Goal: Task Accomplishment & Management: Manage account settings

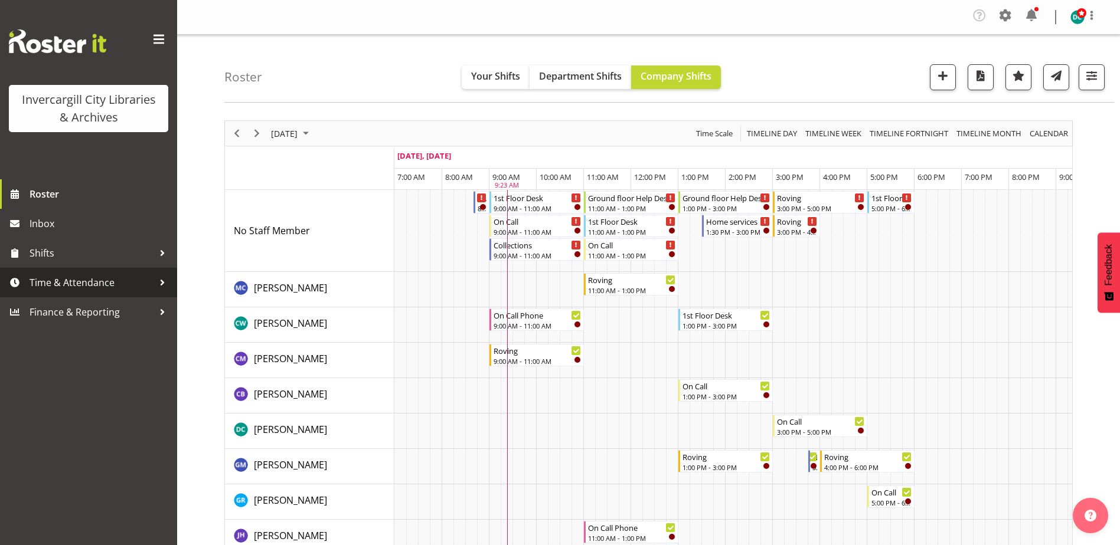
click at [66, 280] on span "Time & Attendance" at bounding box center [92, 283] width 124 height 18
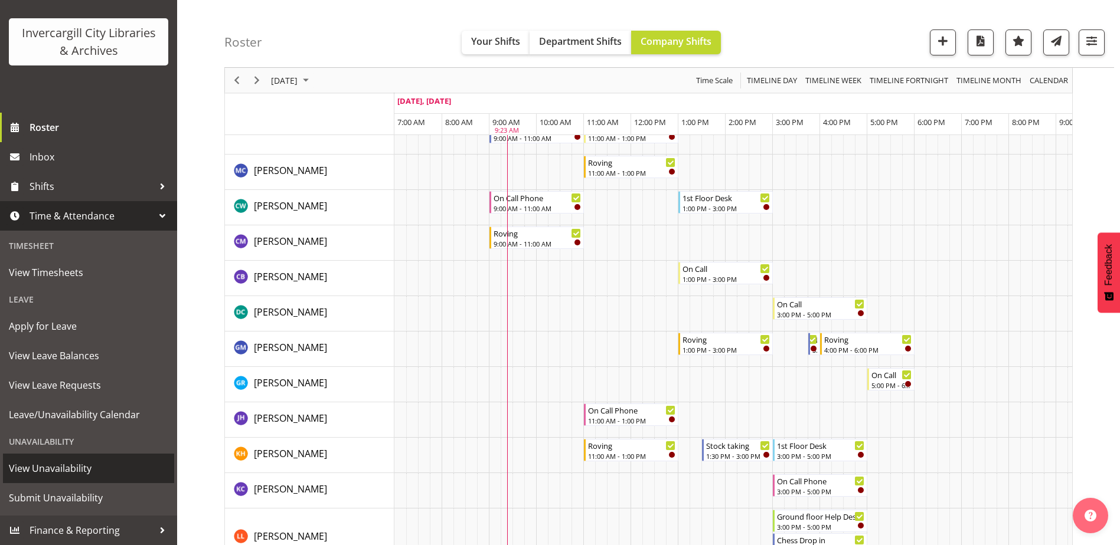
scroll to position [118, 0]
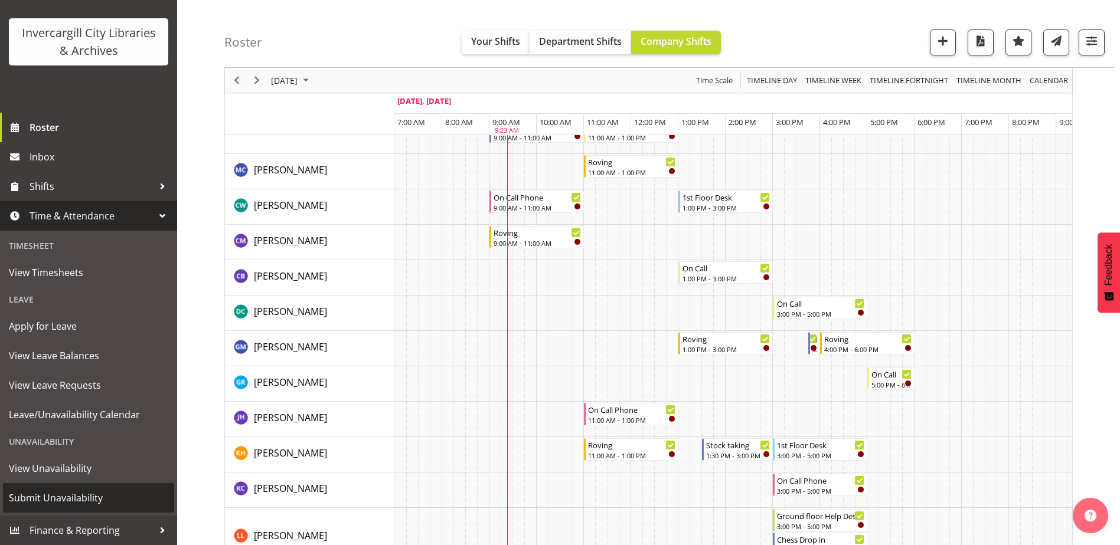
click at [45, 493] on span "Submit Unavailability" at bounding box center [88, 498] width 159 height 18
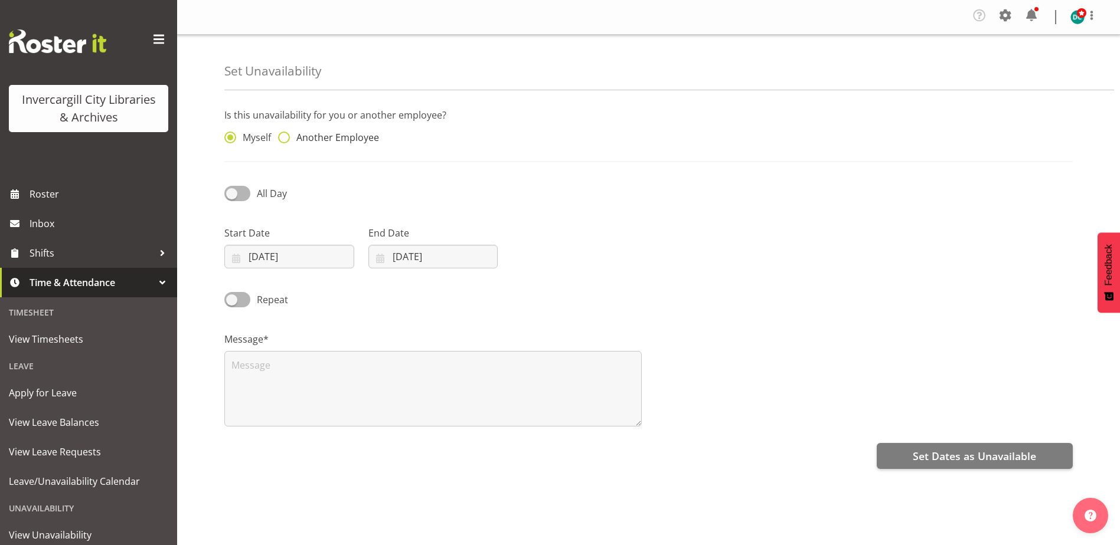
click at [282, 137] on span at bounding box center [284, 138] width 12 height 12
click at [282, 137] on input "Another Employee" at bounding box center [282, 138] width 8 height 8
radio input "true"
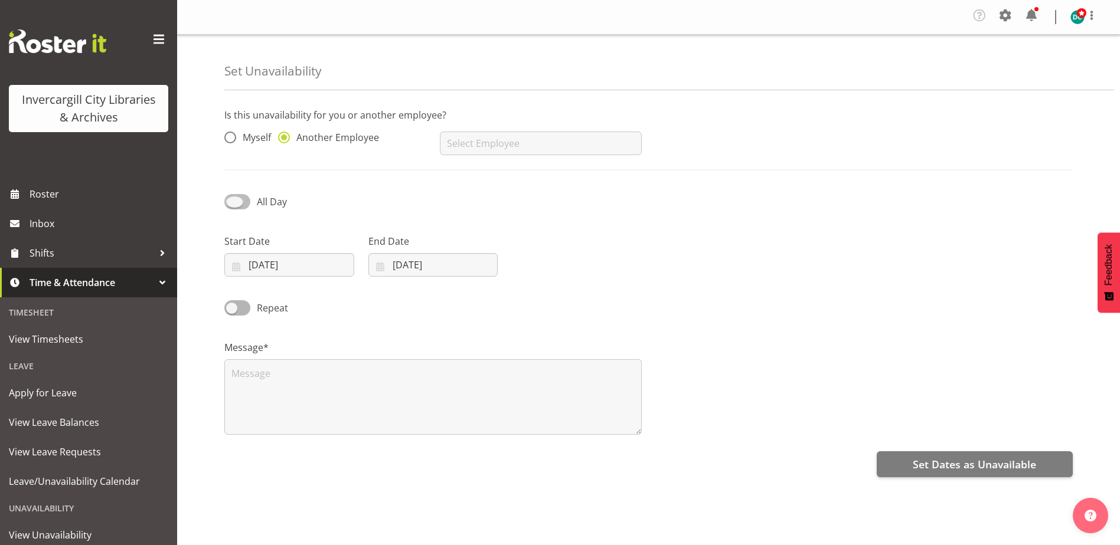
click at [235, 198] on span at bounding box center [237, 201] width 26 height 15
click at [232, 198] on input "All Day" at bounding box center [228, 202] width 8 height 8
checkbox input "true"
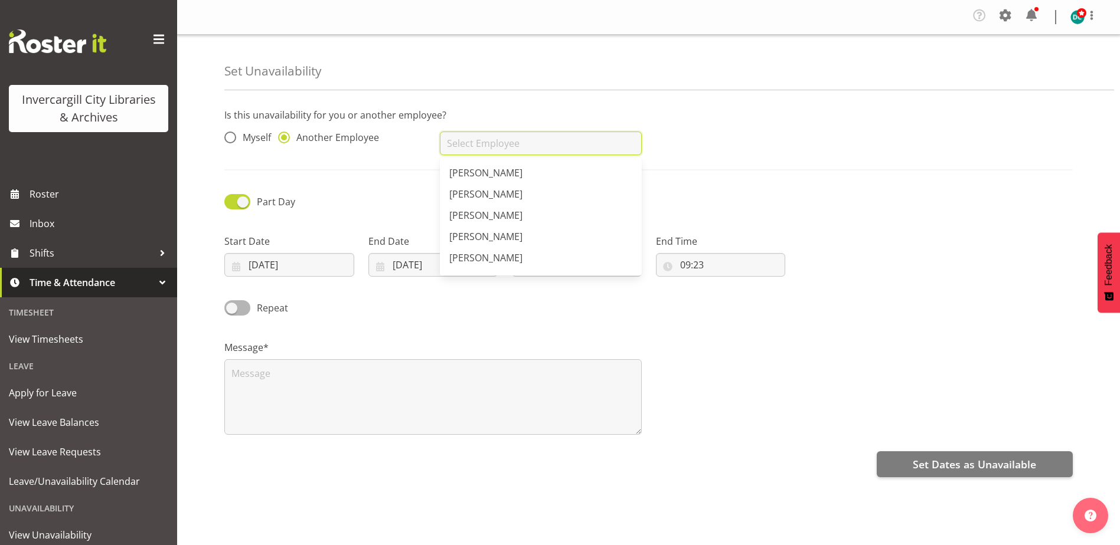
click at [509, 138] on input "text" at bounding box center [540, 144] width 201 height 24
click at [512, 197] on span "Catherine Wilson" at bounding box center [485, 194] width 73 height 13
type input "Catherine Wilson"
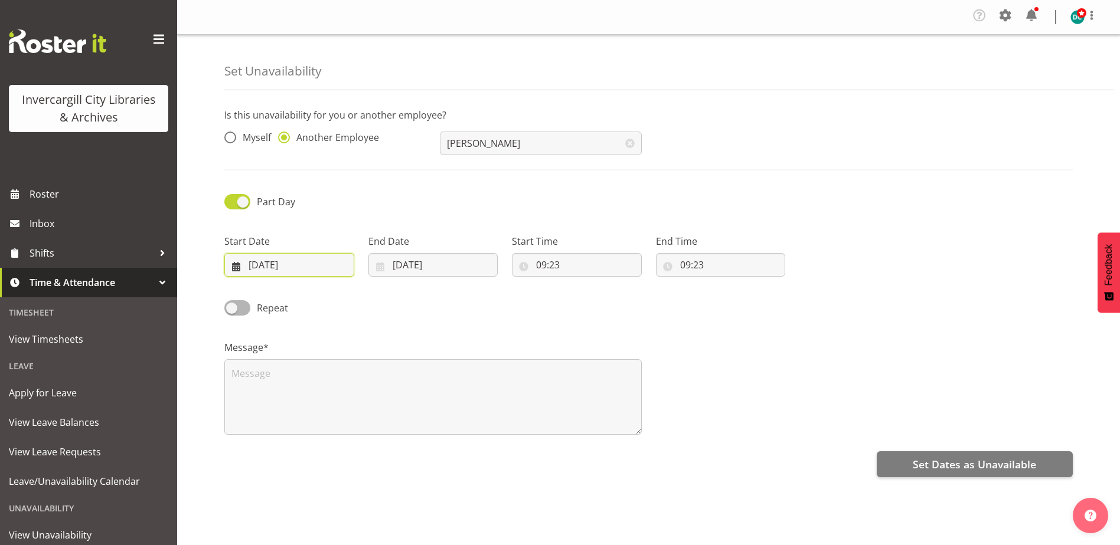
click at [325, 259] on input "04/09/2025" at bounding box center [289, 265] width 130 height 24
click at [341, 381] on span "11" at bounding box center [342, 383] width 9 height 11
type input "11/09/2025"
click at [405, 261] on input "04/09/2025" at bounding box center [433, 265] width 130 height 24
click at [482, 387] on span "11" at bounding box center [486, 383] width 9 height 11
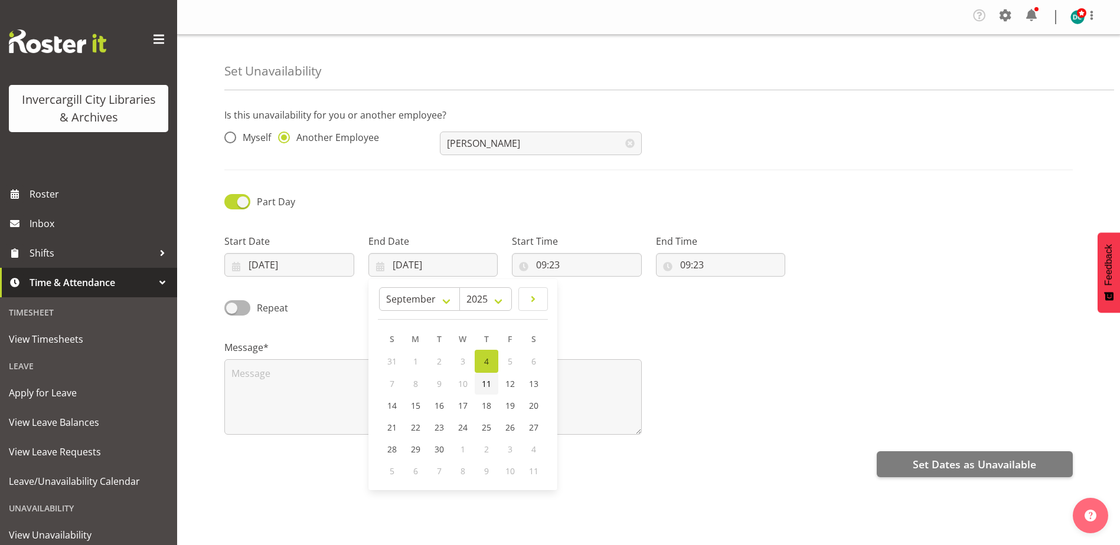
type input "11/09/2025"
click at [540, 267] on input "09:23" at bounding box center [577, 265] width 130 height 24
click at [586, 303] on select "00 01 02 03 04 05 06 07 08 09 10 11 12 13 14 15 16 17 18 19 20 21 22 23" at bounding box center [592, 296] width 27 height 24
select select "15"
type input "15:23"
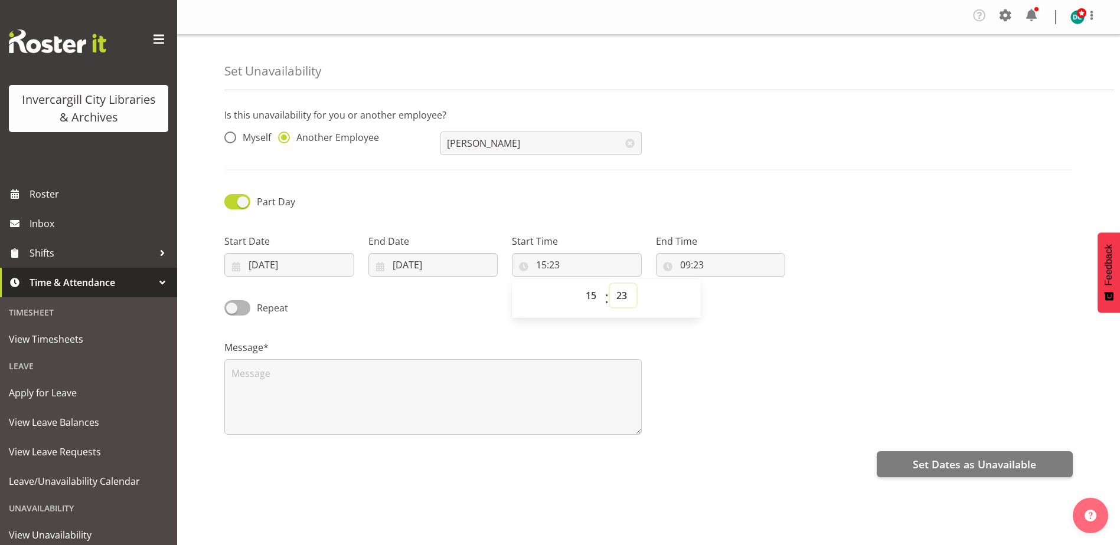
click at [618, 296] on select "00 01 02 03 04 05 06 07 08 09 10 11 12 13 14 15 16 17 18 19 20 21 22 23 24 25 2…" at bounding box center [623, 296] width 27 height 24
select select "15"
type input "15:15"
click at [694, 267] on input "09:23" at bounding box center [721, 265] width 130 height 24
click at [737, 300] on select "00 01 02 03 04 05 06 07 08 09 10 11 12 13 14 15 16 17 18 19 20 21 22 23" at bounding box center [736, 296] width 27 height 24
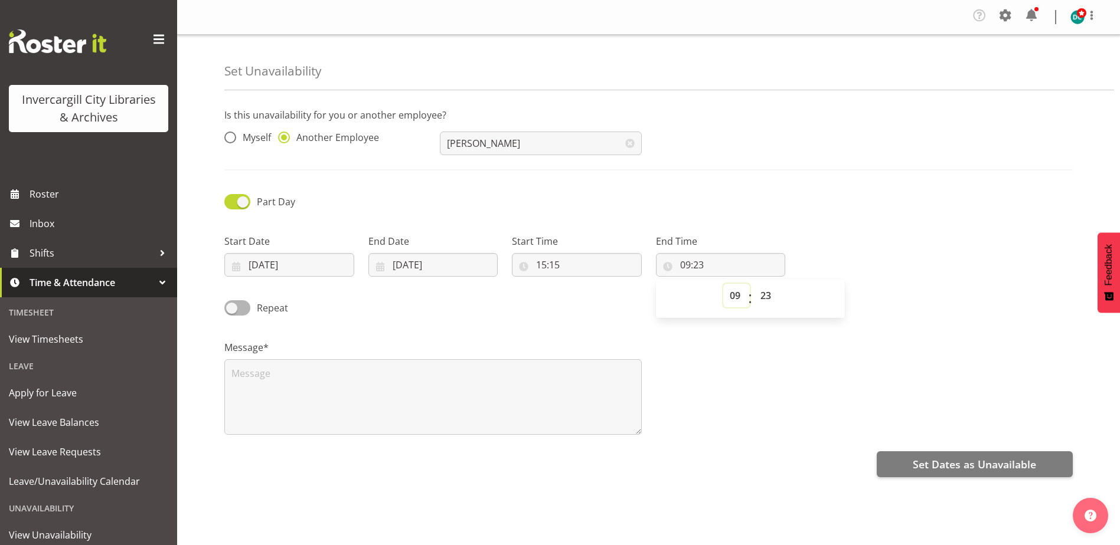
select select "17"
type input "17:23"
click at [764, 294] on select "00 01 02 03 04 05 06 07 08 09 10 11 12 13 14 15 16 17 18 19 20 21 22 23 24 25 2…" at bounding box center [767, 296] width 27 height 24
select select "0"
type input "17:00"
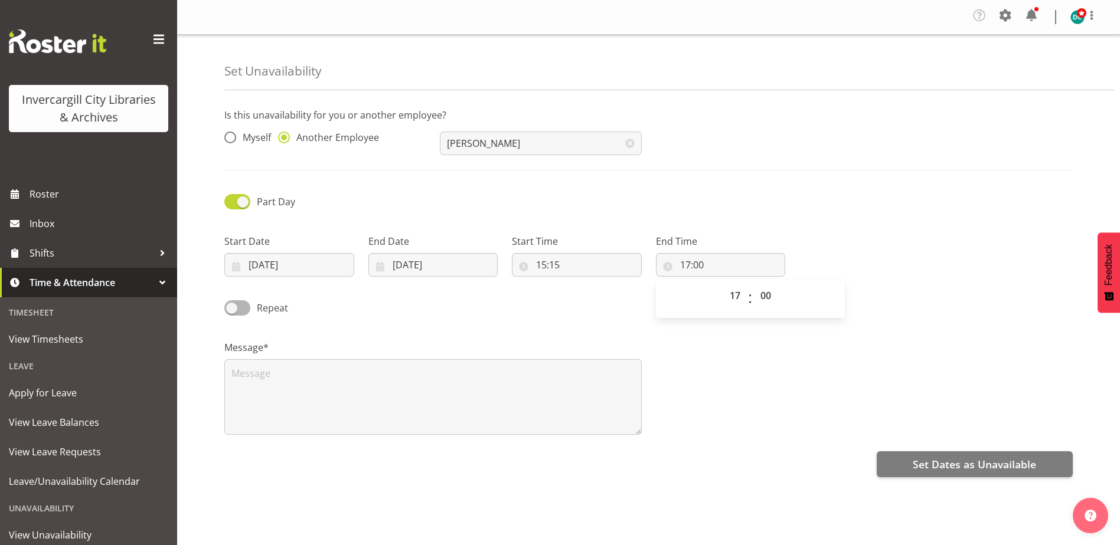
drag, startPoint x: 833, startPoint y: 373, endPoint x: 757, endPoint y: 403, distance: 81.7
click at [829, 374] on div "Message*" at bounding box center [648, 383] width 862 height 118
click at [256, 377] on textarea at bounding box center [432, 397] width 417 height 76
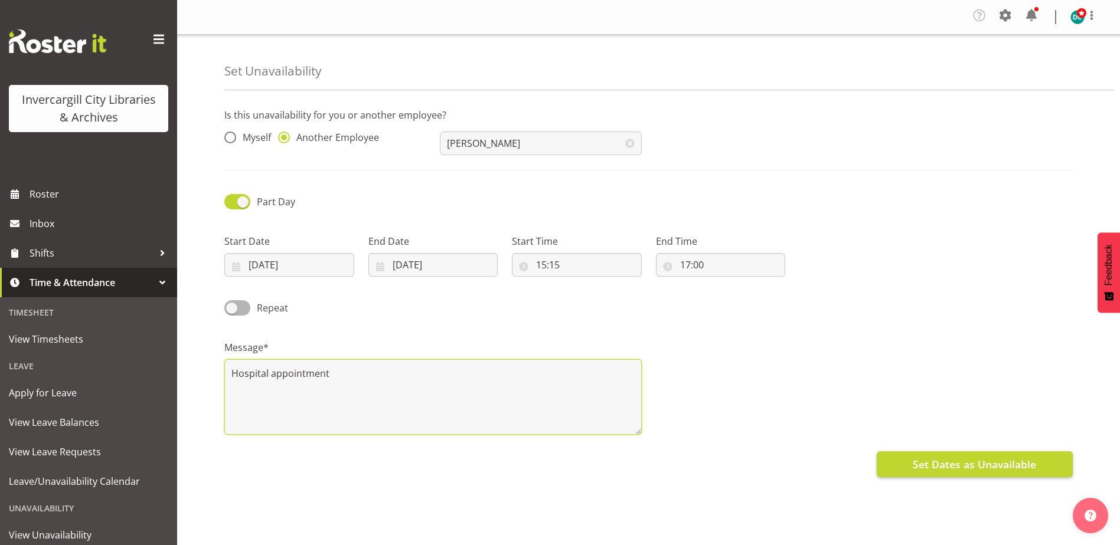
type textarea "Hospital appointment"
click at [950, 466] on span "Set Dates as Unavailable" at bounding box center [973, 464] width 123 height 15
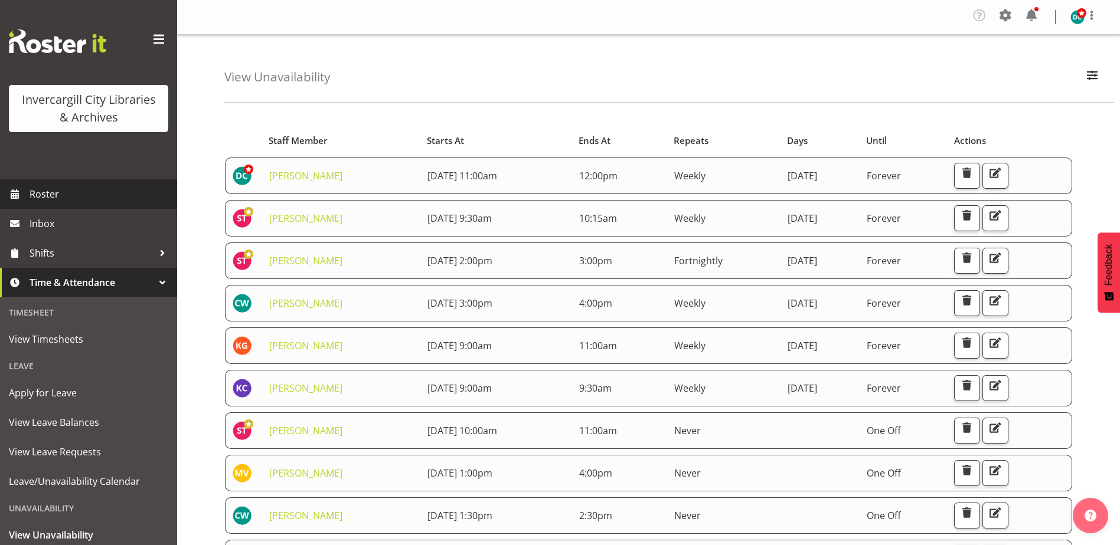
click at [37, 196] on span "Roster" at bounding box center [101, 194] width 142 height 18
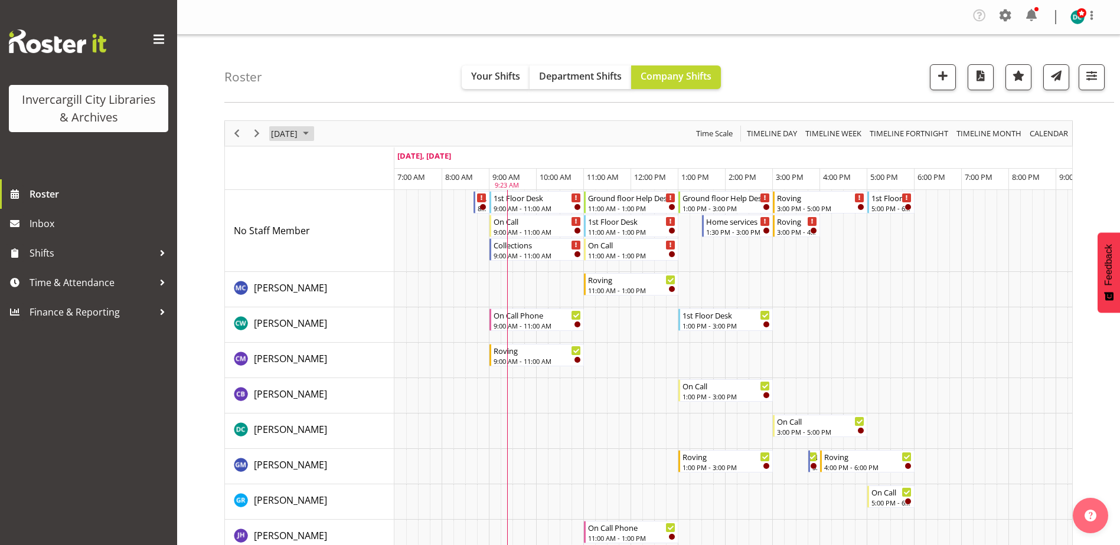
click at [299, 139] on span "September 4, 2025" at bounding box center [284, 133] width 29 height 15
click at [301, 228] on span "8" at bounding box center [302, 224] width 18 height 18
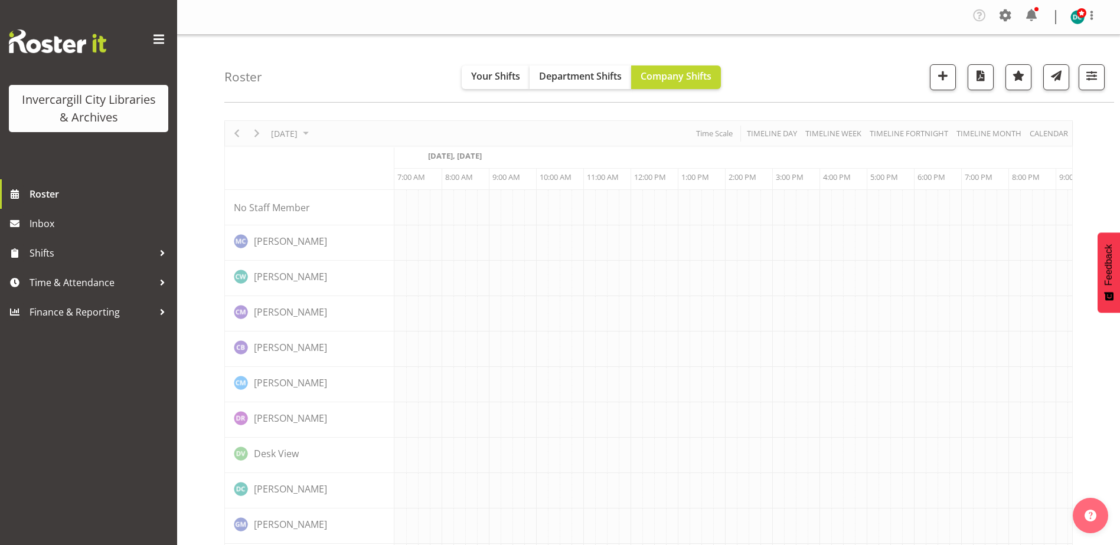
scroll to position [0, 31]
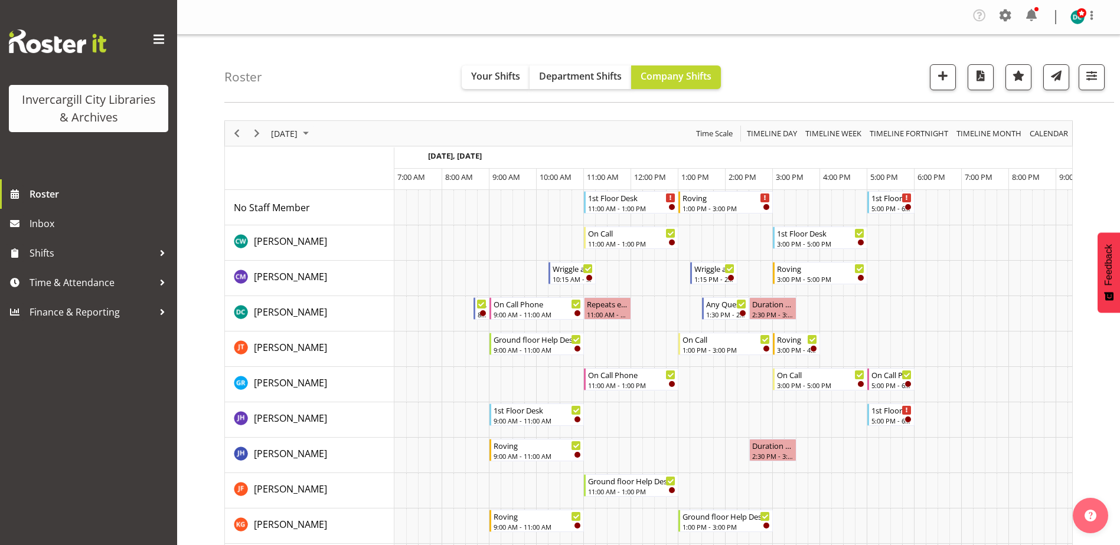
scroll to position [0, 31]
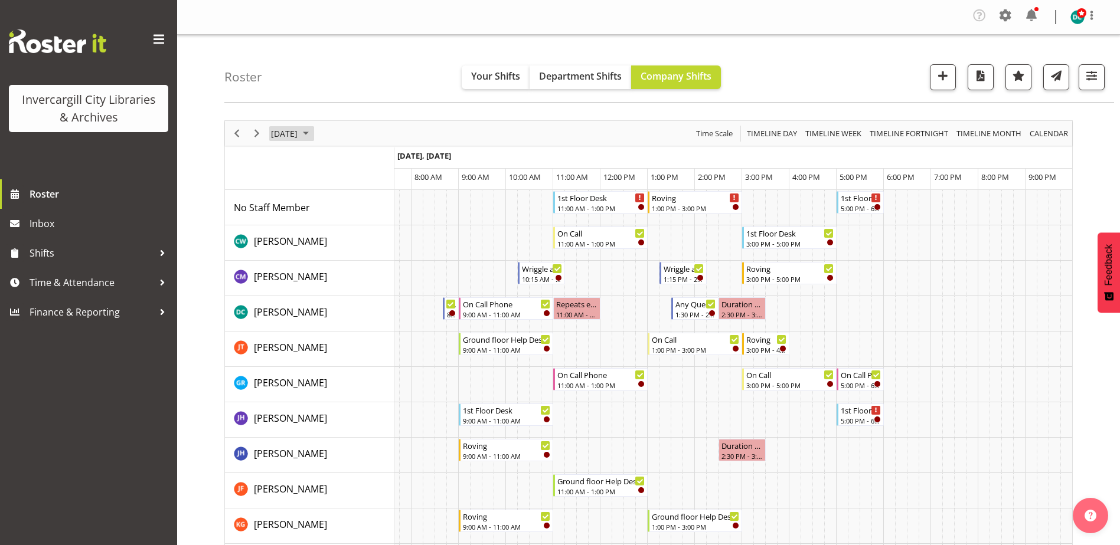
click at [294, 132] on span "September 8, 2025" at bounding box center [284, 133] width 29 height 15
click at [319, 223] on span "9" at bounding box center [321, 224] width 18 height 18
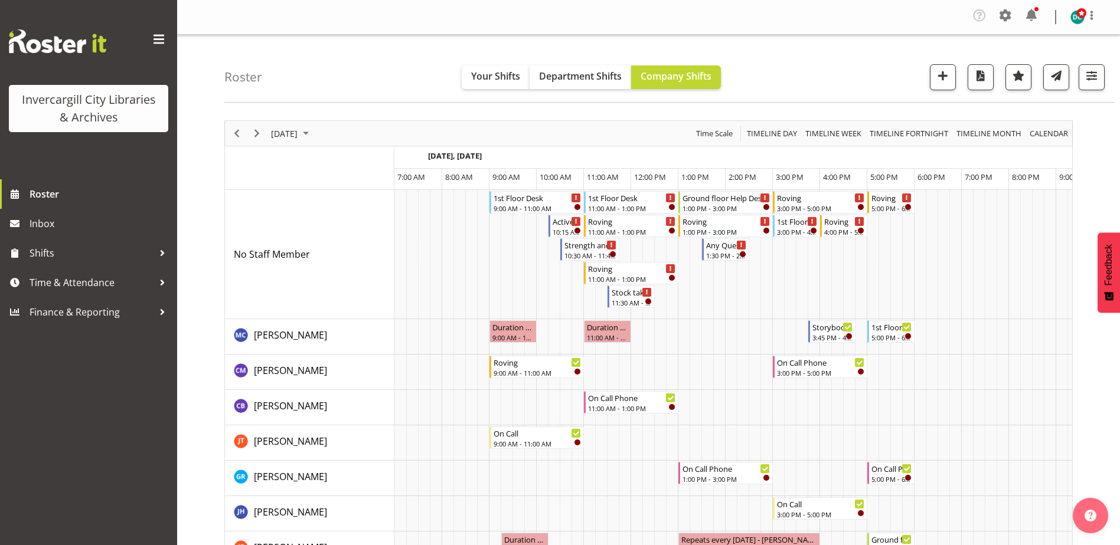
scroll to position [0, 31]
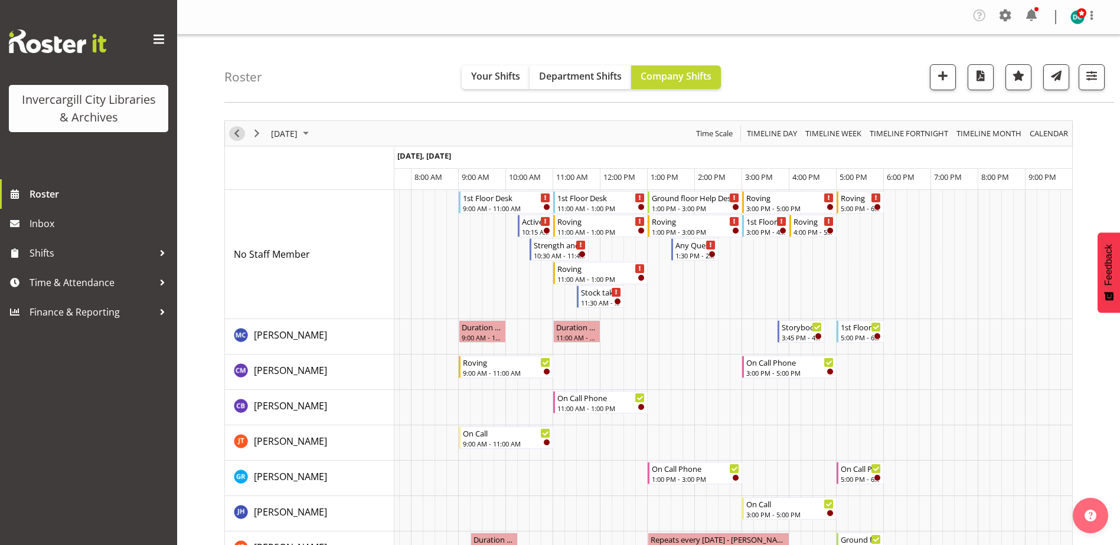
click at [235, 129] on span "Previous" at bounding box center [237, 133] width 14 height 15
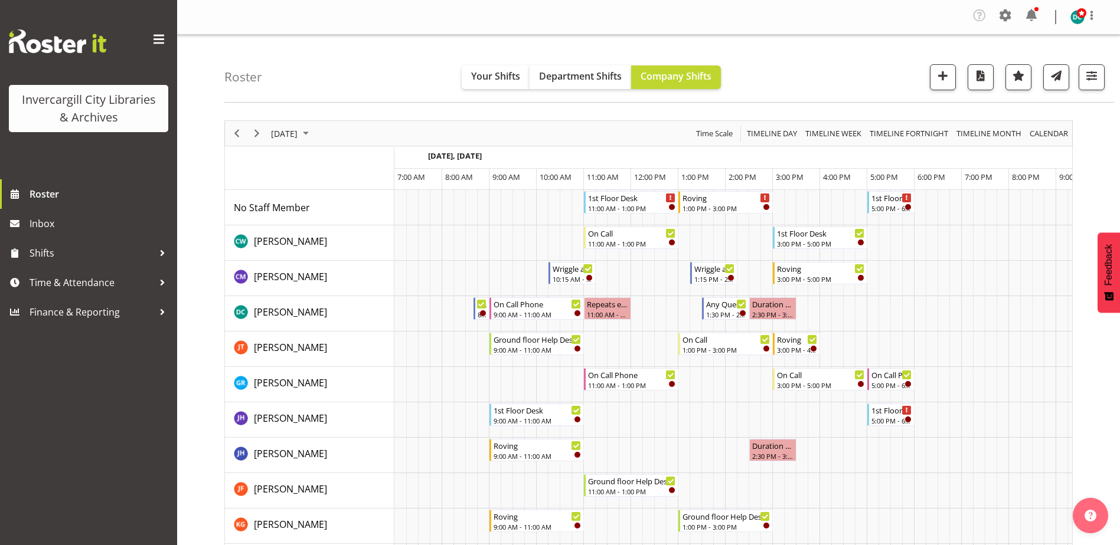
scroll to position [0, 31]
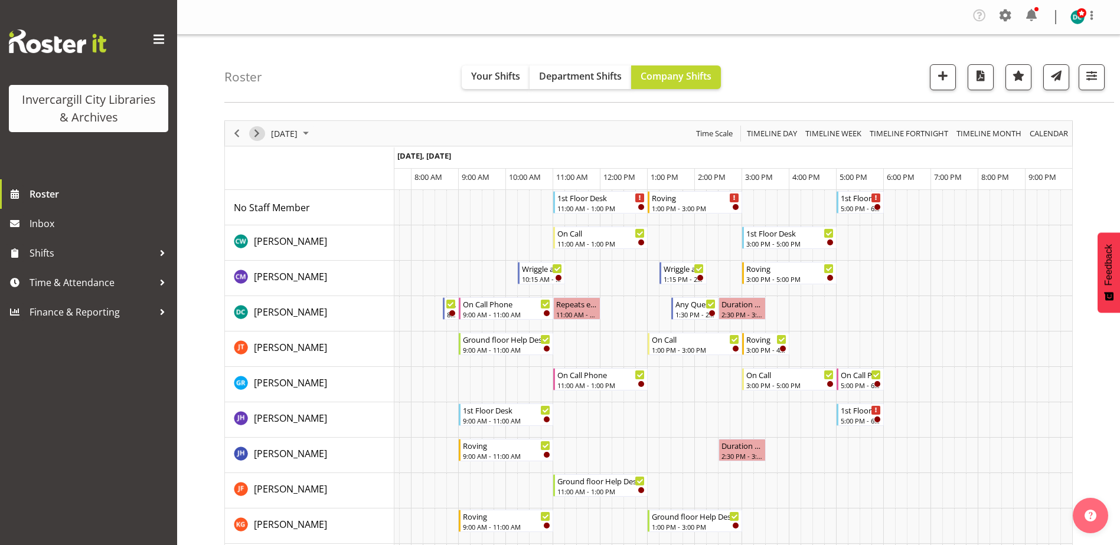
click at [257, 132] on span "Next" at bounding box center [257, 133] width 14 height 15
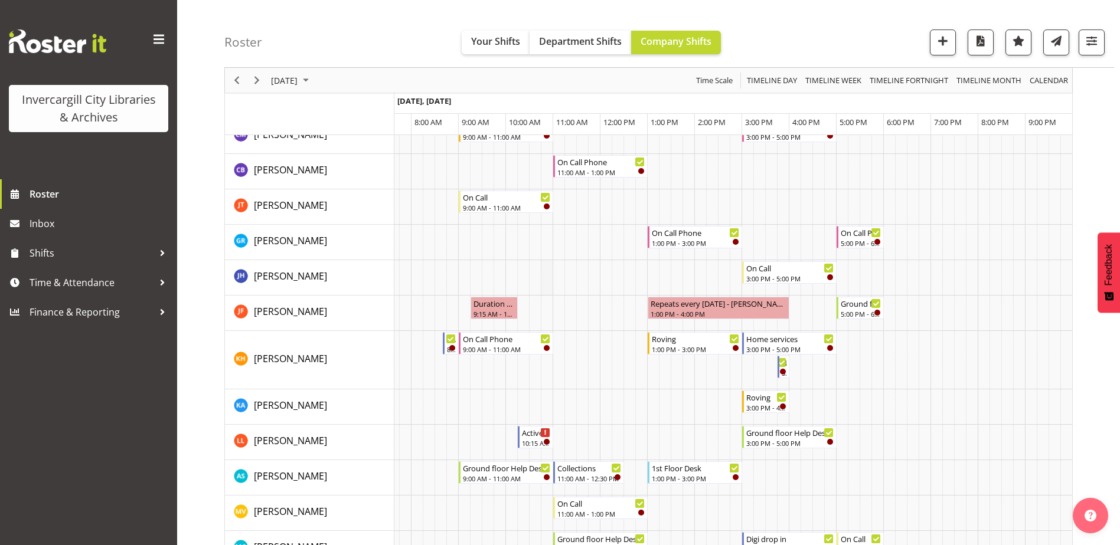
scroll to position [59, 0]
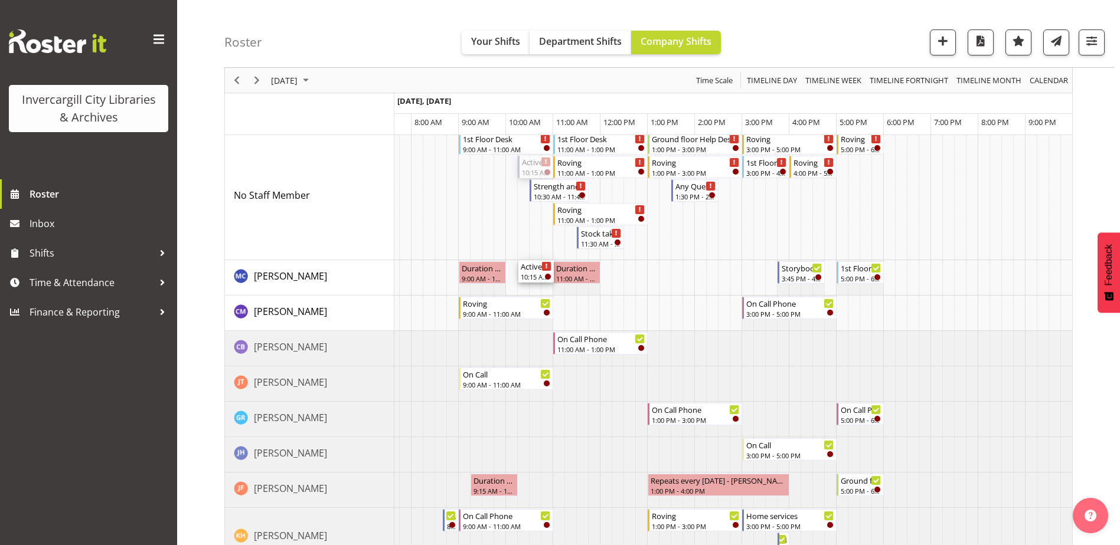
drag, startPoint x: 533, startPoint y: 164, endPoint x: 539, endPoint y: 271, distance: 107.0
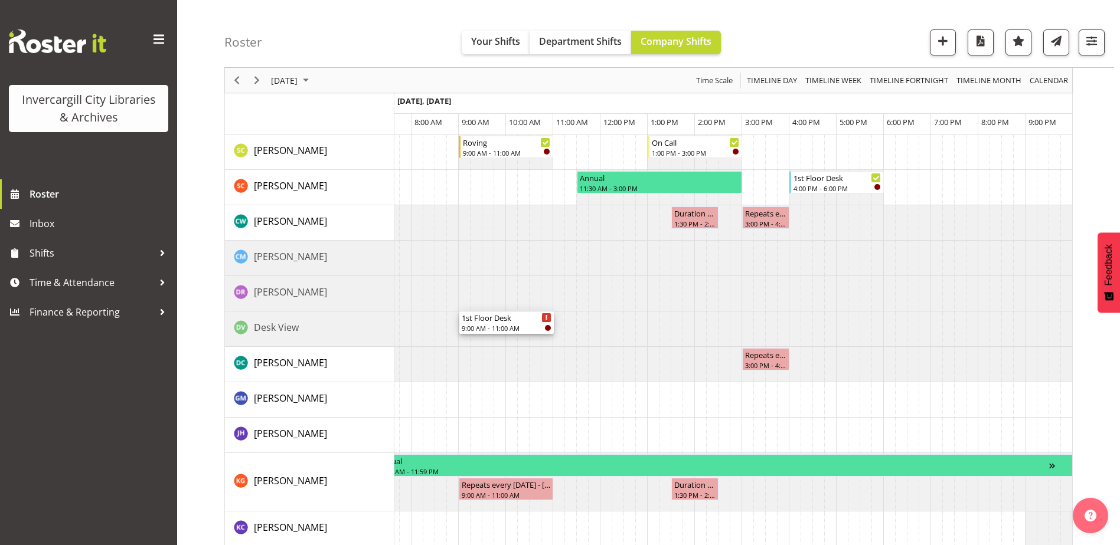
scroll to position [708, 0]
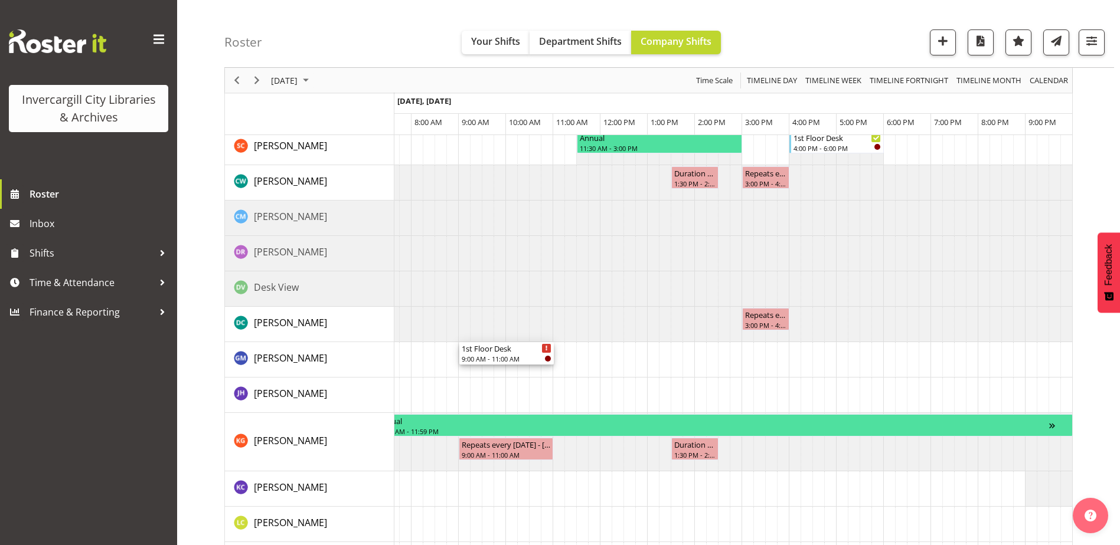
drag, startPoint x: 494, startPoint y: 203, endPoint x: 476, endPoint y: 372, distance: 170.3
click at [477, 372] on div "1st Floor Desk 9:00 AM - 11:00 AM Strength and Balance 10:30 AM - 11:45 AM 1st …" at bounding box center [733, 242] width 678 height 1521
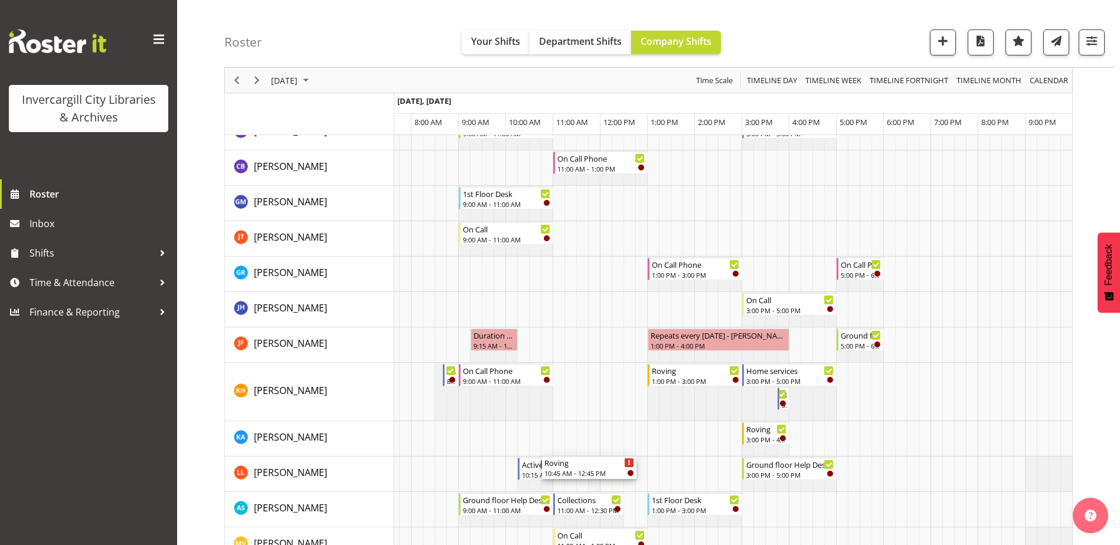
scroll to position [236, 0]
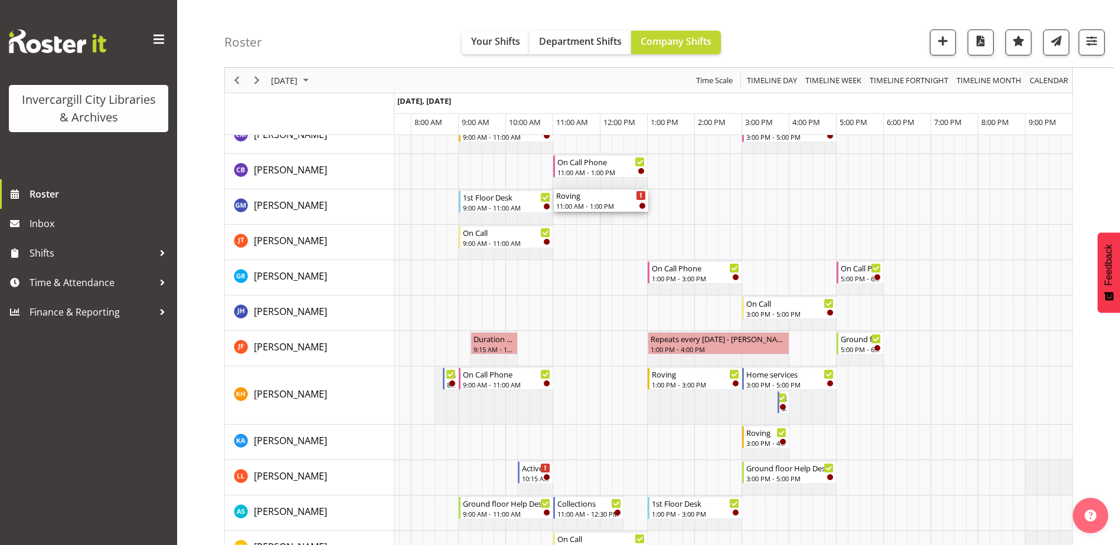
drag, startPoint x: 605, startPoint y: 247, endPoint x: 609, endPoint y: 223, distance: 24.5
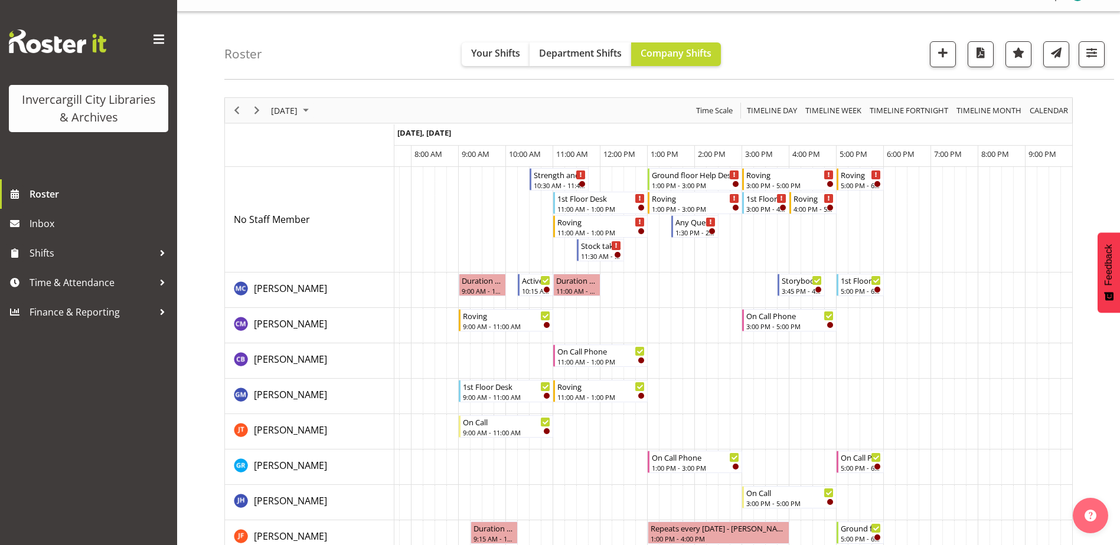
scroll to position [0, 0]
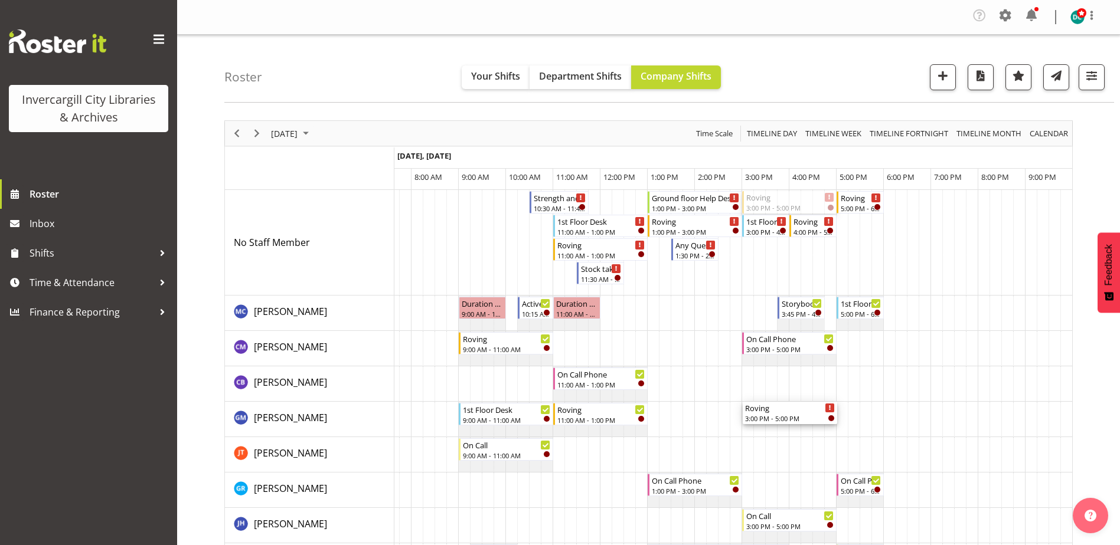
drag, startPoint x: 805, startPoint y: 303, endPoint x: 809, endPoint y: 420, distance: 116.3
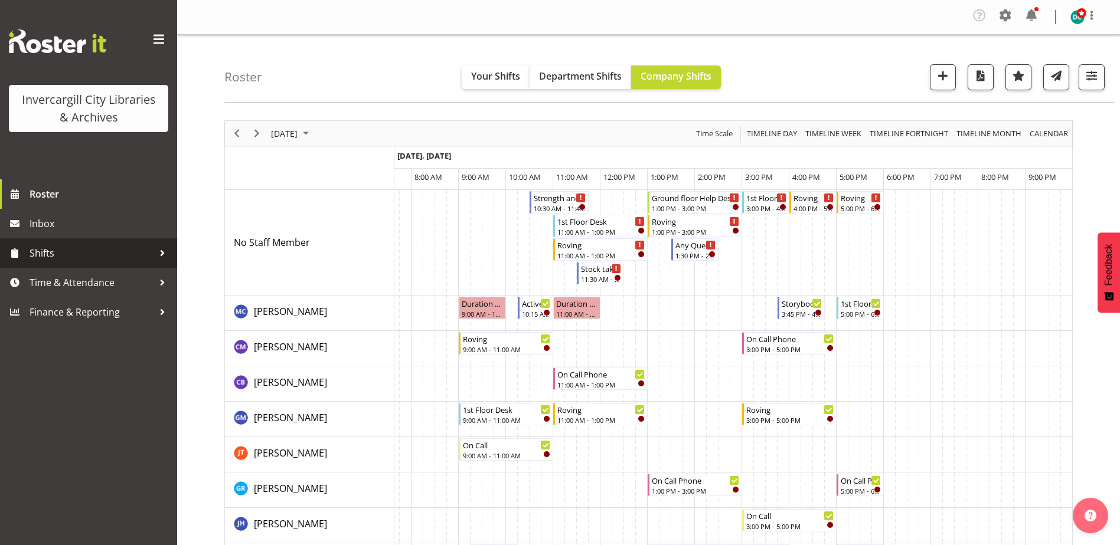
click at [47, 249] on span "Shifts" at bounding box center [92, 253] width 124 height 18
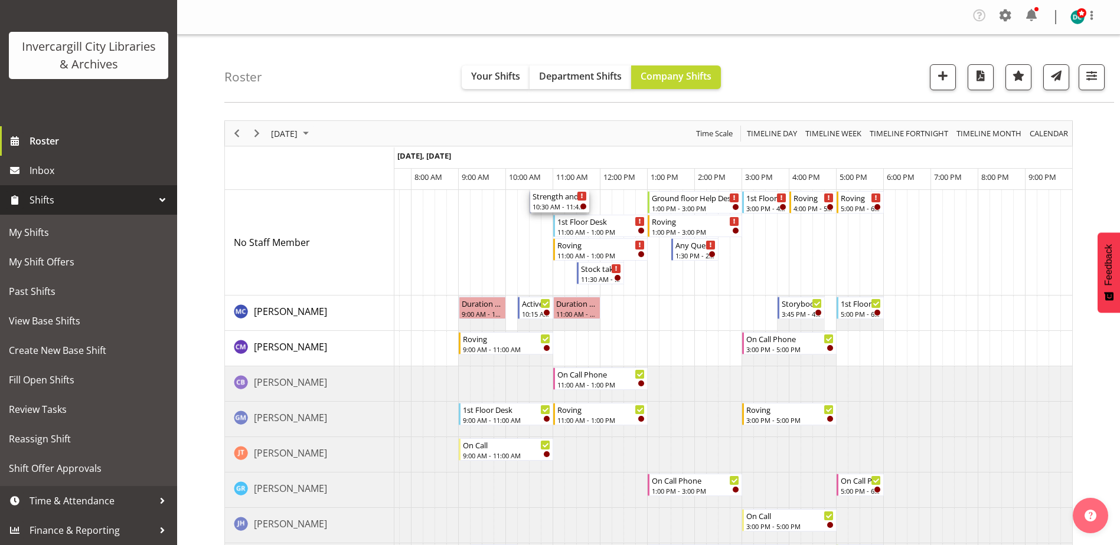
drag, startPoint x: 561, startPoint y: 199, endPoint x: 557, endPoint y: 216, distance: 17.2
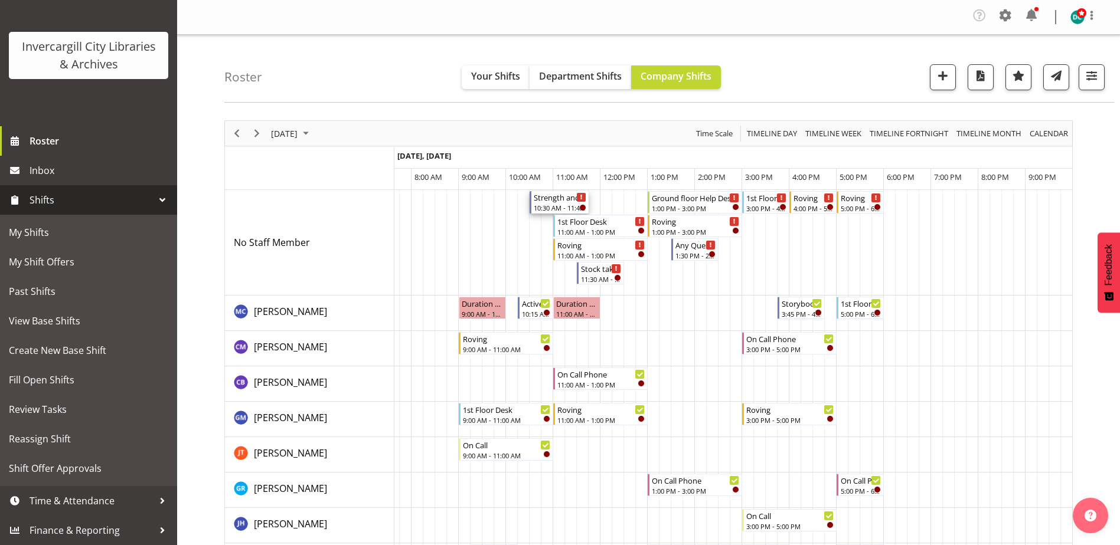
click at [559, 205] on div "10:30 AM - 11:45 AM" at bounding box center [560, 207] width 53 height 9
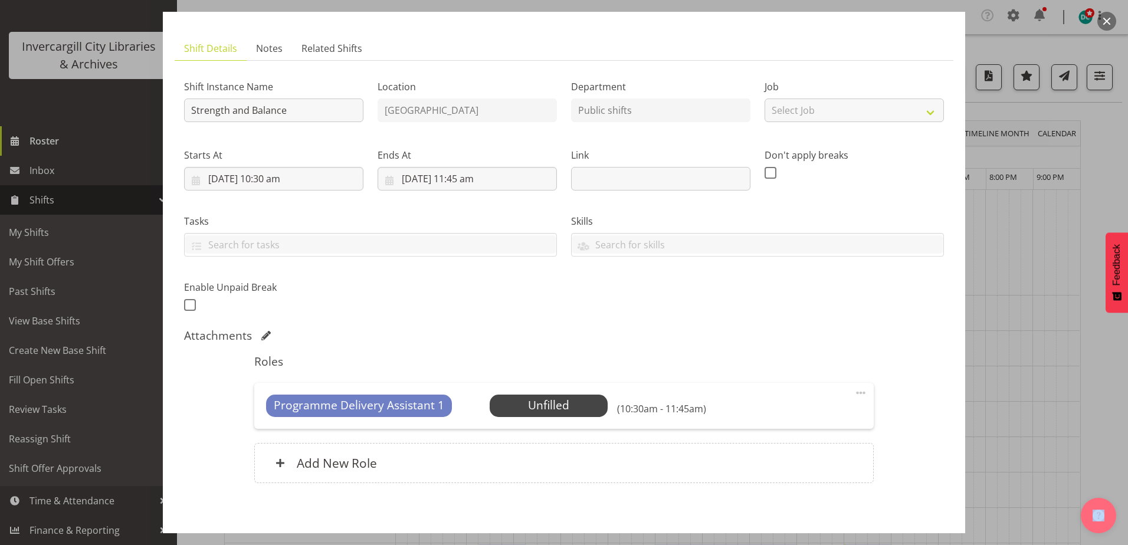
scroll to position [113, 0]
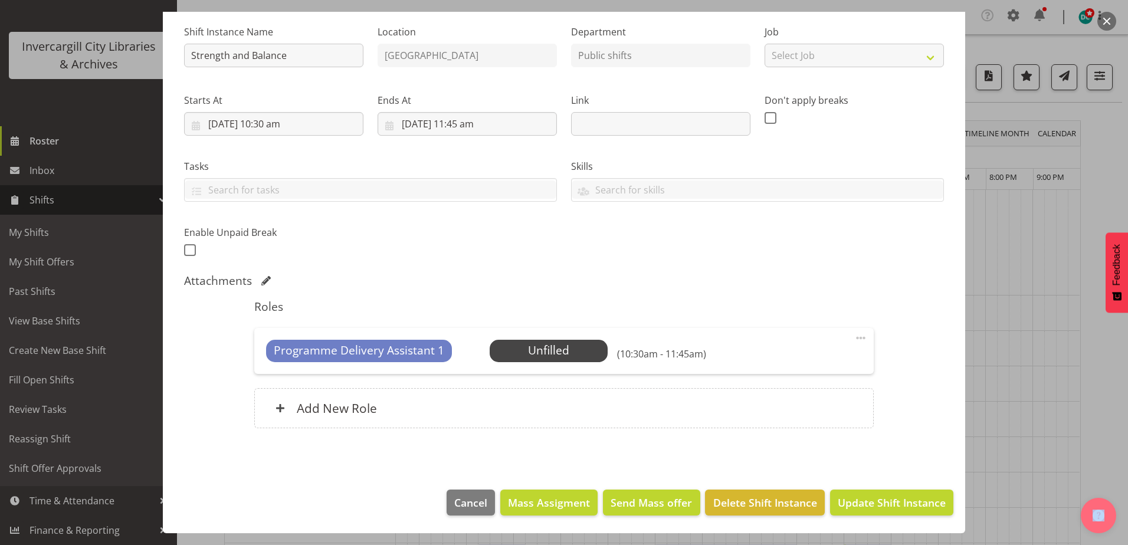
click at [854, 338] on span at bounding box center [861, 338] width 14 height 14
click at [780, 408] on link "Delete" at bounding box center [811, 408] width 113 height 21
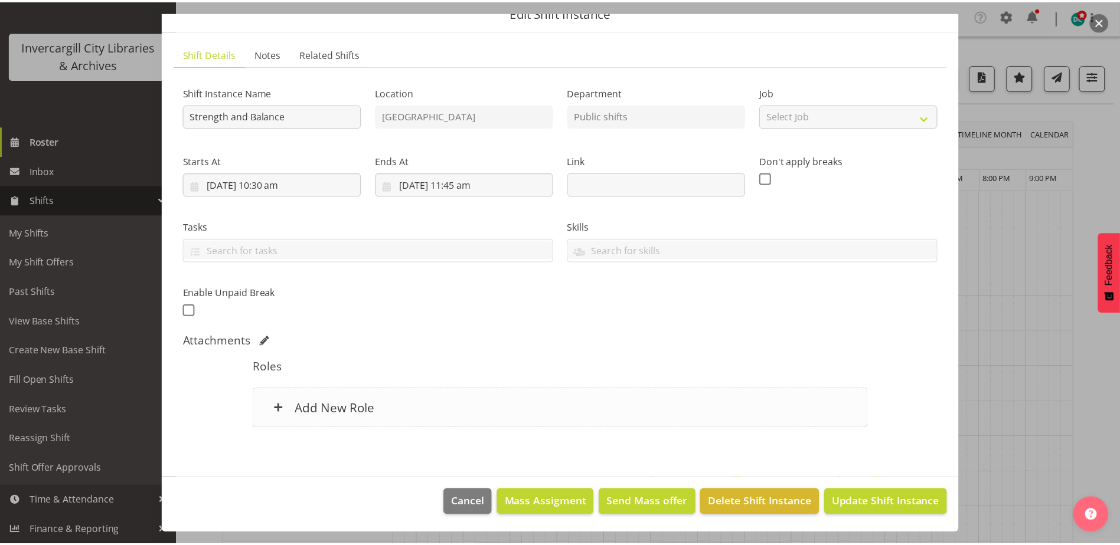
scroll to position [53, 0]
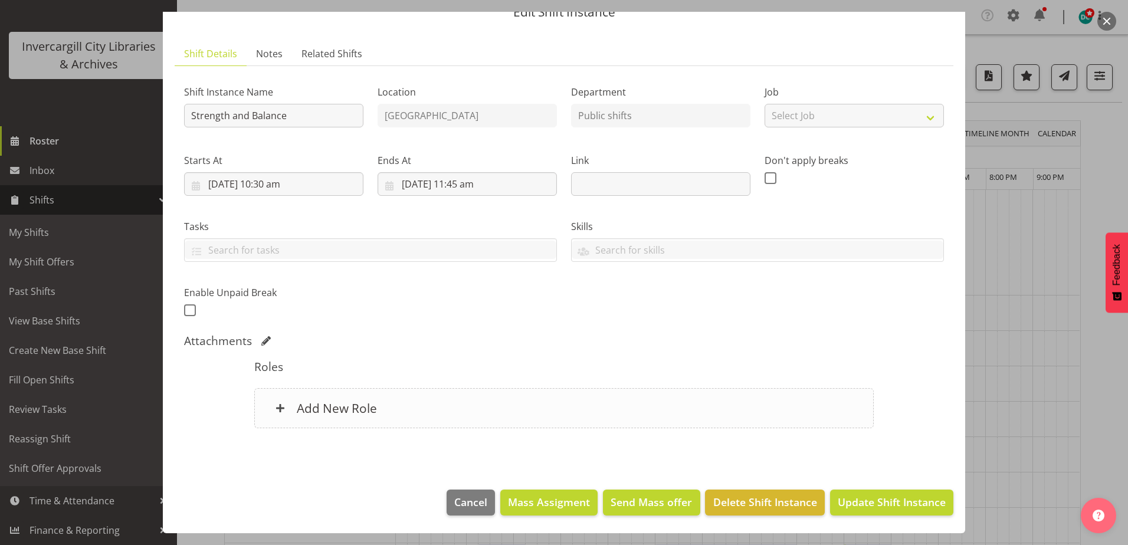
click at [502, 403] on div "Add New Role" at bounding box center [563, 408] width 619 height 40
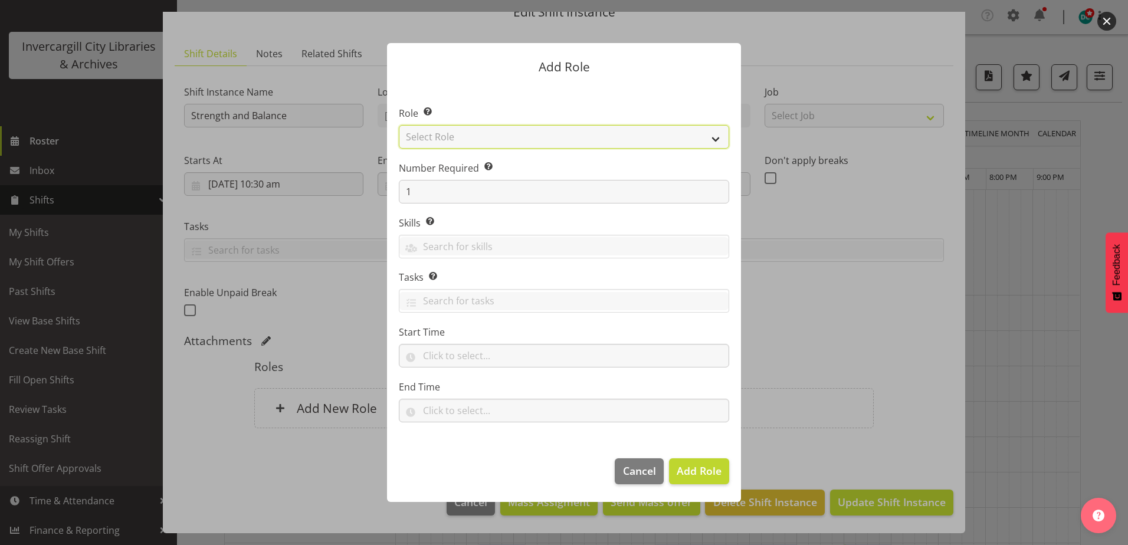
click at [499, 142] on select "Select Role 1st floor desk AQ operator Business Support Team member Casual Cust…" at bounding box center [564, 137] width 331 height 24
select select "1518"
click at [399, 125] on select "Select Role 1st floor desk AQ operator Business Support Team member Casual Cust…" at bounding box center [564, 137] width 331 height 24
click at [698, 472] on span "Add Role" at bounding box center [699, 471] width 45 height 14
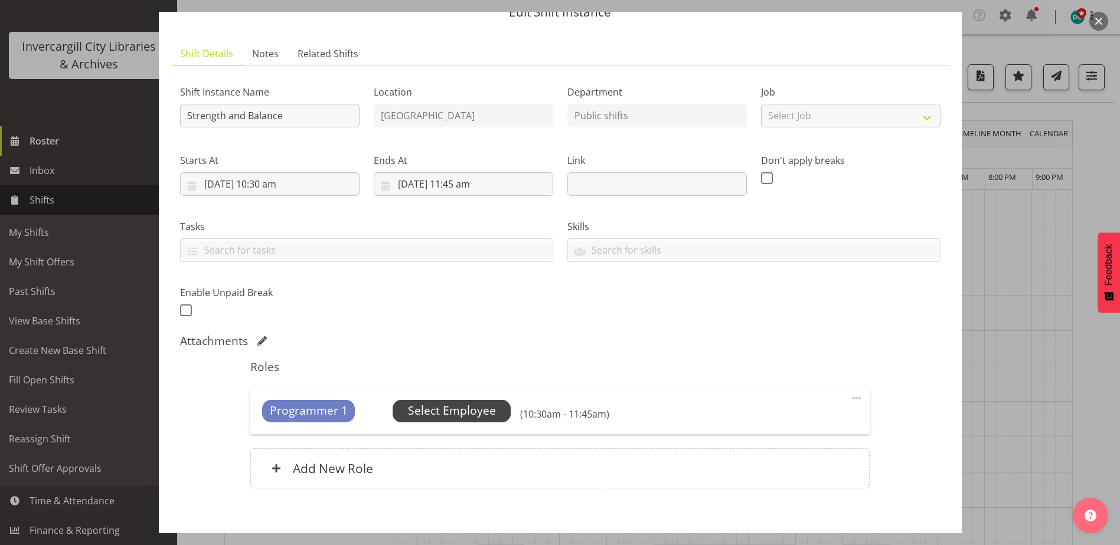
click at [443, 411] on span "Select Employee" at bounding box center [452, 411] width 88 height 17
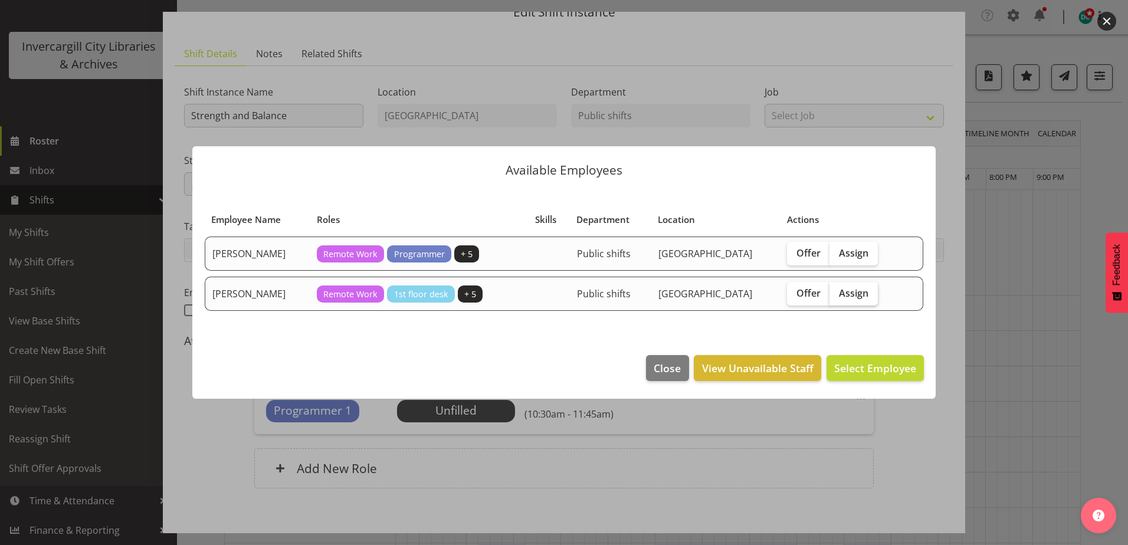
click at [846, 296] on span "Assign" at bounding box center [854, 293] width 30 height 12
click at [838, 296] on input "Assign" at bounding box center [834, 293] width 8 height 8
checkbox input "true"
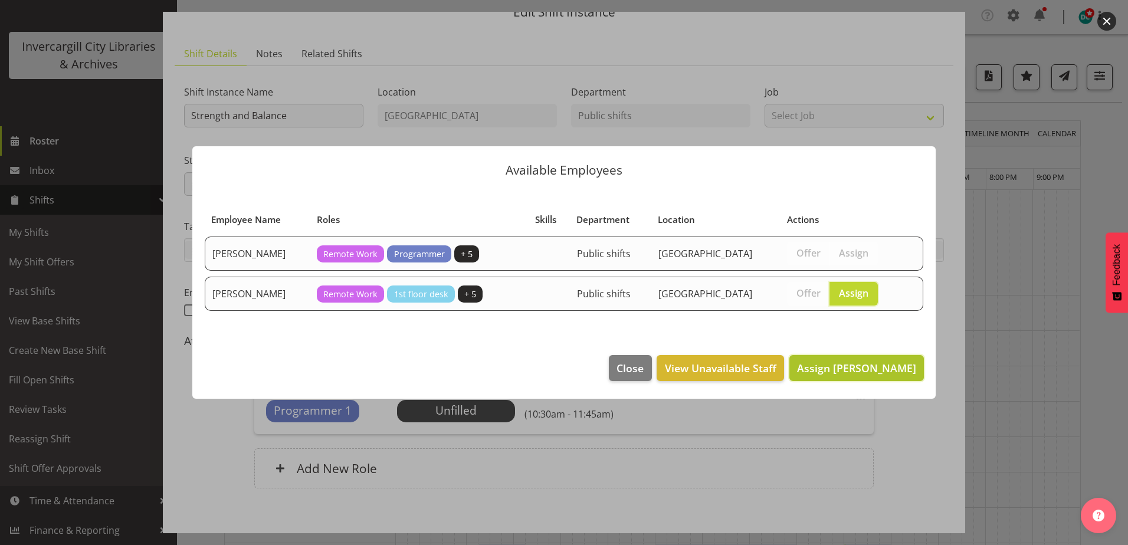
click at [862, 368] on span "Assign Saniya Thompson" at bounding box center [856, 368] width 119 height 14
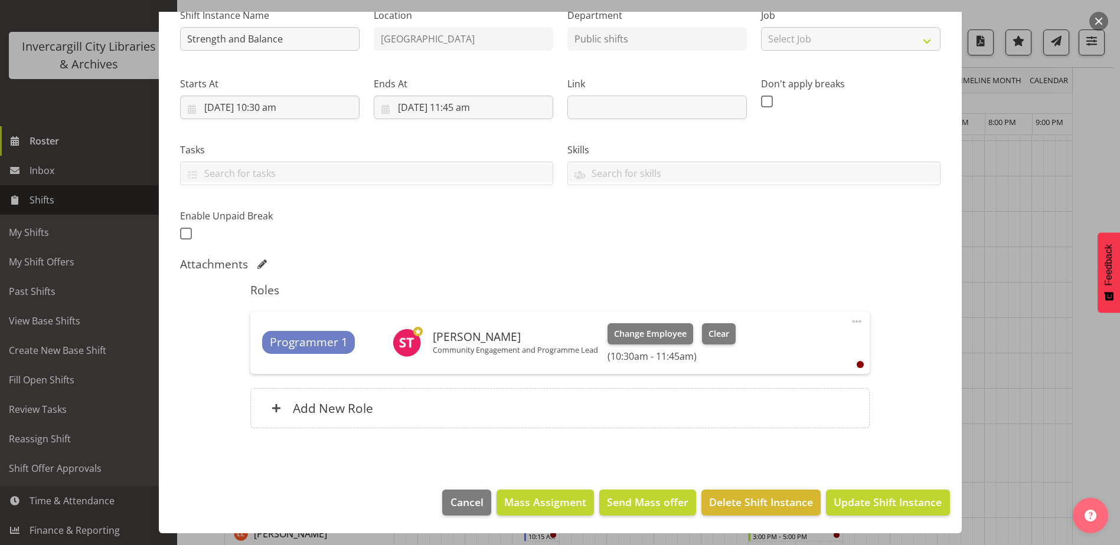
scroll to position [236, 0]
click at [879, 503] on span "Update Shift Instance" at bounding box center [887, 502] width 108 height 15
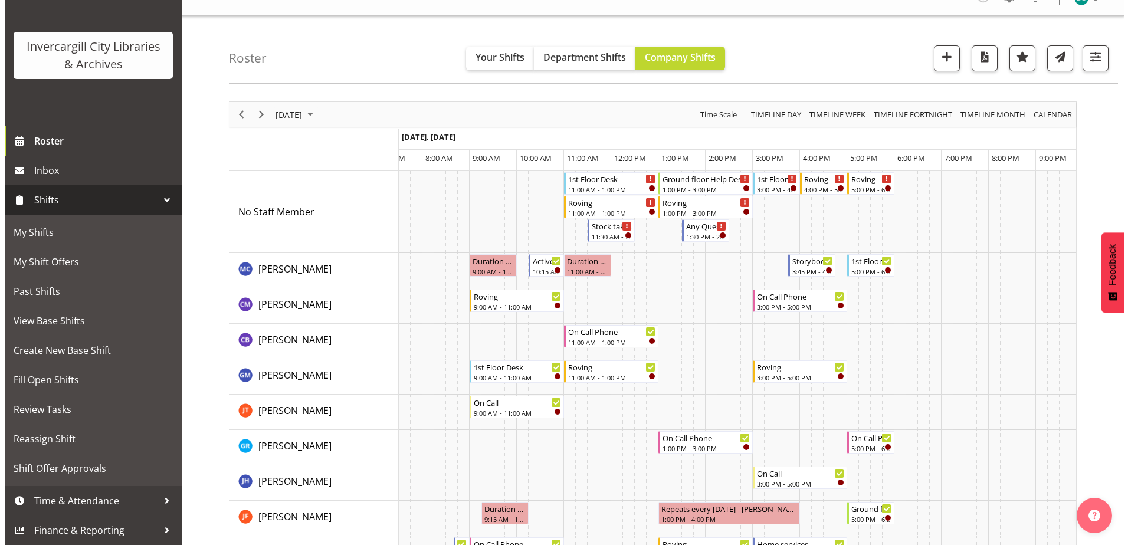
scroll to position [0, 0]
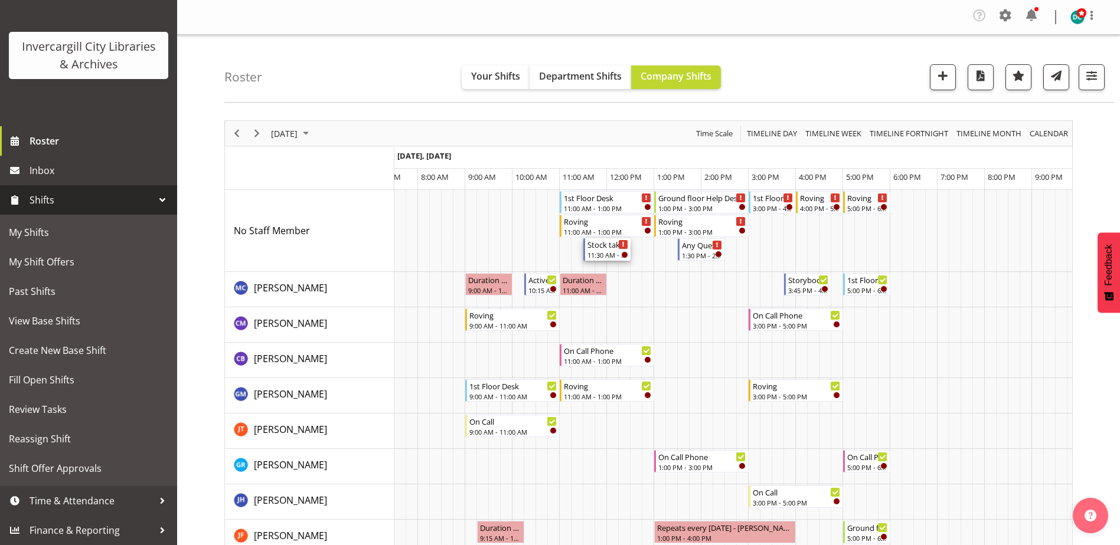
click at [601, 250] on div "Stock taking 11:30 AM - 12:30 PM" at bounding box center [607, 249] width 41 height 22
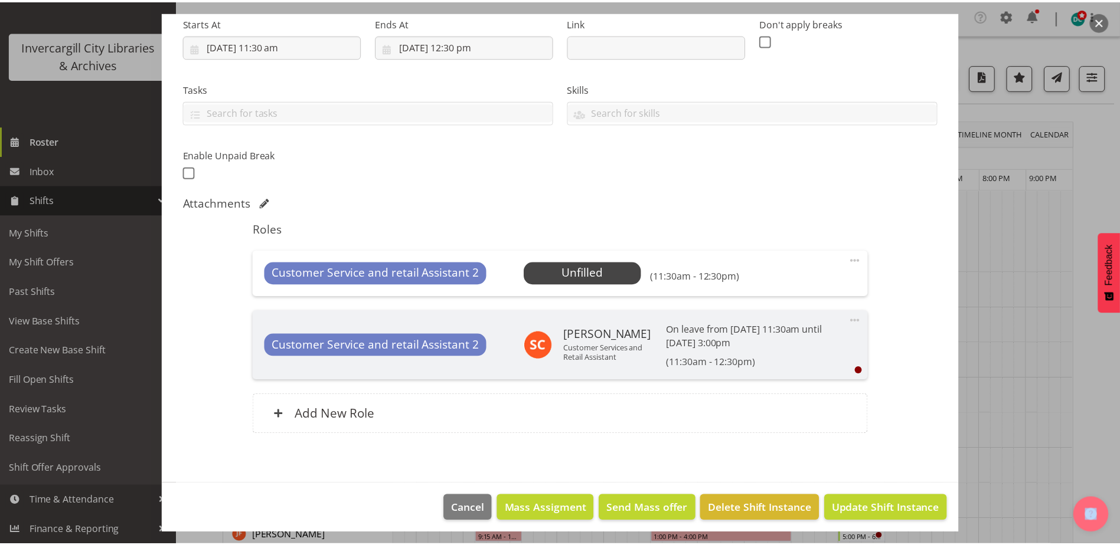
scroll to position [197, 0]
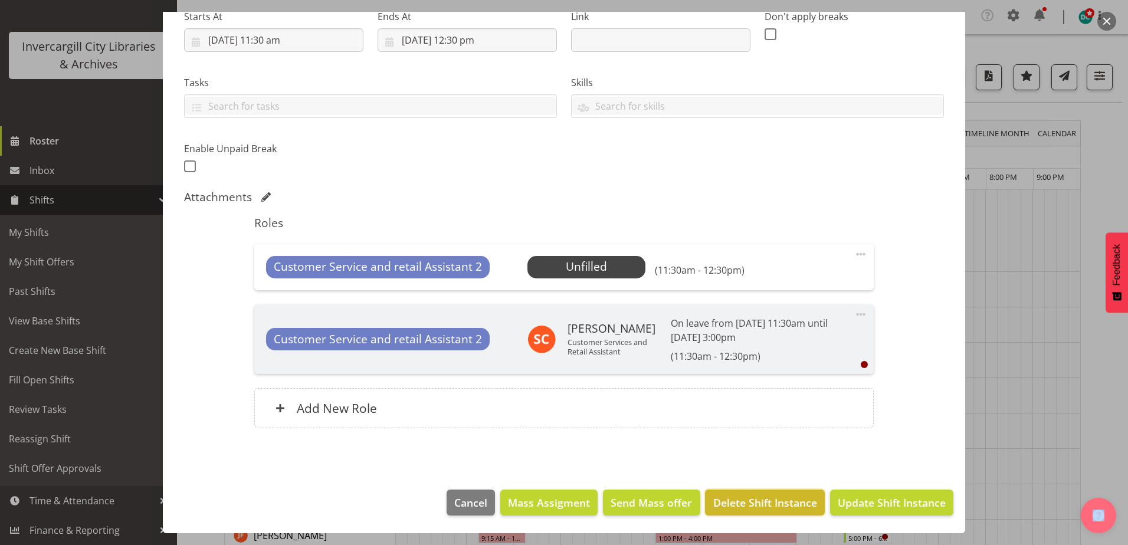
click at [751, 500] on span "Delete Shift Instance" at bounding box center [766, 502] width 104 height 15
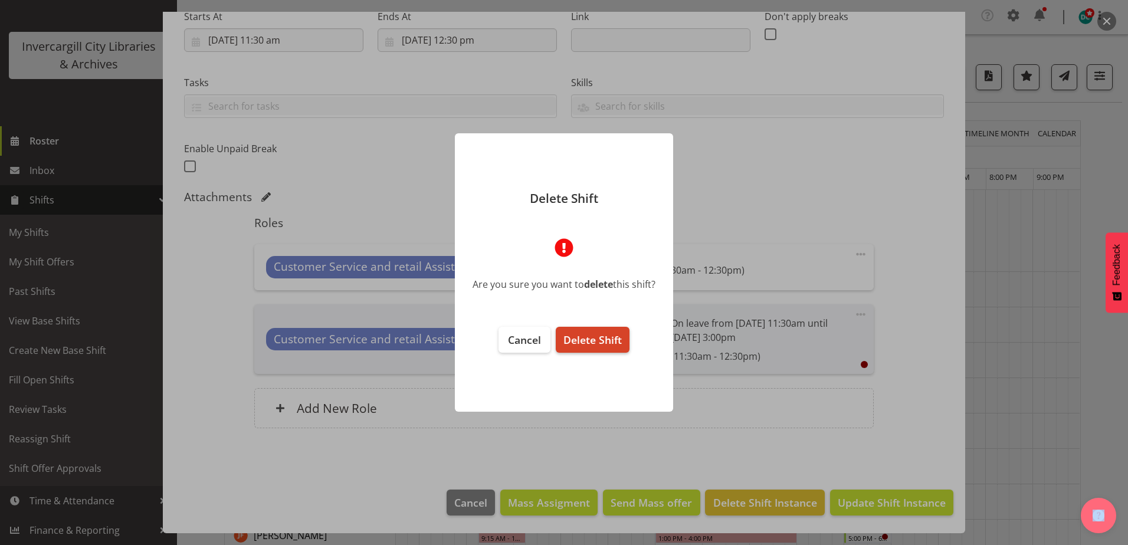
click at [590, 338] on span "Delete Shift" at bounding box center [593, 340] width 58 height 14
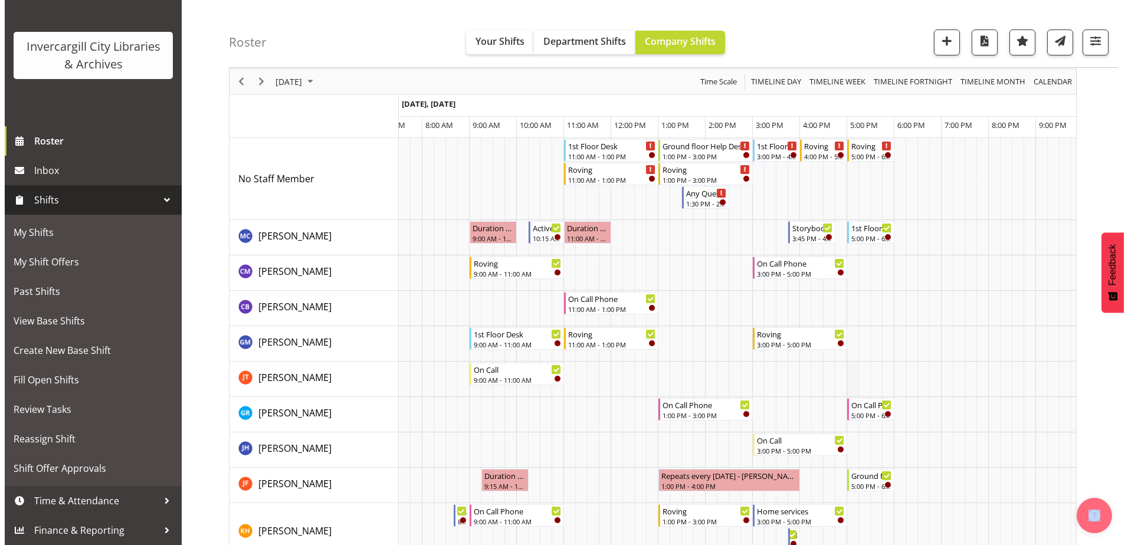
scroll to position [0, 0]
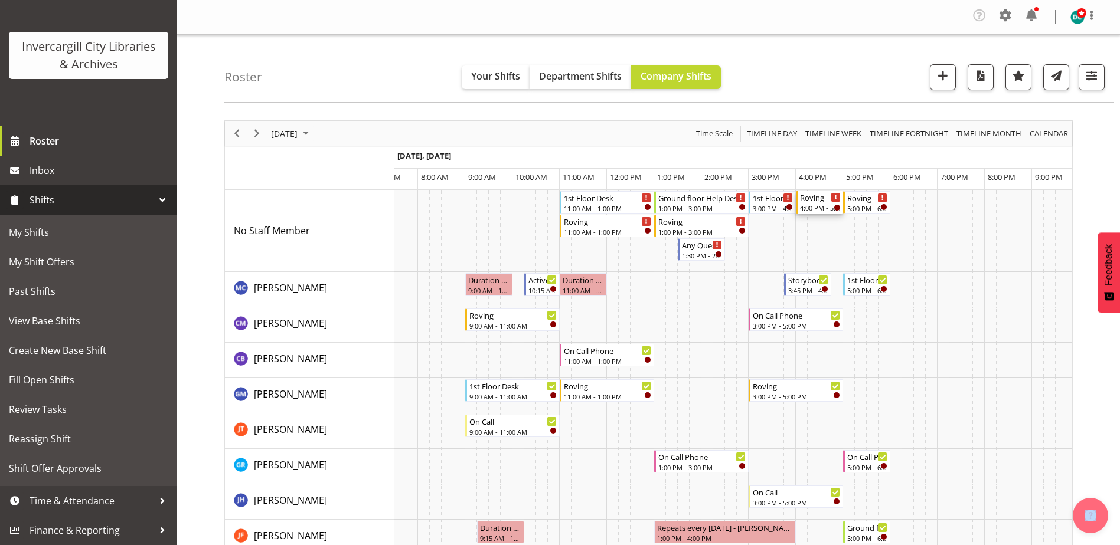
click at [814, 206] on div "4:00 PM - 5:00 PM" at bounding box center [820, 207] width 41 height 9
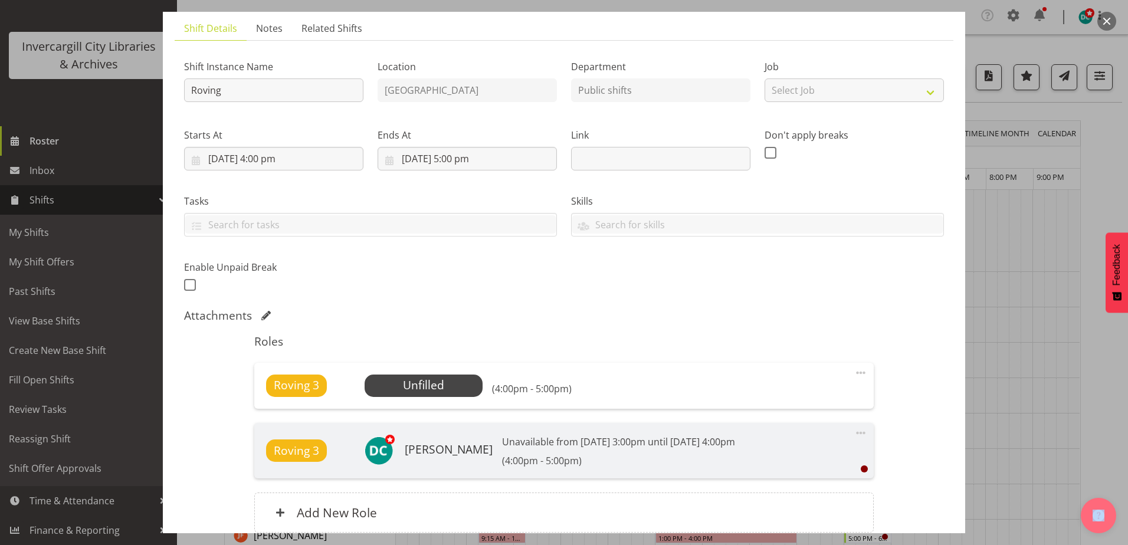
scroll to position [177, 0]
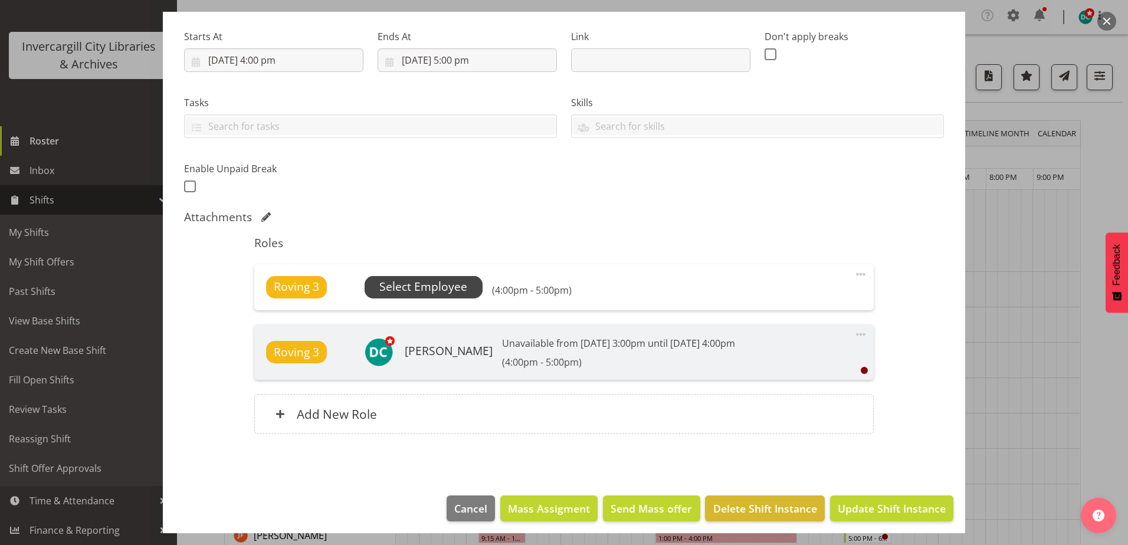
click at [435, 284] on span "Select Employee" at bounding box center [424, 287] width 88 height 17
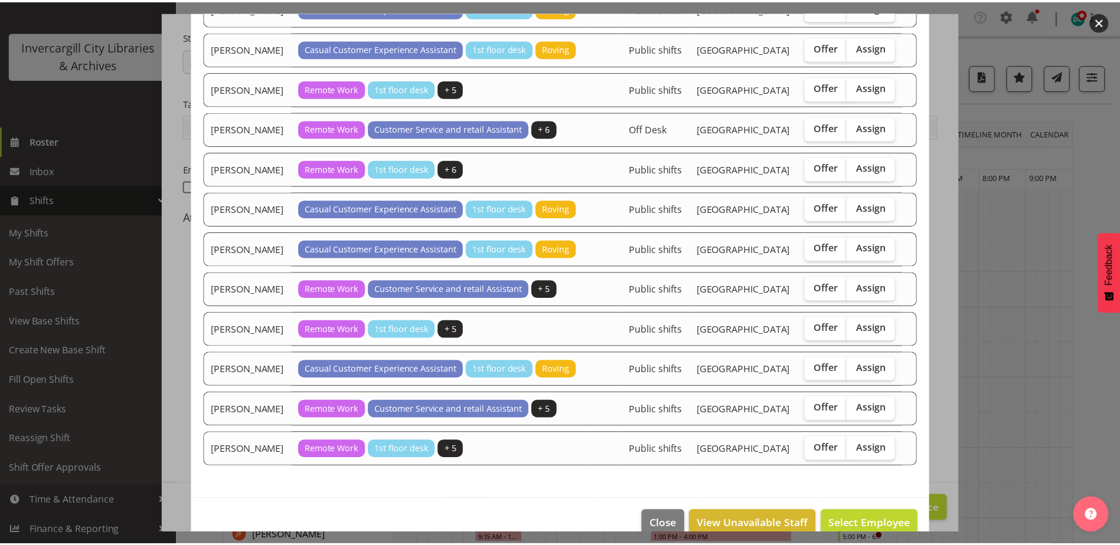
scroll to position [1116, 0]
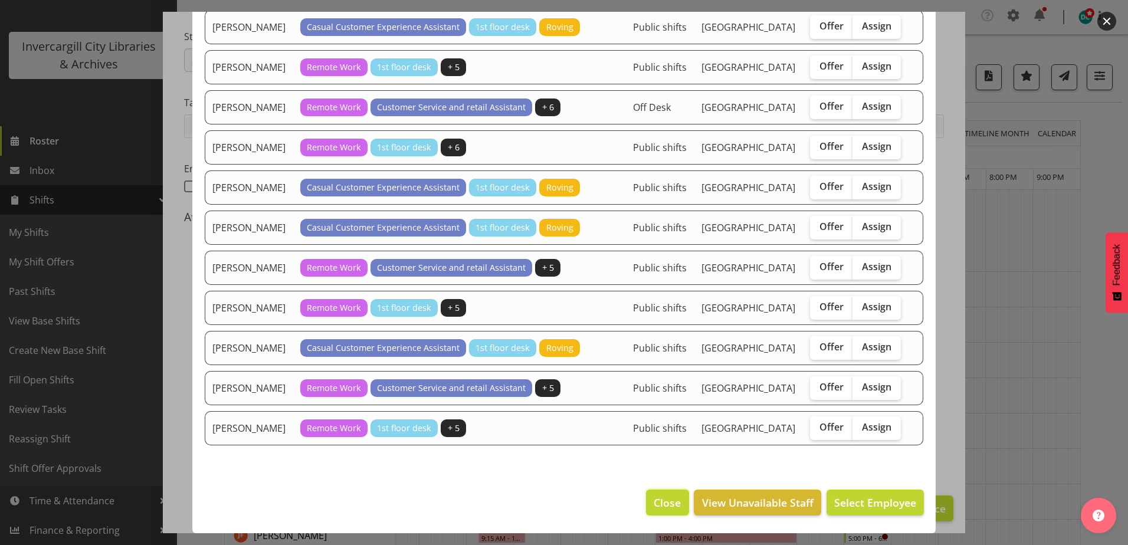
drag, startPoint x: 664, startPoint y: 499, endPoint x: 671, endPoint y: 508, distance: 11.3
click at [664, 499] on span "Close" at bounding box center [667, 502] width 27 height 15
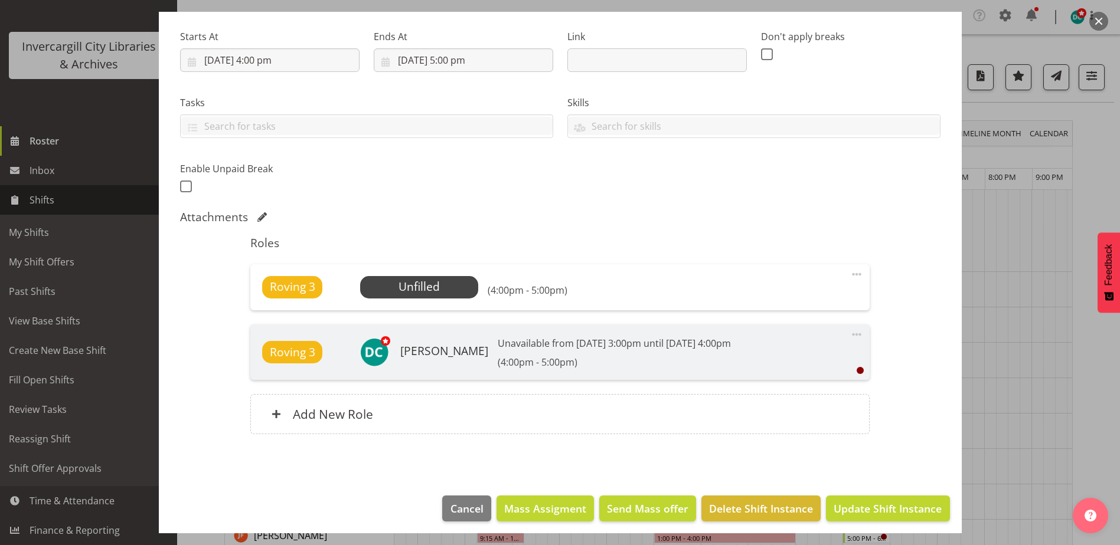
scroll to position [0, 0]
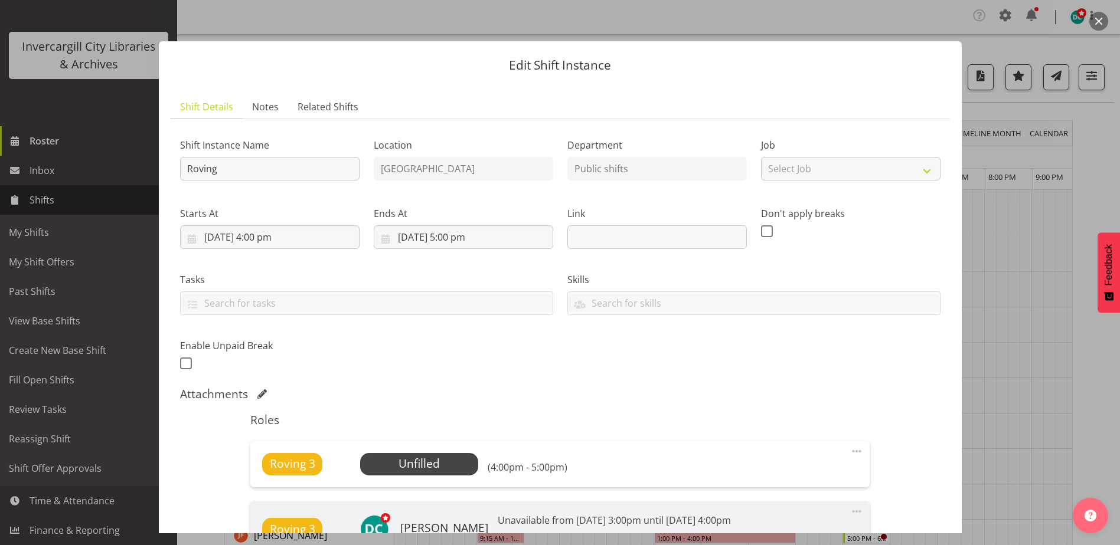
click at [1096, 22] on button "button" at bounding box center [1098, 21] width 19 height 19
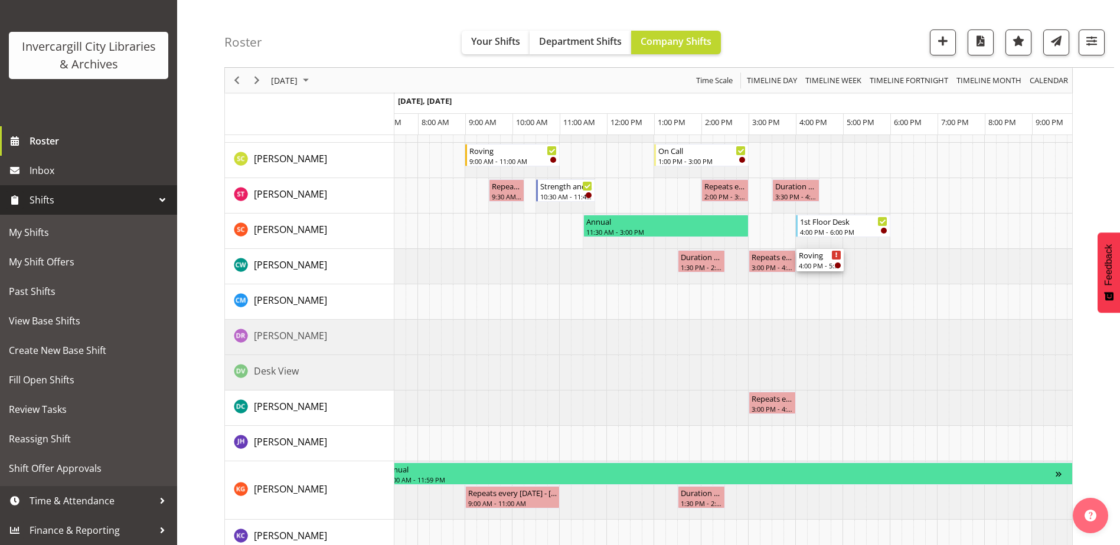
scroll to position [649, 0]
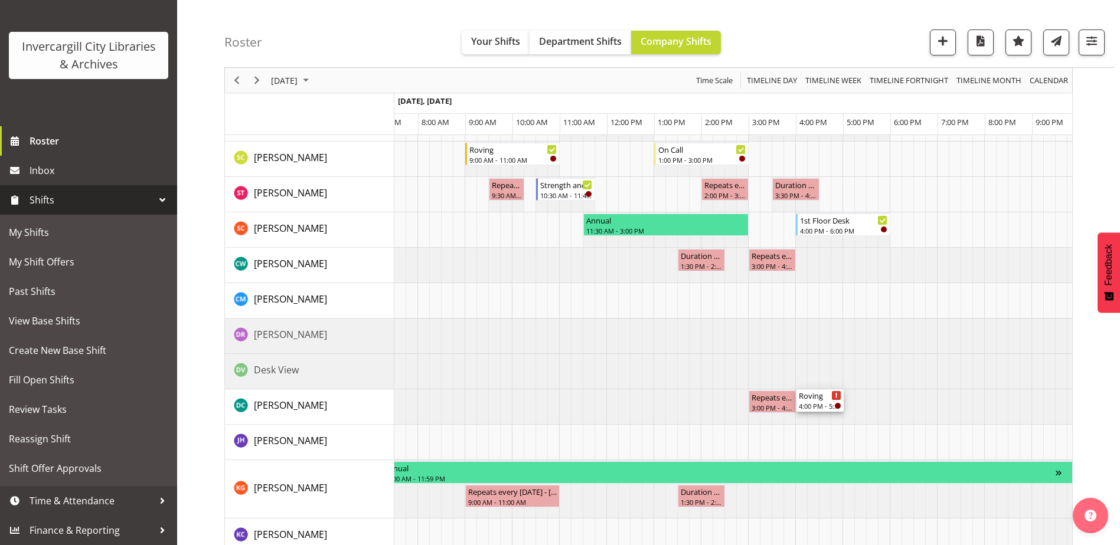
drag, startPoint x: 824, startPoint y: 202, endPoint x: 804, endPoint y: 413, distance: 211.1
click at [804, 413] on div "1st Floor Desk 11:00 AM - 1:00 PM Roving 11:00 AM - 1:00 PM Ground floor Help D…" at bounding box center [733, 278] width 678 height 1474
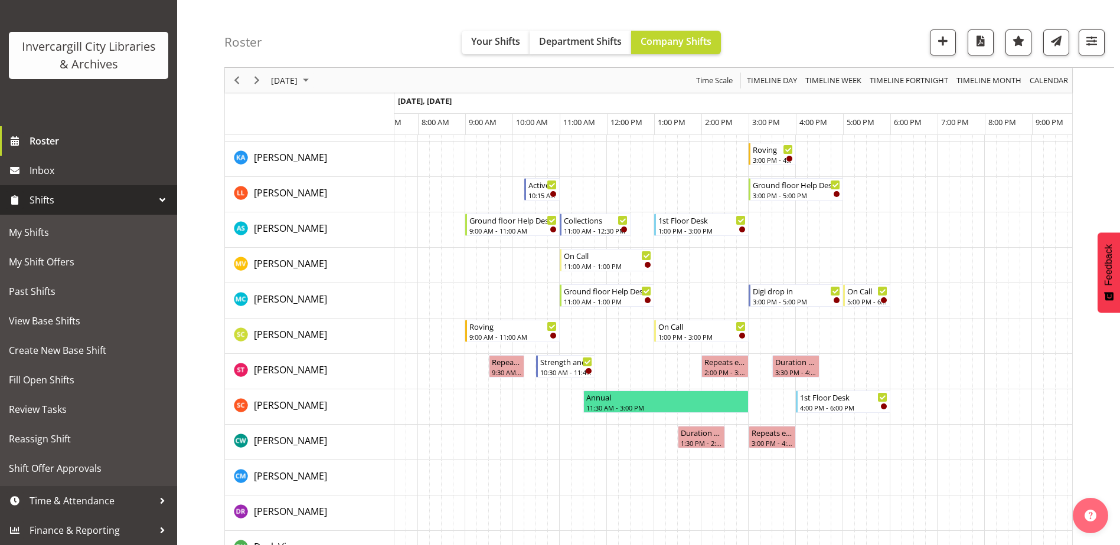
scroll to position [590, 0]
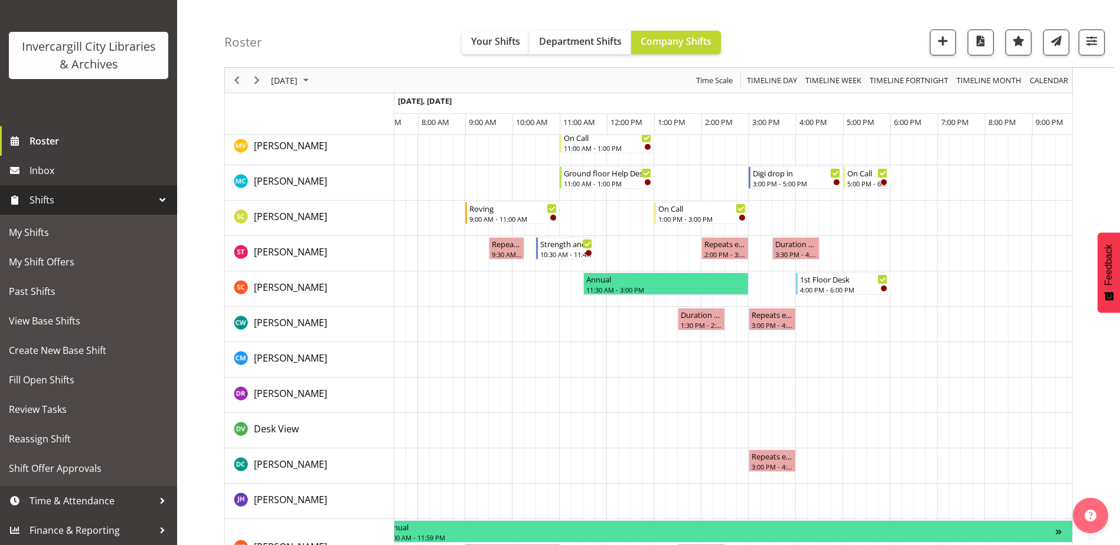
click at [812, 325] on td "Timeline Day of September 9, 2025" at bounding box center [813, 324] width 12 height 35
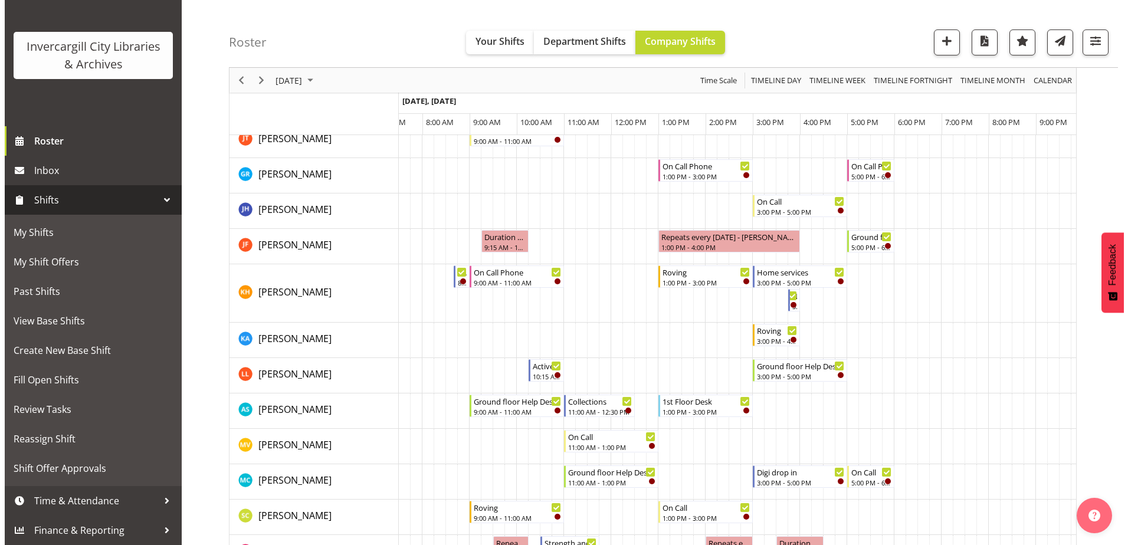
scroll to position [0, 0]
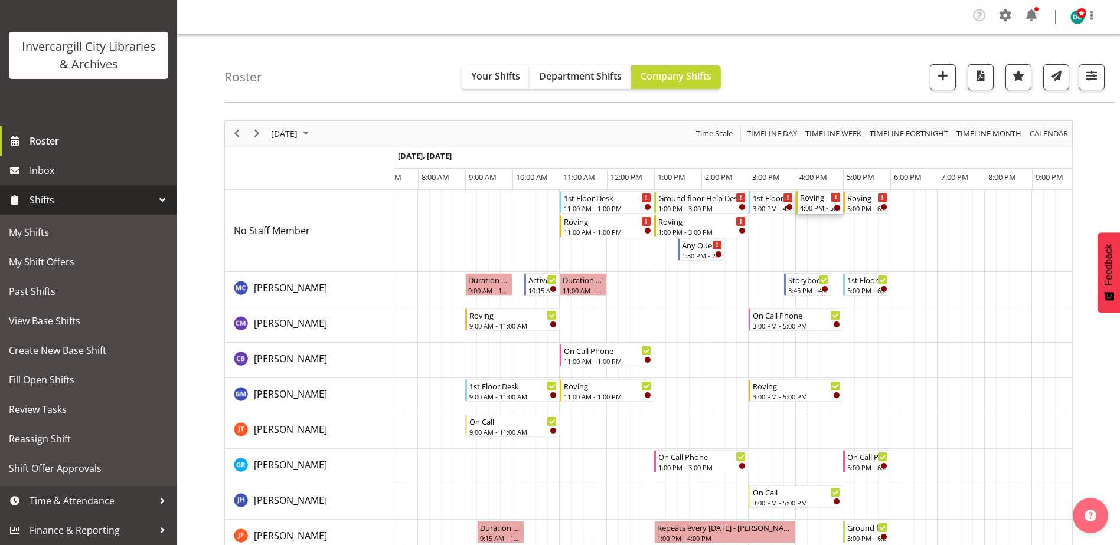
click at [812, 205] on div "4:00 PM - 5:00 PM" at bounding box center [820, 207] width 41 height 9
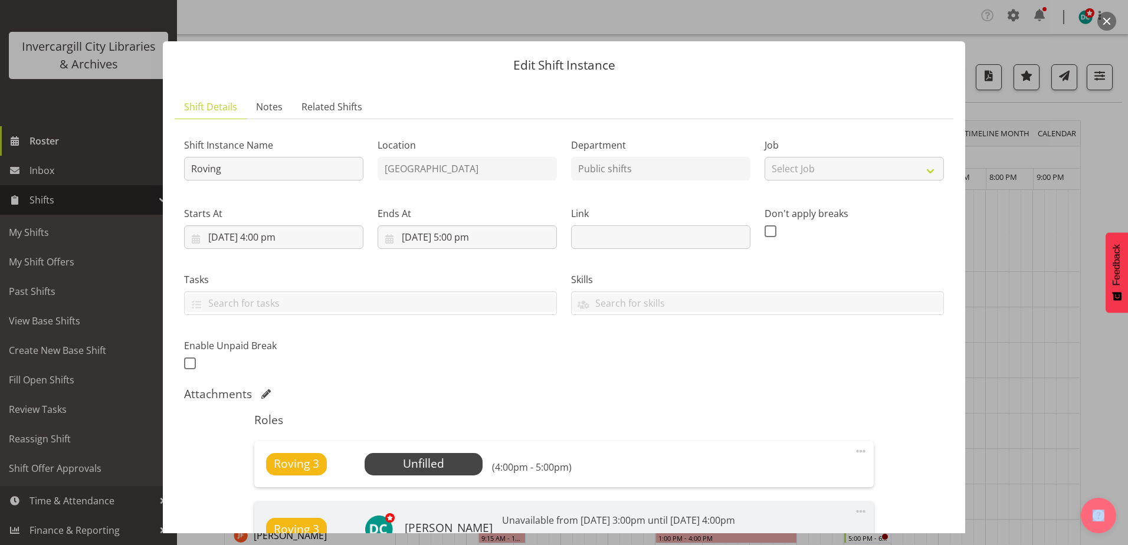
drag, startPoint x: 1106, startPoint y: 19, endPoint x: 1081, endPoint y: 4, distance: 29.4
click at [1105, 19] on button "button" at bounding box center [1107, 21] width 19 height 19
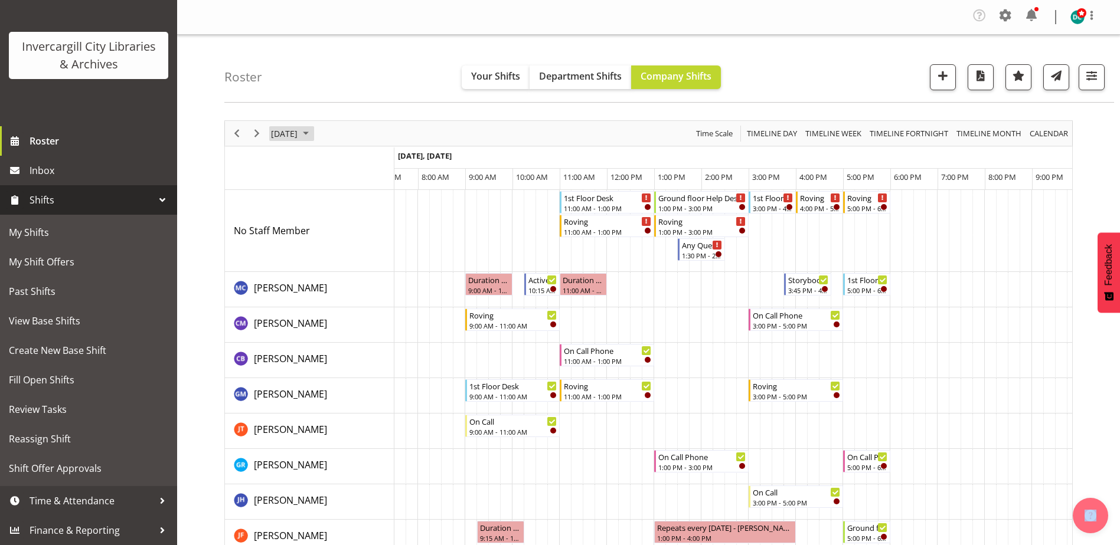
click at [299, 133] on span "September 9, 2025" at bounding box center [284, 133] width 29 height 15
click at [321, 243] on span "16" at bounding box center [321, 244] width 18 height 18
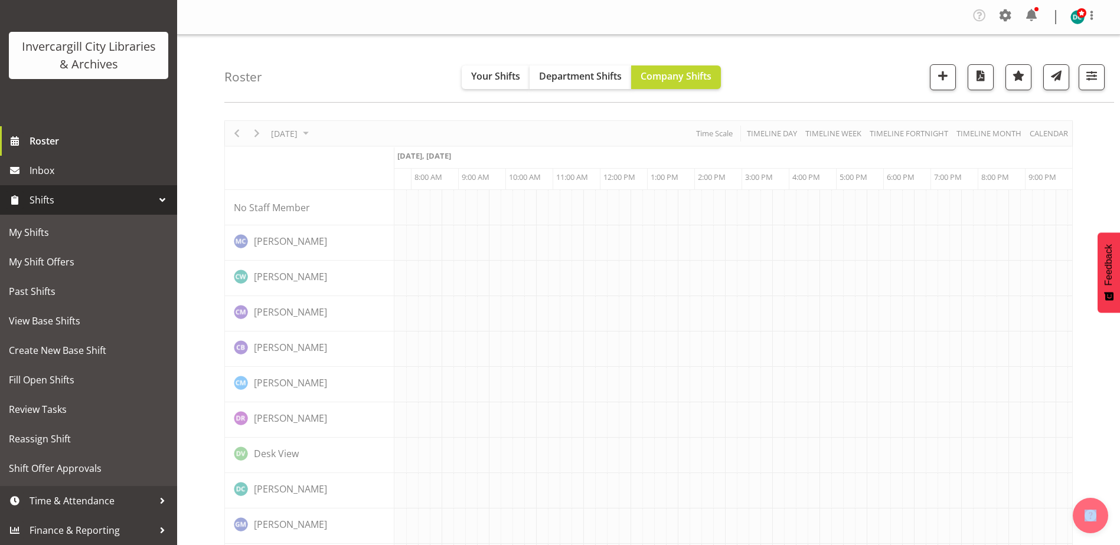
scroll to position [0, 31]
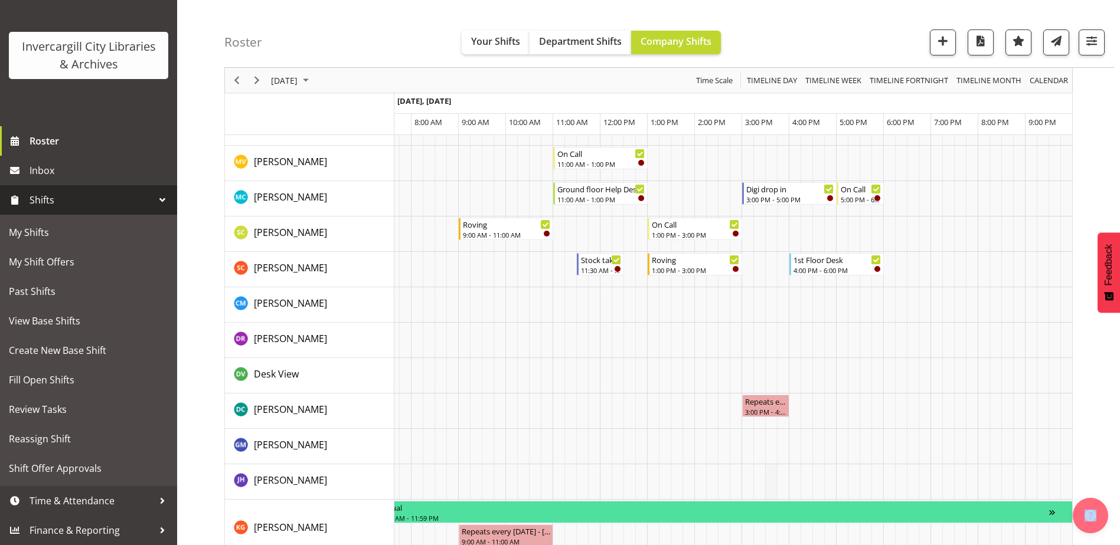
scroll to position [590, 0]
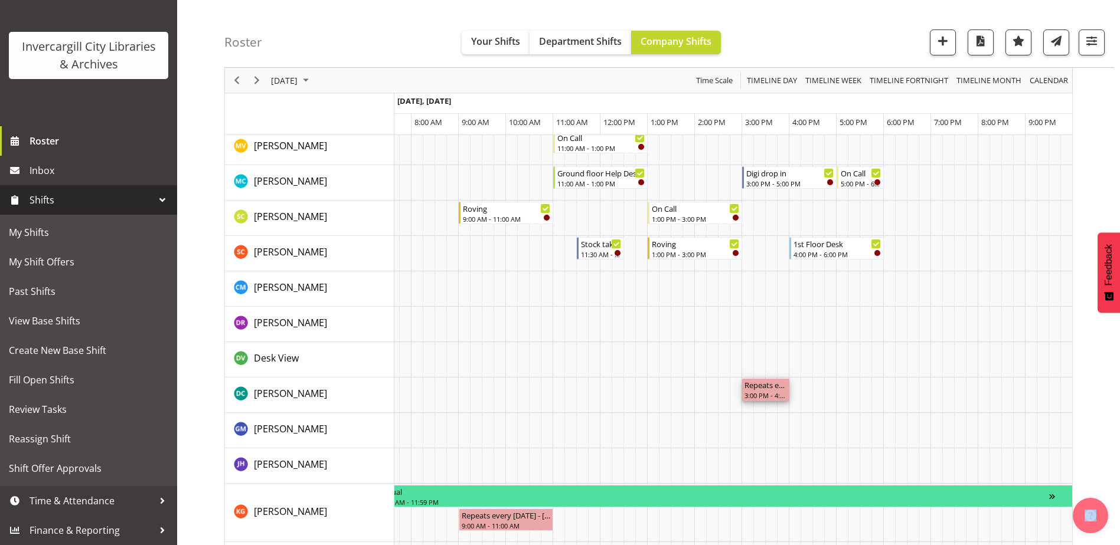
click at [771, 395] on div "3:00 PM - 4:00 PM" at bounding box center [765, 395] width 42 height 9
click at [770, 393] on div "3:00 PM - 4:00 PM" at bounding box center [765, 395] width 42 height 9
click at [763, 391] on div "Repeats every tuesday - Donald Cunningham 3:00 PM - 4:00 PM" at bounding box center [765, 390] width 42 height 22
click at [764, 392] on div "3:00 PM - 4:00 PM" at bounding box center [765, 395] width 42 height 9
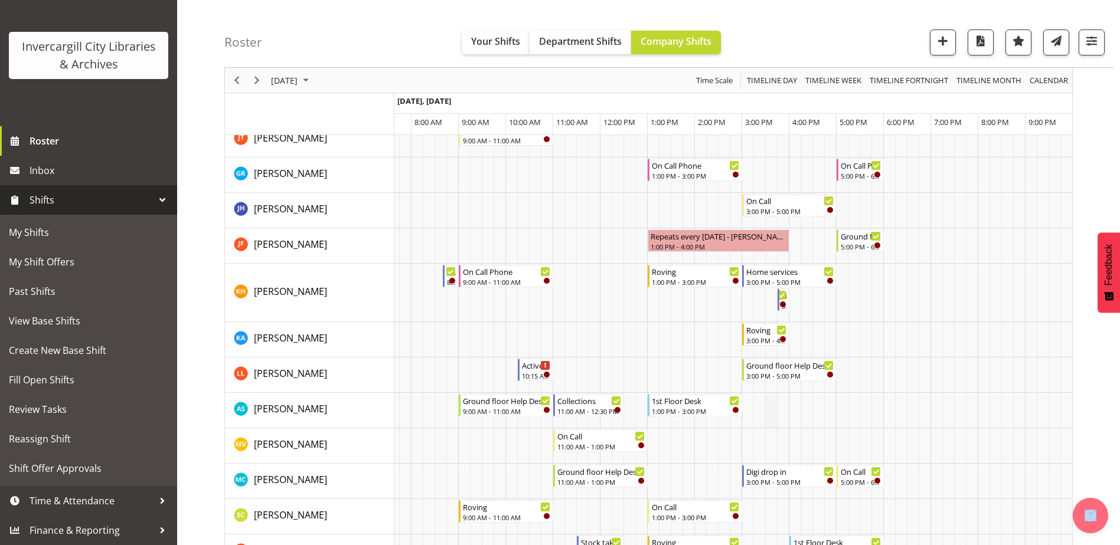
scroll to position [0, 0]
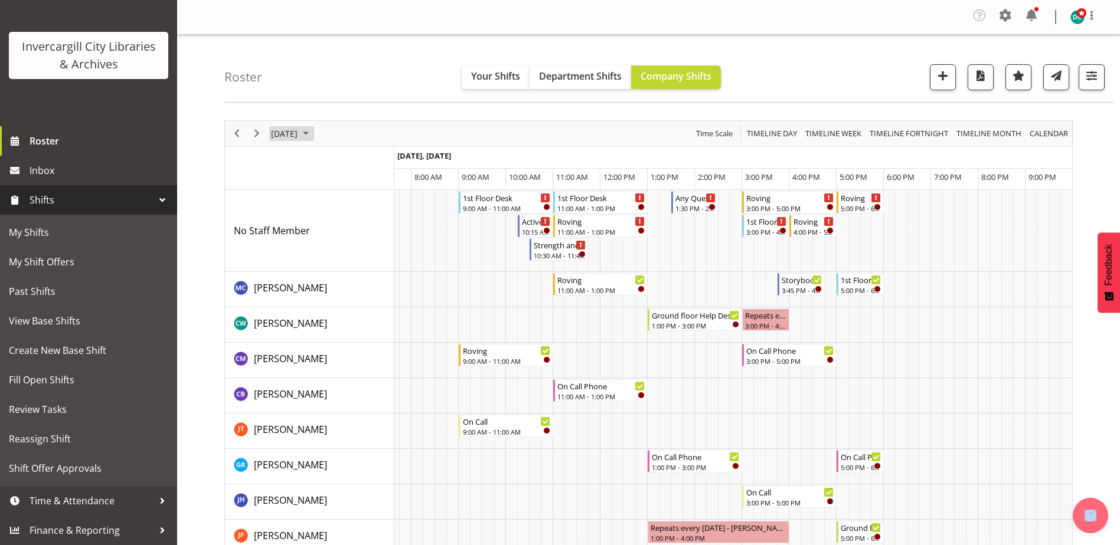
click at [299, 135] on span "September 16, 2025" at bounding box center [284, 133] width 29 height 15
click at [320, 221] on span "9" at bounding box center [321, 224] width 18 height 18
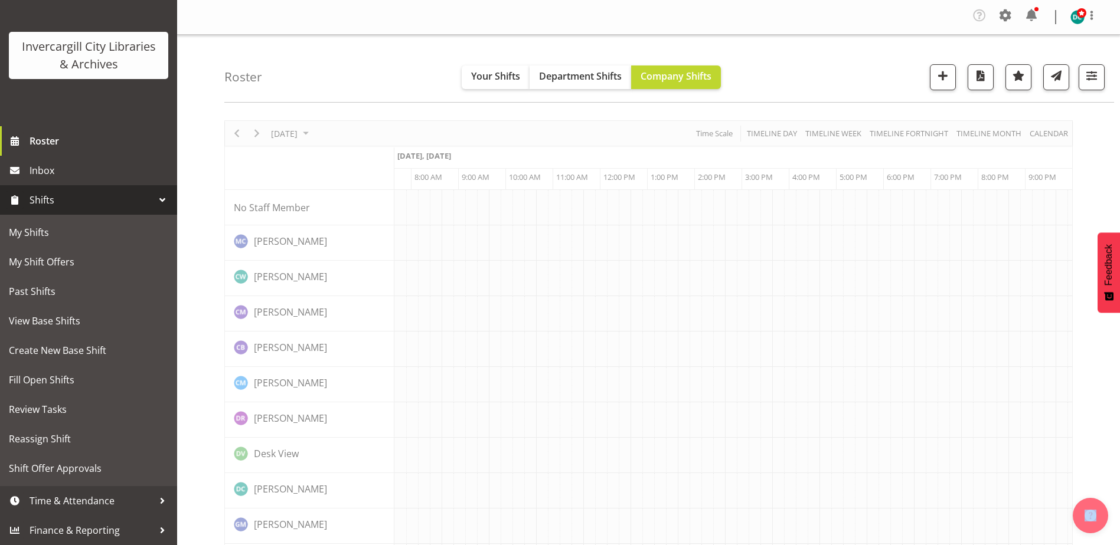
scroll to position [0, 31]
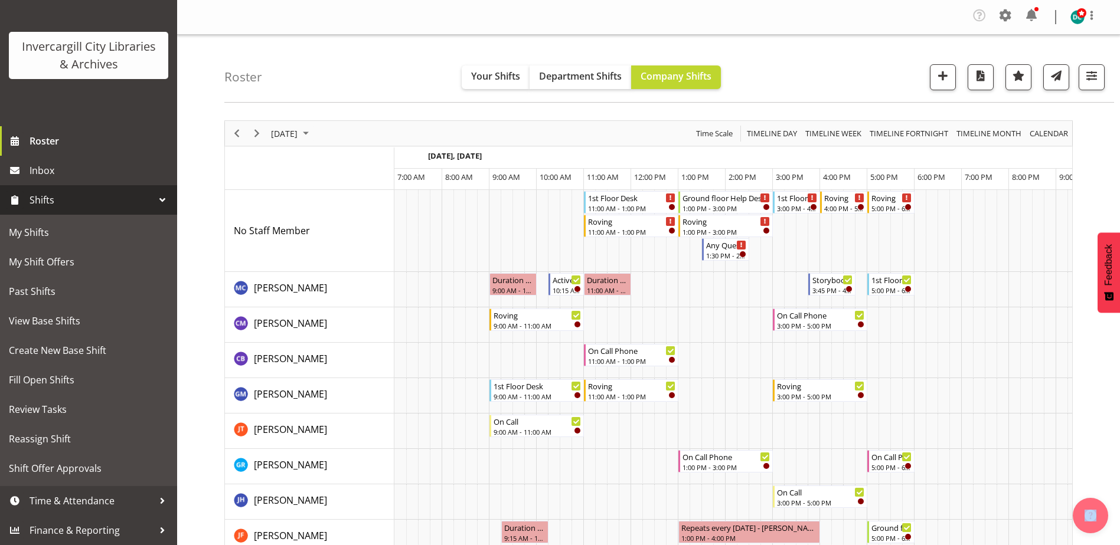
scroll to position [0, 31]
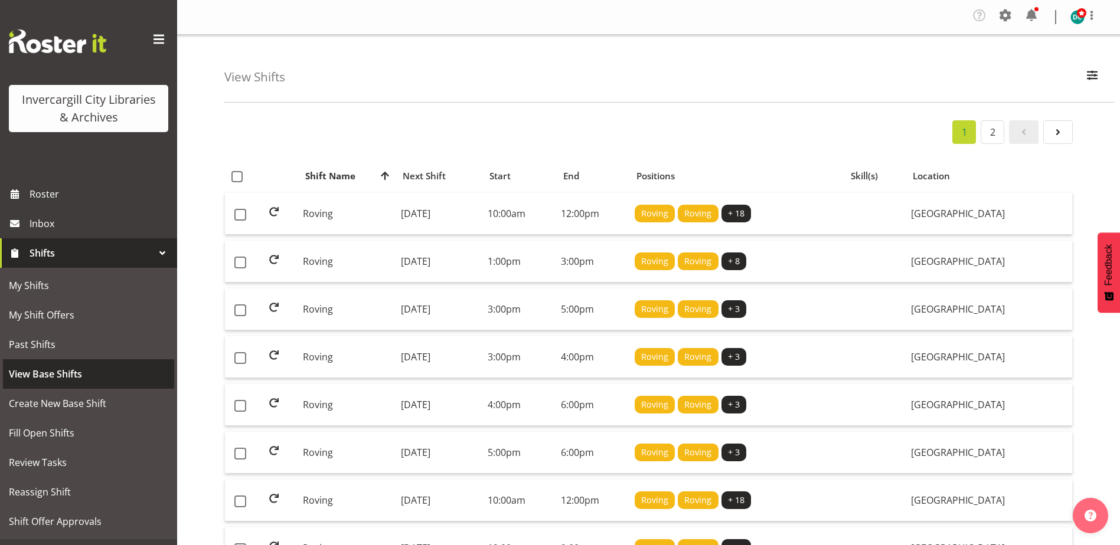
click at [56, 375] on span "View Base Shifts" at bounding box center [88, 374] width 159 height 18
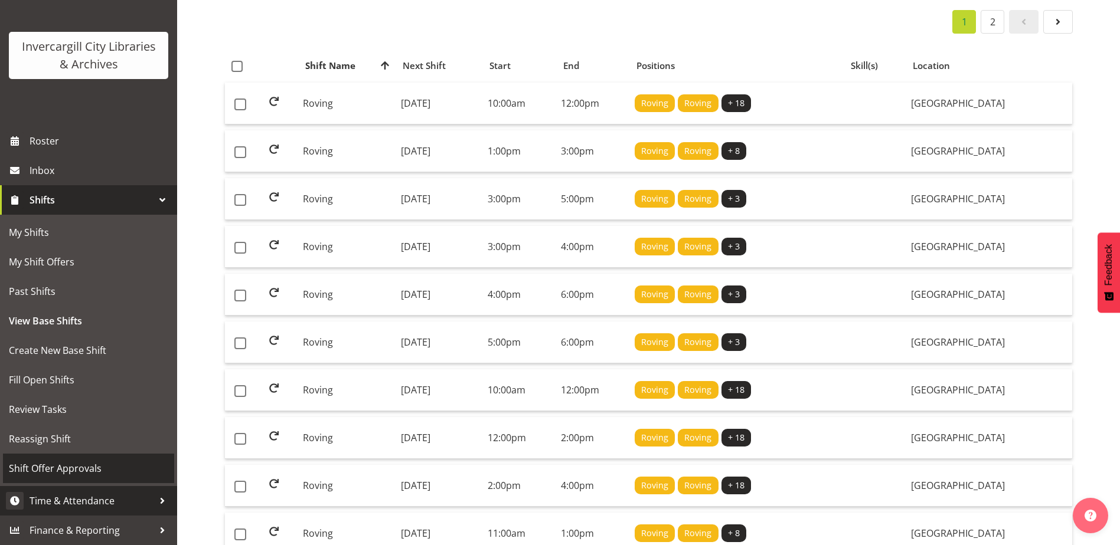
scroll to position [118, 0]
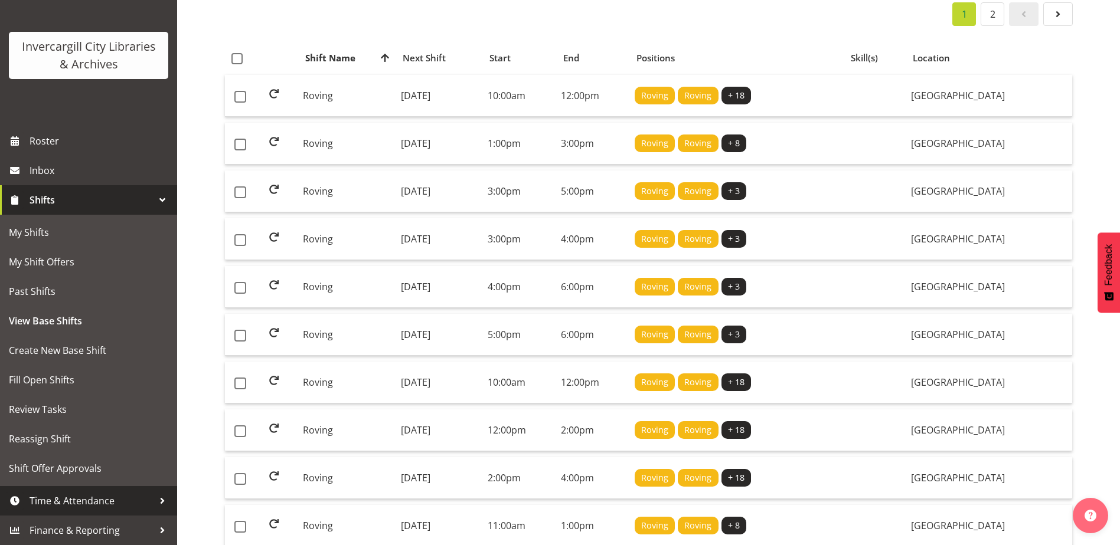
click at [61, 505] on span "Time & Attendance" at bounding box center [92, 501] width 124 height 18
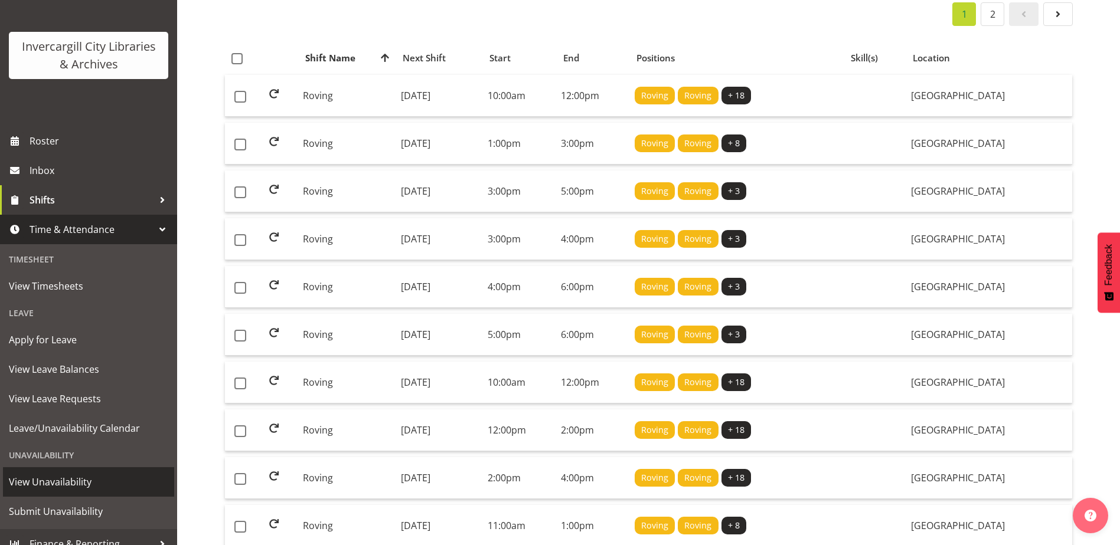
scroll to position [67, 0]
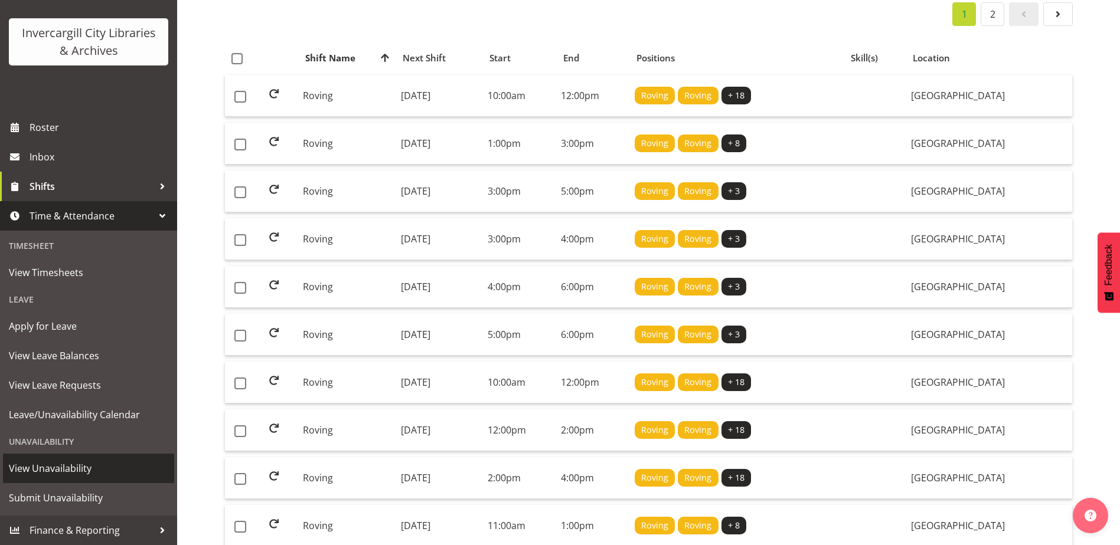
click at [40, 470] on span "View Unavailability" at bounding box center [88, 469] width 159 height 18
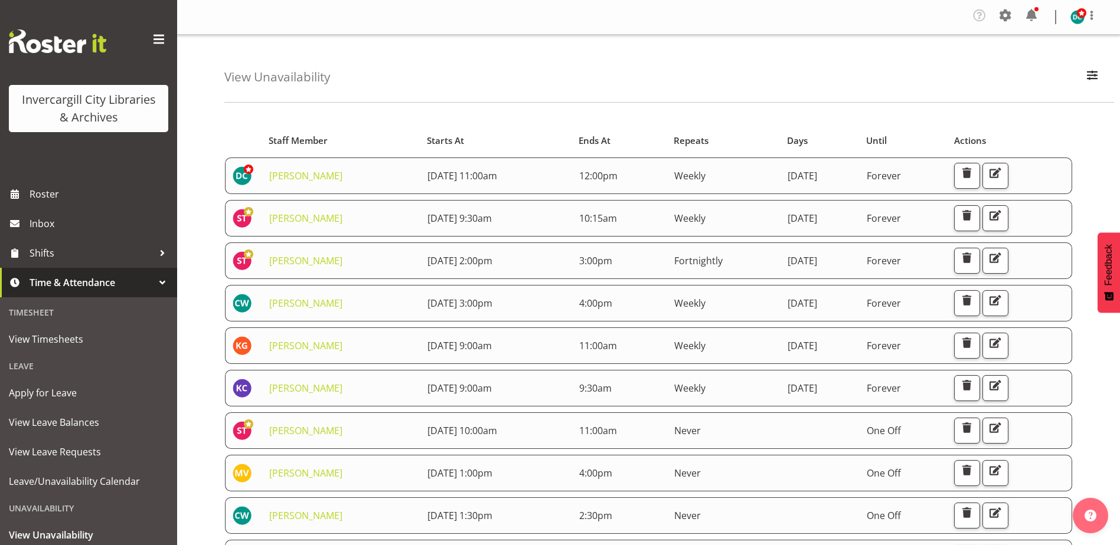
click at [313, 146] on div "Staff Member" at bounding box center [341, 141] width 145 height 14
drag, startPoint x: 380, startPoint y: 182, endPoint x: 364, endPoint y: 170, distance: 20.7
click at [362, 181] on td "Donald Cunningham" at bounding box center [341, 176] width 158 height 37
click at [401, 78] on div "View Unavailability Search Search for a particular employee Showing current una…" at bounding box center [668, 69] width 889 height 68
click at [303, 141] on div "Staff Member" at bounding box center [341, 141] width 145 height 14
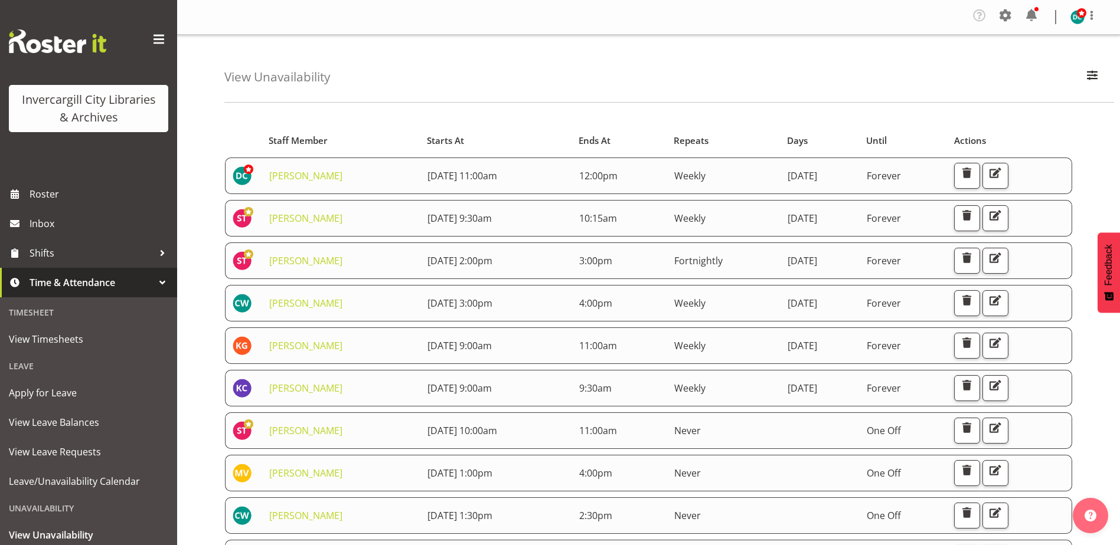
click at [304, 142] on div "Staff Member" at bounding box center [341, 141] width 145 height 14
drag, startPoint x: 304, startPoint y: 142, endPoint x: 419, endPoint y: 77, distance: 132.1
click at [419, 77] on div "View Unavailability Search Search for a particular employee Showing current una…" at bounding box center [668, 69] width 889 height 68
click at [1089, 71] on span "button" at bounding box center [1091, 74] width 15 height 15
click at [815, 94] on div "View Unavailability Search Search for a particular employee Showing current una…" at bounding box center [668, 69] width 889 height 68
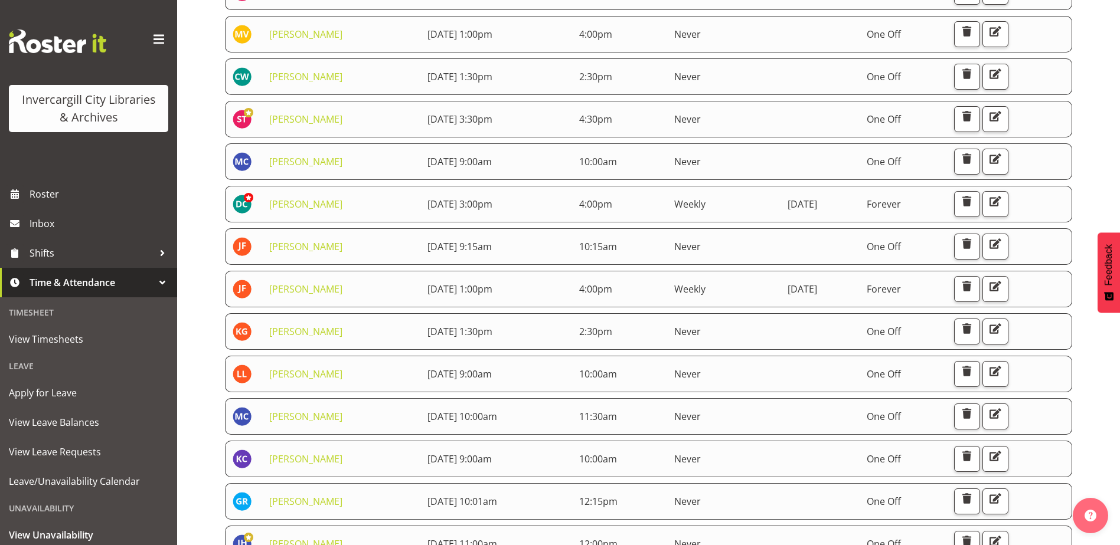
scroll to position [355, 0]
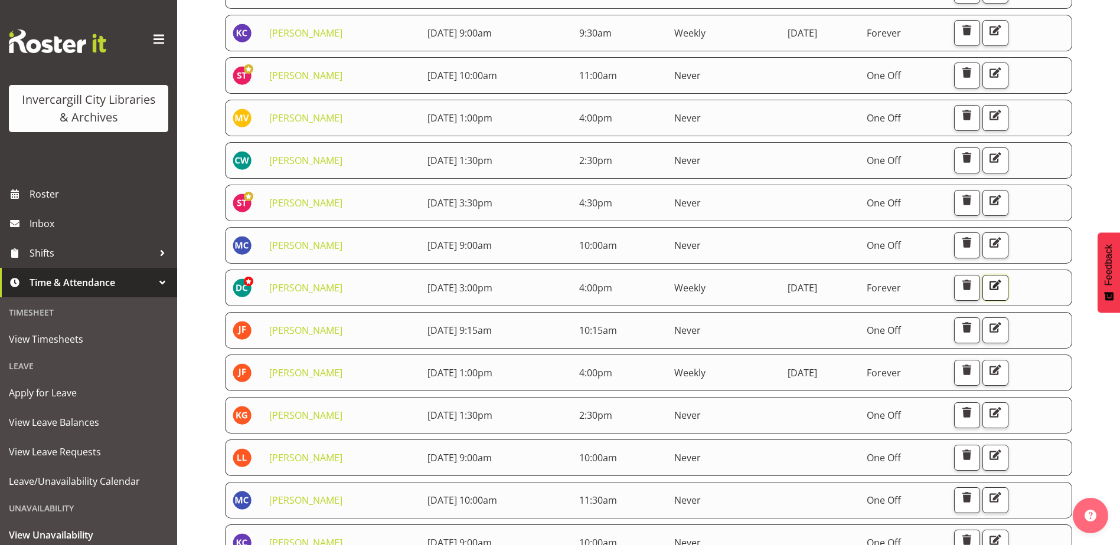
click at [1003, 289] on span "button" at bounding box center [994, 284] width 15 height 15
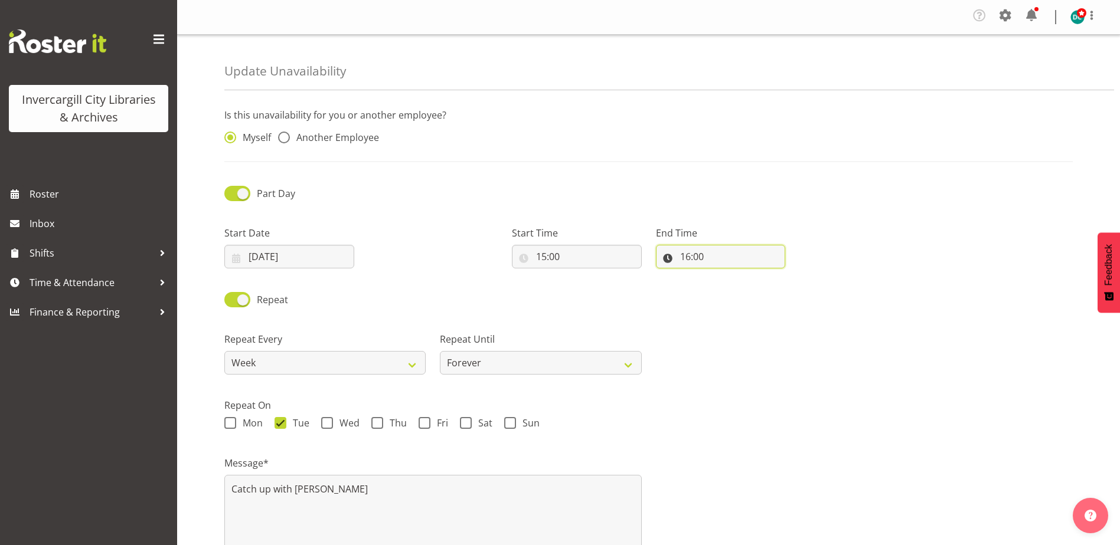
click at [696, 260] on input "16:00" at bounding box center [721, 257] width 130 height 24
click at [735, 289] on select "00 01 02 03 04 05 06 07 08 09 10 11 12 13 14 15 16 17 18 19 20 21 22 23" at bounding box center [736, 288] width 27 height 24
select select "15"
click at [723, 276] on select "00 01 02 03 04 05 06 07 08 09 10 11 12 13 14 15 16 17 18 19 20 21 22 23" at bounding box center [736, 288] width 27 height 24
type input "15:00"
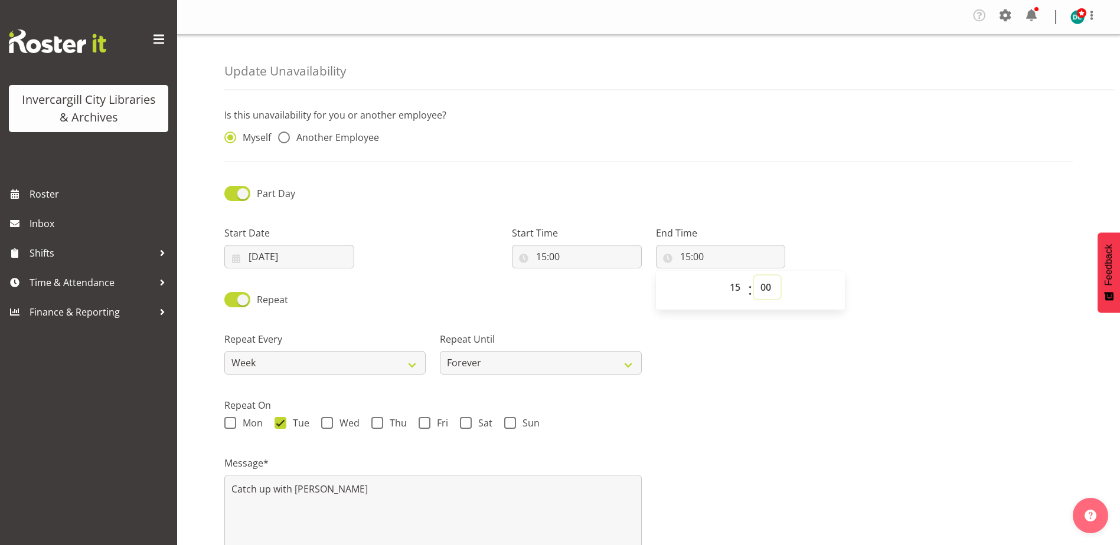
click at [761, 287] on select "00 01 02 03 04 05 06 07 08 09 10 11 12 13 14 15 16 17 18 19 20 21 22 23 24 25 2…" at bounding box center [767, 288] width 27 height 24
select select "59"
click at [754, 276] on select "00 01 02 03 04 05 06 07 08 09 10 11 12 13 14 15 16 17 18 19 20 21 22 23 24 25 2…" at bounding box center [767, 288] width 27 height 24
type input "15:59"
click at [703, 420] on div "Mon Tue Wed Thu Fri Sat Sun" at bounding box center [648, 424] width 848 height 15
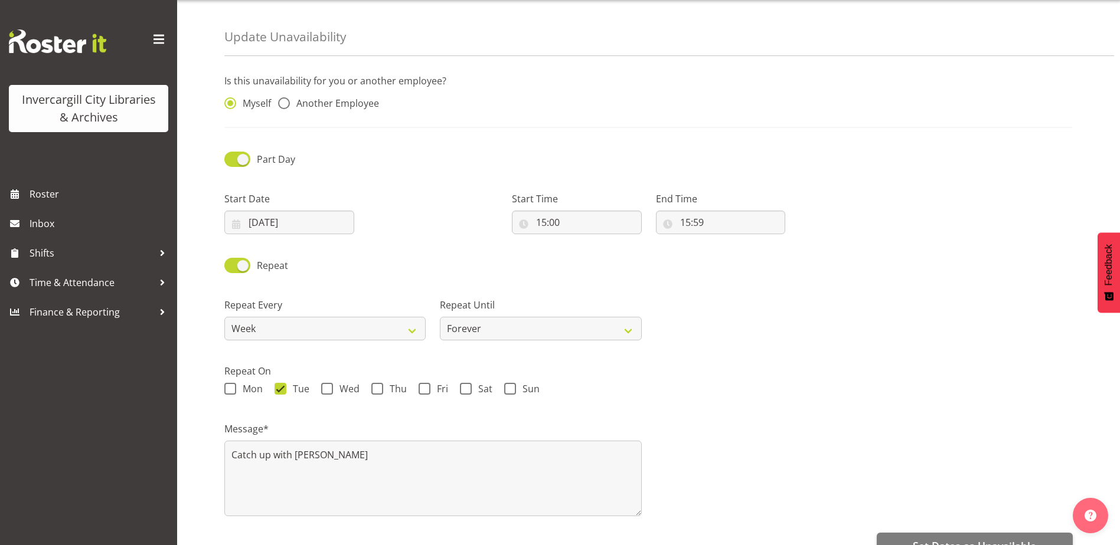
scroll to position [66, 0]
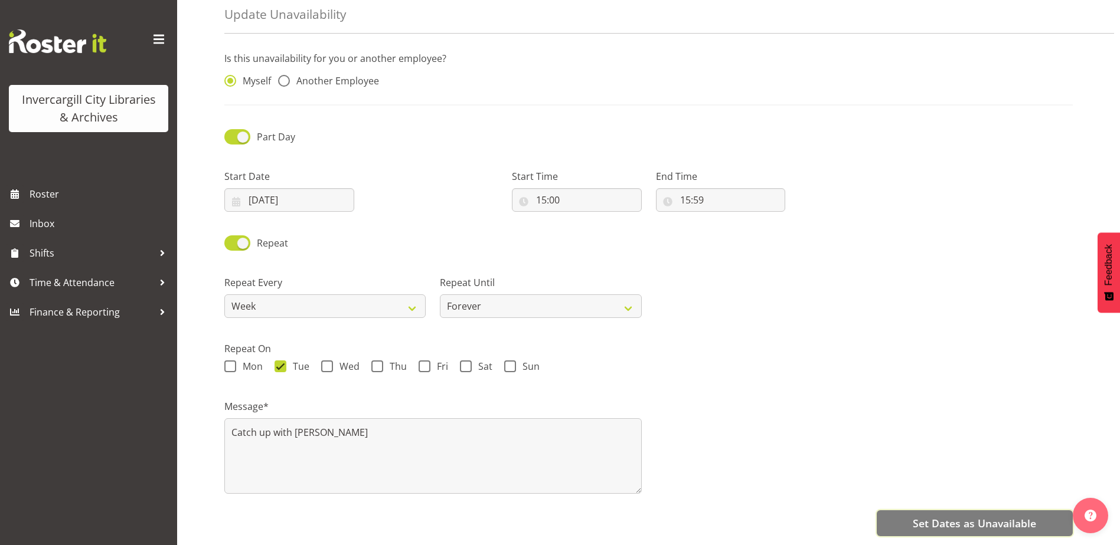
click at [935, 516] on span "Set Dates as Unavailable" at bounding box center [973, 523] width 123 height 15
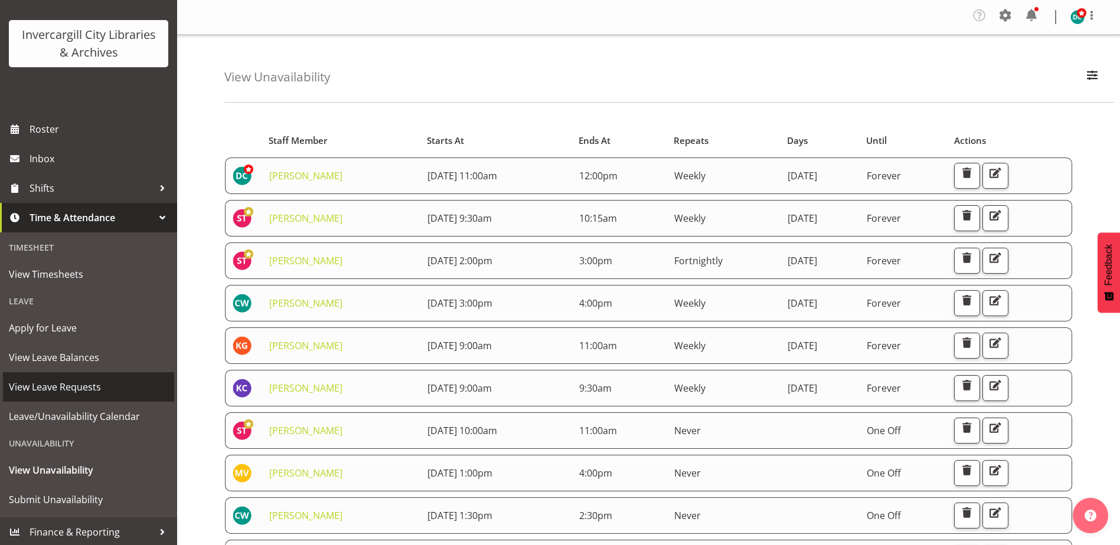
scroll to position [67, 0]
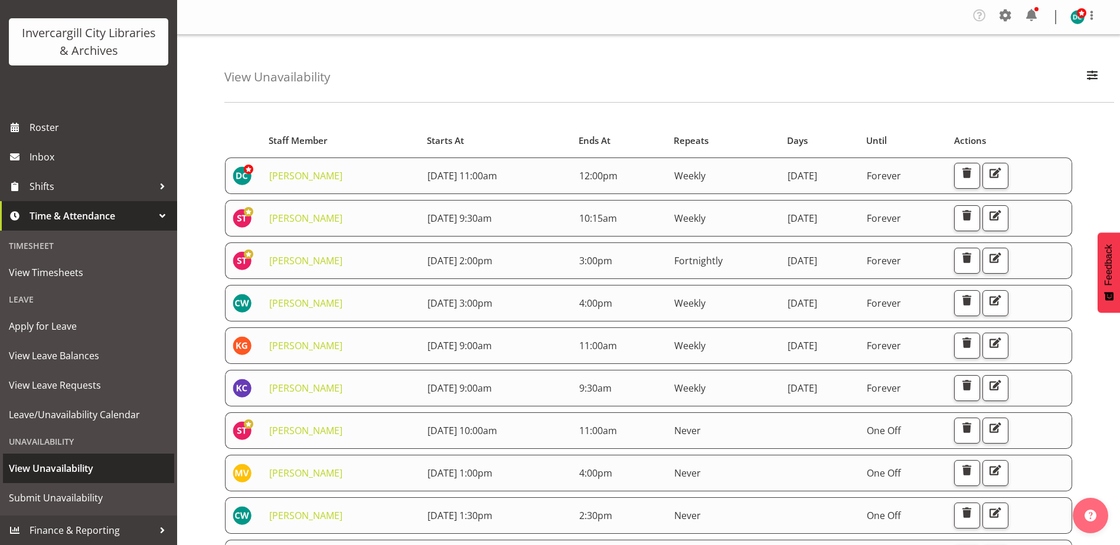
click at [47, 475] on span "View Unavailability" at bounding box center [88, 469] width 159 height 18
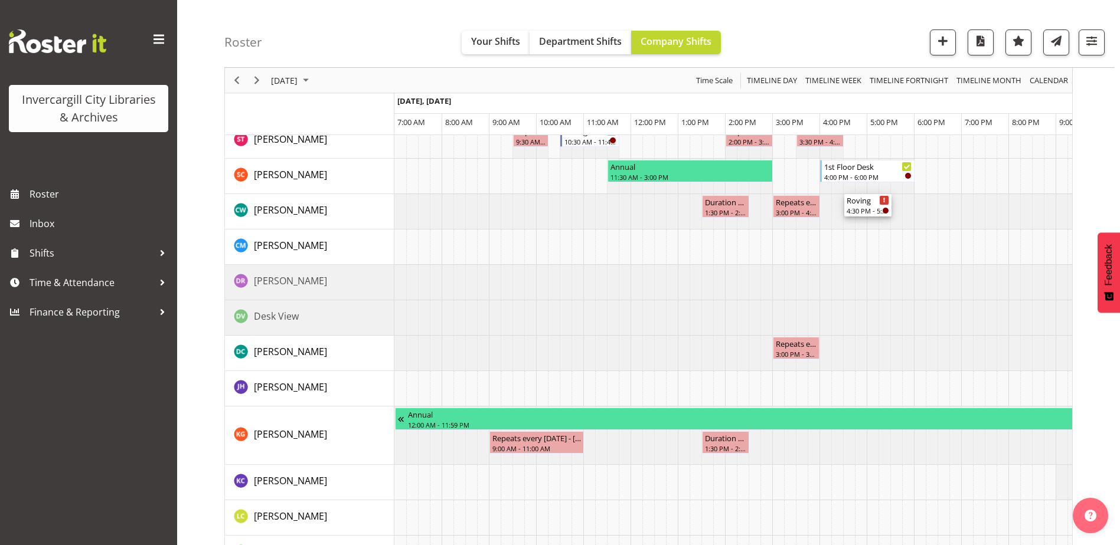
scroll to position [708, 0]
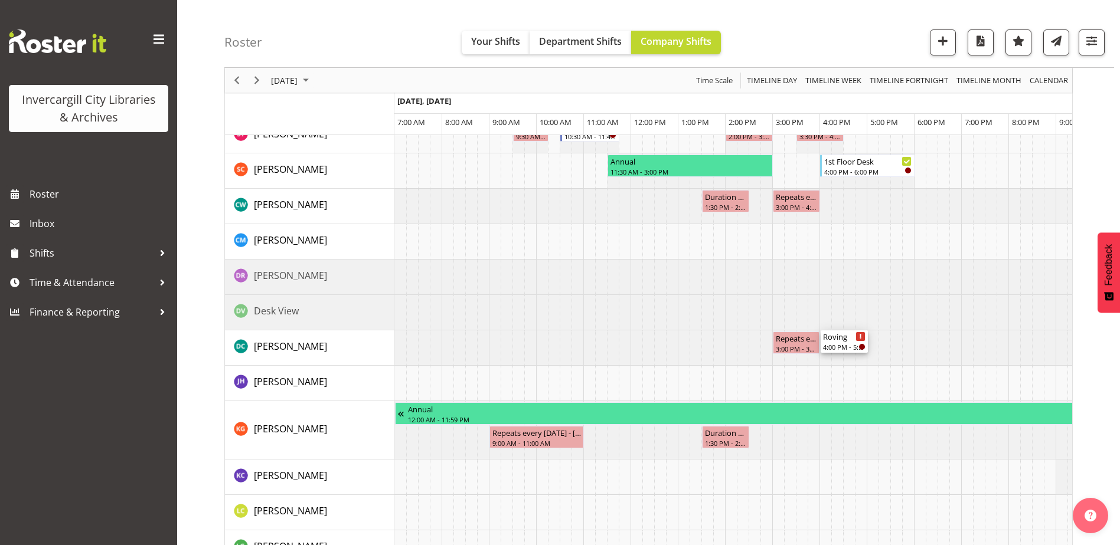
drag, startPoint x: 839, startPoint y: 195, endPoint x: 848, endPoint y: 349, distance: 153.7
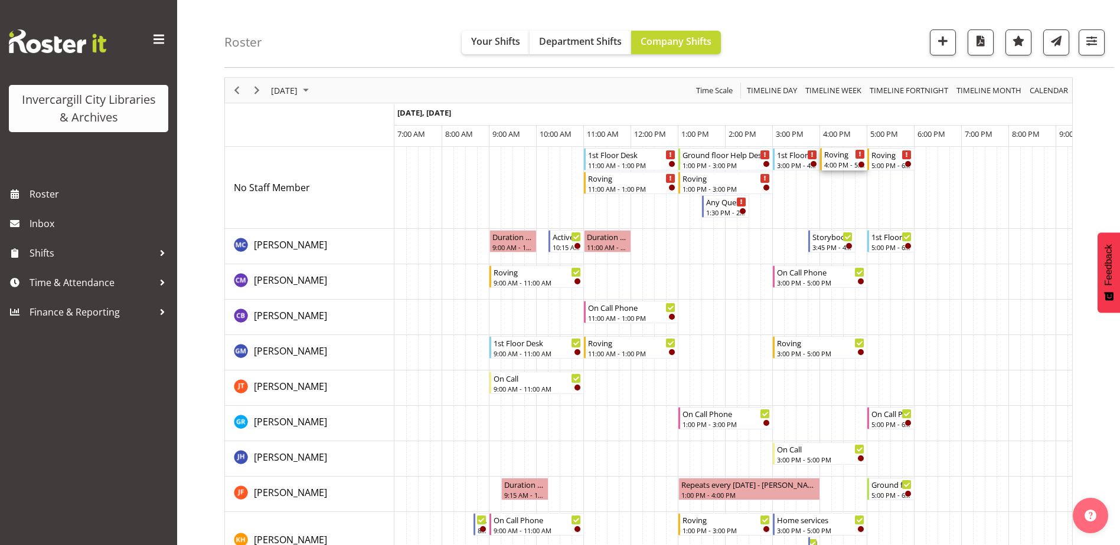
scroll to position [0, 0]
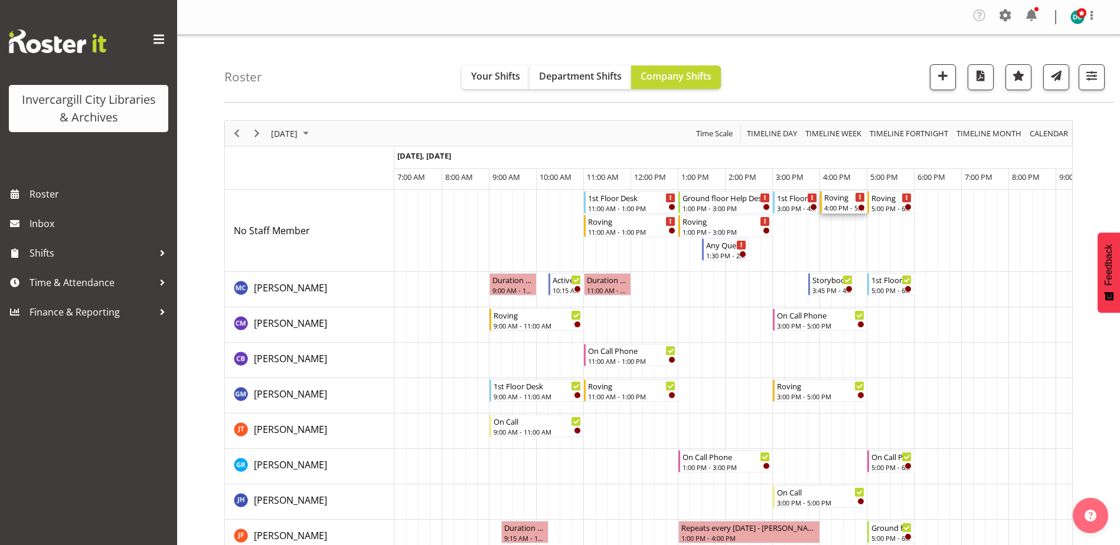
click at [839, 203] on div "4:00 PM - 5:00 PM" at bounding box center [844, 207] width 41 height 9
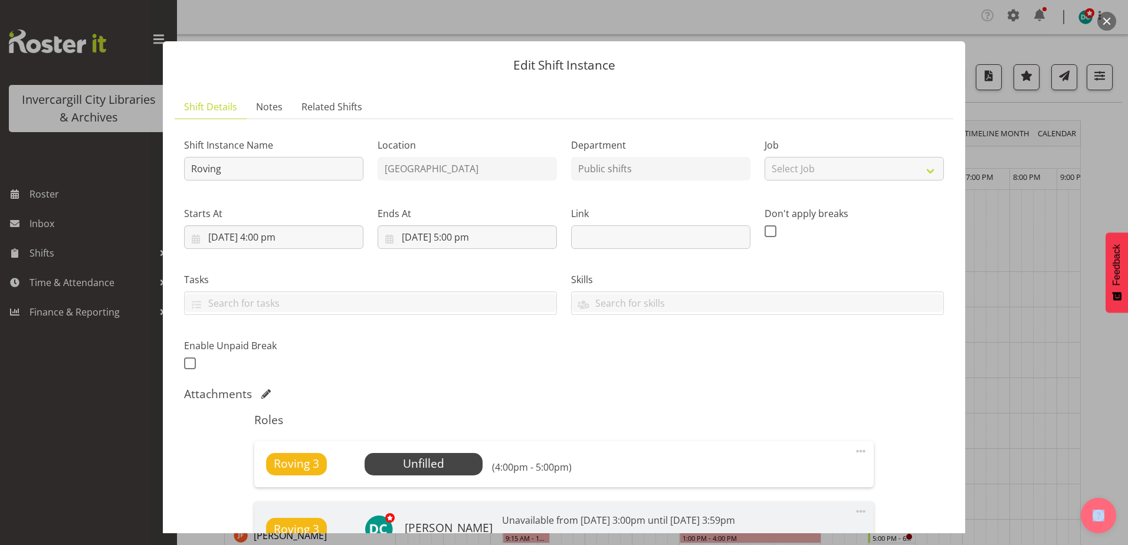
click at [1114, 19] on button "button" at bounding box center [1107, 21] width 19 height 19
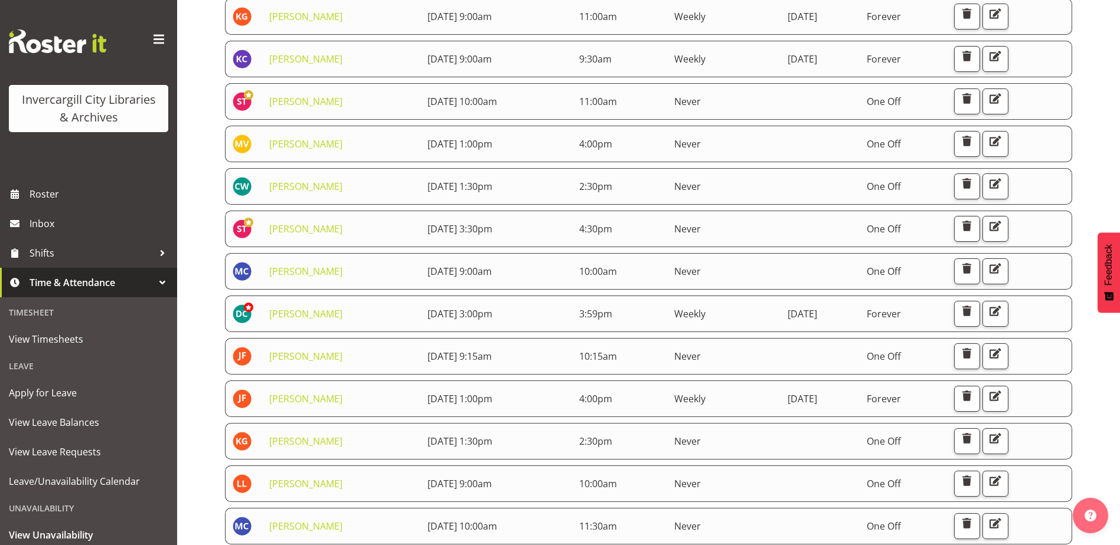
scroll to position [354, 0]
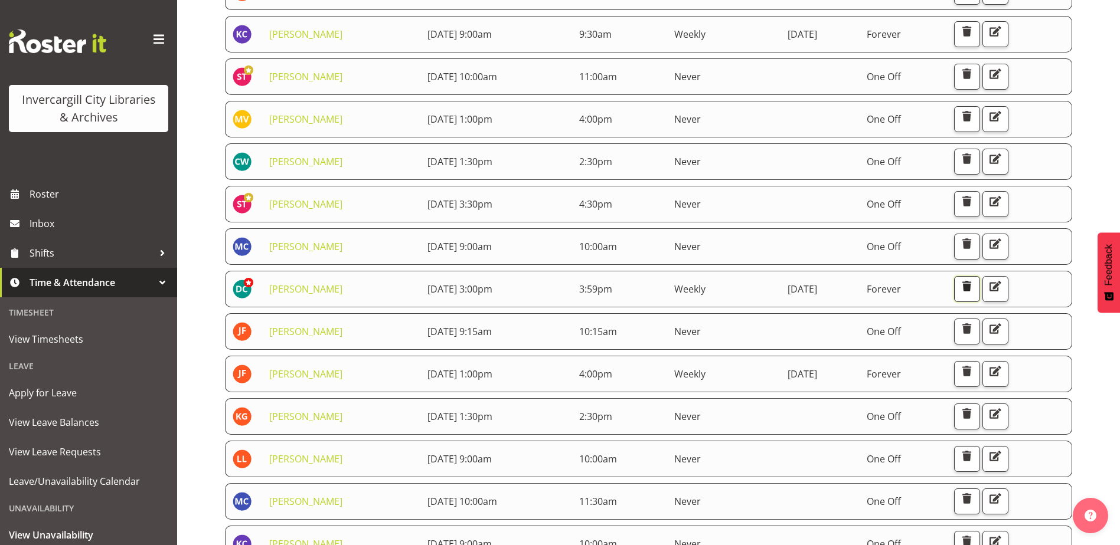
click at [974, 293] on span "button" at bounding box center [966, 286] width 15 height 15
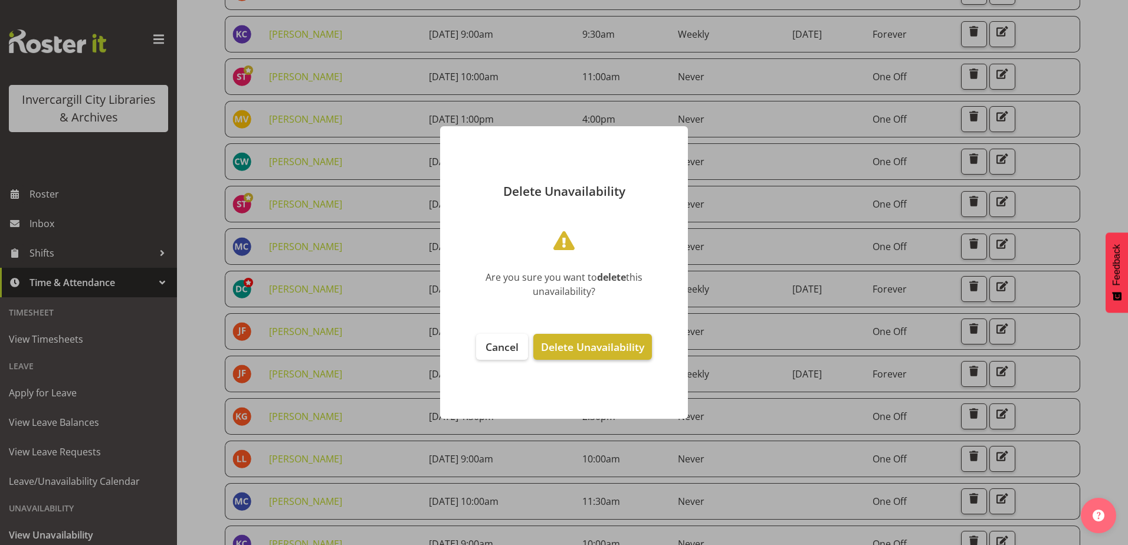
click at [636, 347] on span "Delete Unavailability" at bounding box center [592, 347] width 103 height 14
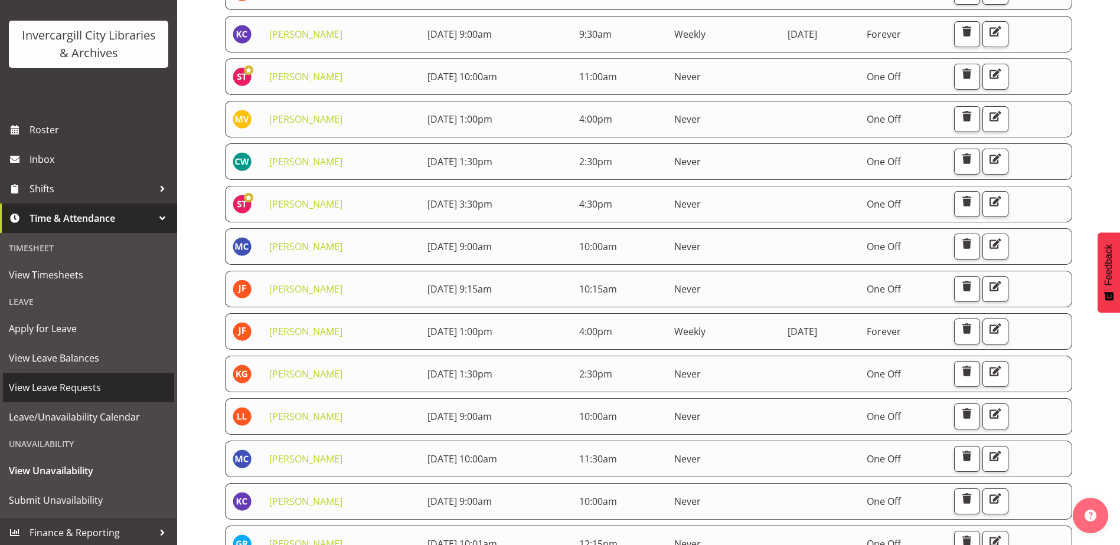
scroll to position [67, 0]
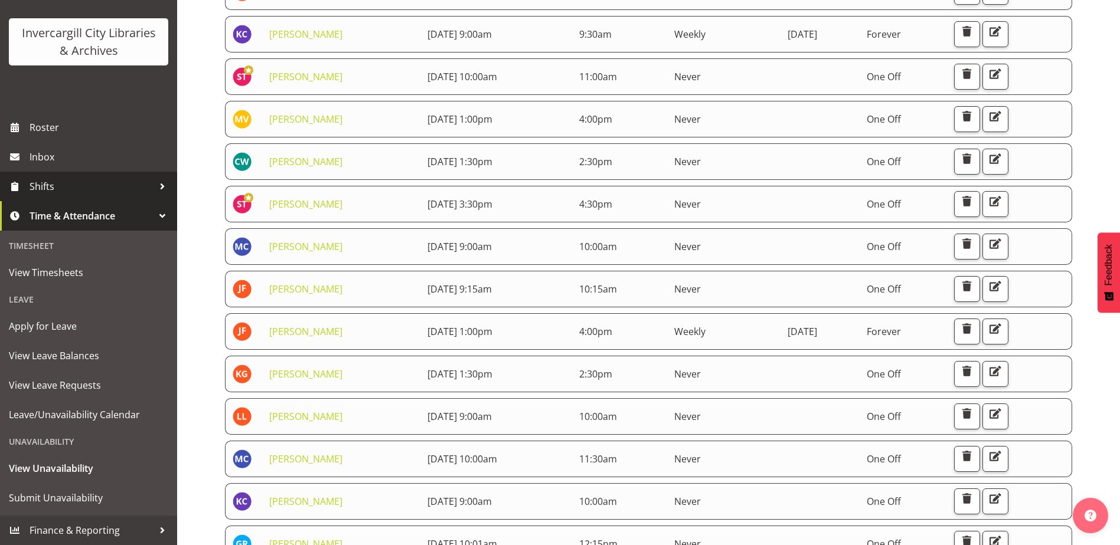
click at [39, 188] on span "Shifts" at bounding box center [92, 187] width 124 height 18
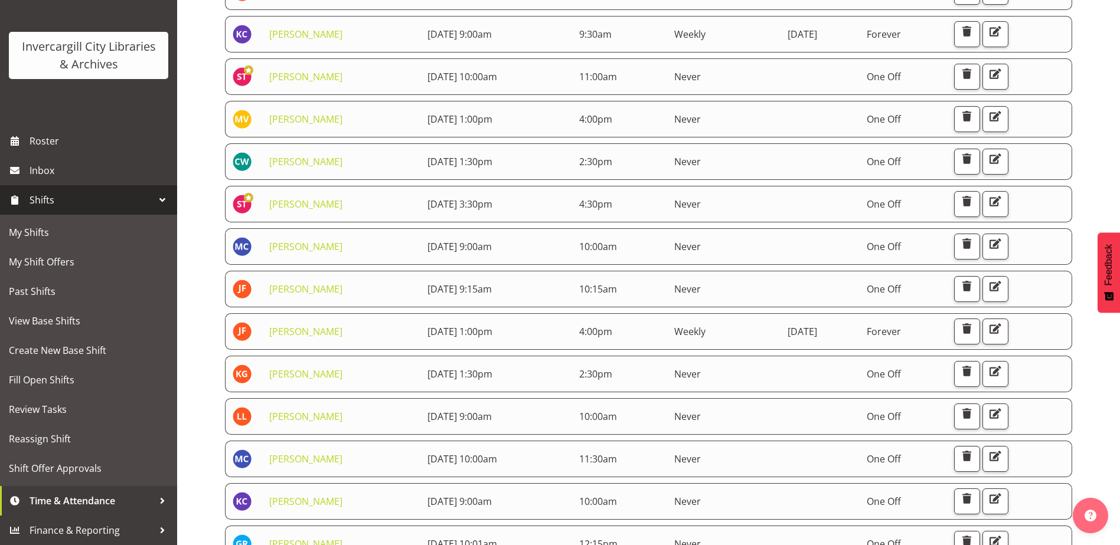
scroll to position [53, 0]
click at [50, 323] on span "View Base Shifts" at bounding box center [88, 321] width 159 height 18
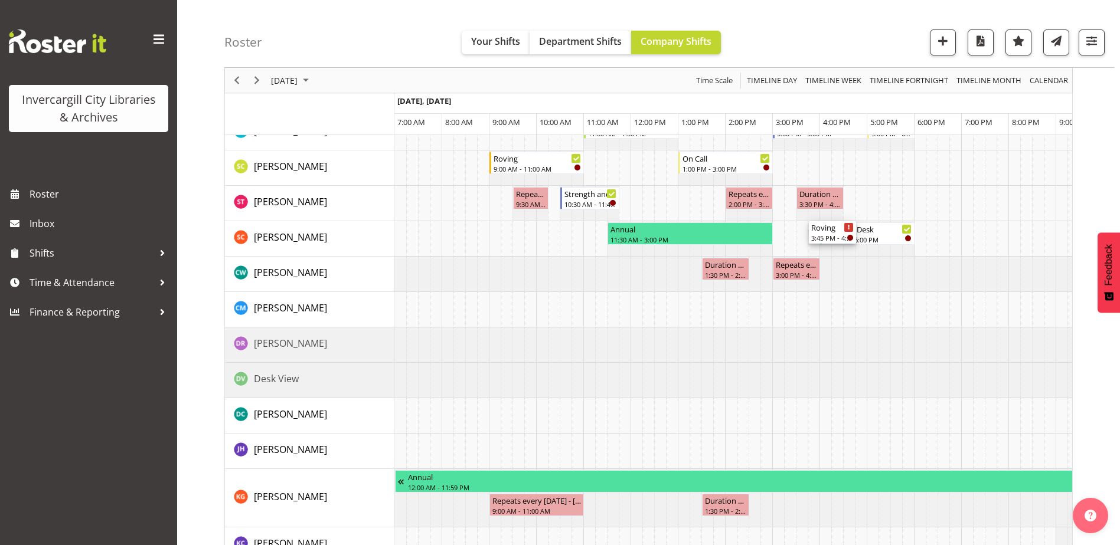
scroll to position [649, 0]
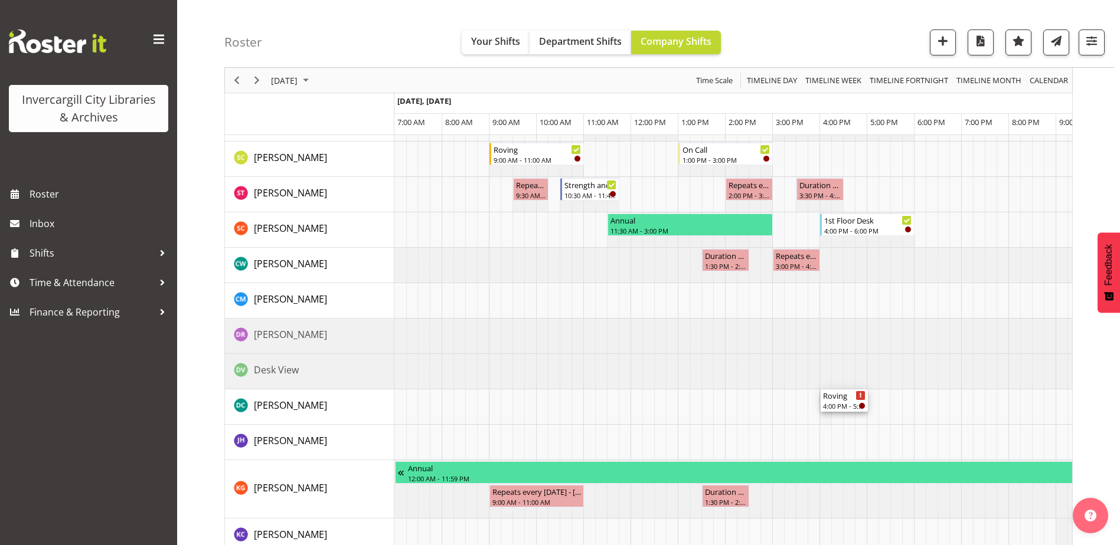
drag, startPoint x: 848, startPoint y: 199, endPoint x: 829, endPoint y: 414, distance: 215.1
click at [829, 414] on div "1st Floor Desk 11:00 AM - 1:00 PM Roving 11:00 AM - 1:00 PM Ground floor Help D…" at bounding box center [733, 278] width 678 height 1474
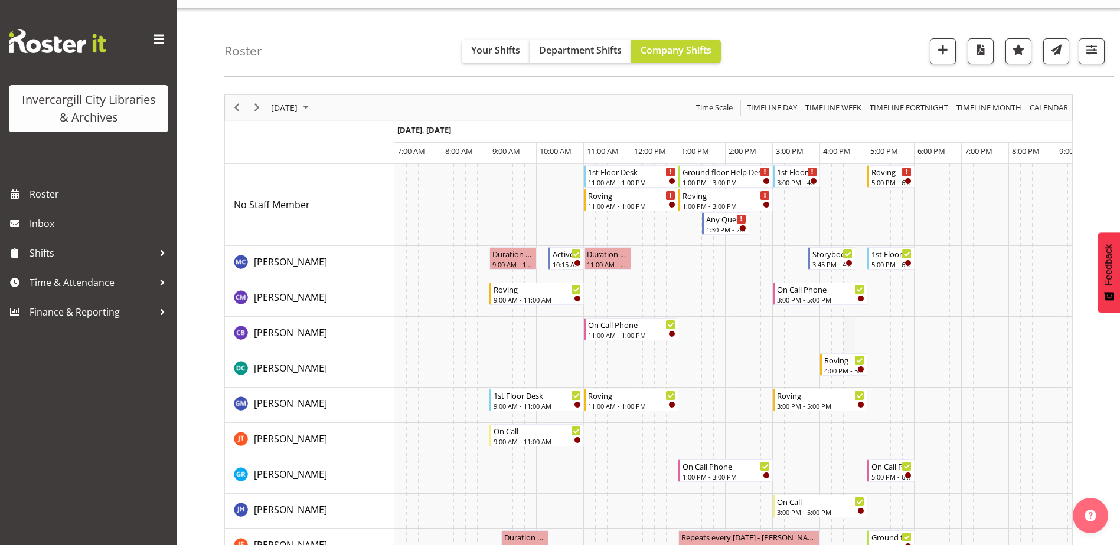
scroll to position [0, 0]
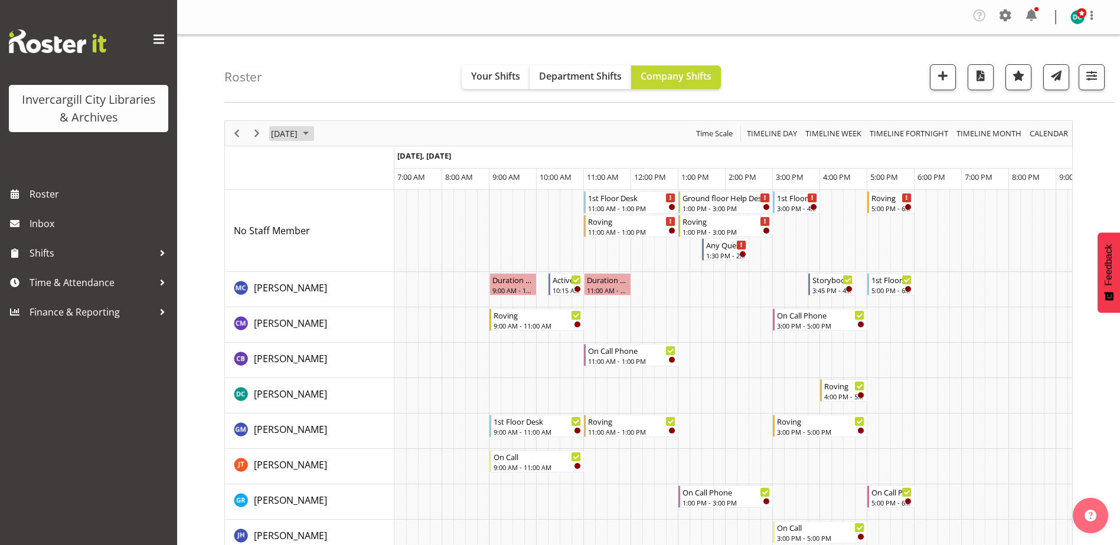
click at [299, 132] on span "September 9, 2025" at bounding box center [284, 133] width 29 height 15
click at [319, 247] on span "16" at bounding box center [321, 244] width 18 height 18
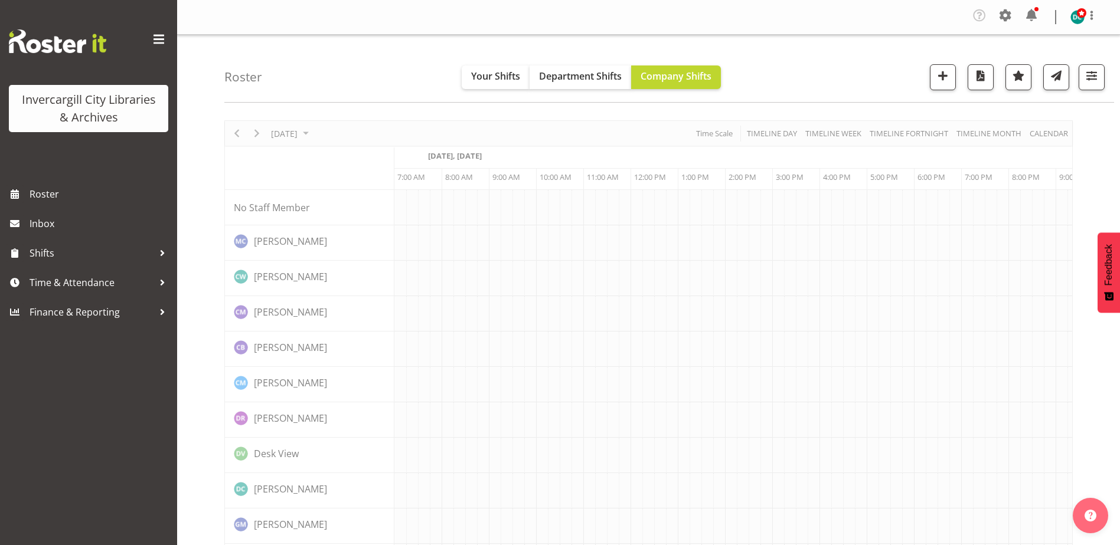
scroll to position [0, 31]
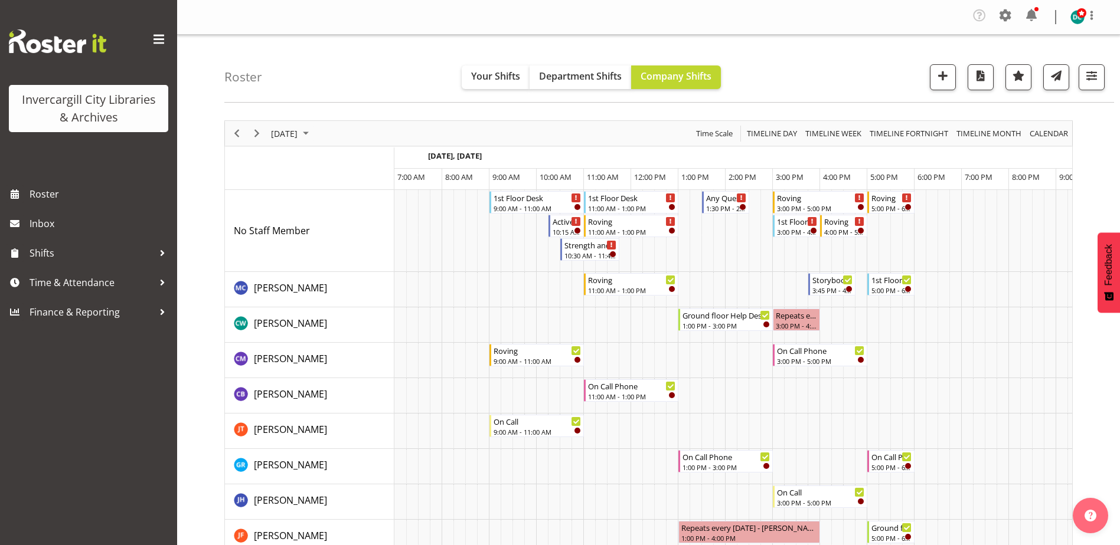
scroll to position [0, 31]
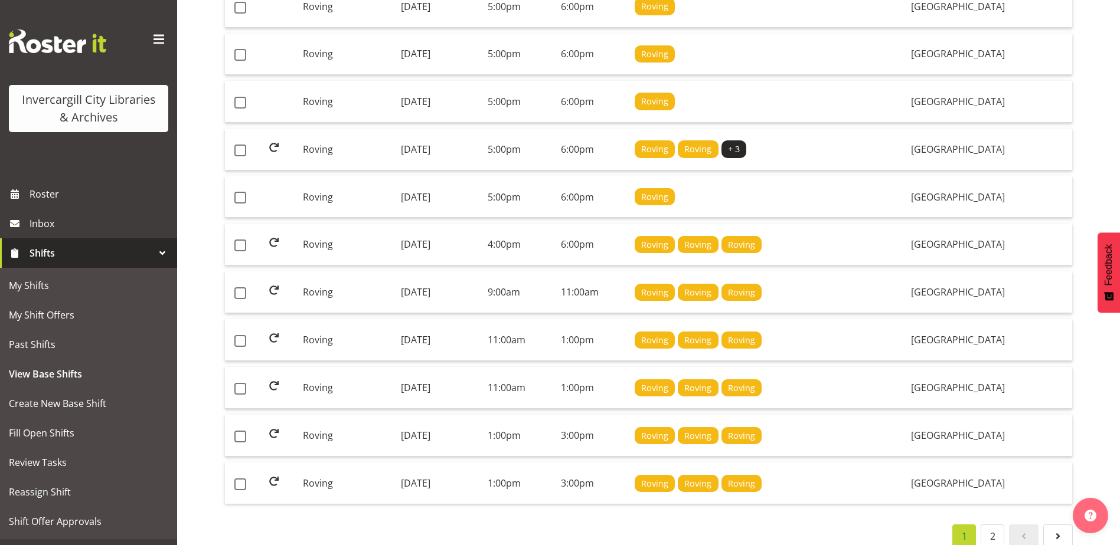
scroll to position [863, 0]
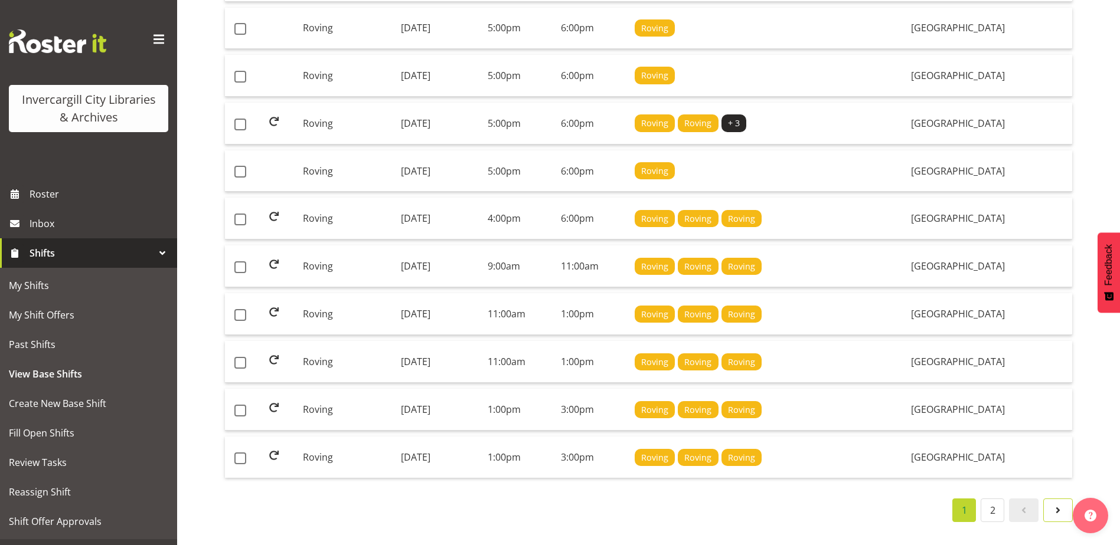
click at [1056, 503] on span at bounding box center [1058, 510] width 14 height 14
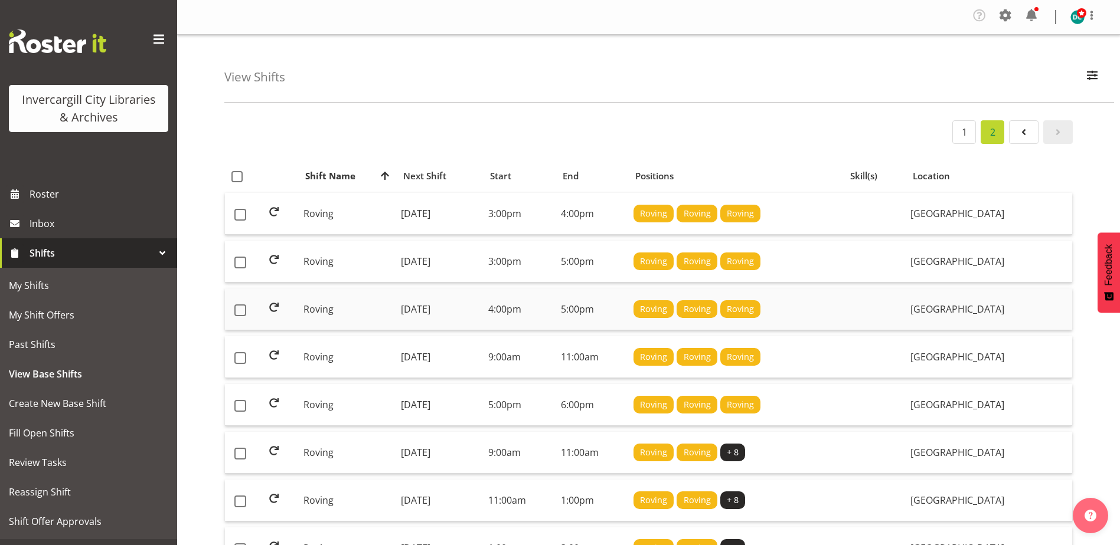
click at [315, 306] on td "Roving" at bounding box center [348, 310] width 98 height 42
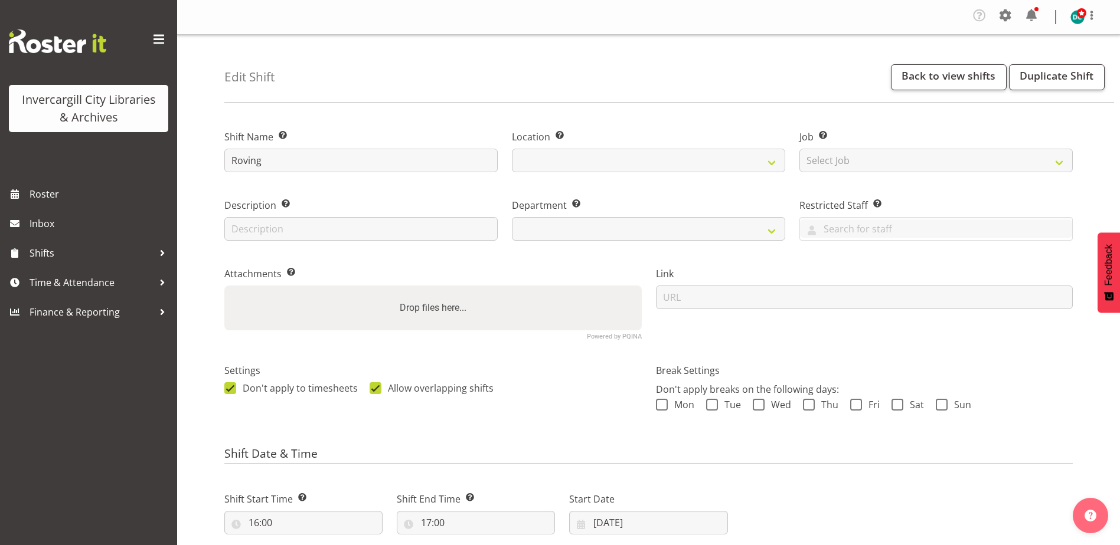
select select
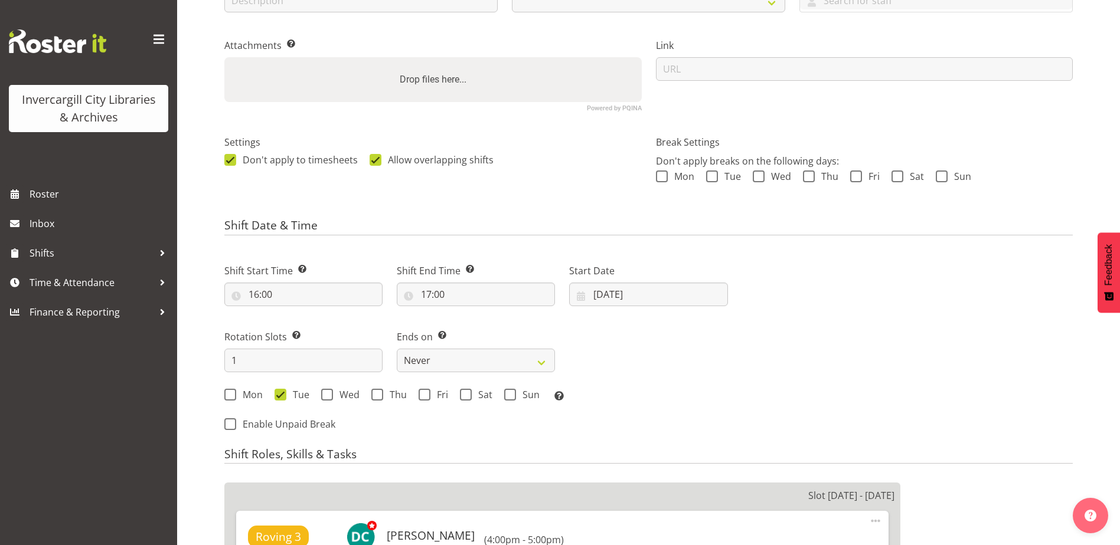
select select
select select "1276"
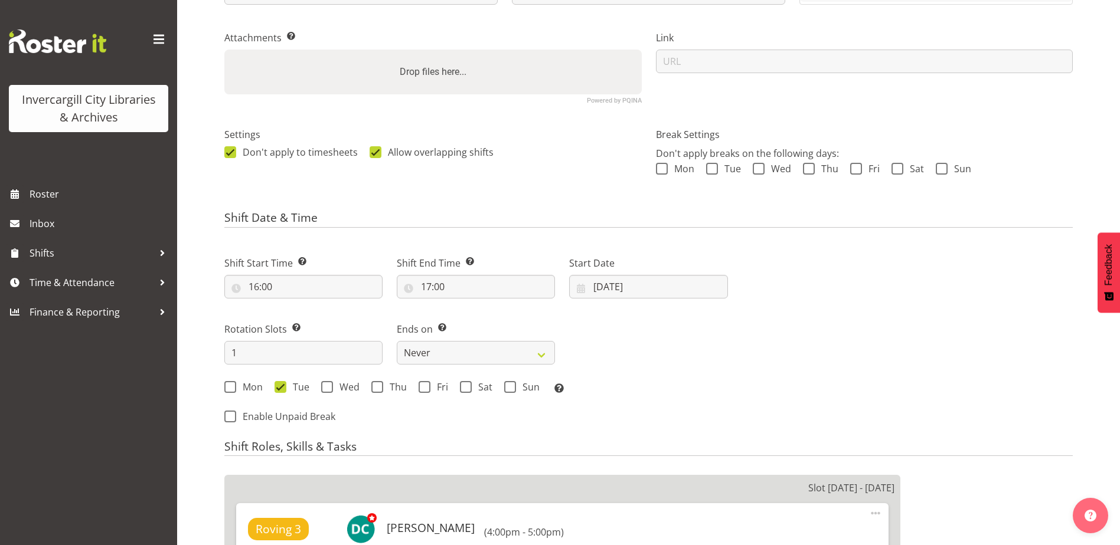
select select "921"
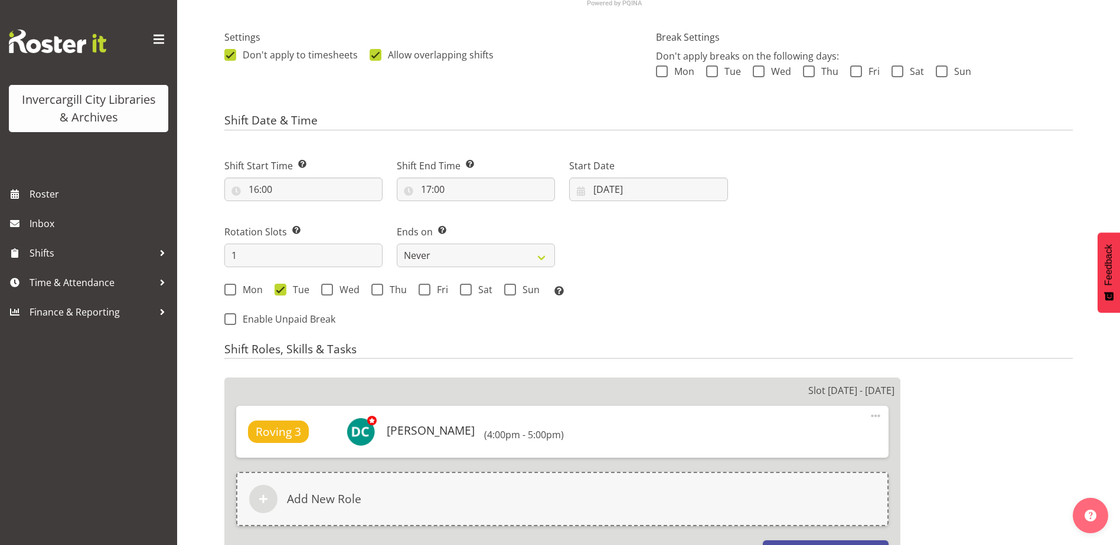
scroll to position [413, 0]
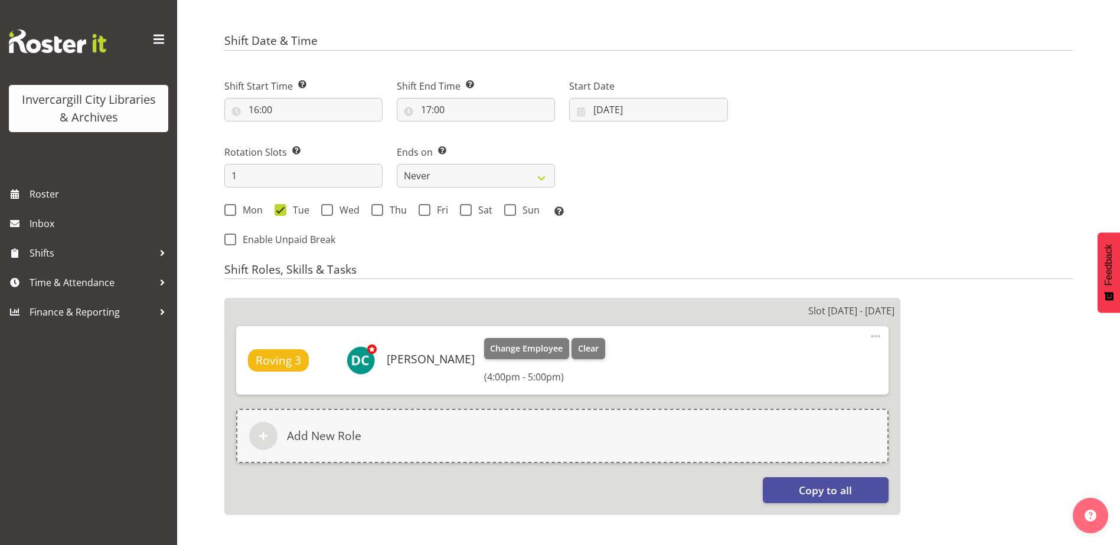
click at [868, 342] on span at bounding box center [875, 336] width 14 height 14
click at [680, 357] on div "Roving 3 [PERSON_NAME] Change Employee Clear (4:00pm - 5:00pm)" at bounding box center [562, 360] width 629 height 45
click at [598, 346] on span "Clear" at bounding box center [588, 348] width 21 height 13
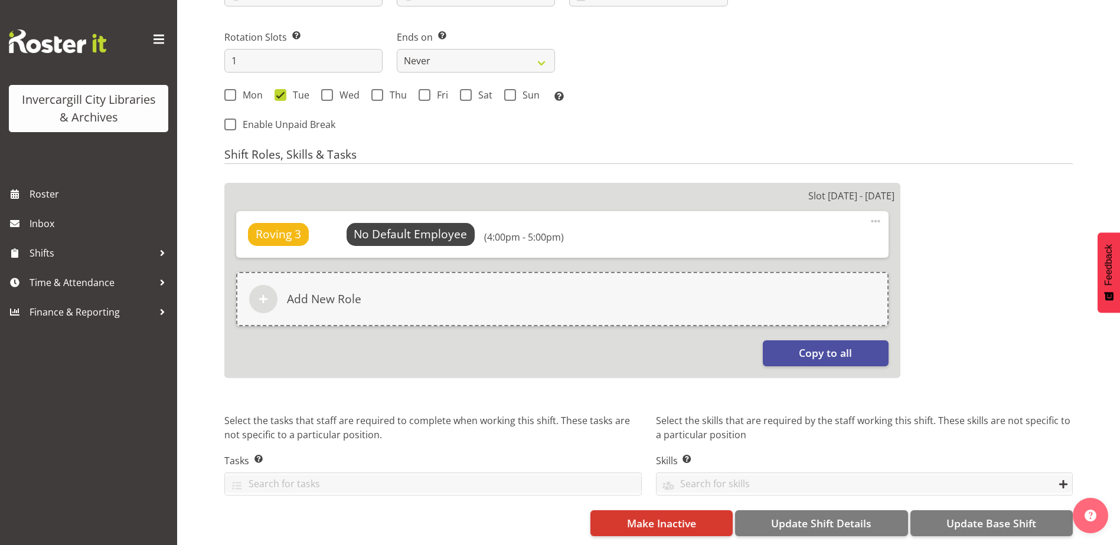
scroll to position [537, 0]
click at [976, 516] on span "Update Base Shift" at bounding box center [991, 523] width 90 height 15
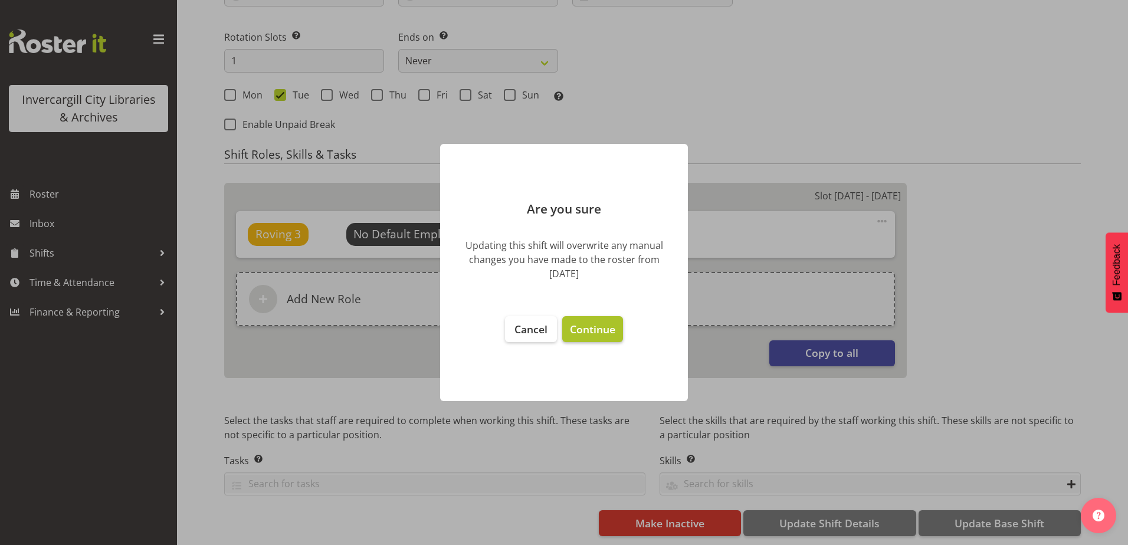
click at [597, 328] on span "Continue" at bounding box center [592, 329] width 45 height 14
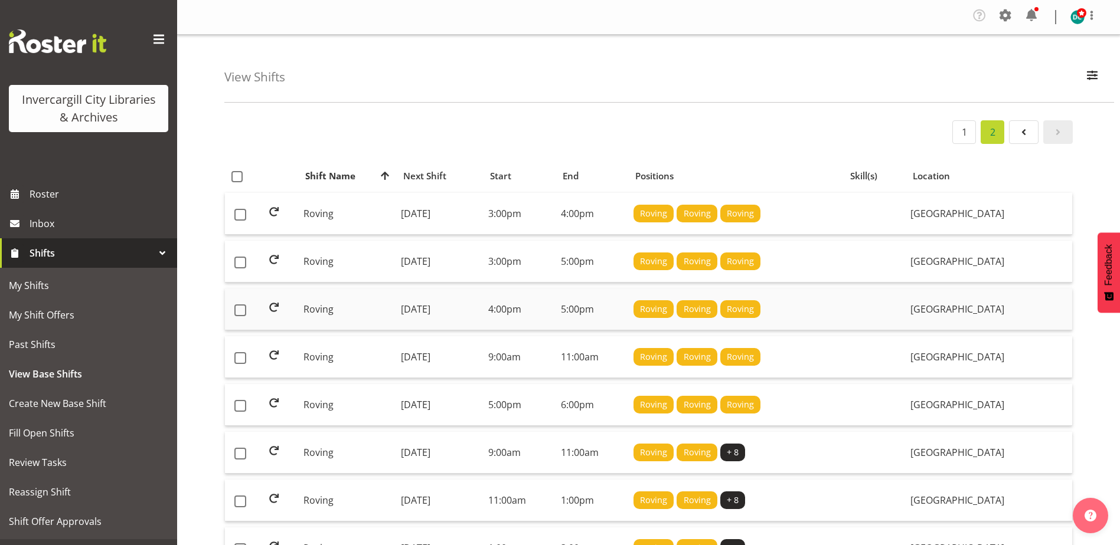
click at [431, 306] on td "[DATE]" at bounding box center [439, 310] width 87 height 42
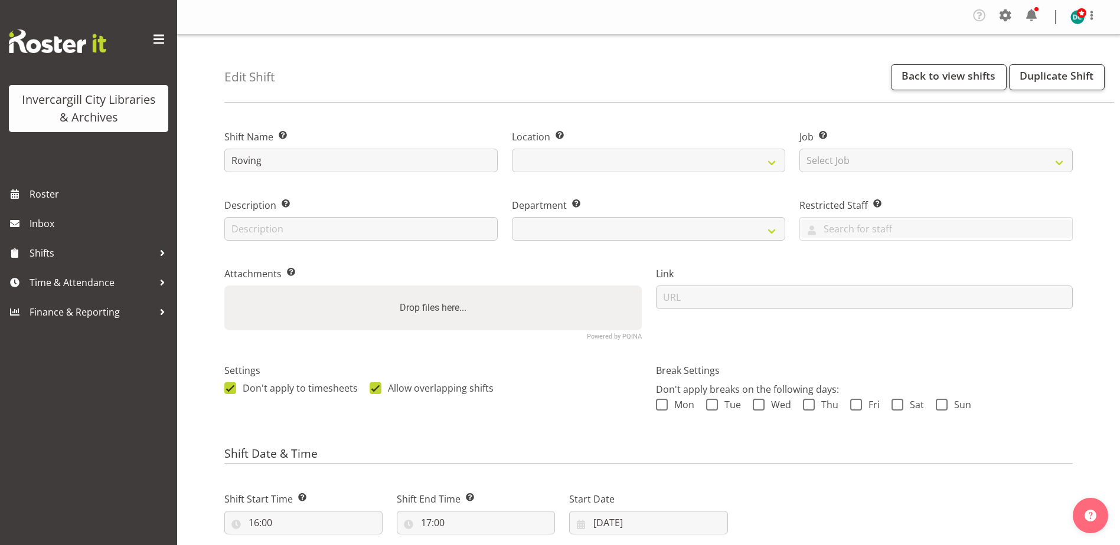
select select "6"
select select "2025"
select select
select select "1276"
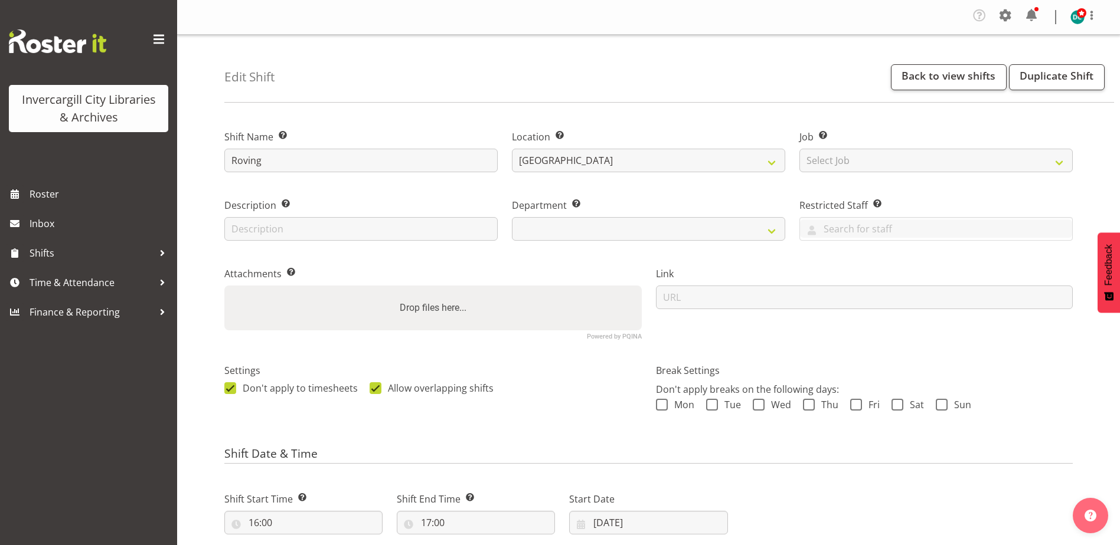
select select "921"
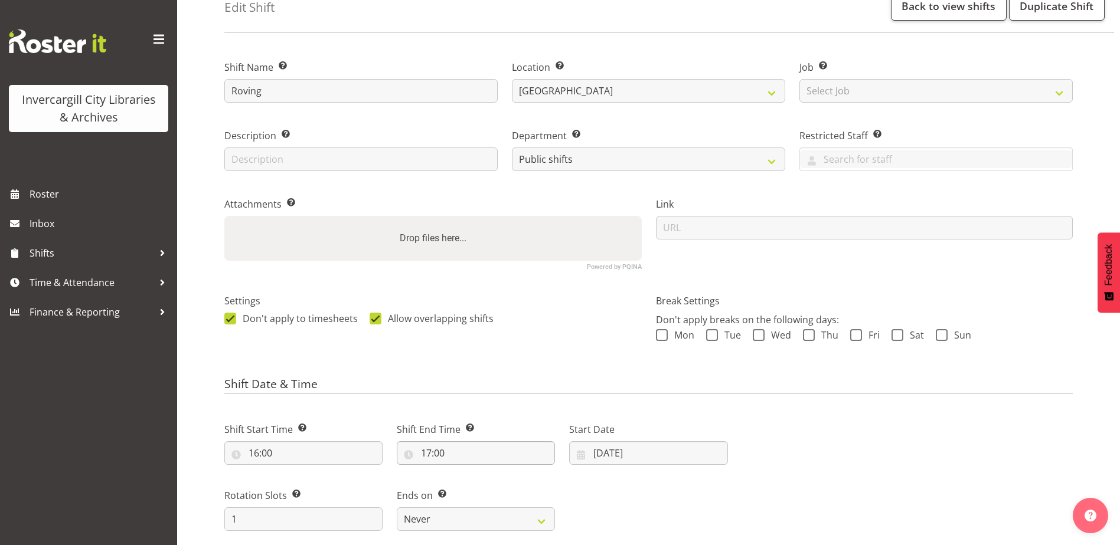
scroll to position [177, 0]
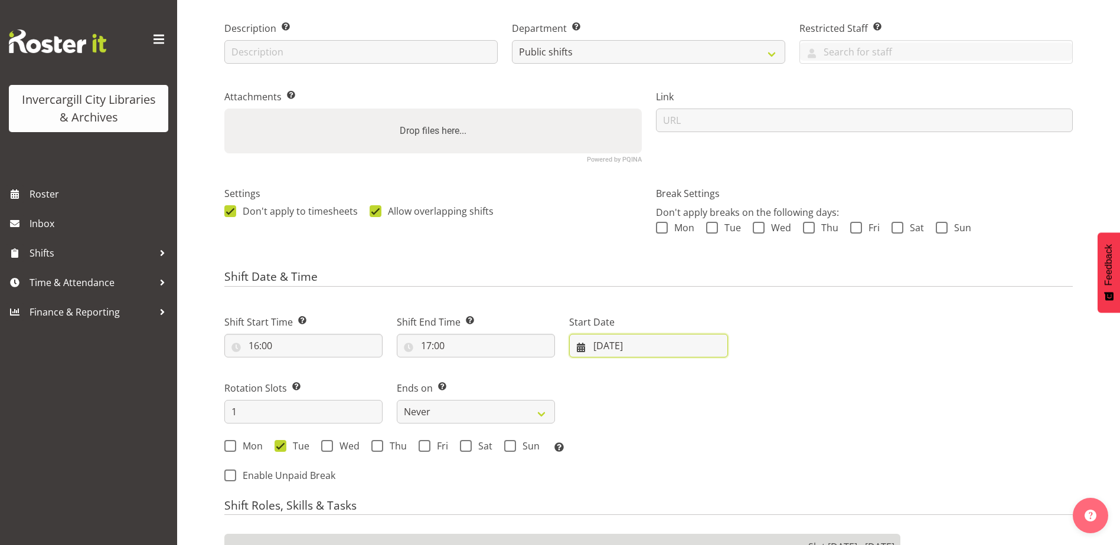
click at [616, 346] on input "22/07/2025" at bounding box center [648, 346] width 158 height 24
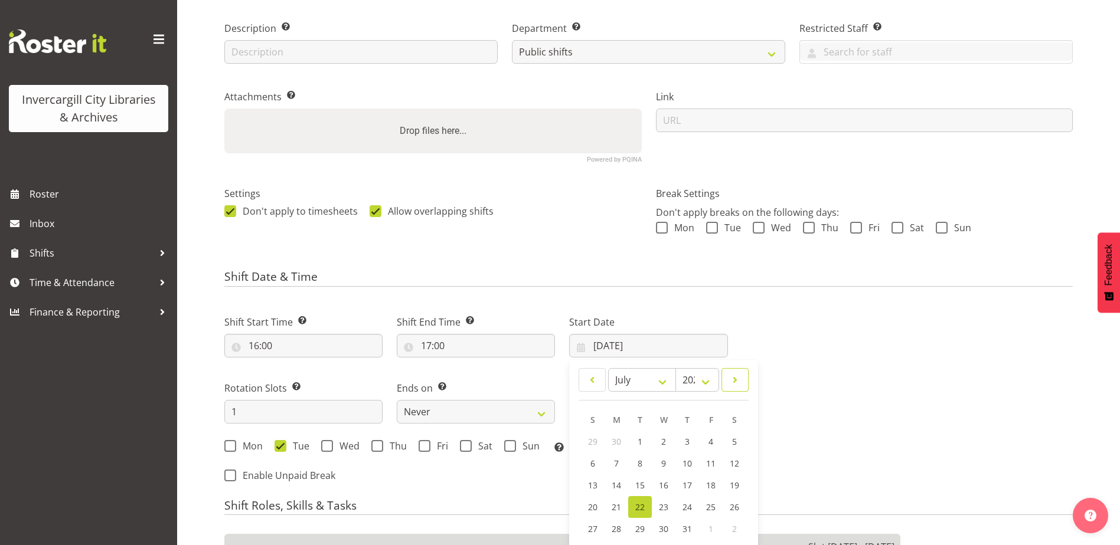
click at [725, 378] on link at bounding box center [734, 380] width 27 height 24
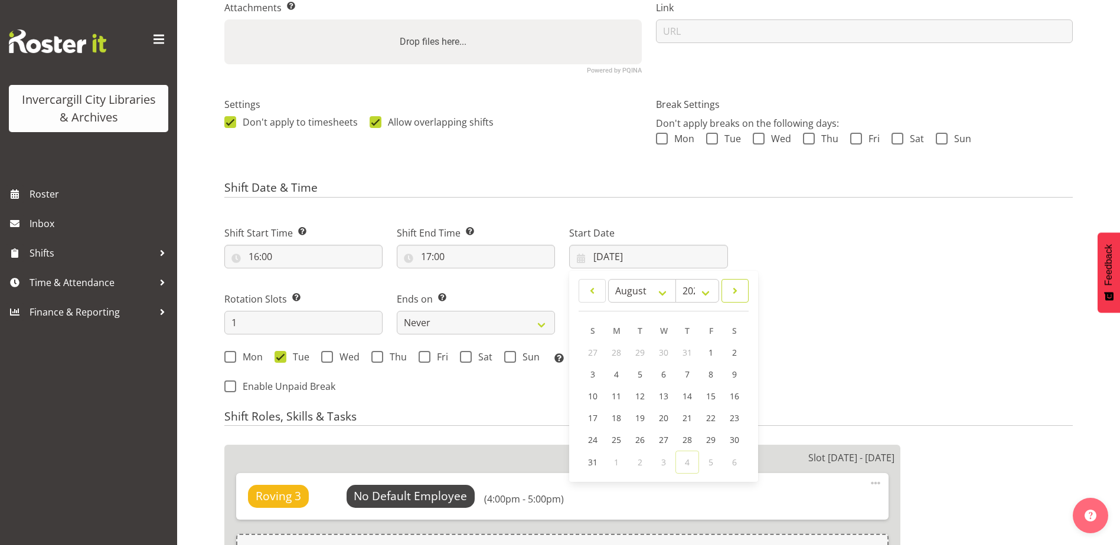
scroll to position [413, 0]
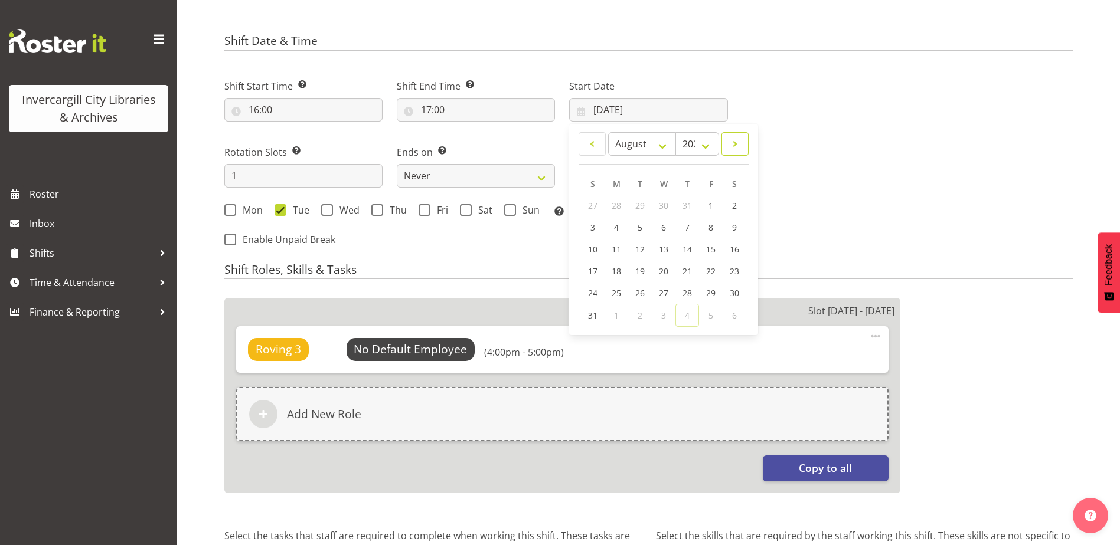
click at [731, 141] on span at bounding box center [735, 144] width 12 height 14
select select "8"
click at [619, 225] on span "8" at bounding box center [616, 228] width 5 height 11
type input "[DATE]"
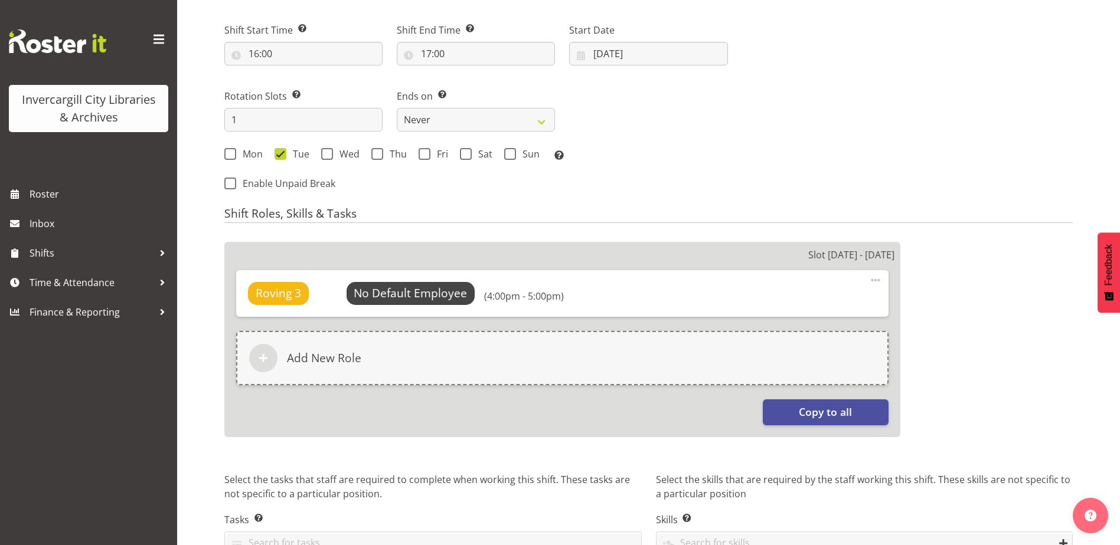
scroll to position [537, 0]
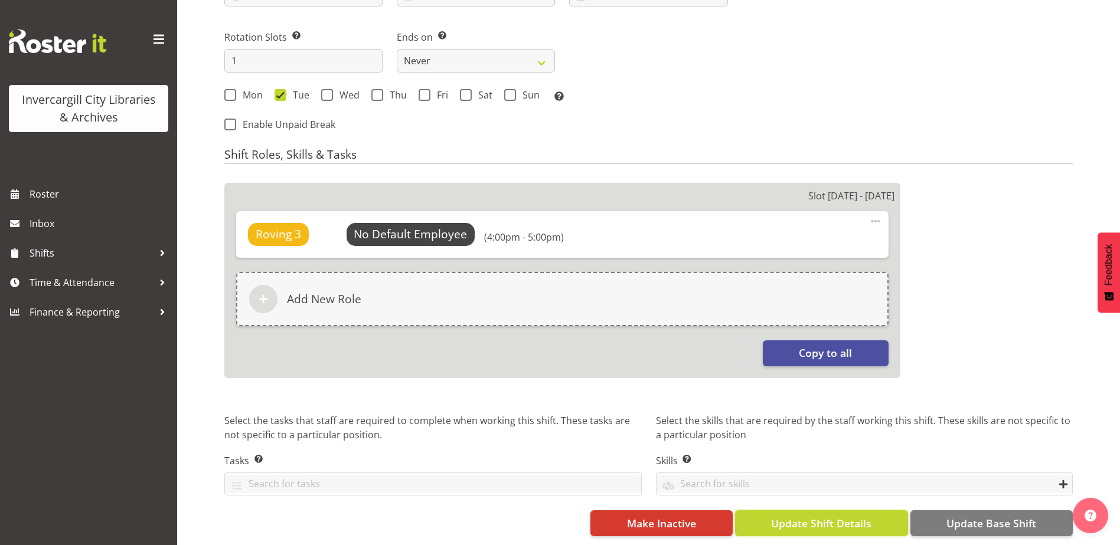
click at [838, 517] on span "Update Shift Details" at bounding box center [821, 523] width 100 height 15
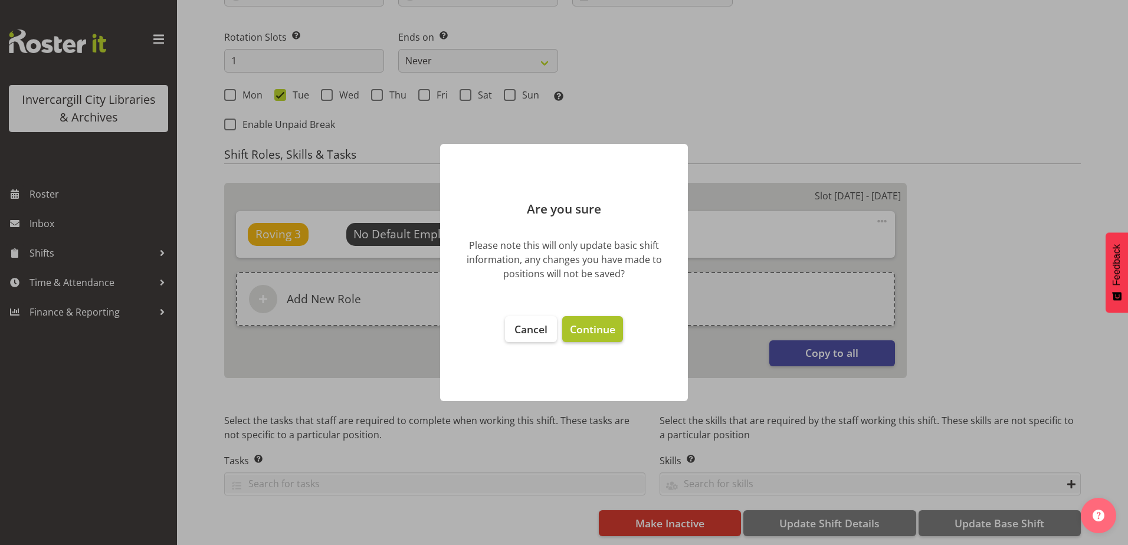
click at [600, 328] on span "Continue" at bounding box center [592, 329] width 45 height 14
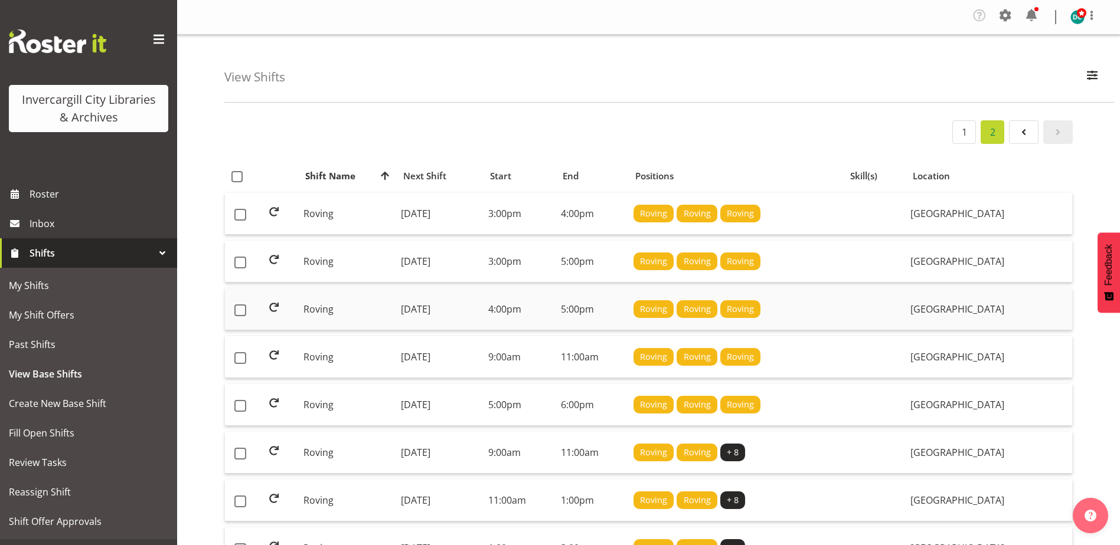
click at [310, 312] on td "Roving" at bounding box center [348, 310] width 98 height 42
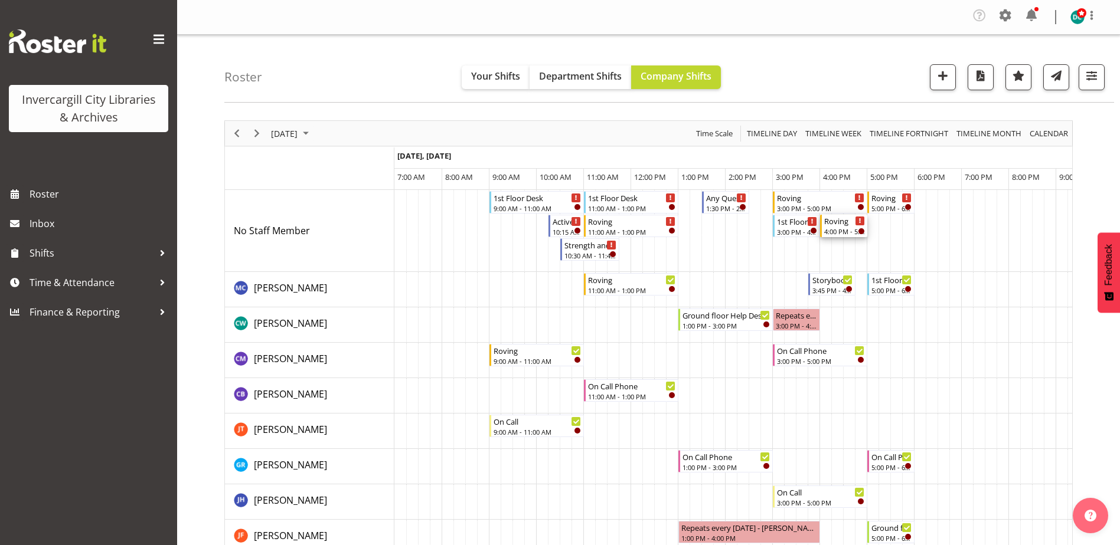
click at [839, 227] on div "Roving 4:00 PM - 5:00 PM" at bounding box center [844, 226] width 41 height 22
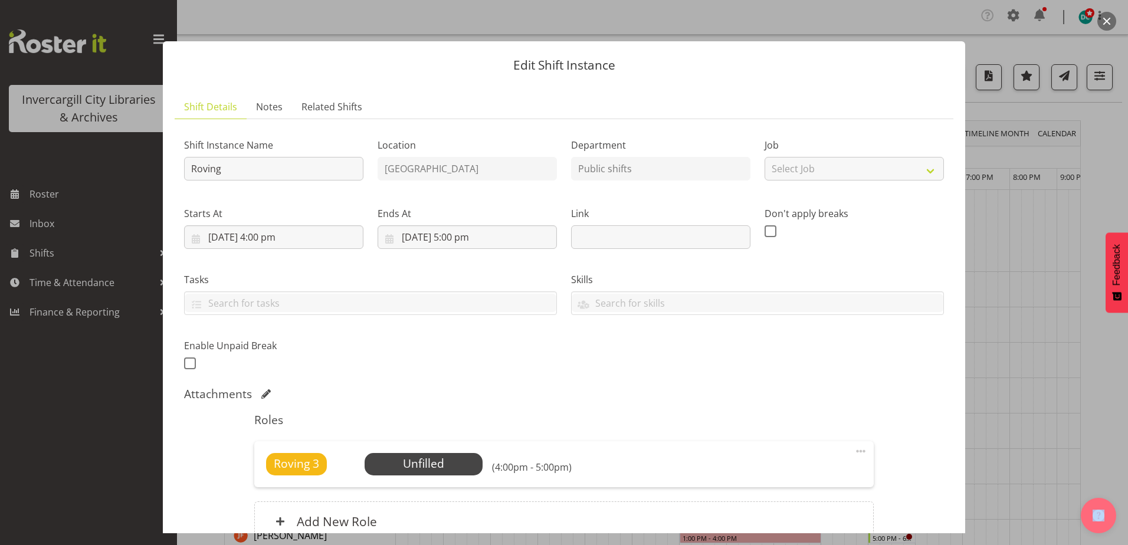
click at [1107, 18] on button "button" at bounding box center [1107, 21] width 19 height 19
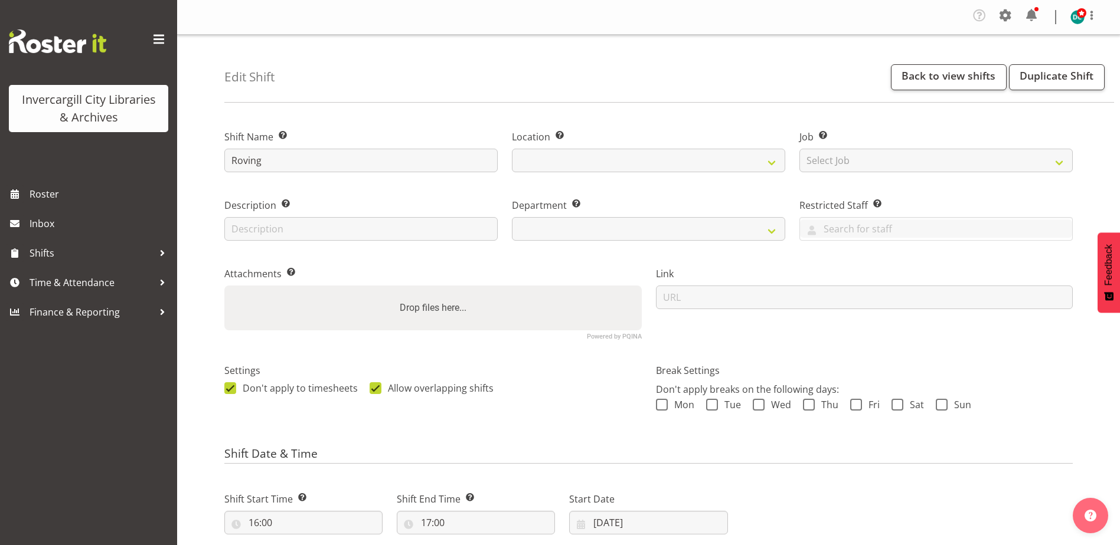
select select
select select "1276"
select select "921"
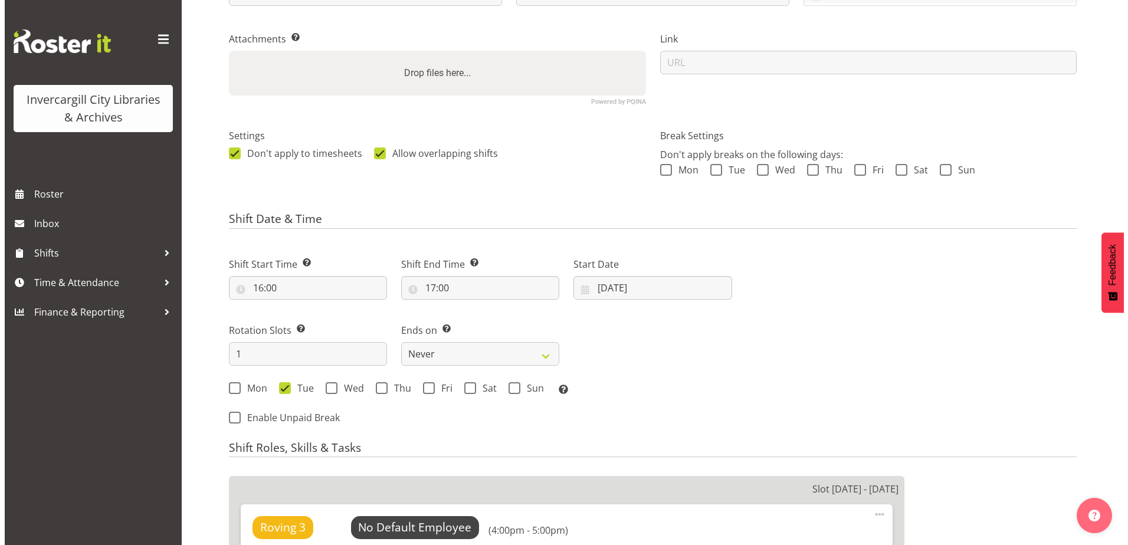
scroll to position [413, 0]
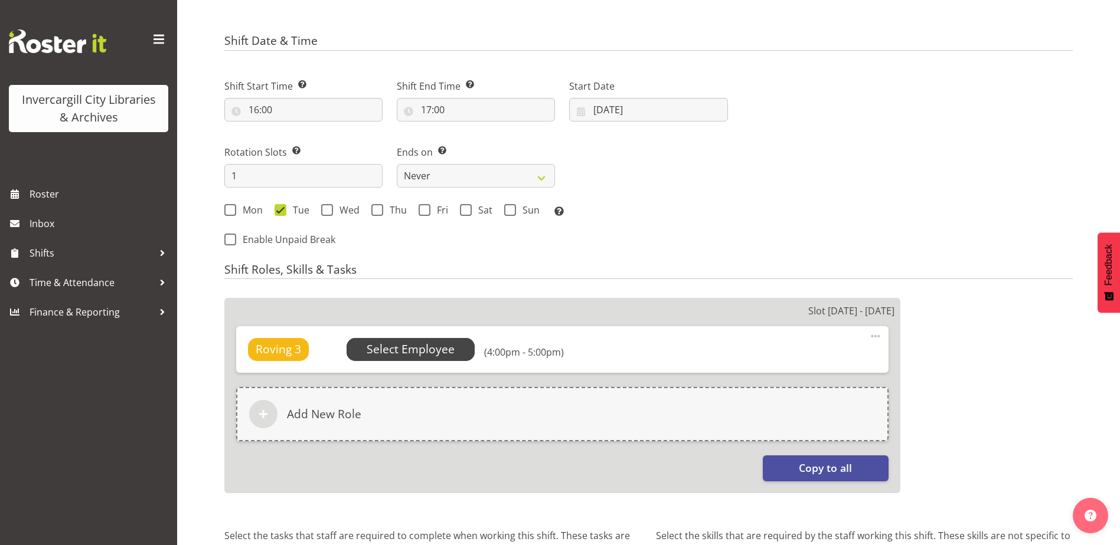
click at [439, 340] on span "Select Employee" at bounding box center [410, 349] width 129 height 22
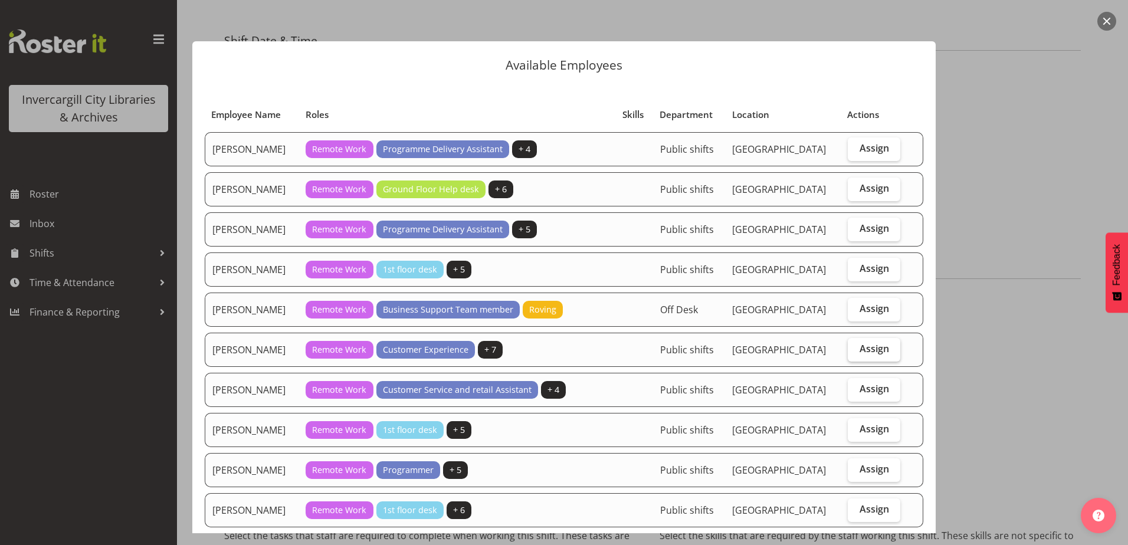
click at [860, 347] on span "Assign" at bounding box center [875, 349] width 30 height 12
click at [855, 347] on input "Assign" at bounding box center [852, 349] width 8 height 8
checkbox input "true"
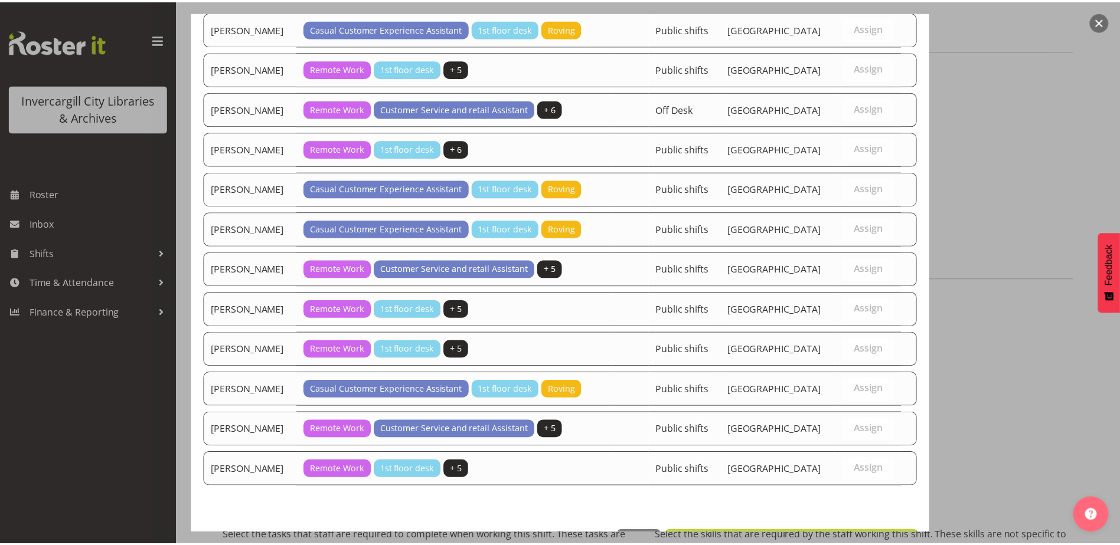
scroll to position [1085, 0]
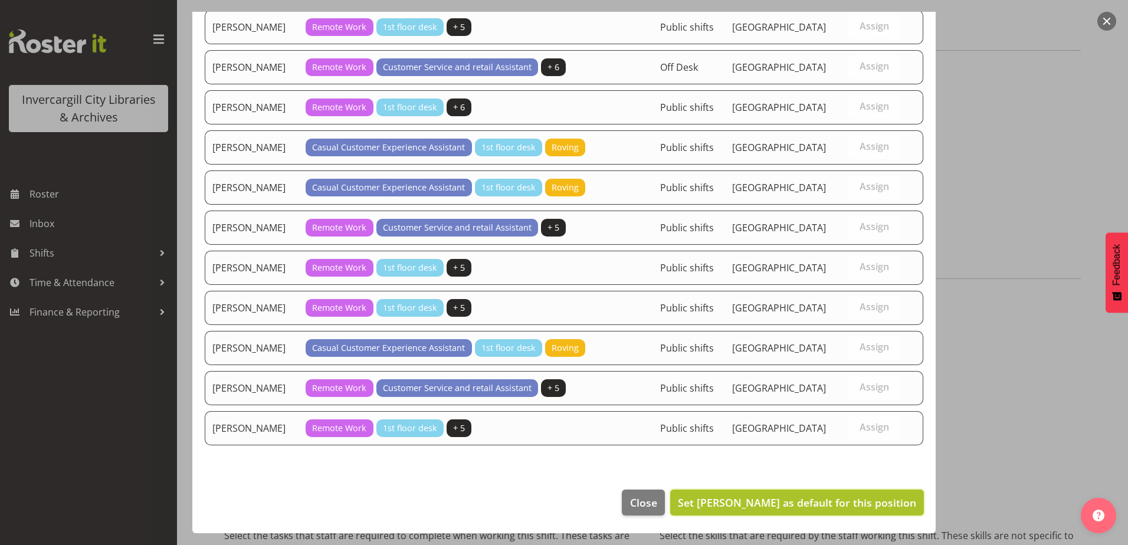
drag, startPoint x: 800, startPoint y: 502, endPoint x: 806, endPoint y: 509, distance: 9.6
click at [799, 503] on span "Set Donald Cunningham as default for this position" at bounding box center [797, 503] width 238 height 14
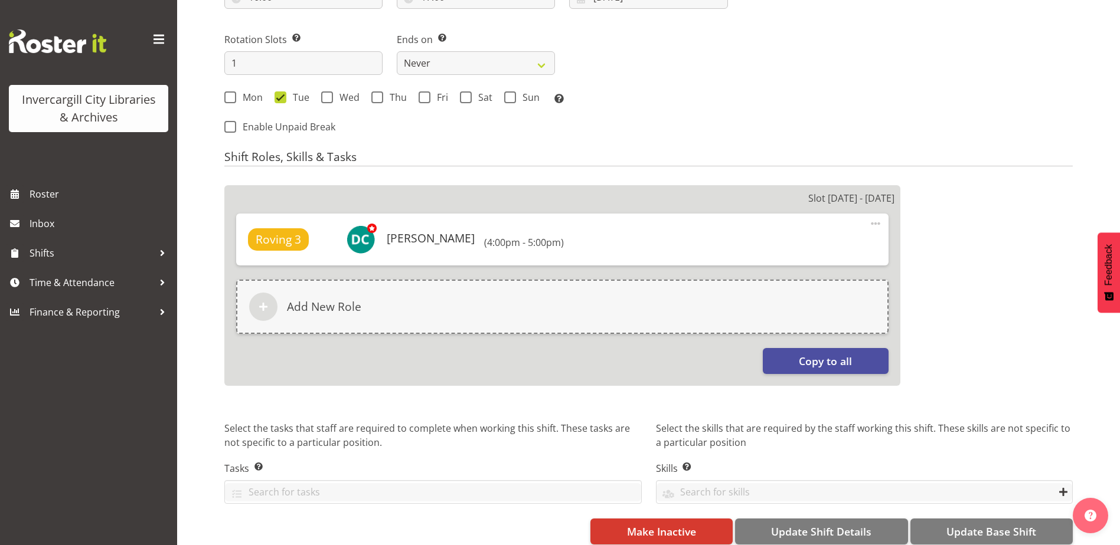
scroll to position [543, 0]
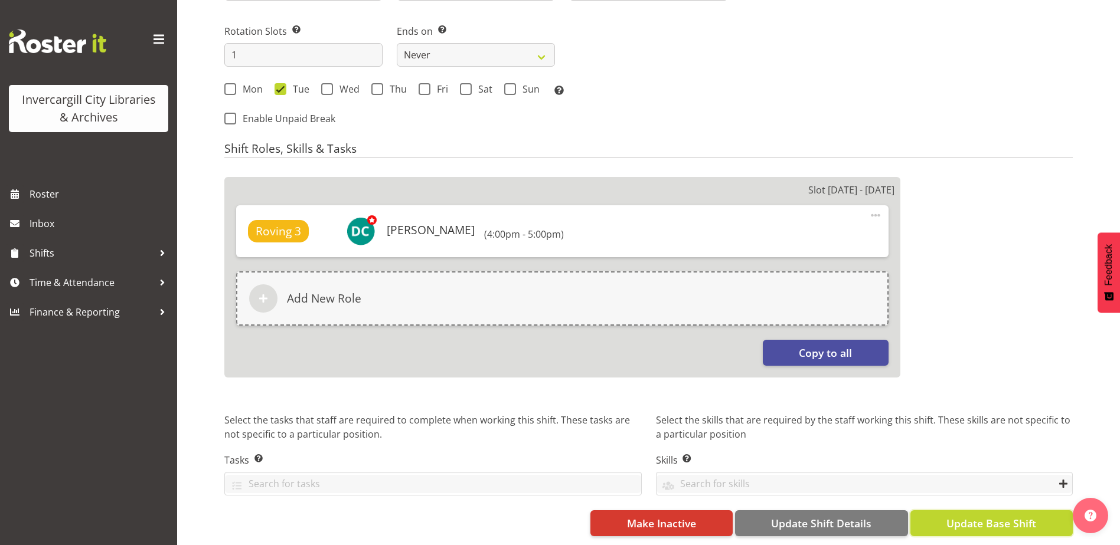
click at [987, 516] on span "Update Base Shift" at bounding box center [991, 523] width 90 height 15
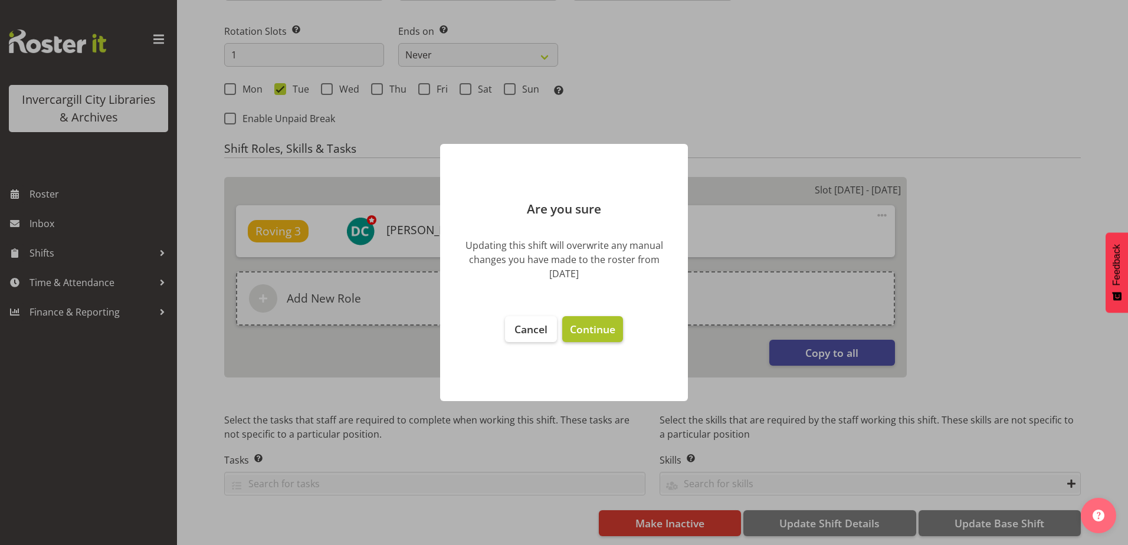
click at [594, 325] on span "Continue" at bounding box center [592, 329] width 45 height 14
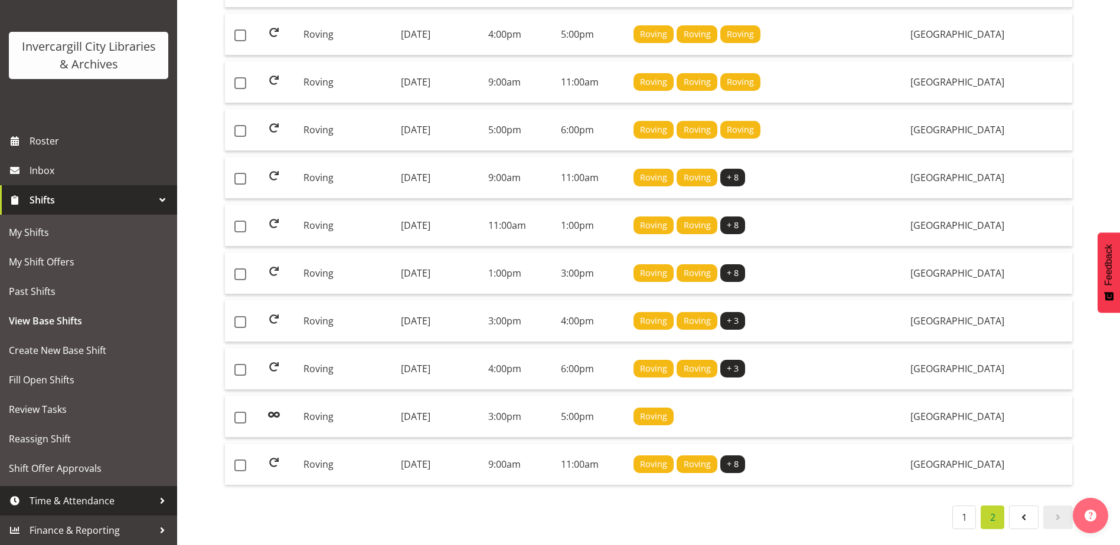
scroll to position [291, 0]
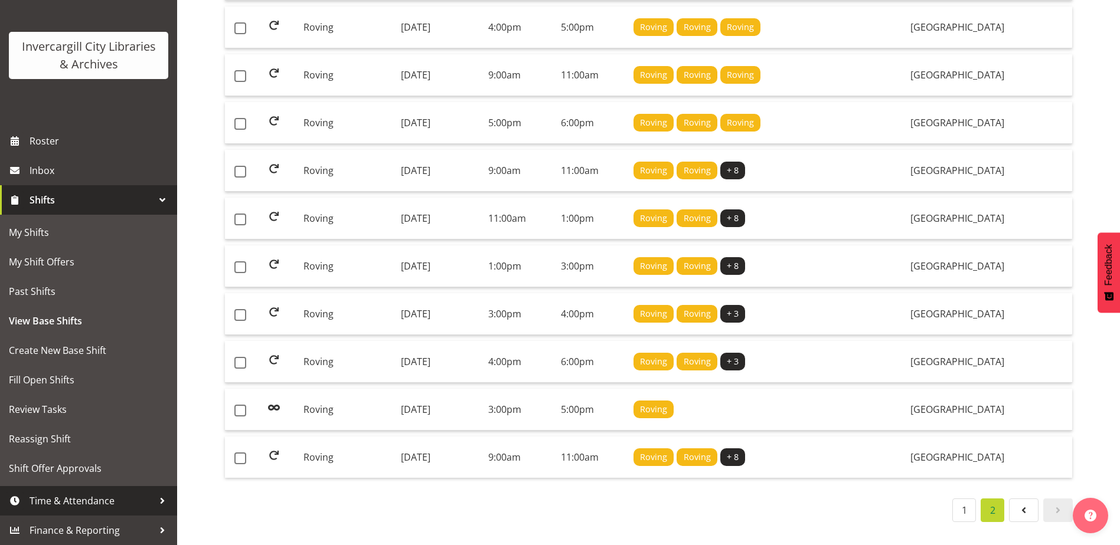
click at [153, 498] on div at bounding box center [162, 501] width 18 height 18
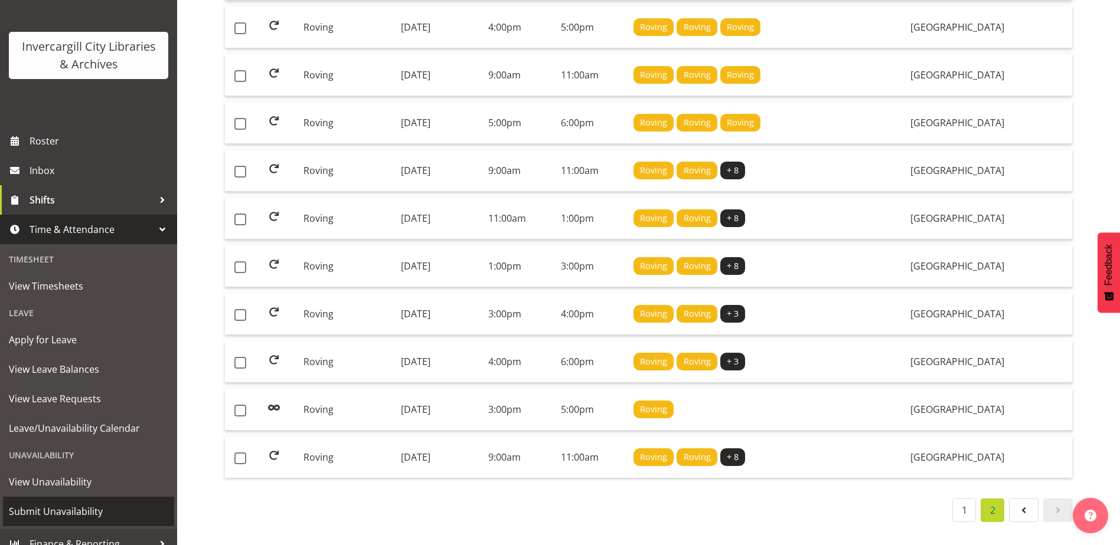
click at [47, 509] on span "Submit Unavailability" at bounding box center [88, 512] width 159 height 18
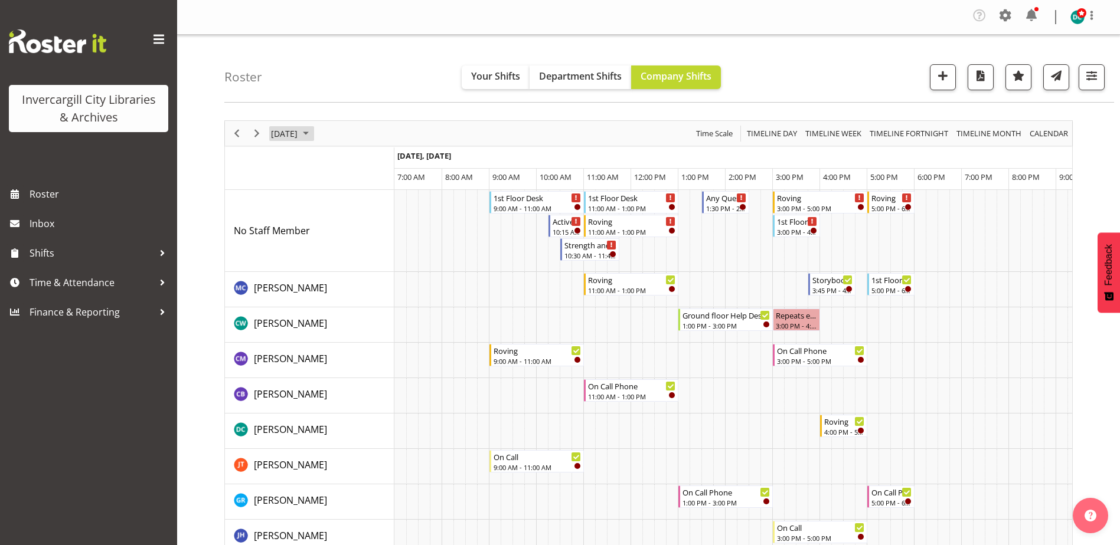
click at [299, 129] on span "[DATE]" at bounding box center [284, 133] width 29 height 15
click at [321, 225] on span "9" at bounding box center [321, 224] width 18 height 18
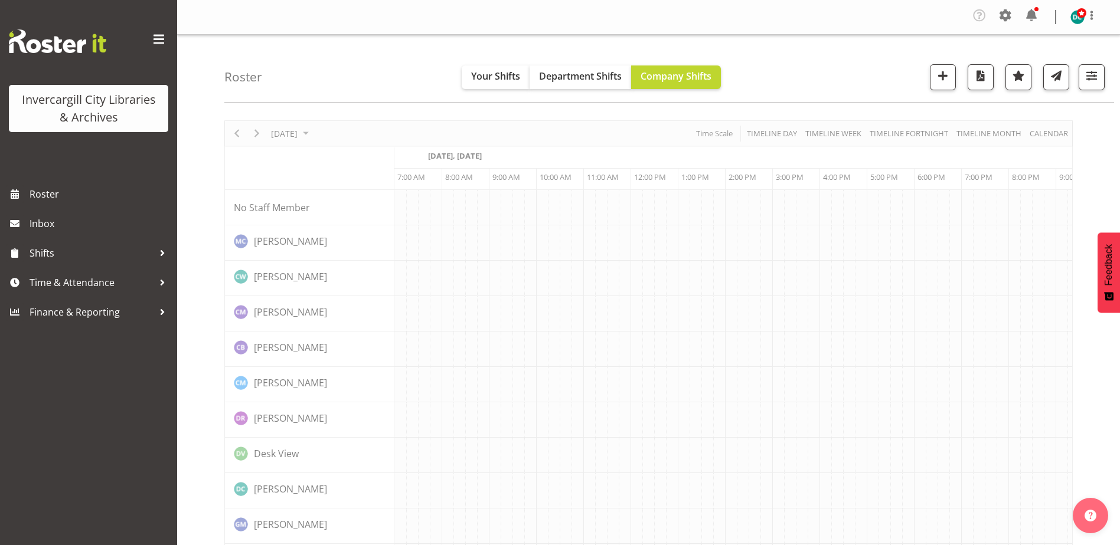
scroll to position [0, 31]
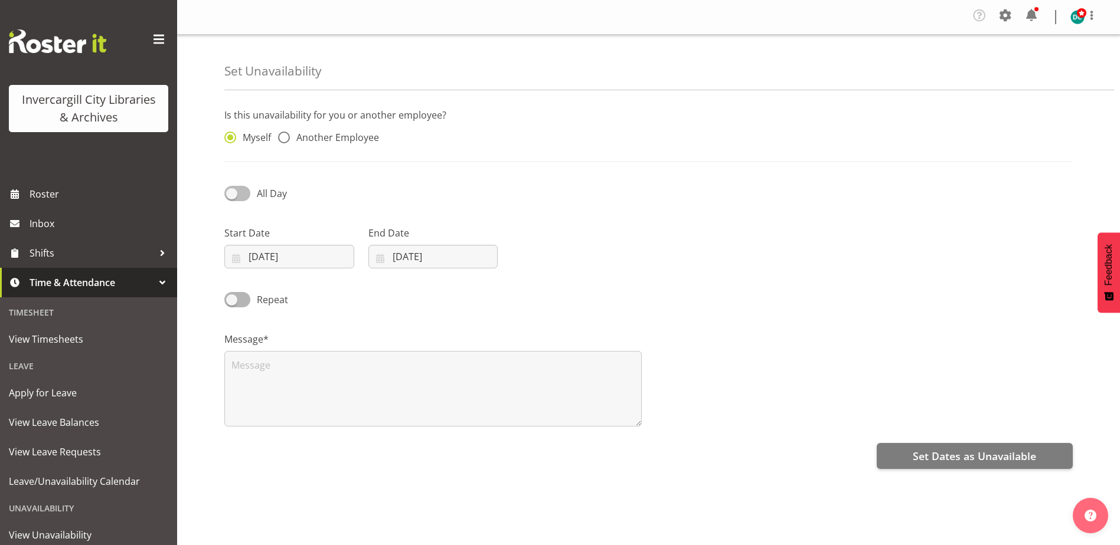
click at [234, 195] on span at bounding box center [237, 193] width 26 height 15
click at [232, 195] on input "All Day" at bounding box center [228, 193] width 8 height 8
checkbox input "true"
click at [256, 260] on input "04/09/2025" at bounding box center [289, 257] width 130 height 24
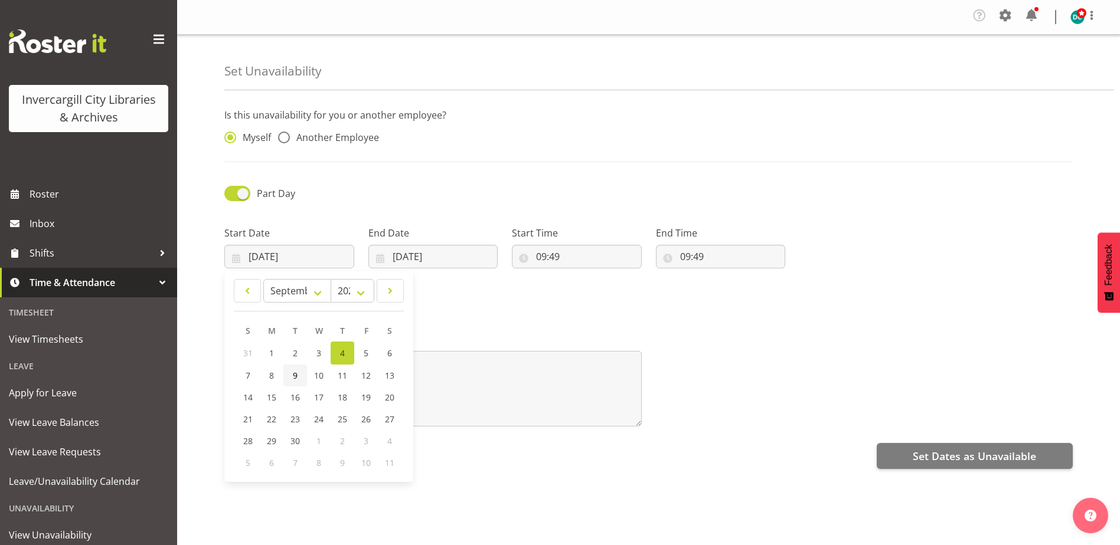
click at [287, 378] on link "9" at bounding box center [295, 376] width 24 height 22
type input "09/09/2025"
drag, startPoint x: 410, startPoint y: 249, endPoint x: 412, endPoint y: 269, distance: 19.6
click at [410, 250] on input "04/09/2025" at bounding box center [433, 257] width 130 height 24
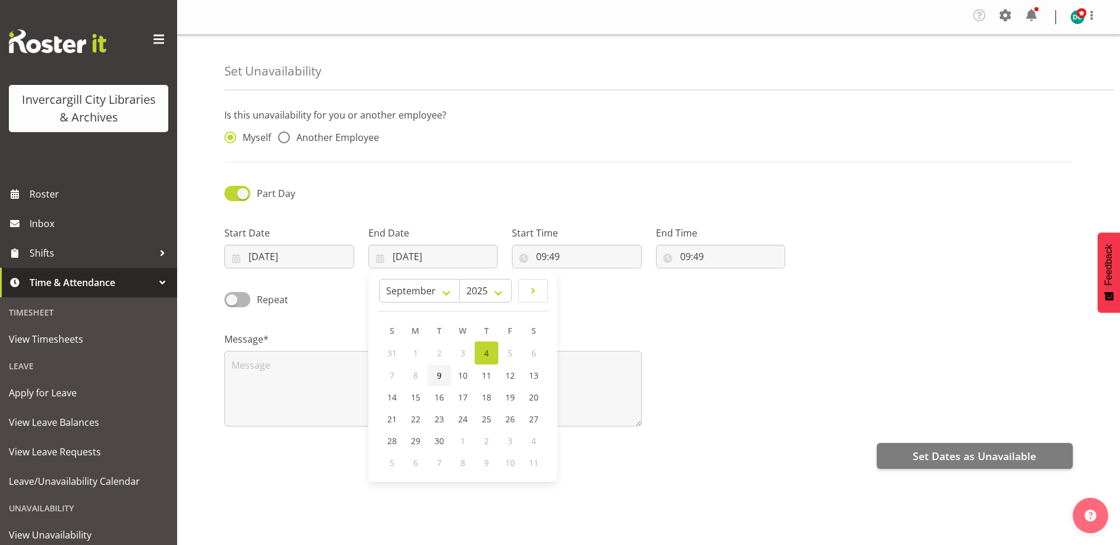
click at [442, 374] on link "9" at bounding box center [439, 376] width 24 height 22
type input "09/09/2025"
click at [541, 257] on input "09:49" at bounding box center [577, 257] width 130 height 24
click at [587, 286] on select "00 01 02 03 04 05 06 07 08 09 10 11 12 13 14 15 16 17 18 19 20 21 22 23" at bounding box center [592, 288] width 27 height 24
select select "16"
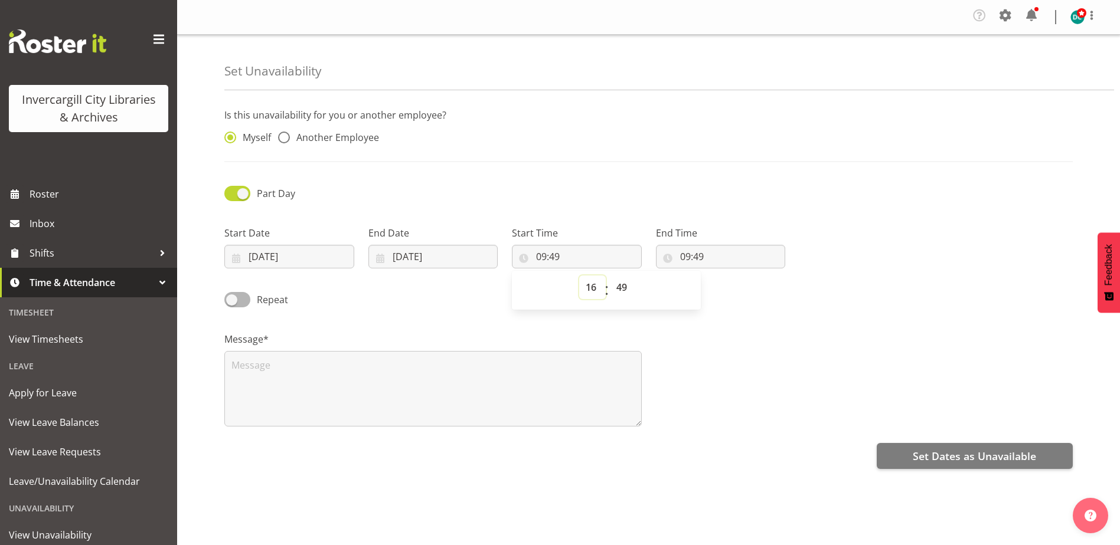
click at [579, 276] on select "00 01 02 03 04 05 06 07 08 09 10 11 12 13 14 15 16 17 18 19 20 21 22 23" at bounding box center [592, 288] width 27 height 24
type input "16:49"
click at [622, 282] on select "00 01 02 03 04 05 06 07 08 09 10 11 12 13 14 15 16 17 18 19 20 21 22 23 24 25 2…" at bounding box center [623, 288] width 27 height 24
select select "0"
type input "16:00"
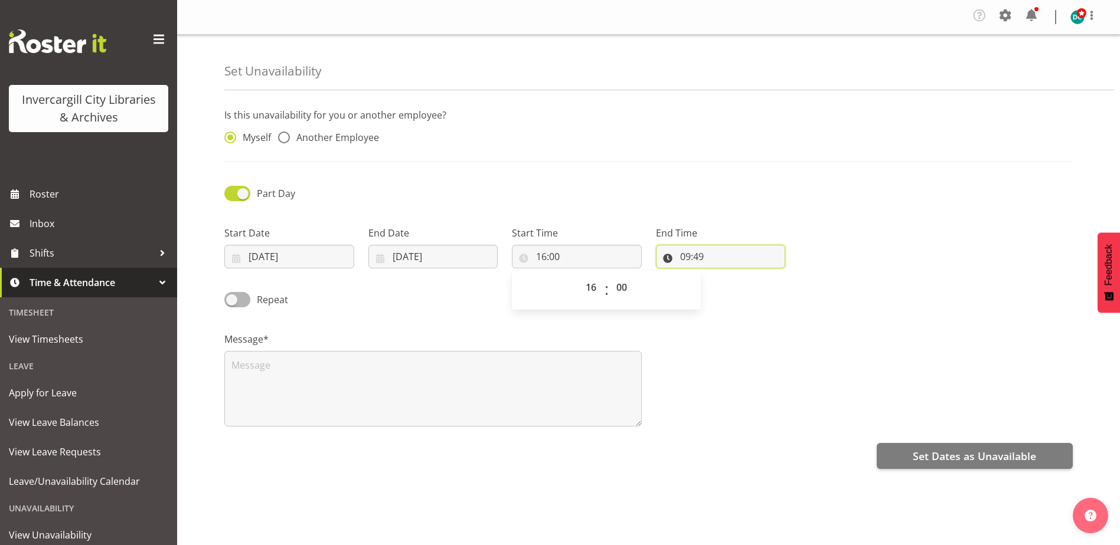
click at [683, 254] on input "09:49" at bounding box center [721, 257] width 130 height 24
click at [730, 290] on select "00 01 02 03 04 05 06 07 08 09 10 11 12 13 14 15 16 17 18 19 20 21 22 23" at bounding box center [736, 288] width 27 height 24
select select "17"
type input "17:49"
click at [760, 292] on select "00 01 02 03 04 05 06 07 08 09 10 11 12 13 14 15 16 17 18 19 20 21 22 23 24 25 2…" at bounding box center [767, 288] width 27 height 24
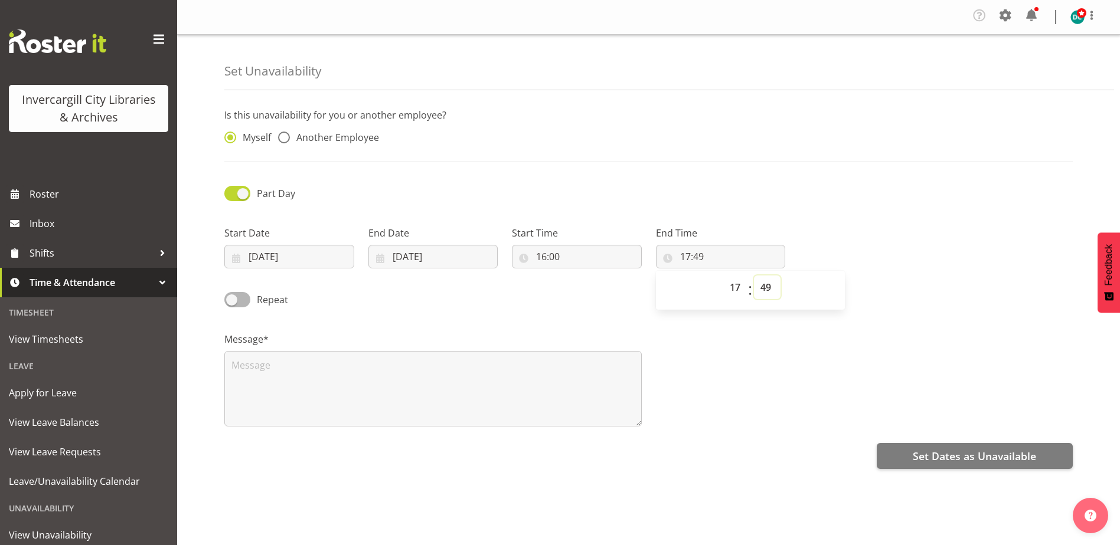
select select "0"
type input "17:00"
drag, startPoint x: 717, startPoint y: 394, endPoint x: 708, endPoint y: 399, distance: 9.5
click at [718, 392] on div "Message*" at bounding box center [648, 375] width 862 height 118
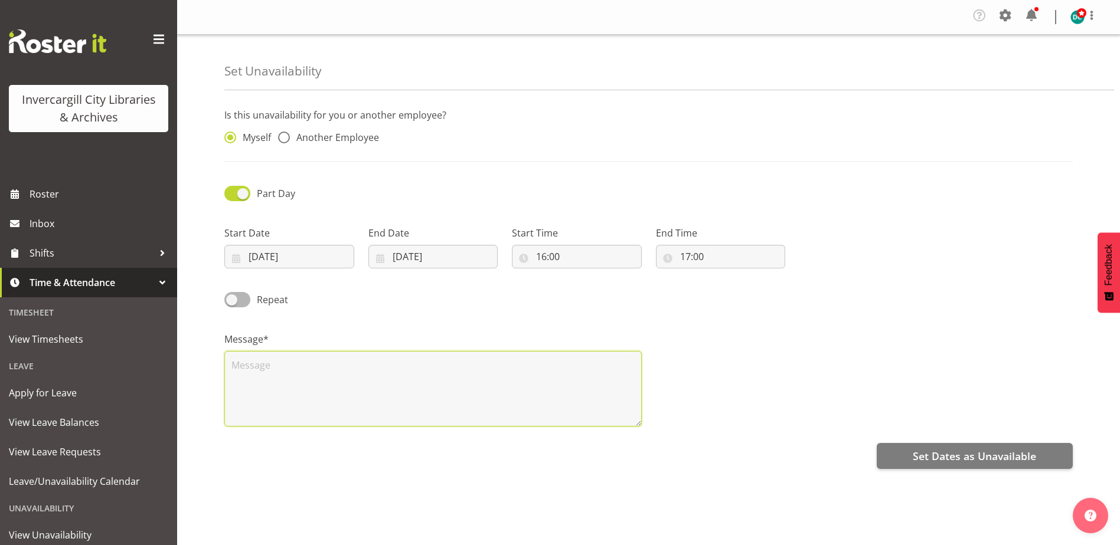
click at [275, 385] on textarea at bounding box center [432, 389] width 417 height 76
type textarea "Catch up with [PERSON_NAME]"
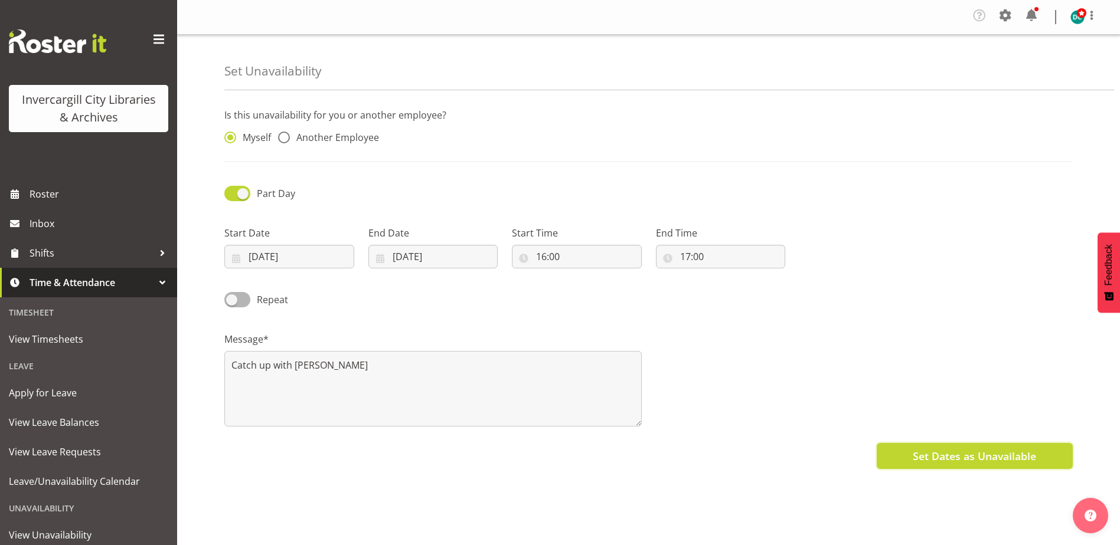
click at [974, 463] on button "Set Dates as Unavailable" at bounding box center [974, 456] width 196 height 26
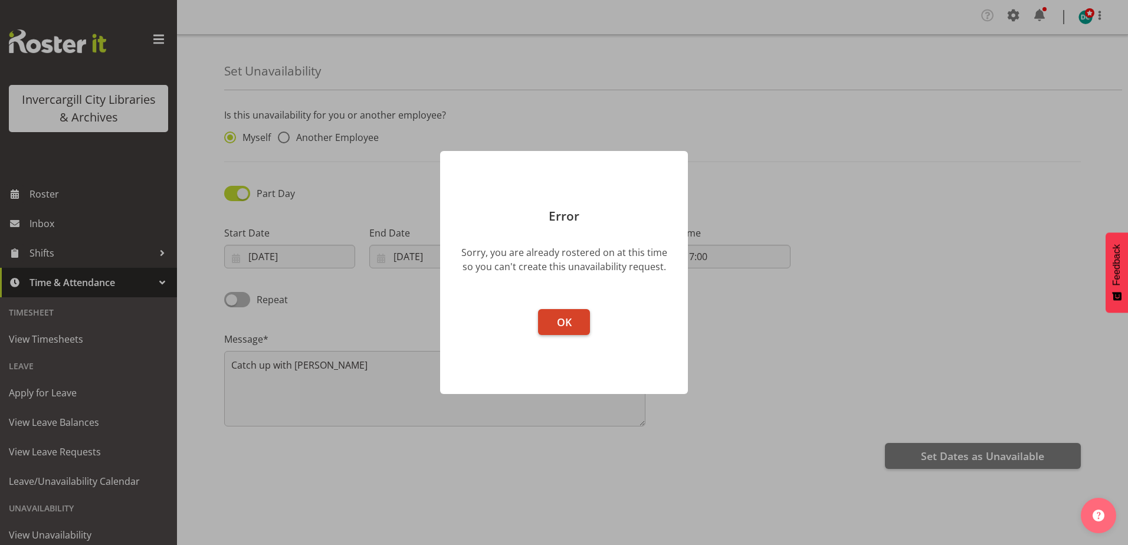
click at [567, 321] on span "OK" at bounding box center [564, 322] width 15 height 14
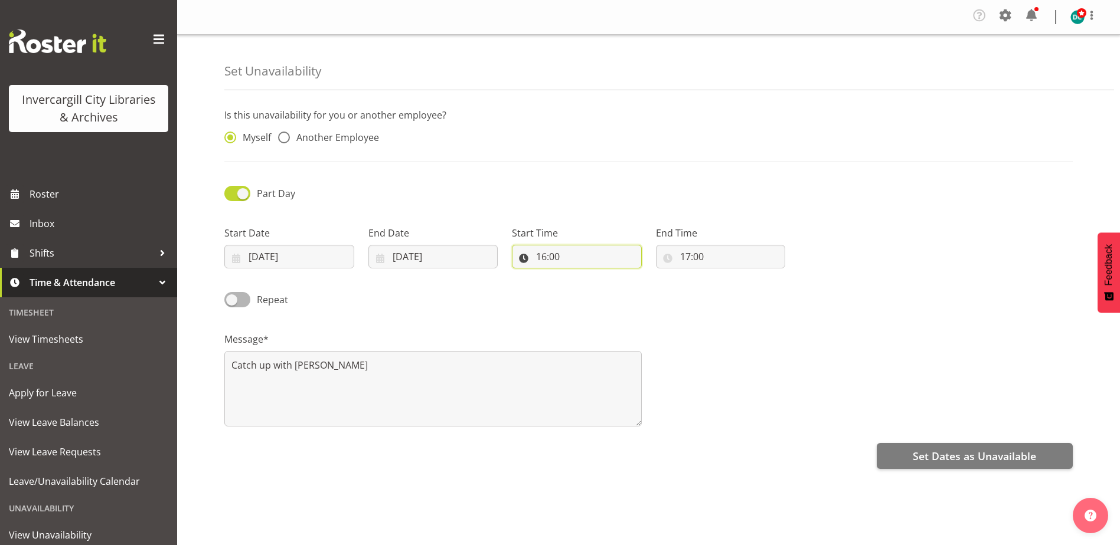
click at [580, 256] on input "16:00" at bounding box center [577, 257] width 130 height 24
click at [590, 295] on select "00 01 02 03 04 05 06 07 08 09 10 11 12 13 14 15 16 17 18 19 20 21 22 23" at bounding box center [592, 288] width 27 height 24
select select "15"
click at [579, 276] on select "00 01 02 03 04 05 06 07 08 09 10 11 12 13 14 15 16 17 18 19 20 21 22 23" at bounding box center [592, 288] width 27 height 24
type input "15:00"
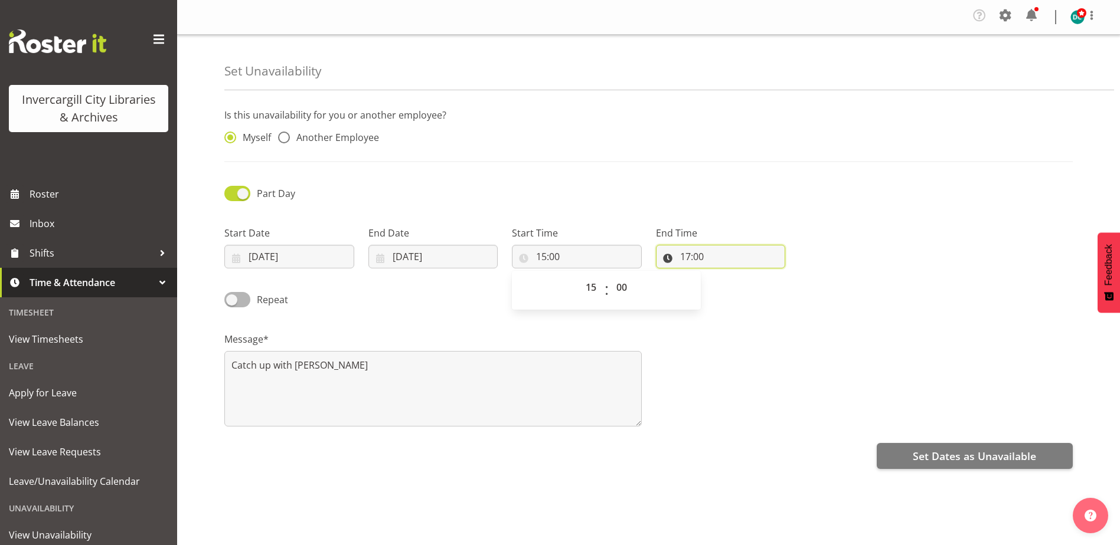
click at [689, 252] on input "17:00" at bounding box center [721, 257] width 130 height 24
click at [735, 289] on select "00 01 02 03 04 05 06 07 08 09 10 11 12 13 14 15 16 17 18 19 20 21 22 23" at bounding box center [736, 288] width 27 height 24
select select "16"
click at [723, 276] on select "00 01 02 03 04 05 06 07 08 09 10 11 12 13 14 15 16 17 18 19 20 21 22 23" at bounding box center [736, 288] width 27 height 24
type input "16:00"
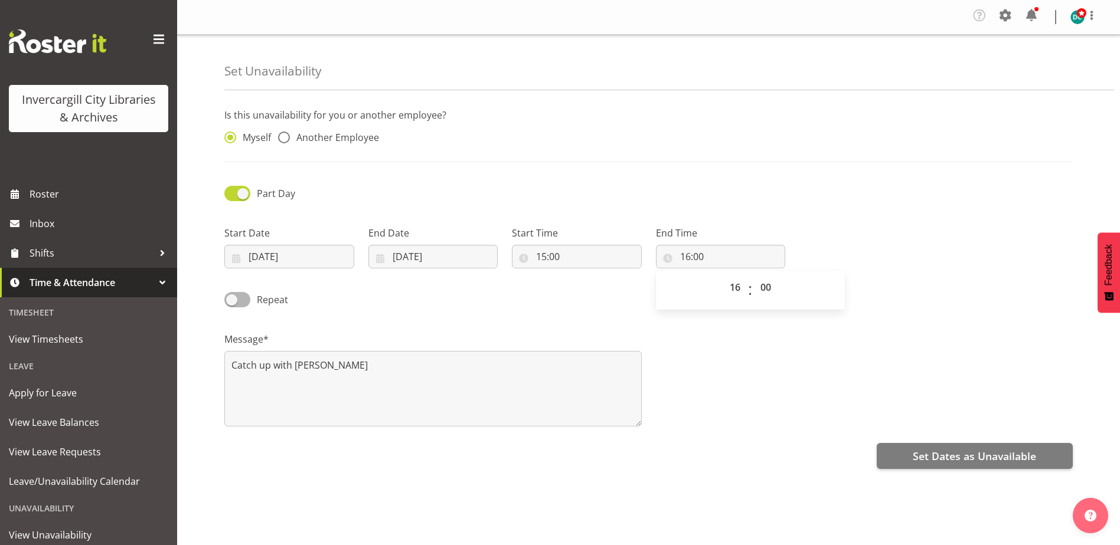
click at [751, 425] on div "Message* Catch up with Catherine" at bounding box center [648, 375] width 862 height 118
click at [982, 458] on span "Set Dates as Unavailable" at bounding box center [973, 456] width 123 height 15
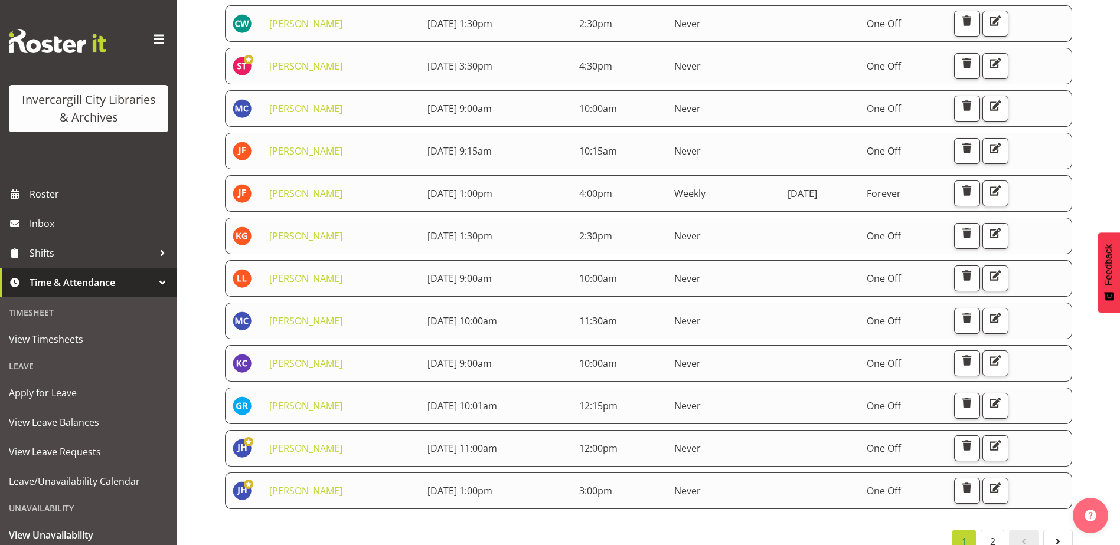
scroll to position [532, 0]
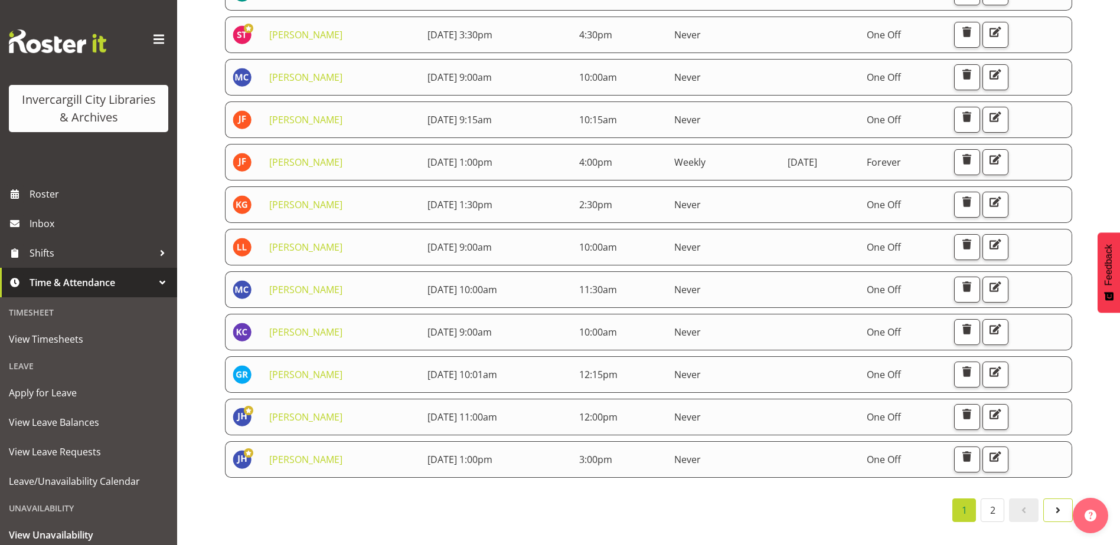
click at [1052, 503] on span at bounding box center [1058, 510] width 14 height 14
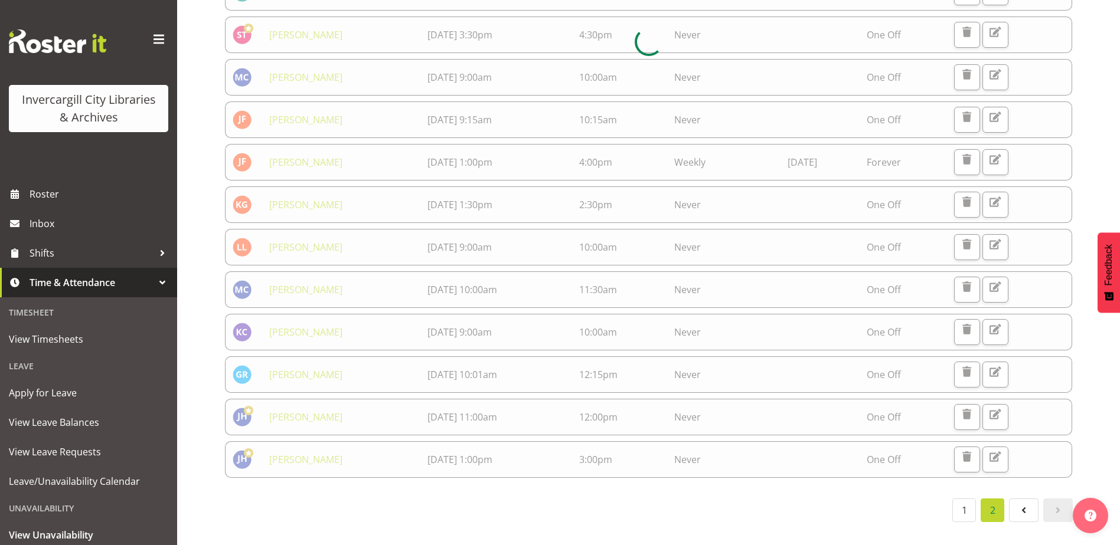
scroll to position [490, 0]
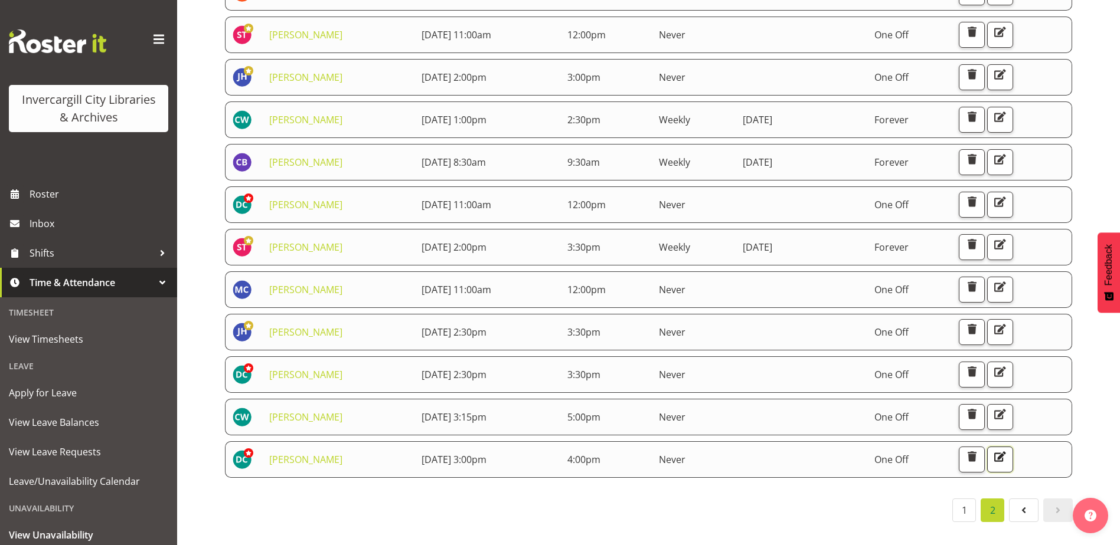
click at [1008, 455] on span "button" at bounding box center [999, 456] width 15 height 15
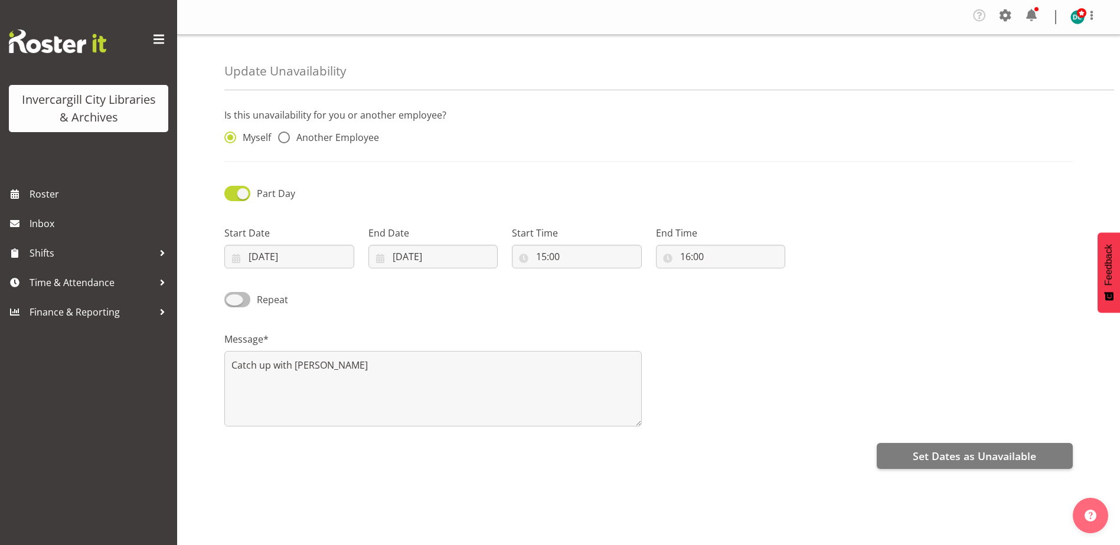
click at [233, 296] on span at bounding box center [237, 299] width 26 height 15
click at [232, 296] on input "Repeat" at bounding box center [228, 300] width 8 height 8
checkbox input "true"
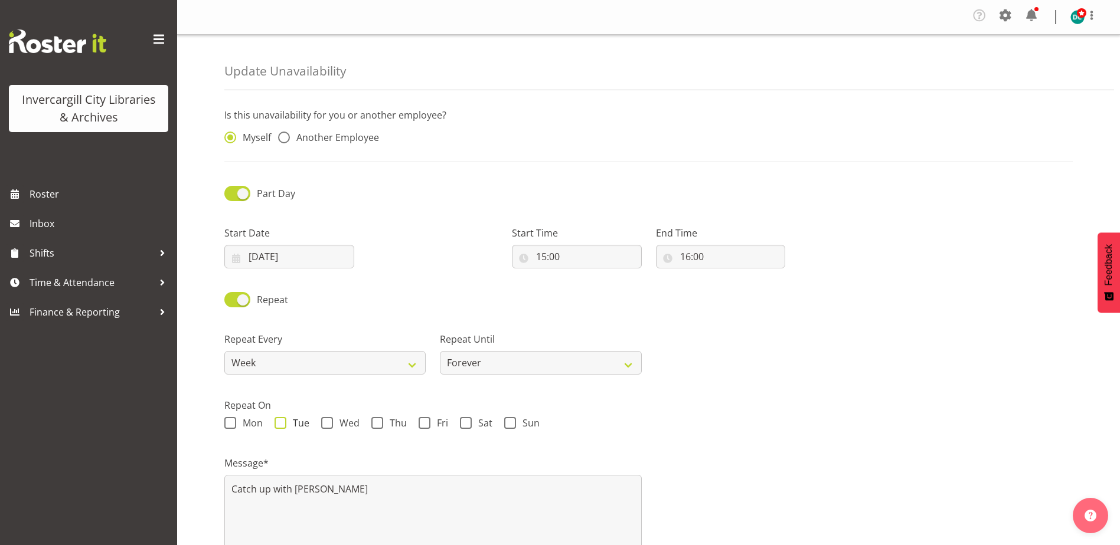
click at [284, 418] on span at bounding box center [280, 423] width 12 height 12
click at [282, 420] on input "Tue" at bounding box center [278, 424] width 8 height 8
checkbox input "true"
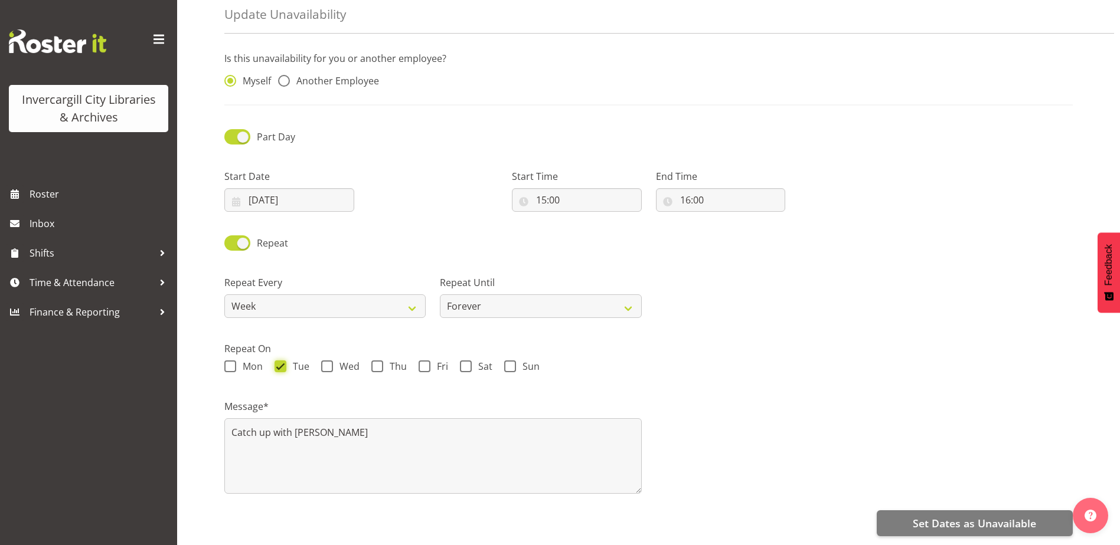
scroll to position [66, 0]
click at [918, 516] on span "Set Dates as Unavailable" at bounding box center [973, 523] width 123 height 15
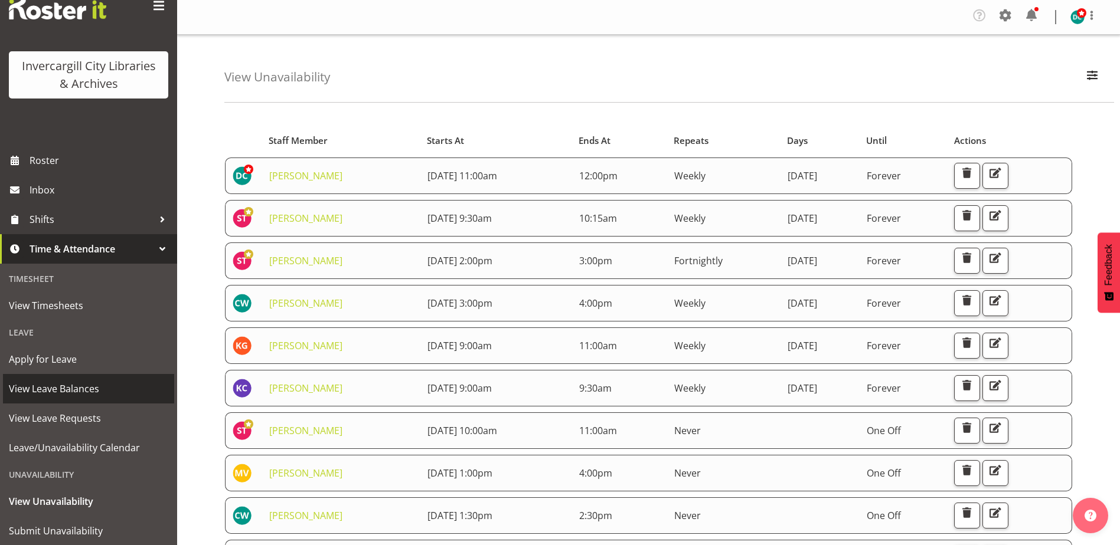
scroll to position [67, 0]
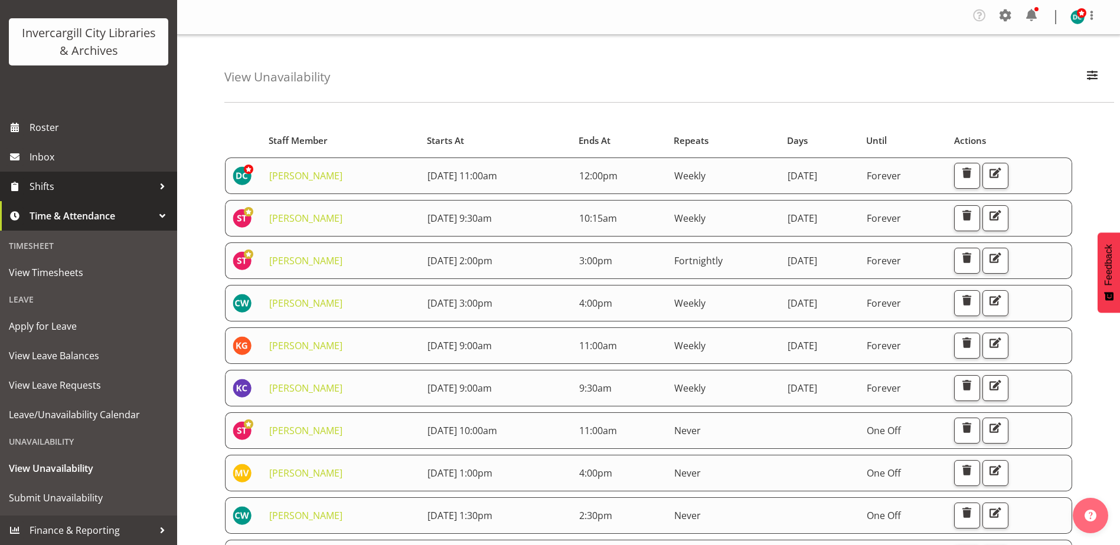
click at [154, 185] on div at bounding box center [162, 187] width 18 height 18
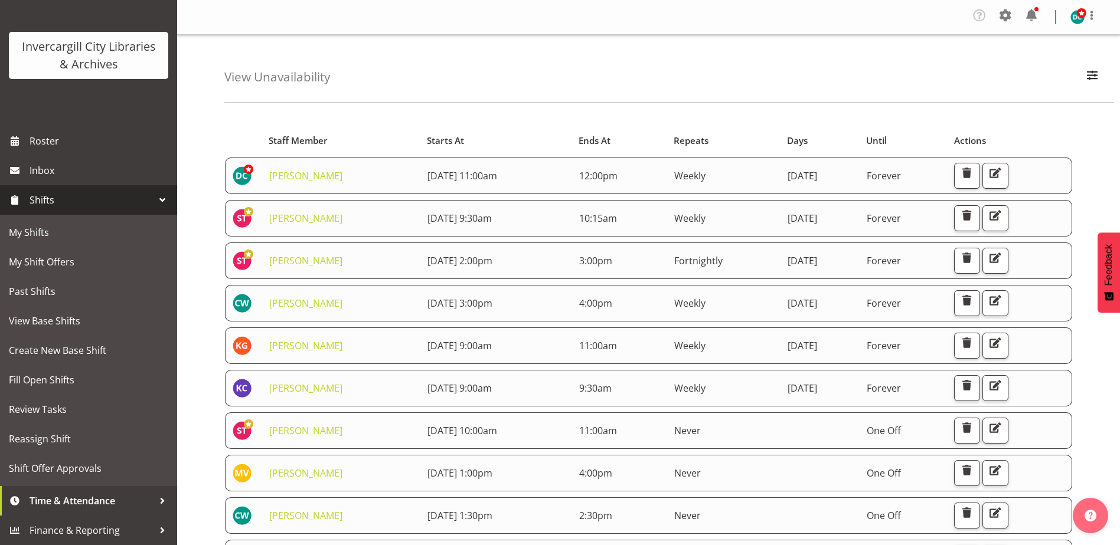
scroll to position [53, 0]
click at [25, 327] on span "View Base Shifts" at bounding box center [88, 321] width 159 height 18
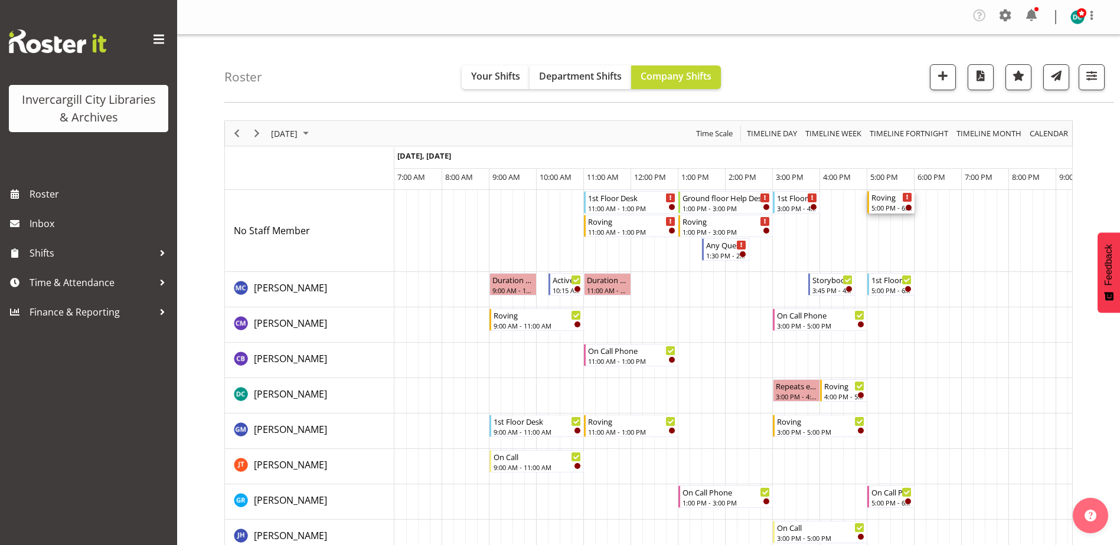
click at [887, 205] on div "5:00 PM - 6:00 PM" at bounding box center [891, 207] width 41 height 9
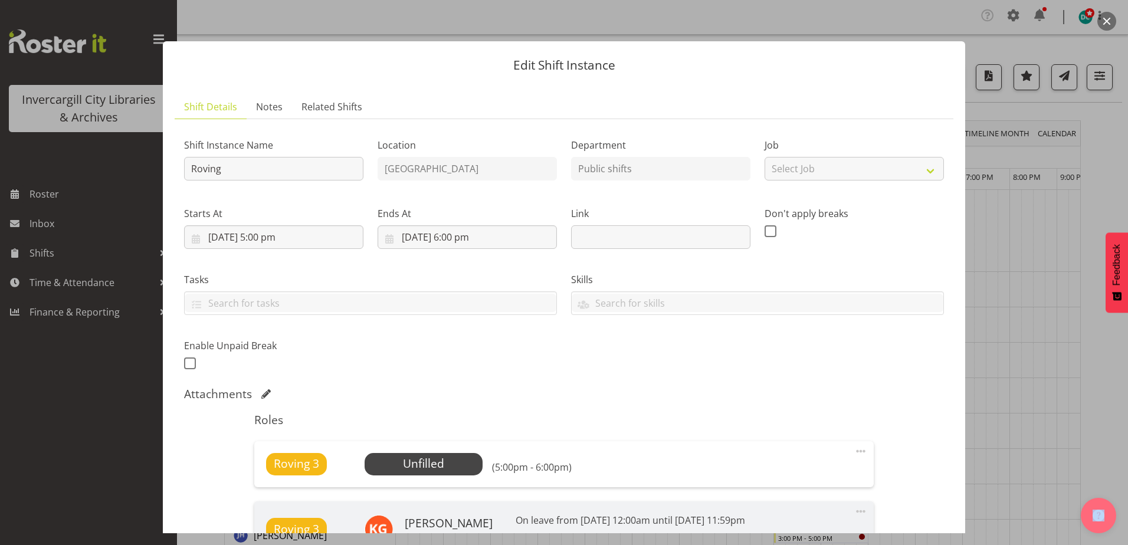
click at [1109, 18] on button "button" at bounding box center [1107, 21] width 19 height 19
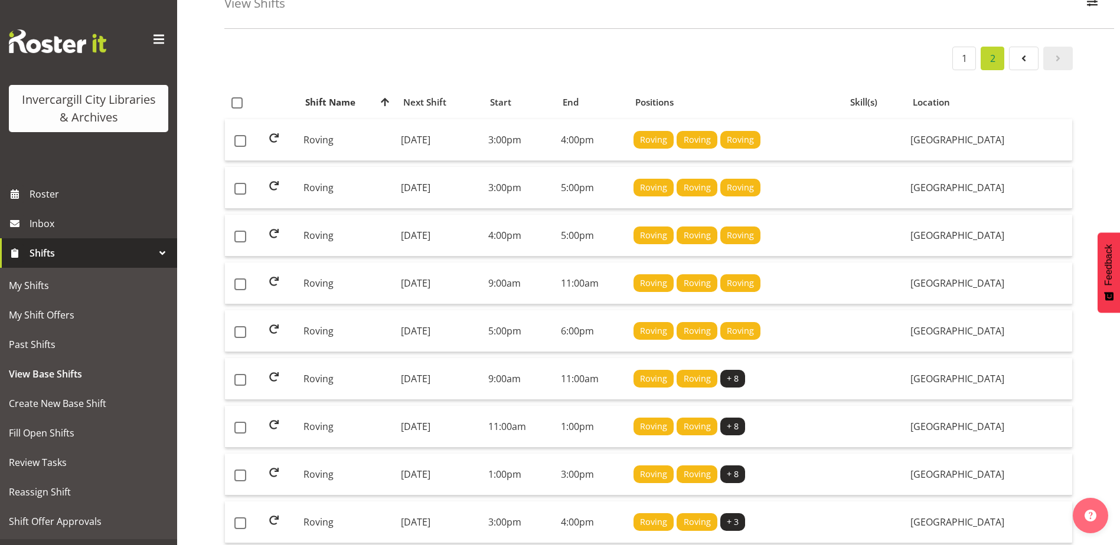
scroll to position [118, 0]
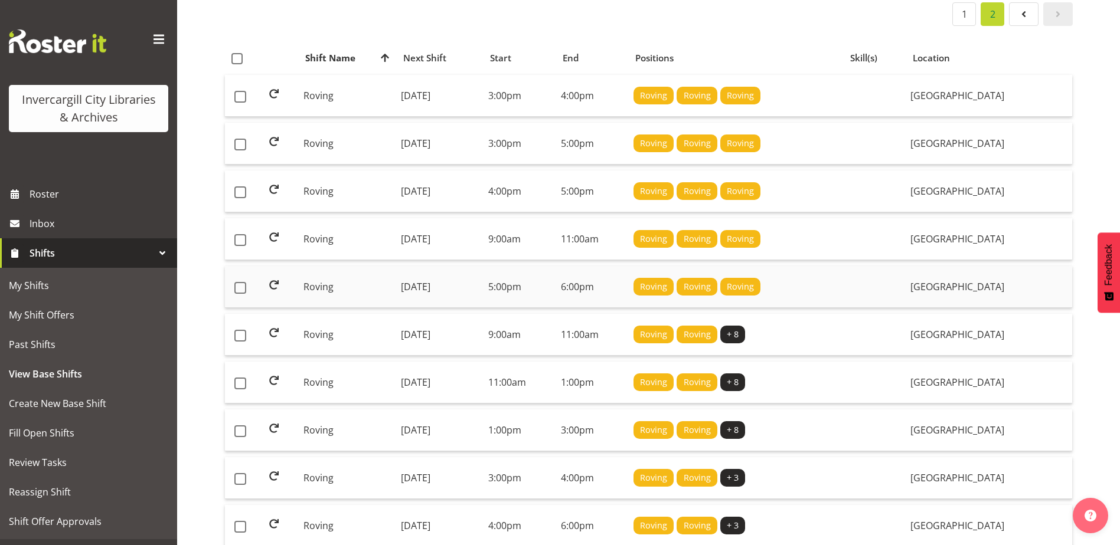
click at [424, 284] on td "Tuesday, 22nd Jul 2025" at bounding box center [439, 287] width 87 height 42
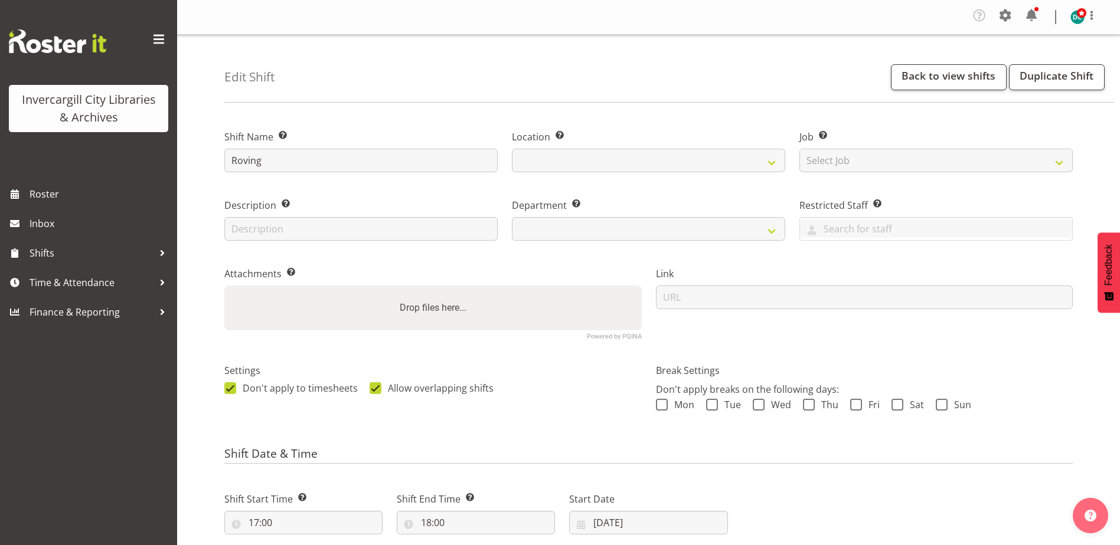
select select
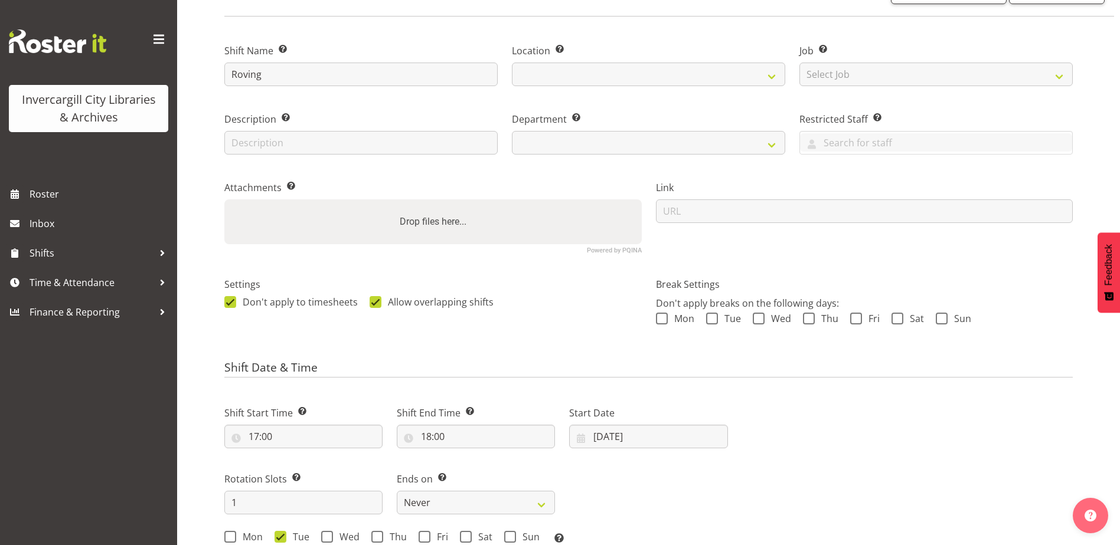
select select
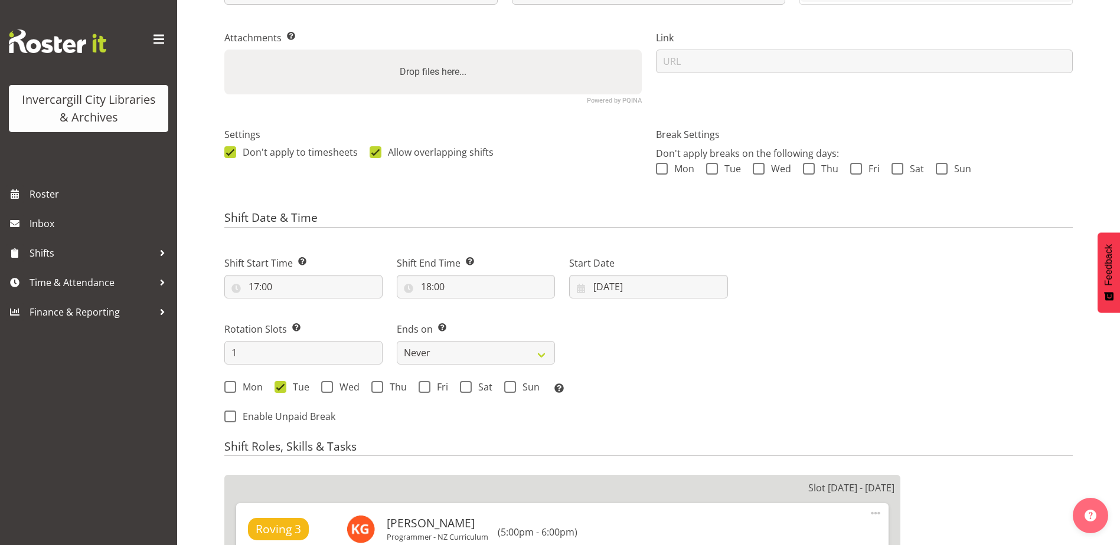
select select "1276"
select select "921"
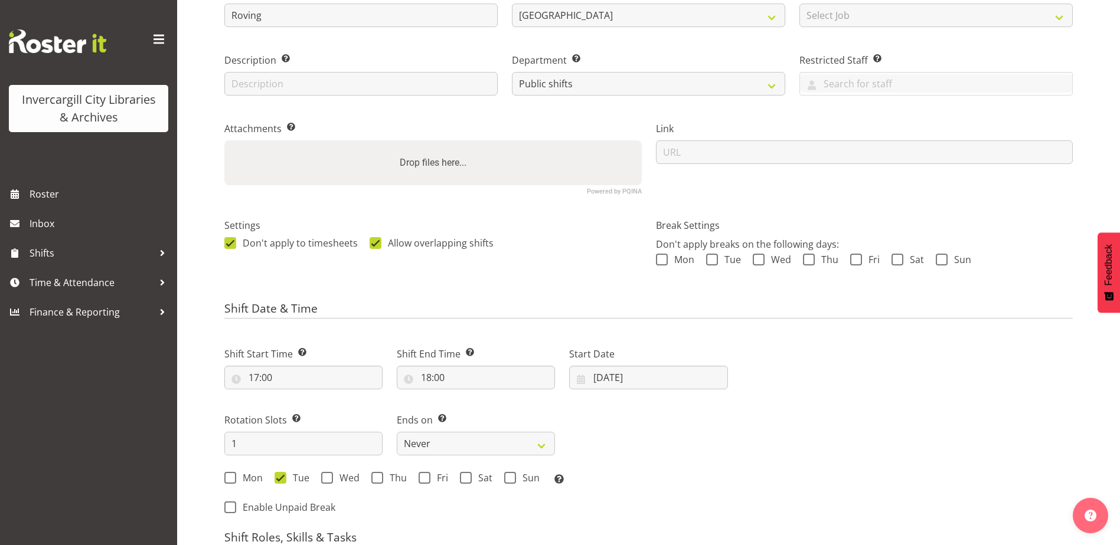
scroll to position [236, 0]
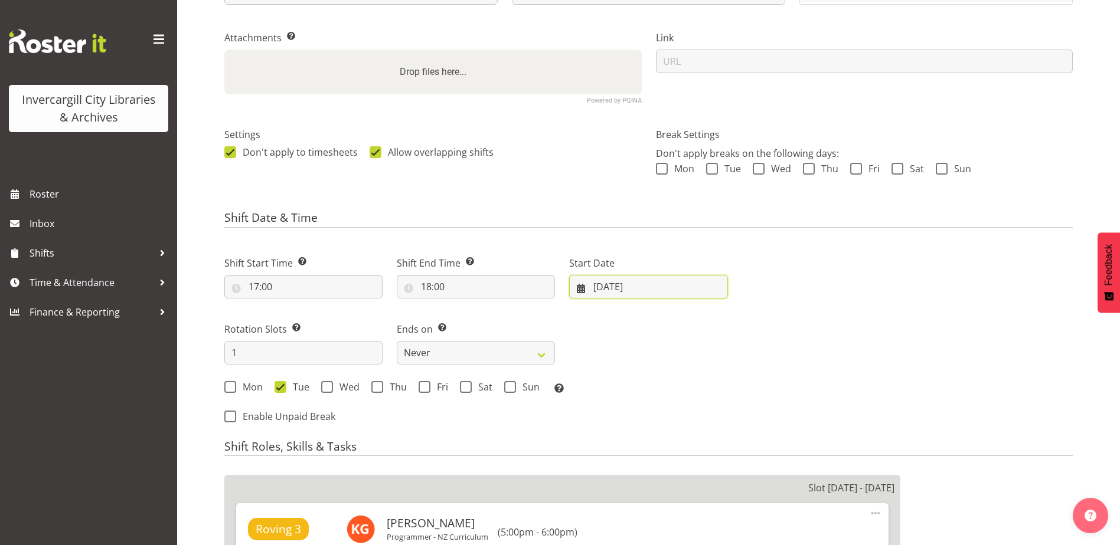
click at [620, 288] on input "22/07/2025" at bounding box center [648, 287] width 158 height 24
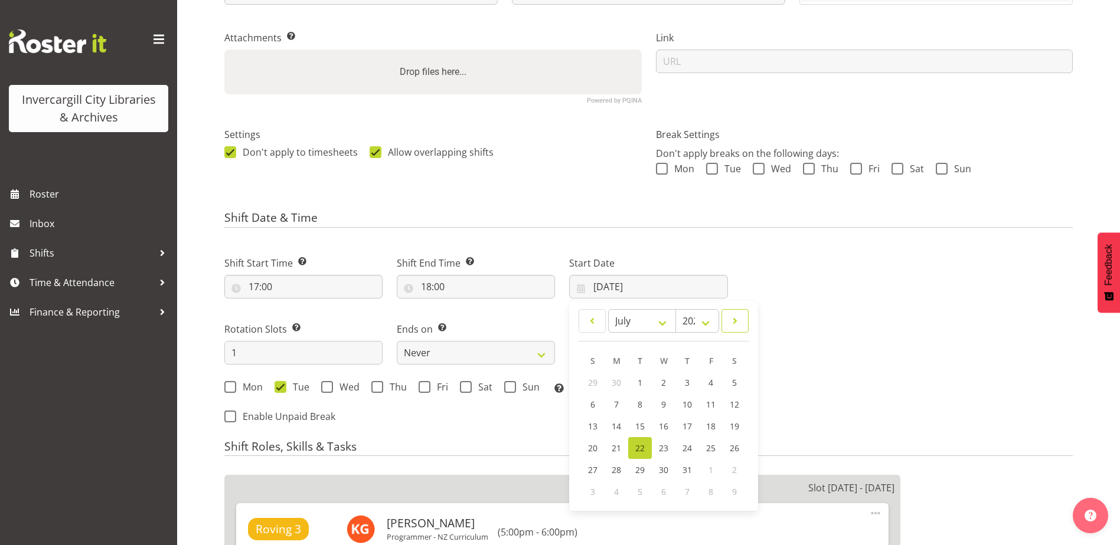
click at [737, 324] on span at bounding box center [735, 321] width 12 height 14
click at [588, 321] on span at bounding box center [592, 321] width 12 height 14
click at [731, 325] on span at bounding box center [735, 321] width 12 height 14
click at [732, 325] on span at bounding box center [735, 321] width 12 height 14
select select "8"
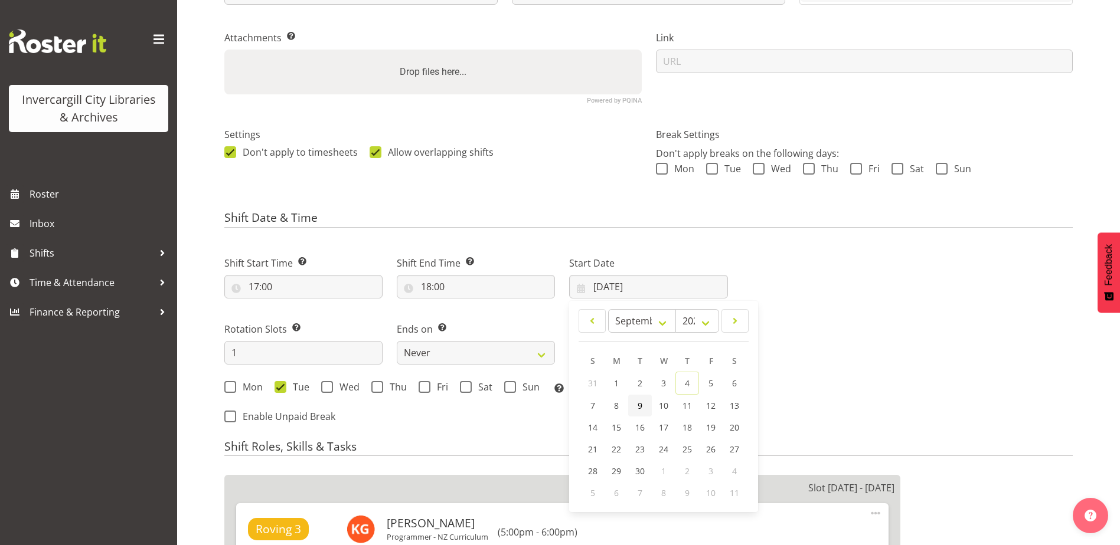
click at [639, 405] on span "9" at bounding box center [639, 405] width 5 height 11
type input "09/09/2025"
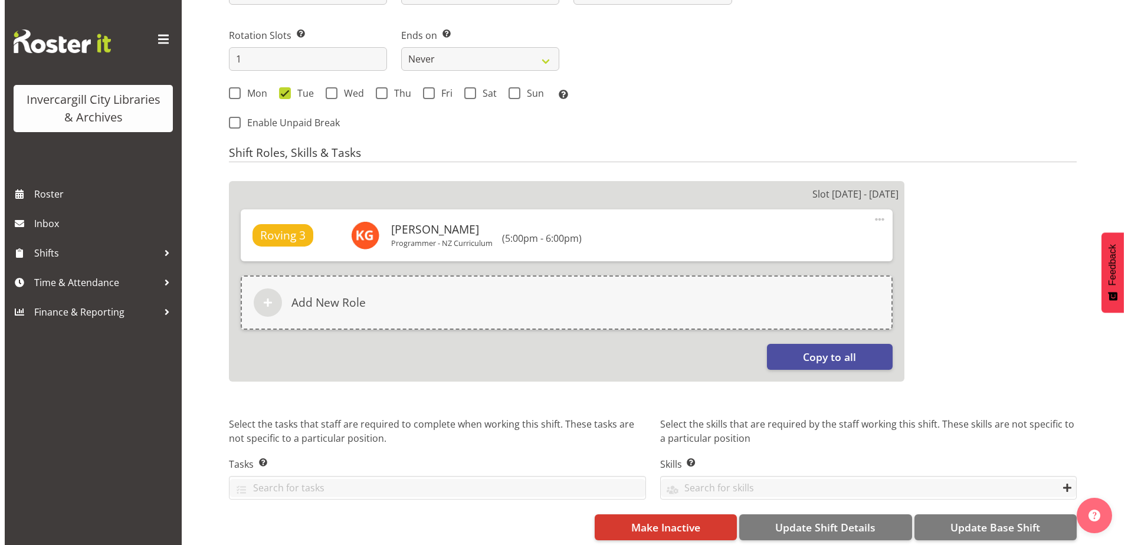
scroll to position [531, 0]
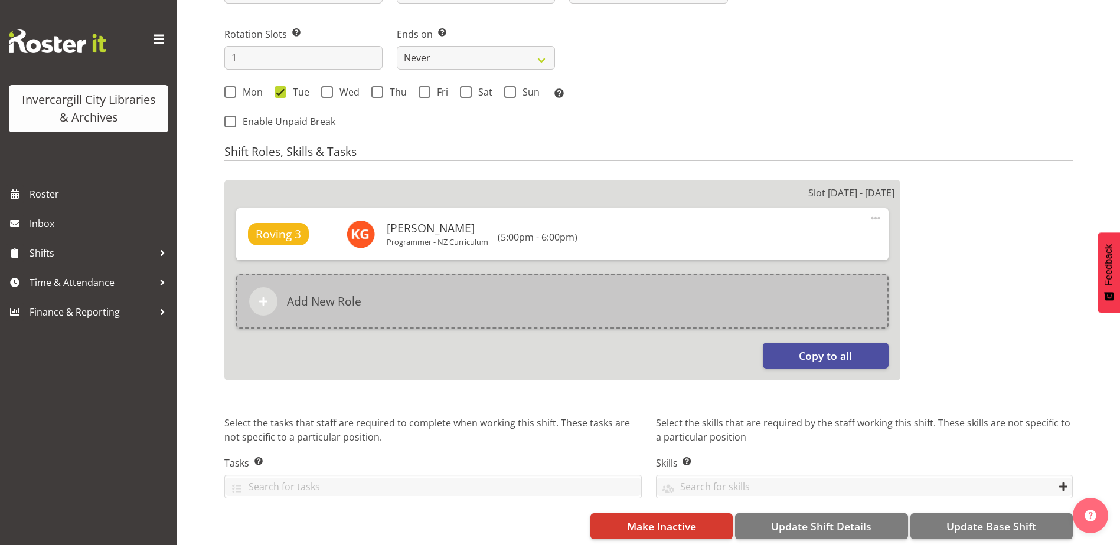
click at [436, 312] on div "Add New Role" at bounding box center [562, 301] width 652 height 54
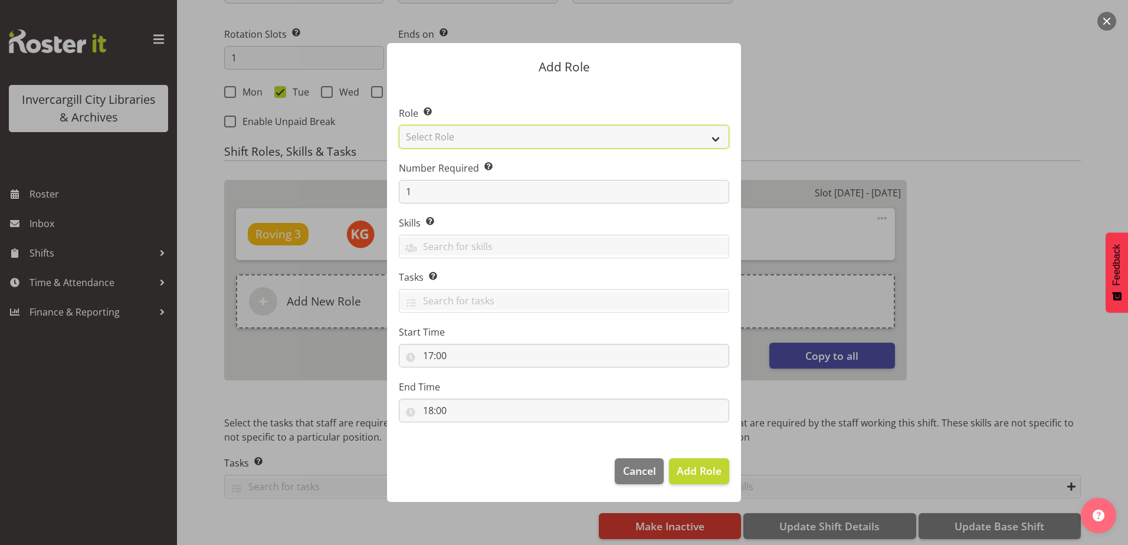
click at [440, 139] on select "Select Role 1st floor desk AQ operator Business Support Team member Casual Cust…" at bounding box center [564, 137] width 331 height 24
select select "1547"
click at [399, 125] on select "Select Role 1st floor desk AQ operator Business Support Team member Casual Cust…" at bounding box center [564, 137] width 331 height 24
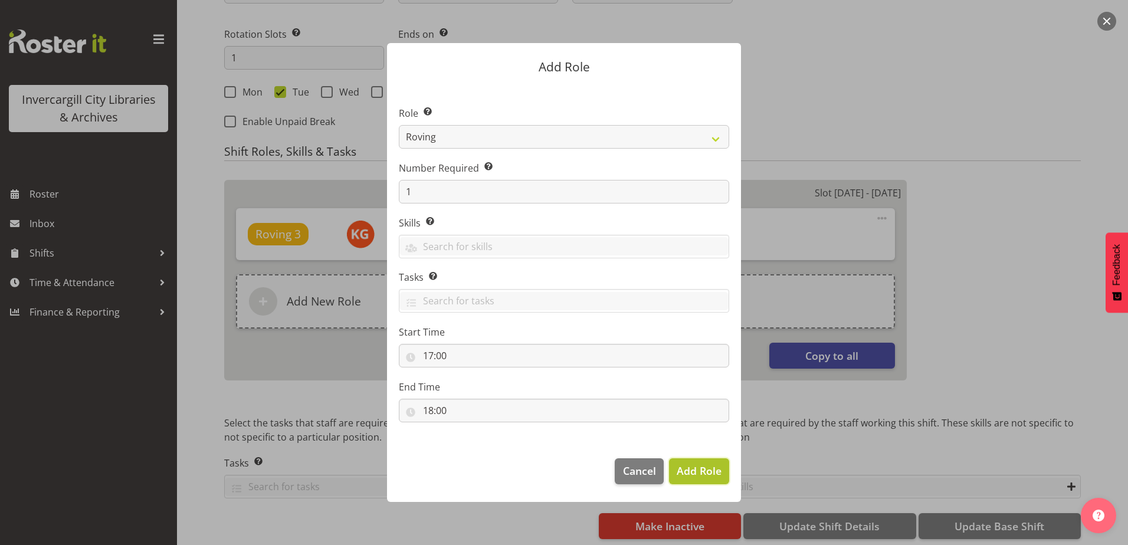
click at [693, 473] on span "Add Role" at bounding box center [699, 471] width 45 height 14
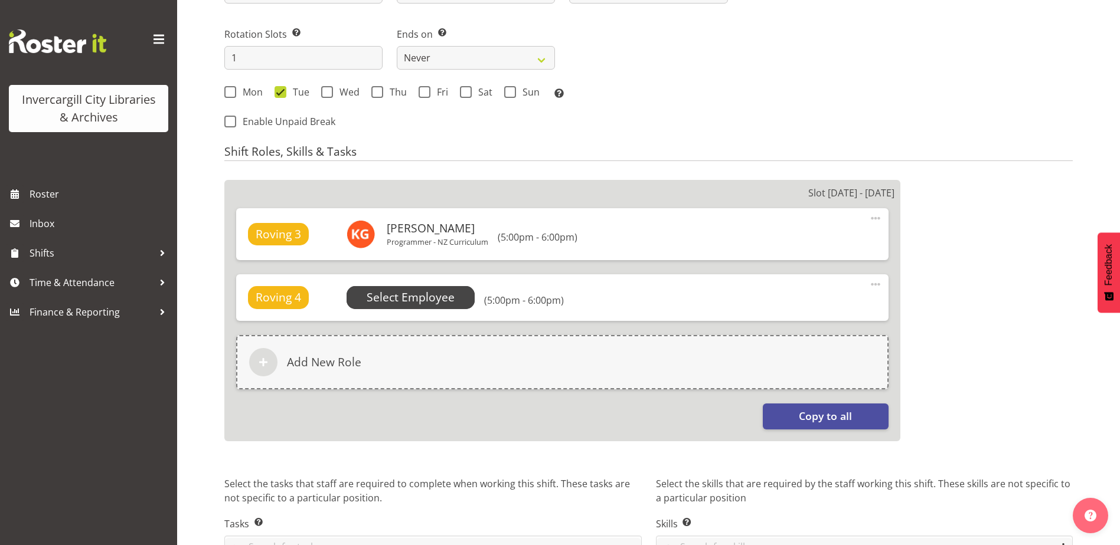
click at [417, 297] on span "Select Employee" at bounding box center [411, 297] width 88 height 17
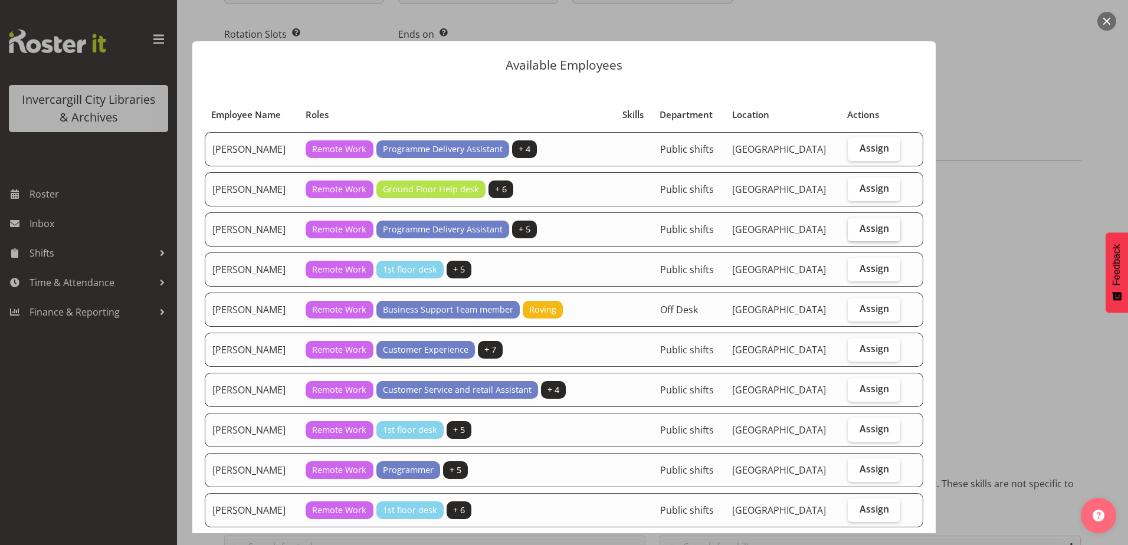
click at [860, 231] on span "Assign" at bounding box center [875, 229] width 30 height 12
click at [856, 231] on input "Assign" at bounding box center [852, 229] width 8 height 8
checkbox input "true"
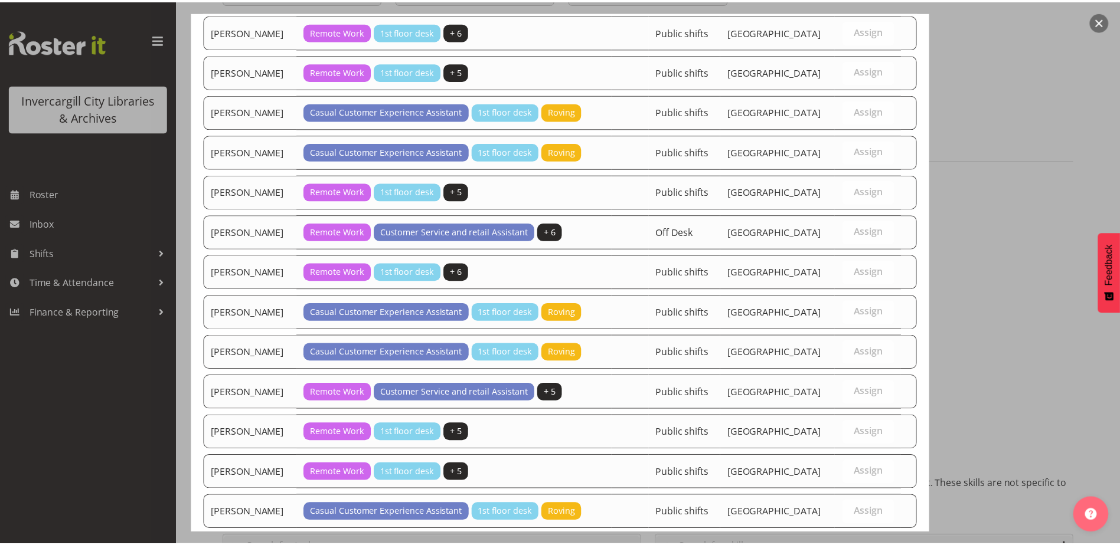
scroll to position [1045, 0]
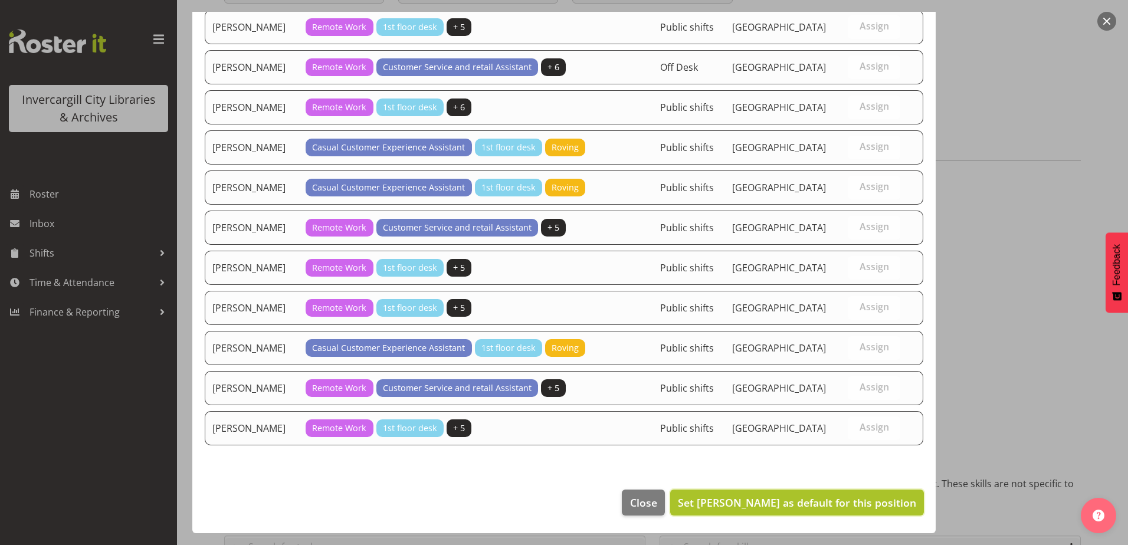
click at [815, 493] on button "Set Chamique Mamolo as default for this position" at bounding box center [797, 503] width 254 height 26
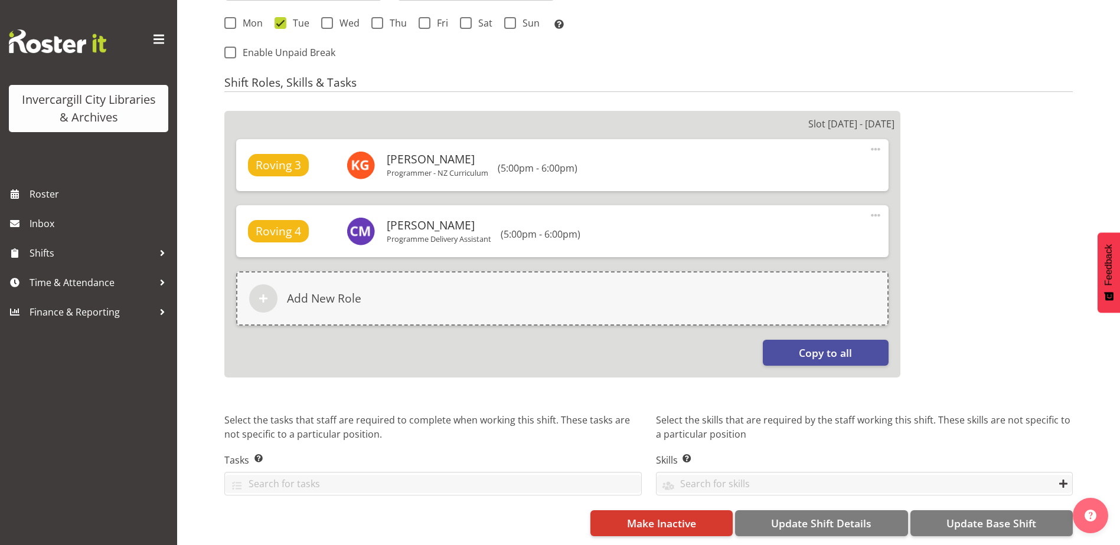
scroll to position [609, 0]
click at [987, 516] on span "Update Base Shift" at bounding box center [991, 523] width 90 height 15
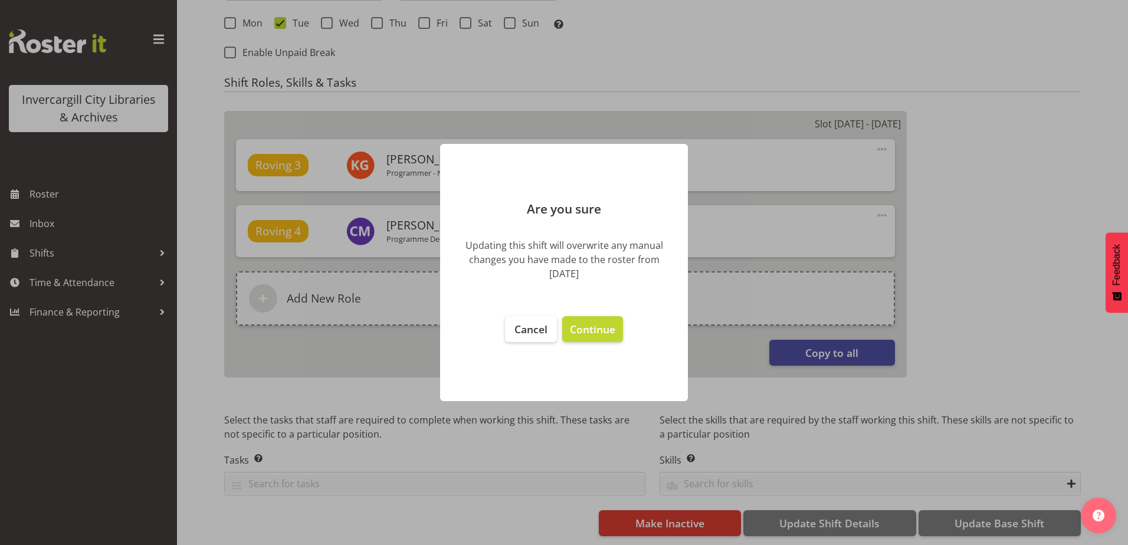
drag, startPoint x: 596, startPoint y: 332, endPoint x: 628, endPoint y: 349, distance: 36.2
click at [594, 332] on span "Continue" at bounding box center [592, 329] width 45 height 14
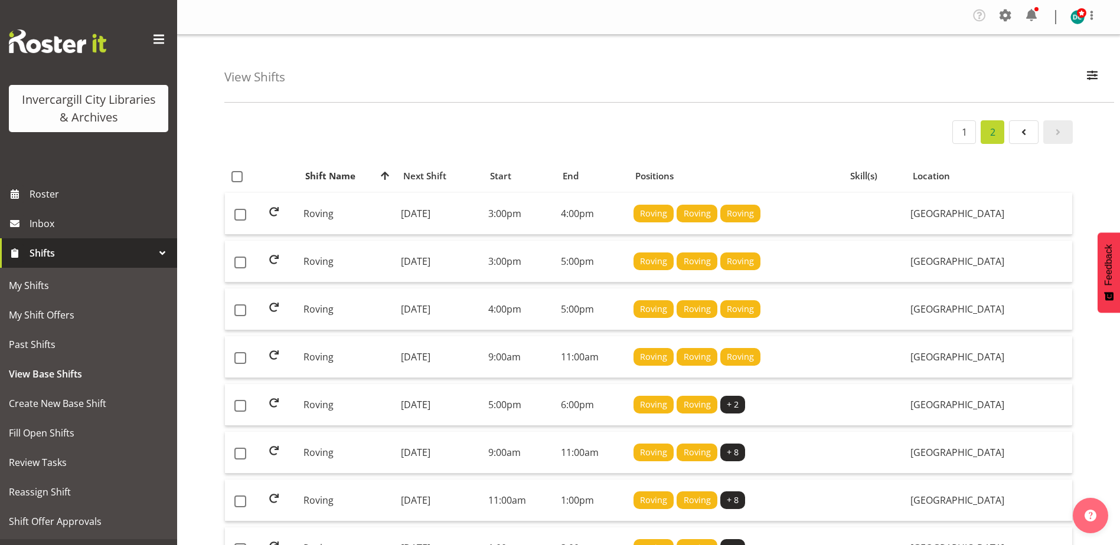
click at [51, 251] on span "Shifts" at bounding box center [92, 253] width 124 height 18
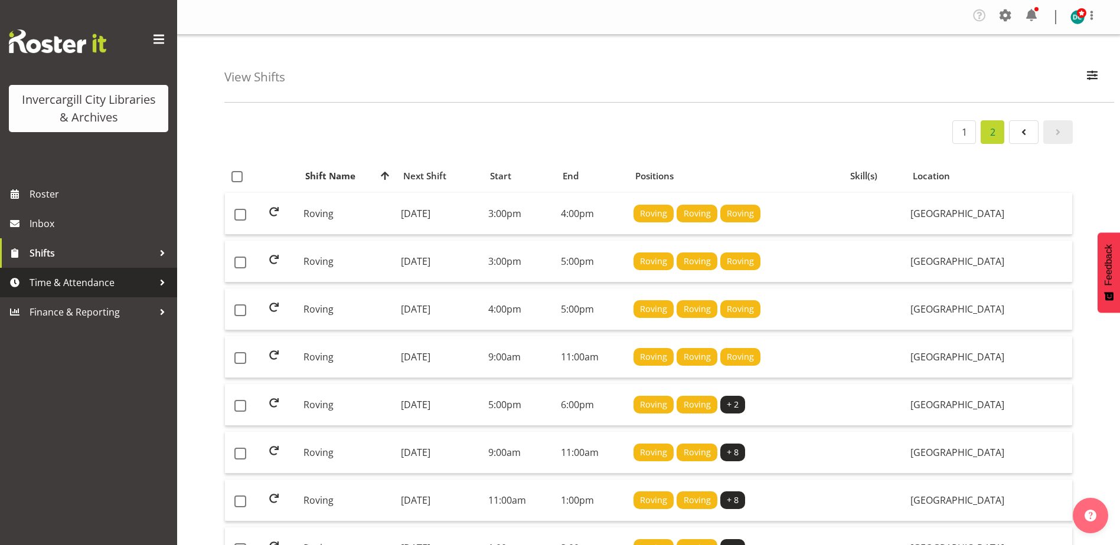
click at [64, 281] on span "Time & Attendance" at bounding box center [92, 283] width 124 height 18
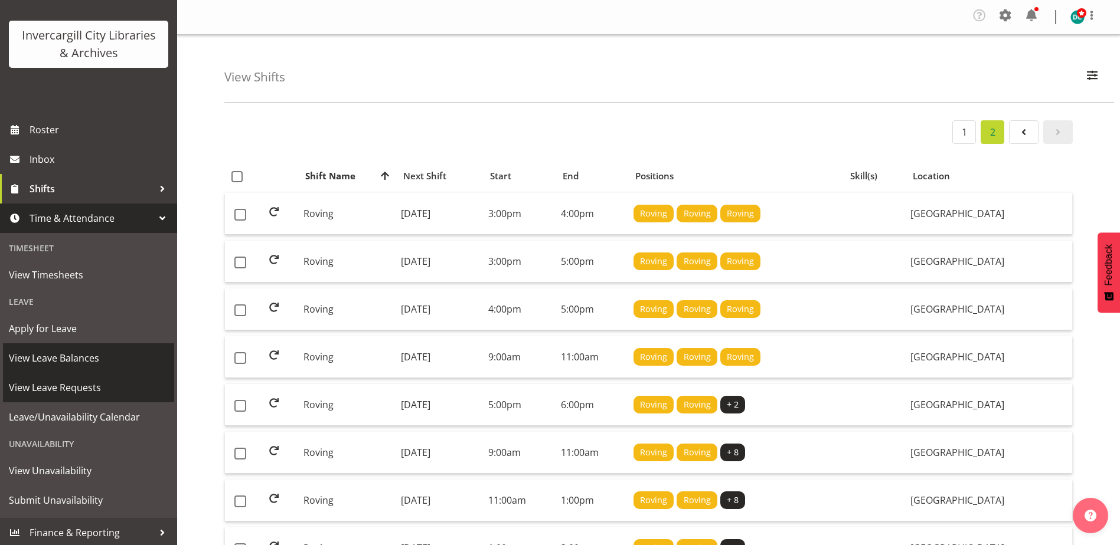
scroll to position [67, 0]
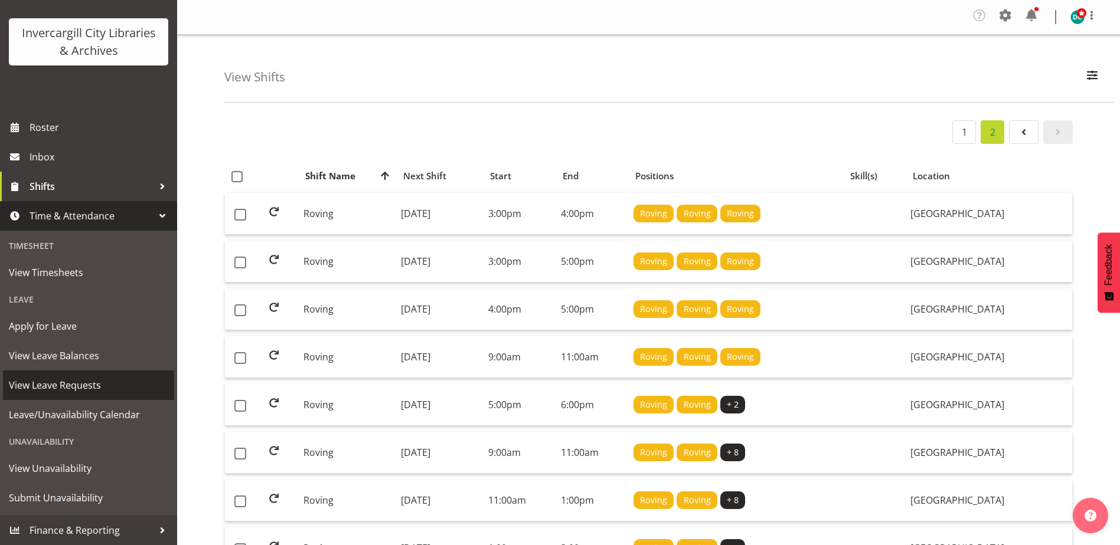
click at [61, 391] on span "View Leave Requests" at bounding box center [88, 386] width 159 height 18
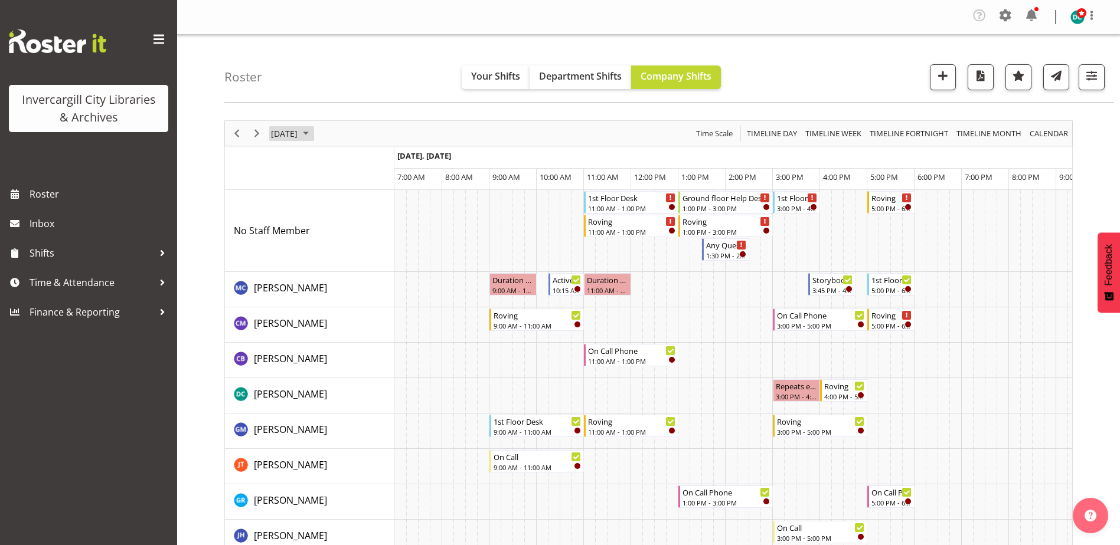
click at [299, 130] on span "[DATE]" at bounding box center [284, 133] width 29 height 15
click at [320, 248] on span "16" at bounding box center [321, 244] width 18 height 18
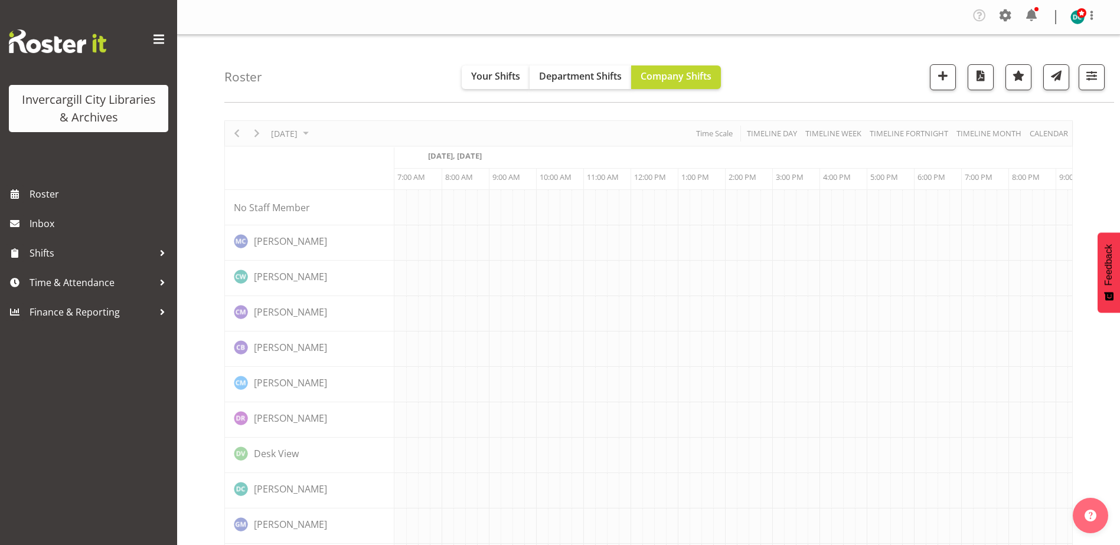
scroll to position [0, 31]
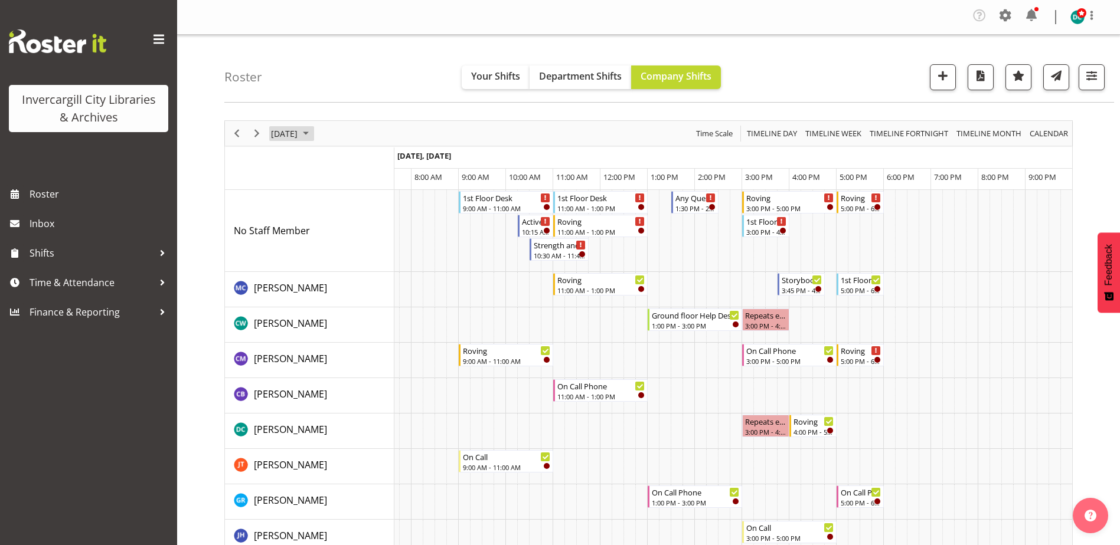
click at [299, 127] on span "September 16, 2025" at bounding box center [284, 133] width 29 height 15
click at [319, 260] on span "23" at bounding box center [321, 264] width 18 height 18
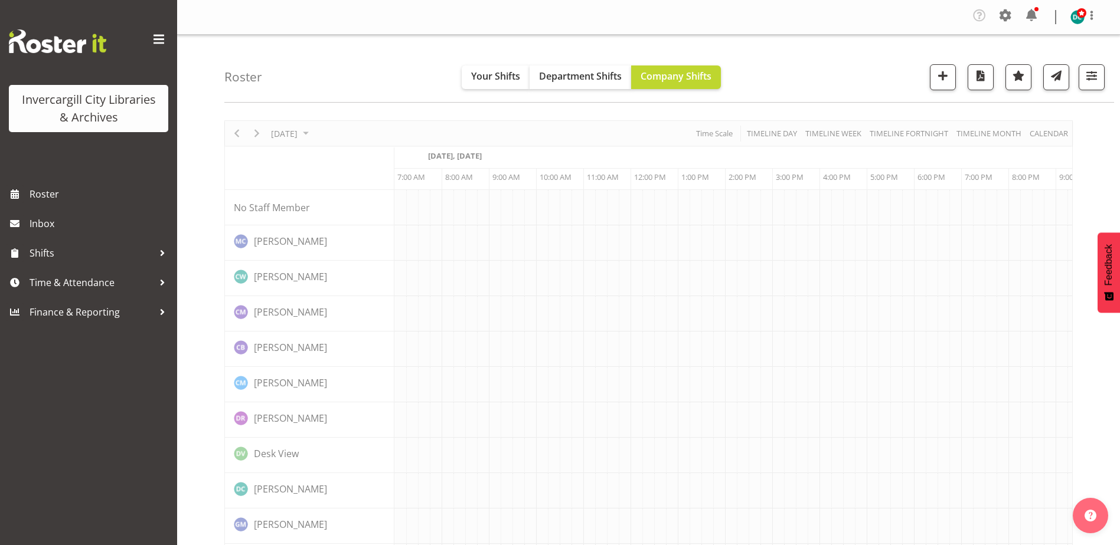
scroll to position [0, 31]
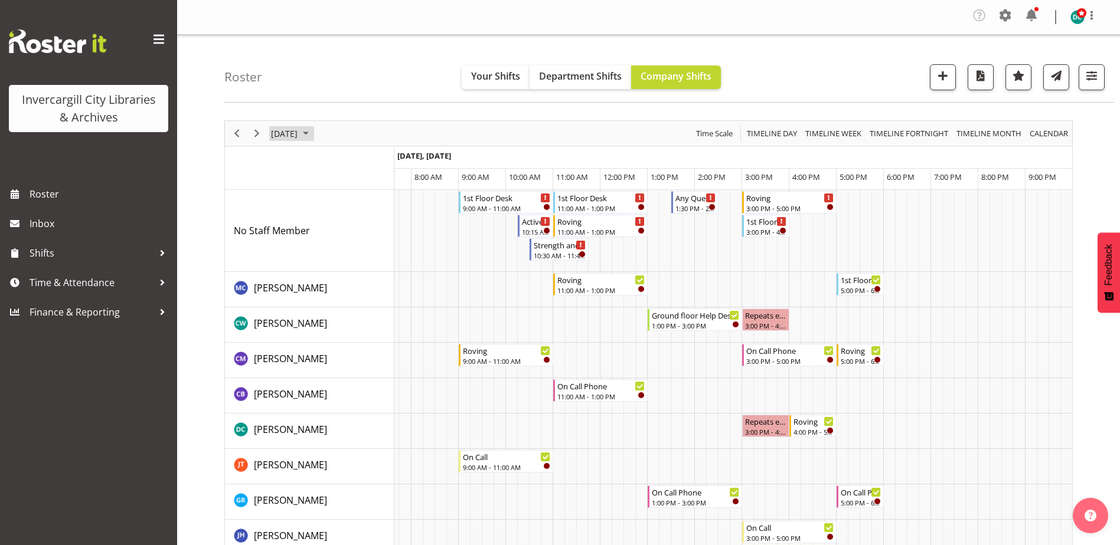
click at [299, 136] on span "September 23, 2025" at bounding box center [284, 133] width 29 height 15
click at [320, 227] on span "9" at bounding box center [321, 224] width 18 height 18
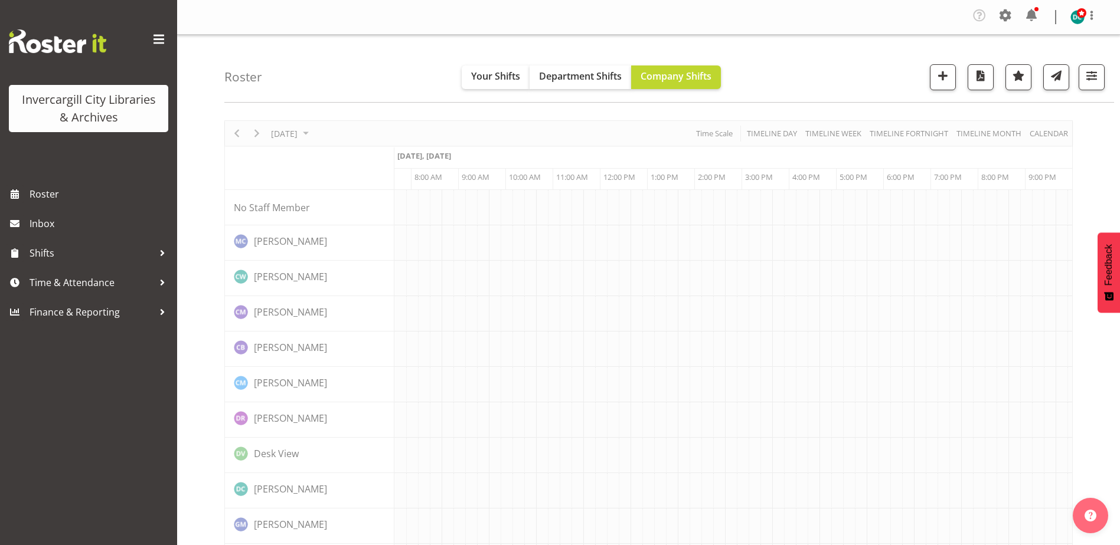
scroll to position [0, 31]
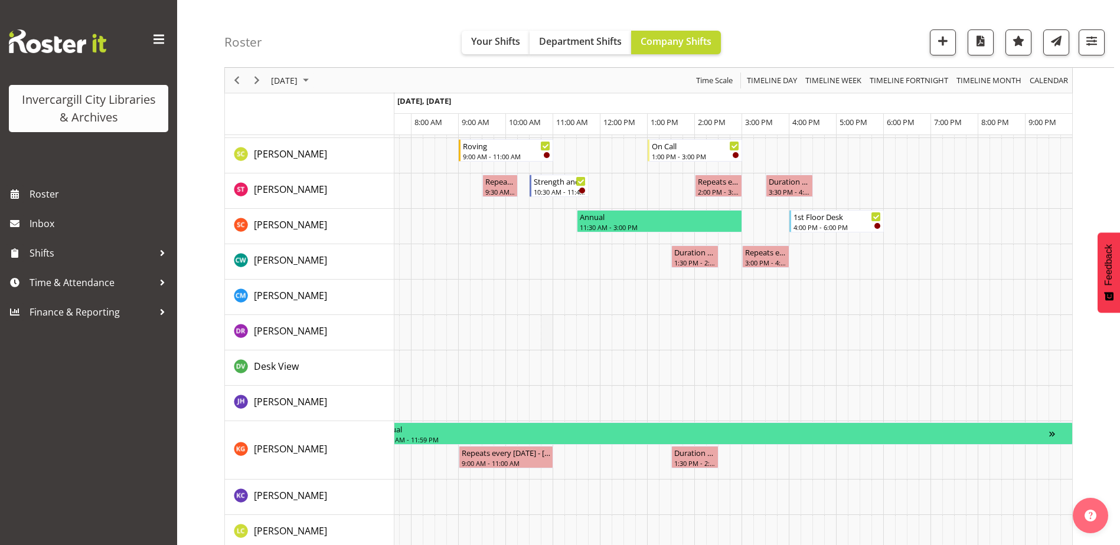
scroll to position [708, 0]
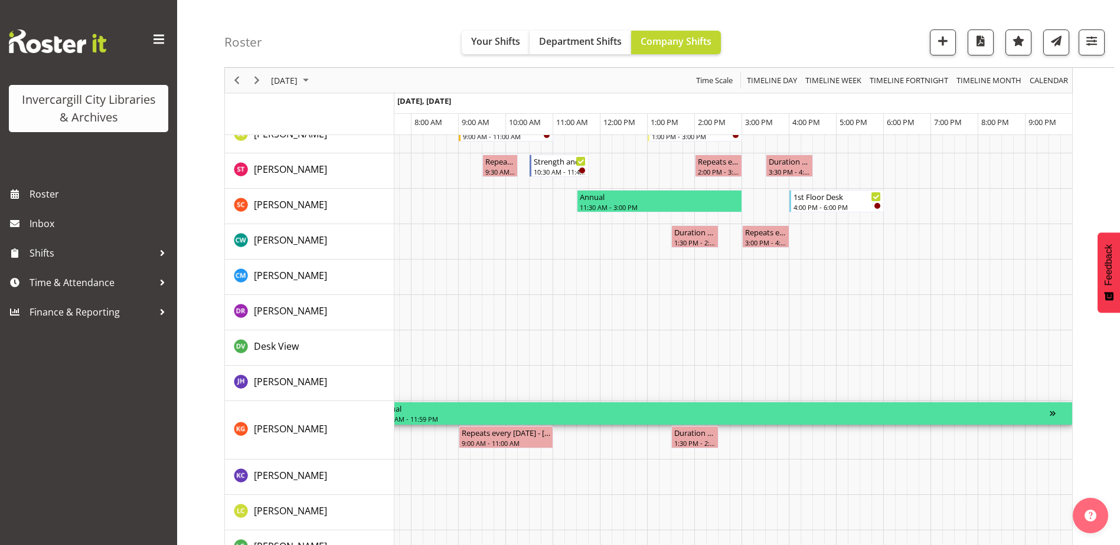
click at [598, 416] on div "12:00 AM - 11:59 PM" at bounding box center [713, 418] width 673 height 9
click at [591, 419] on div "12:00 AM - 11:59 PM" at bounding box center [713, 418] width 673 height 9
click at [57, 280] on span "Time & Attendance" at bounding box center [92, 283] width 124 height 18
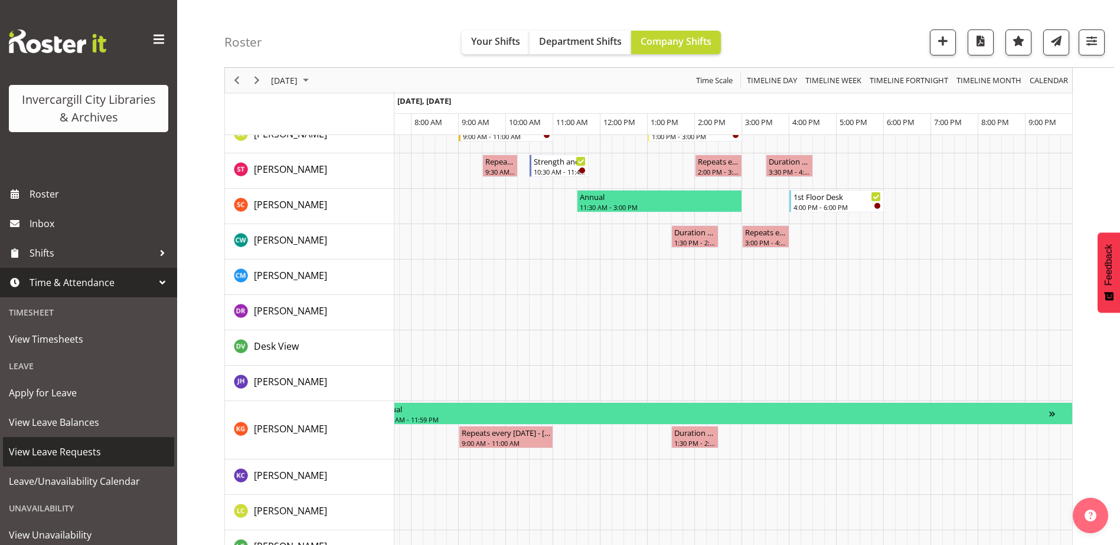
click at [43, 452] on span "View Leave Requests" at bounding box center [88, 452] width 159 height 18
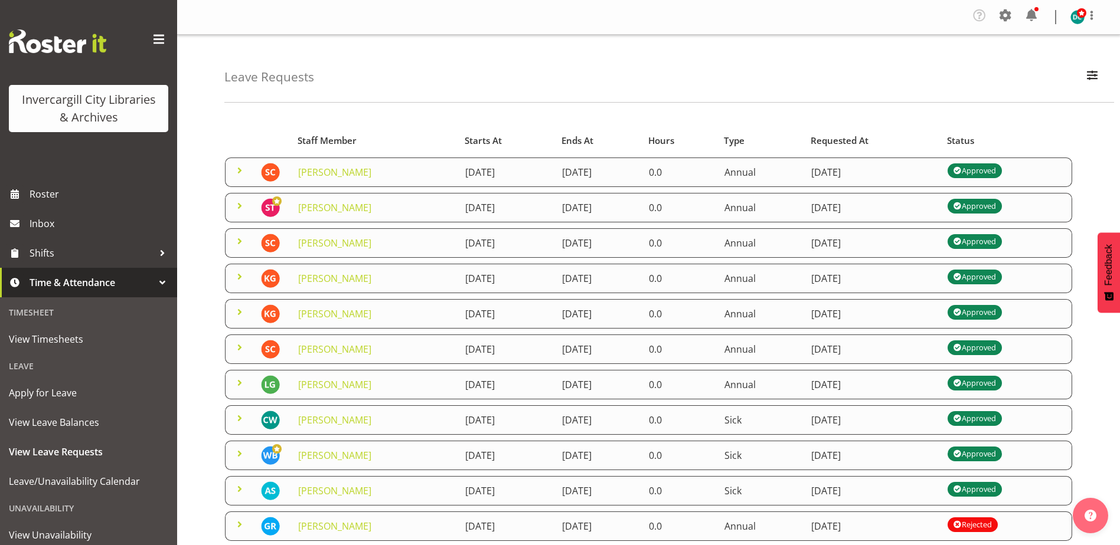
click at [240, 315] on span at bounding box center [240, 312] width 14 height 14
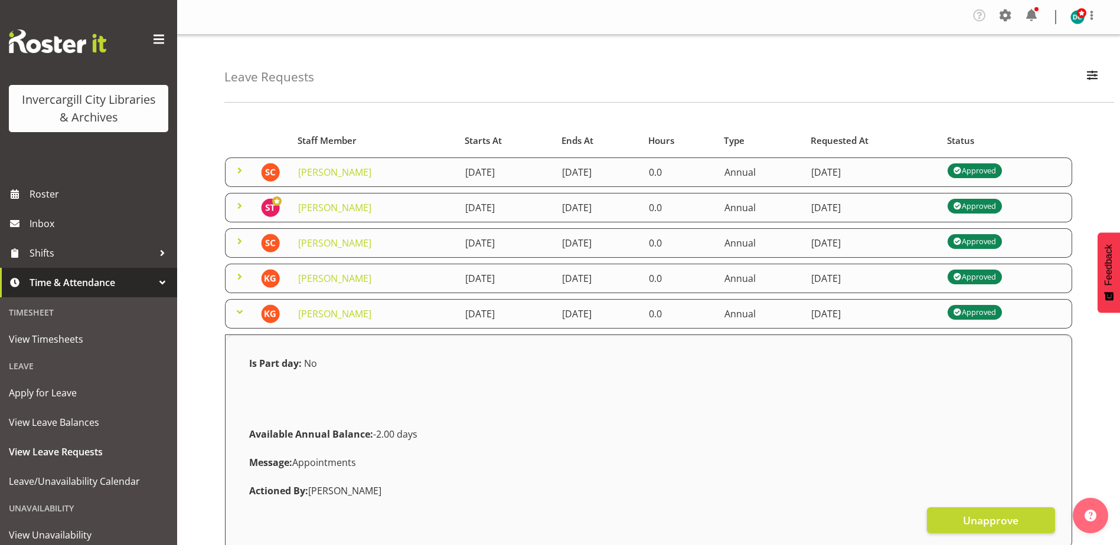
click at [235, 314] on span at bounding box center [240, 312] width 14 height 14
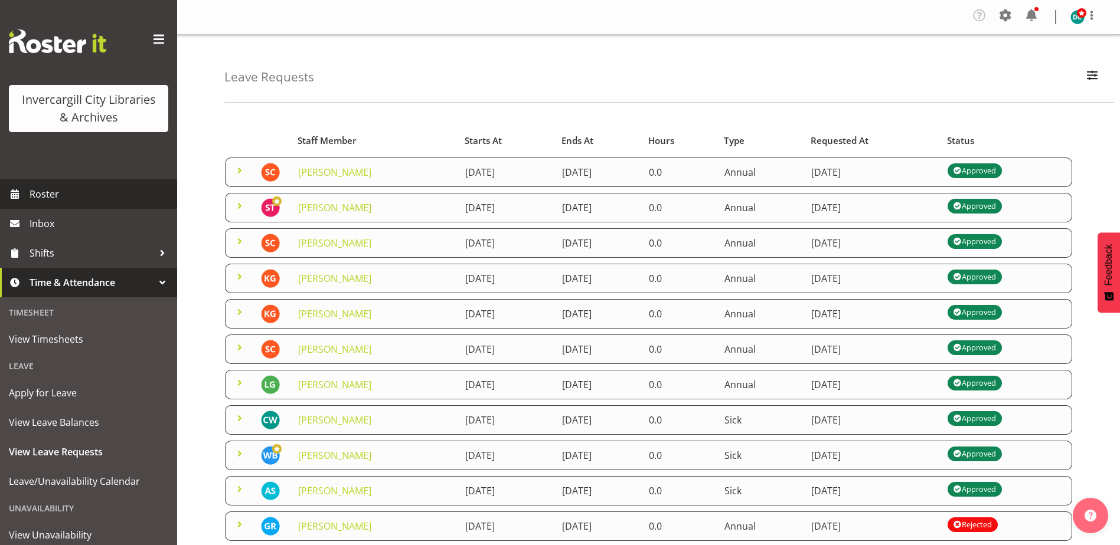
click at [45, 198] on span "Roster" at bounding box center [101, 194] width 142 height 18
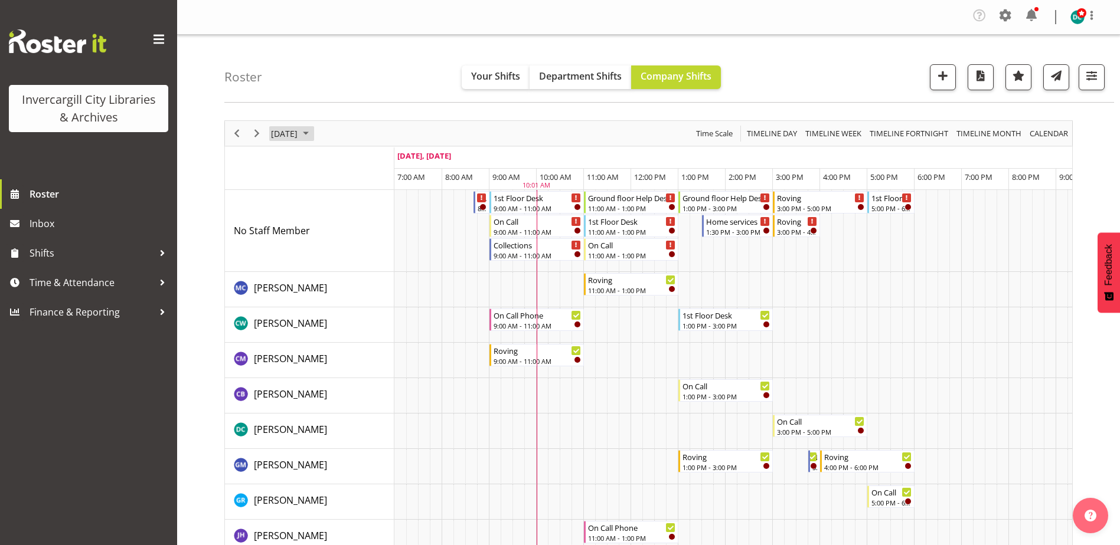
click at [299, 135] on span "September 4, 2025" at bounding box center [284, 133] width 29 height 15
click at [336, 223] on span "10" at bounding box center [340, 224] width 18 height 18
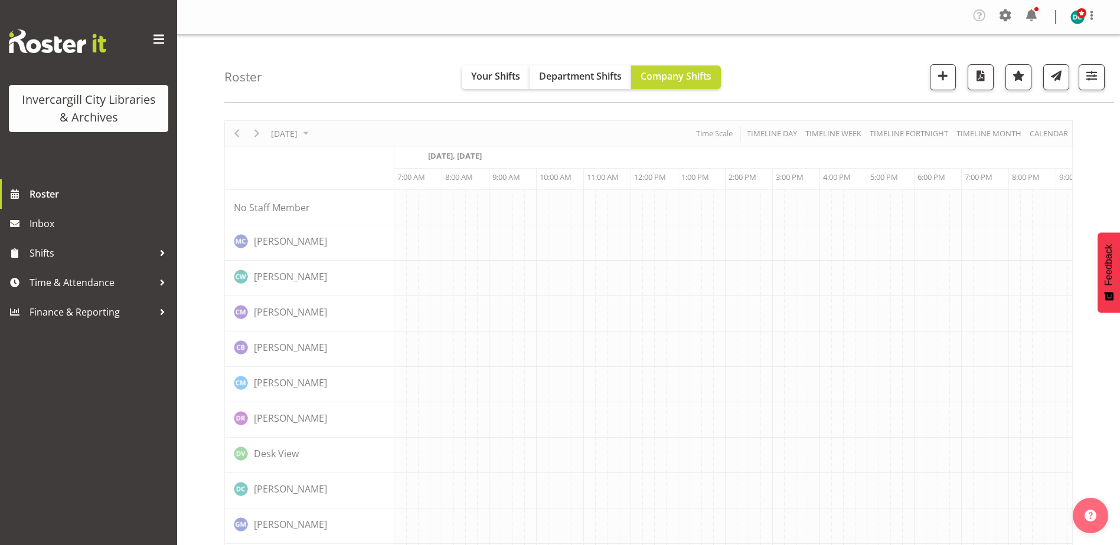
scroll to position [0, 31]
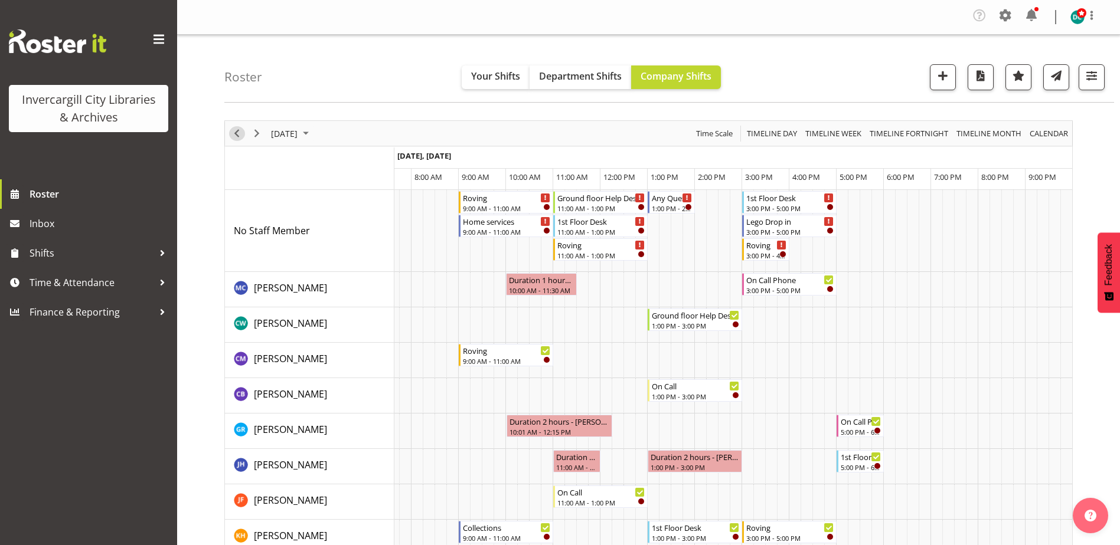
click at [238, 132] on span "Previous" at bounding box center [237, 133] width 14 height 15
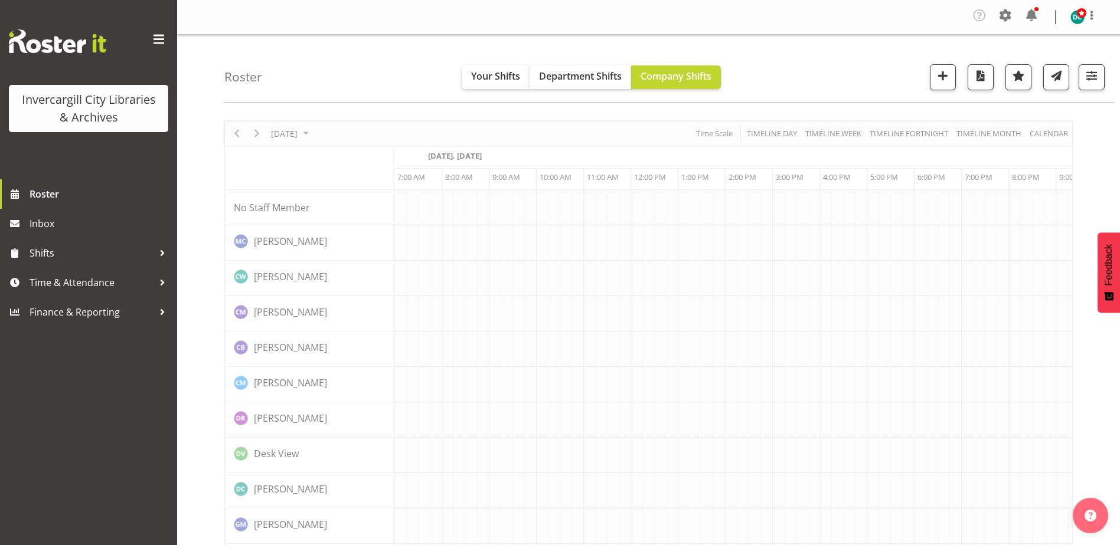
scroll to position [0, 31]
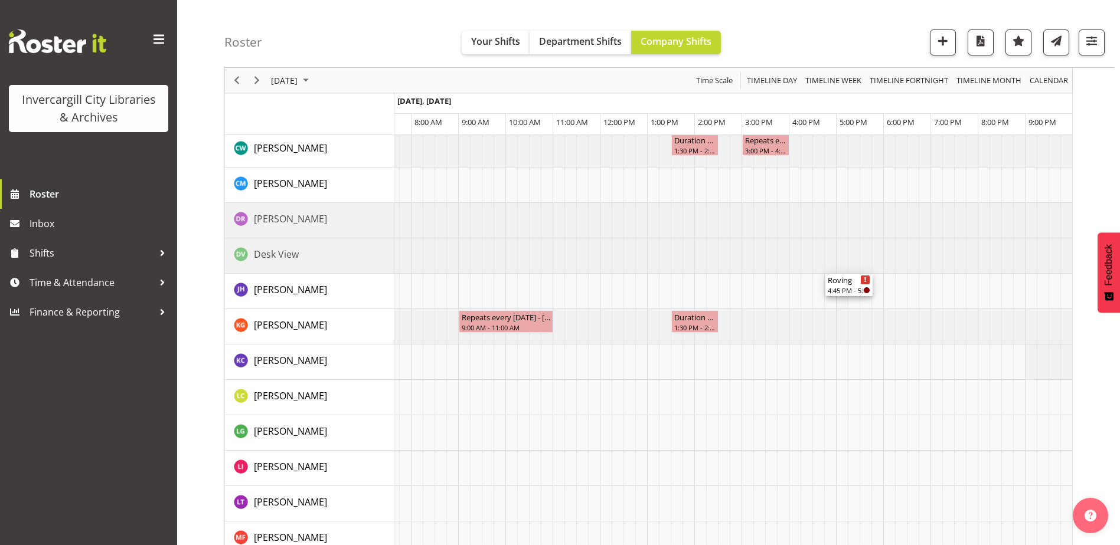
scroll to position [826, 0]
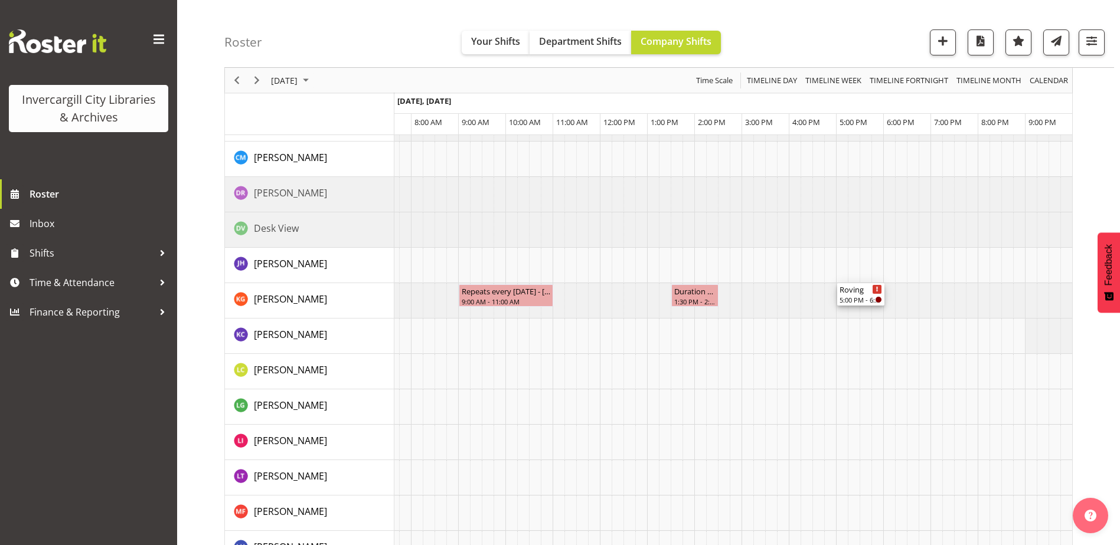
drag, startPoint x: 840, startPoint y: 276, endPoint x: 837, endPoint y: 306, distance: 30.2
click at [839, 308] on div "1st Floor Desk 11:00 AM - 1:00 PM Roving 11:00 AM - 1:00 PM Ground floor Help D…" at bounding box center [733, 89] width 678 height 1451
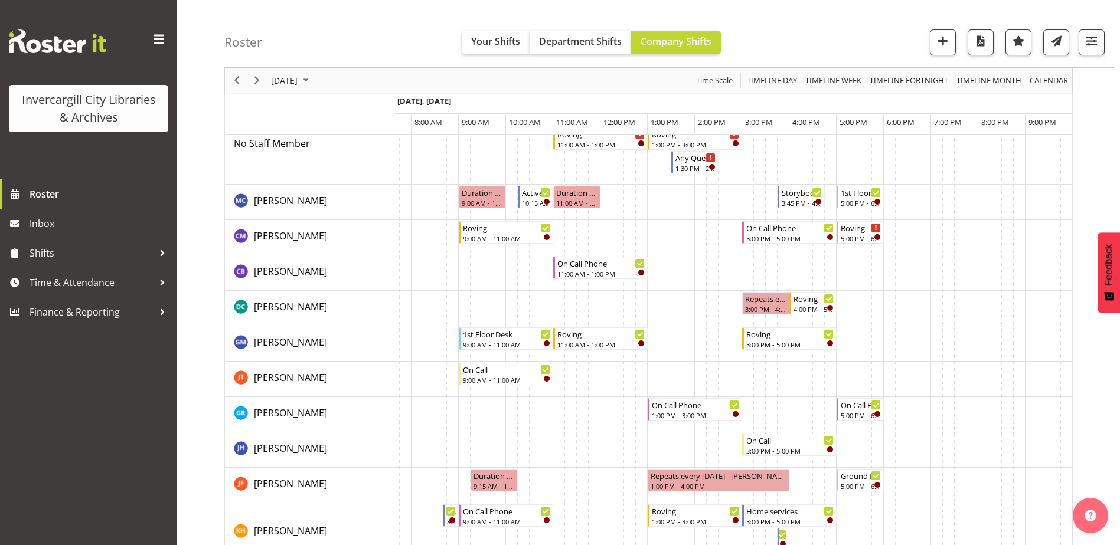
scroll to position [0, 0]
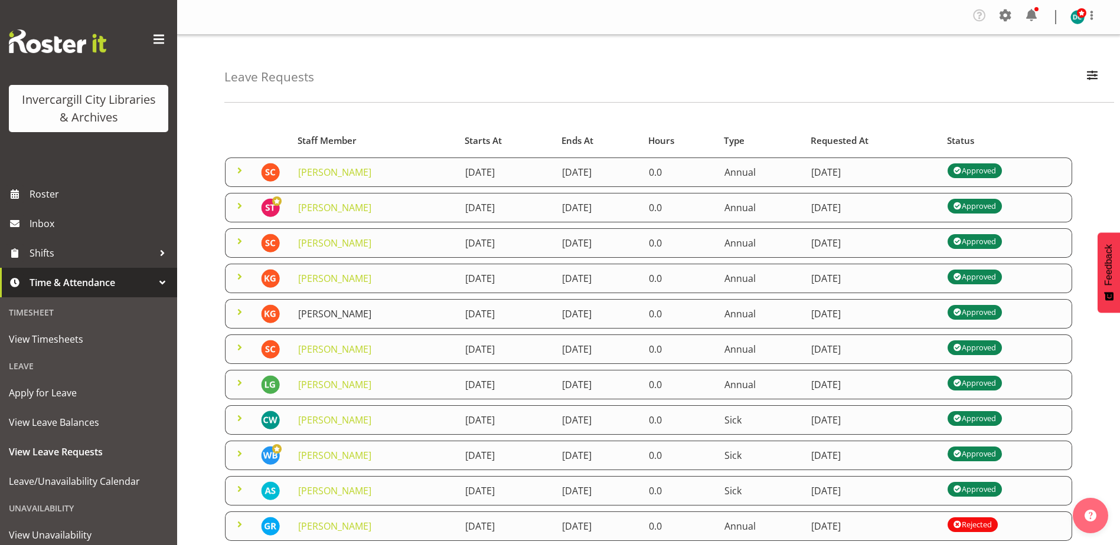
click at [337, 311] on link "[PERSON_NAME]" at bounding box center [334, 314] width 73 height 13
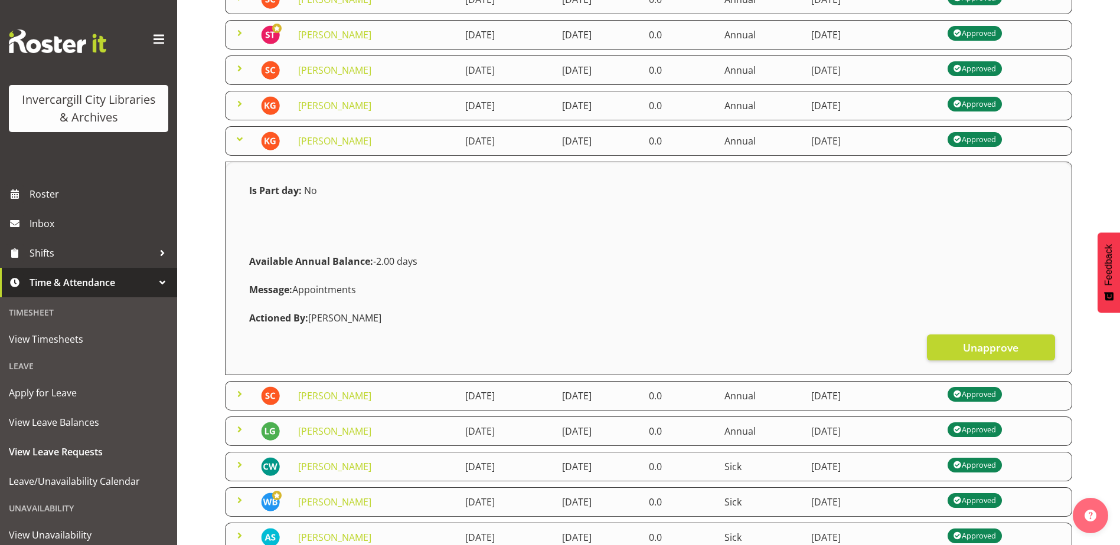
scroll to position [177, 0]
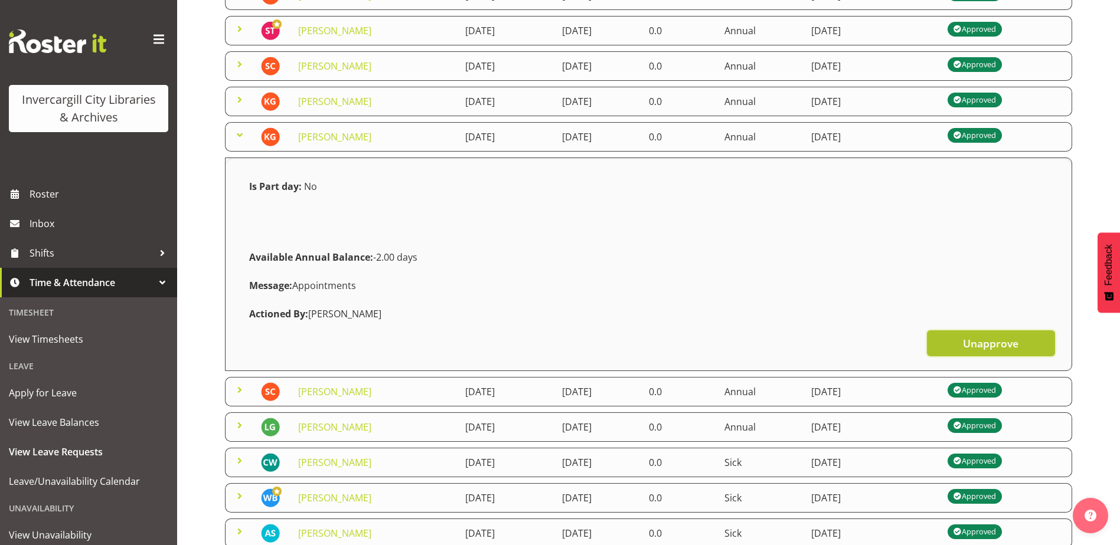
click at [974, 349] on span "Unapprove" at bounding box center [990, 343] width 55 height 15
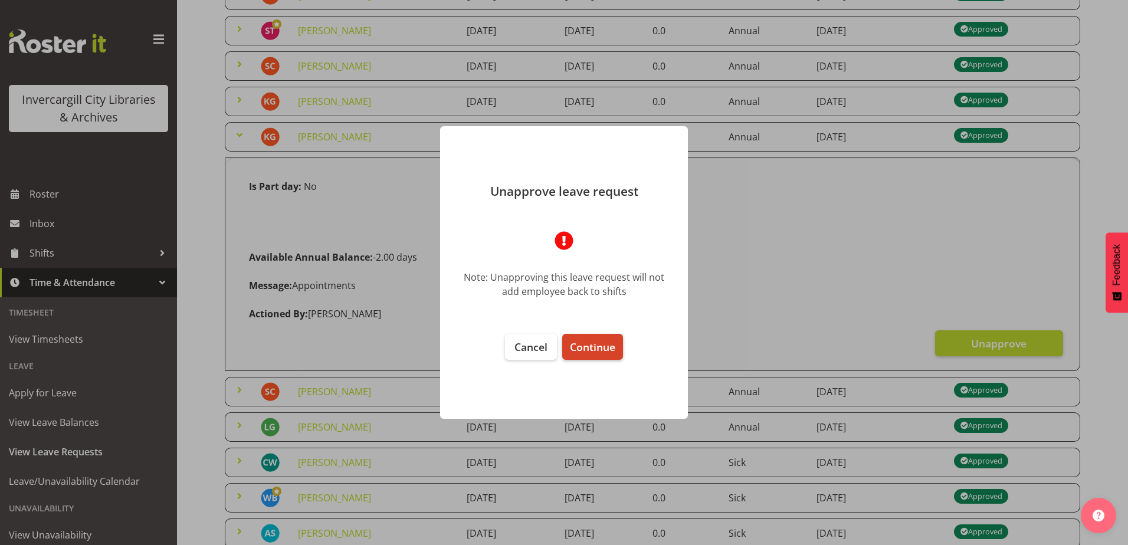
click at [596, 344] on span "Continue" at bounding box center [592, 347] width 45 height 14
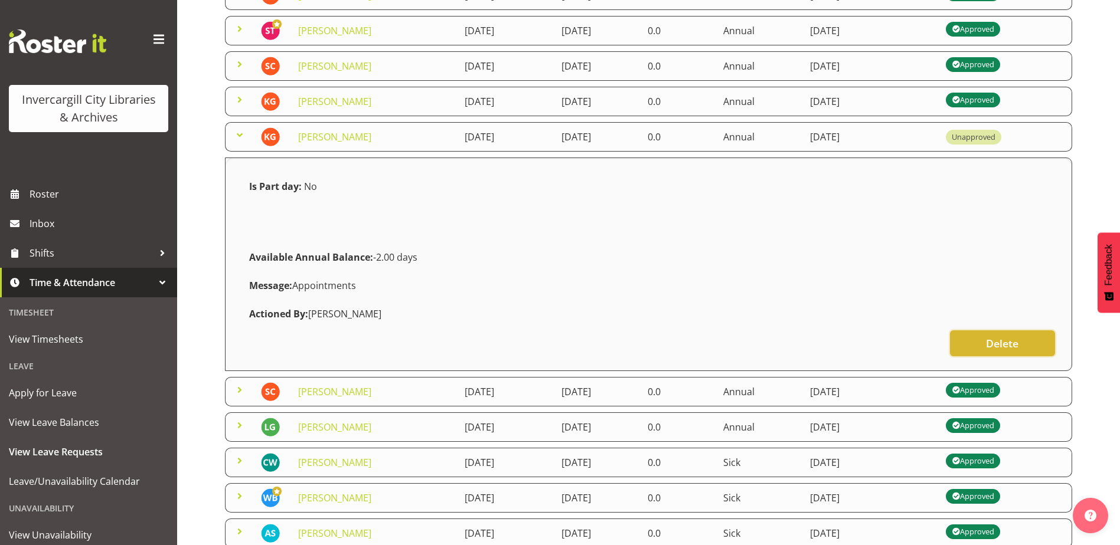
click at [976, 340] on button "Delete" at bounding box center [1002, 344] width 105 height 26
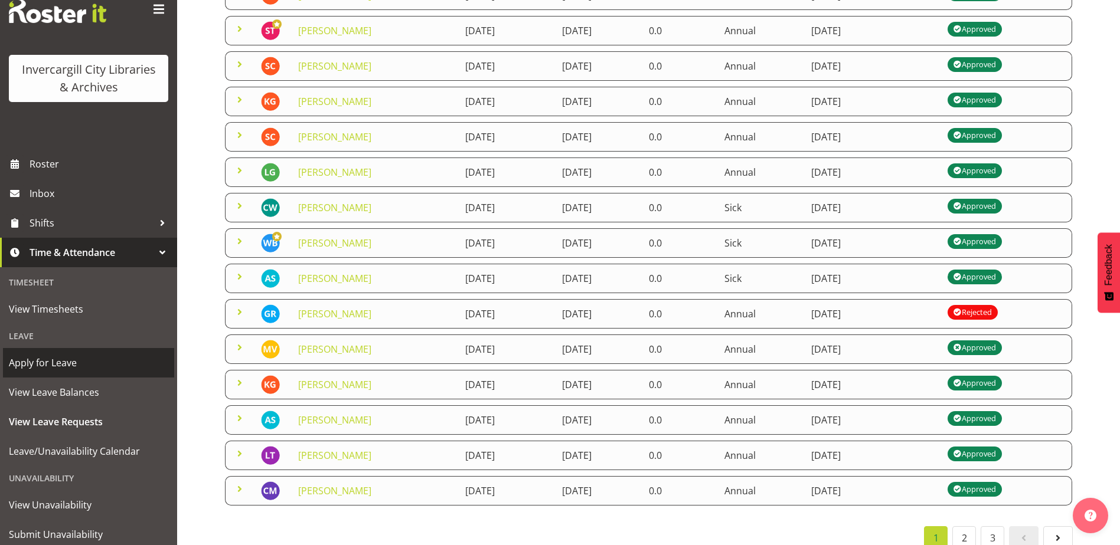
scroll to position [59, 0]
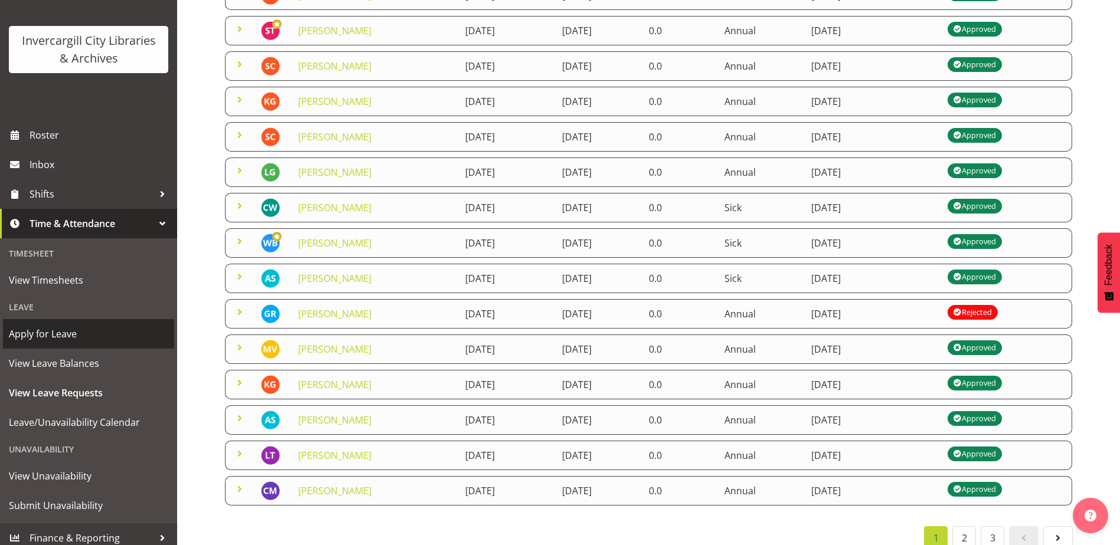
click at [57, 338] on span "Apply for Leave" at bounding box center [88, 334] width 159 height 18
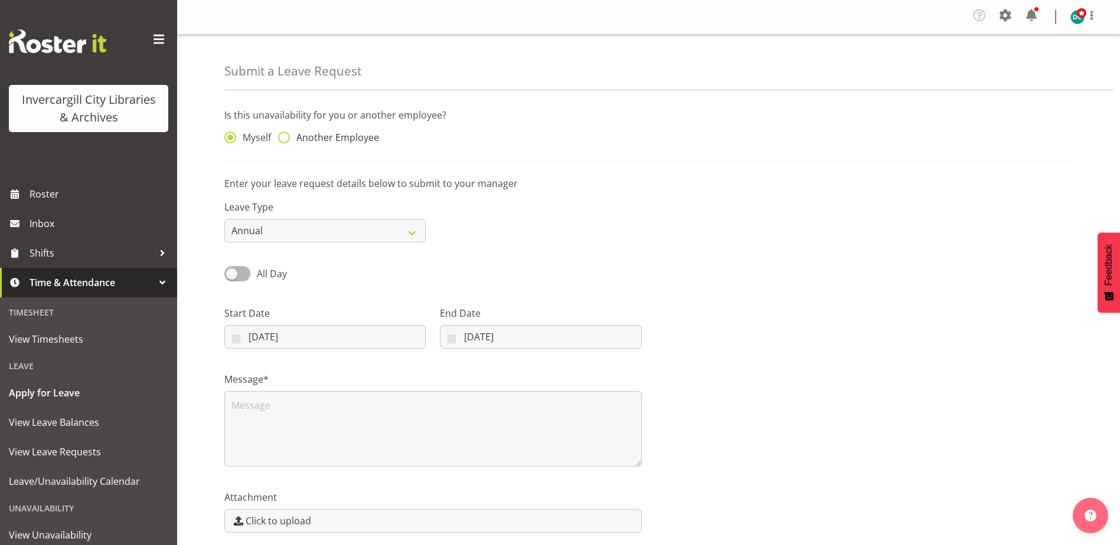
click at [287, 138] on span at bounding box center [284, 138] width 12 height 12
click at [286, 138] on input "Another Employee" at bounding box center [282, 138] width 8 height 8
radio input "true"
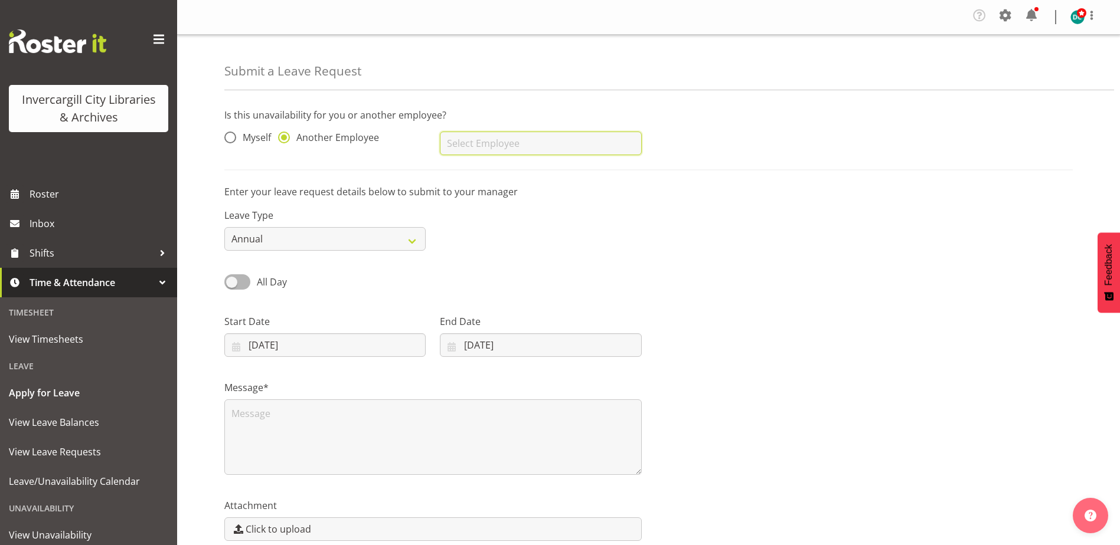
click at [515, 150] on input "text" at bounding box center [540, 144] width 201 height 24
click at [468, 197] on span "[PERSON_NAME]" at bounding box center [485, 194] width 73 height 13
type input "[PERSON_NAME]"
click at [305, 343] on input "[DATE]" at bounding box center [324, 345] width 201 height 24
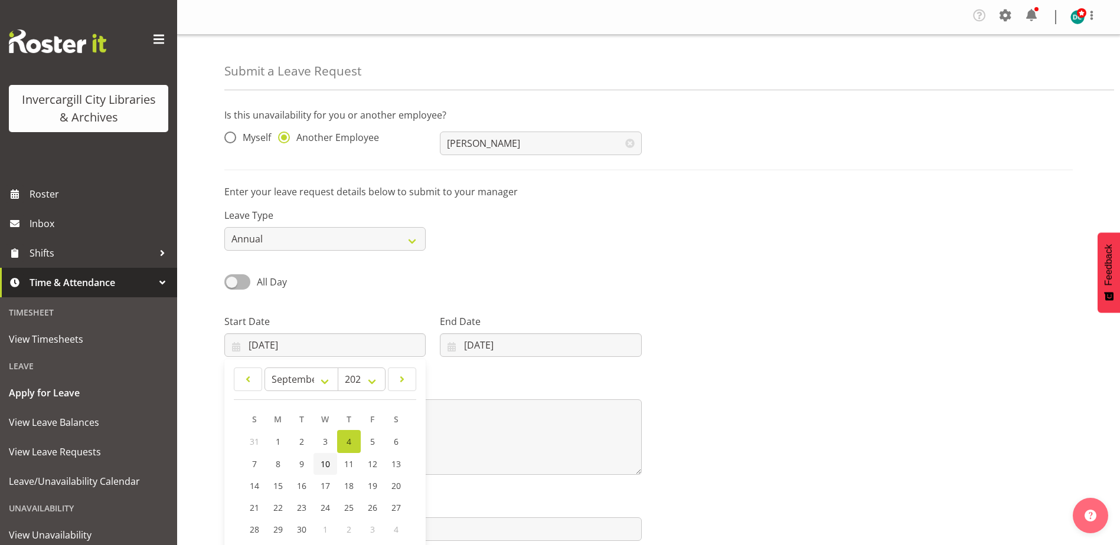
click at [322, 466] on span "10" at bounding box center [324, 464] width 9 height 11
type input "[DATE]"
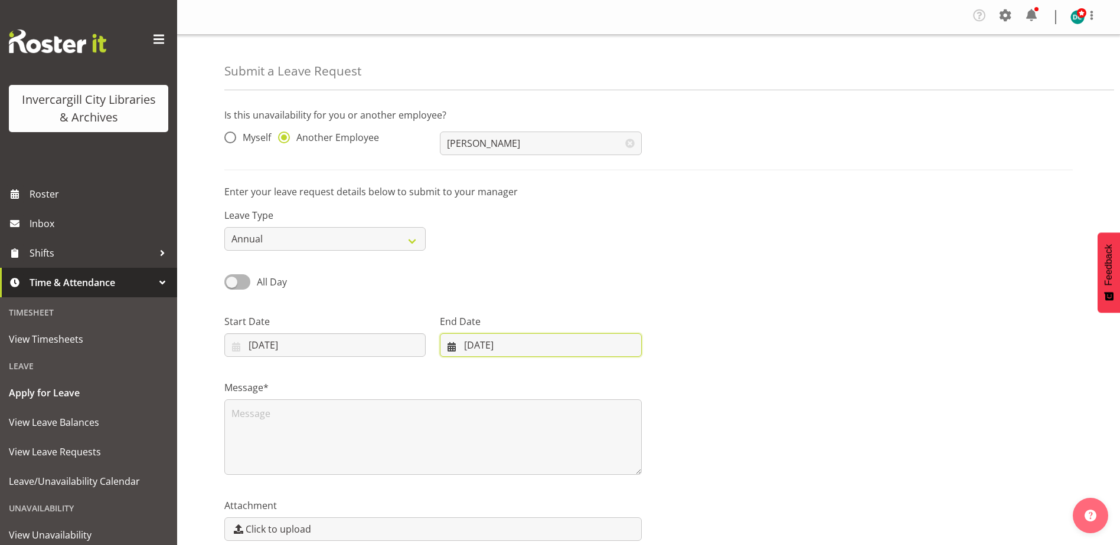
click at [486, 342] on input "[DATE]" at bounding box center [540, 345] width 201 height 24
click at [539, 467] on link "10" at bounding box center [534, 464] width 24 height 22
type input "[DATE]"
click at [349, 429] on textarea at bounding box center [432, 438] width 417 height 76
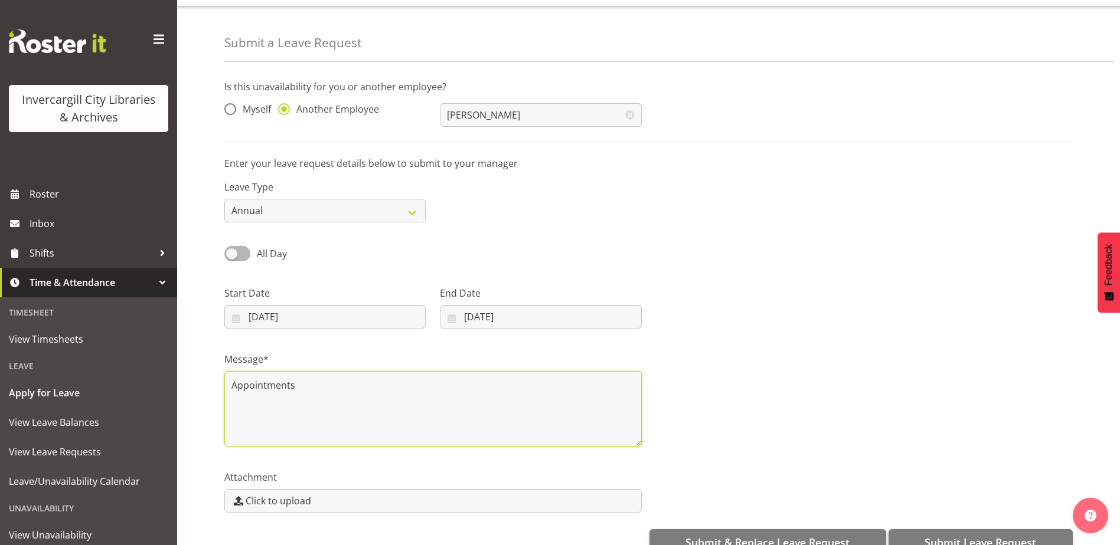
scroll to position [56, 0]
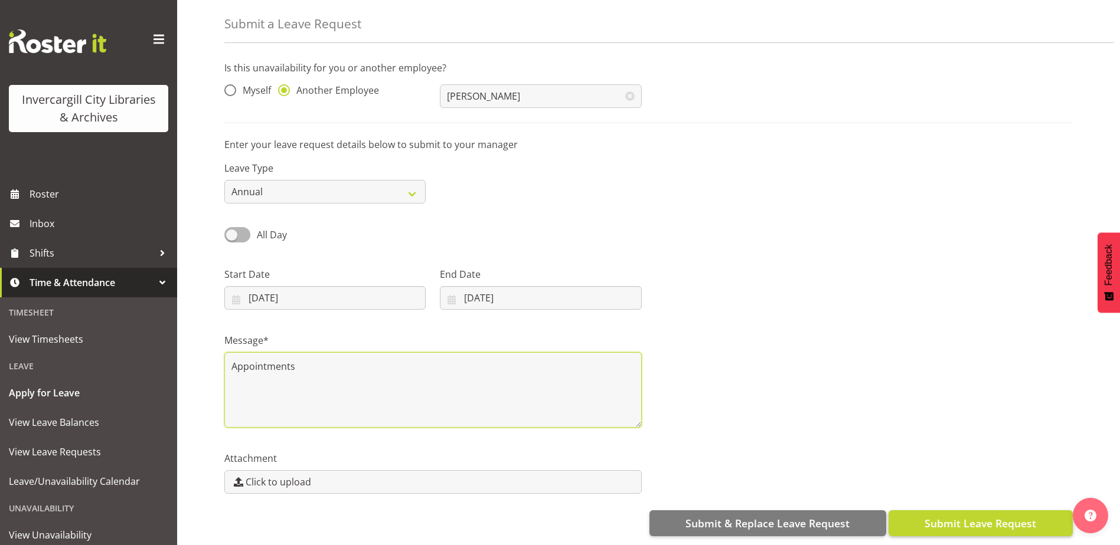
type textarea "Appointments"
click at [1002, 521] on span "Submit Leave Request" at bounding box center [980, 523] width 112 height 15
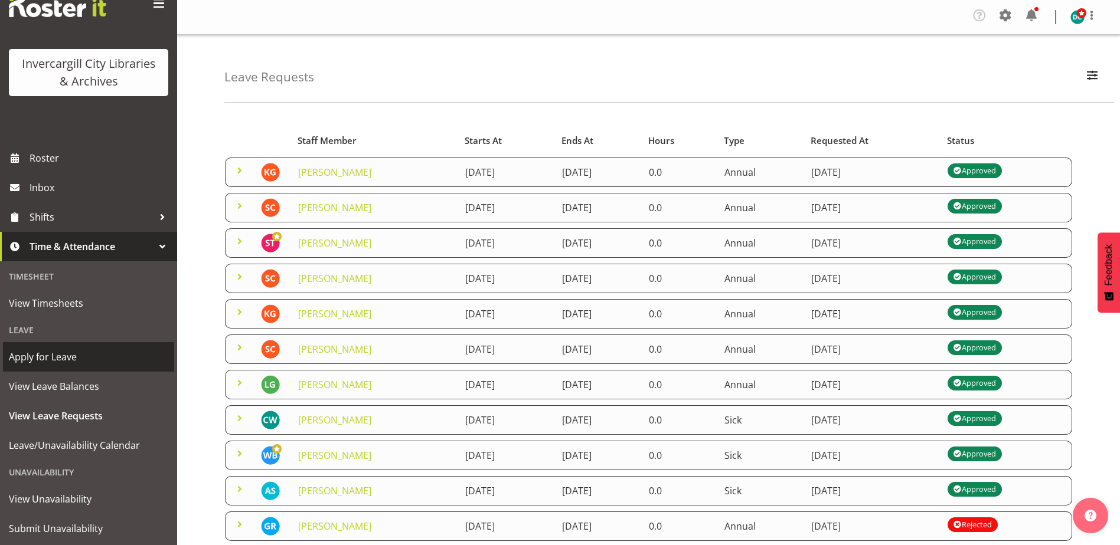
scroll to position [67, 0]
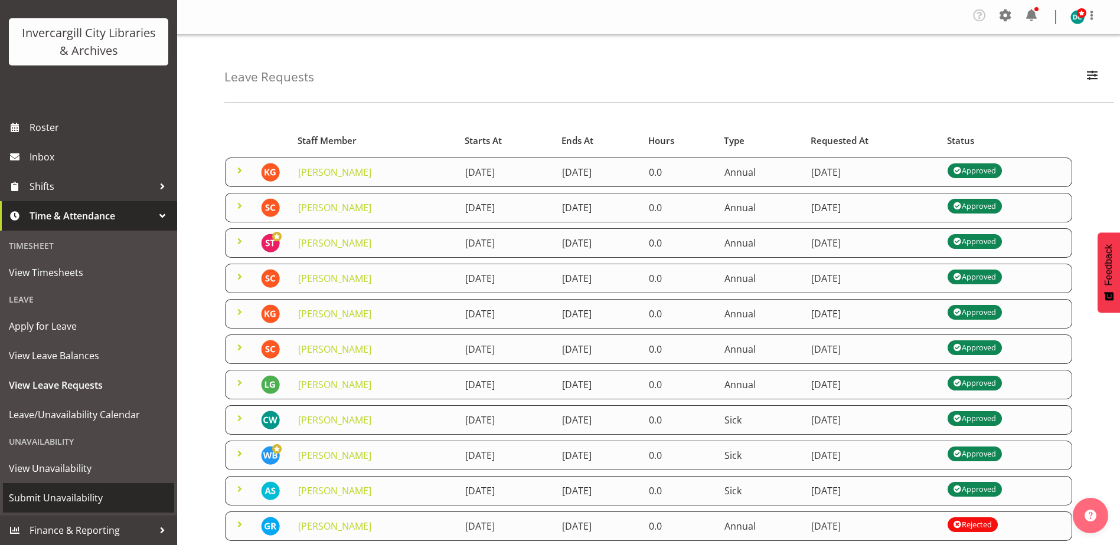
click at [40, 495] on span "Submit Unavailability" at bounding box center [88, 498] width 159 height 18
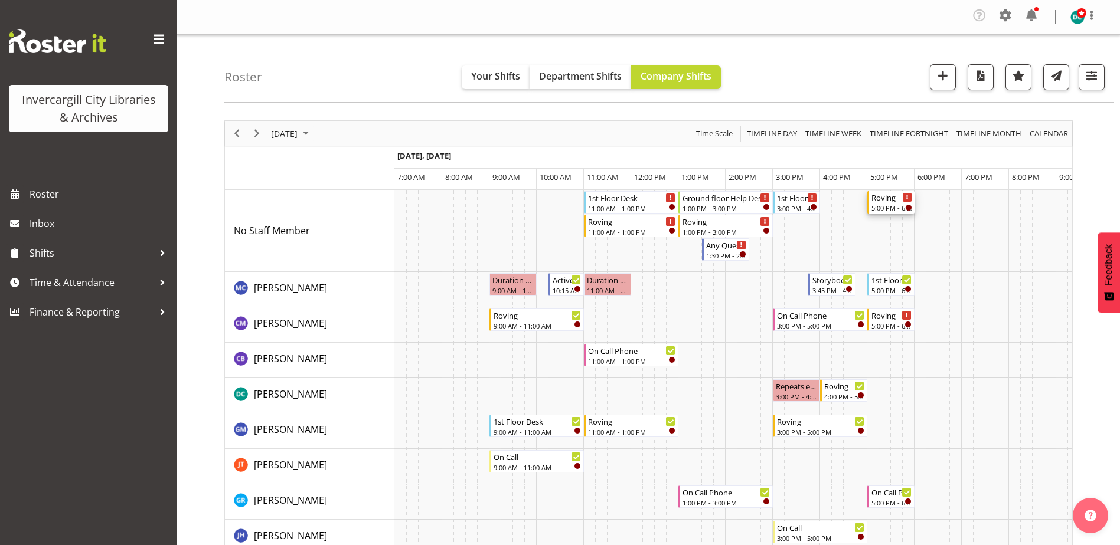
click at [889, 208] on div "5:00 PM - 6:00 PM" at bounding box center [891, 207] width 41 height 9
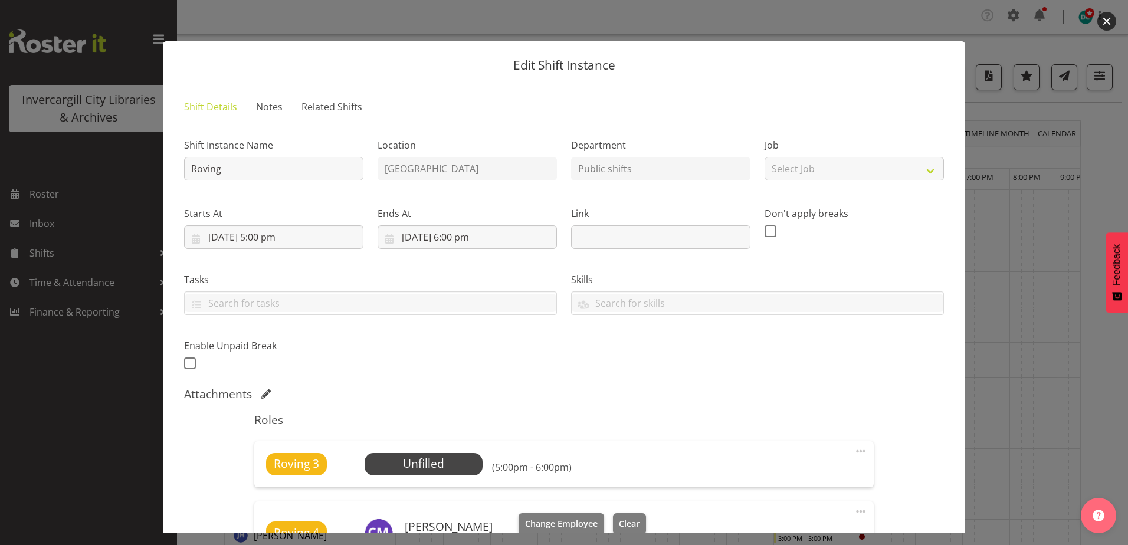
click at [1105, 21] on button "button" at bounding box center [1107, 21] width 19 height 19
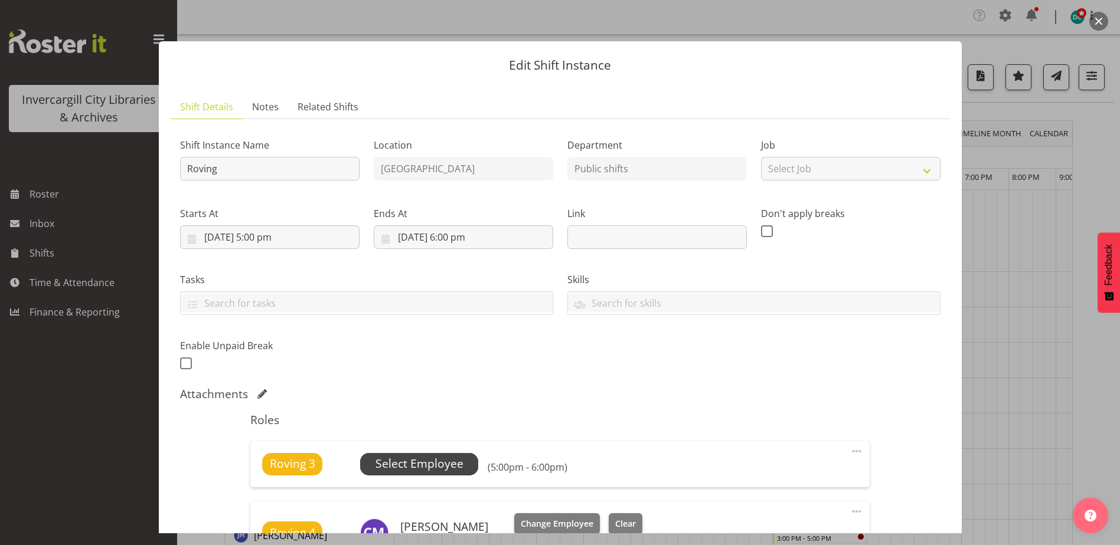
click at [408, 469] on span "Select Employee" at bounding box center [419, 464] width 88 height 17
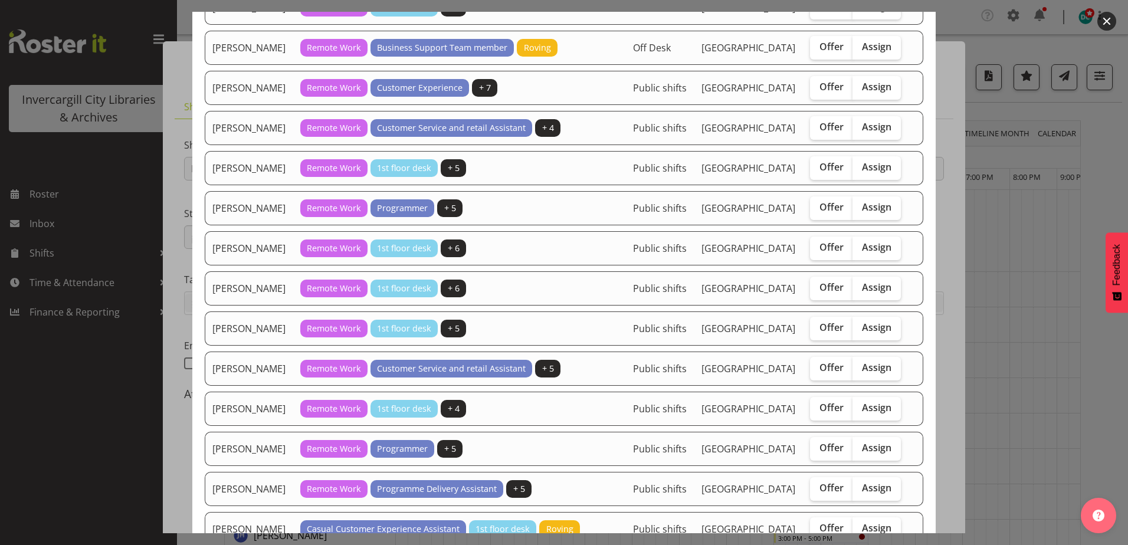
scroll to position [354, 0]
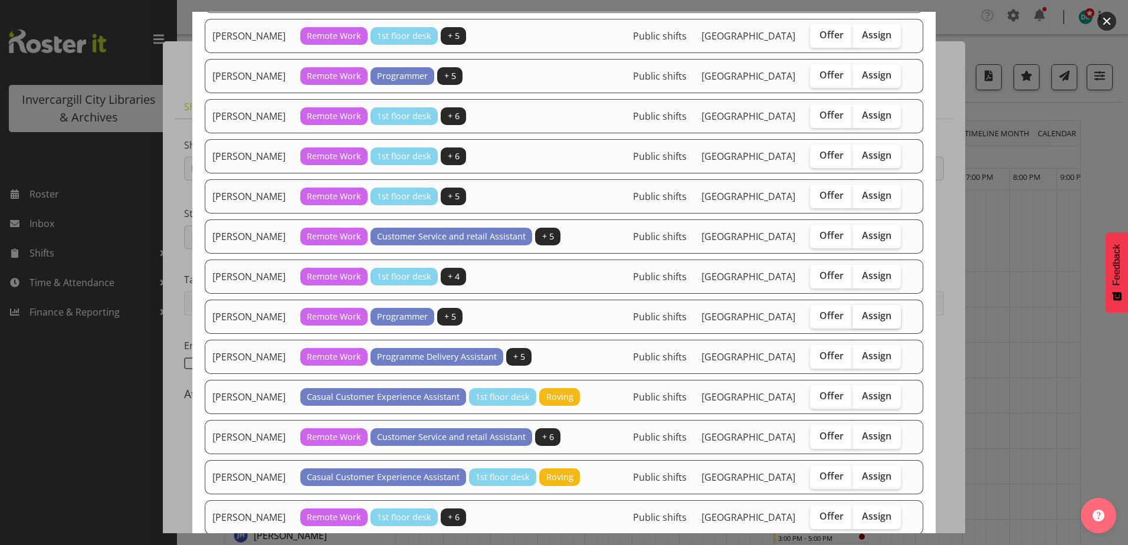
click at [876, 322] on span "Assign" at bounding box center [877, 316] width 30 height 12
click at [861, 320] on input "Assign" at bounding box center [857, 316] width 8 height 8
checkbox input "true"
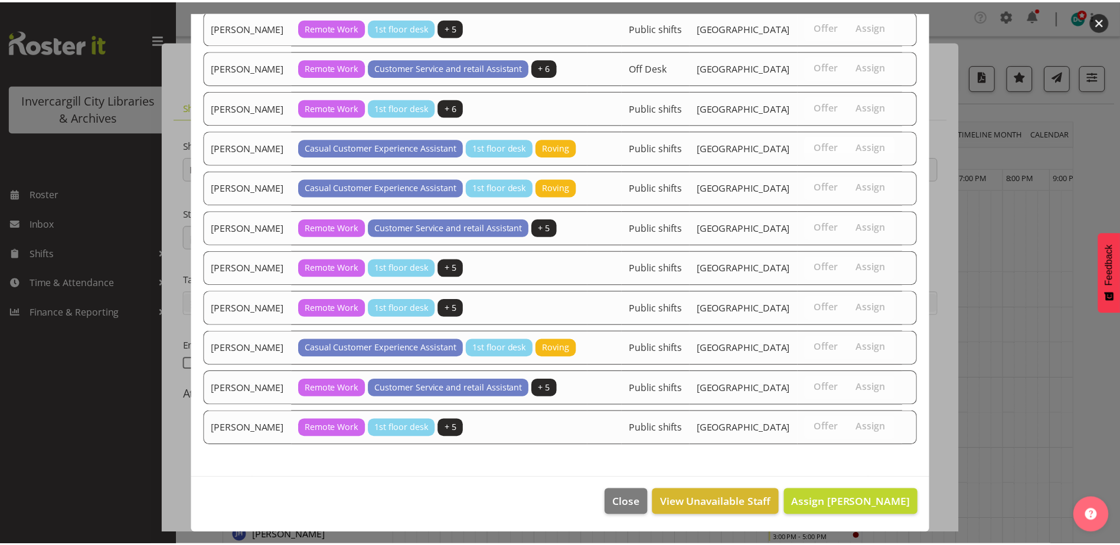
scroll to position [1206, 0]
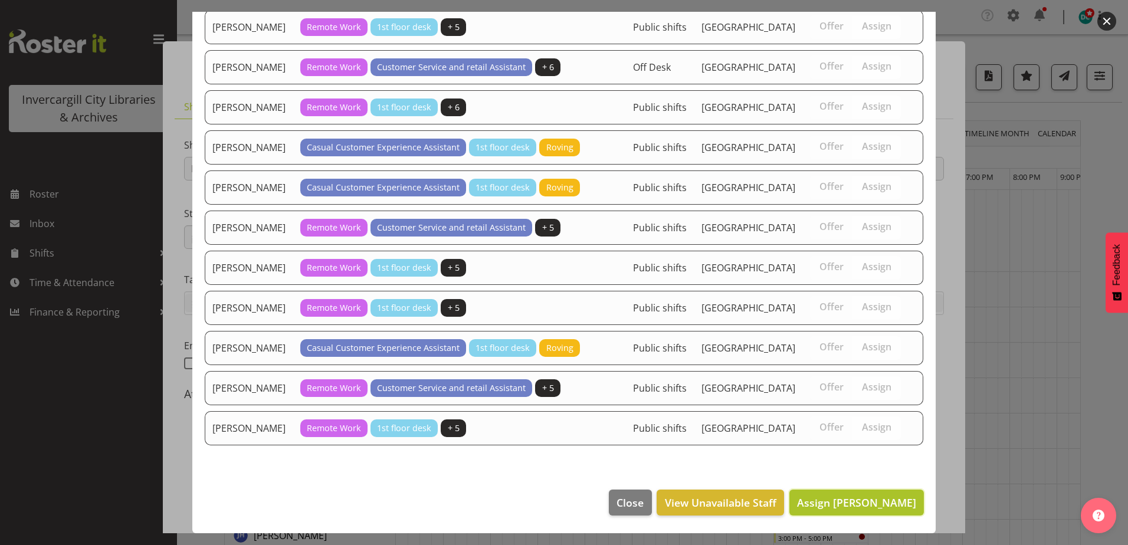
click at [856, 503] on span "Assign Katie Greene" at bounding box center [856, 503] width 119 height 14
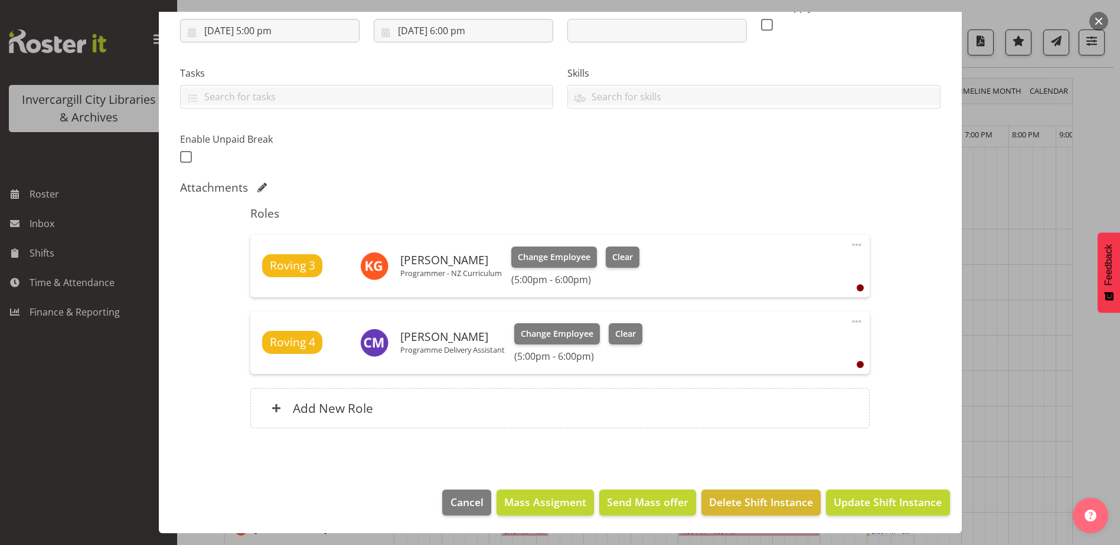
scroll to position [59, 0]
click at [860, 501] on span "Update Shift Instance" at bounding box center [887, 502] width 108 height 15
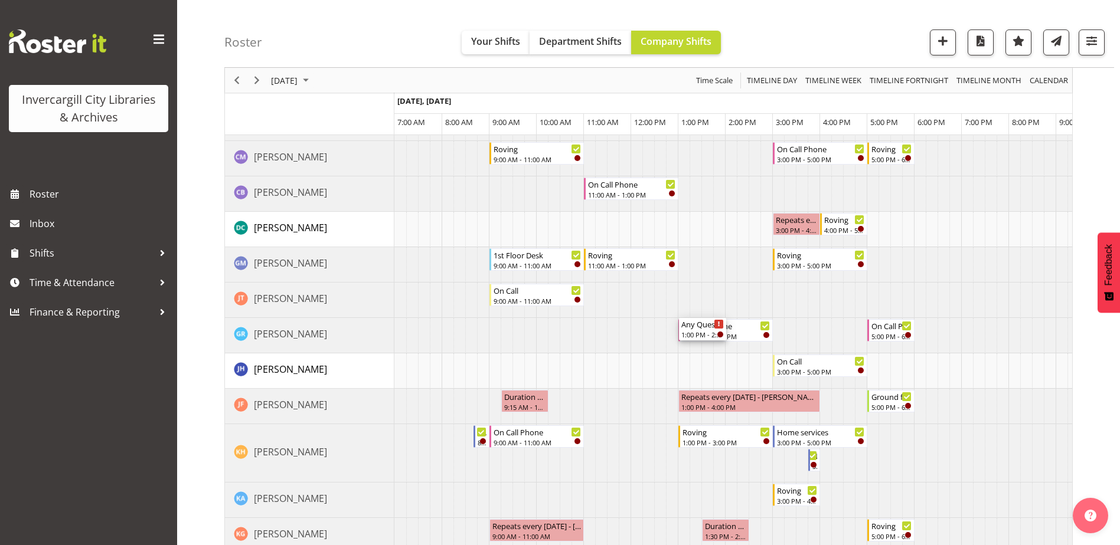
scroll to position [177, 0]
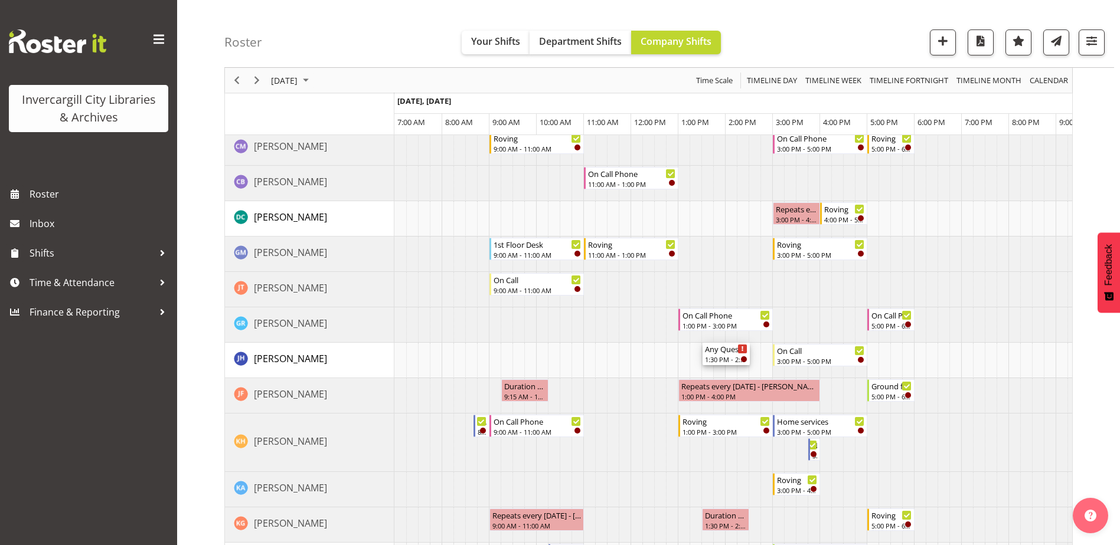
drag, startPoint x: 718, startPoint y: 248, endPoint x: 715, endPoint y: 359, distance: 110.4
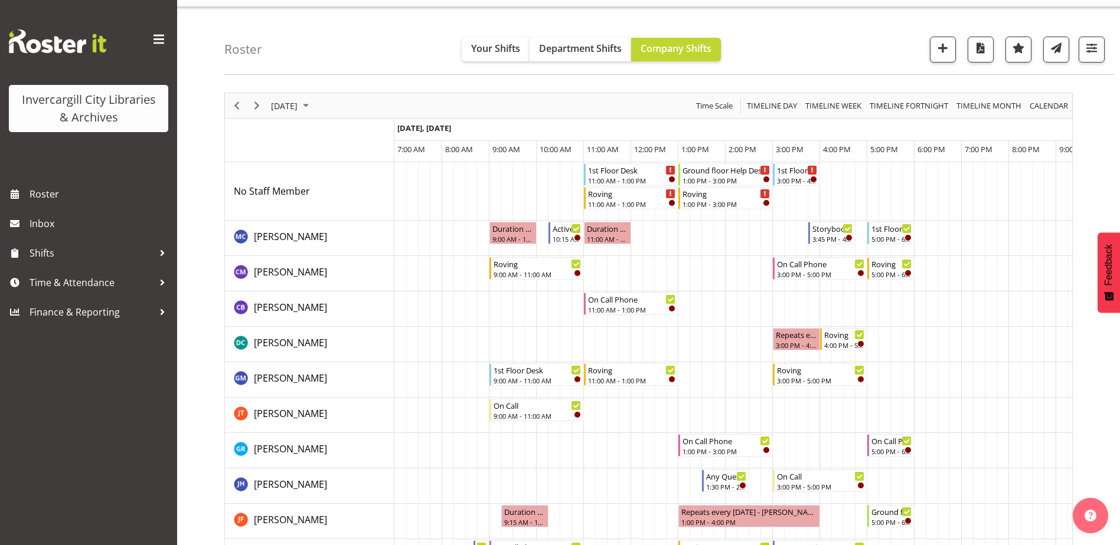
scroll to position [0, 0]
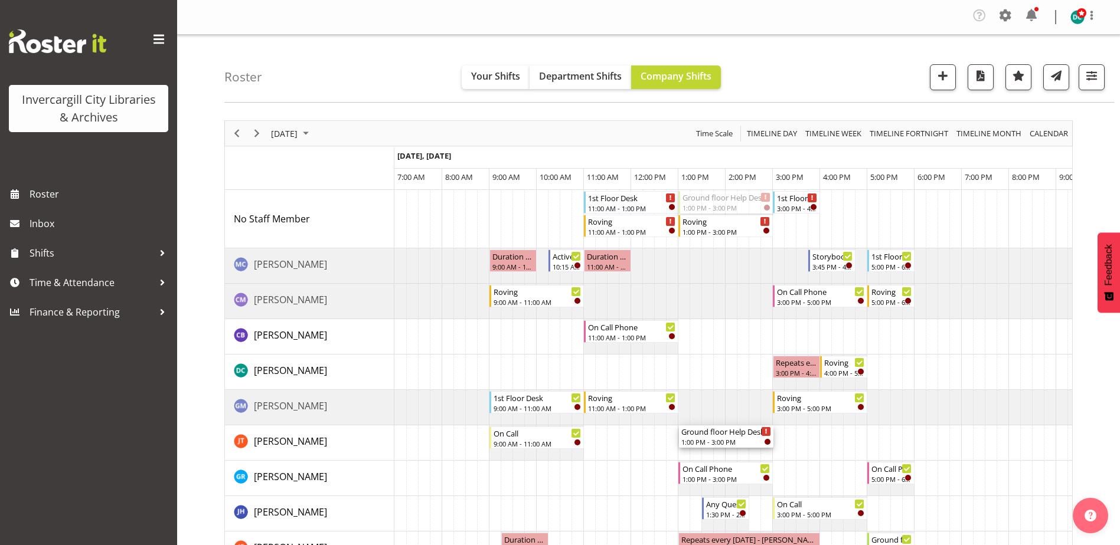
drag, startPoint x: 690, startPoint y: 385, endPoint x: 695, endPoint y: 443, distance: 58.7
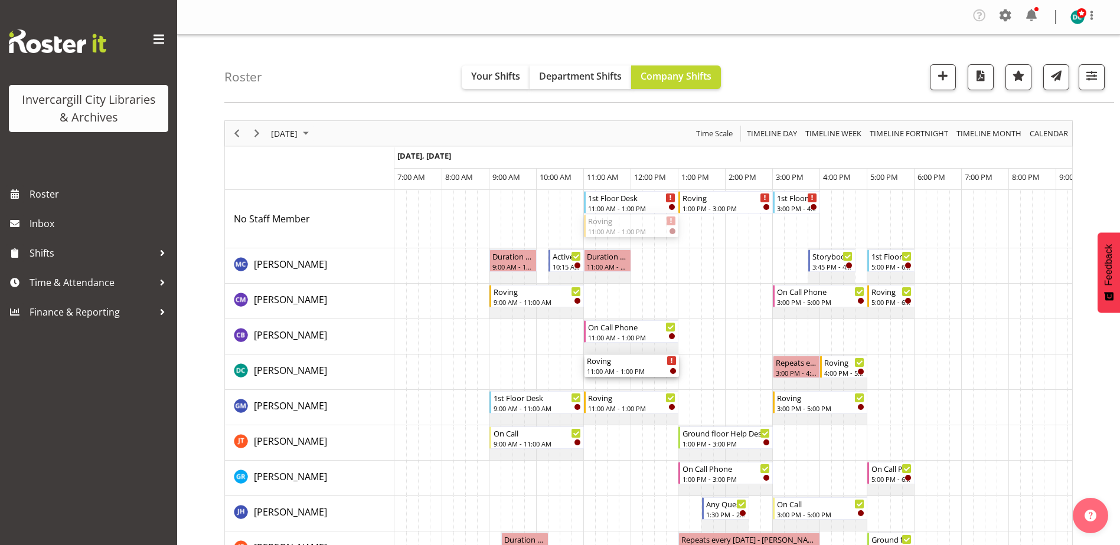
drag, startPoint x: 606, startPoint y: 226, endPoint x: 617, endPoint y: 381, distance: 155.0
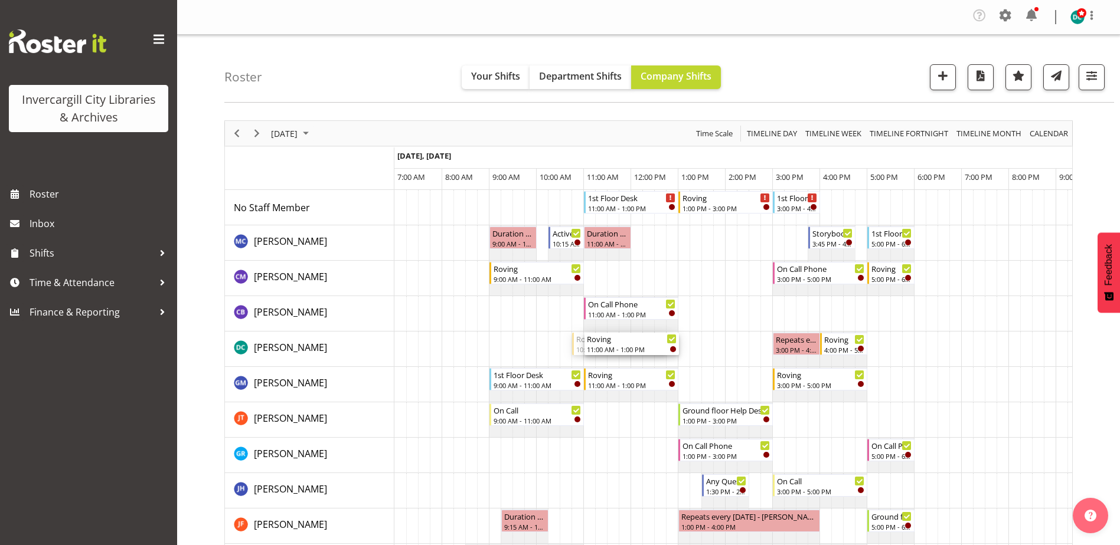
drag, startPoint x: 594, startPoint y: 345, endPoint x: 623, endPoint y: 351, distance: 28.9
drag, startPoint x: 626, startPoint y: 342, endPoint x: 650, endPoint y: 214, distance: 130.5
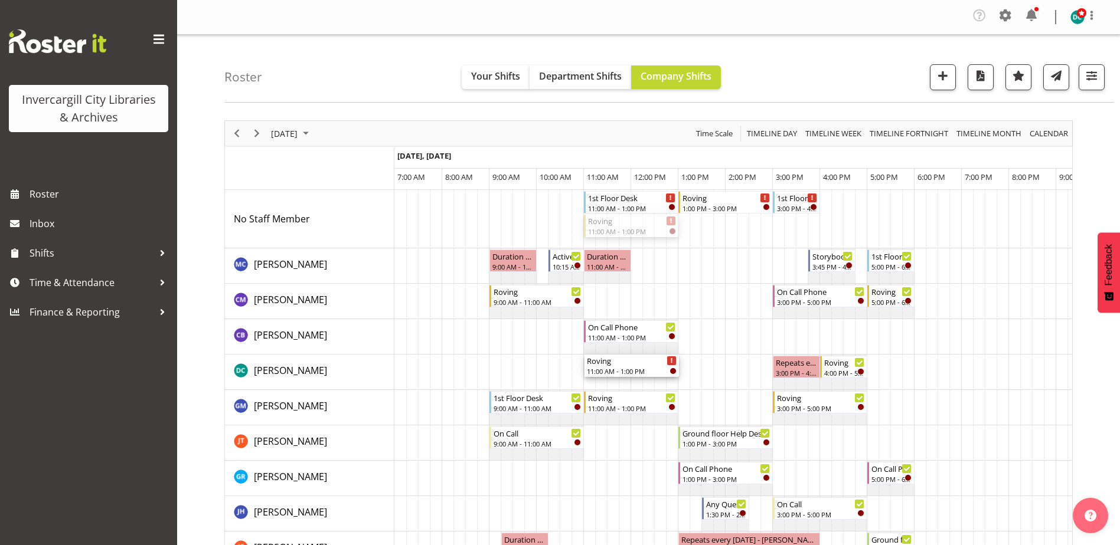
drag, startPoint x: 614, startPoint y: 221, endPoint x: 619, endPoint y: 389, distance: 167.7
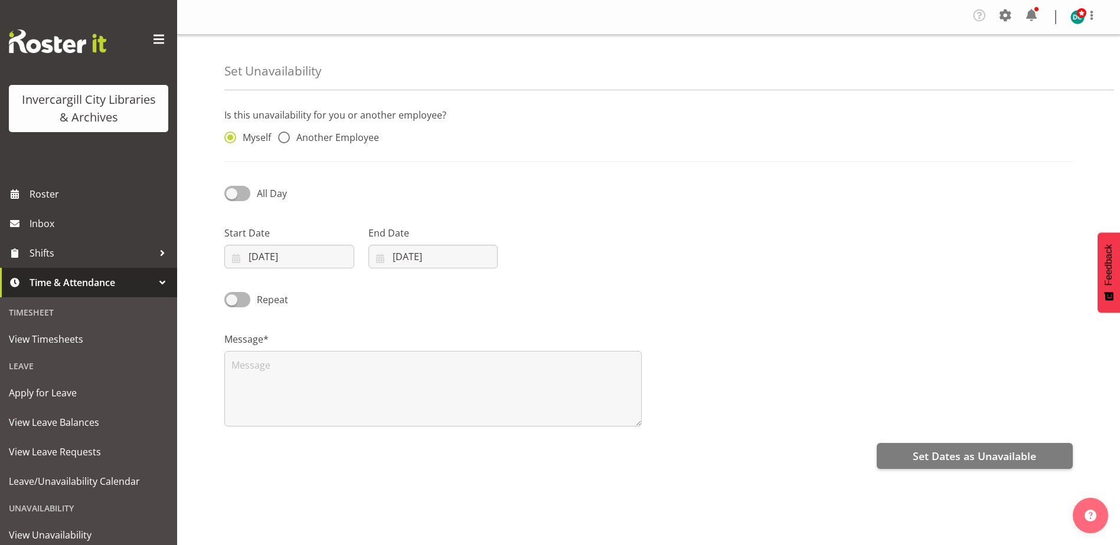
select select "8"
select select "2025"
click at [237, 189] on span at bounding box center [237, 193] width 26 height 15
click at [232, 189] on input "All Day" at bounding box center [228, 193] width 8 height 8
checkbox input "true"
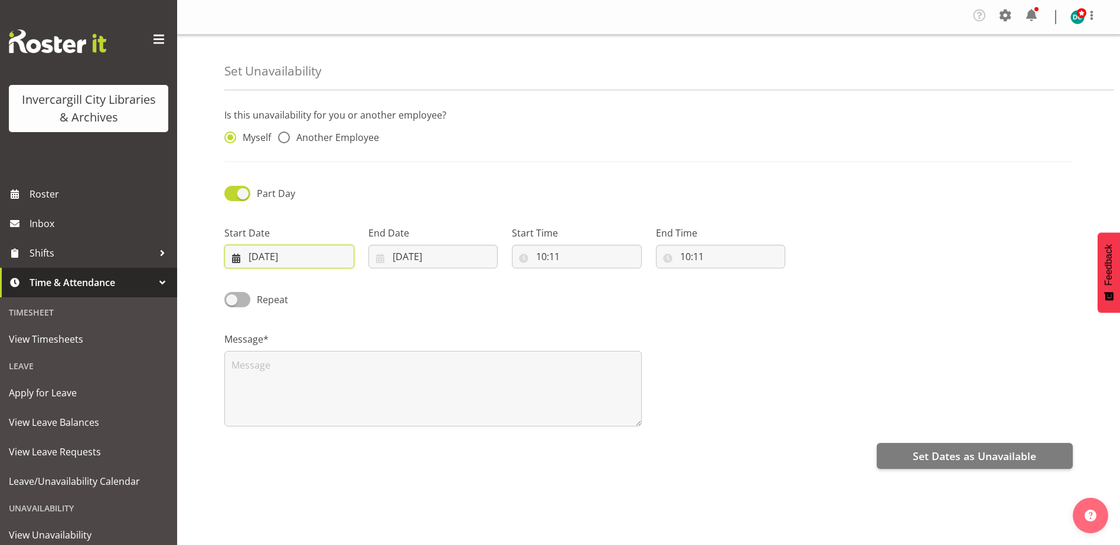
click at [265, 257] on input "[DATE]" at bounding box center [289, 257] width 130 height 24
click at [298, 371] on link "9" at bounding box center [295, 376] width 24 height 22
type input "[DATE]"
click at [408, 250] on input "[DATE]" at bounding box center [433, 257] width 130 height 24
click at [437, 380] on span "9" at bounding box center [439, 375] width 5 height 11
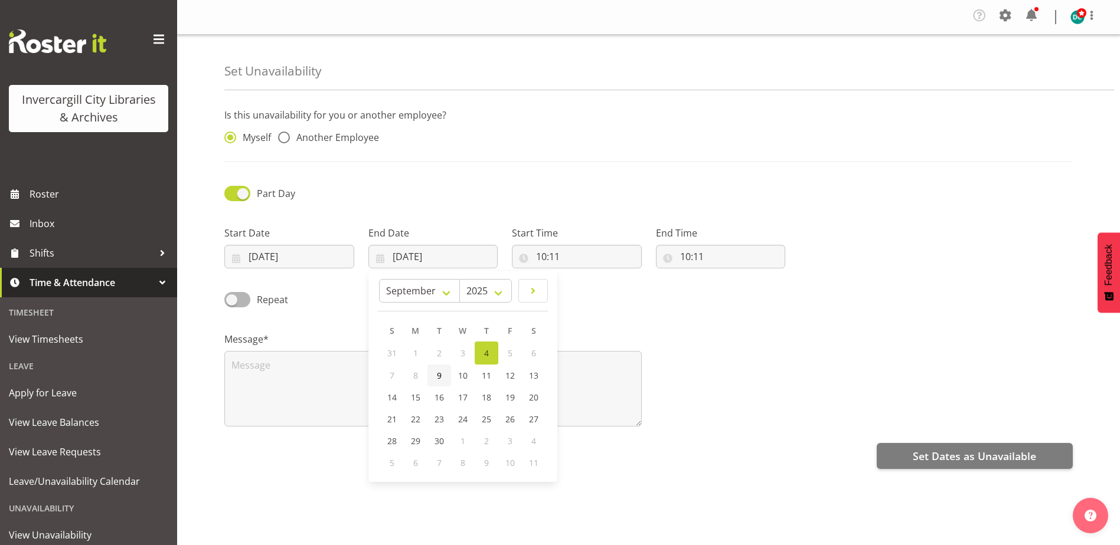
type input "[DATE]"
drag, startPoint x: 571, startPoint y: 246, endPoint x: 577, endPoint y: 250, distance: 7.4
click at [571, 247] on input "10:11" at bounding box center [577, 257] width 130 height 24
click at [590, 290] on select "00 01 02 03 04 05 06 07 08 09 10 11 12 13 14 15 16 17 18 19 20 21 22 23" at bounding box center [592, 288] width 27 height 24
select select "9"
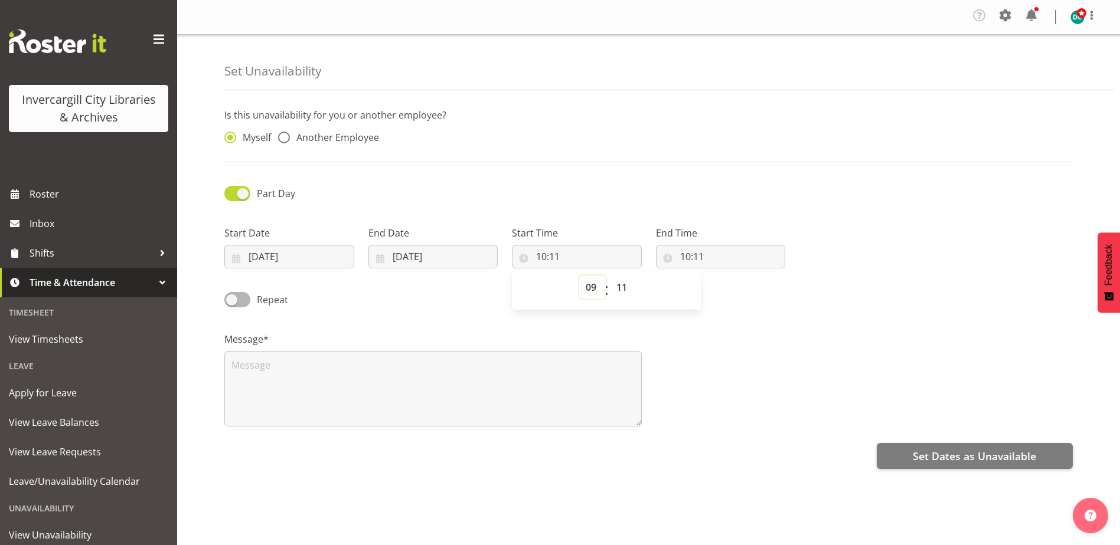
click at [579, 276] on select "00 01 02 03 04 05 06 07 08 09 10 11 12 13 14 15 16 17 18 19 20 21 22 23" at bounding box center [592, 288] width 27 height 24
type input "09:11"
click at [624, 290] on select "00 01 02 03 04 05 06 07 08 09 10 11 12 13 14 15 16 17 18 19 20 21 22 23 24 25 2…" at bounding box center [623, 288] width 27 height 24
select select "0"
type input "09:00"
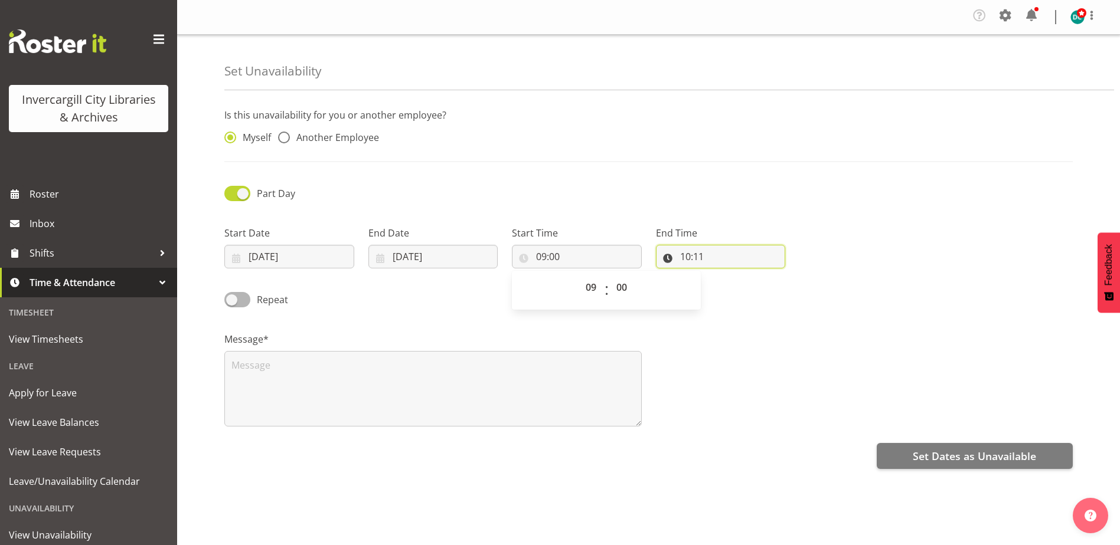
click at [687, 252] on input "10:11" at bounding box center [721, 257] width 130 height 24
click at [766, 290] on select "00 01 02 03 04 05 06 07 08 09 10 11 12 13 14 15 16 17 18 19 20 21 22 23 24 25 2…" at bounding box center [767, 288] width 27 height 24
select select "0"
type input "10:00"
drag, startPoint x: 736, startPoint y: 352, endPoint x: 373, endPoint y: 457, distance: 377.7
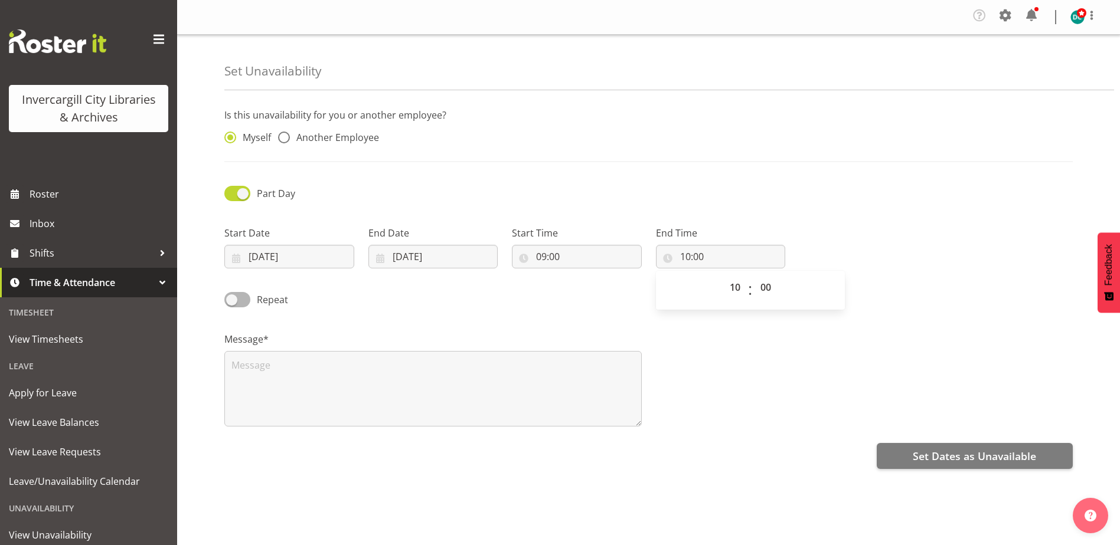
click at [727, 363] on div "Message*" at bounding box center [648, 375] width 862 height 118
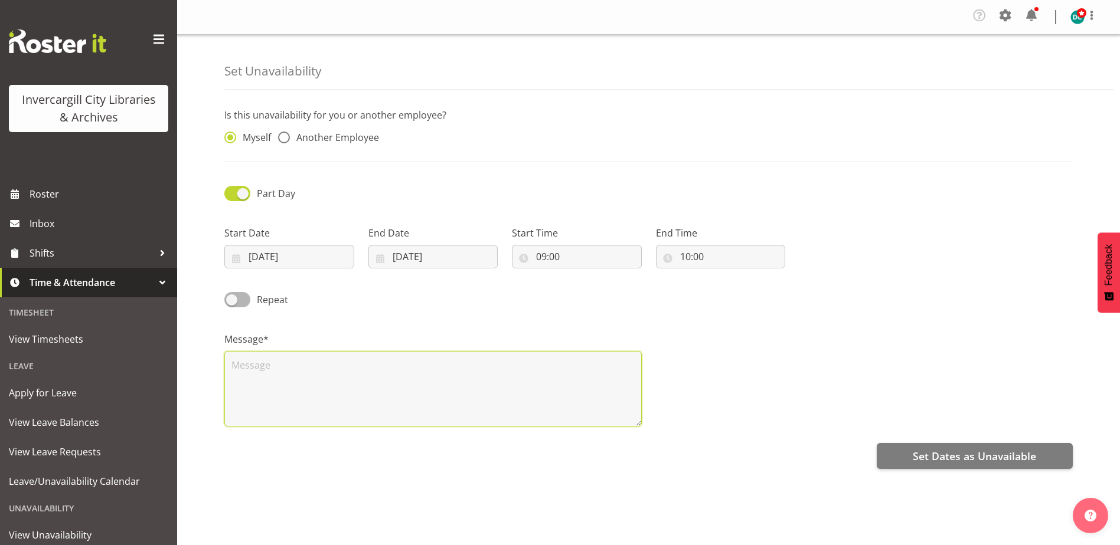
drag, startPoint x: 293, startPoint y: 379, endPoint x: 287, endPoint y: 375, distance: 7.7
click at [290, 377] on textarea at bounding box center [432, 389] width 417 height 76
type textarea "M"
type textarea "H & S meeting"
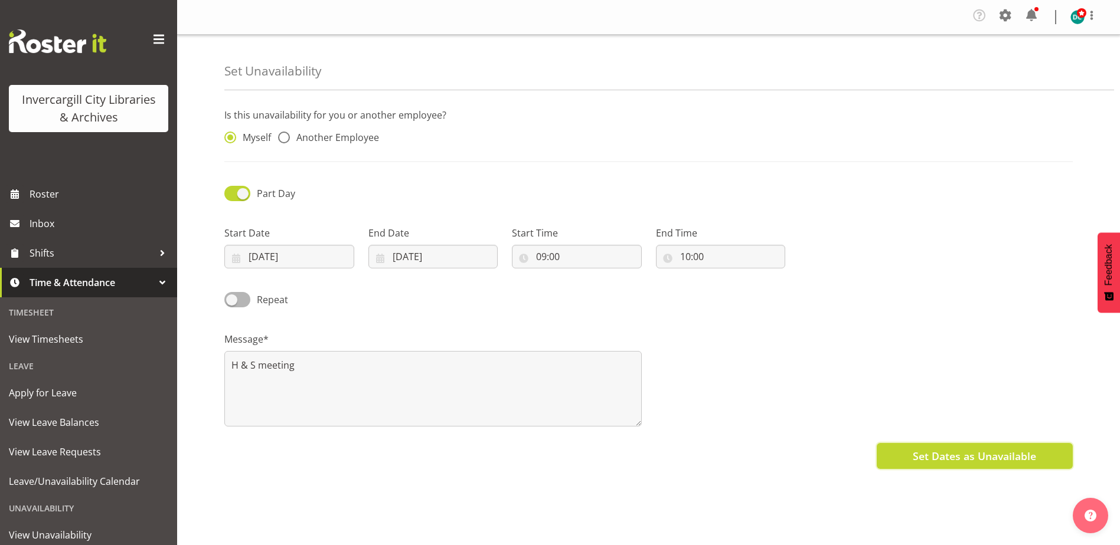
click at [949, 446] on button "Set Dates as Unavailable" at bounding box center [974, 456] width 196 height 26
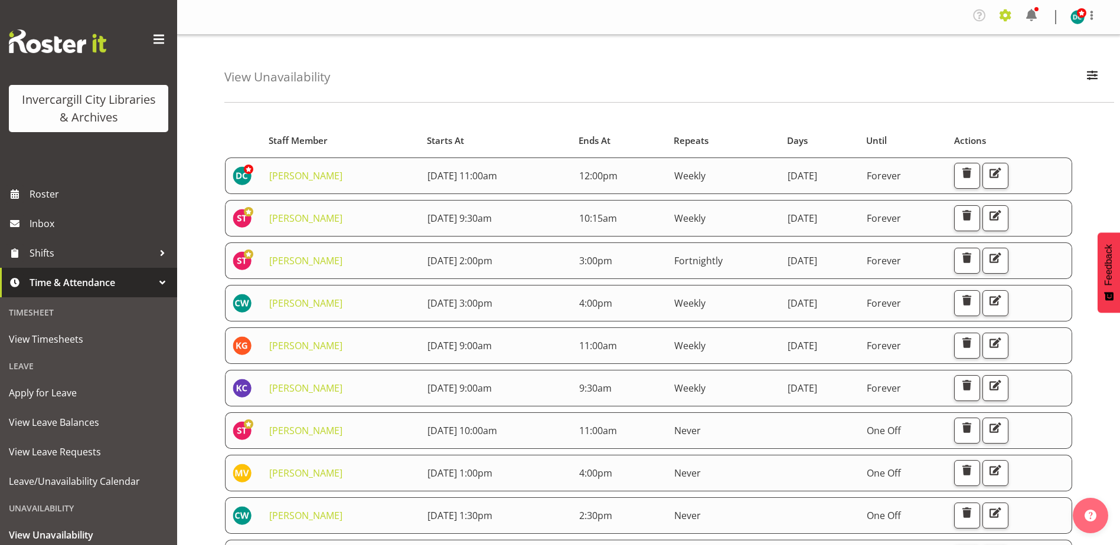
click at [1006, 16] on span at bounding box center [1005, 15] width 19 height 19
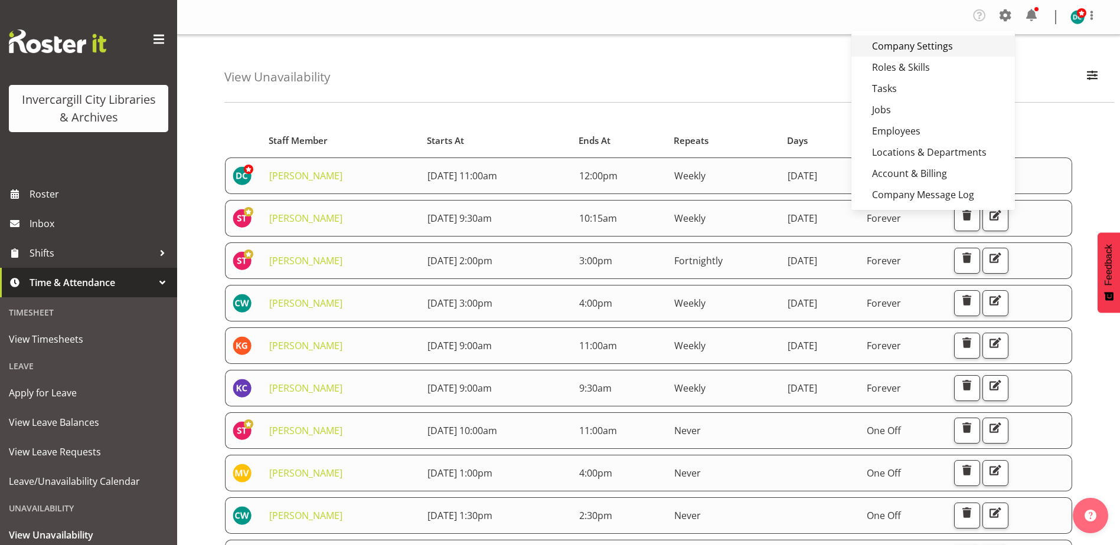
click at [934, 49] on link "Company Settings" at bounding box center [932, 45] width 163 height 21
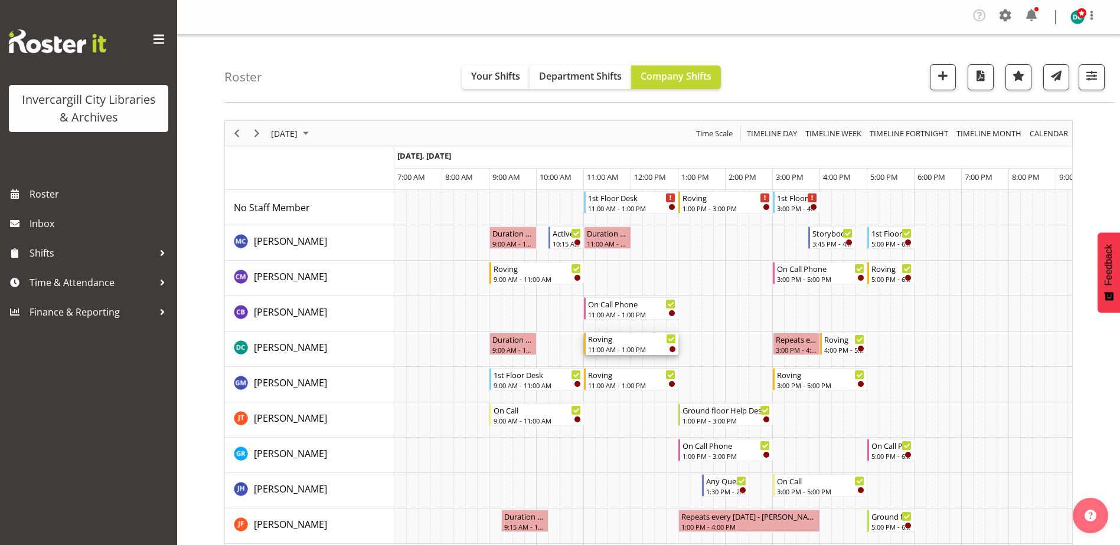
click at [611, 348] on div "11:00 AM - 1:00 PM" at bounding box center [632, 349] width 88 height 9
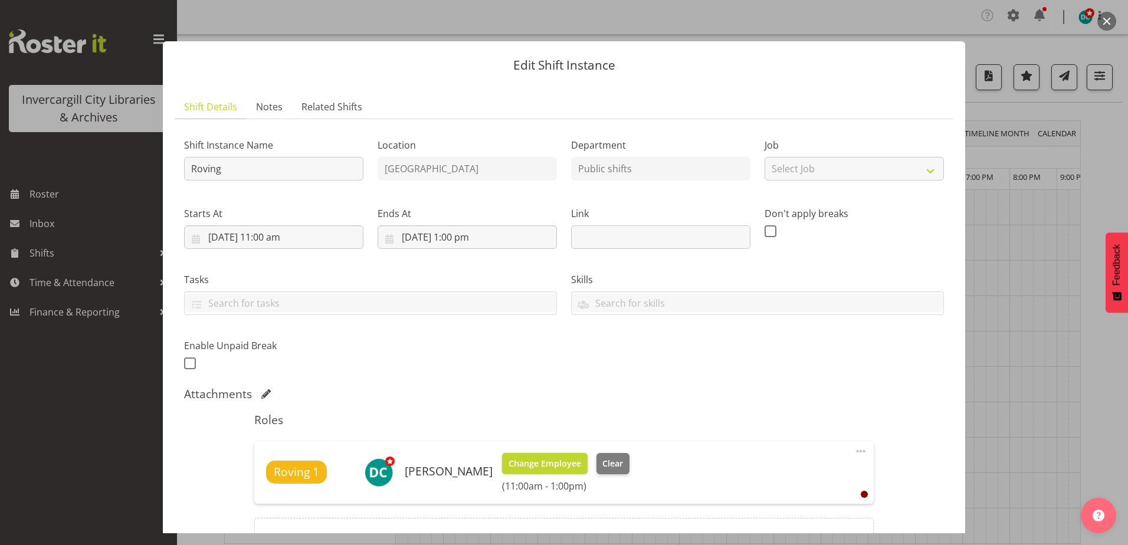
click at [551, 458] on span "Change Employee" at bounding box center [545, 463] width 73 height 13
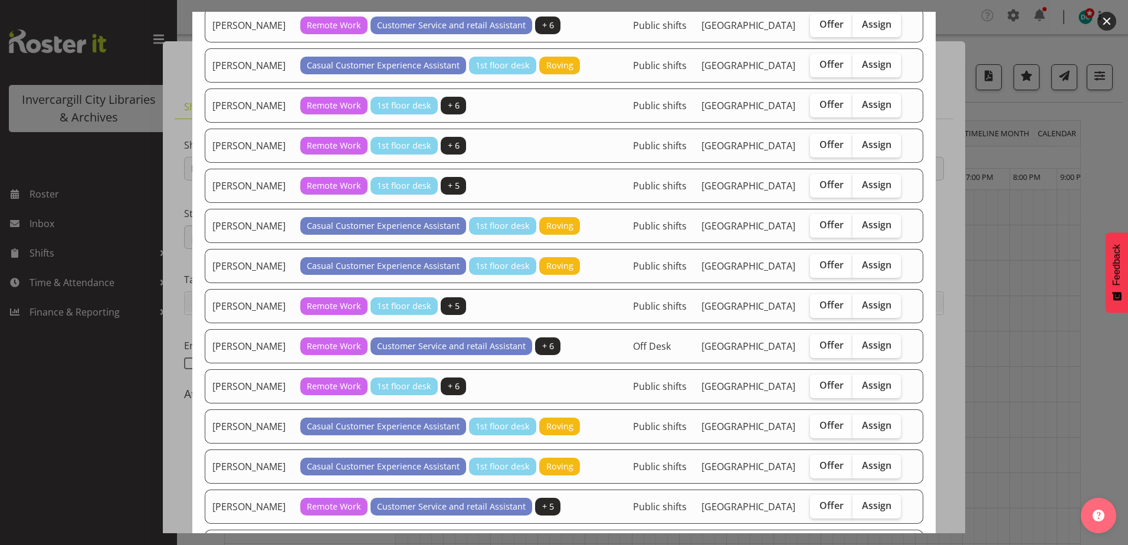
scroll to position [826, 0]
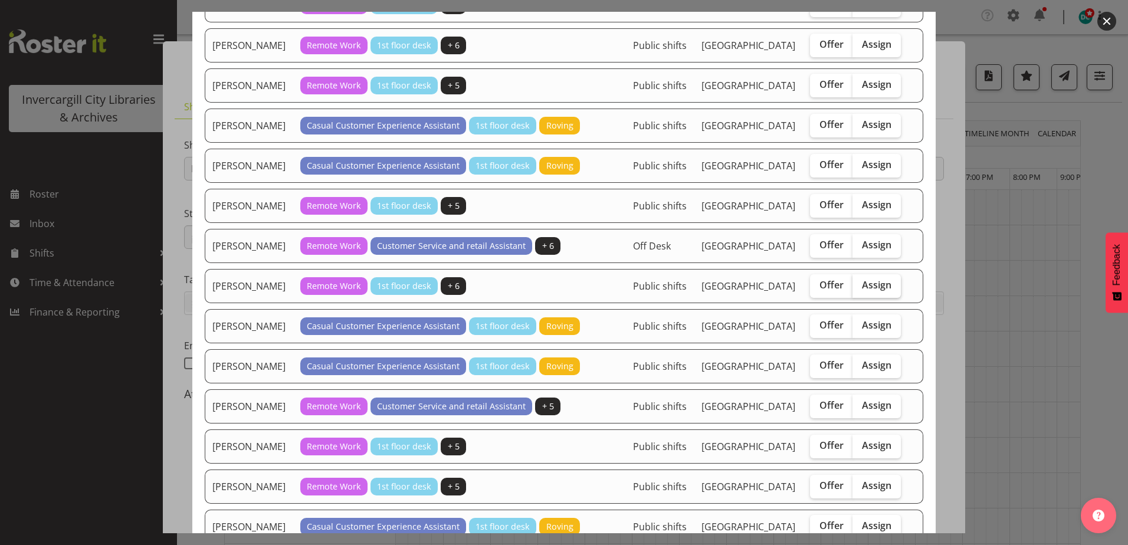
click at [862, 291] on span "Assign" at bounding box center [877, 285] width 30 height 12
click at [861, 289] on input "Assign" at bounding box center [857, 286] width 8 height 8
checkbox input "true"
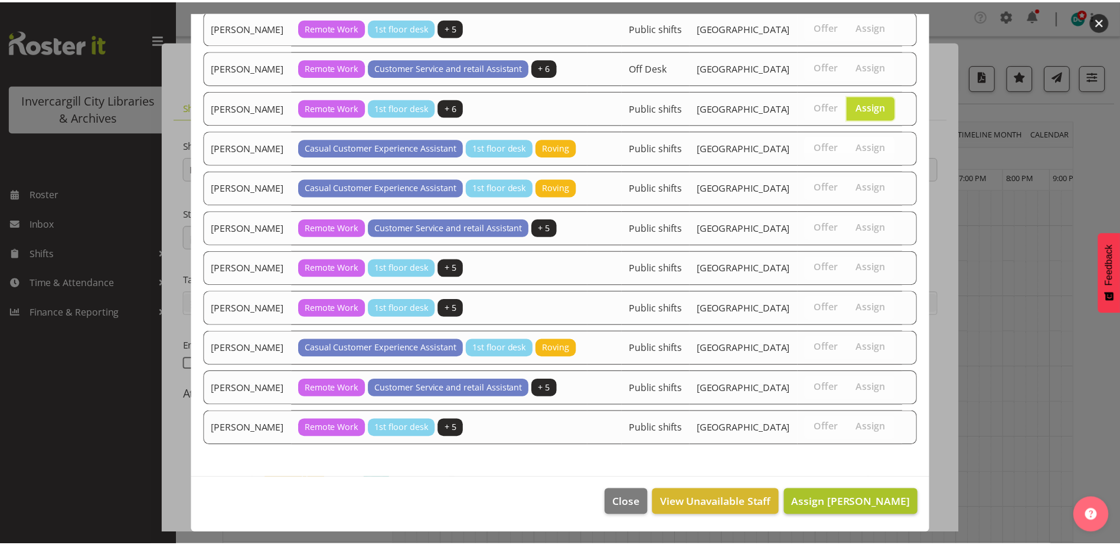
scroll to position [1161, 0]
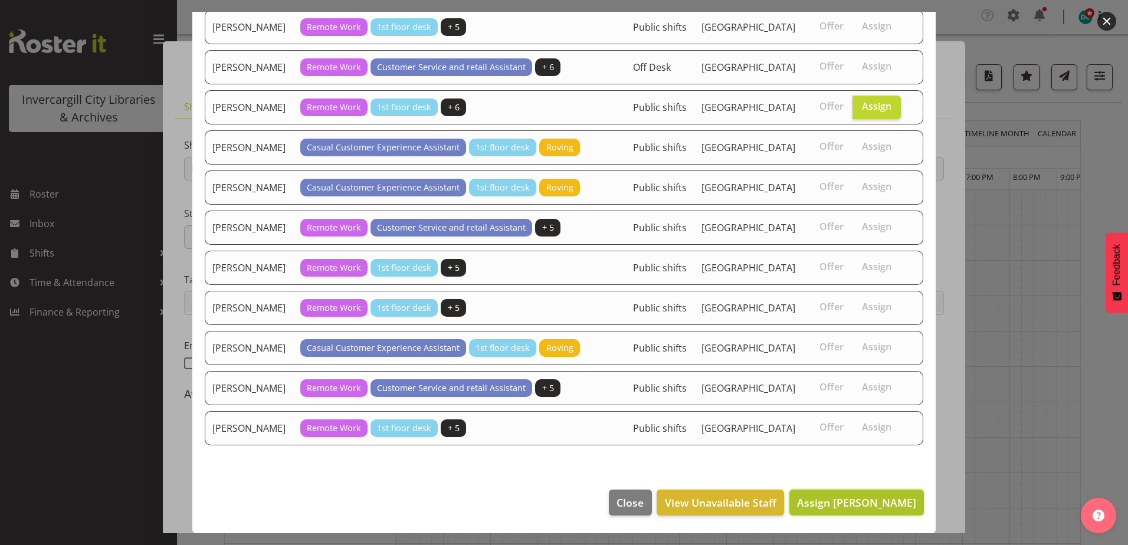
click at [858, 509] on span "Assign Michelle Cunningham" at bounding box center [856, 502] width 119 height 15
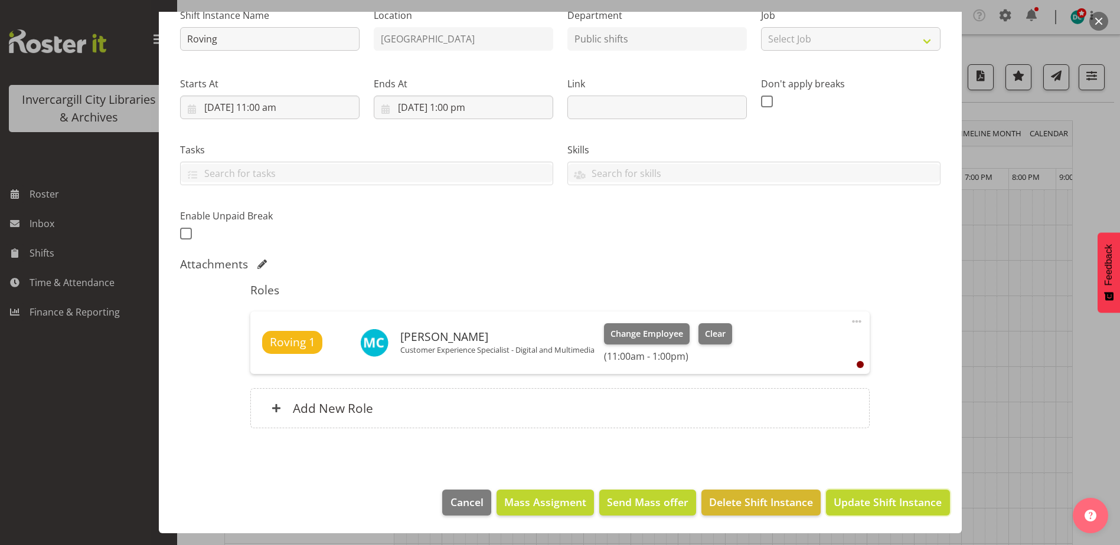
click at [879, 510] on span "Update Shift Instance" at bounding box center [887, 502] width 108 height 15
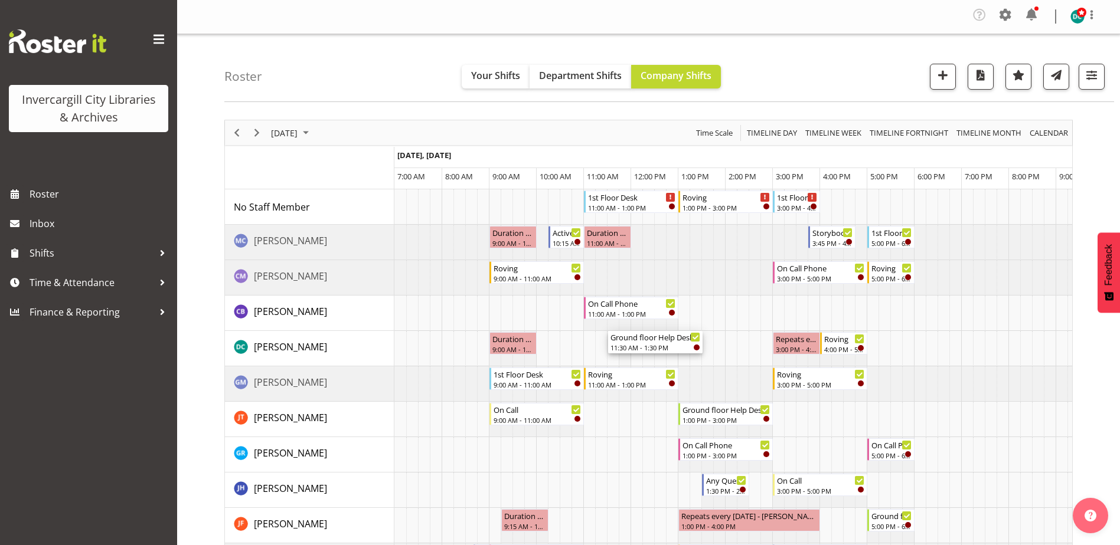
scroll to position [0, 0]
drag, startPoint x: 622, startPoint y: 384, endPoint x: 600, endPoint y: 344, distance: 45.9
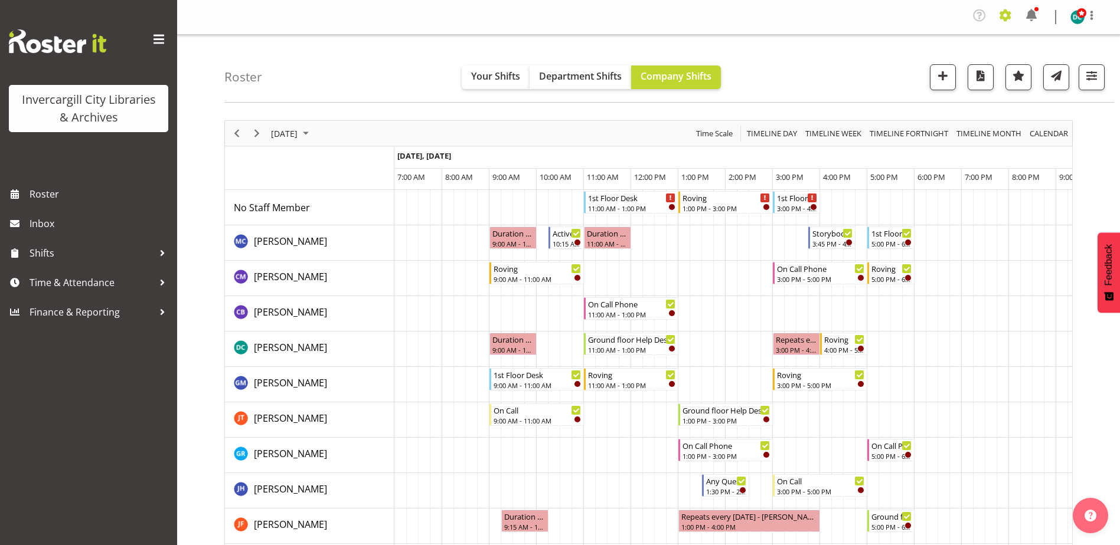
click at [1009, 14] on span at bounding box center [1005, 15] width 19 height 19
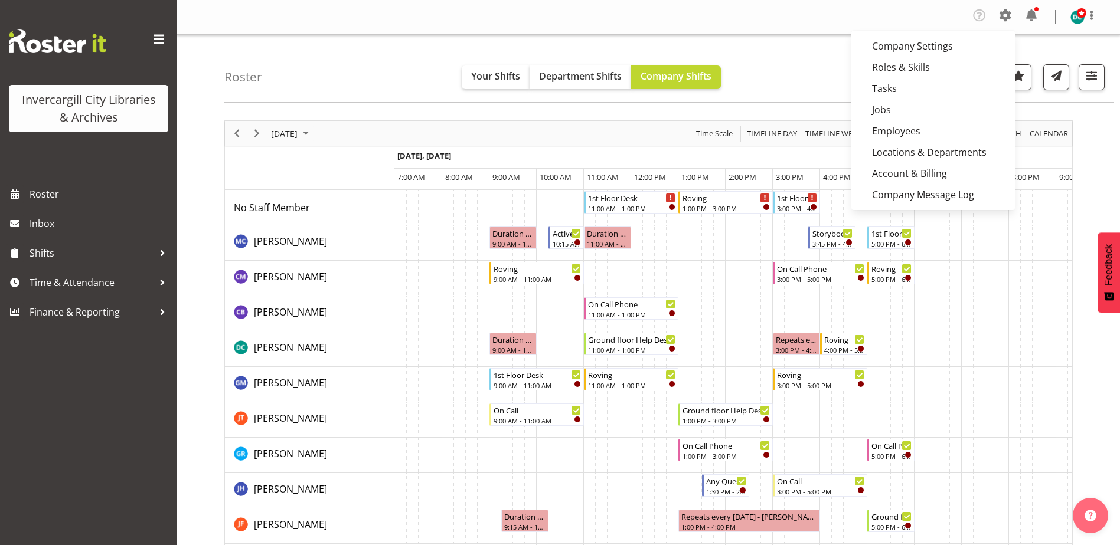
click at [777, 22] on nav "Company Settings Roles & Skills Tasks Jobs Employees Locations & Departments Ac…" at bounding box center [648, 17] width 919 height 22
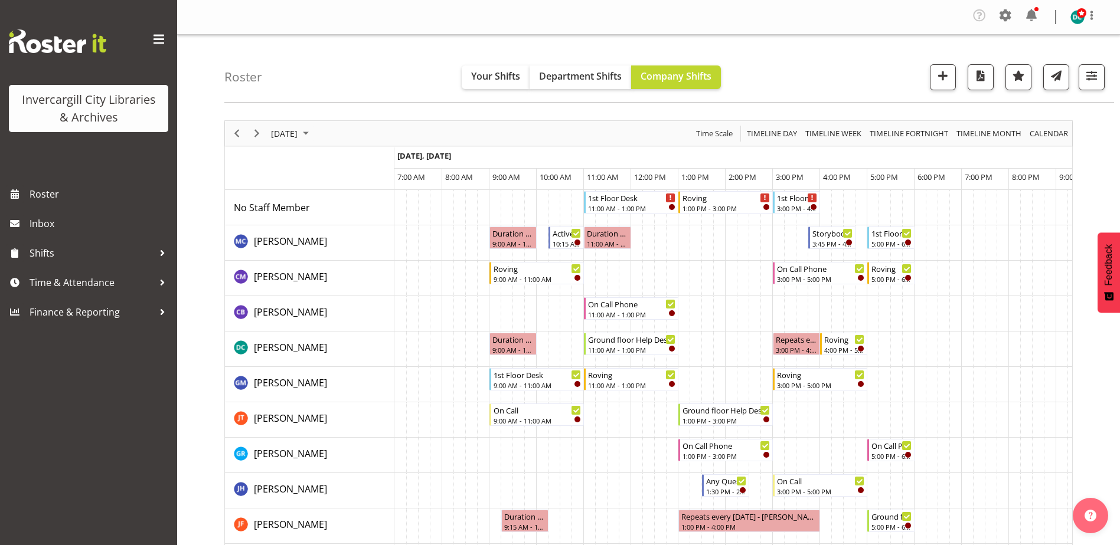
click at [257, 140] on div "Timeline Day of September 9, 2025" at bounding box center [257, 133] width 20 height 25
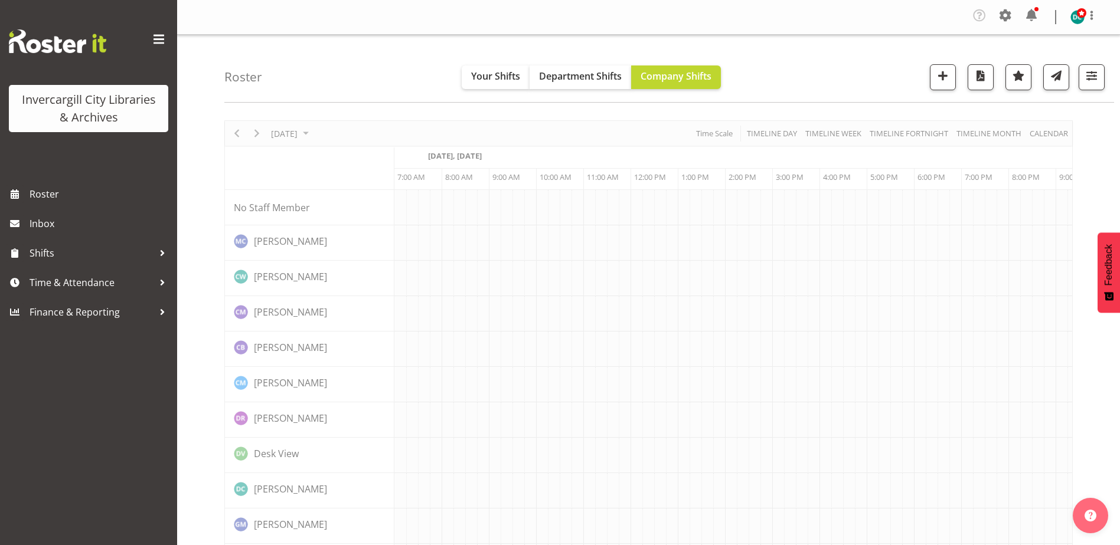
scroll to position [0, 31]
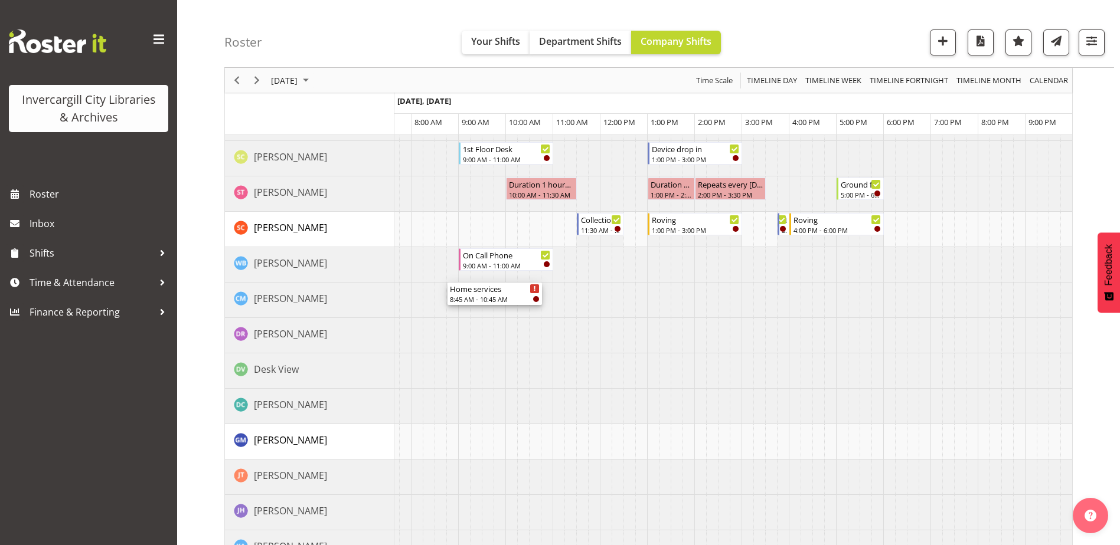
scroll to position [767, 0]
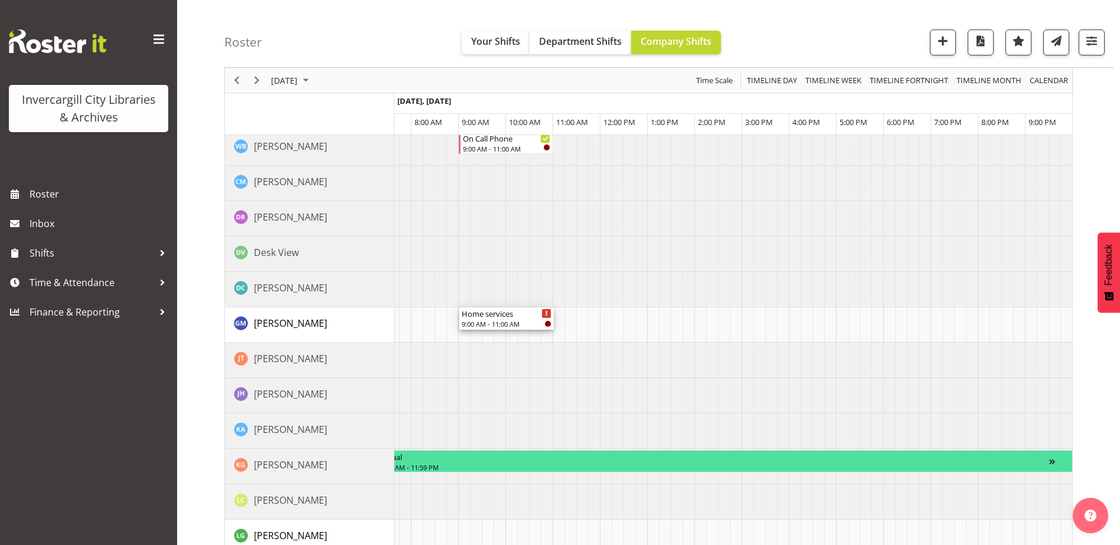
drag, startPoint x: 491, startPoint y: 276, endPoint x: 497, endPoint y: 336, distance: 60.5
click at [498, 336] on div "Roving 9:00 AM - 11:00 AM Home services 9:00 AM - 11:00 AM Ground floor Help De…" at bounding box center [733, 148] width 678 height 1451
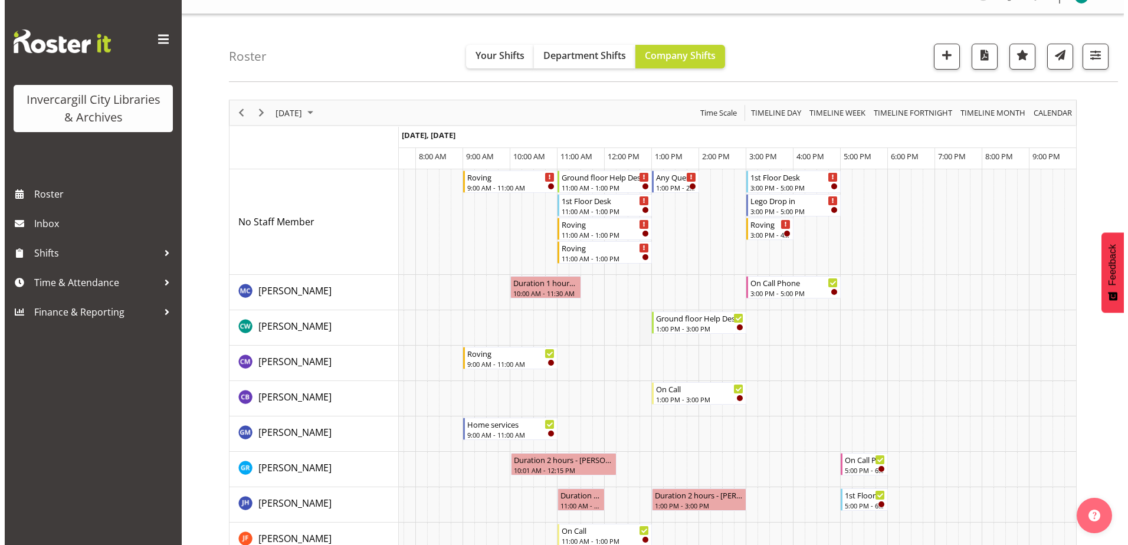
scroll to position [0, 0]
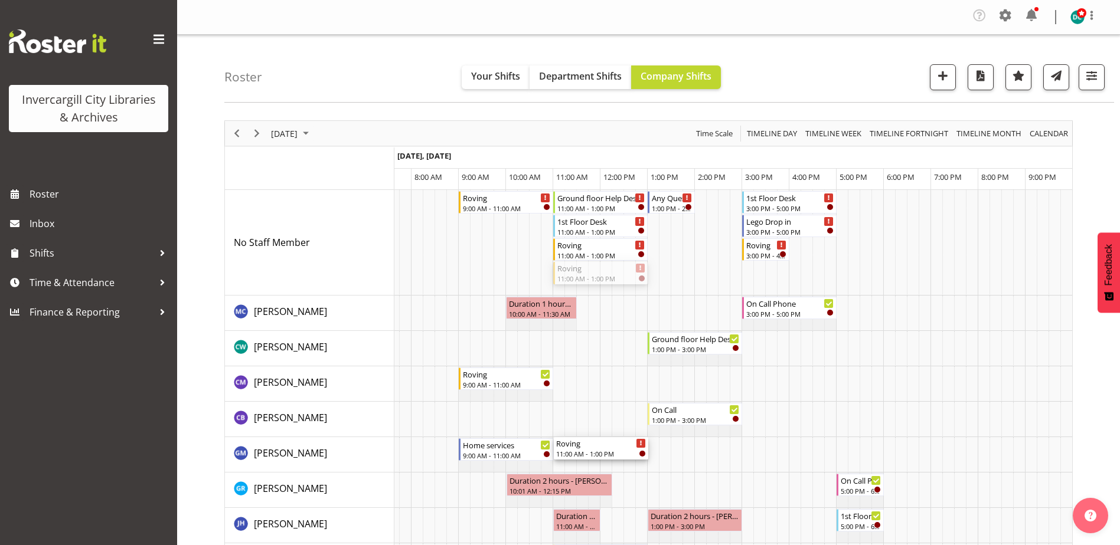
drag, startPoint x: 604, startPoint y: 271, endPoint x: 607, endPoint y: 456, distance: 184.8
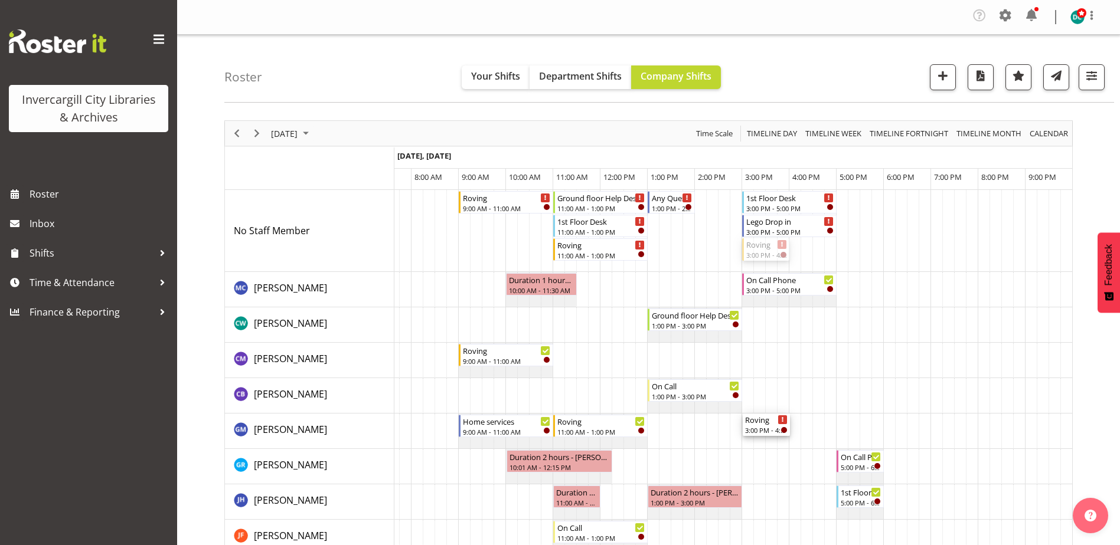
drag, startPoint x: 759, startPoint y: 254, endPoint x: 766, endPoint y: 426, distance: 171.9
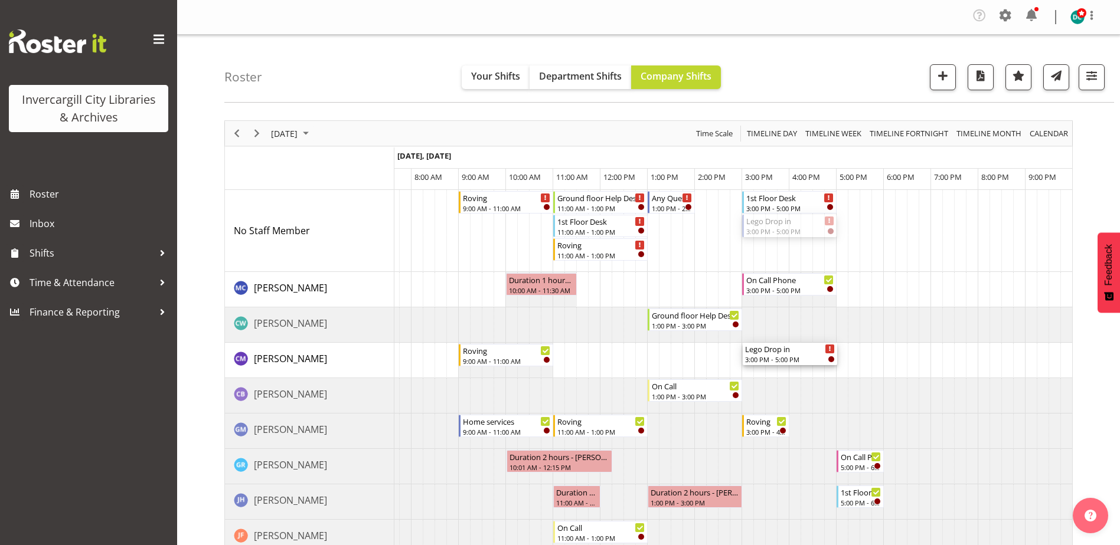
drag, startPoint x: 787, startPoint y: 225, endPoint x: 780, endPoint y: 362, distance: 136.5
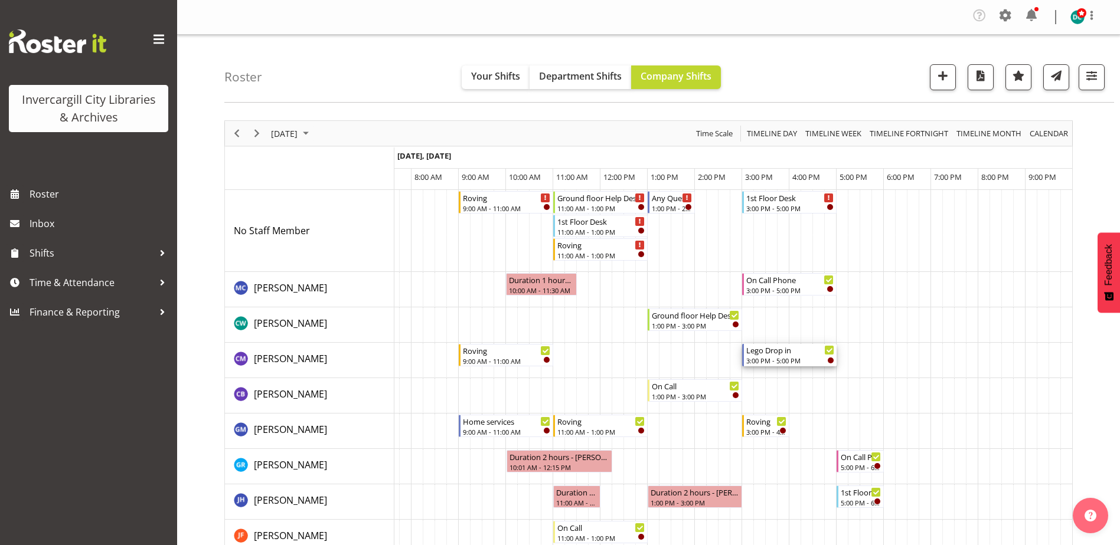
click at [763, 361] on div "3:00 PM - 5:00 PM" at bounding box center [790, 360] width 88 height 9
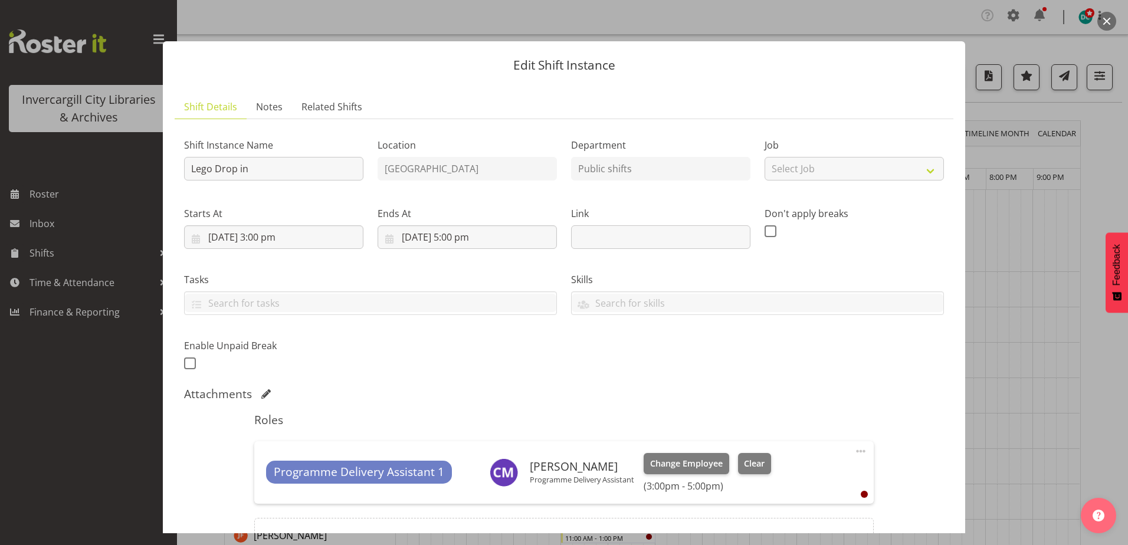
click at [1107, 18] on button "button" at bounding box center [1107, 21] width 19 height 19
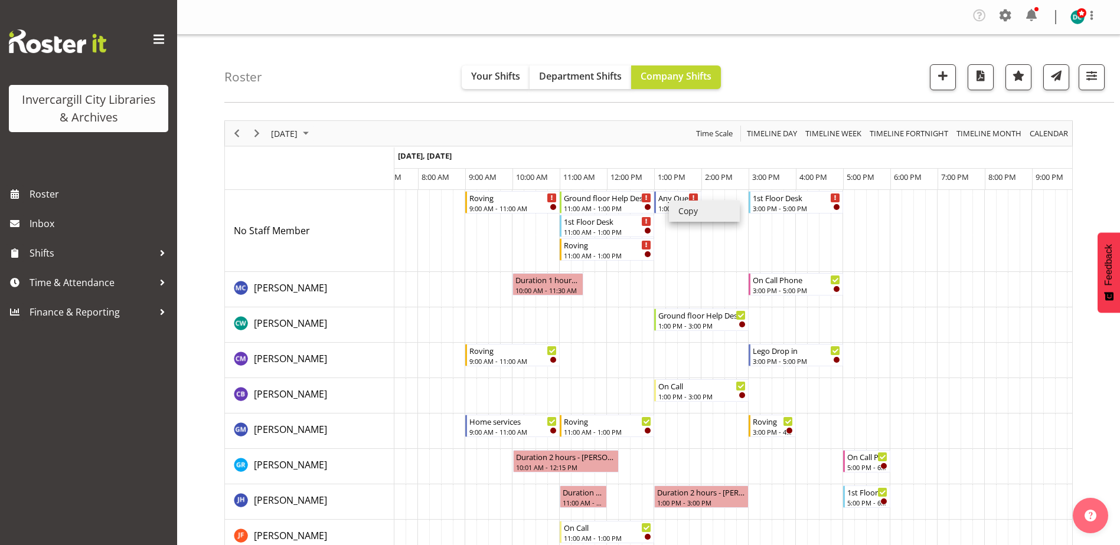
click at [681, 211] on li "Copy" at bounding box center [704, 211] width 71 height 21
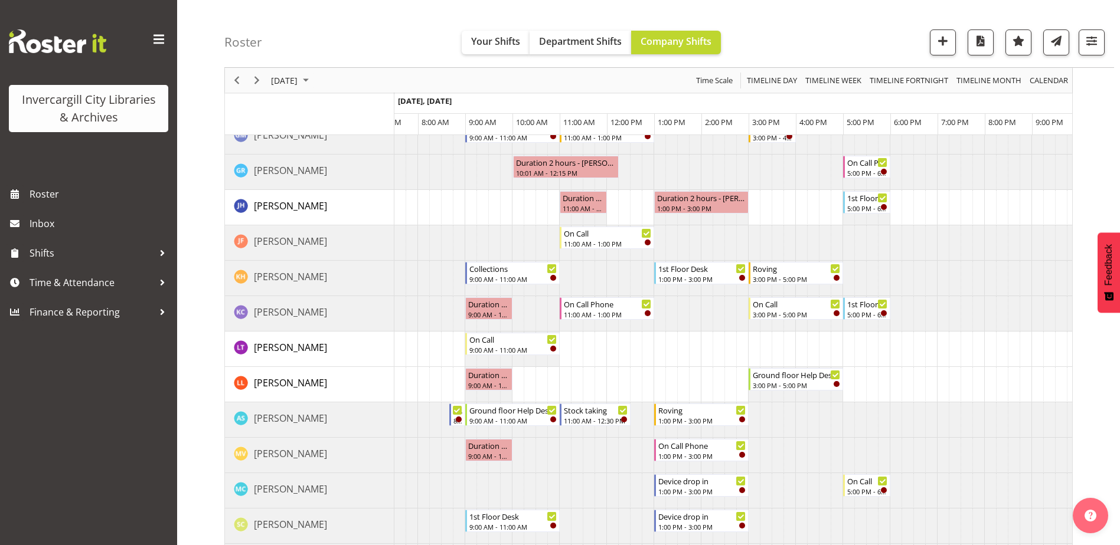
scroll to position [295, 0]
click at [701, 358] on li "Paste" at bounding box center [722, 359] width 71 height 21
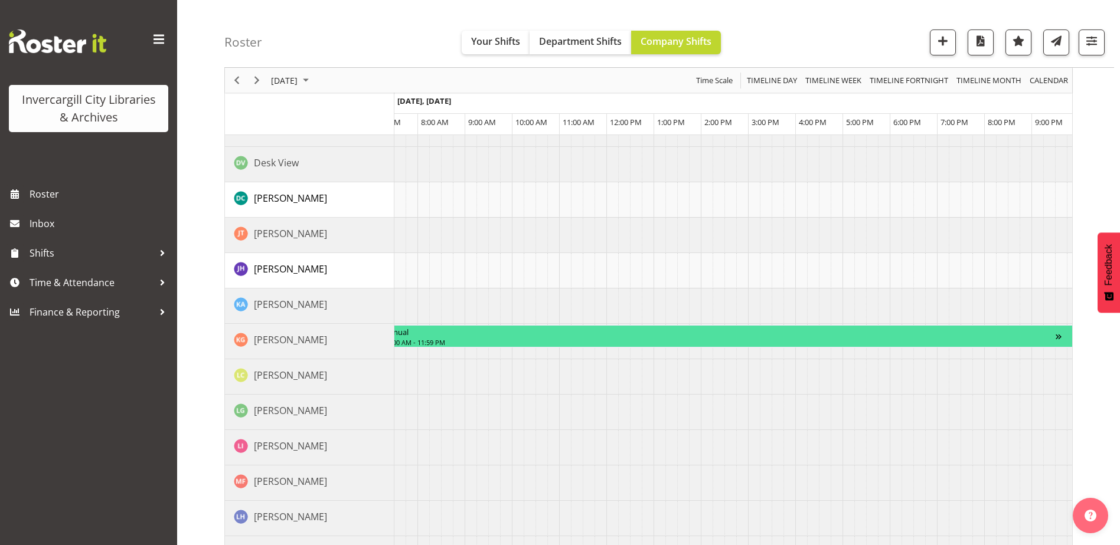
scroll to position [885, 0]
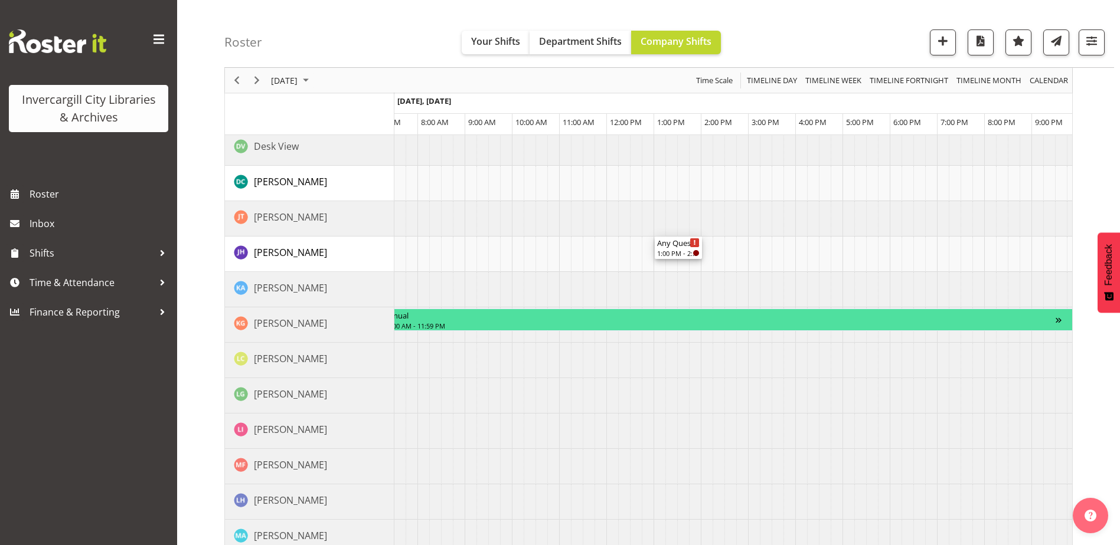
drag, startPoint x: 675, startPoint y: 195, endPoint x: 681, endPoint y: 270, distance: 75.2
click at [681, 270] on div "Roving 9:00 AM - 11:00 AM Ground floor Help Desk 11:00 AM - 1:00 PM 1st Floor D…" at bounding box center [733, 19] width 678 height 1428
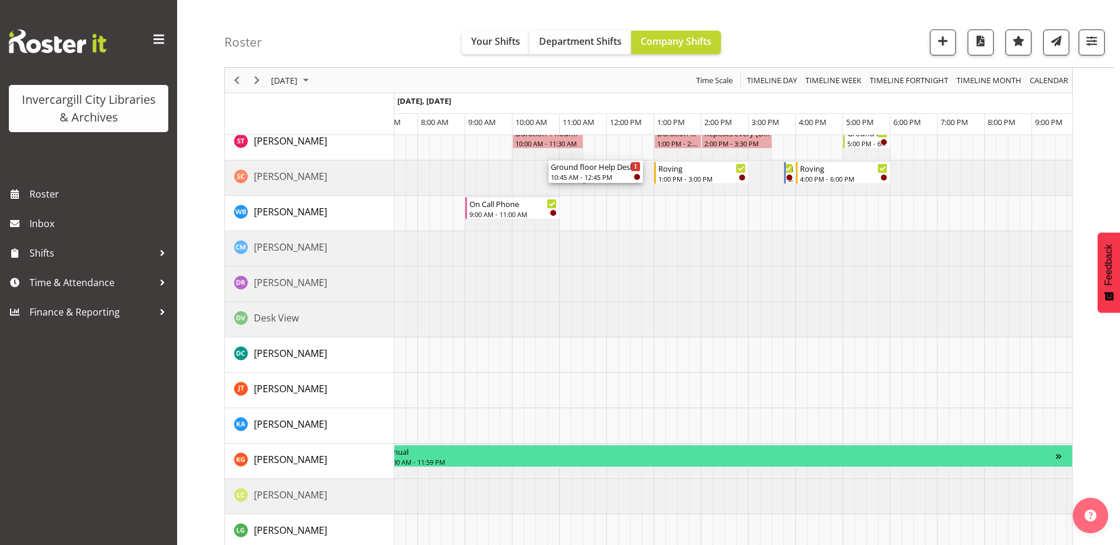
scroll to position [767, 0]
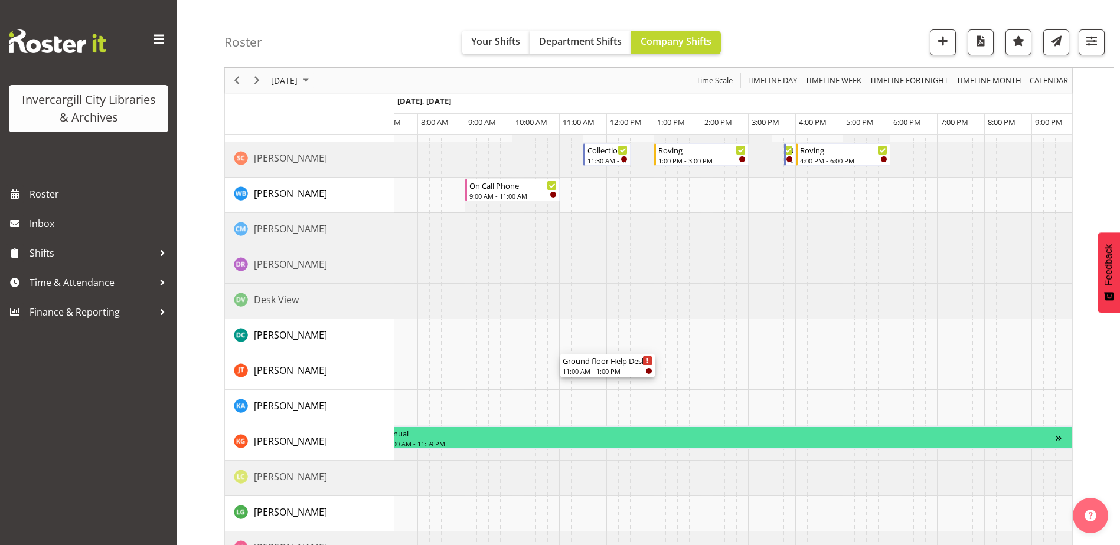
drag, startPoint x: 584, startPoint y: 246, endPoint x: 593, endPoint y: 379, distance: 133.7
click at [593, 380] on div "Roving 9:00 AM - 11:00 AM Ground floor Help Desk 11:00 AM - 1:00 PM 1st Floor D…" at bounding box center [733, 137] width 678 height 1428
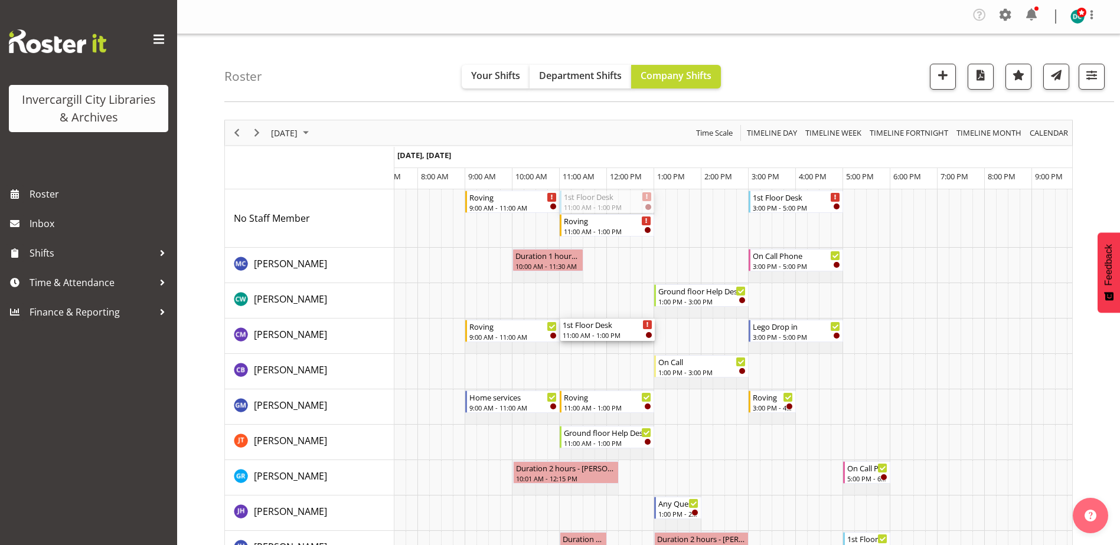
scroll to position [0, 0]
drag, startPoint x: 604, startPoint y: 198, endPoint x: 610, endPoint y: 245, distance: 47.1
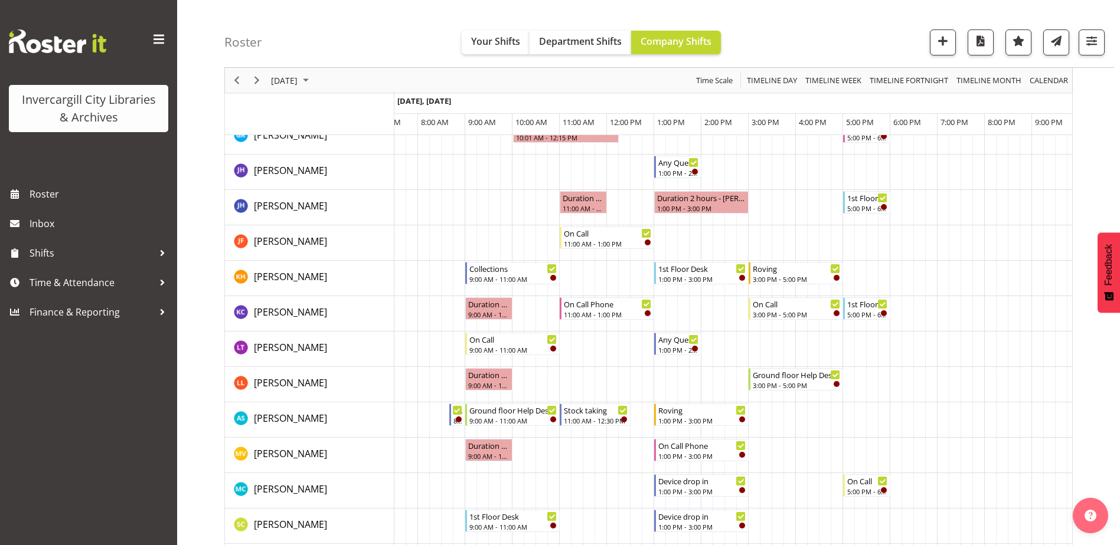
scroll to position [413, 0]
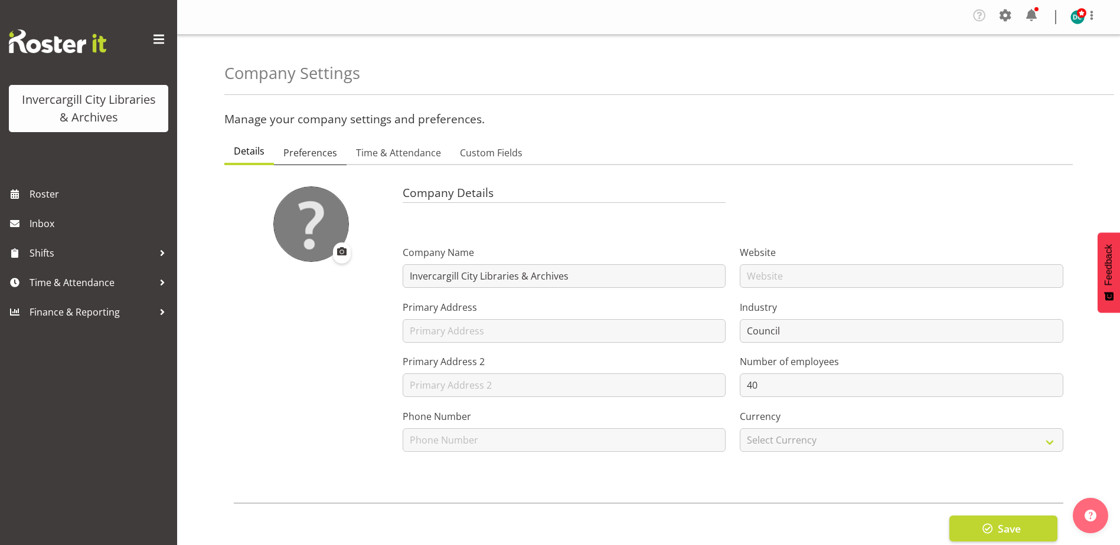
click at [310, 153] on span "Preferences" at bounding box center [310, 153] width 54 height 14
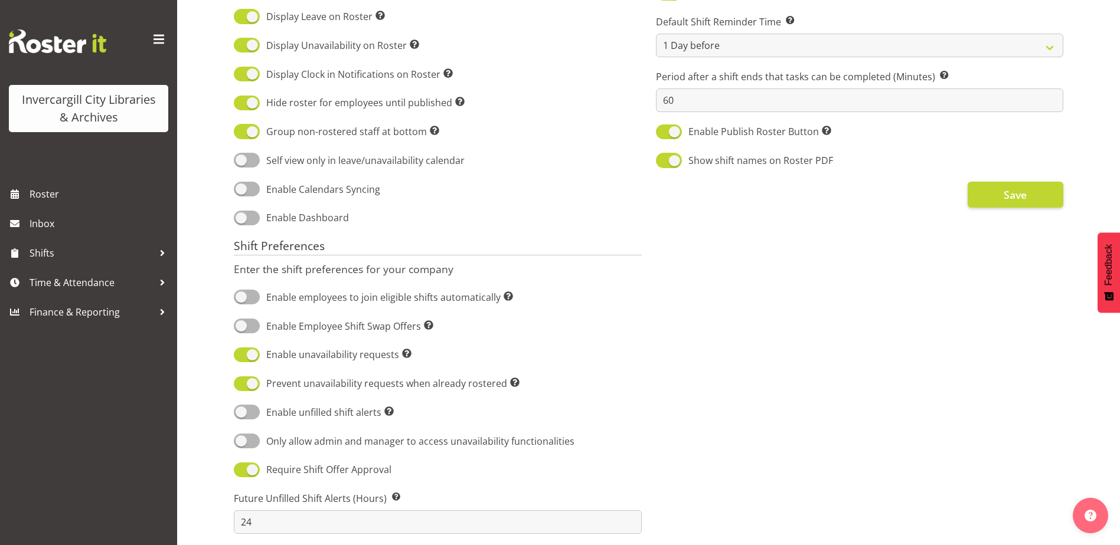
scroll to position [472, 0]
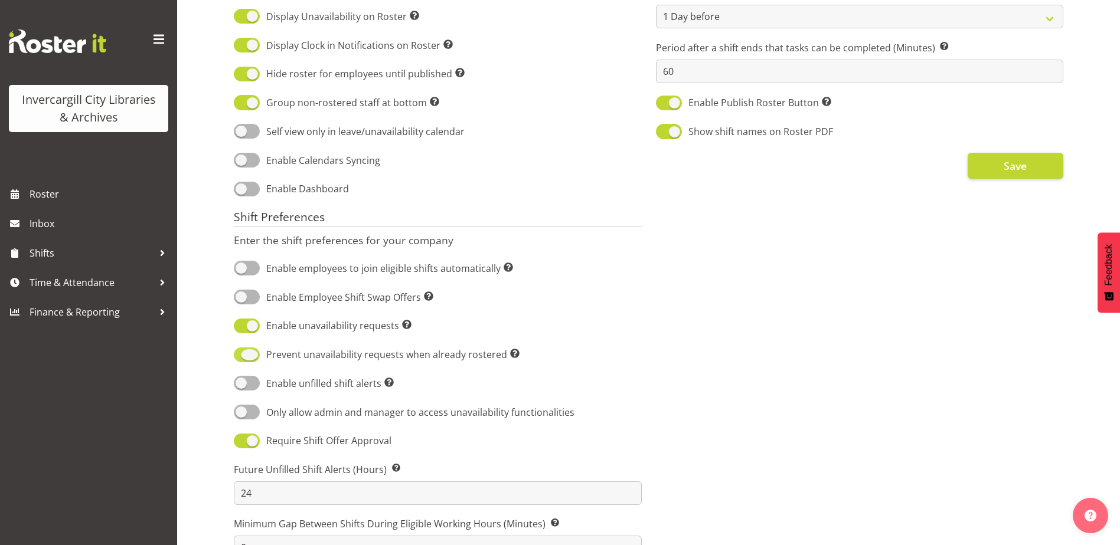
click at [252, 355] on span at bounding box center [247, 355] width 26 height 15
click at [241, 355] on input "Prevent unavailability requests when already rostered Prevent users from creati…" at bounding box center [238, 355] width 8 height 8
checkbox input "false"
click at [695, 352] on div "Communication Preferences Enter the communication preferences for your company …" at bounding box center [860, 185] width 422 height 981
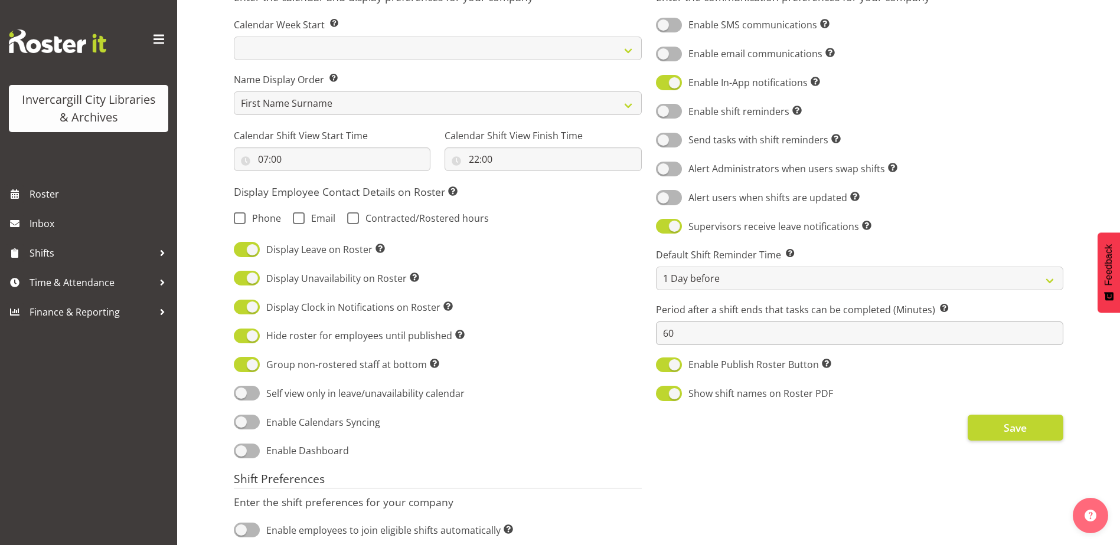
scroll to position [33, 0]
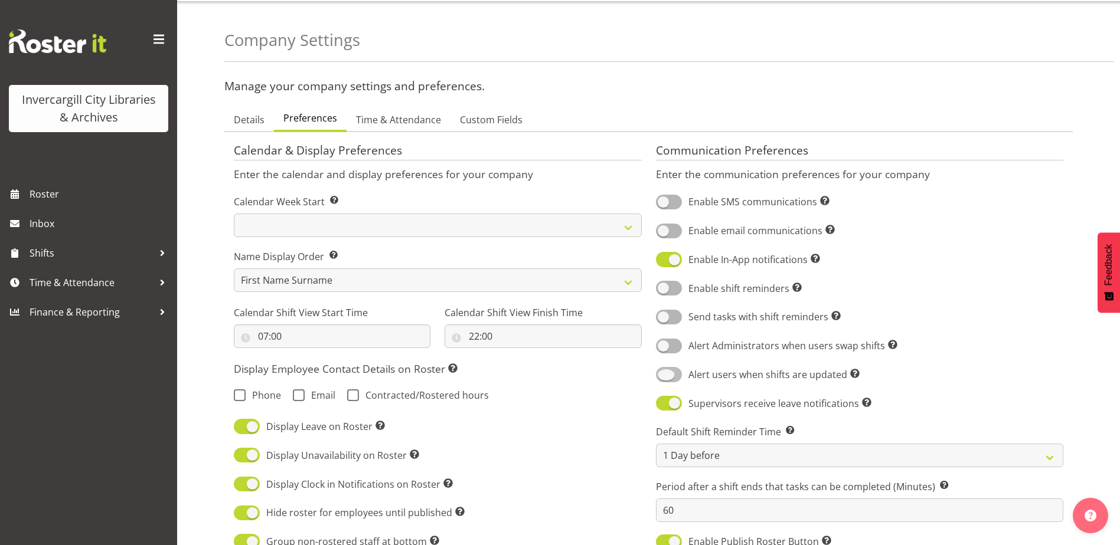
click at [660, 375] on span at bounding box center [669, 374] width 26 height 15
click at [660, 375] on input "Alert users when shifts are updated Sends a notification to users when a shift …" at bounding box center [660, 375] width 8 height 8
drag, startPoint x: 672, startPoint y: 377, endPoint x: 660, endPoint y: 378, distance: 11.9
click at [671, 377] on span at bounding box center [669, 374] width 26 height 15
click at [663, 377] on input "Alert users when shifts are updated Sends a notification to users when a shift …" at bounding box center [660, 375] width 8 height 8
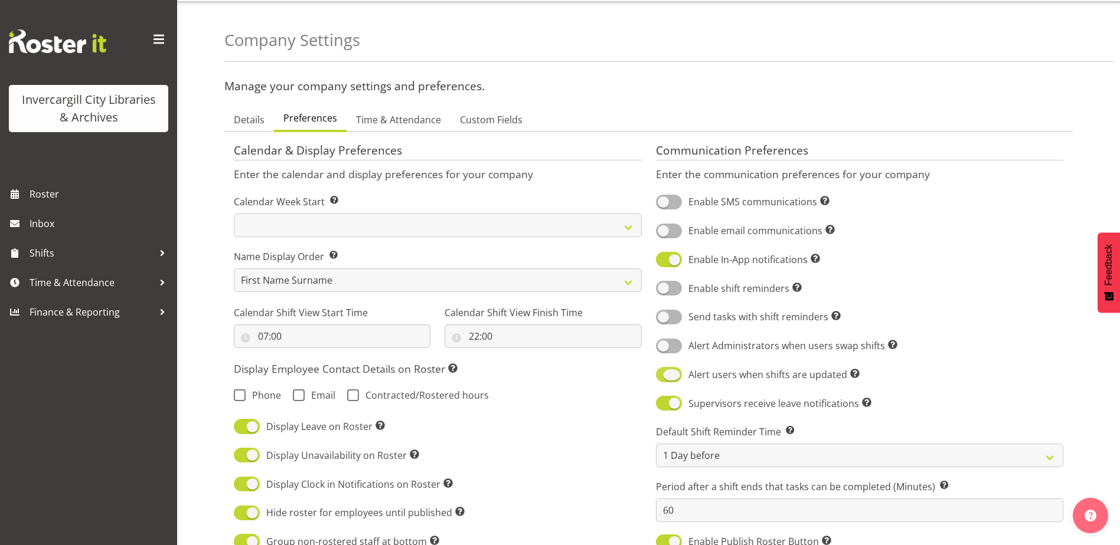
checkbox input "false"
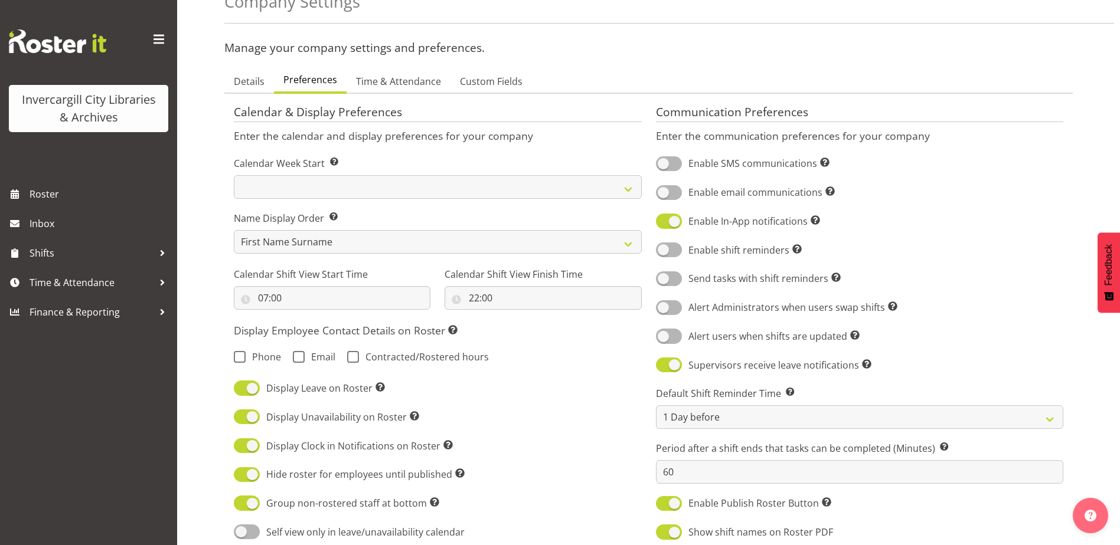
scroll to position [92, 0]
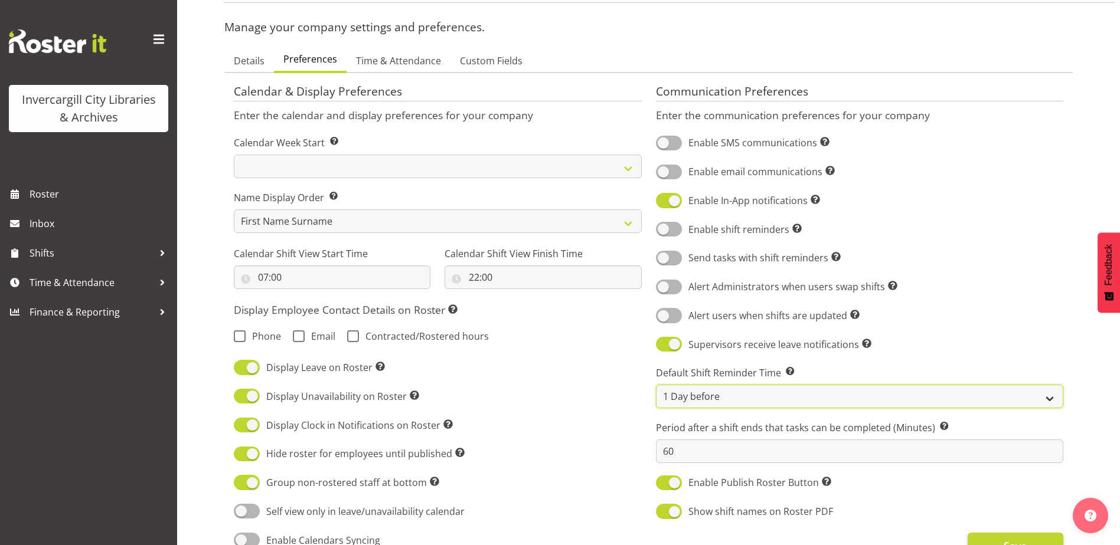
click at [727, 395] on select "Same Day (6am) Same Day (8am) Same Day (10am) 1 Day before 2 Days before" at bounding box center [860, 397] width 408 height 24
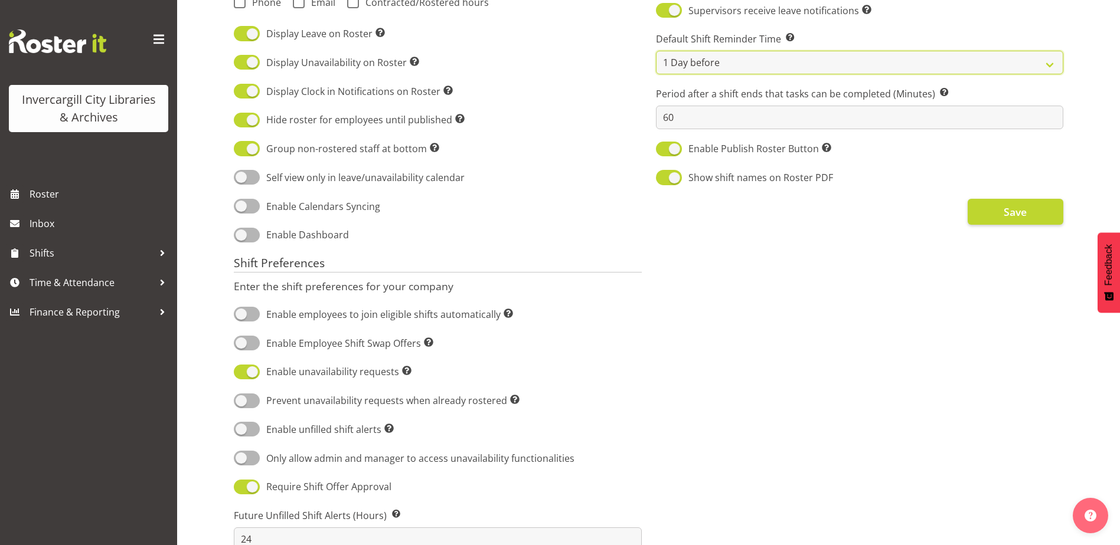
scroll to position [446, 0]
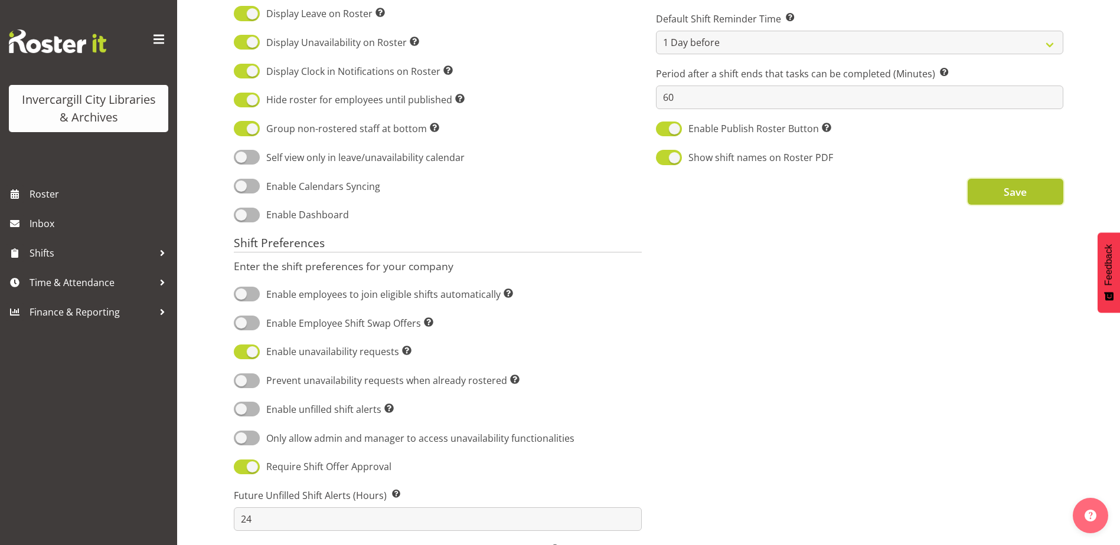
click at [1015, 192] on span "Save" at bounding box center [1014, 191] width 23 height 15
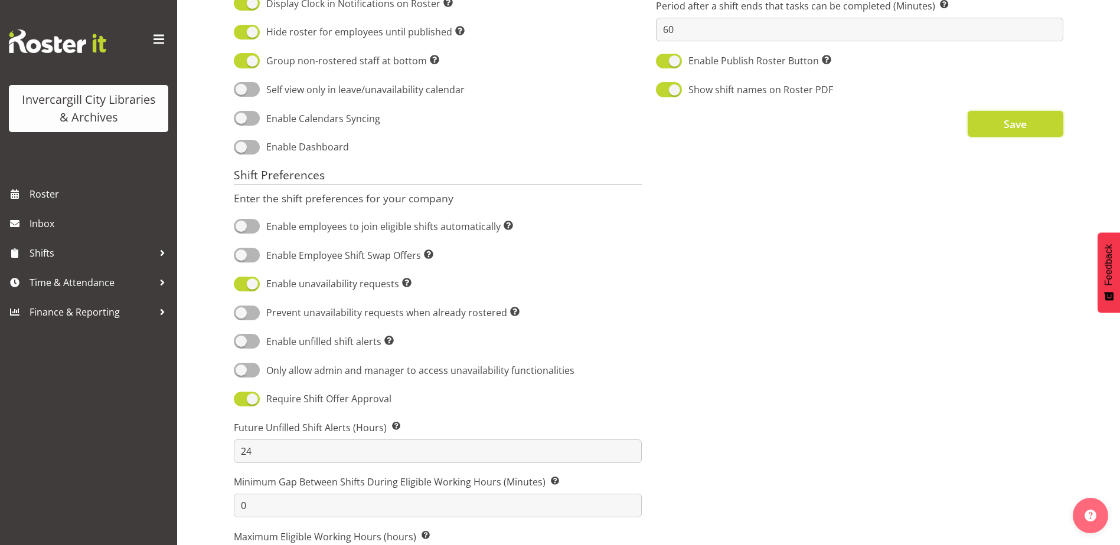
scroll to position [387, 0]
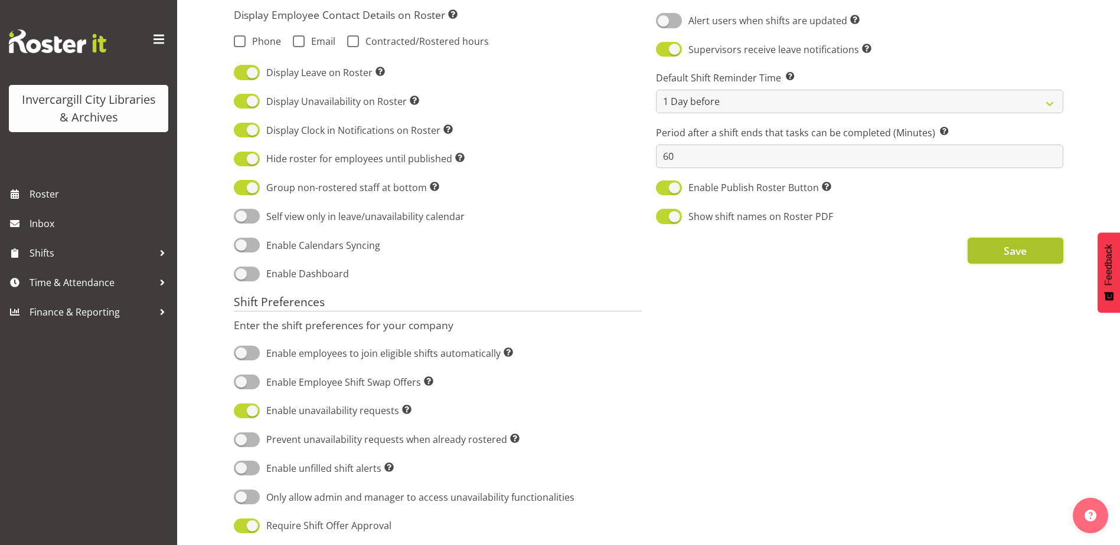
click at [1018, 251] on span "Save" at bounding box center [1014, 250] width 23 height 15
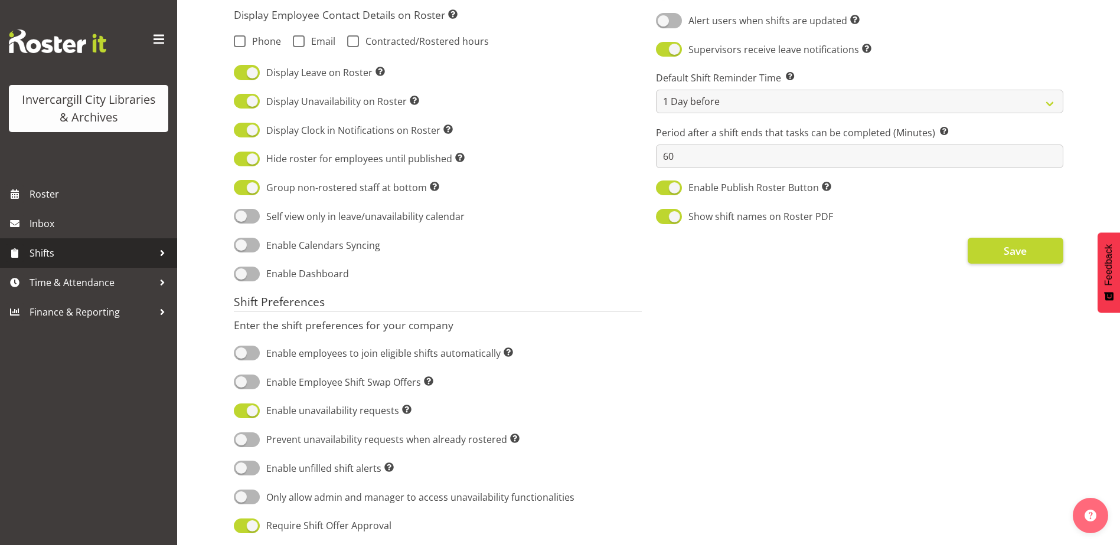
click at [45, 256] on span "Shifts" at bounding box center [92, 253] width 124 height 18
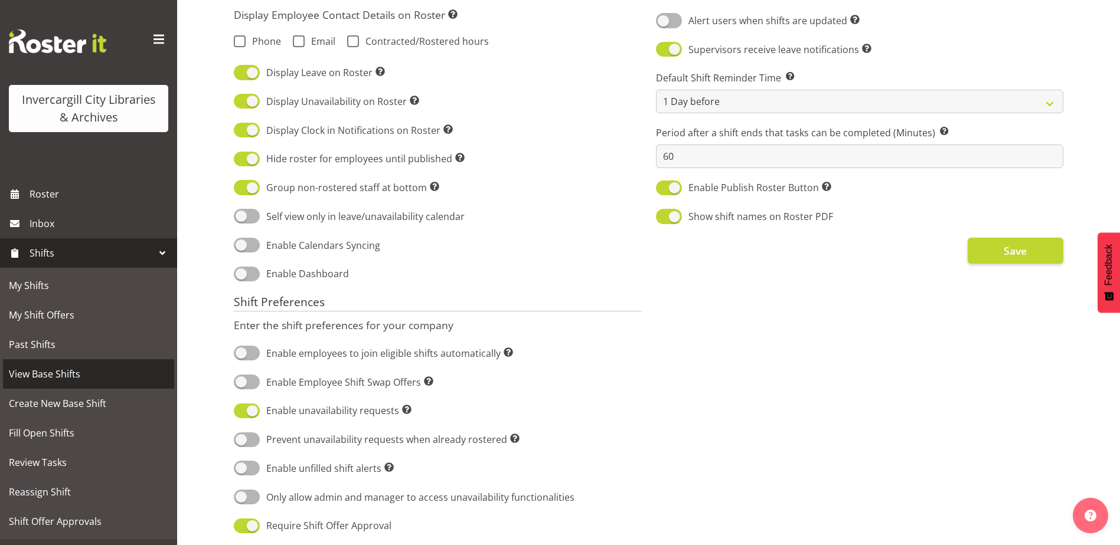
click at [40, 380] on span "View Base Shifts" at bounding box center [88, 374] width 159 height 18
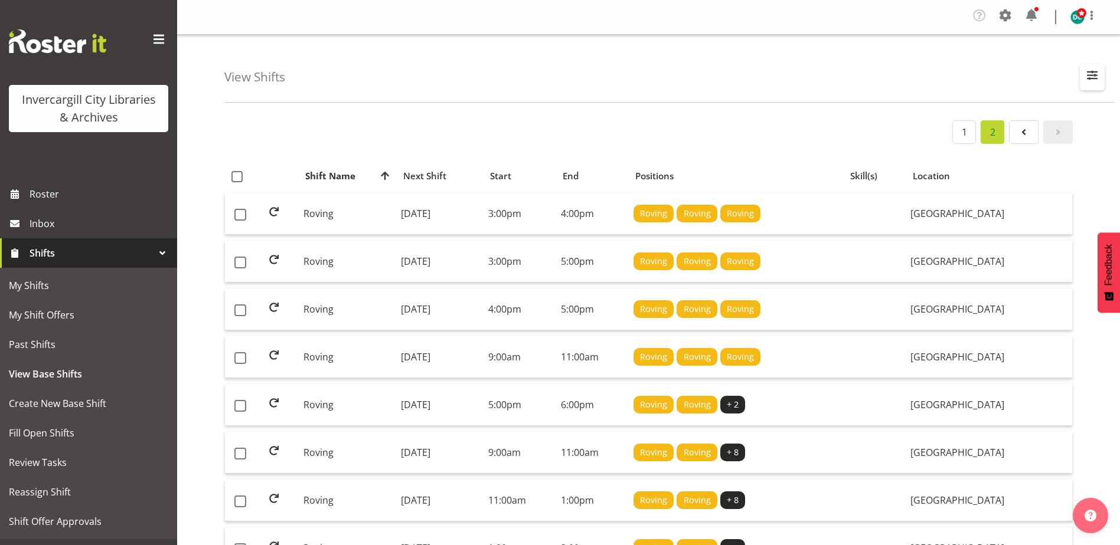
click at [1089, 77] on span "button" at bounding box center [1091, 74] width 15 height 15
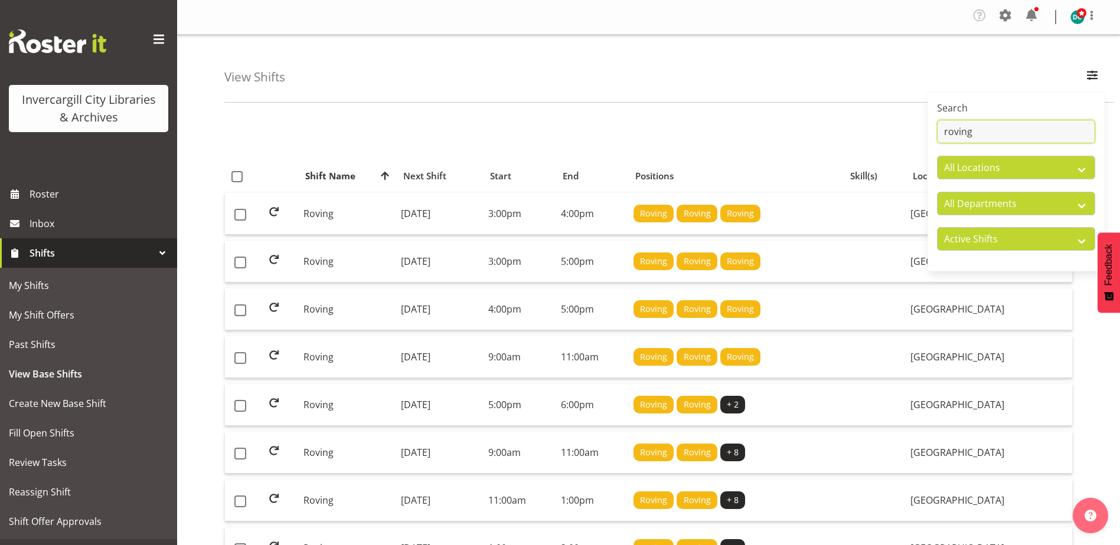
drag, startPoint x: 1015, startPoint y: 132, endPoint x: 870, endPoint y: 141, distance: 144.9
click at [872, 142] on div "View Shifts Search roving All Locations [GEOGRAPHIC_DATA] [GEOGRAPHIC_DATA] All…" at bounding box center [648, 431] width 943 height 793
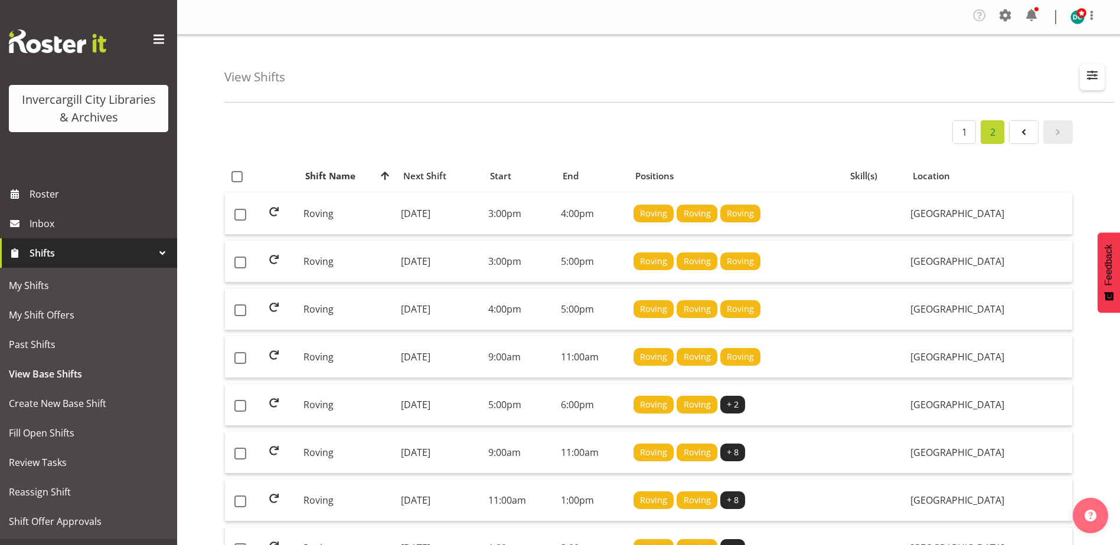
drag, startPoint x: 1094, startPoint y: 74, endPoint x: 1085, endPoint y: 79, distance: 9.5
click at [1088, 78] on span "button" at bounding box center [1091, 74] width 15 height 15
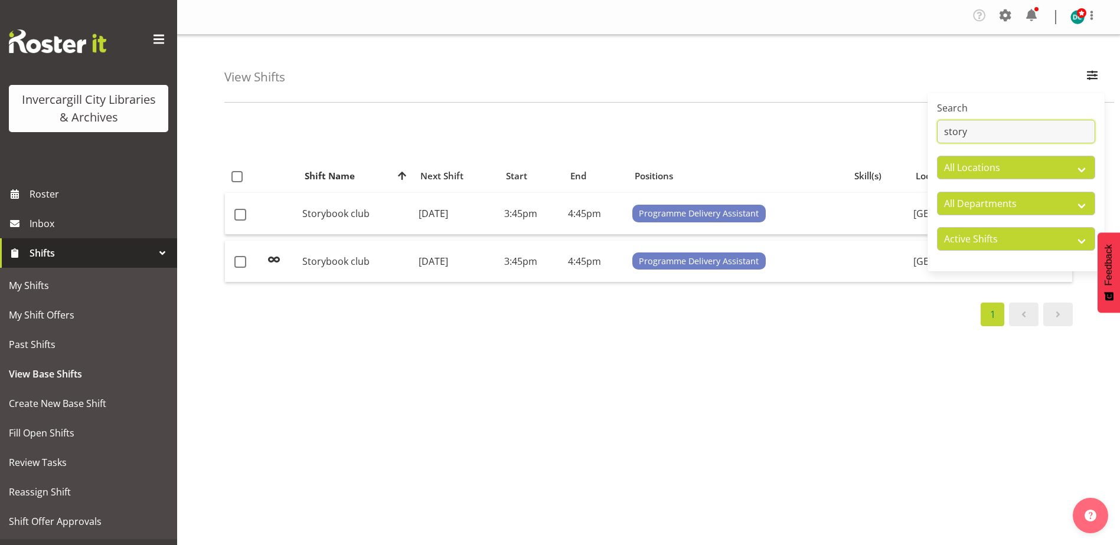
type input "story"
drag, startPoint x: 827, startPoint y: 388, endPoint x: 695, endPoint y: 406, distance: 134.1
click at [823, 389] on div "1 Shift Name Location Shift Name Next Shift Start End Positions Skill(s) Locati…" at bounding box center [671, 348] width 895 height 472
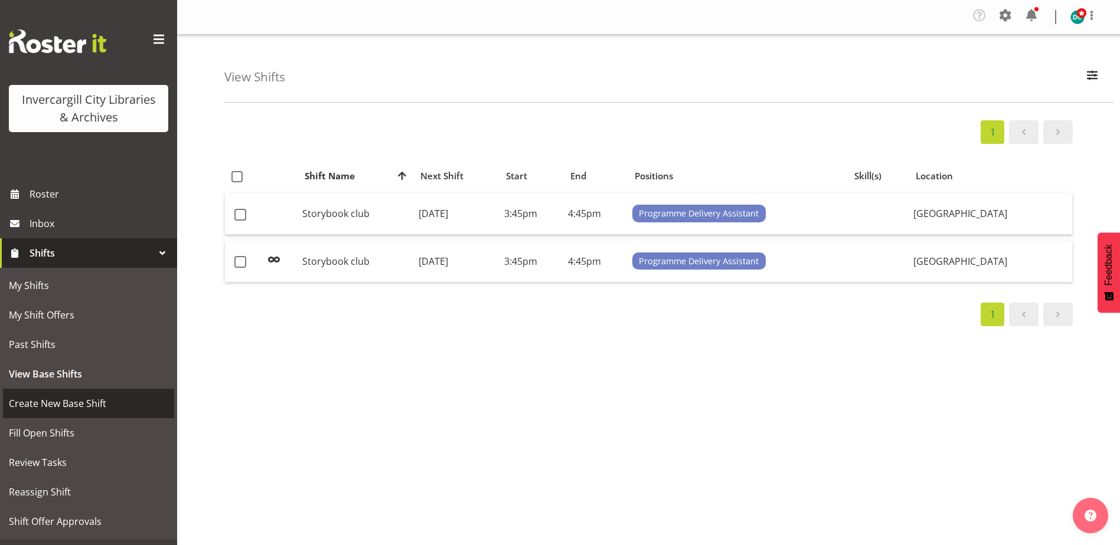
click at [47, 408] on span "Create New Base Shift" at bounding box center [88, 404] width 159 height 18
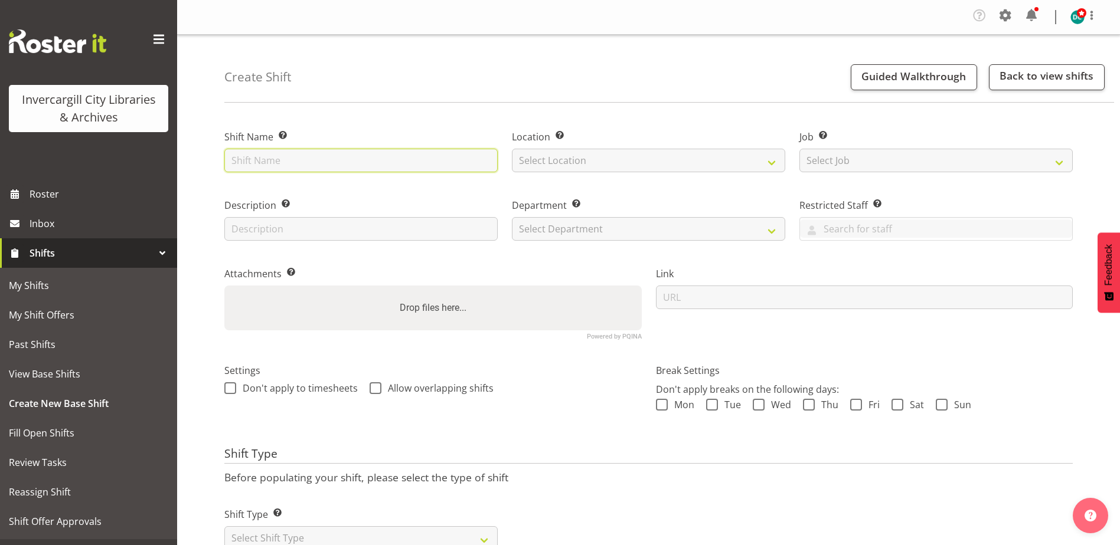
click at [290, 162] on input "text" at bounding box center [360, 161] width 273 height 24
type input "Story time"
click at [600, 168] on select "Select Location [GEOGRAPHIC_DATA] [GEOGRAPHIC_DATA]" at bounding box center [648, 161] width 273 height 24
select select "1276"
click at [512, 149] on select "Select Location [GEOGRAPHIC_DATA] [GEOGRAPHIC_DATA]" at bounding box center [648, 161] width 273 height 24
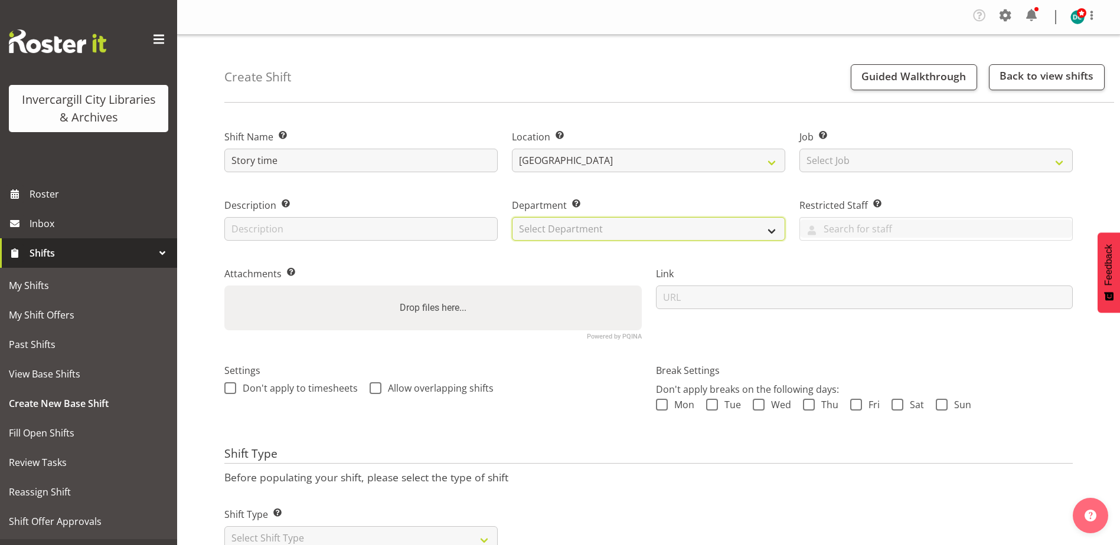
click at [574, 232] on select "Select Department Off Desk Public shifts" at bounding box center [648, 229] width 273 height 24
select select "921"
click at [512, 217] on select "Select Department Off Desk Public shifts" at bounding box center [648, 229] width 273 height 24
click at [231, 390] on span at bounding box center [230, 388] width 12 height 12
click at [231, 390] on input "Don't apply to timesheets" at bounding box center [228, 389] width 8 height 8
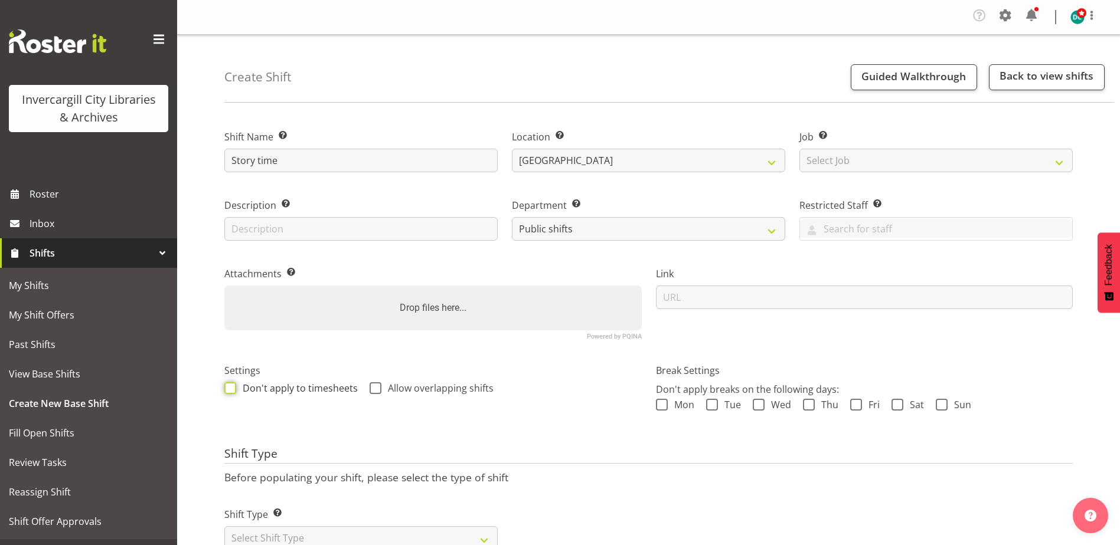
checkbox input "true"
click at [369, 388] on span at bounding box center [375, 388] width 12 height 12
click at [369, 388] on input "Allow overlapping shifts" at bounding box center [373, 389] width 8 height 8
checkbox input "true"
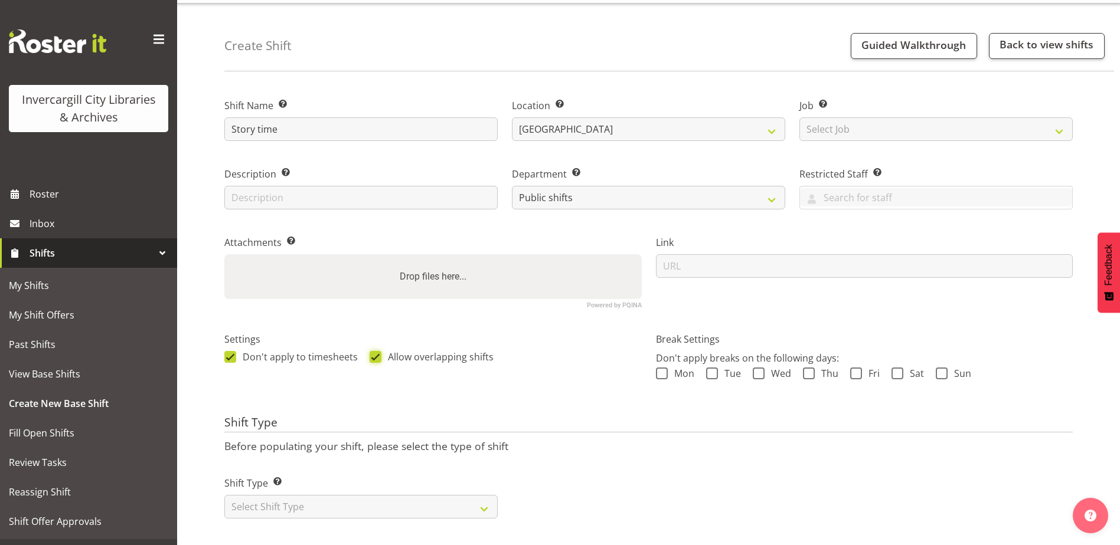
scroll to position [47, 0]
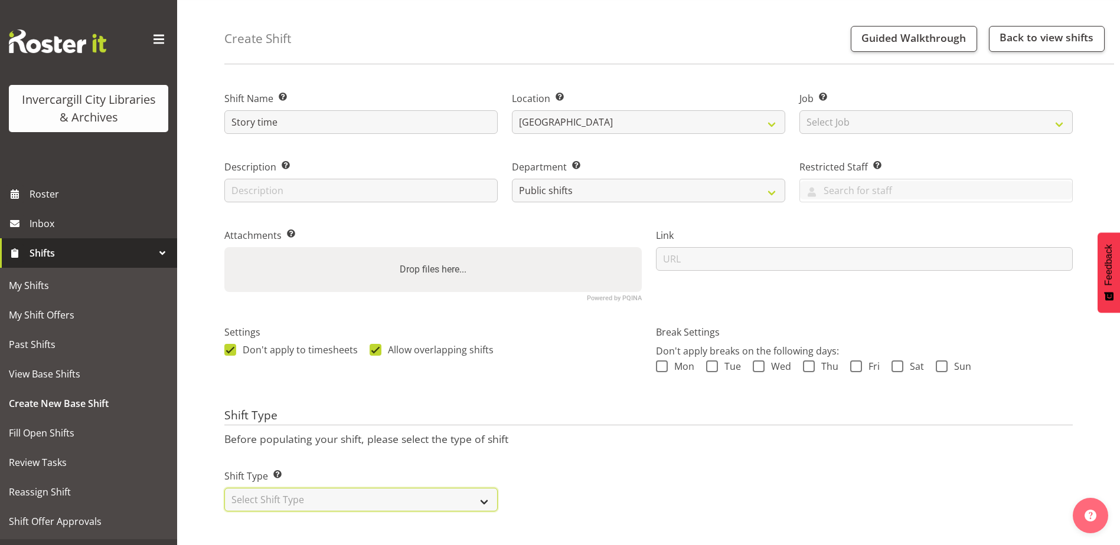
click at [322, 488] on select "Select Shift Type One Off Shift Recurring Shift Rotating Shift" at bounding box center [360, 500] width 273 height 24
select select "recurring"
click at [224, 488] on select "Select Shift Type One Off Shift Recurring Shift Rotating Shift" at bounding box center [360, 500] width 273 height 24
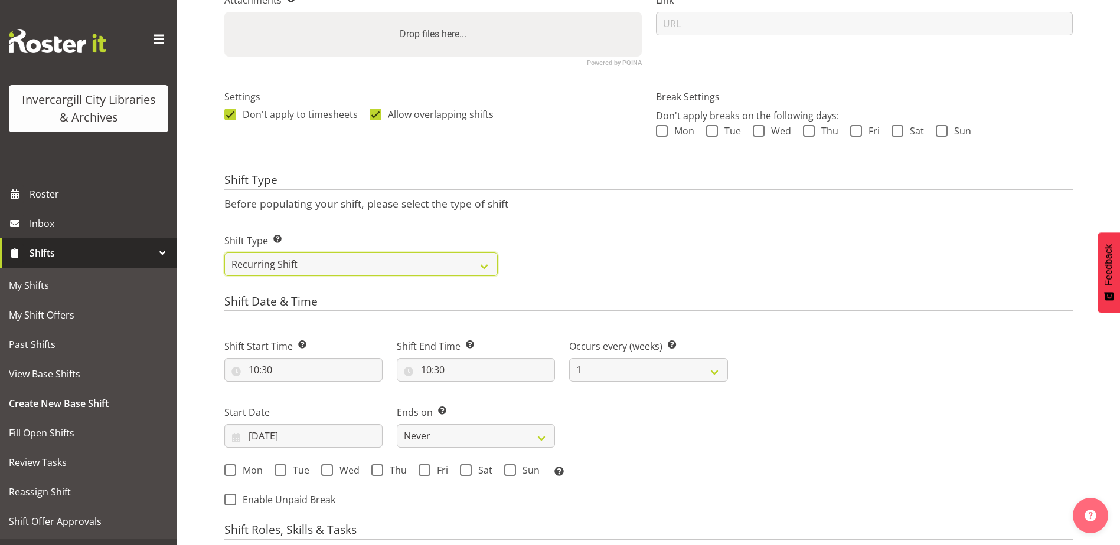
scroll to position [283, 0]
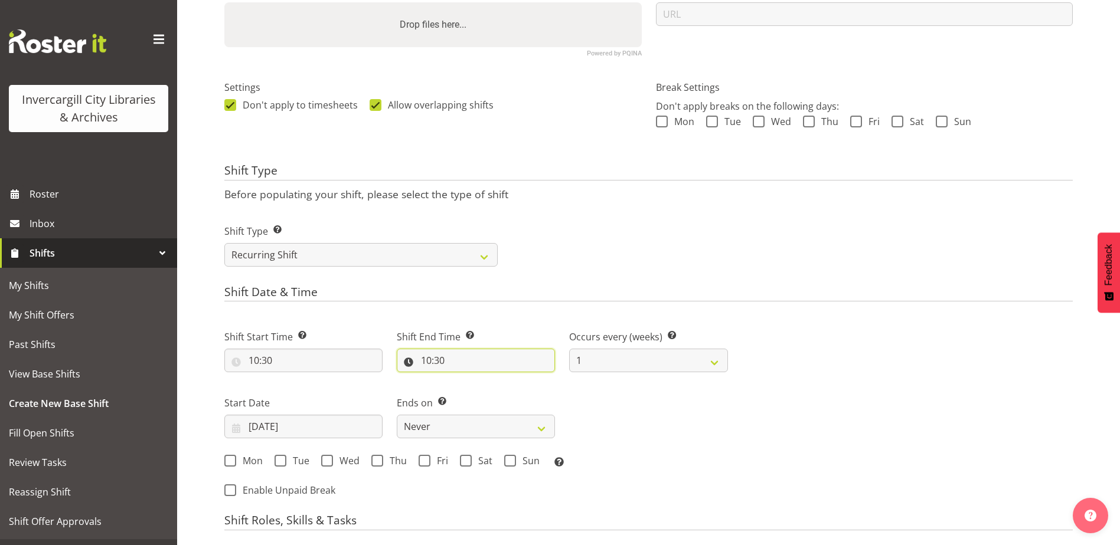
click at [440, 356] on input "10:30" at bounding box center [476, 361] width 158 height 24
click at [474, 387] on select "00 01 02 03 04 05 06 07 08 09 10 11 12 13 14 15 16 17 18 19 20 21 22 23" at bounding box center [477, 392] width 27 height 24
select select "11"
click at [464, 380] on select "00 01 02 03 04 05 06 07 08 09 10 11 12 13 14 15 16 17 18 19 20 21 22 23" at bounding box center [477, 392] width 27 height 24
type input "11:30"
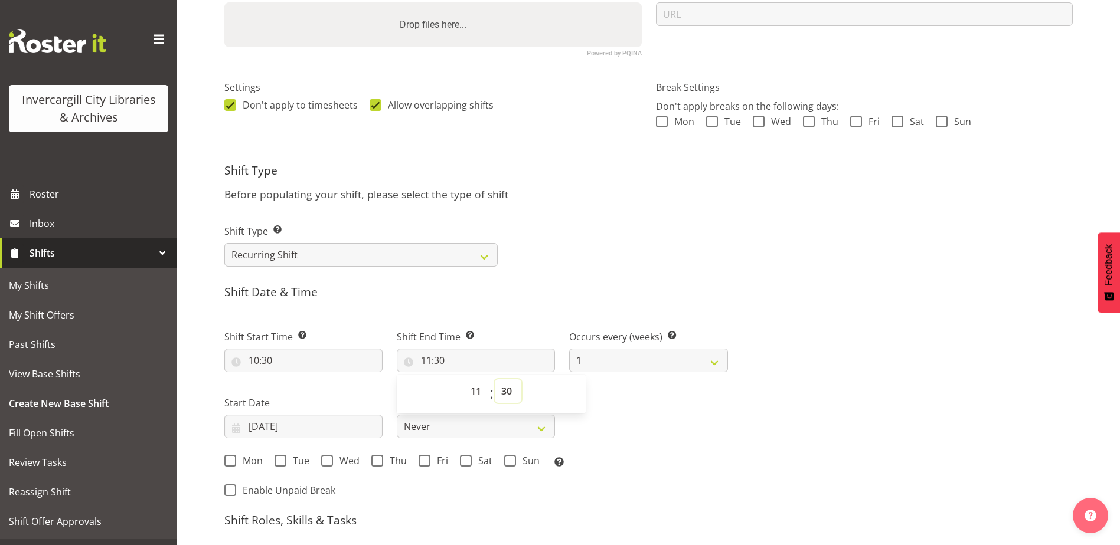
click at [505, 393] on select "00 01 02 03 04 05 06 07 08 09 10 11 12 13 14 15 16 17 18 19 20 21 22 23 24 25 2…" at bounding box center [508, 392] width 27 height 24
click at [509, 391] on select "00 01 02 03 04 05 06 07 08 09 10 11 12 13 14 15 16 17 18 19 20 21 22 23 24 25 2…" at bounding box center [508, 392] width 27 height 24
click at [552, 326] on div "Shift End Time Set the time of the day you wish this shift to finish 11:30 00 0…" at bounding box center [476, 346] width 172 height 66
click at [326, 460] on span at bounding box center [327, 461] width 12 height 12
click at [326, 460] on input "Wed" at bounding box center [325, 461] width 8 height 8
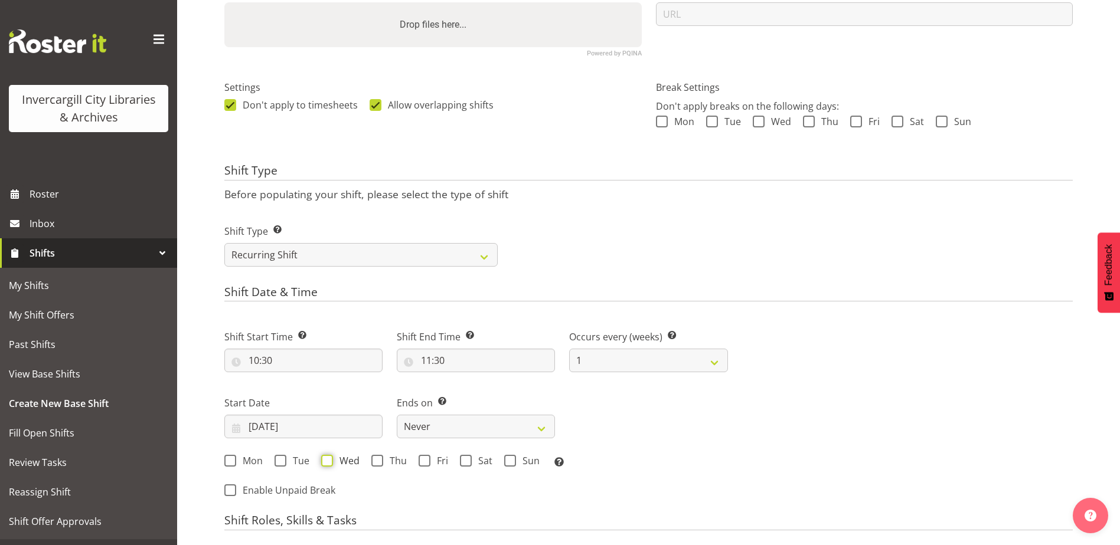
checkbox input "true"
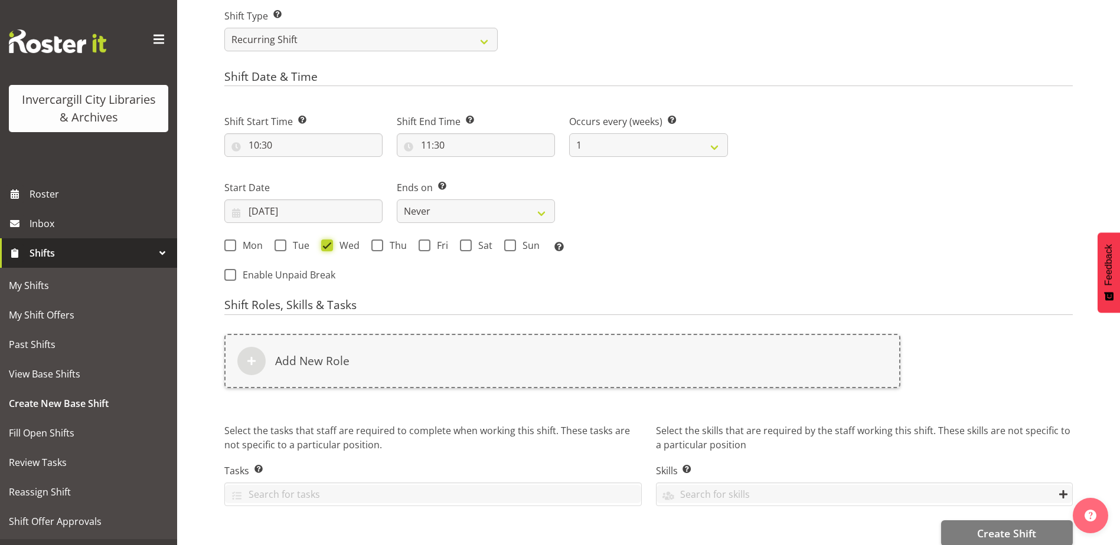
scroll to position [518, 0]
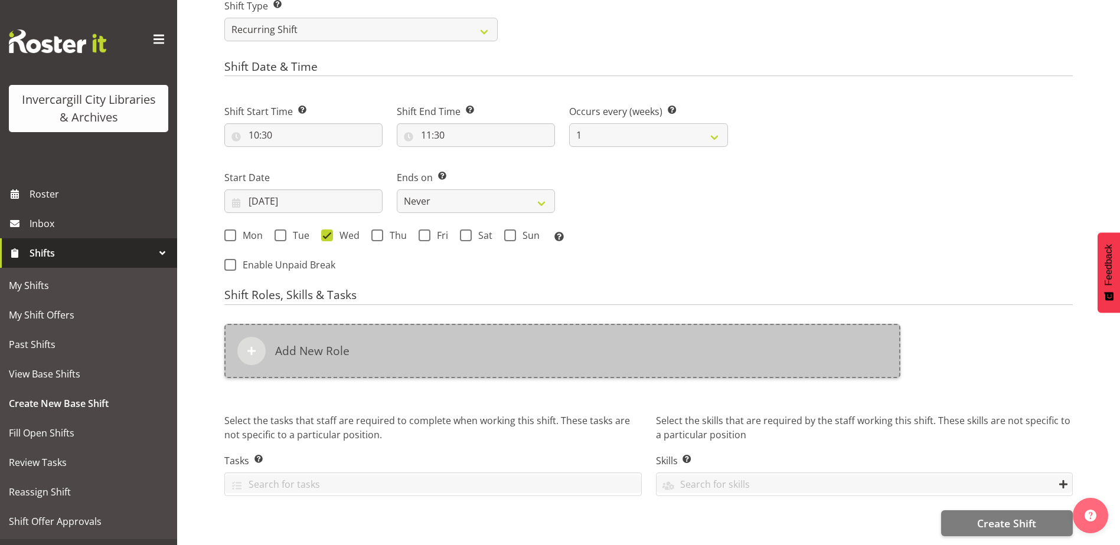
click at [324, 348] on h6 "Add New Role" at bounding box center [312, 351] width 74 height 14
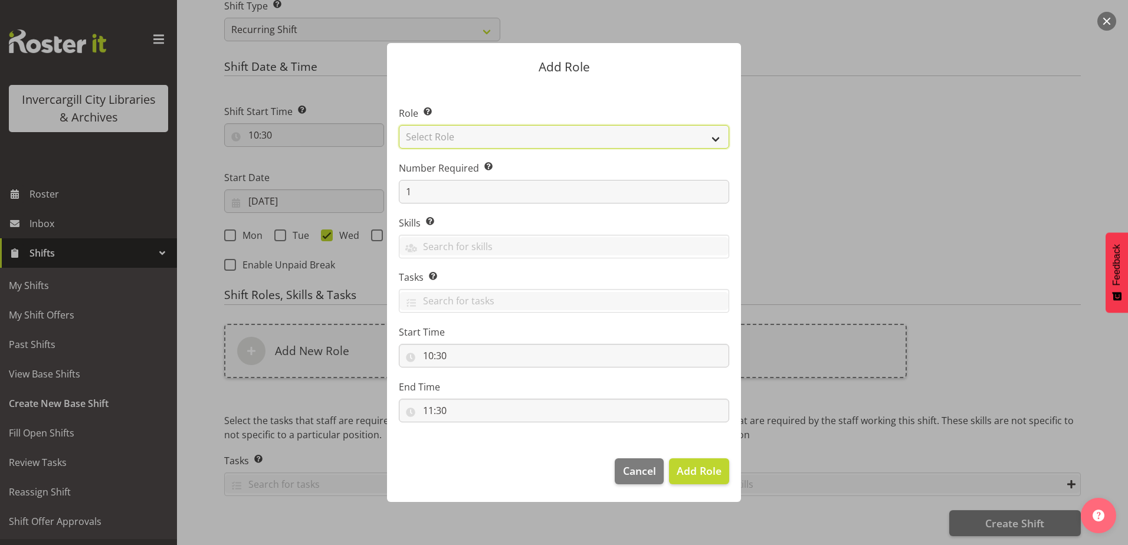
click at [714, 133] on select "Select Role 1st floor desk AQ operator Business Support Team member Casual Cust…" at bounding box center [564, 137] width 331 height 24
select select "1533"
click at [399, 125] on select "Select Role 1st floor desk AQ operator Business Support Team member Casual Cust…" at bounding box center [564, 137] width 331 height 24
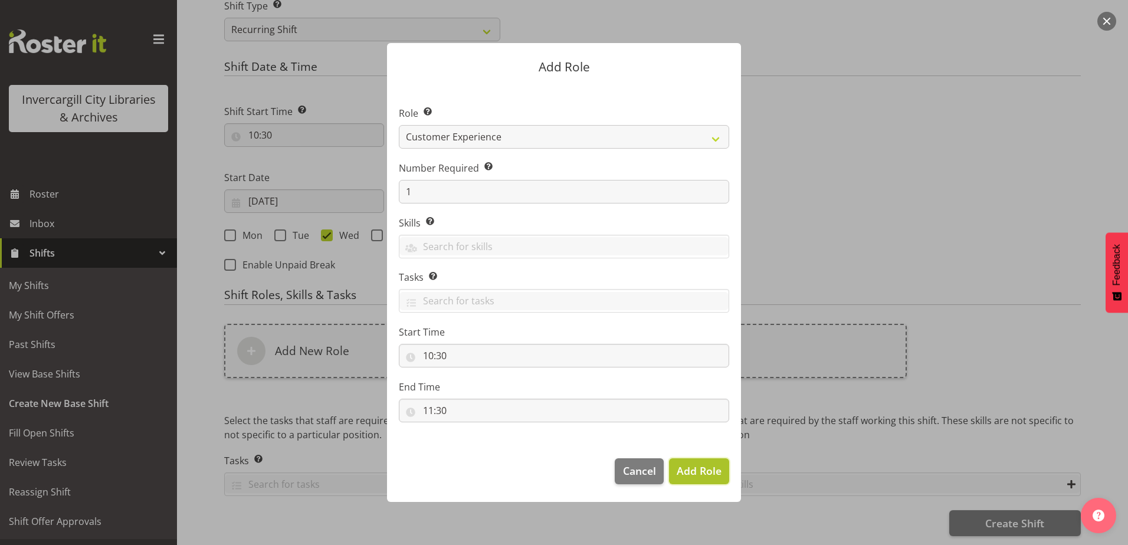
click at [693, 466] on span "Add Role" at bounding box center [699, 471] width 45 height 14
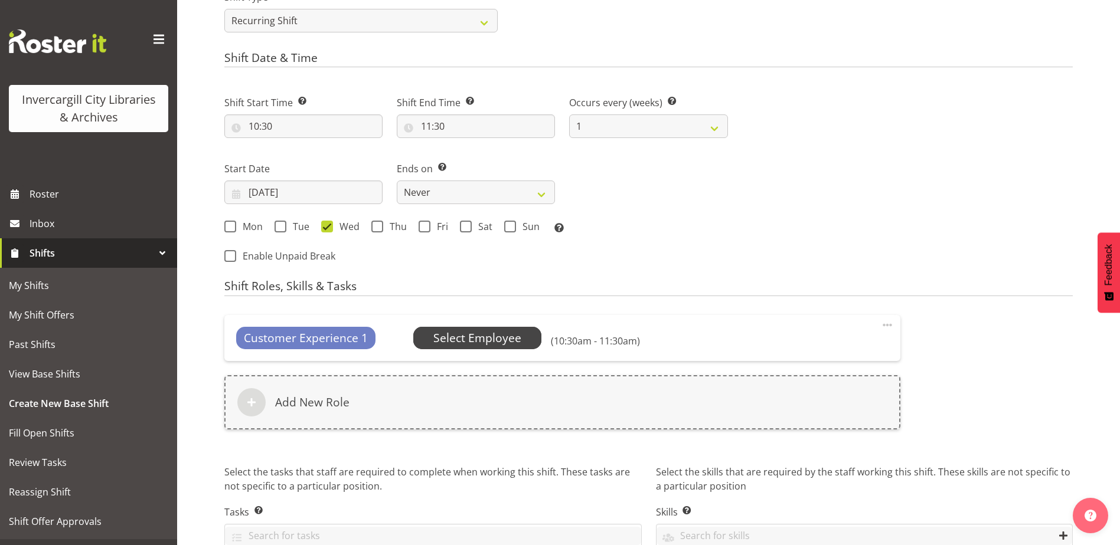
click at [462, 334] on span "Select Employee" at bounding box center [477, 338] width 88 height 17
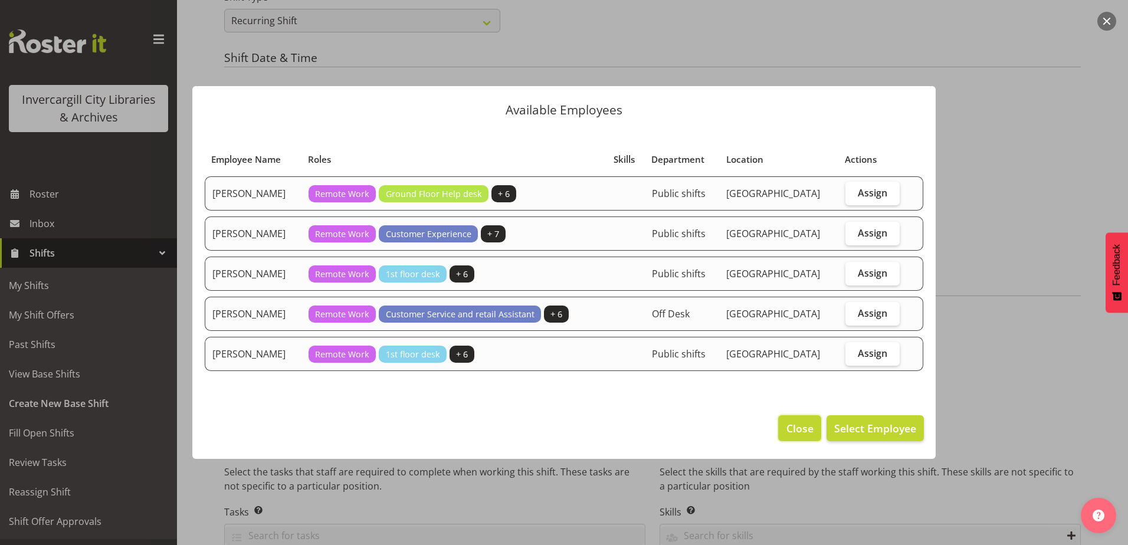
click at [792, 426] on span "Close" at bounding box center [800, 428] width 27 height 15
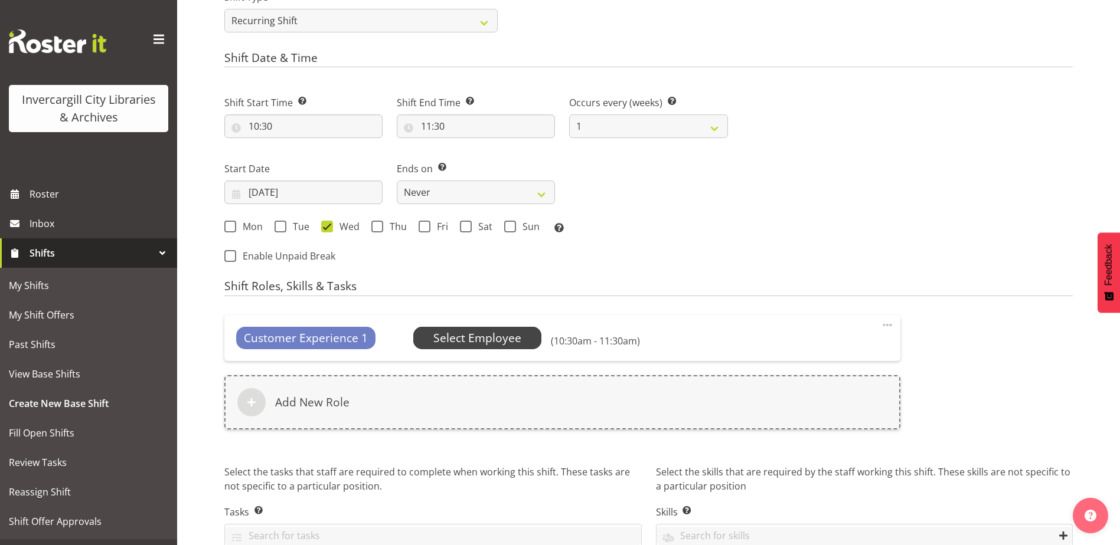
click at [434, 335] on span "Select Employee" at bounding box center [477, 338] width 88 height 17
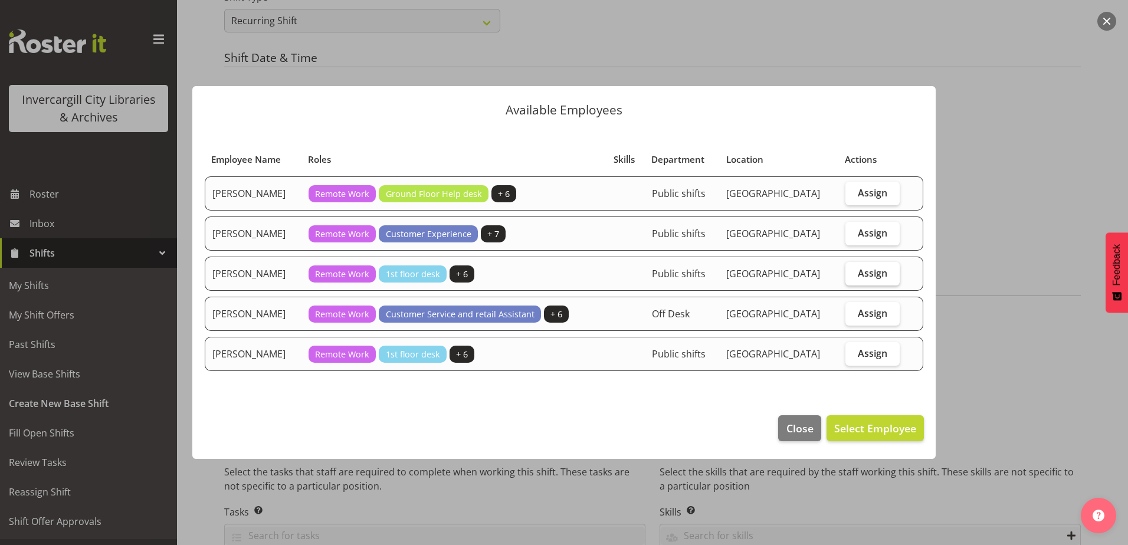
drag, startPoint x: 858, startPoint y: 277, endPoint x: 858, endPoint y: 323, distance: 46.6
click at [858, 276] on label "Assign" at bounding box center [873, 274] width 55 height 24
click at [853, 276] on input "Assign" at bounding box center [850, 273] width 8 height 8
checkbox input "true"
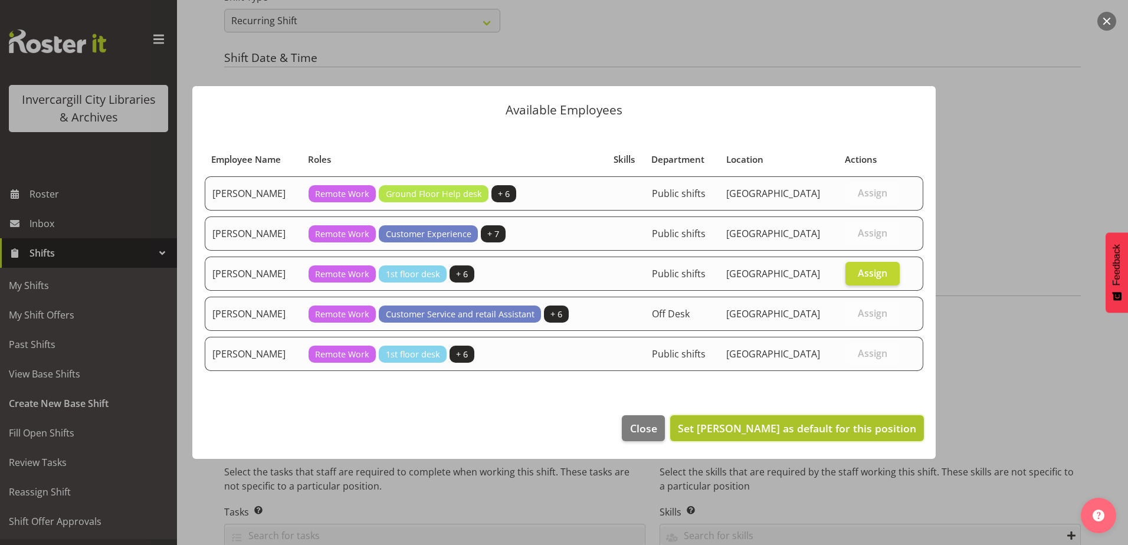
click at [832, 418] on button "Set Lynette Lockett as default for this position" at bounding box center [797, 429] width 254 height 26
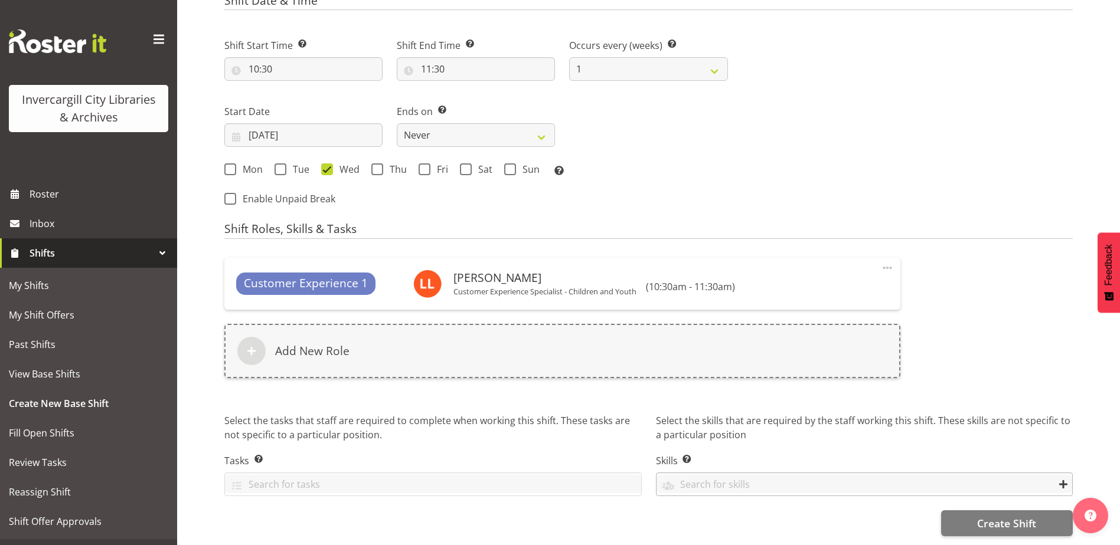
scroll to position [584, 0]
click at [983, 524] on button "Create Shift" at bounding box center [1007, 524] width 132 height 26
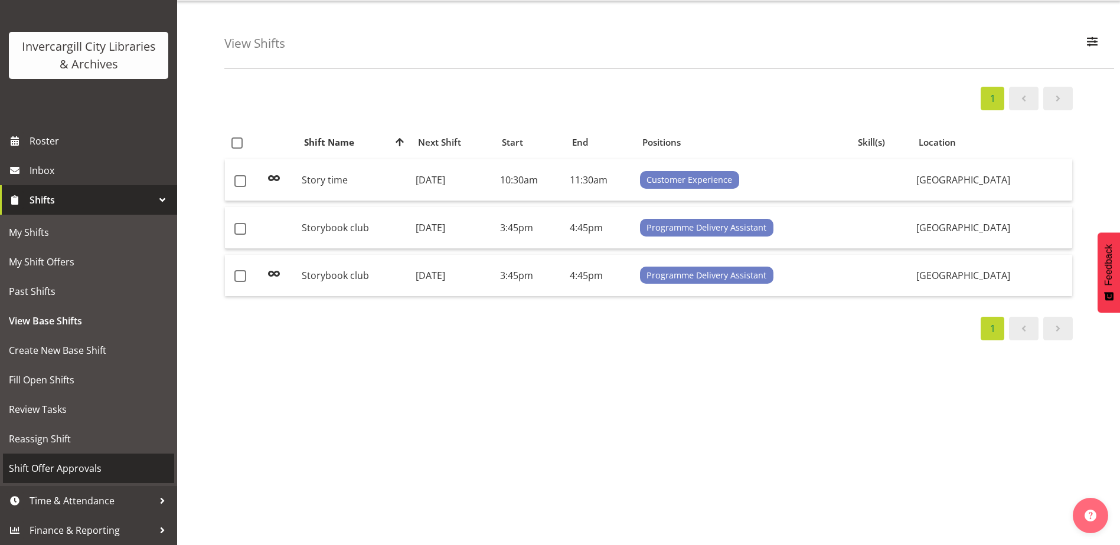
scroll to position [47, 0]
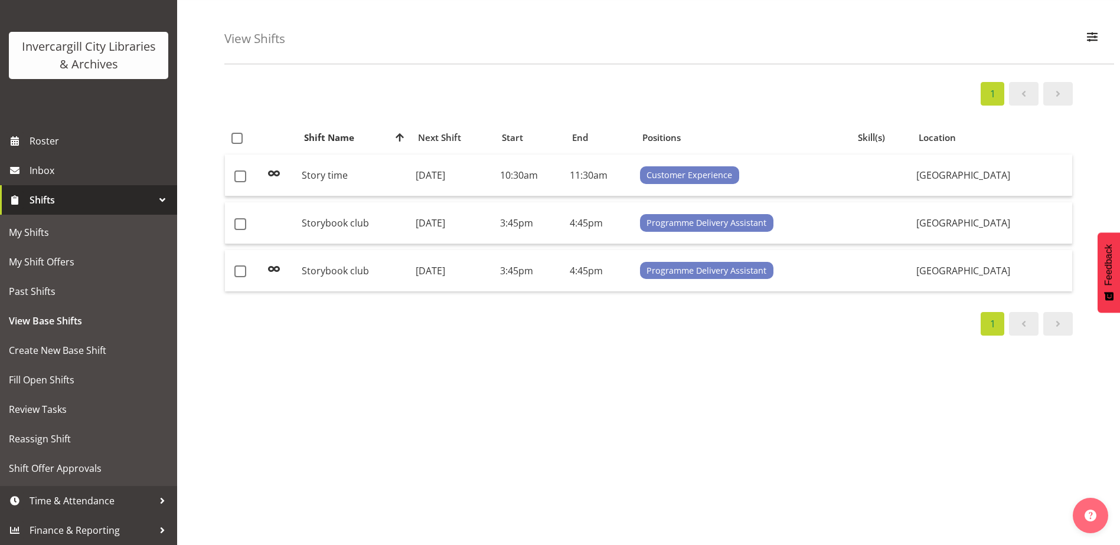
click at [155, 195] on div at bounding box center [162, 200] width 18 height 18
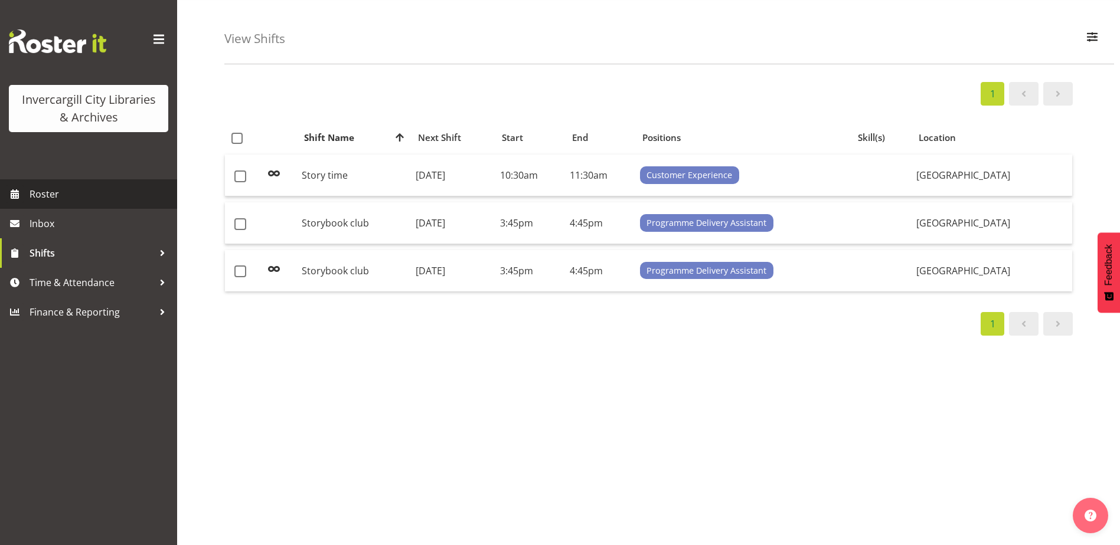
scroll to position [0, 0]
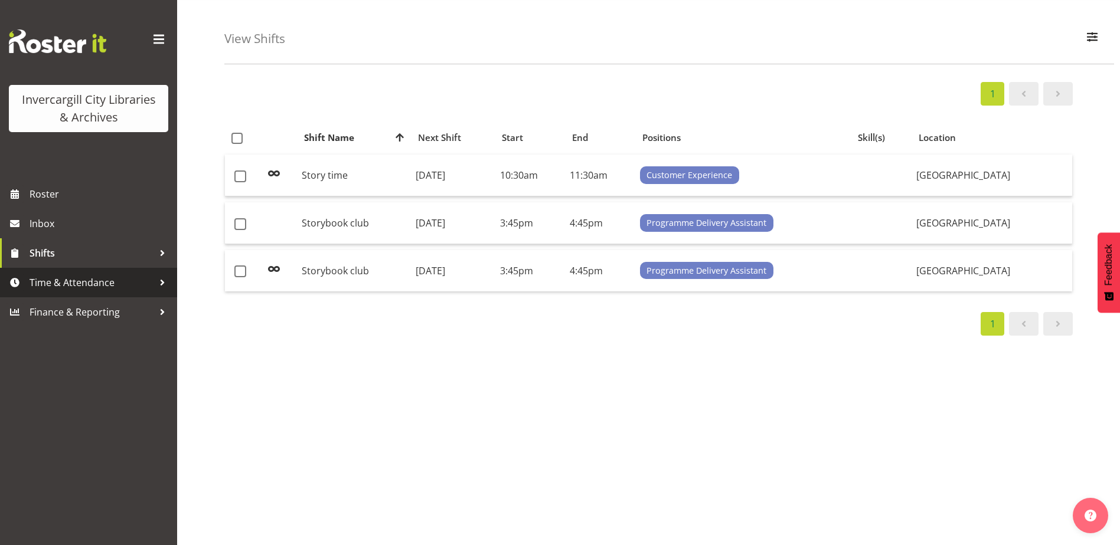
click at [57, 282] on span "Time & Attendance" at bounding box center [92, 283] width 124 height 18
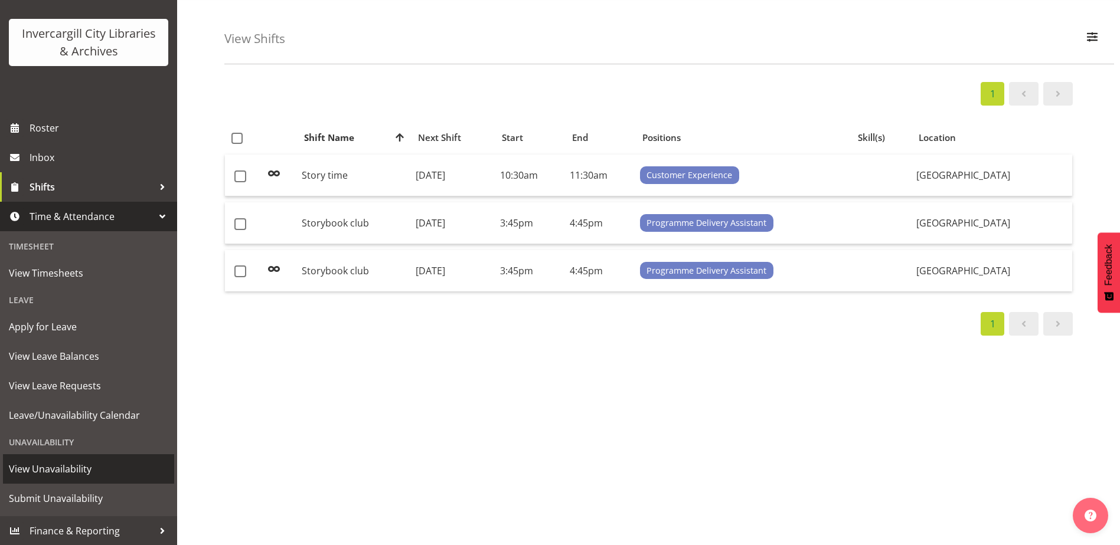
scroll to position [67, 0]
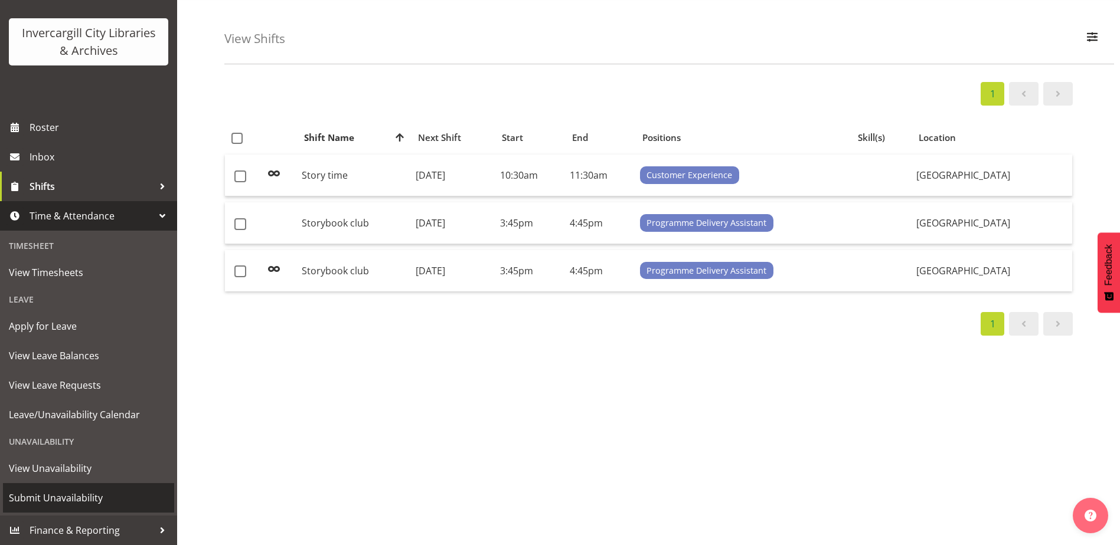
click at [47, 499] on span "Submit Unavailability" at bounding box center [88, 498] width 159 height 18
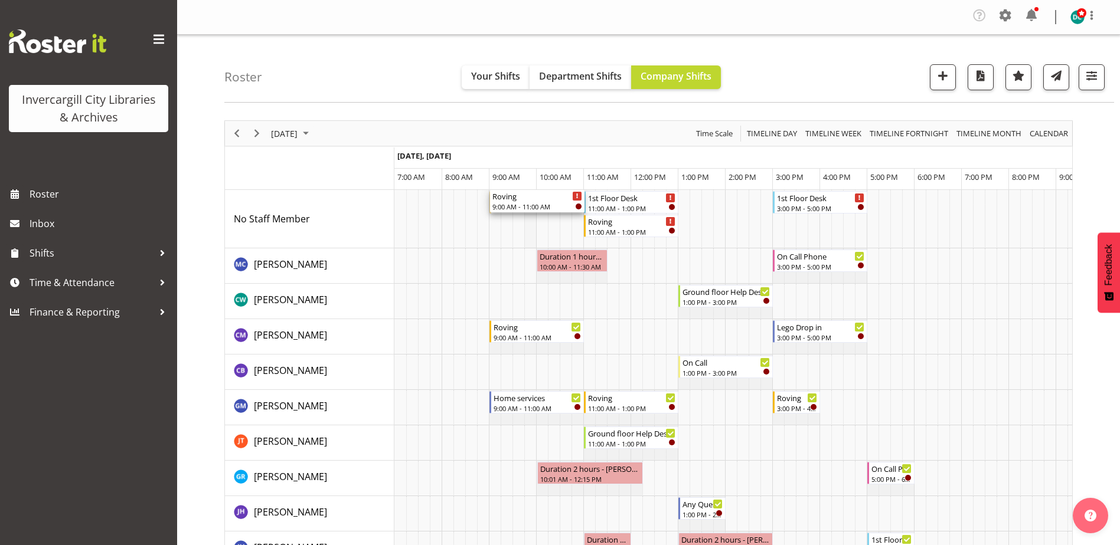
drag, startPoint x: 535, startPoint y: 199, endPoint x: 524, endPoint y: 228, distance: 31.4
drag, startPoint x: 521, startPoint y: 199, endPoint x: 541, endPoint y: 202, distance: 20.3
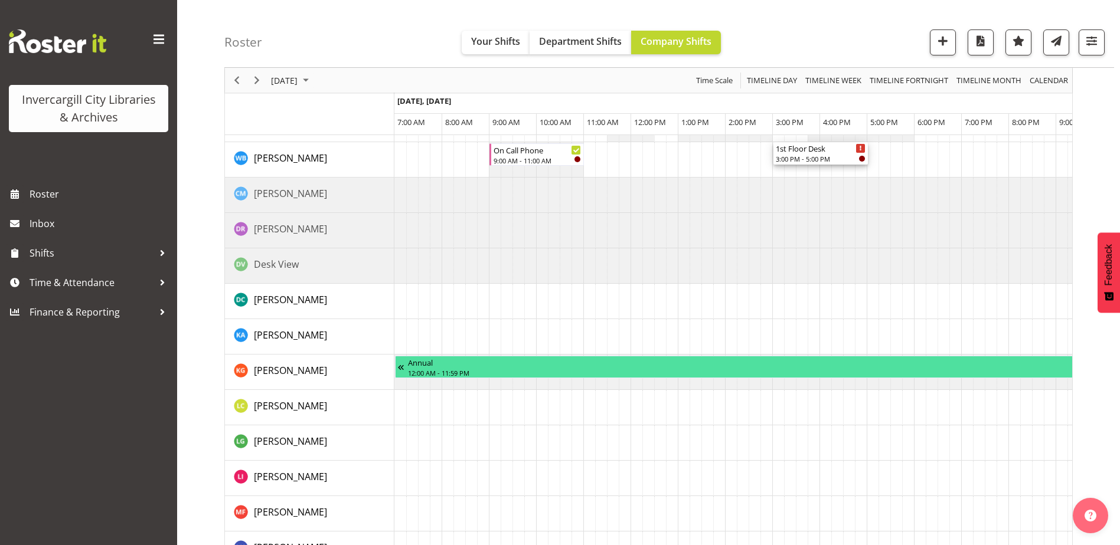
scroll to position [831, 0]
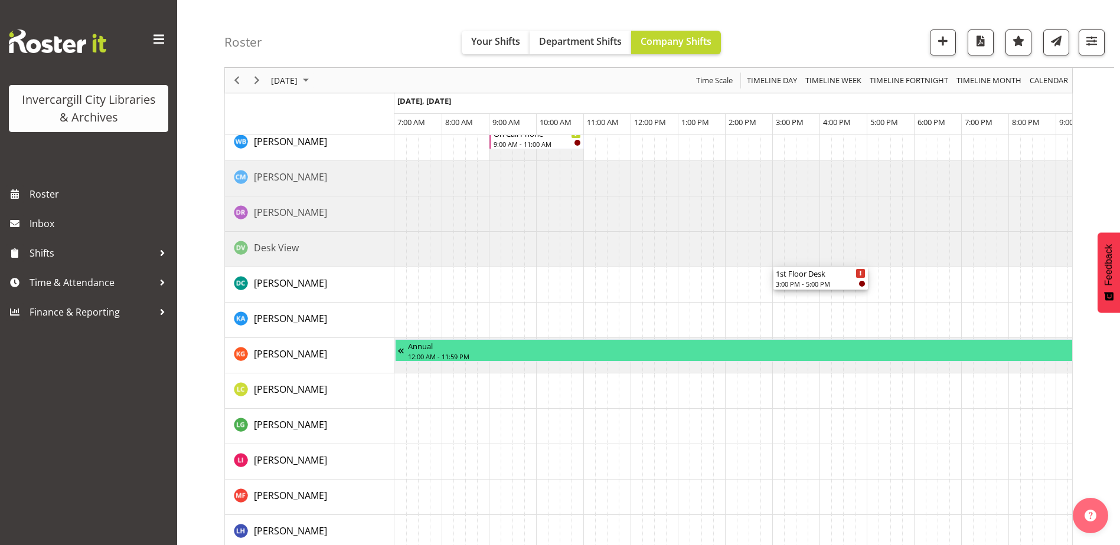
drag, startPoint x: 817, startPoint y: 204, endPoint x: 797, endPoint y: 289, distance: 87.3
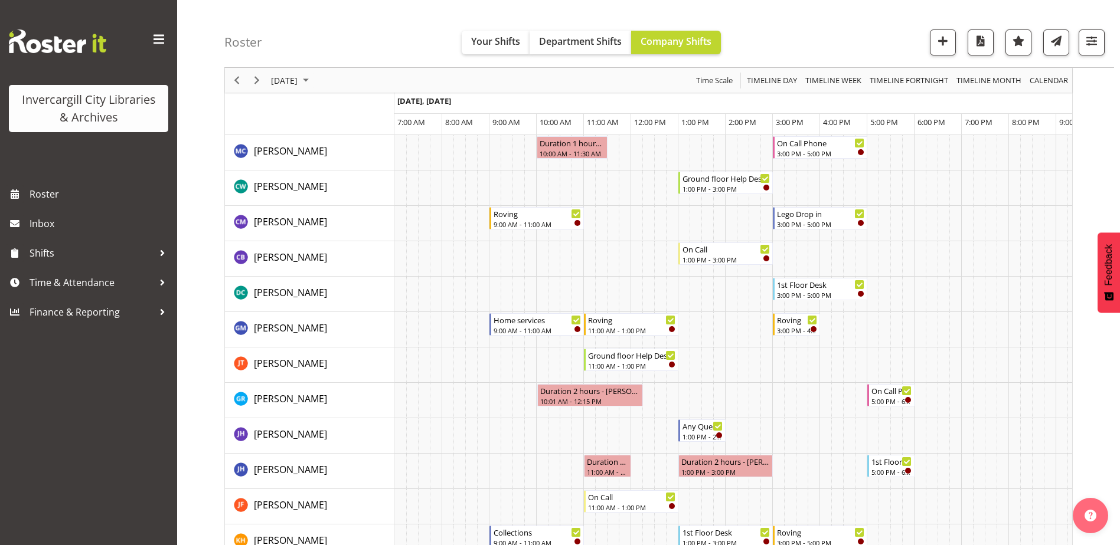
scroll to position [0, 0]
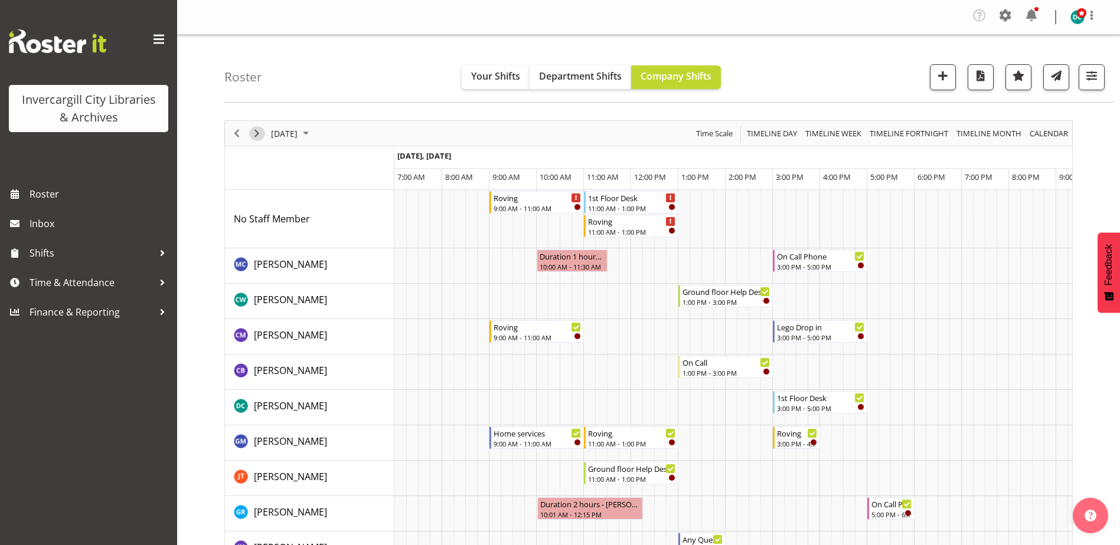
click at [253, 134] on span "Next" at bounding box center [257, 133] width 14 height 15
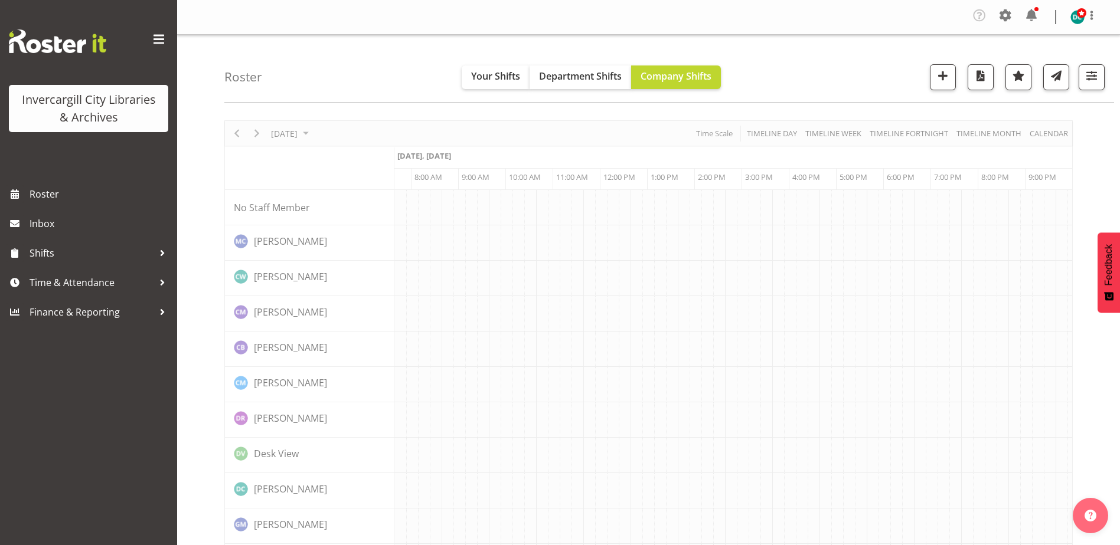
scroll to position [0, 31]
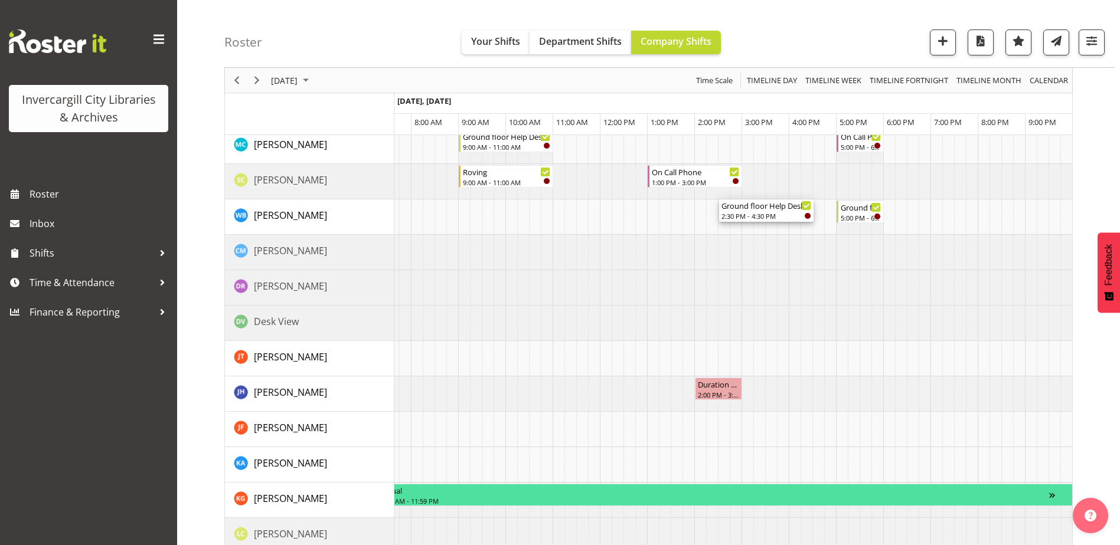
scroll to position [649, 0]
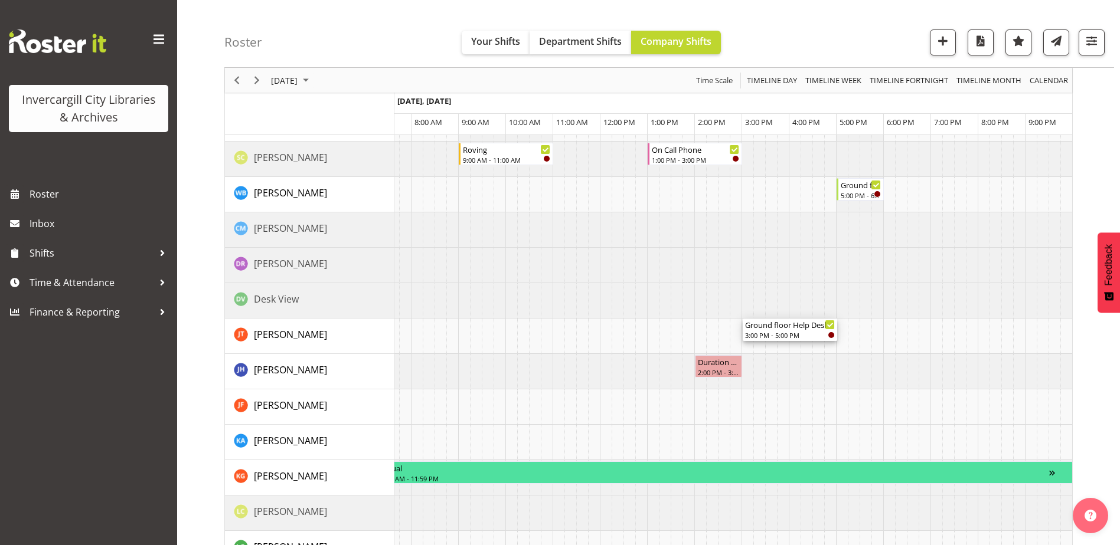
drag, startPoint x: 778, startPoint y: 199, endPoint x: 770, endPoint y: 333, distance: 133.6
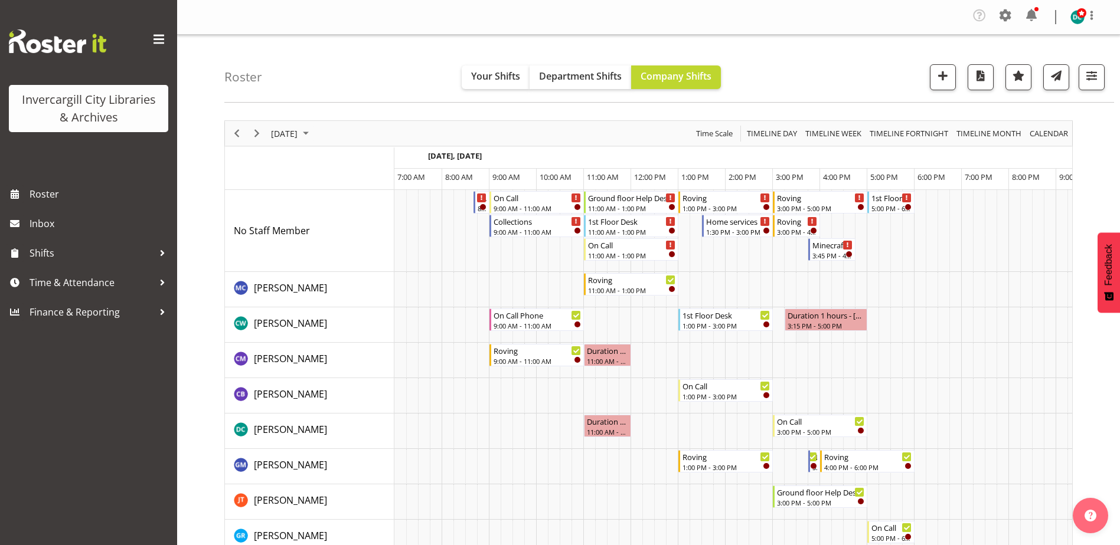
scroll to position [0, 31]
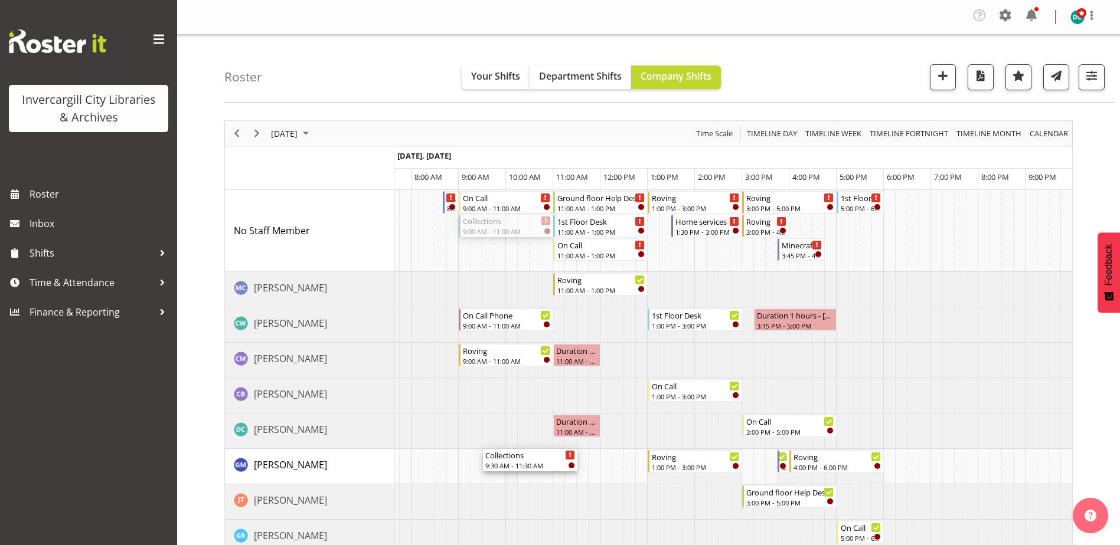
drag, startPoint x: 488, startPoint y: 223, endPoint x: 513, endPoint y: 477, distance: 255.7
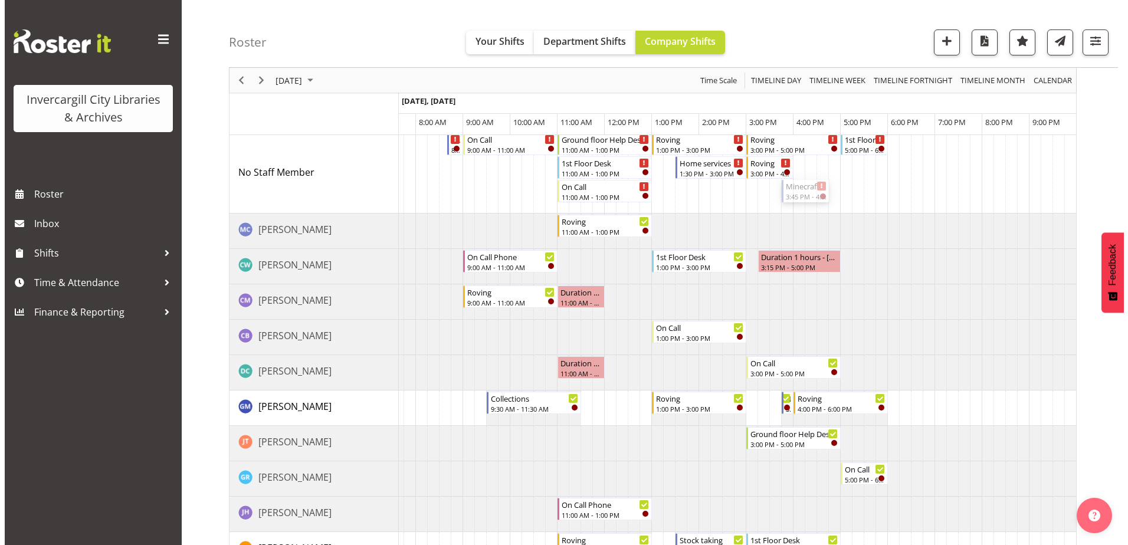
scroll to position [0, 0]
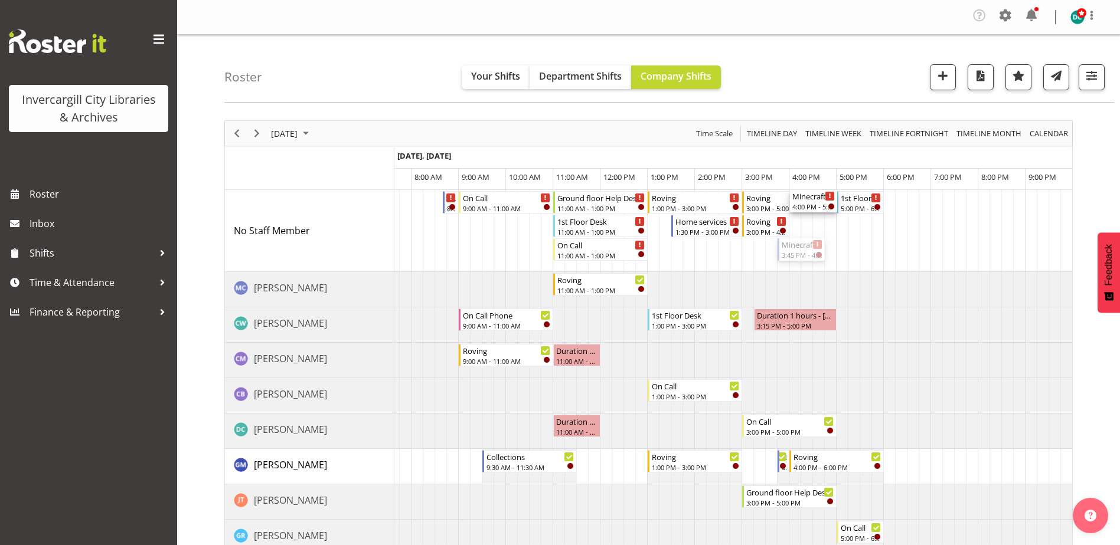
drag, startPoint x: 798, startPoint y: 249, endPoint x: 792, endPoint y: 253, distance: 7.2
drag, startPoint x: 801, startPoint y: 243, endPoint x: 792, endPoint y: 269, distance: 27.4
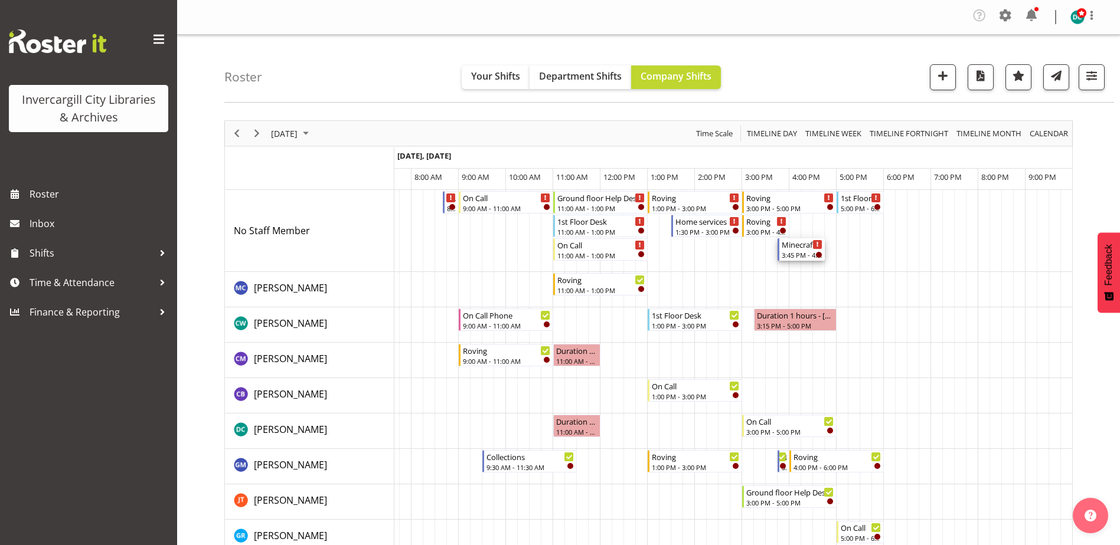
click at [796, 251] on div "3:45 PM - 4:45 PM" at bounding box center [801, 254] width 41 height 9
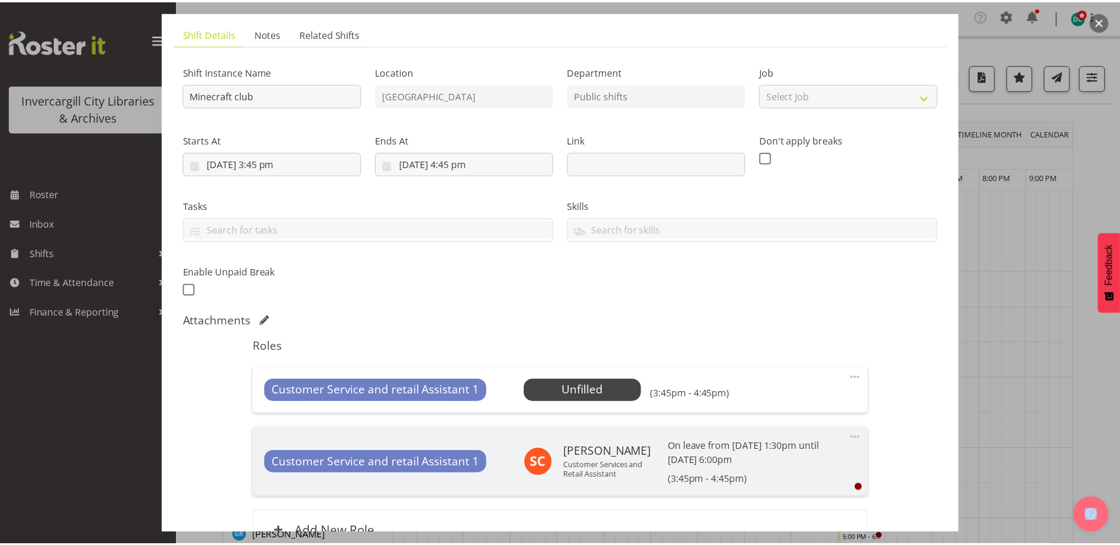
scroll to position [118, 0]
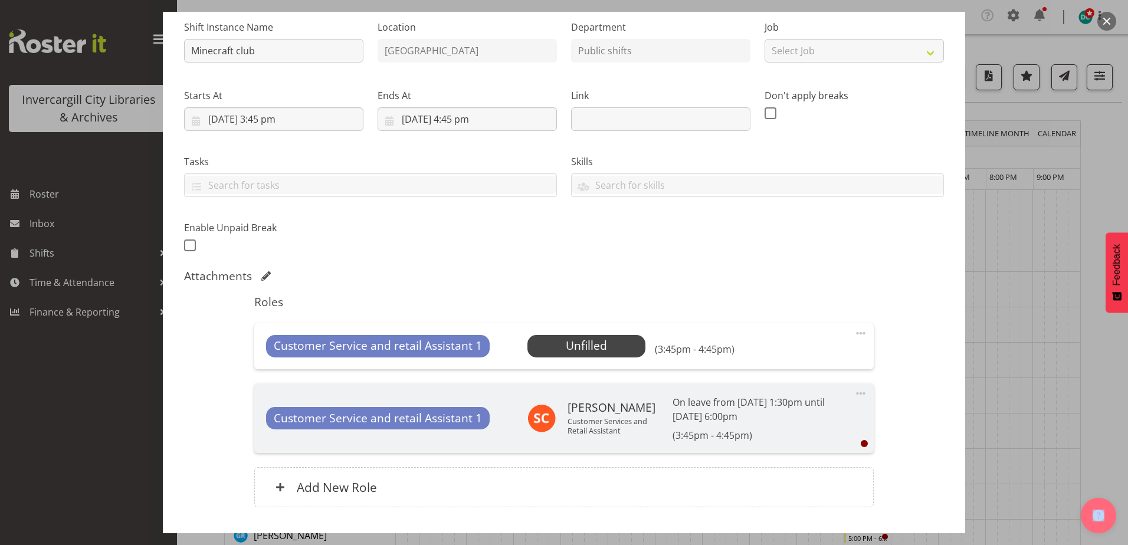
click at [854, 333] on span at bounding box center [861, 333] width 14 height 14
click at [768, 404] on link "Delete" at bounding box center [811, 404] width 113 height 21
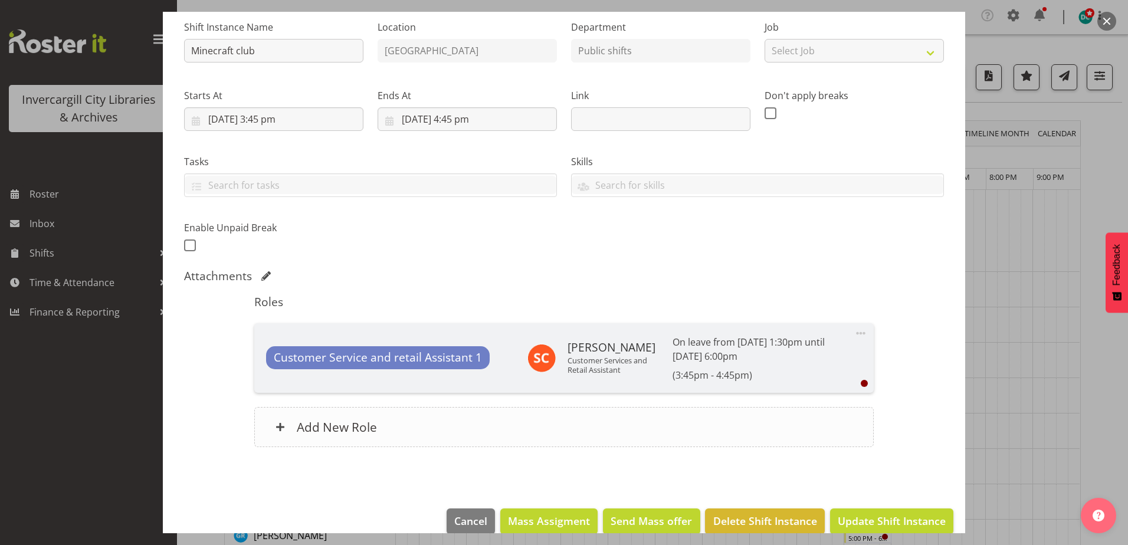
click at [451, 434] on div "Add New Role" at bounding box center [563, 427] width 619 height 40
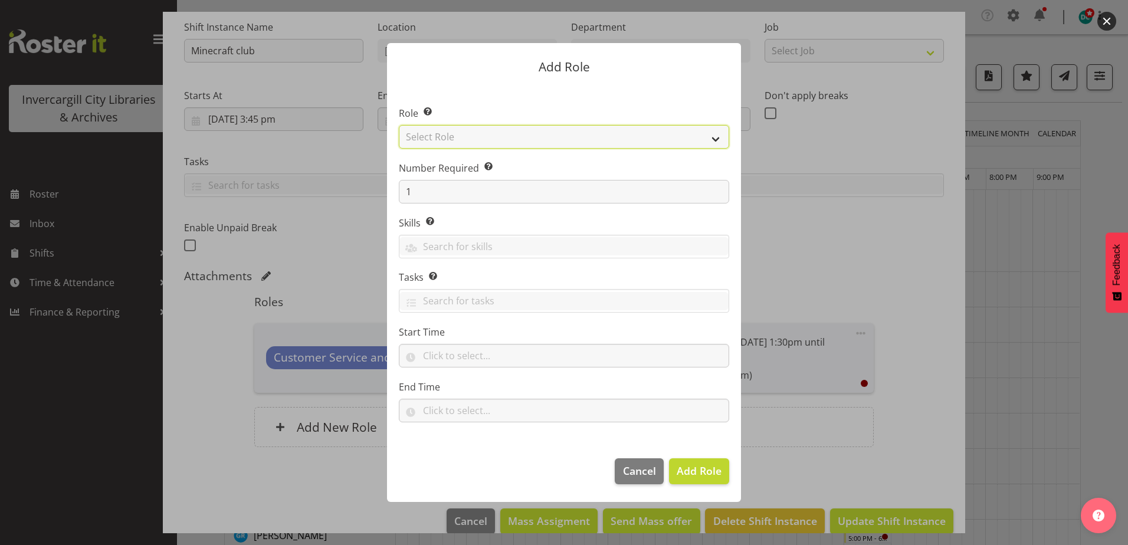
click at [492, 138] on select "Select Role 1st floor desk AQ operator Business Support Team member Casual Cust…" at bounding box center [564, 137] width 331 height 24
select select "1527"
click at [399, 125] on select "Select Role 1st floor desk AQ operator Business Support Team member Casual Cust…" at bounding box center [564, 137] width 331 height 24
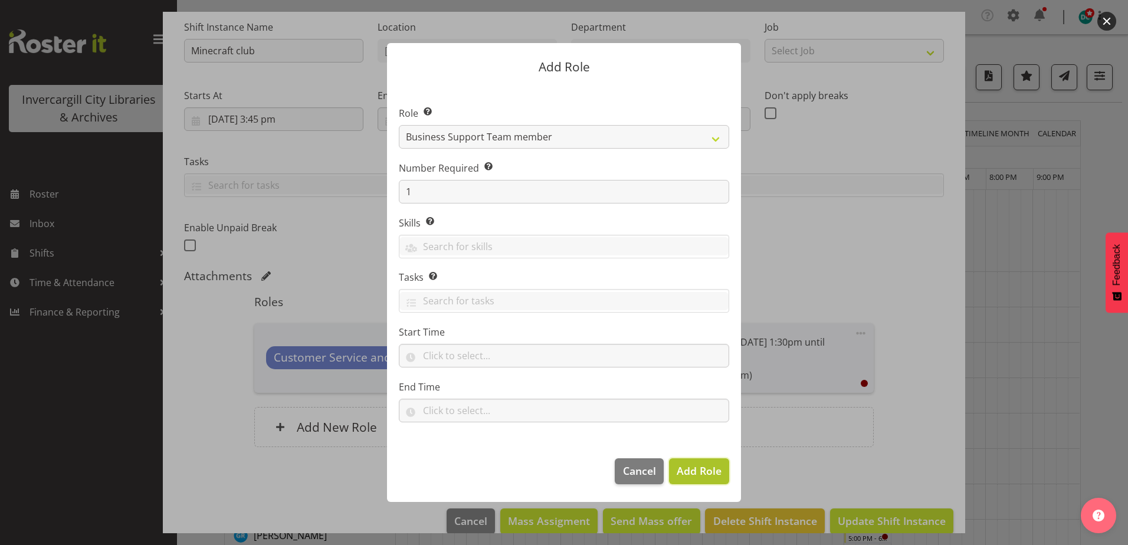
click at [702, 468] on span "Add Role" at bounding box center [699, 471] width 45 height 14
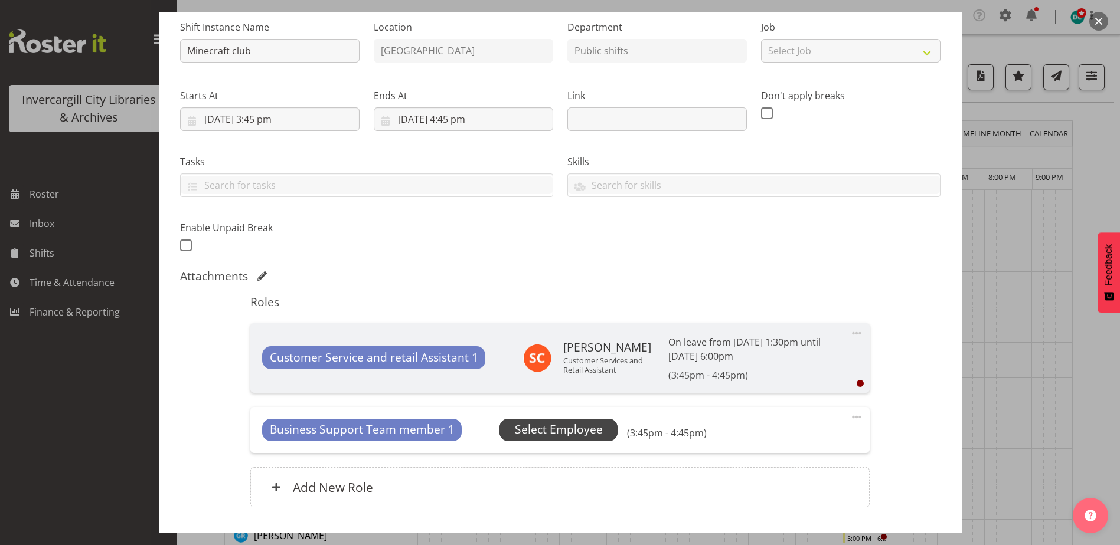
click at [554, 424] on span "Select Employee" at bounding box center [559, 429] width 88 height 17
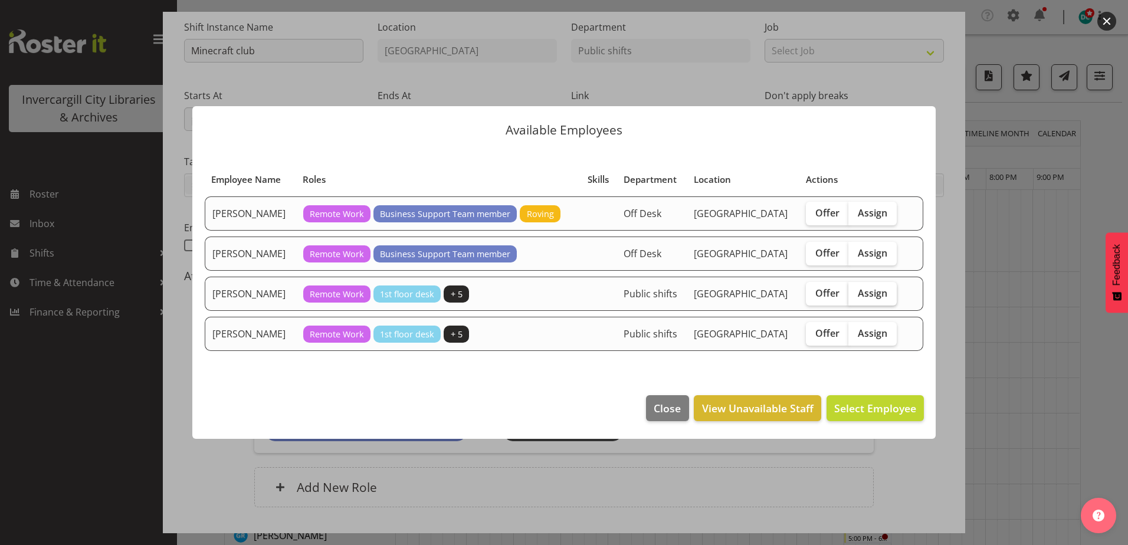
click at [855, 292] on label "Assign" at bounding box center [873, 294] width 48 height 24
click at [855, 292] on input "Assign" at bounding box center [853, 293] width 8 height 8
checkbox input "true"
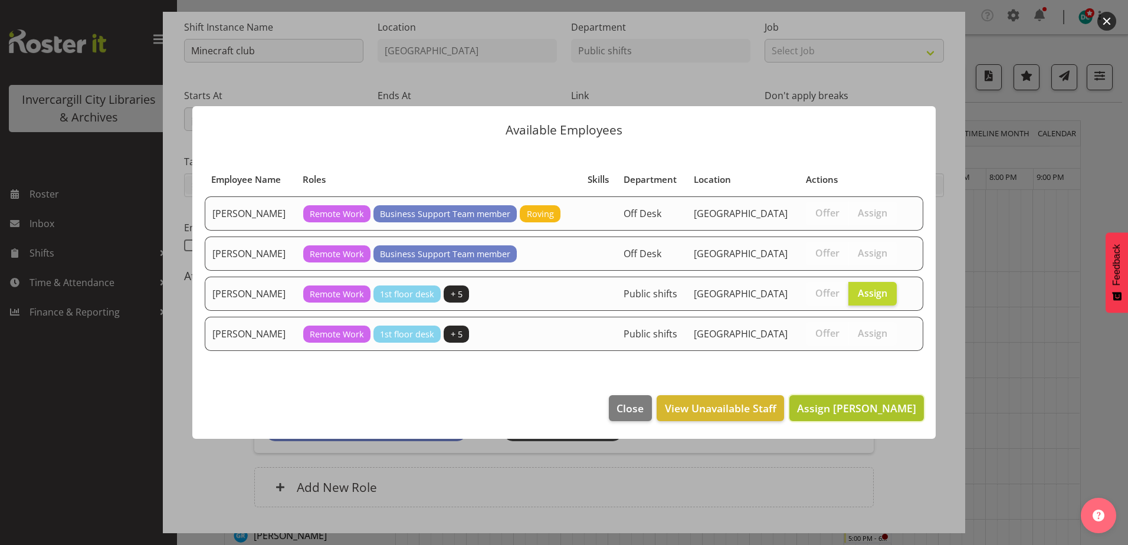
click at [869, 407] on span "Assign Samuel Carter" at bounding box center [856, 408] width 119 height 14
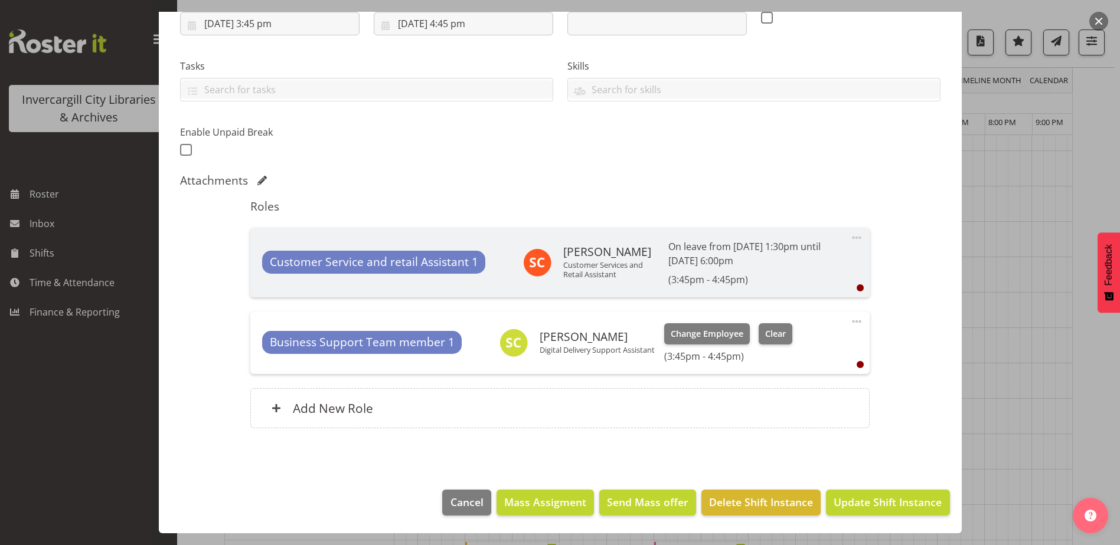
scroll to position [295, 0]
click at [864, 505] on span "Update Shift Instance" at bounding box center [887, 502] width 108 height 15
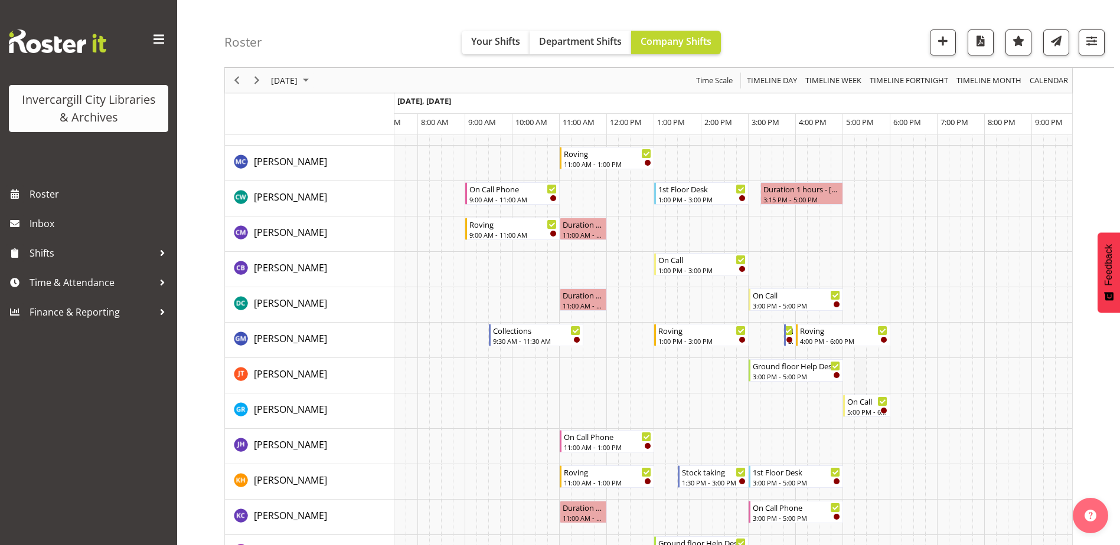
scroll to position [0, 0]
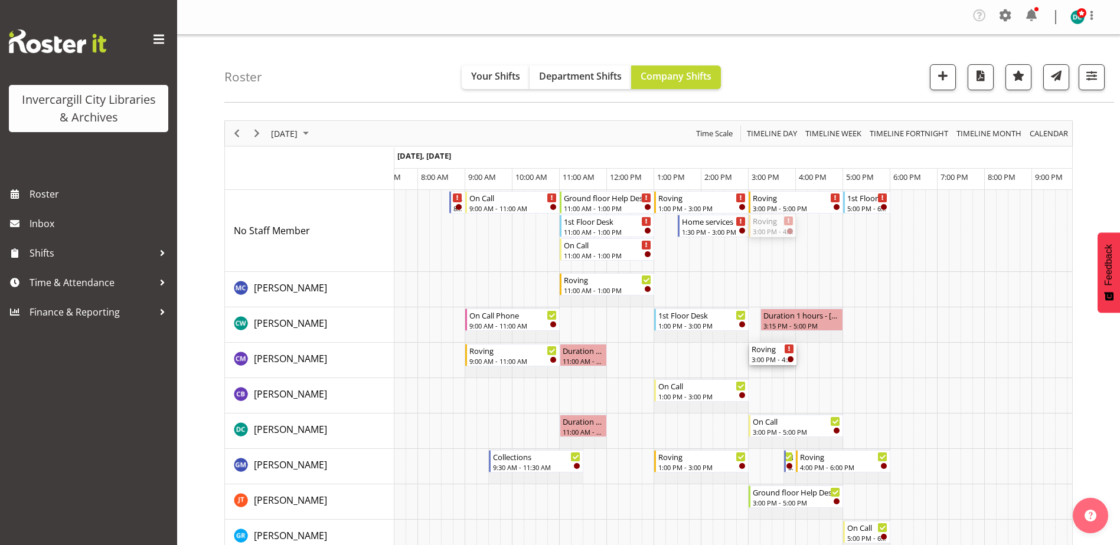
drag, startPoint x: 773, startPoint y: 224, endPoint x: 776, endPoint y: 359, distance: 134.6
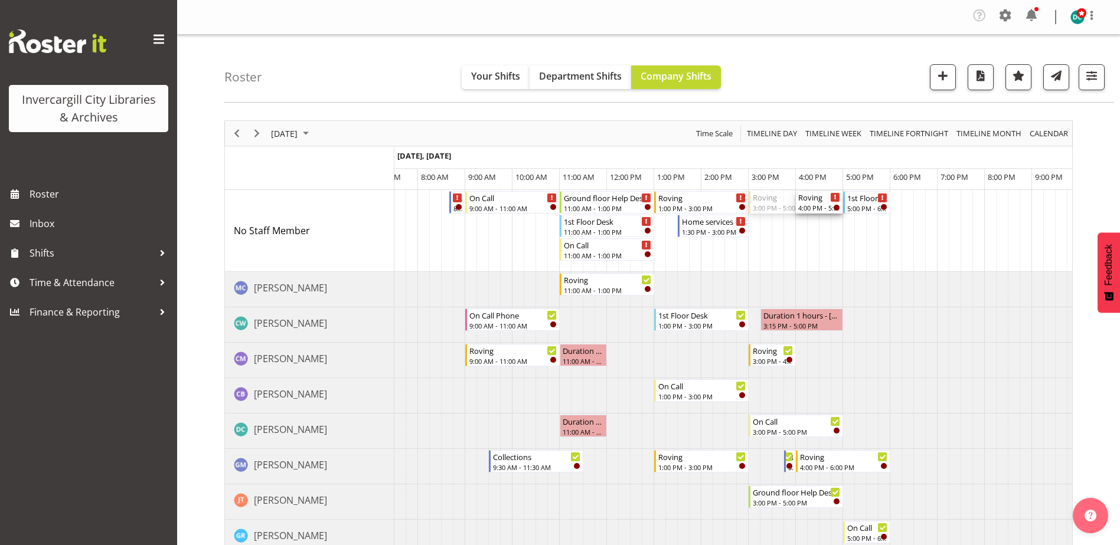
drag, startPoint x: 751, startPoint y: 207, endPoint x: 803, endPoint y: 211, distance: 52.1
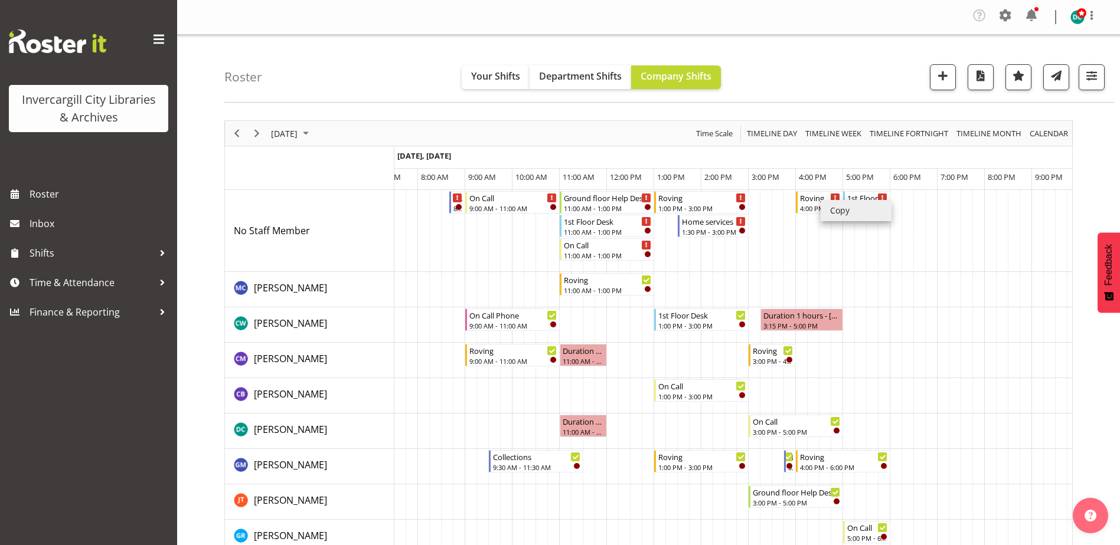
click at [842, 205] on li "Copy" at bounding box center [855, 210] width 71 height 21
drag, startPoint x: 840, startPoint y: 208, endPoint x: 829, endPoint y: 212, distance: 12.5
click at [829, 212] on li "Copy" at bounding box center [855, 210] width 71 height 21
click at [844, 213] on li "Copy" at bounding box center [855, 210] width 71 height 21
click at [793, 243] on td "Timeline Day of September 11, 2025" at bounding box center [789, 231] width 12 height 82
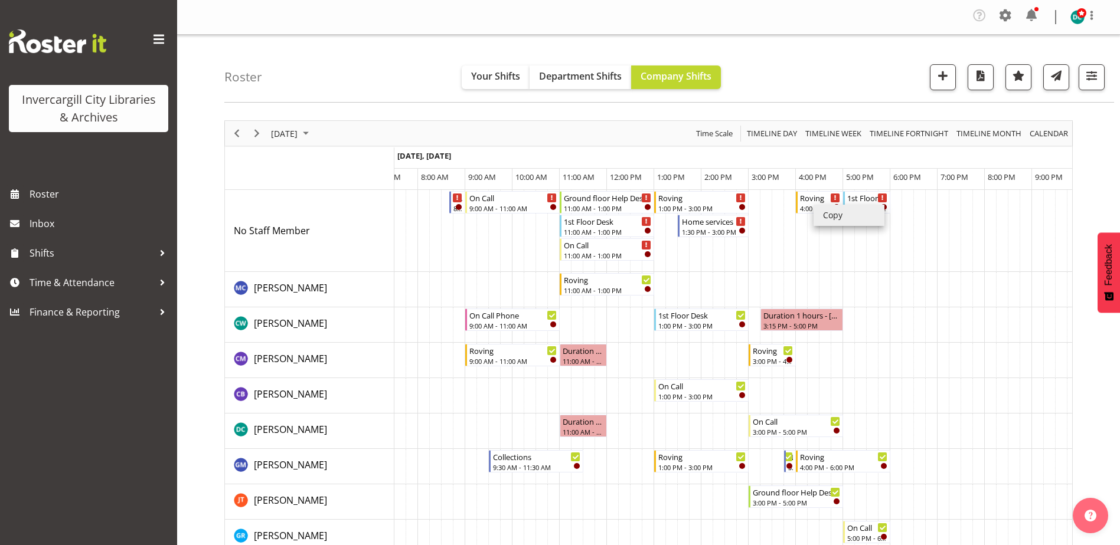
click at [826, 215] on li "Copy" at bounding box center [848, 215] width 71 height 21
click at [802, 247] on td "Timeline Day of September 11, 2025" at bounding box center [801, 231] width 12 height 82
click at [768, 223] on td "Timeline Day of September 11, 2025" at bounding box center [766, 231] width 12 height 82
click at [803, 287] on td "Timeline Day of September 11, 2025" at bounding box center [801, 289] width 12 height 35
click at [804, 219] on td "Timeline Day of September 11, 2025" at bounding box center [801, 231] width 12 height 82
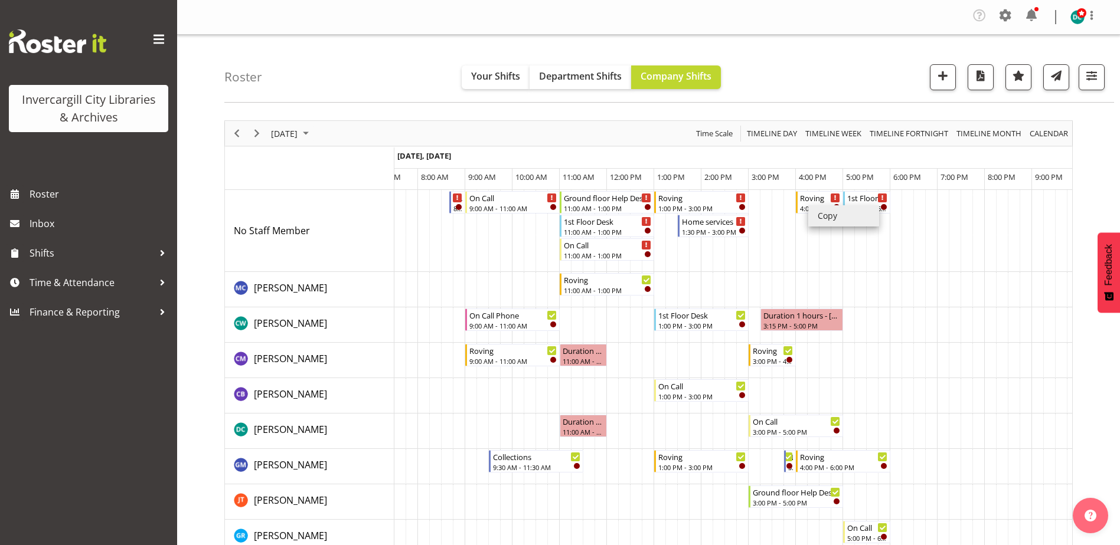
click at [829, 217] on li "Copy" at bounding box center [843, 215] width 71 height 21
click at [829, 217] on td "Timeline Day of September 11, 2025" at bounding box center [825, 231] width 12 height 82
click at [830, 218] on td "Timeline Day of September 11, 2025" at bounding box center [825, 231] width 12 height 82
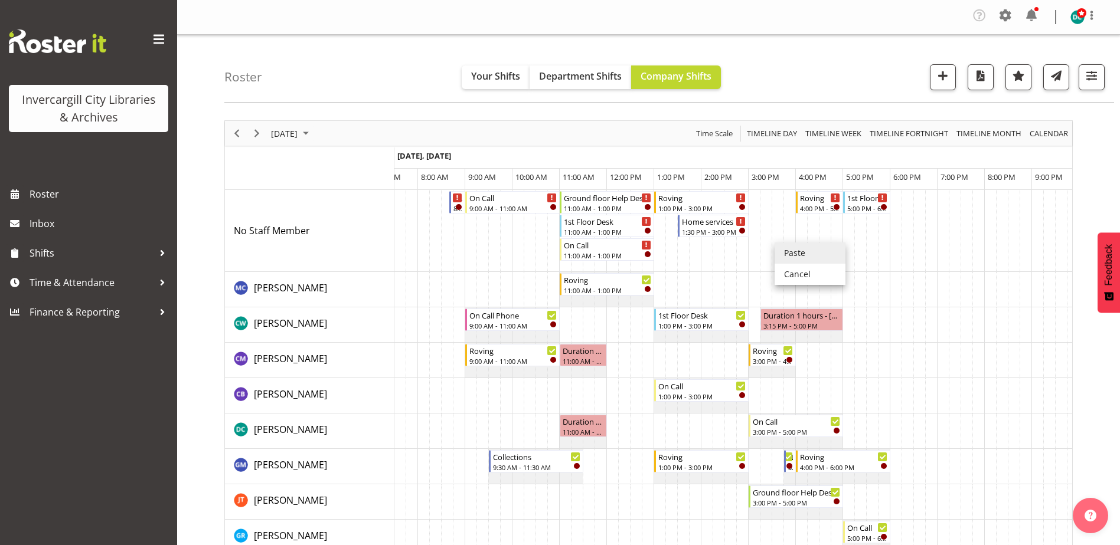
click at [796, 256] on li "Paste" at bounding box center [809, 253] width 71 height 21
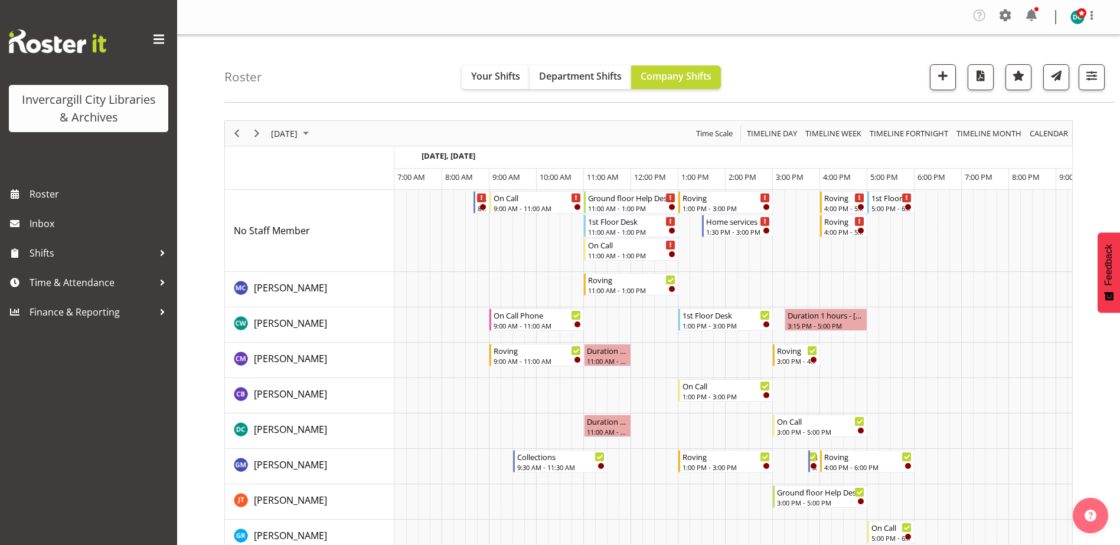
scroll to position [0, 24]
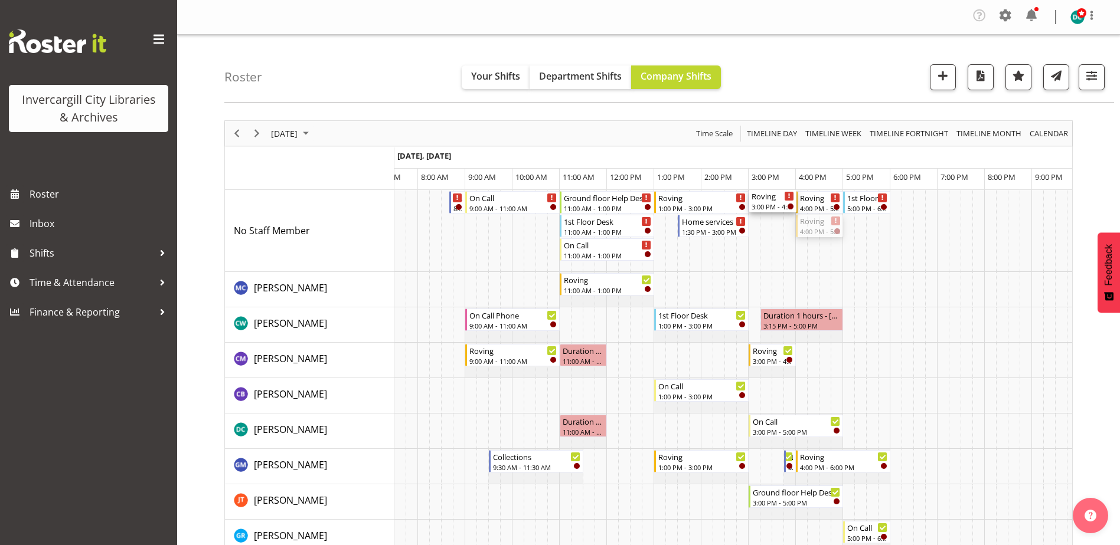
drag, startPoint x: 820, startPoint y: 234, endPoint x: 754, endPoint y: 212, distance: 69.1
drag, startPoint x: 767, startPoint y: 202, endPoint x: 762, endPoint y: 394, distance: 192.5
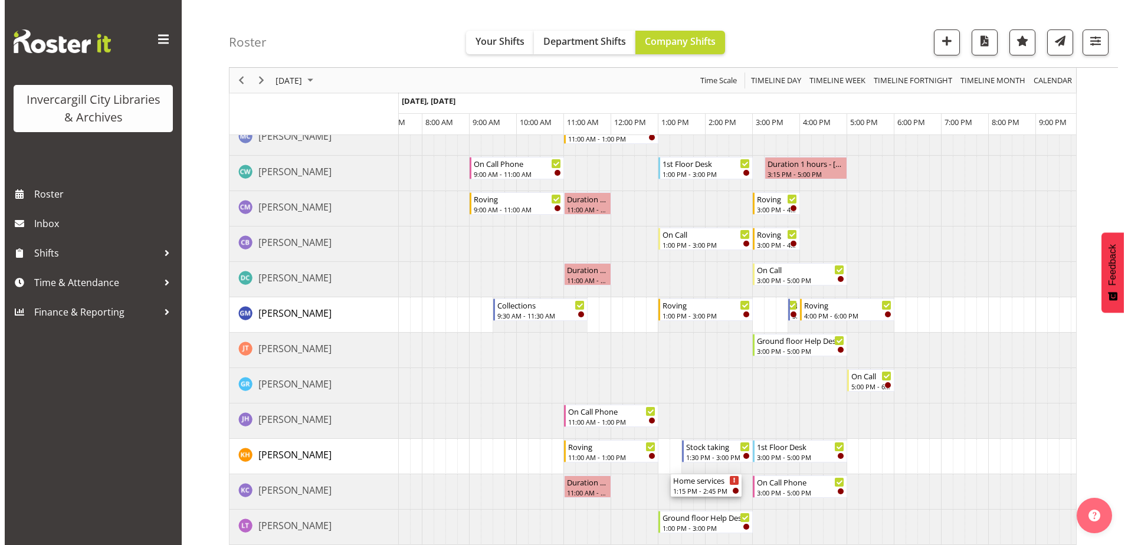
scroll to position [0, 0]
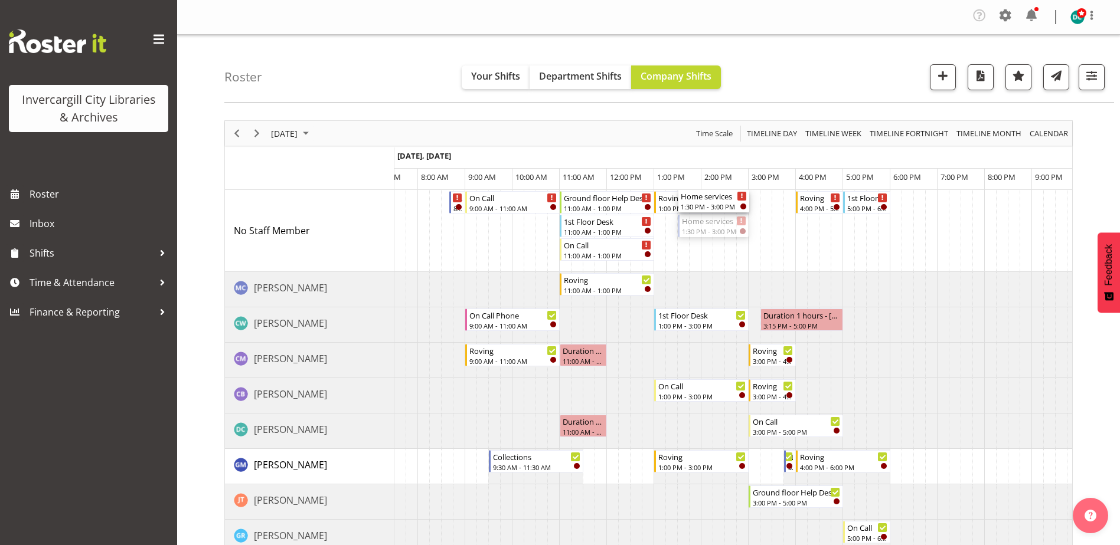
drag, startPoint x: 701, startPoint y: 246, endPoint x: 708, endPoint y: 245, distance: 7.7
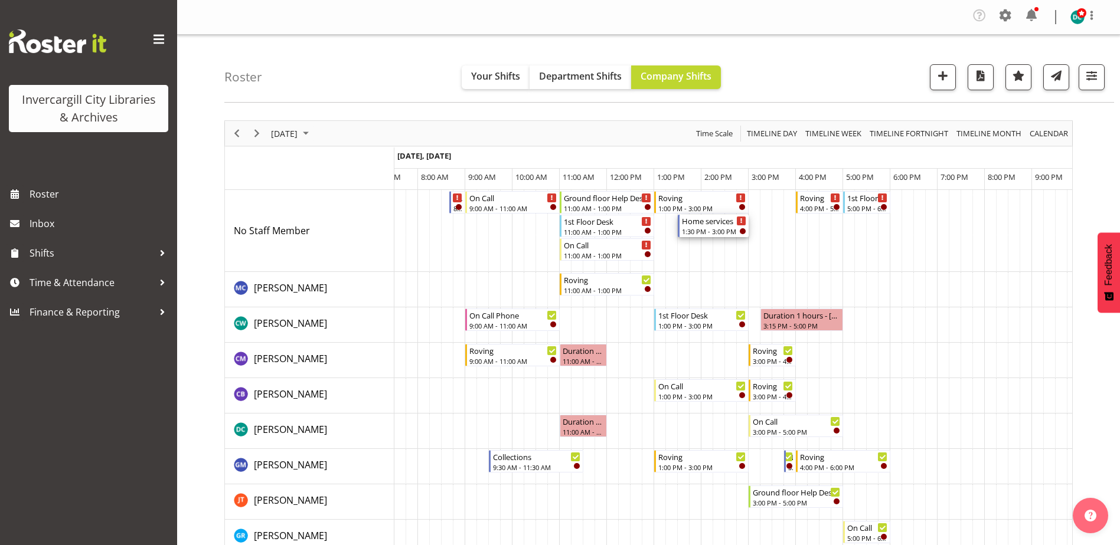
click at [703, 228] on div "1:30 PM - 3:00 PM" at bounding box center [714, 231] width 64 height 9
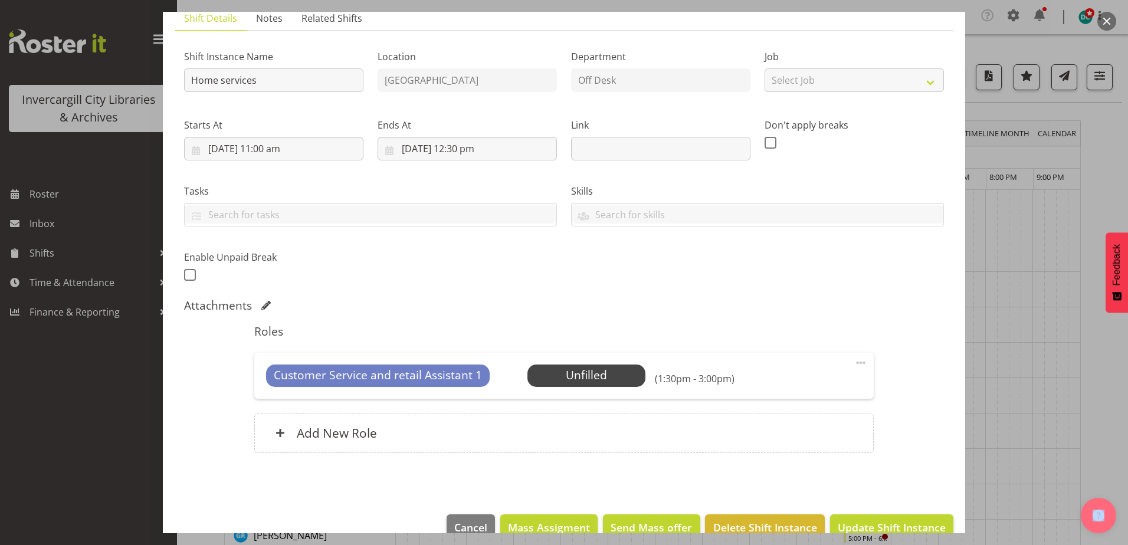
scroll to position [113, 0]
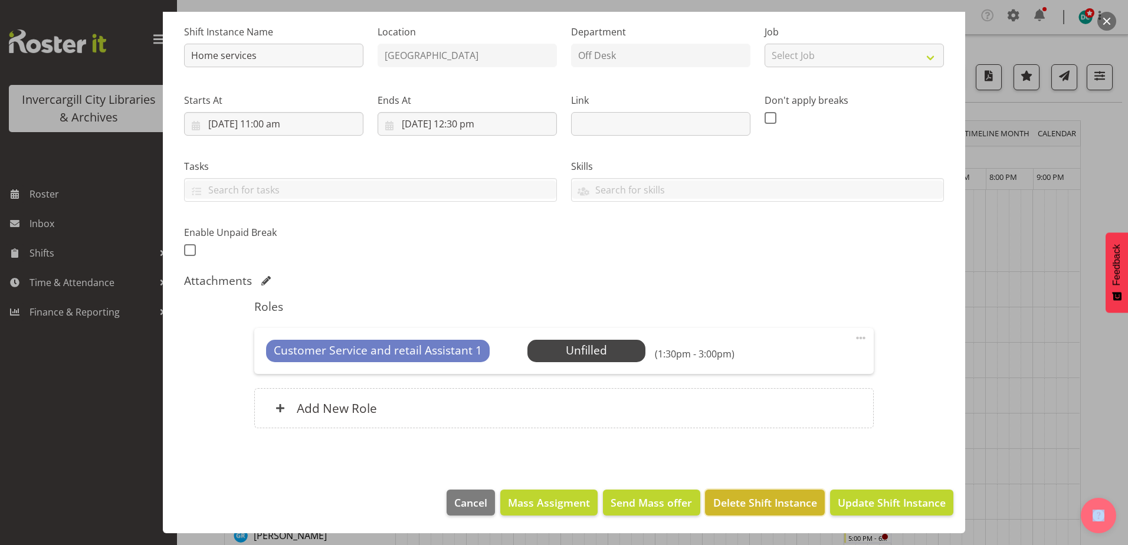
click at [743, 501] on span "Delete Shift Instance" at bounding box center [766, 502] width 104 height 15
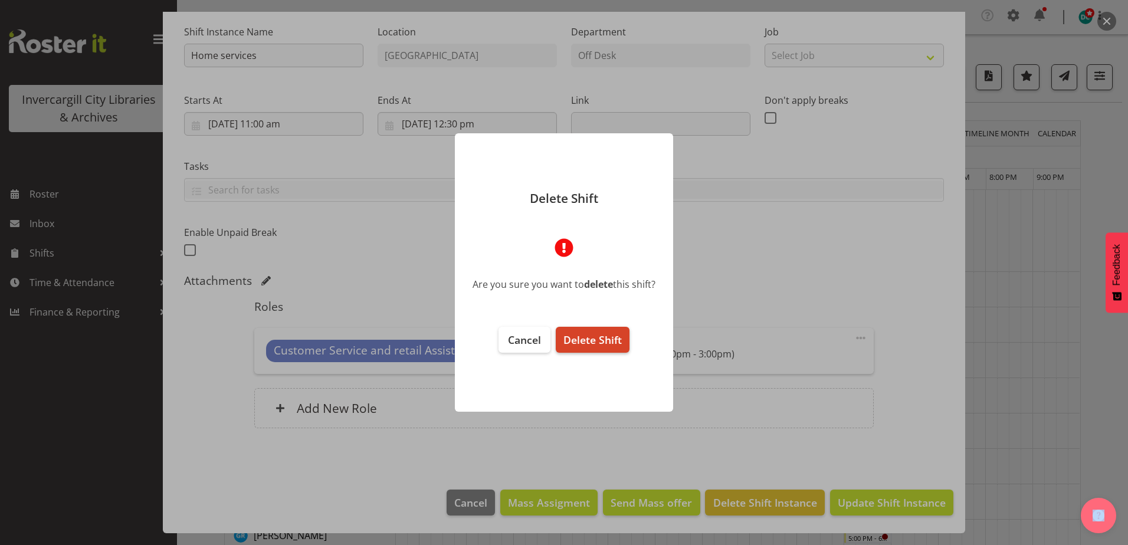
click at [615, 342] on span "Delete Shift" at bounding box center [593, 340] width 58 height 14
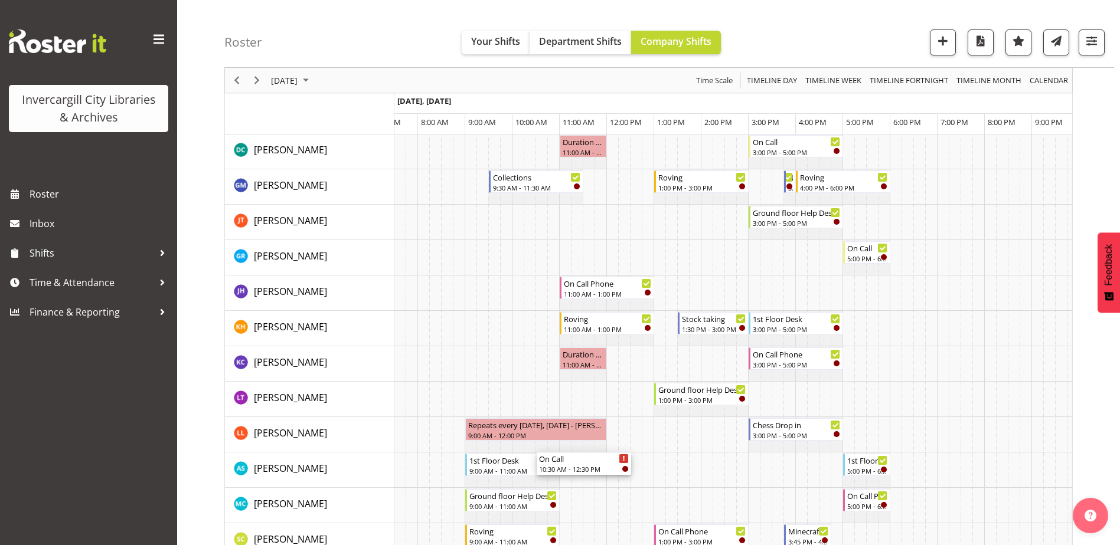
scroll to position [413, 0]
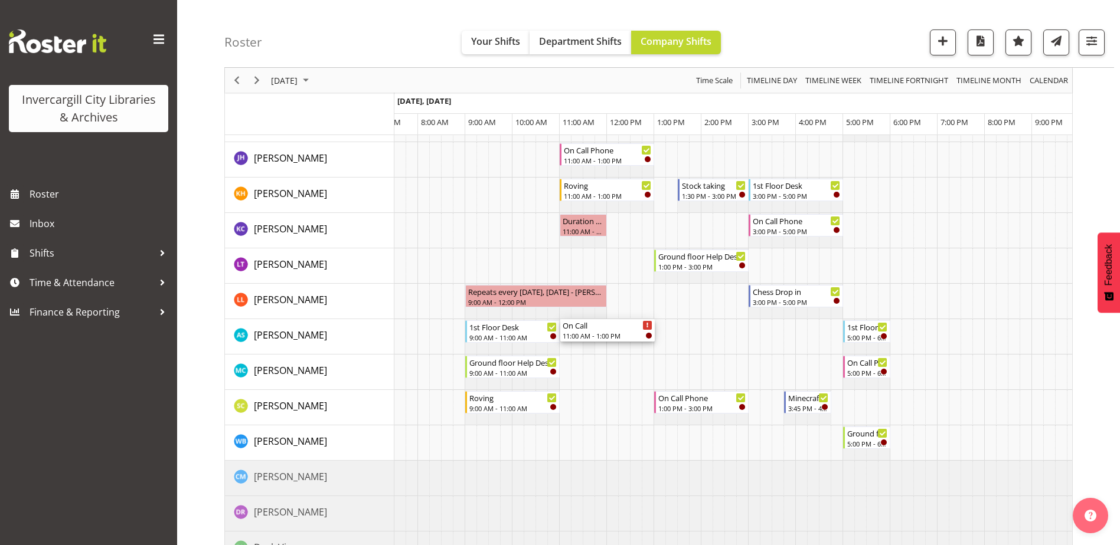
drag, startPoint x: 584, startPoint y: 342, endPoint x: 587, endPoint y: 334, distance: 8.2
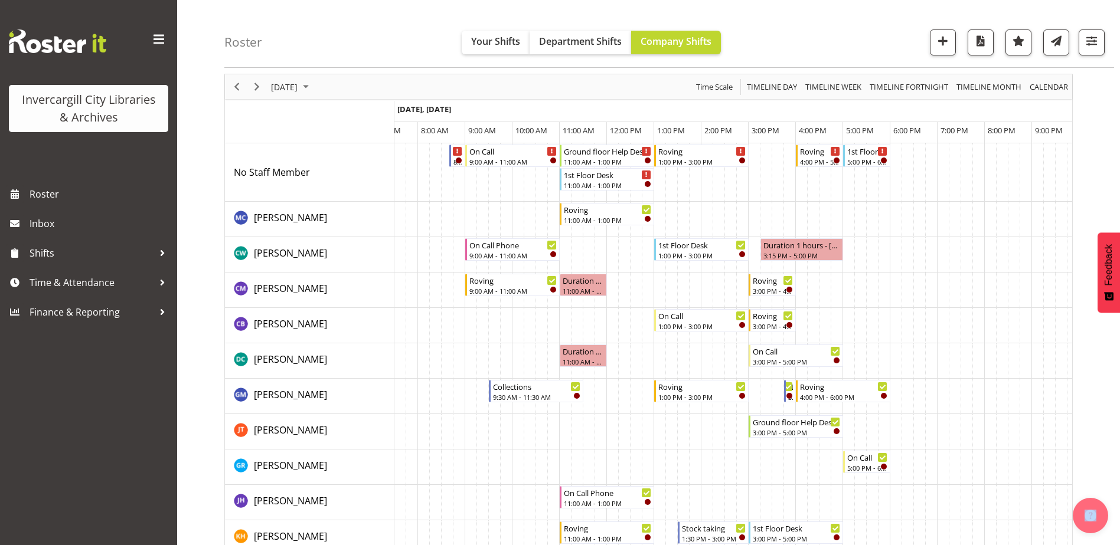
scroll to position [0, 0]
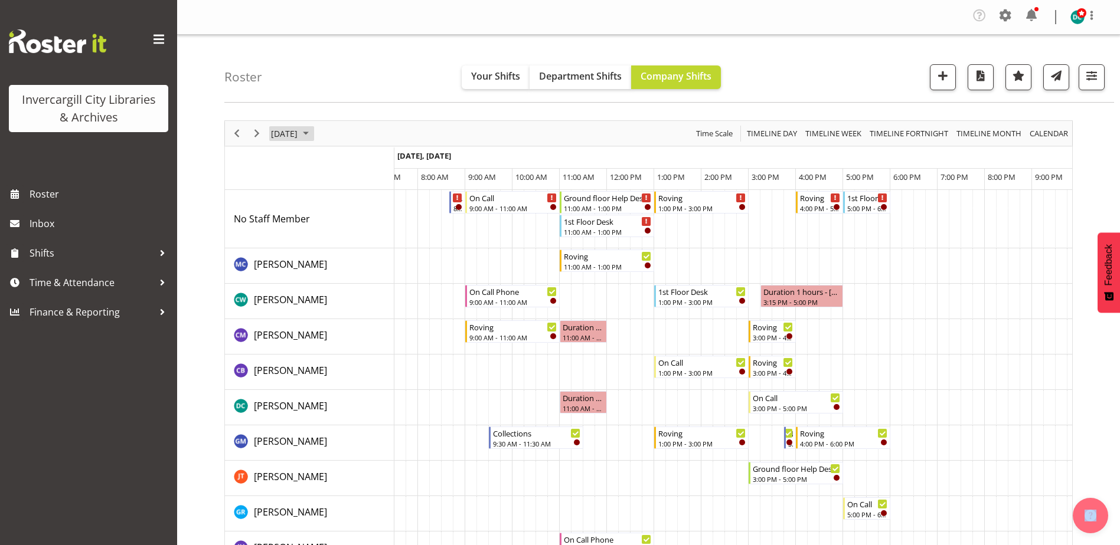
click at [299, 135] on span "September 11, 2025" at bounding box center [284, 133] width 29 height 15
click at [320, 228] on span "9" at bounding box center [321, 224] width 18 height 18
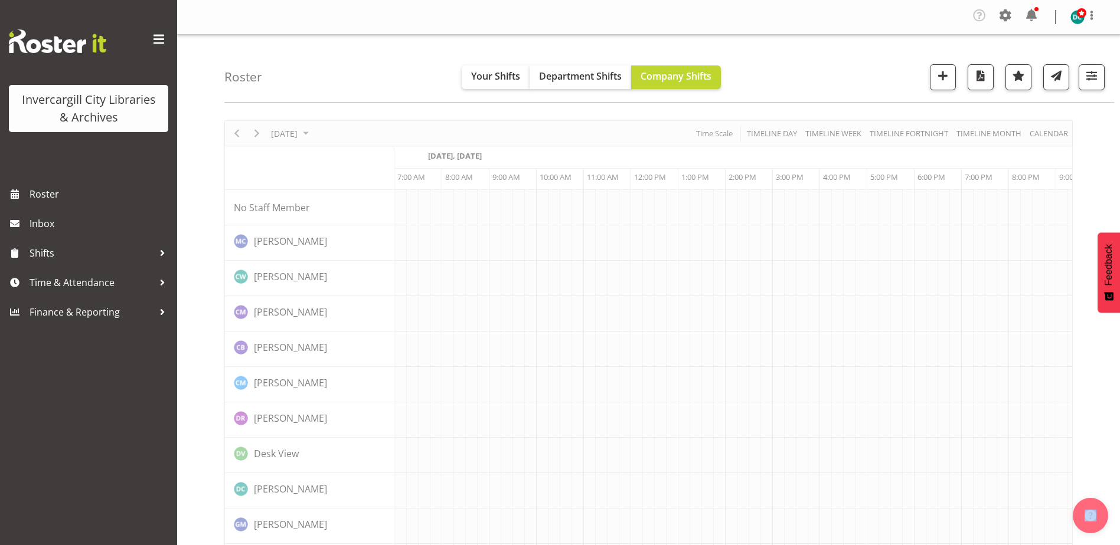
scroll to position [0, 31]
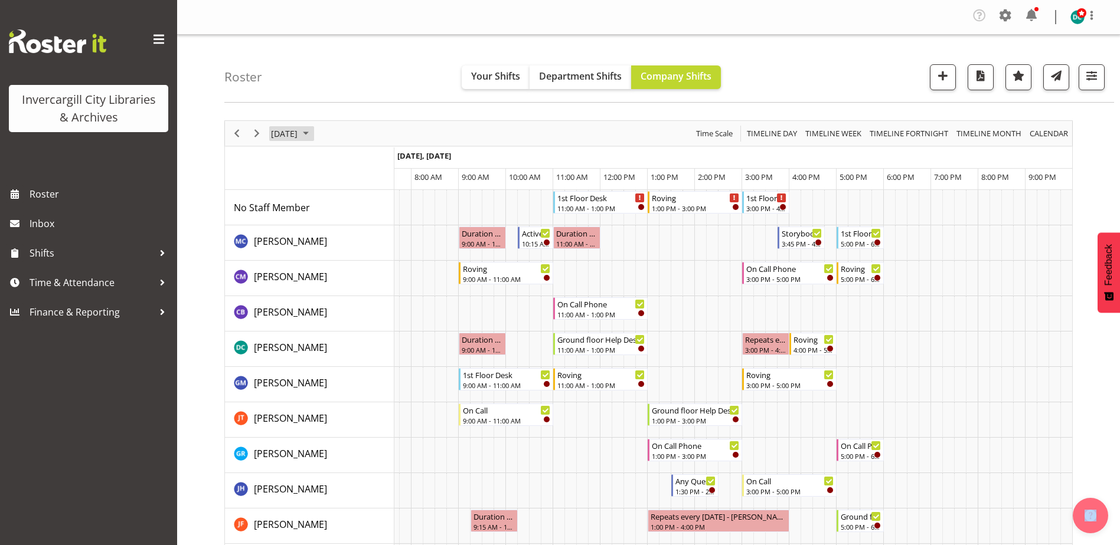
click at [286, 136] on span "September 9, 2025" at bounding box center [284, 133] width 29 height 15
click at [355, 224] on span "11" at bounding box center [359, 224] width 18 height 18
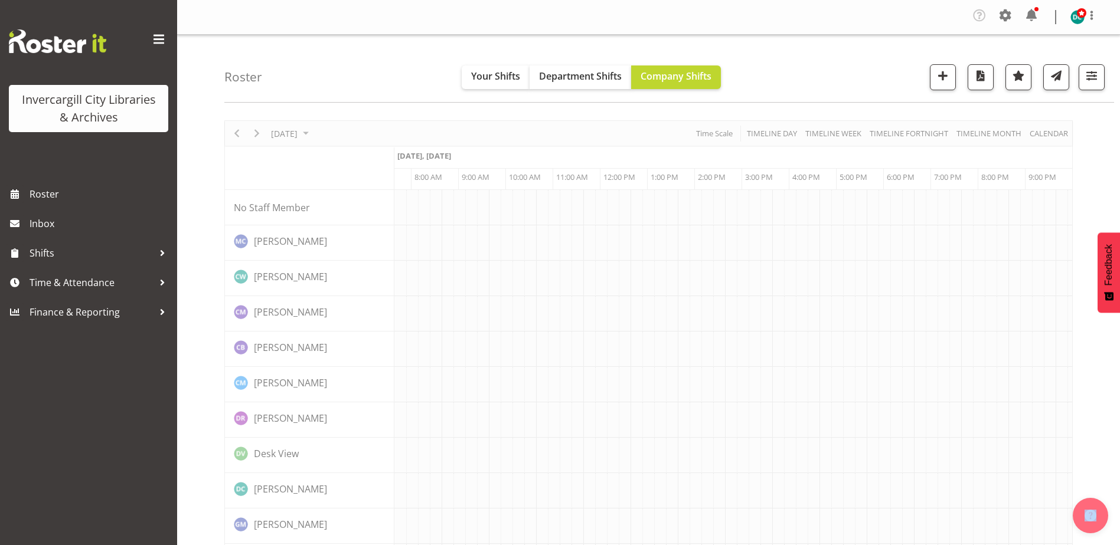
scroll to position [0, 31]
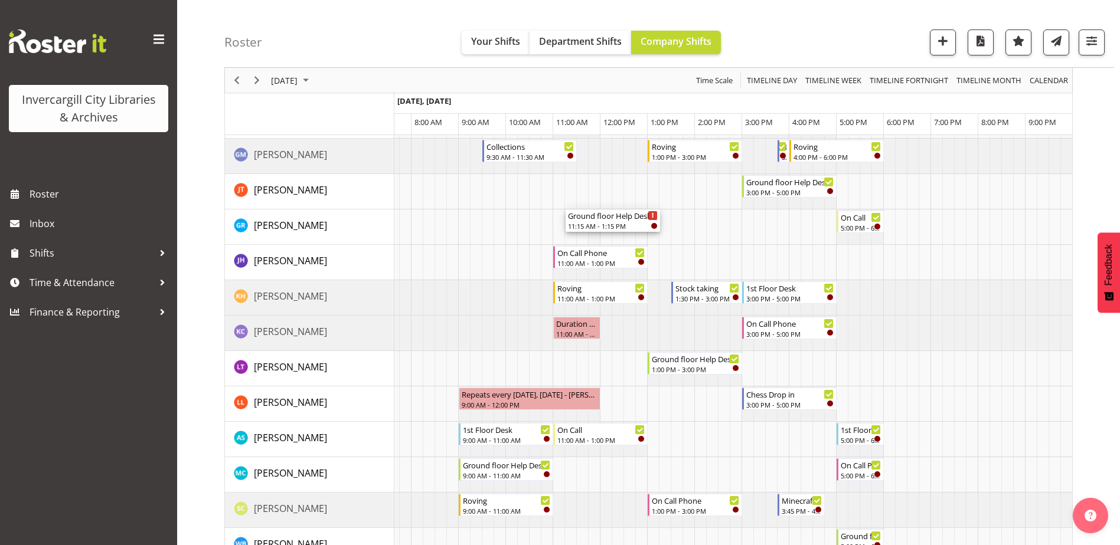
scroll to position [295, 0]
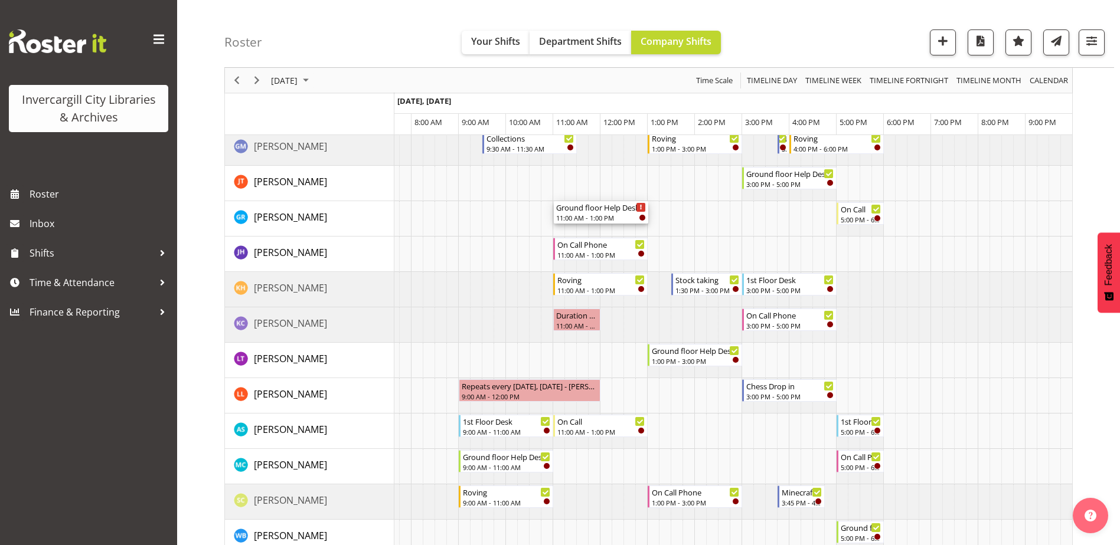
drag, startPoint x: 580, startPoint y: 250, endPoint x: 588, endPoint y: 224, distance: 26.7
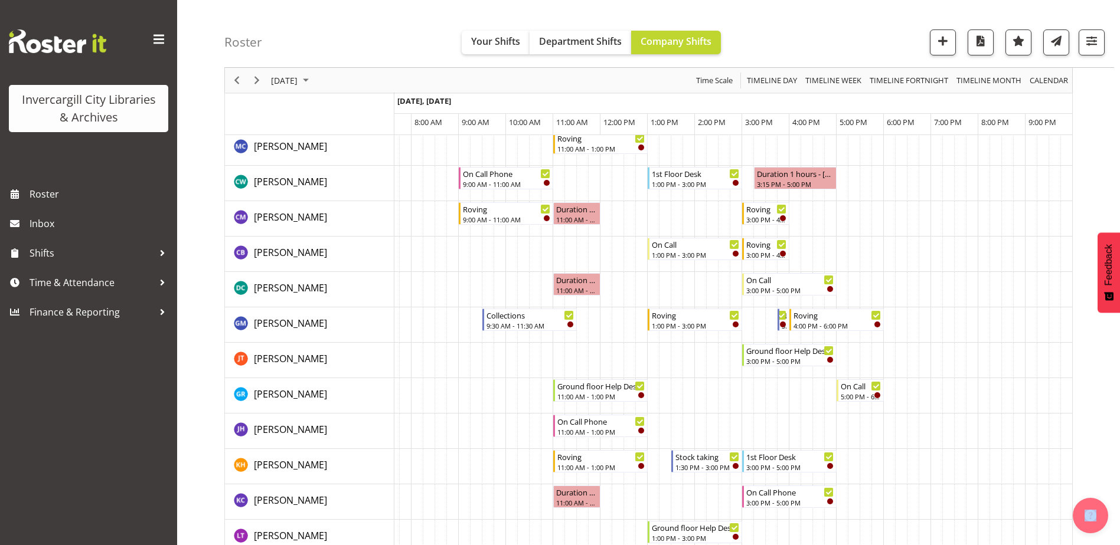
scroll to position [0, 0]
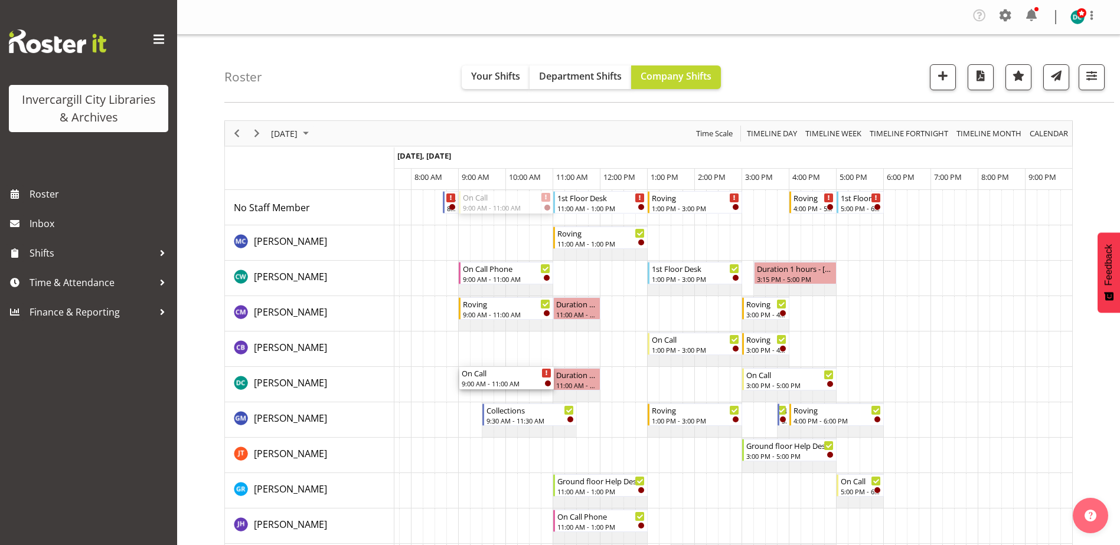
drag, startPoint x: 464, startPoint y: 350, endPoint x: 465, endPoint y: 392, distance: 41.9
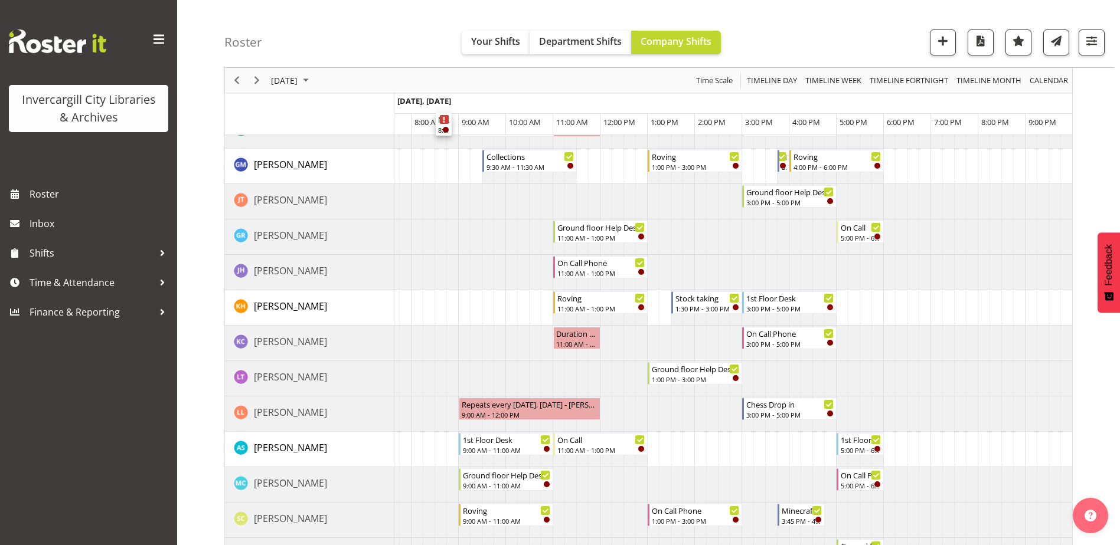
scroll to position [295, 0]
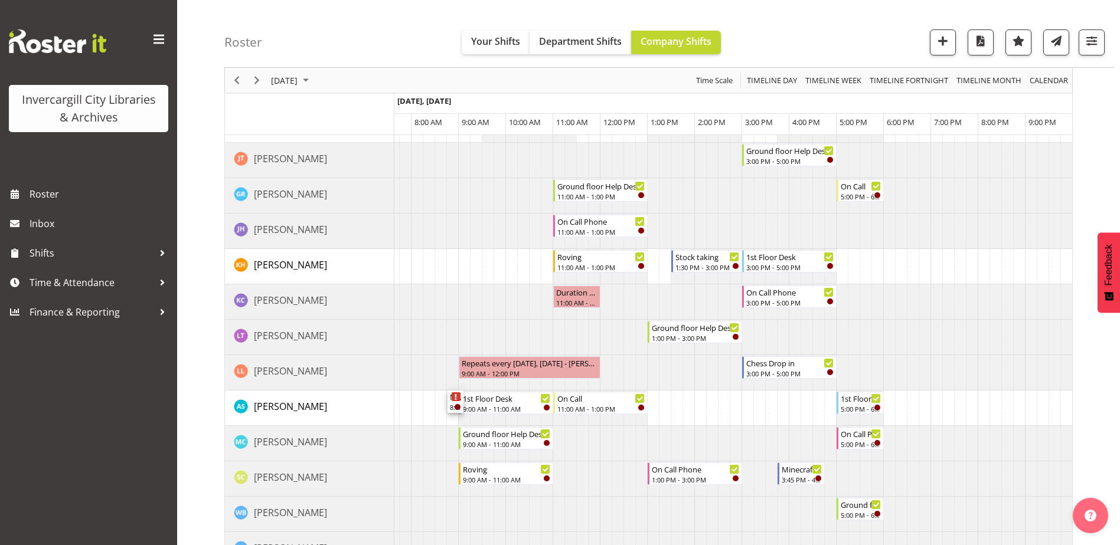
drag, startPoint x: 457, startPoint y: 227, endPoint x: 448, endPoint y: 407, distance: 179.6
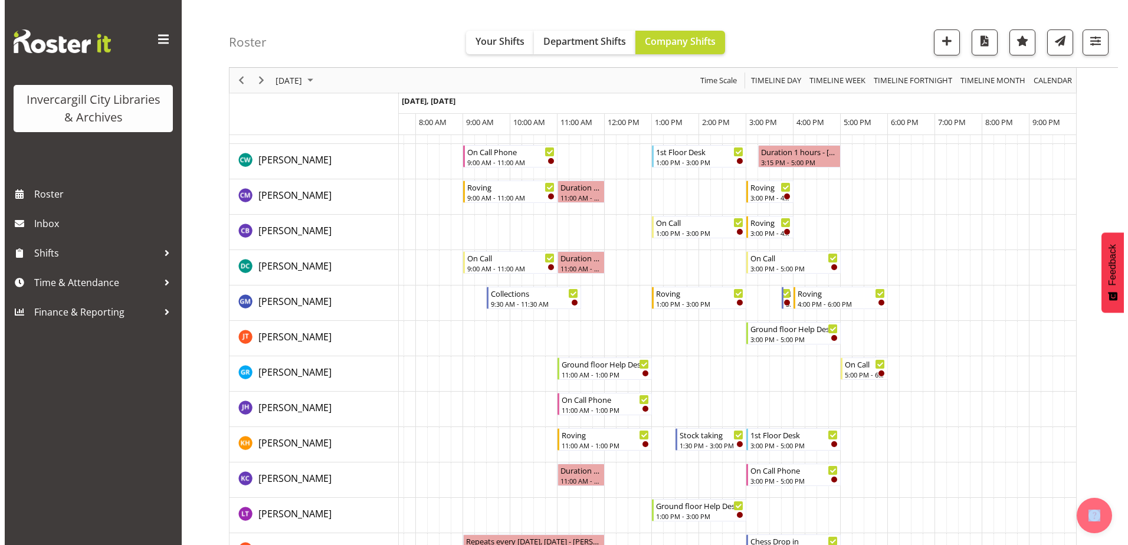
scroll to position [0, 0]
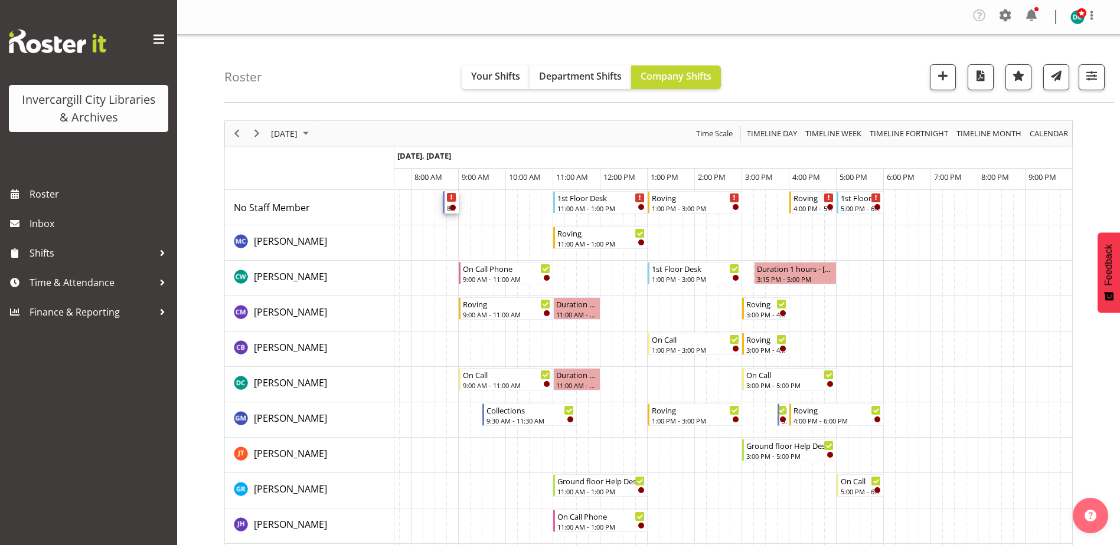
click at [450, 198] on icon "Timeline Day of September 11, 2025" at bounding box center [451, 198] width 2 height 6
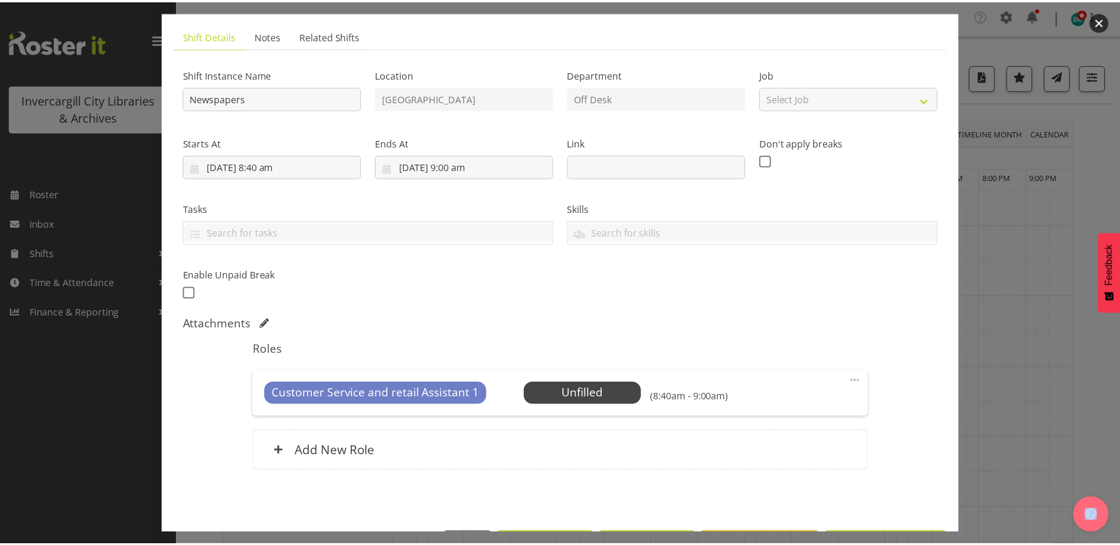
scroll to position [113, 0]
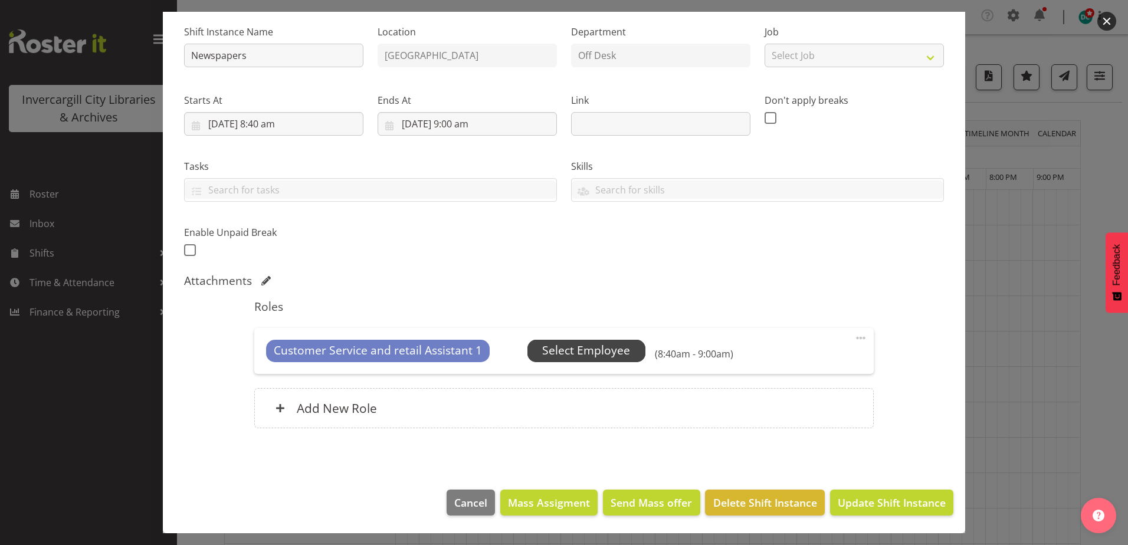
click at [573, 347] on span "Select Employee" at bounding box center [586, 350] width 88 height 17
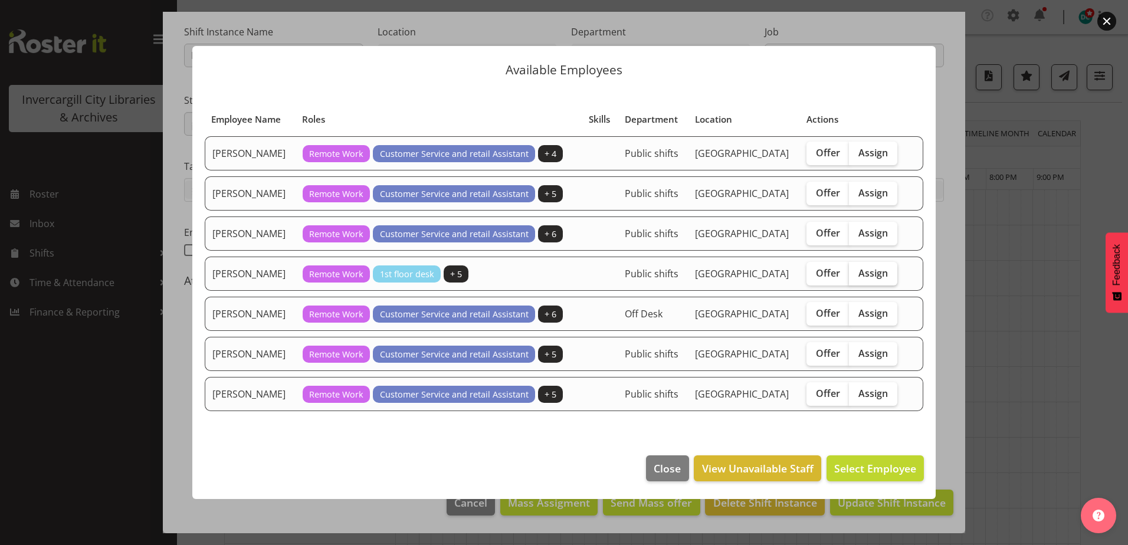
click at [872, 267] on span "Assign" at bounding box center [874, 273] width 30 height 12
click at [857, 269] on input "Assign" at bounding box center [853, 273] width 8 height 8
checkbox input "true"
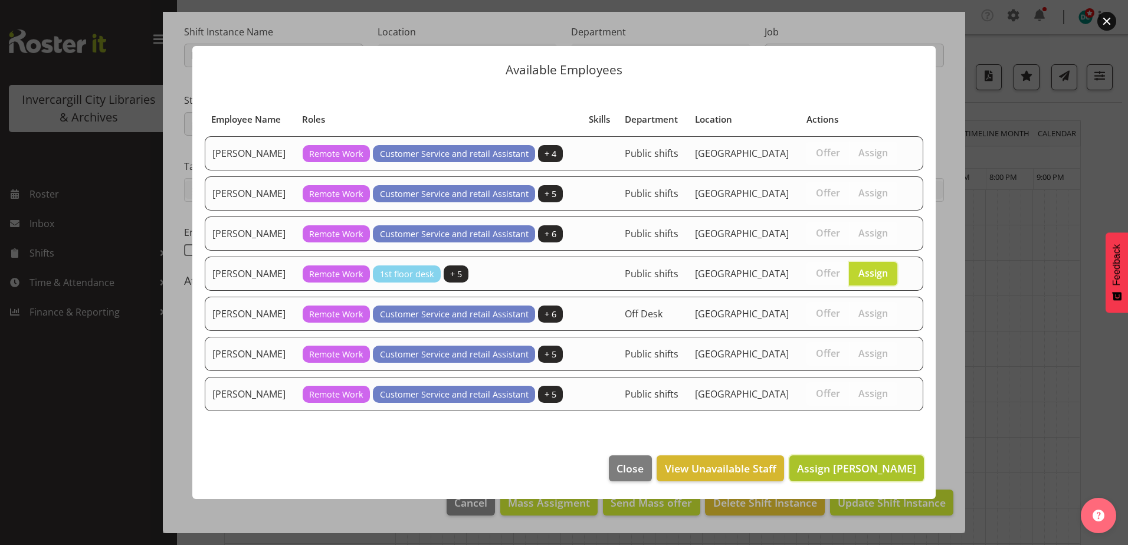
click at [835, 473] on span "Assign Mandy Stenton" at bounding box center [856, 469] width 119 height 14
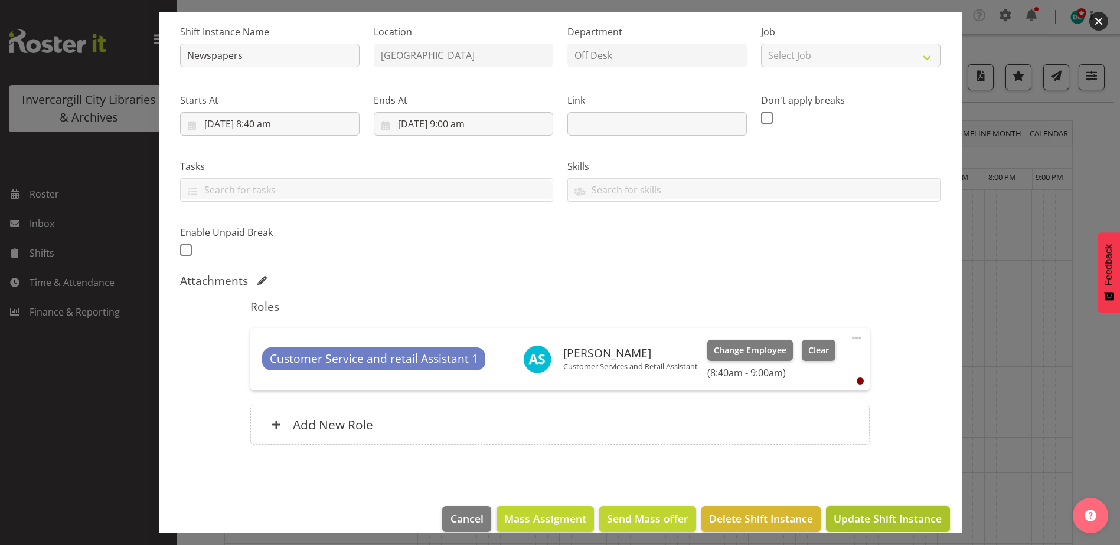
click at [856, 519] on span "Update Shift Instance" at bounding box center [887, 518] width 108 height 15
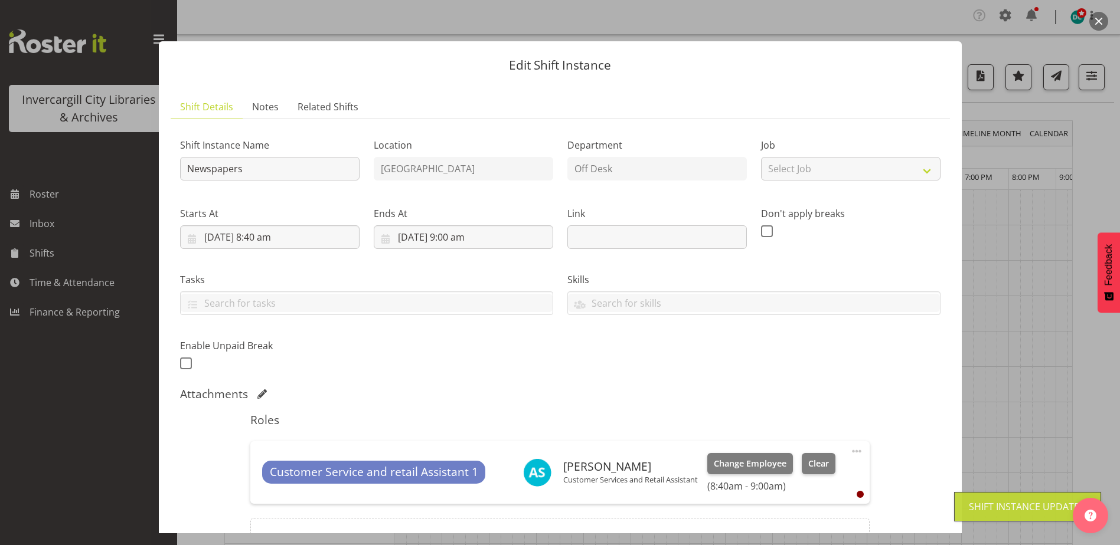
scroll to position [0, 24]
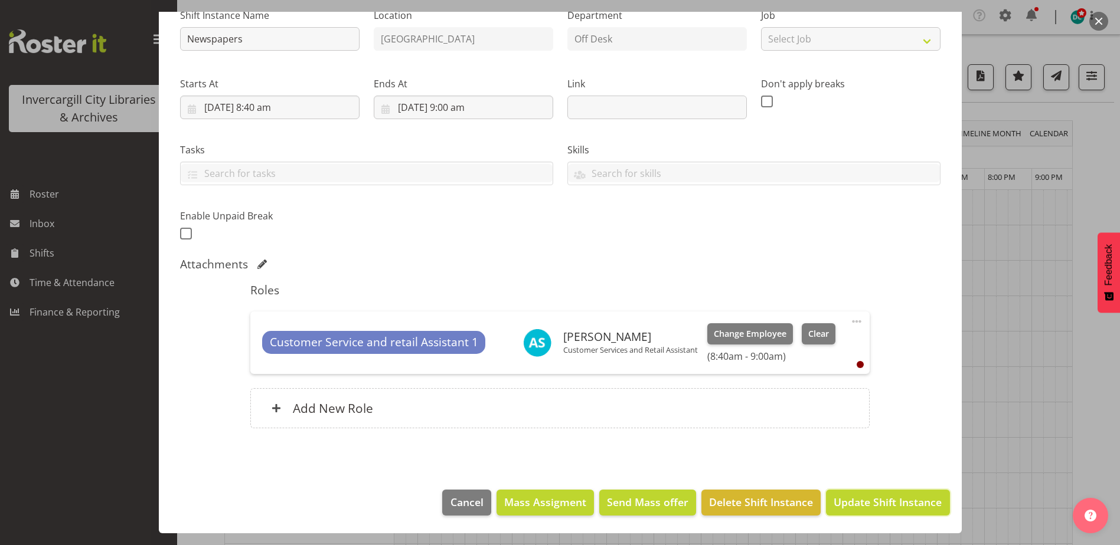
click at [860, 502] on span "Update Shift Instance" at bounding box center [887, 502] width 108 height 15
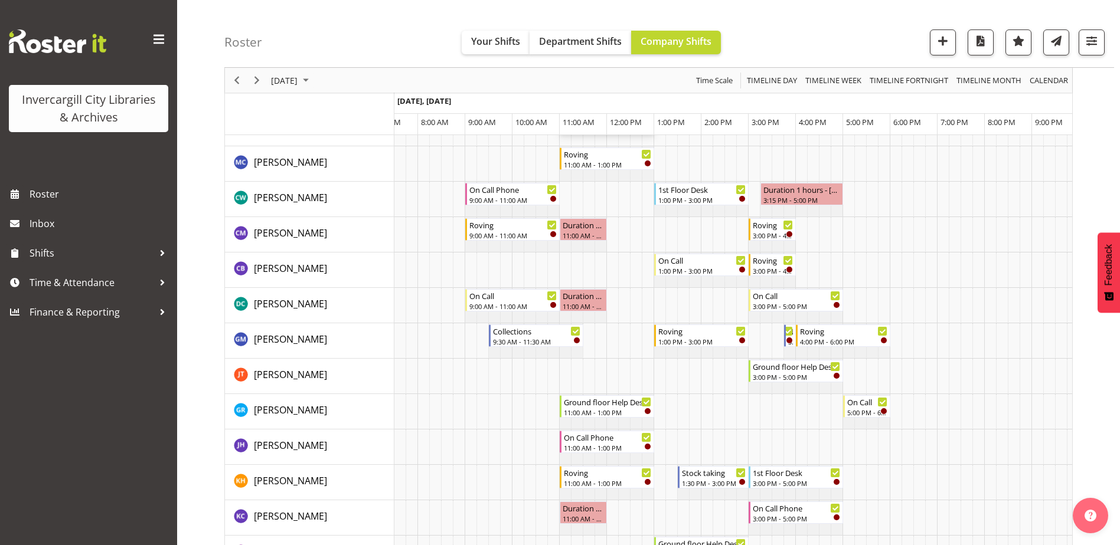
scroll to position [0, 0]
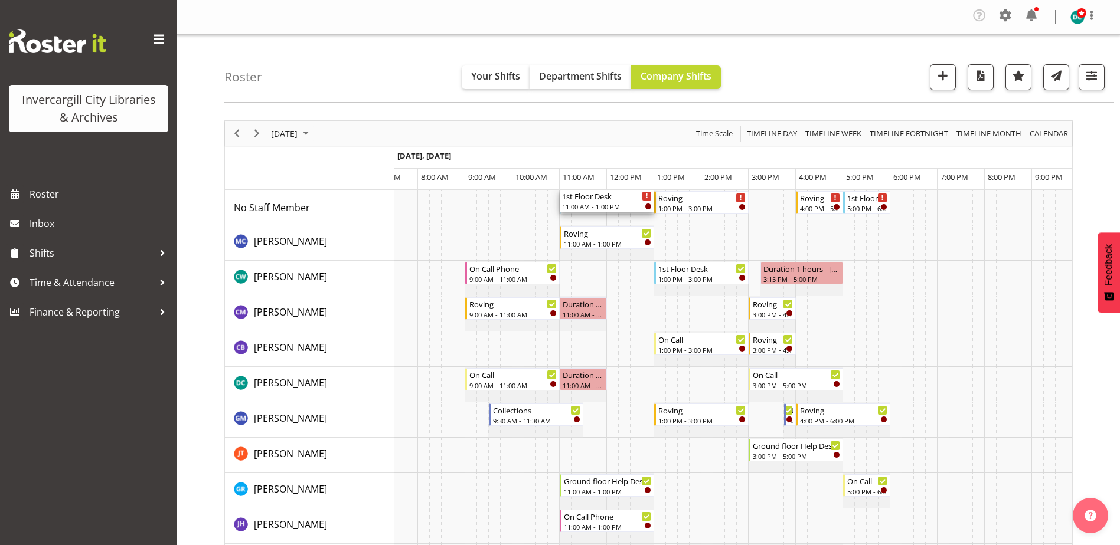
drag, startPoint x: 609, startPoint y: 202, endPoint x: 577, endPoint y: 204, distance: 31.9
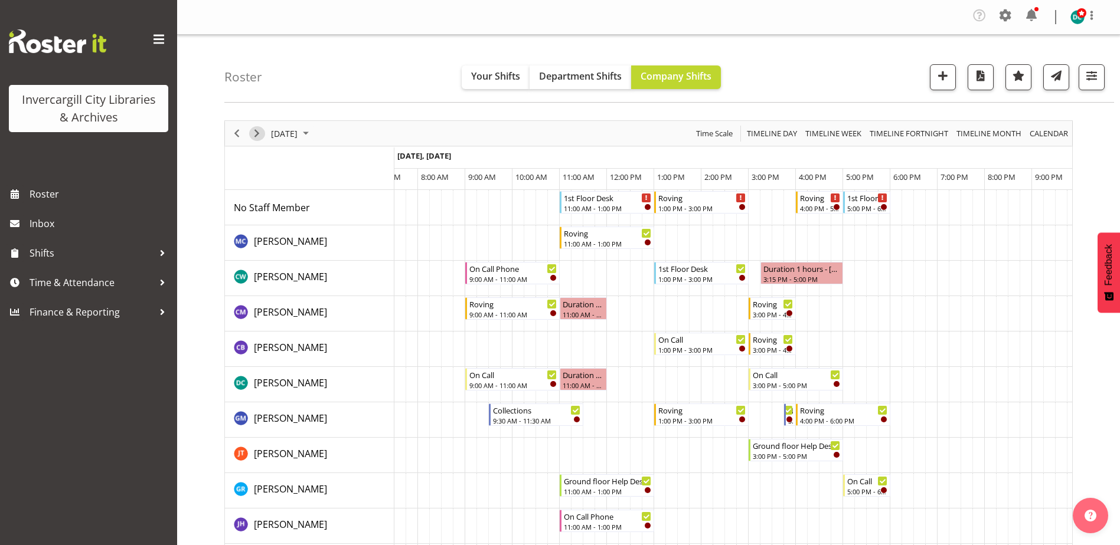
click at [256, 133] on span "Next" at bounding box center [257, 133] width 14 height 15
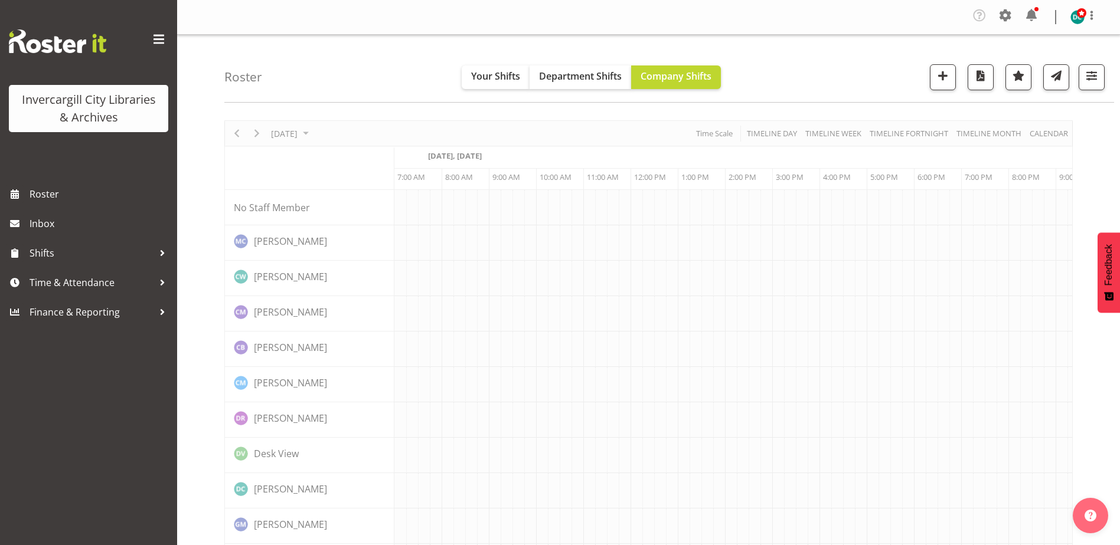
scroll to position [0, 31]
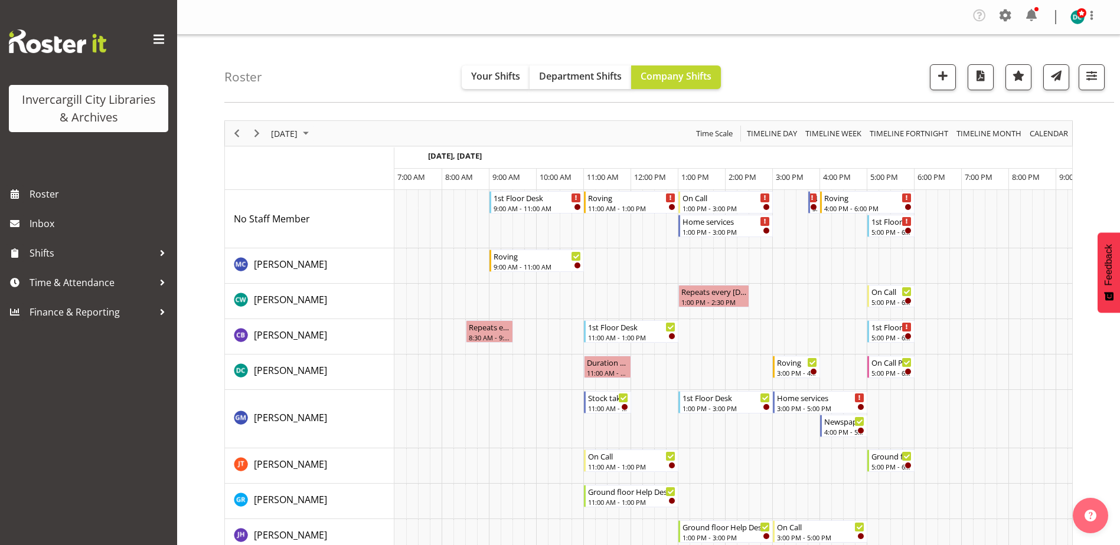
scroll to position [0, 31]
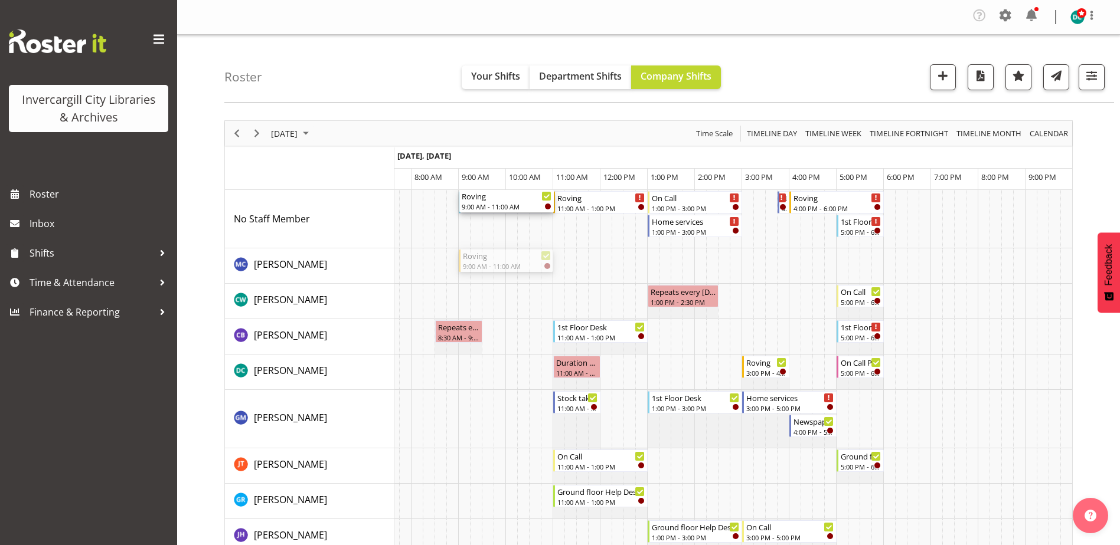
drag, startPoint x: 501, startPoint y: 266, endPoint x: 507, endPoint y: 261, distance: 7.2
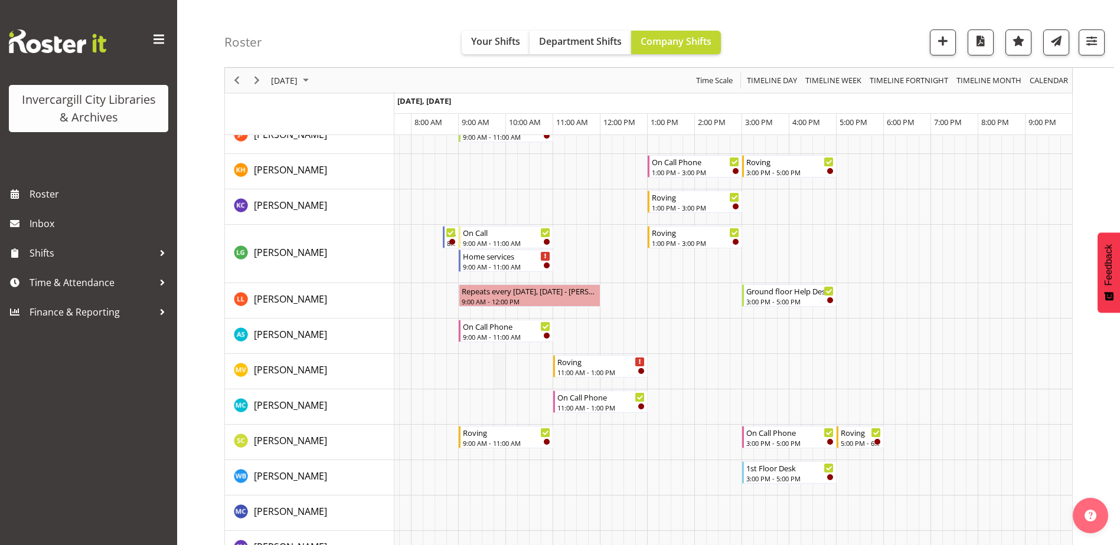
scroll to position [472, 0]
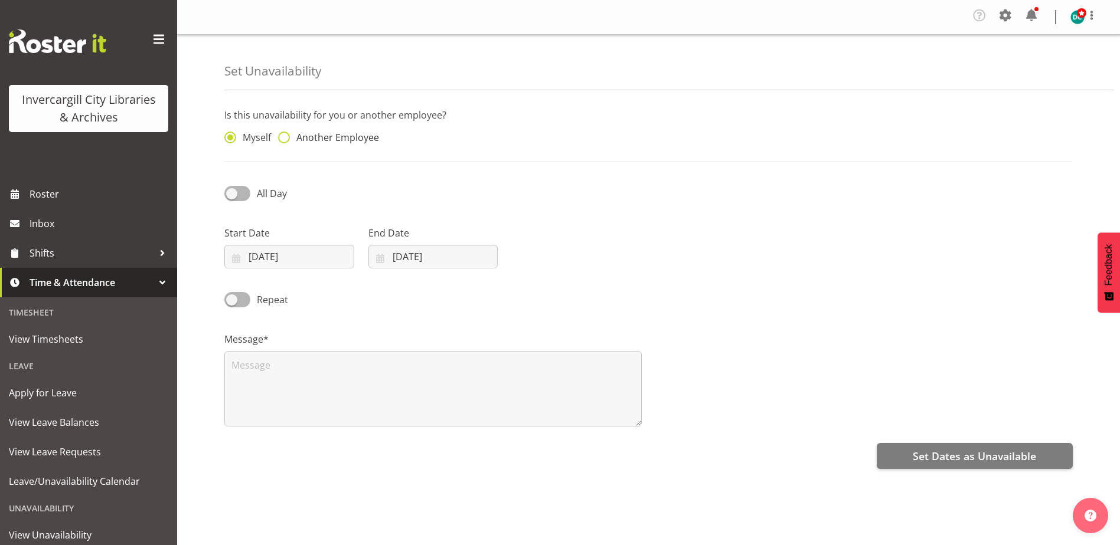
click at [283, 133] on span at bounding box center [284, 138] width 12 height 12
click at [283, 134] on input "Another Employee" at bounding box center [282, 138] width 8 height 8
radio input "true"
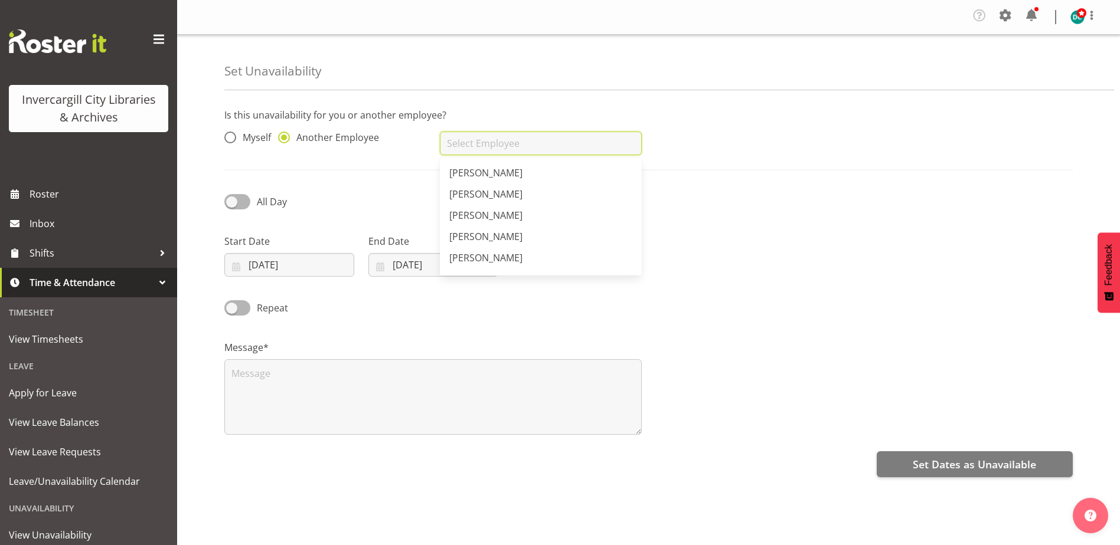
click at [471, 147] on input "text" at bounding box center [540, 144] width 201 height 24
drag, startPoint x: 473, startPoint y: 167, endPoint x: 391, endPoint y: 192, distance: 85.7
click at [472, 171] on span "[PERSON_NAME]" at bounding box center [485, 172] width 73 height 13
type input "[PERSON_NAME]"
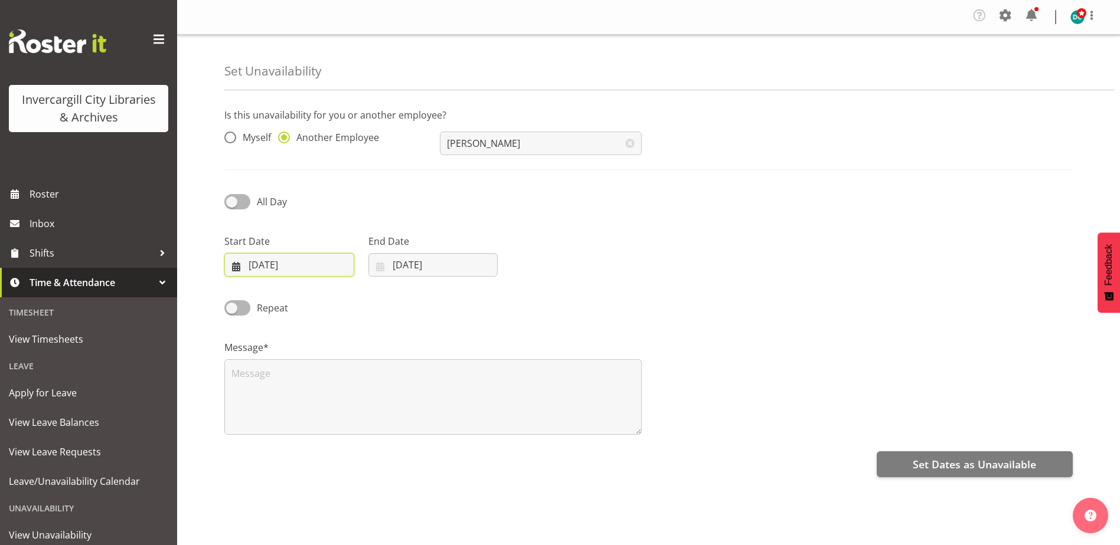
click at [264, 260] on input "04/09/2025" at bounding box center [289, 265] width 130 height 24
click at [232, 199] on span at bounding box center [237, 201] width 26 height 15
click at [232, 199] on input "All Day" at bounding box center [228, 202] width 8 height 8
checkbox input "true"
click at [273, 264] on input "04/09/2025" at bounding box center [289, 265] width 130 height 24
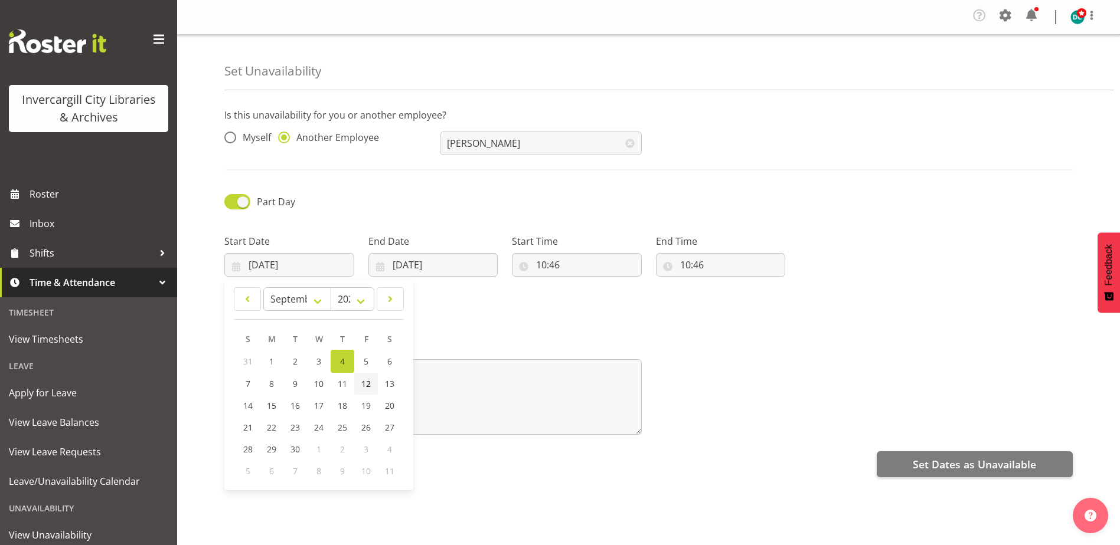
click at [369, 381] on span "12" at bounding box center [365, 383] width 9 height 11
type input "12/09/2025"
drag, startPoint x: 442, startPoint y: 266, endPoint x: 439, endPoint y: 273, distance: 8.2
click at [441, 266] on input "04/09/2025" at bounding box center [433, 265] width 130 height 24
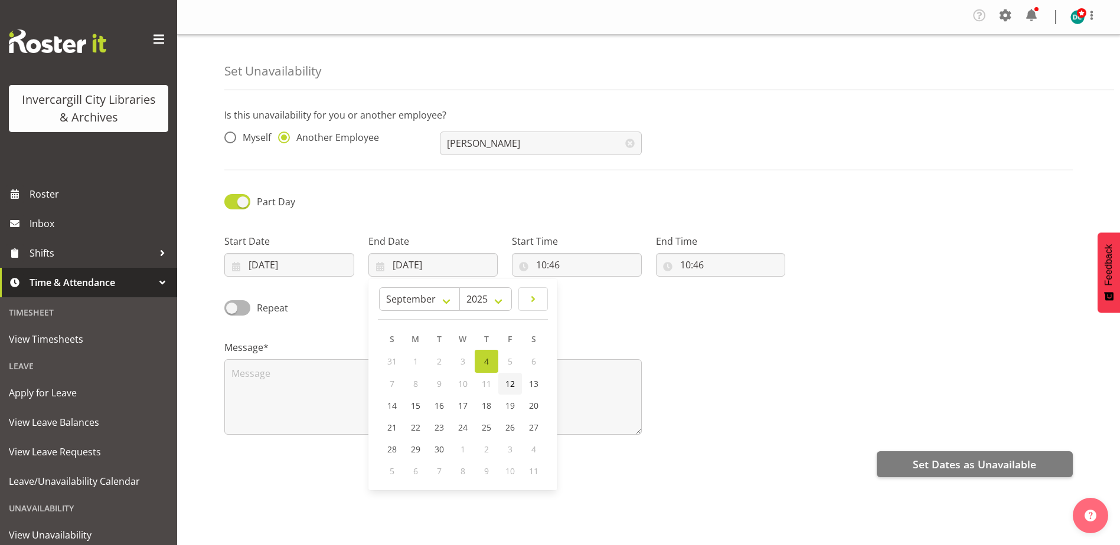
click at [512, 381] on span "12" at bounding box center [509, 383] width 9 height 11
type input "12/09/2025"
drag, startPoint x: 559, startPoint y: 264, endPoint x: 537, endPoint y: 255, distance: 24.3
click at [559, 265] on input "10:46" at bounding box center [577, 265] width 130 height 24
click at [587, 297] on select "00 01 02 03 04 05 06 07 08 09 10 11 12 13 14 15 16 17 18 19 20 21 22 23" at bounding box center [592, 296] width 27 height 24
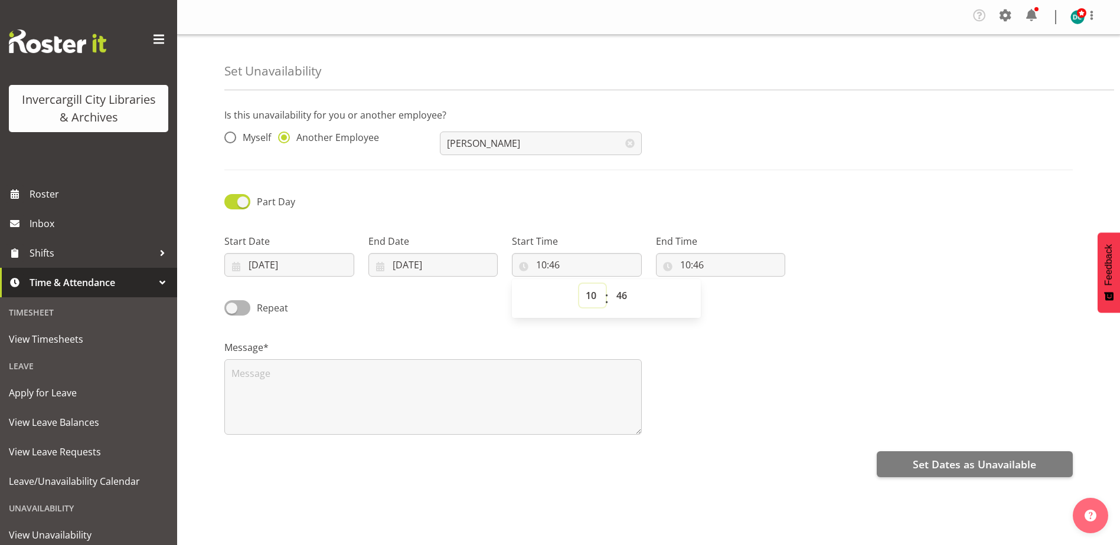
select select "8"
type input "08:46"
click at [622, 297] on select "00 01 02 03 04 05 06 07 08 09 10 11 12 13 14 15 16 17 18 19 20 21 22 23 24 25 2…" at bounding box center [623, 296] width 27 height 24
select select "30"
type input "08:30"
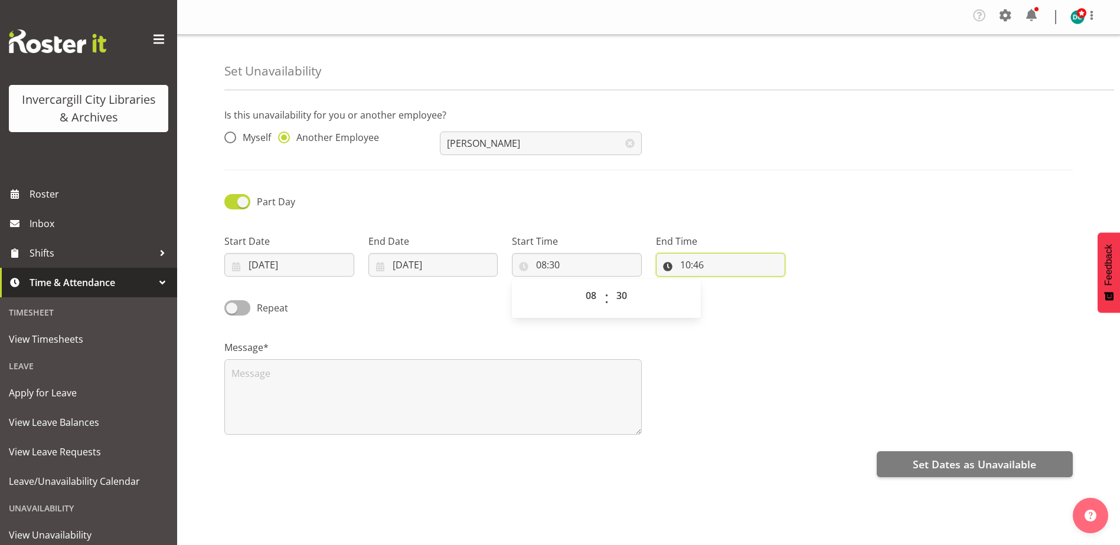
click at [682, 265] on input "10:46" at bounding box center [721, 265] width 130 height 24
click at [766, 291] on select "00 01 02 03 04 05 06 07 08 09 10 11 12 13 14 15 16 17 18 19 20 21 22 23 24 25 2…" at bounding box center [767, 296] width 27 height 24
select select "30"
type input "10:30"
drag, startPoint x: 722, startPoint y: 388, endPoint x: 508, endPoint y: 383, distance: 214.3
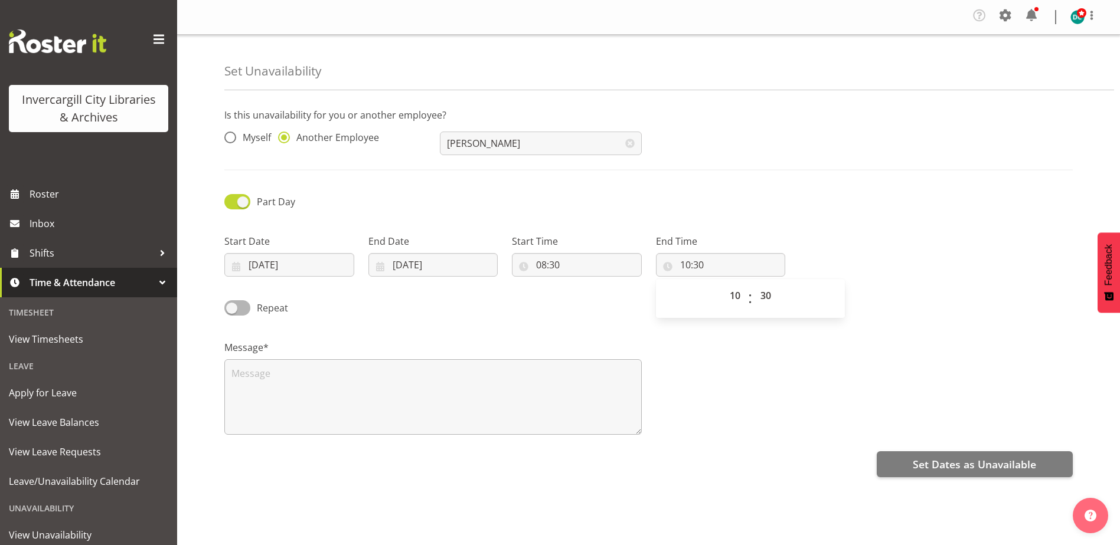
click at [714, 384] on div "Message*" at bounding box center [648, 383] width 862 height 118
click at [298, 384] on textarea at bounding box center [432, 397] width 417 height 76
type textarea "p"
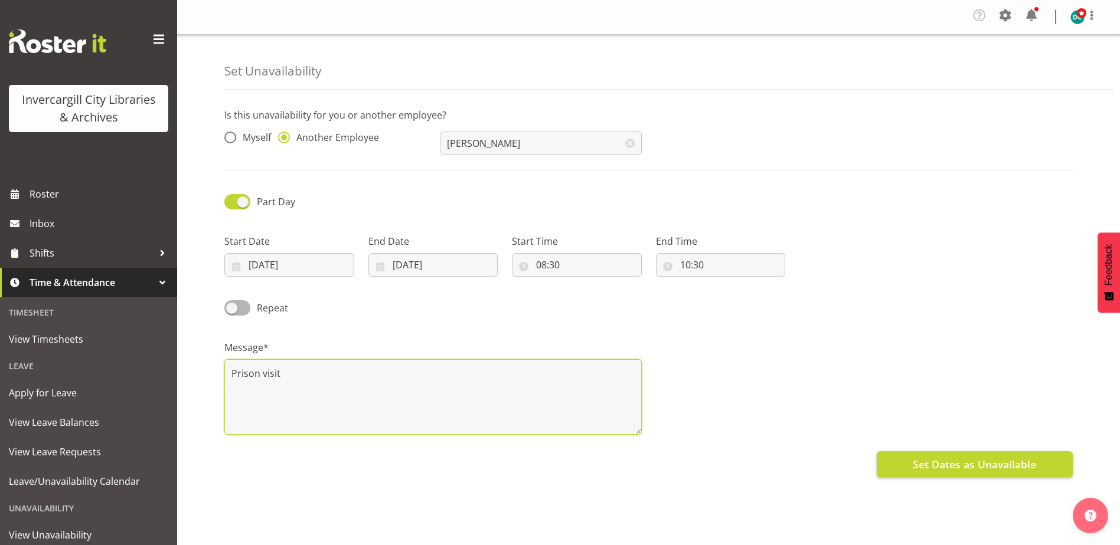
type textarea "Prison visit"
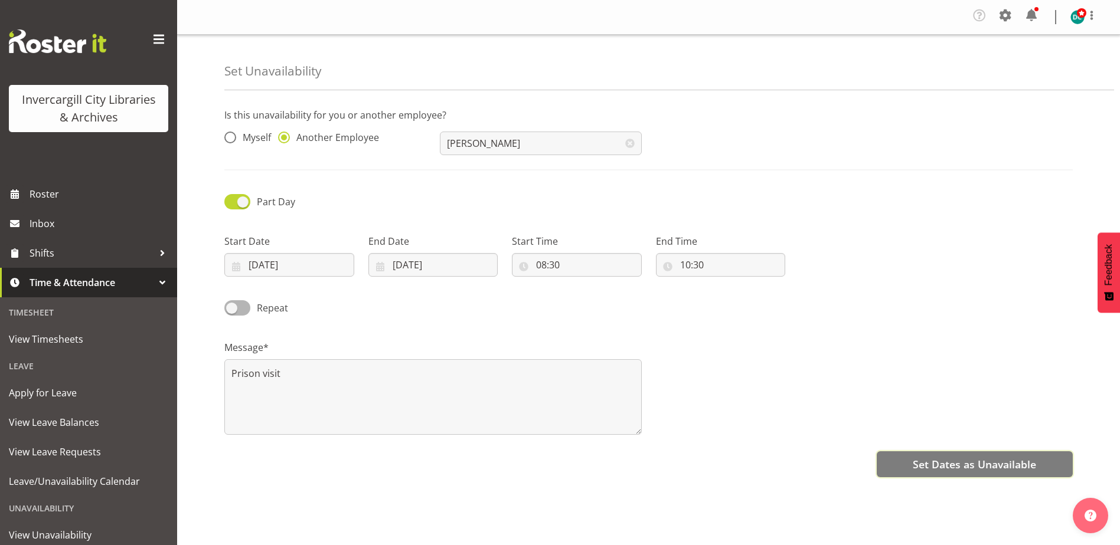
click at [917, 467] on span "Set Dates as Unavailable" at bounding box center [973, 464] width 123 height 15
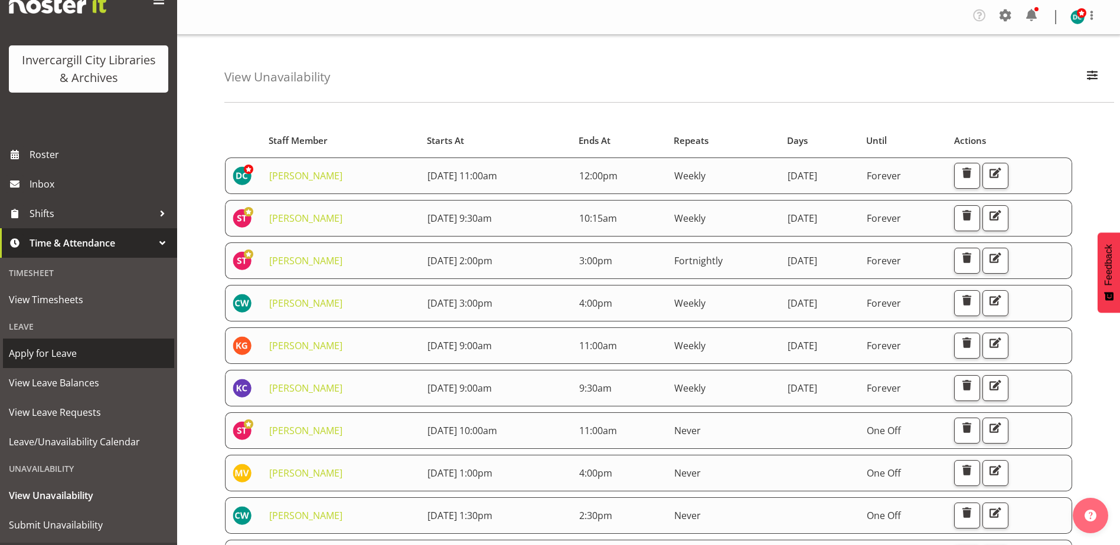
scroll to position [59, 0]
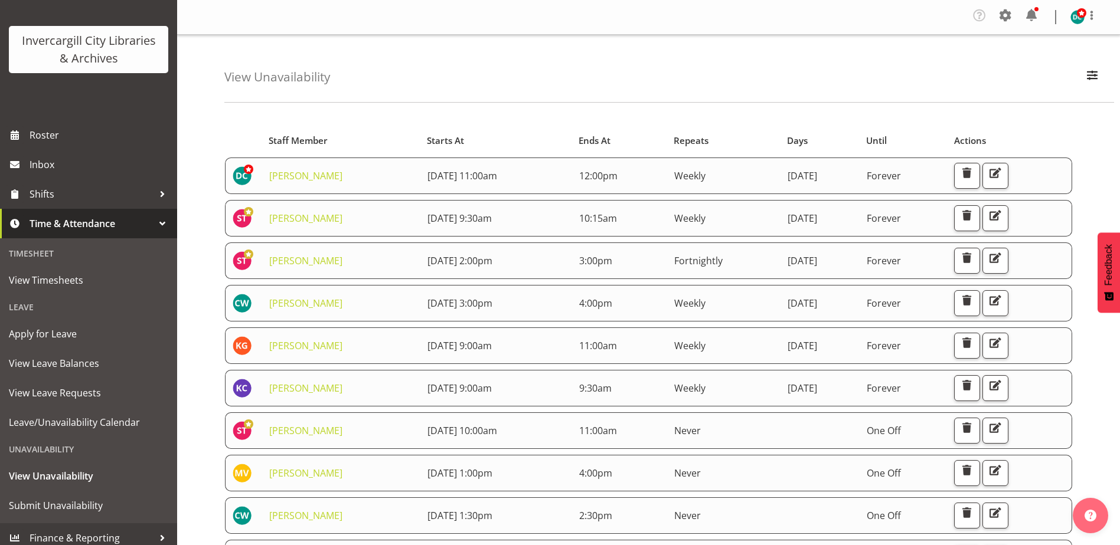
click at [153, 221] on div at bounding box center [162, 224] width 18 height 18
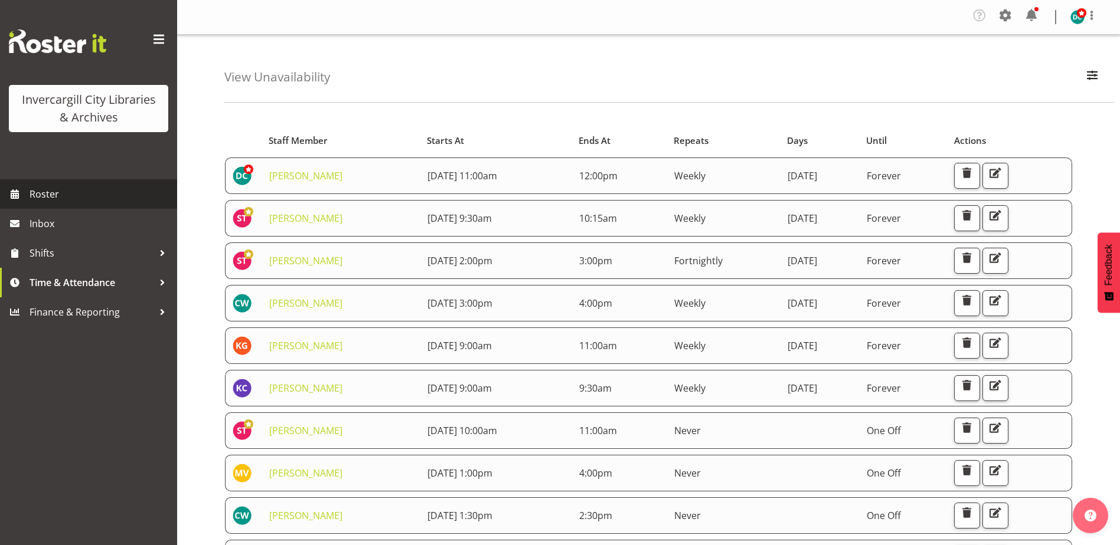
scroll to position [0, 0]
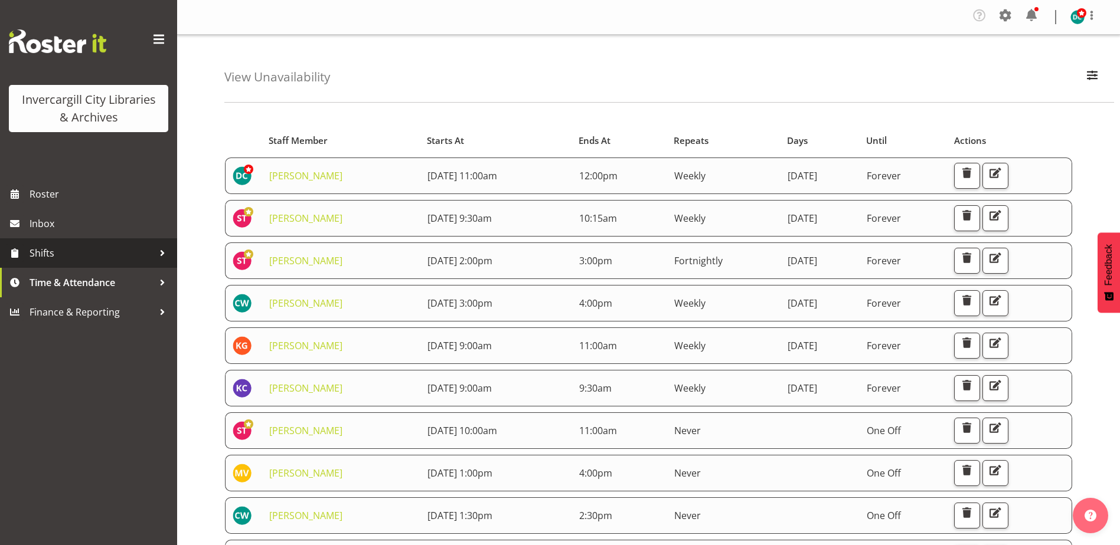
click at [165, 250] on div at bounding box center [162, 253] width 18 height 18
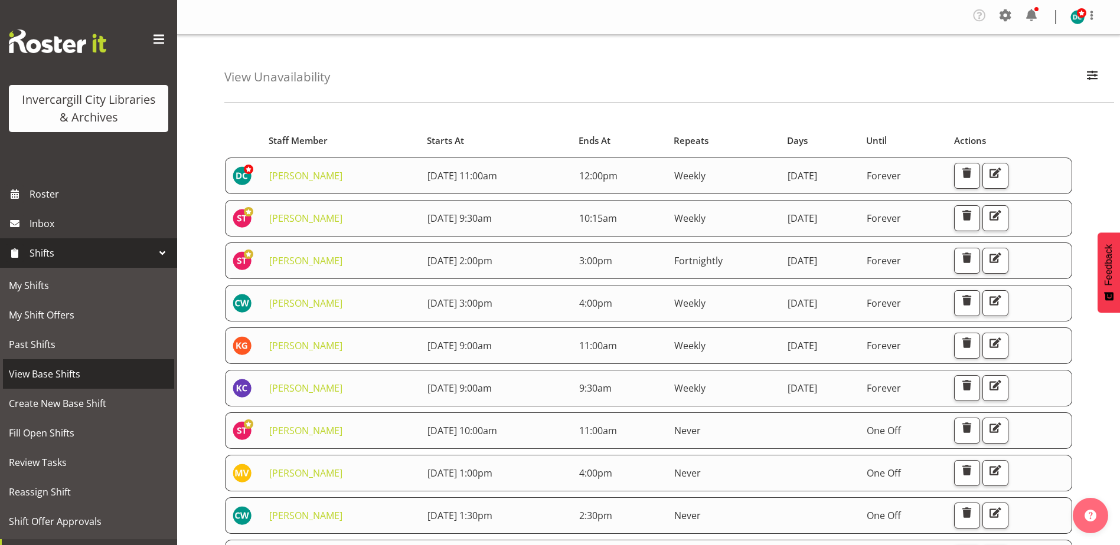
click at [64, 378] on span "View Base Shifts" at bounding box center [88, 374] width 159 height 18
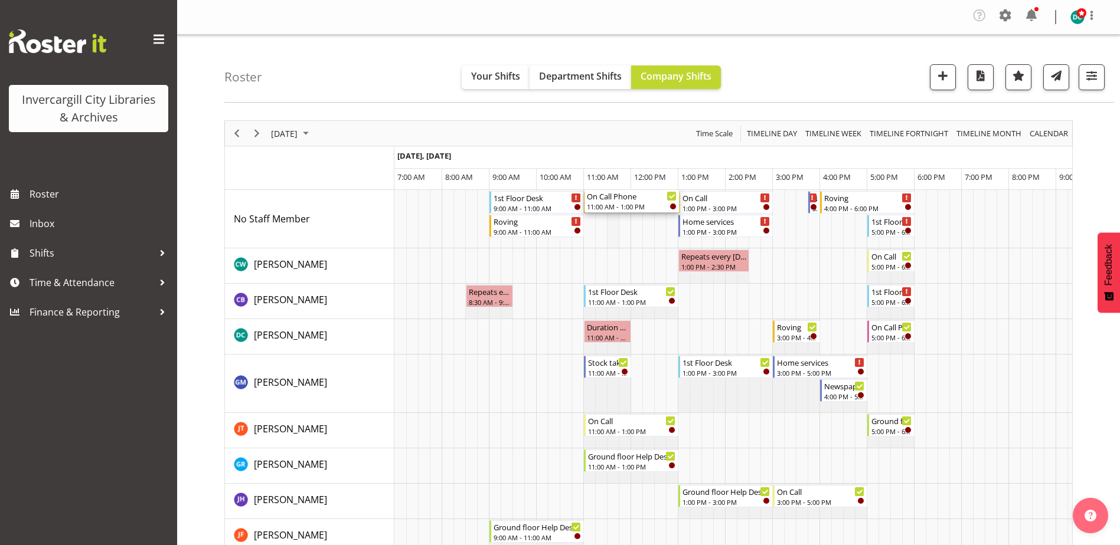
drag, startPoint x: 610, startPoint y: 339, endPoint x: 616, endPoint y: 241, distance: 98.1
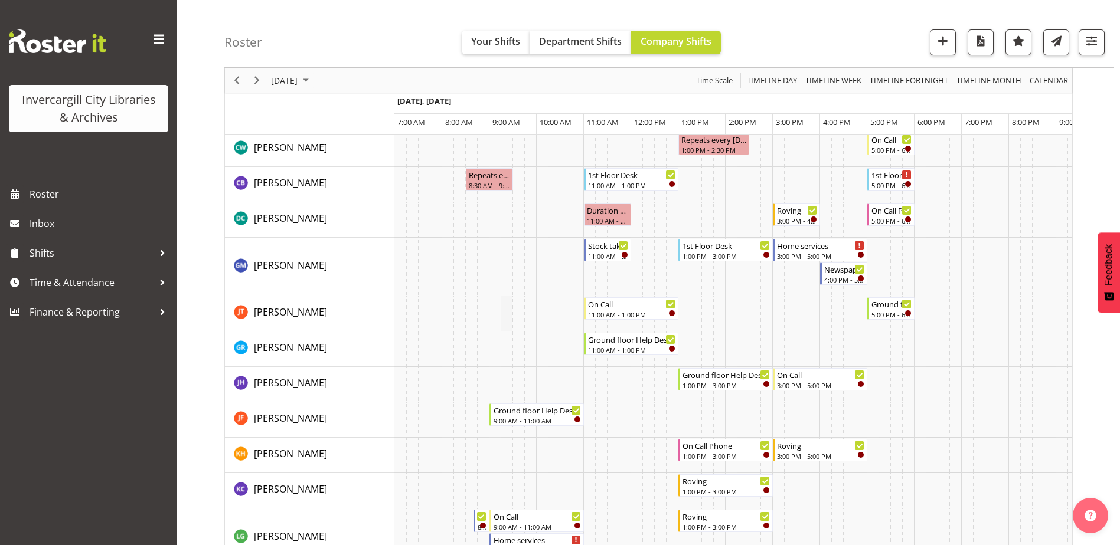
scroll to position [118, 0]
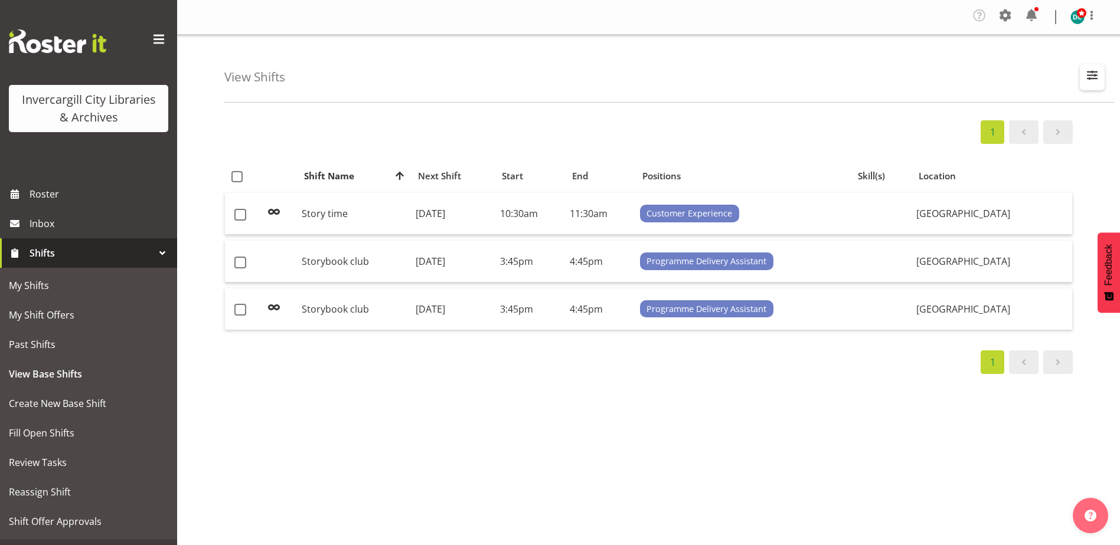
click at [1094, 79] on span "button" at bounding box center [1091, 74] width 15 height 15
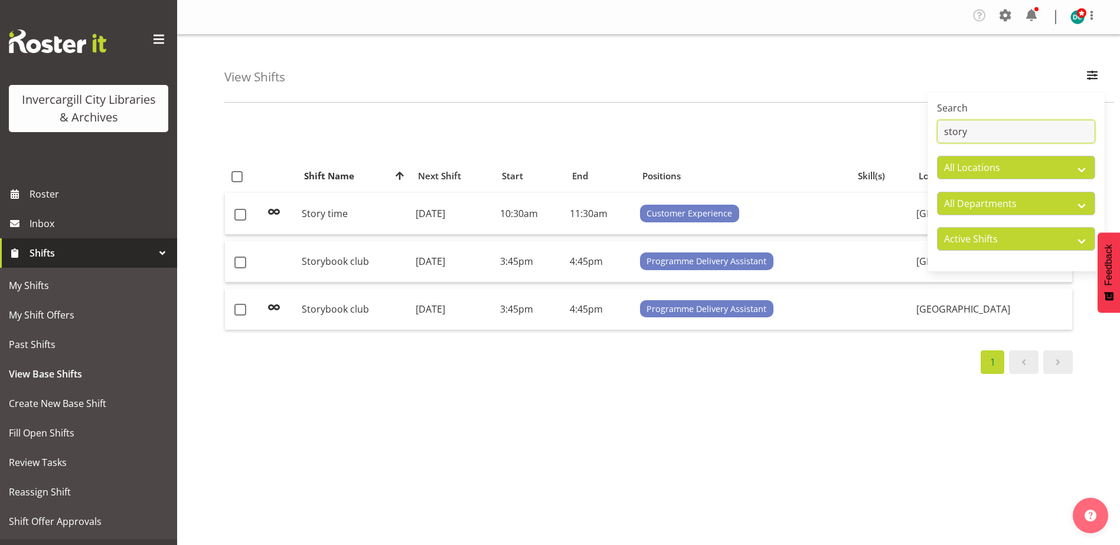
click at [1013, 132] on input "story" at bounding box center [1016, 132] width 158 height 24
type input "s"
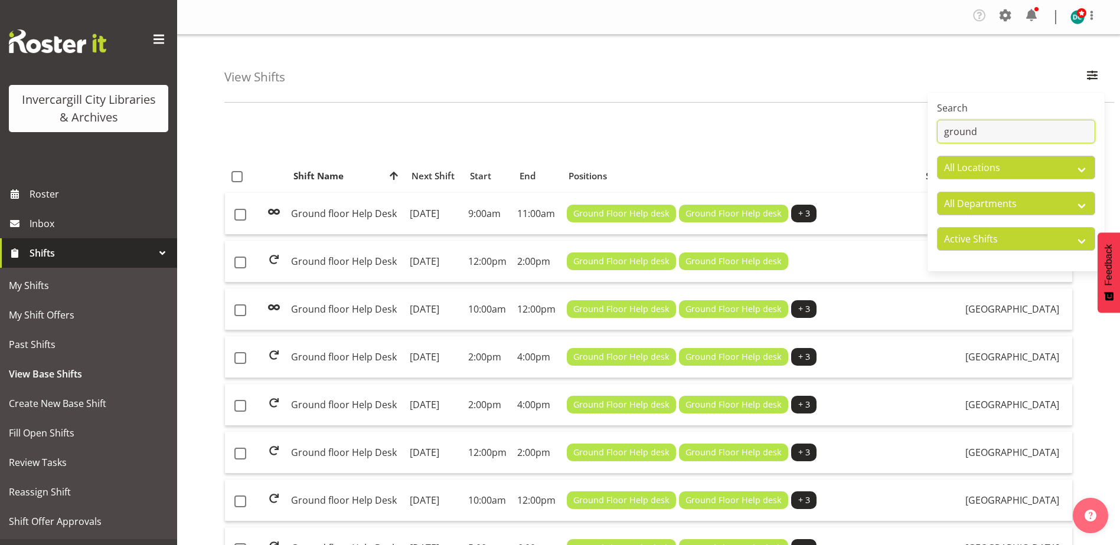
type input "ground"
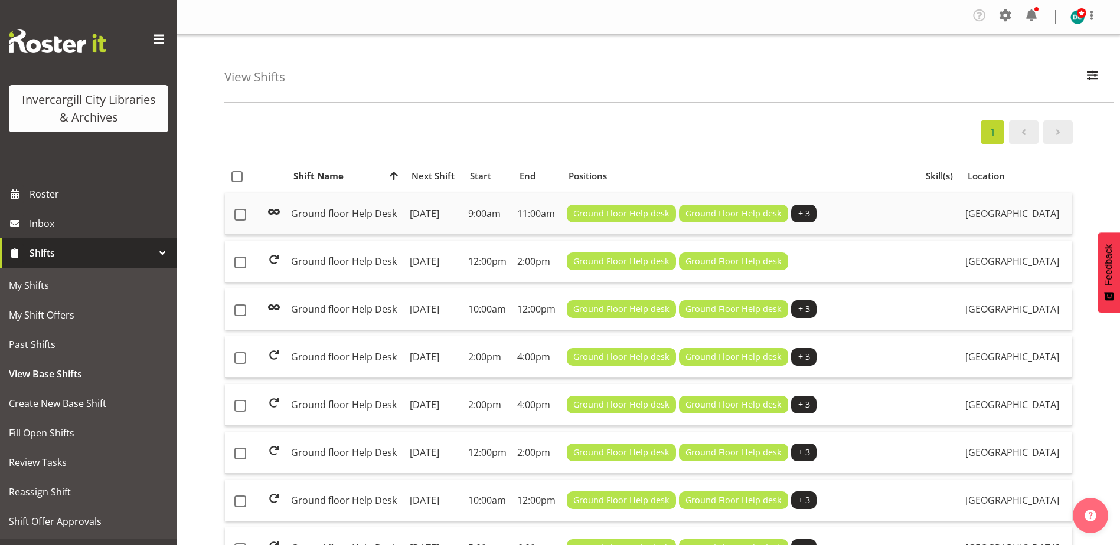
click at [442, 219] on td "[DATE]" at bounding box center [434, 214] width 58 height 42
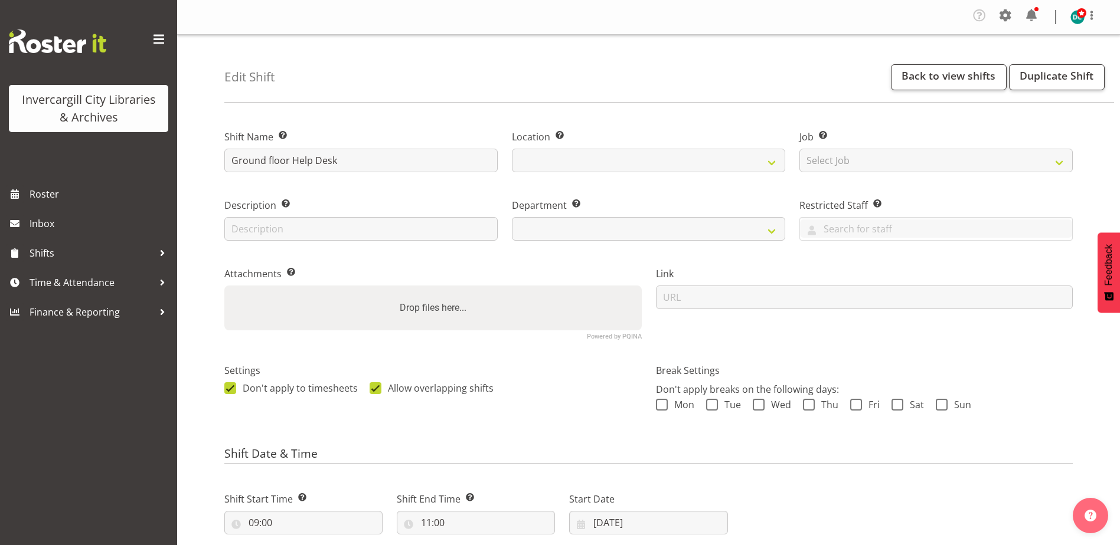
select select
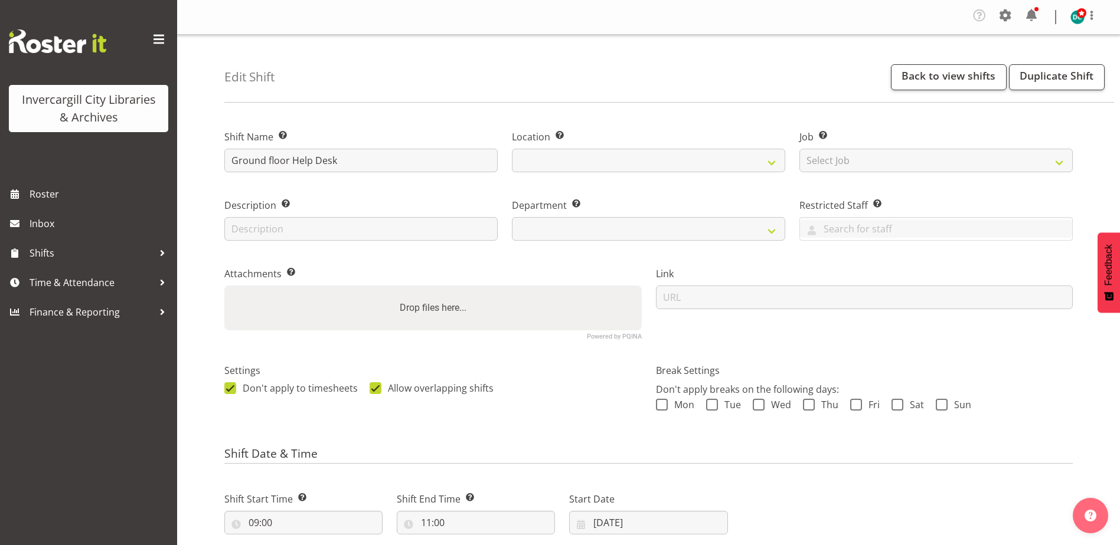
select select
select select "921"
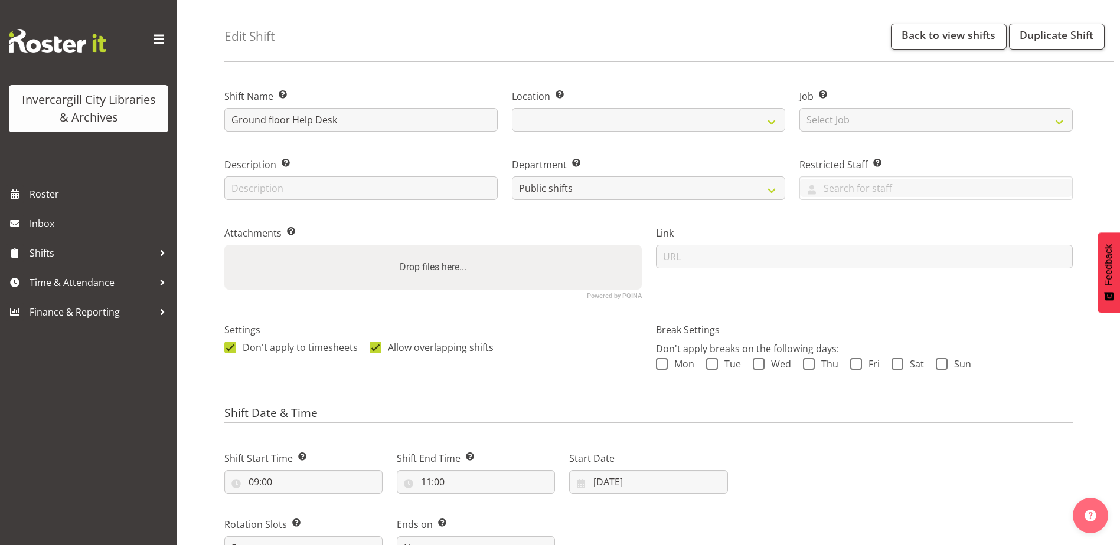
select select "1276"
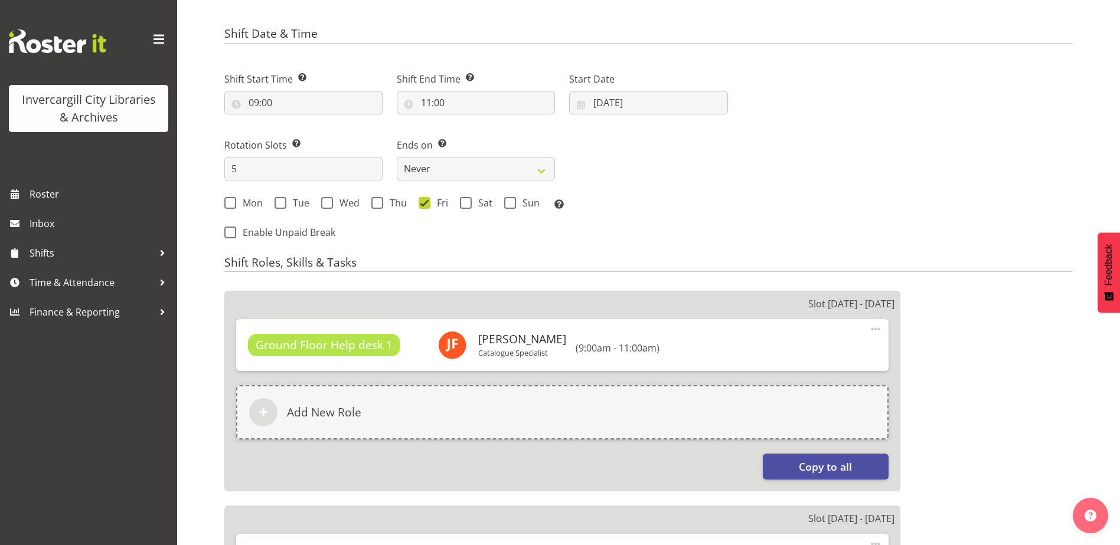
scroll to position [413, 0]
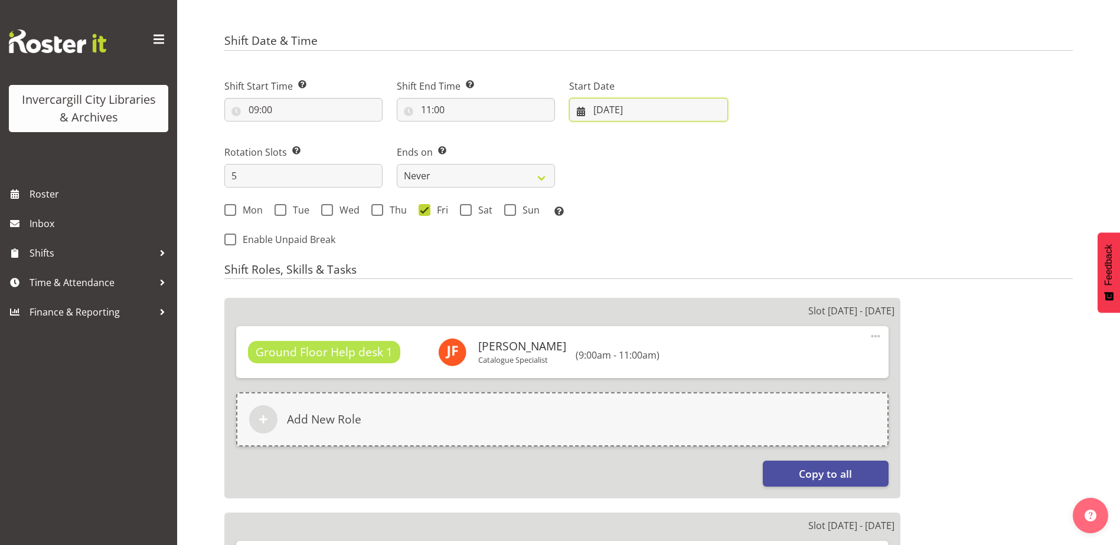
click at [612, 103] on input "[DATE]" at bounding box center [648, 110] width 158 height 24
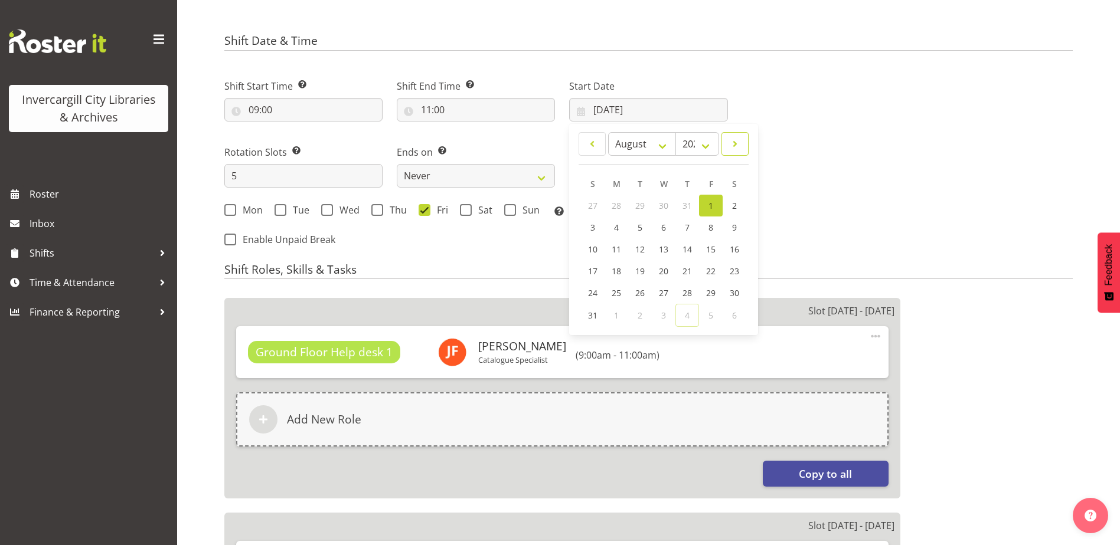
click at [732, 148] on span at bounding box center [735, 144] width 12 height 14
select select "8"
click at [591, 232] on span "7" at bounding box center [592, 228] width 5 height 11
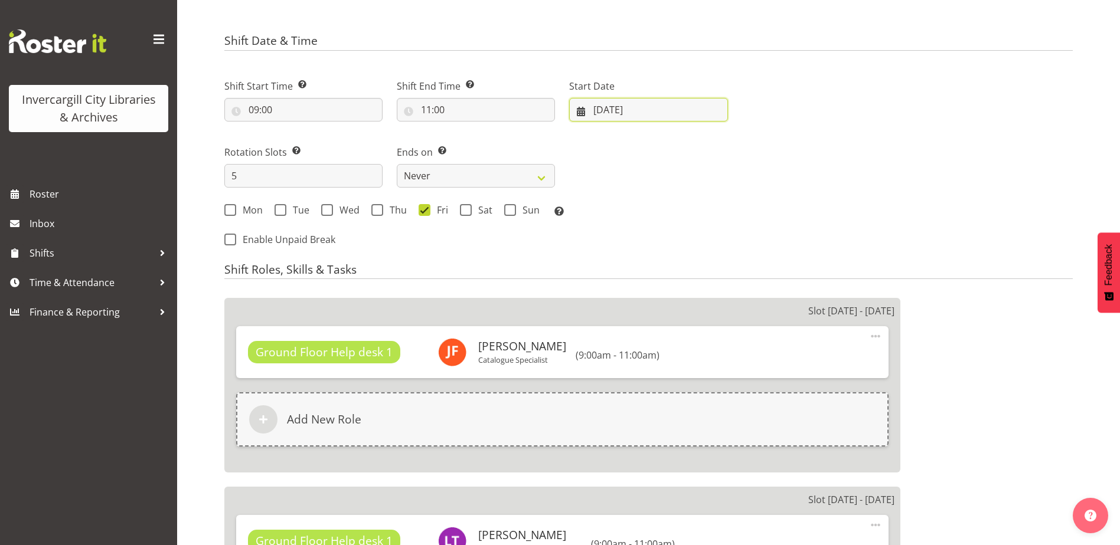
click at [617, 115] on input "[DATE]" at bounding box center [648, 110] width 158 height 24
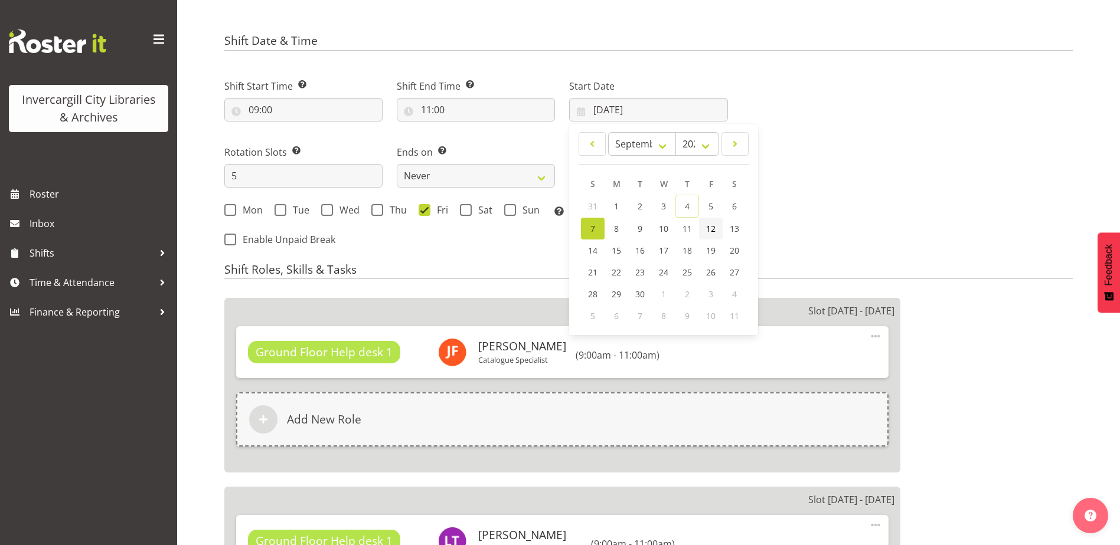
click at [709, 227] on span "12" at bounding box center [710, 228] width 9 height 11
type input "[DATE]"
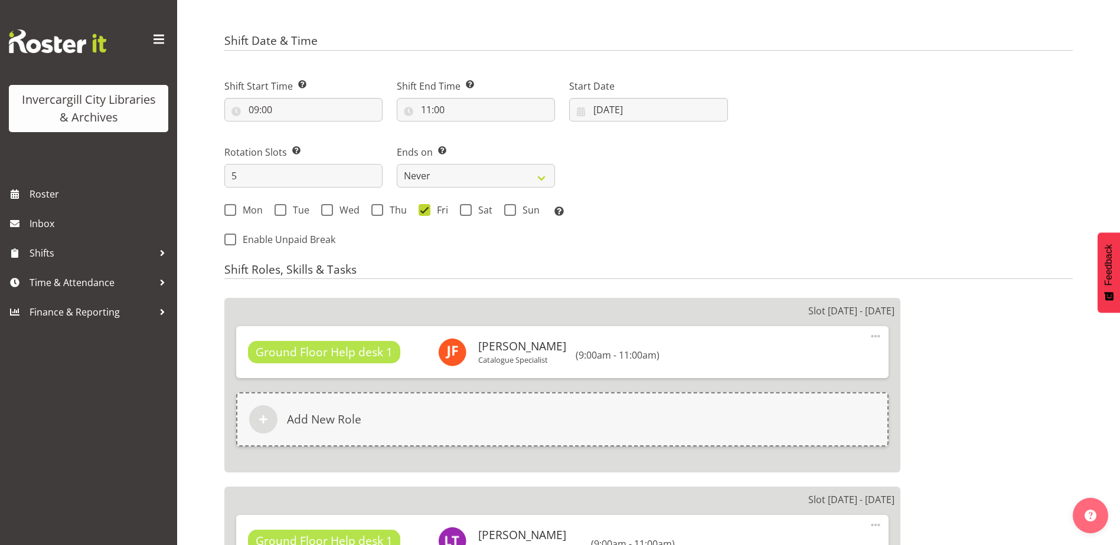
click at [750, 187] on div "Next Shifts" at bounding box center [907, 160] width 345 height 194
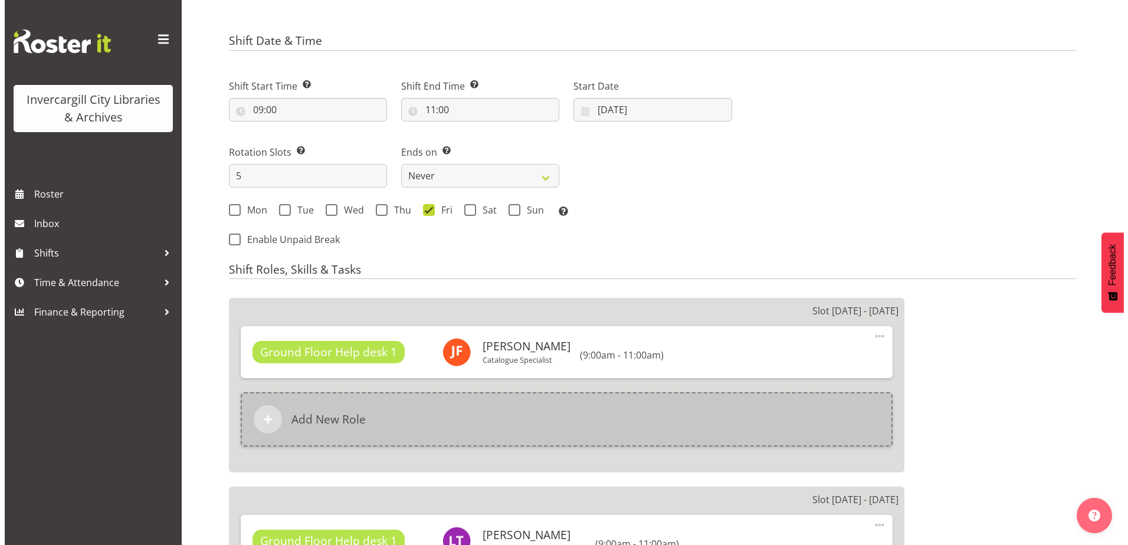
scroll to position [531, 0]
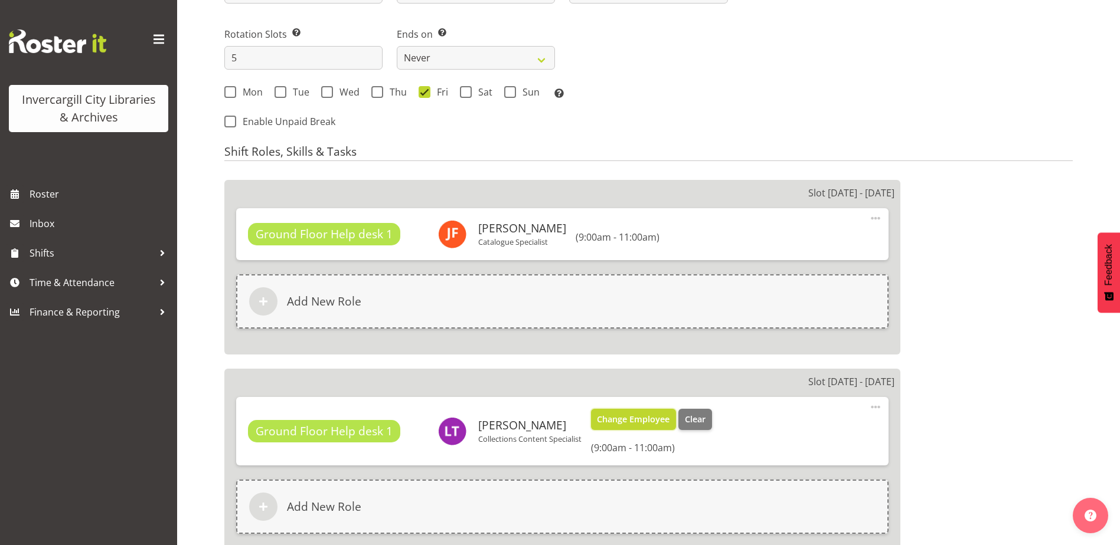
click at [655, 416] on span "Change Employee" at bounding box center [633, 419] width 73 height 13
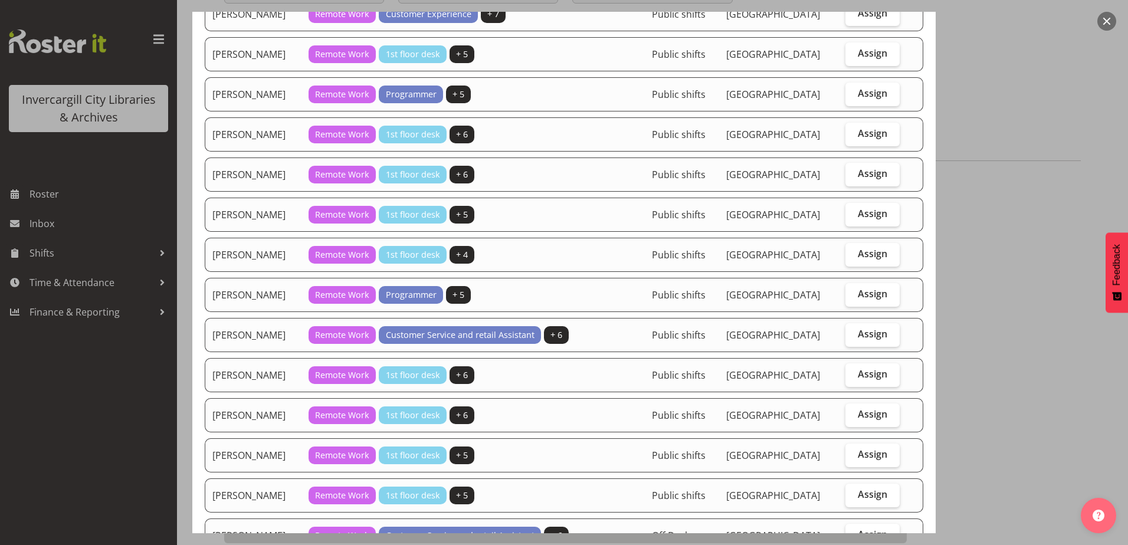
scroll to position [236, 0]
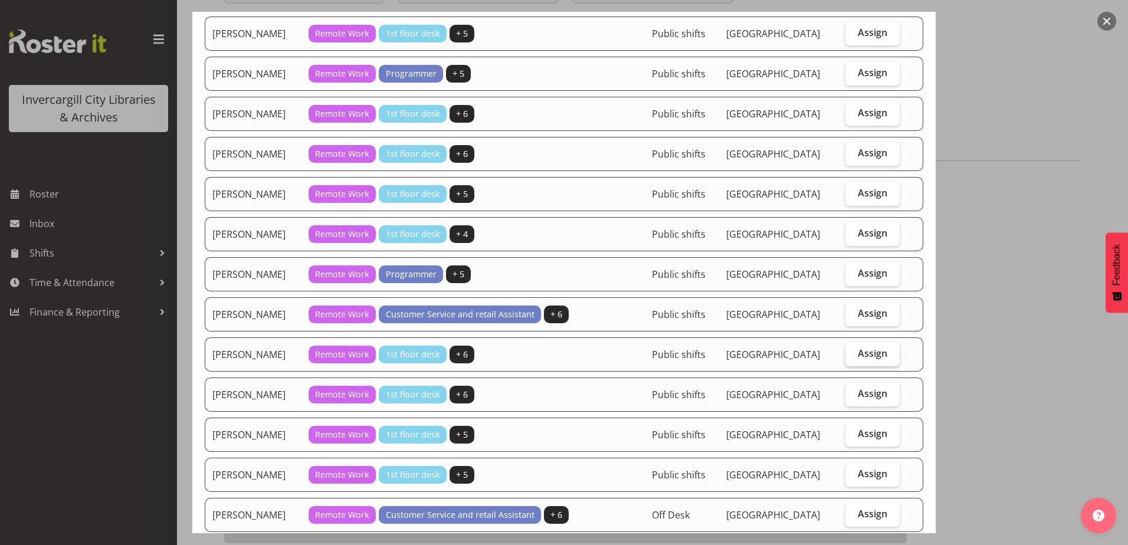
click at [871, 352] on span "Assign" at bounding box center [873, 354] width 30 height 12
click at [853, 352] on input "Assign" at bounding box center [850, 354] width 8 height 8
checkbox input "true"
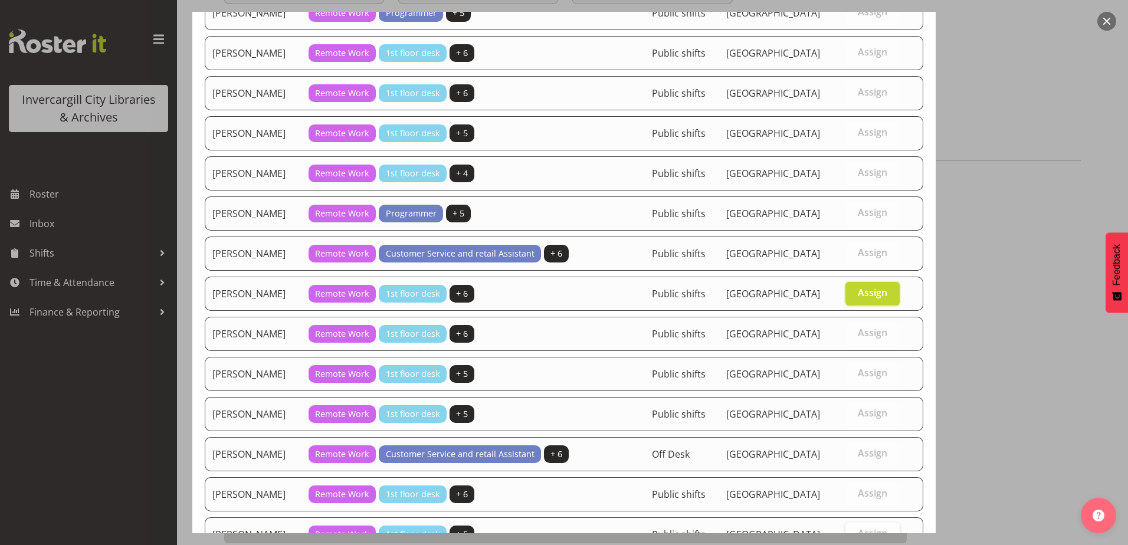
scroll to position [443, 0]
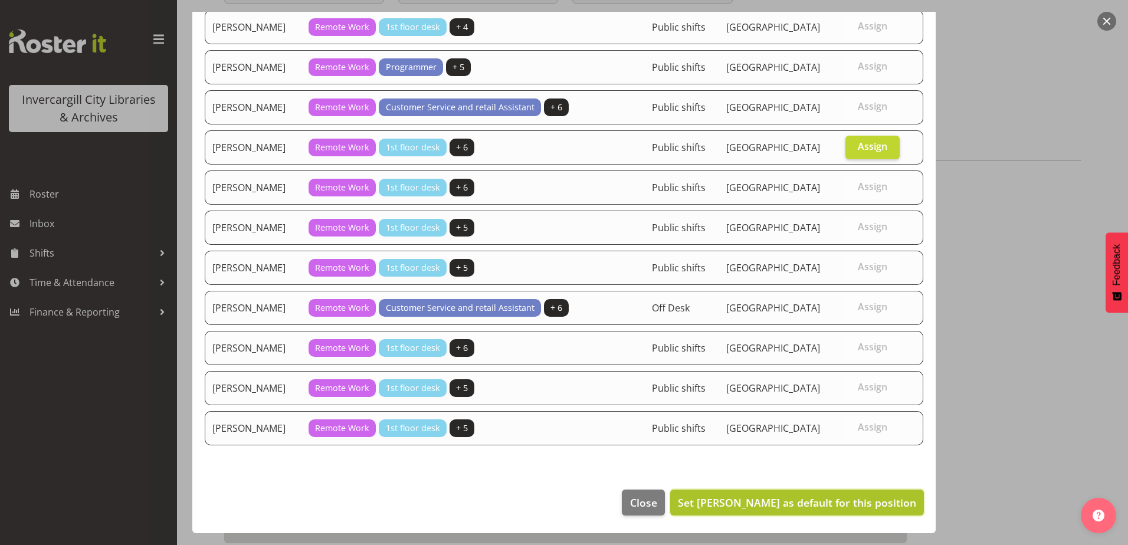
click at [794, 507] on span "Set [PERSON_NAME] as default for this position" at bounding box center [797, 503] width 238 height 14
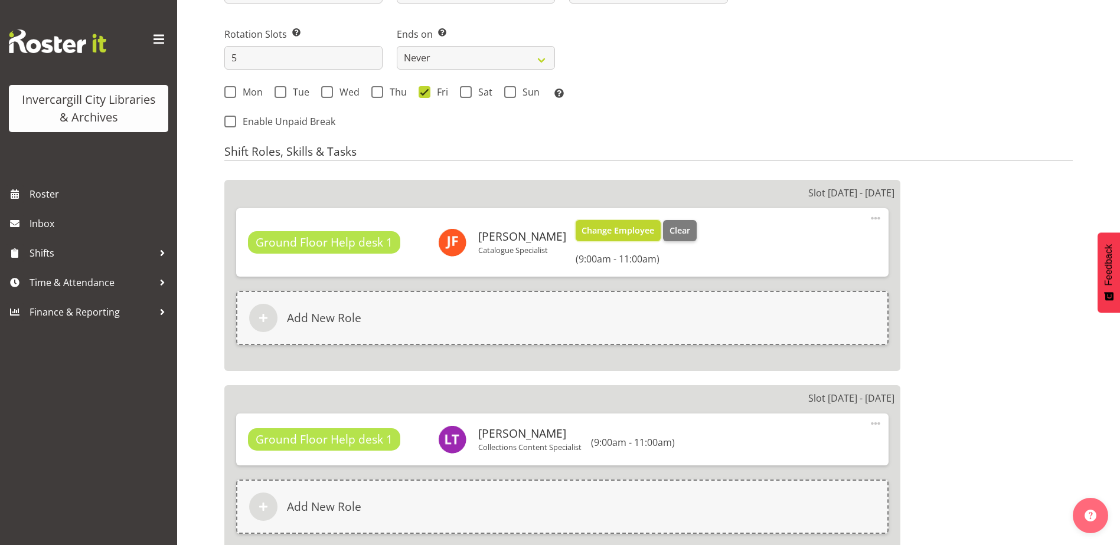
click at [598, 231] on span "Change Employee" at bounding box center [617, 230] width 73 height 13
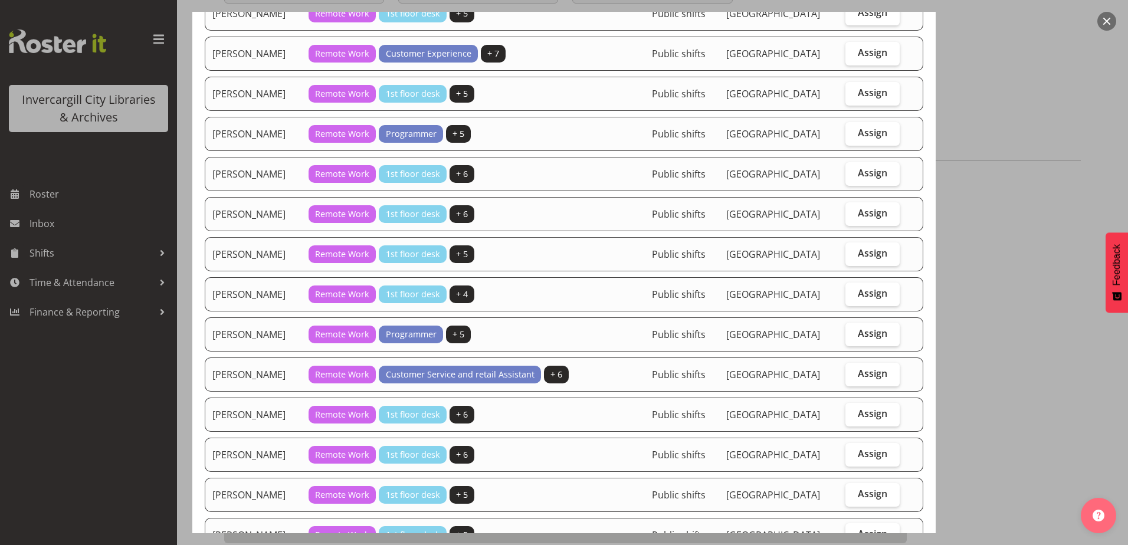
scroll to position [177, 0]
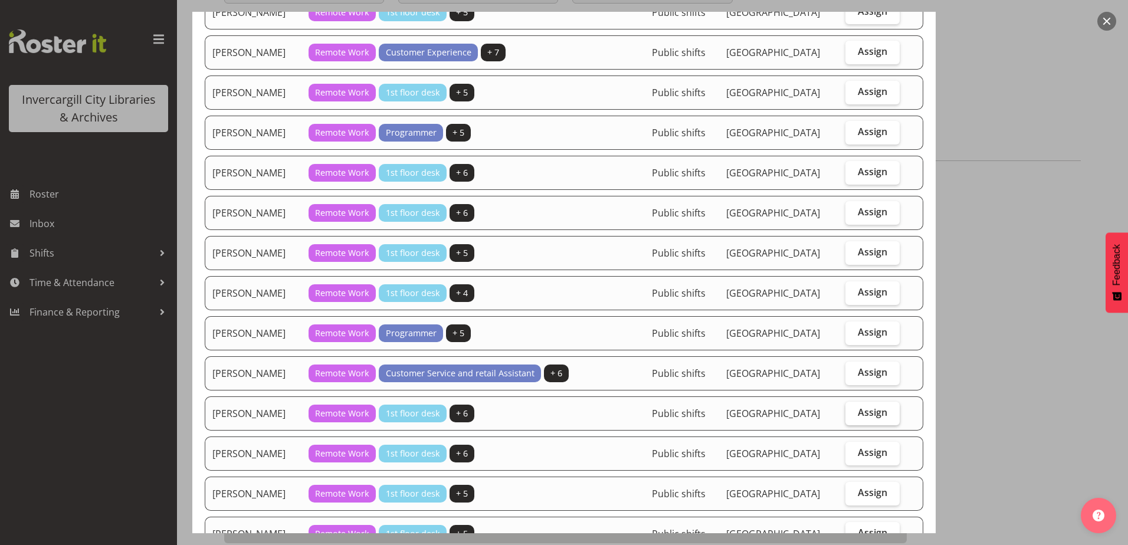
click at [853, 419] on label "Assign" at bounding box center [873, 414] width 55 height 24
click at [853, 417] on input "Assign" at bounding box center [850, 413] width 8 height 8
checkbox input "true"
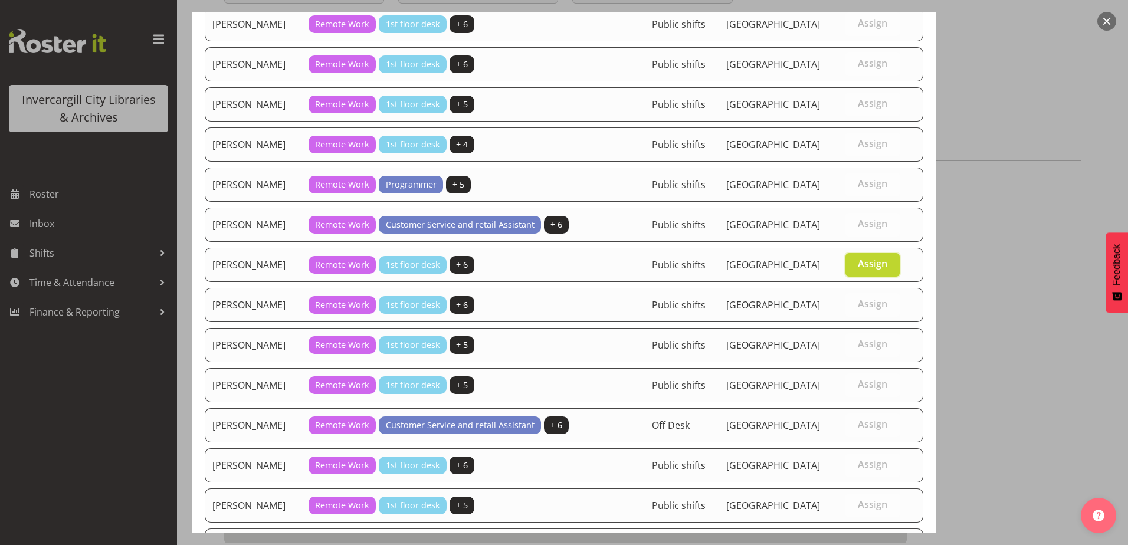
scroll to position [443, 0]
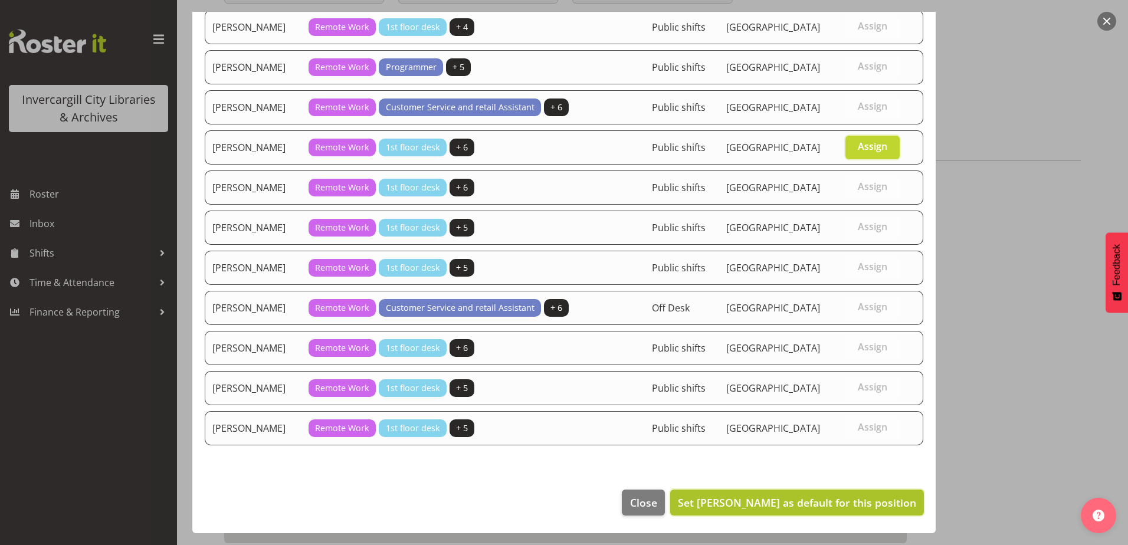
click at [841, 509] on span "Set Lyndsay Tautari as default for this position" at bounding box center [797, 502] width 238 height 15
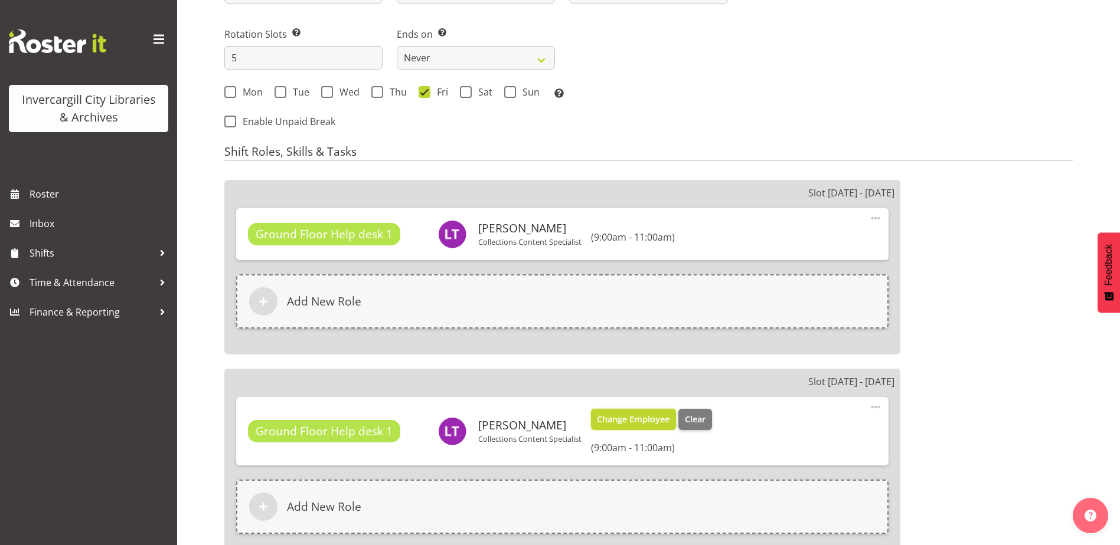
click at [627, 418] on span "Change Employee" at bounding box center [633, 419] width 73 height 13
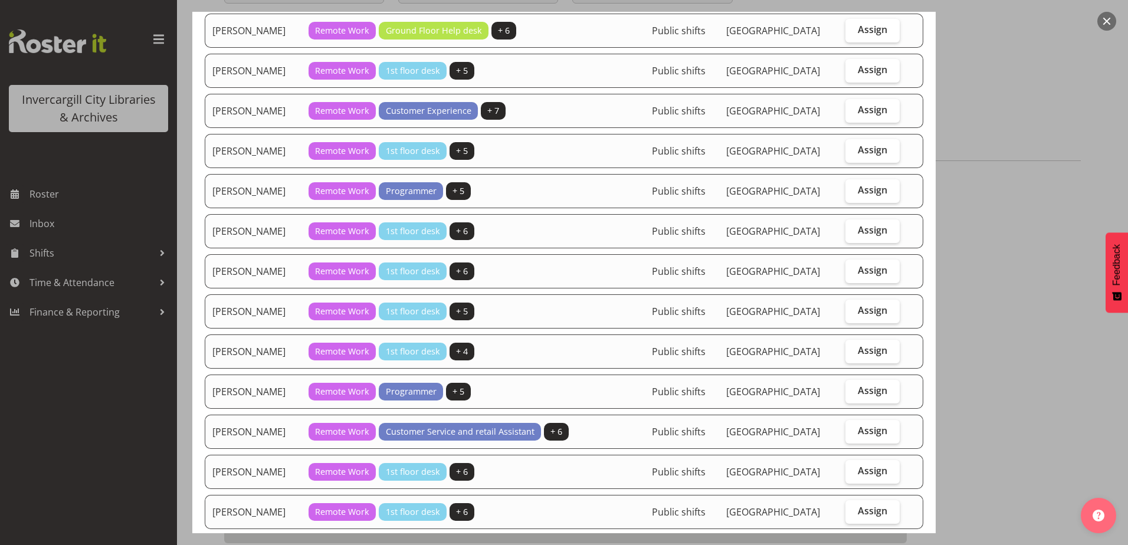
scroll to position [236, 0]
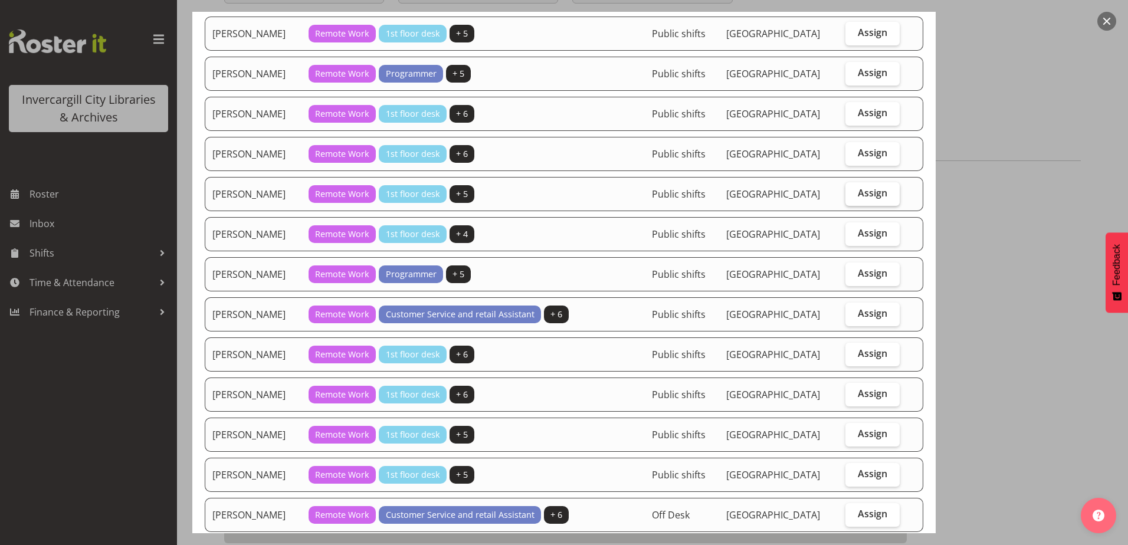
click at [878, 191] on span "Assign" at bounding box center [873, 193] width 30 height 12
click at [853, 191] on input "Assign" at bounding box center [850, 193] width 8 height 8
checkbox input "true"
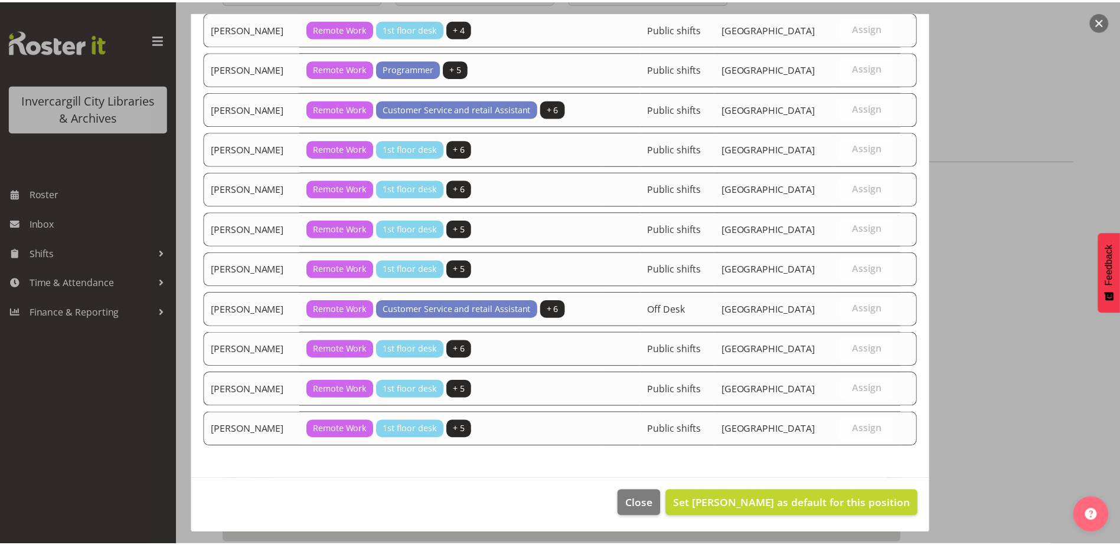
scroll to position [443, 0]
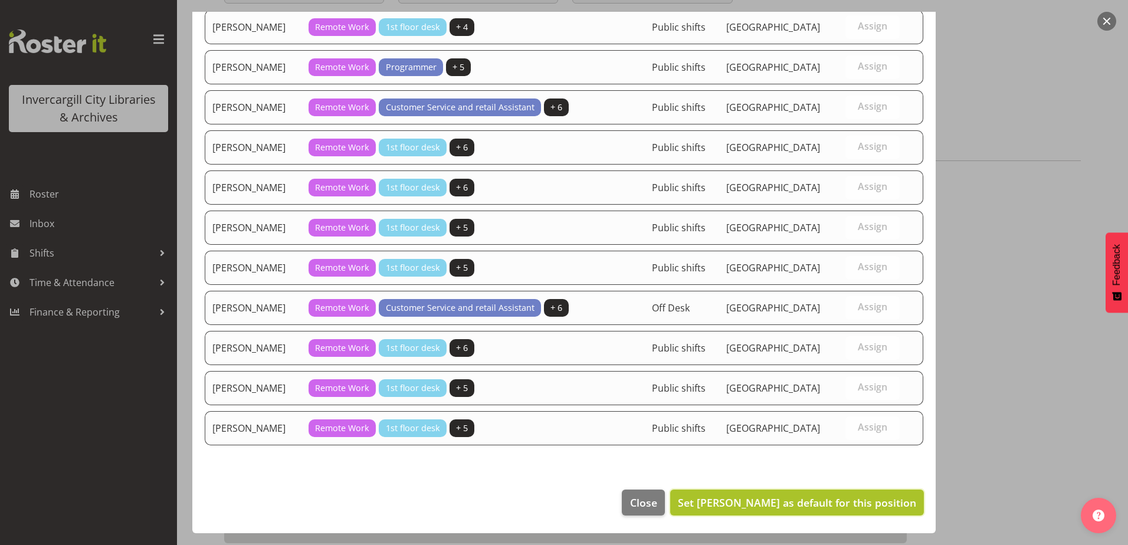
click at [822, 502] on span "Set Joanne Forbes as default for this position" at bounding box center [797, 503] width 238 height 14
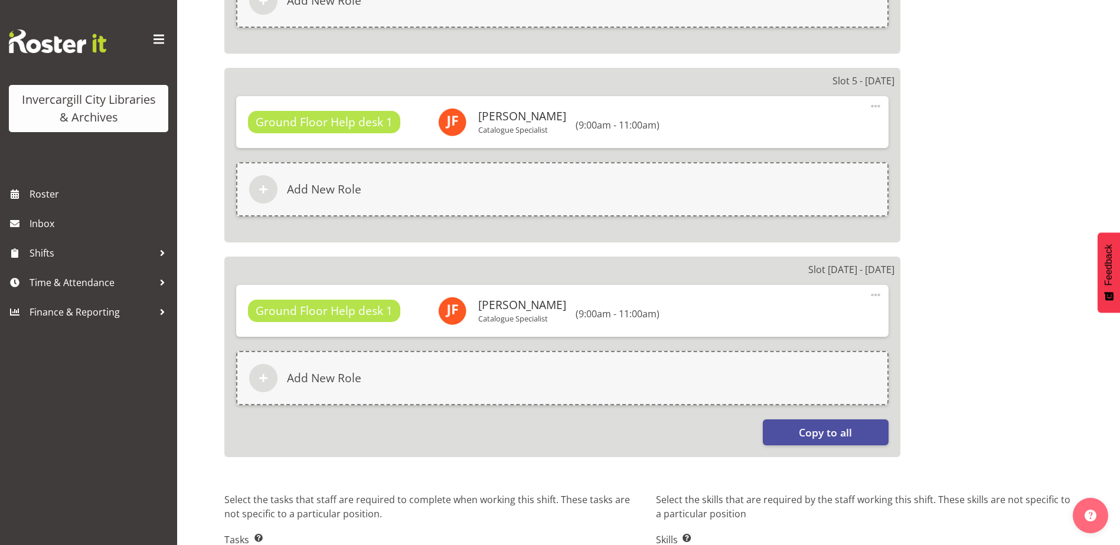
scroll to position [1298, 0]
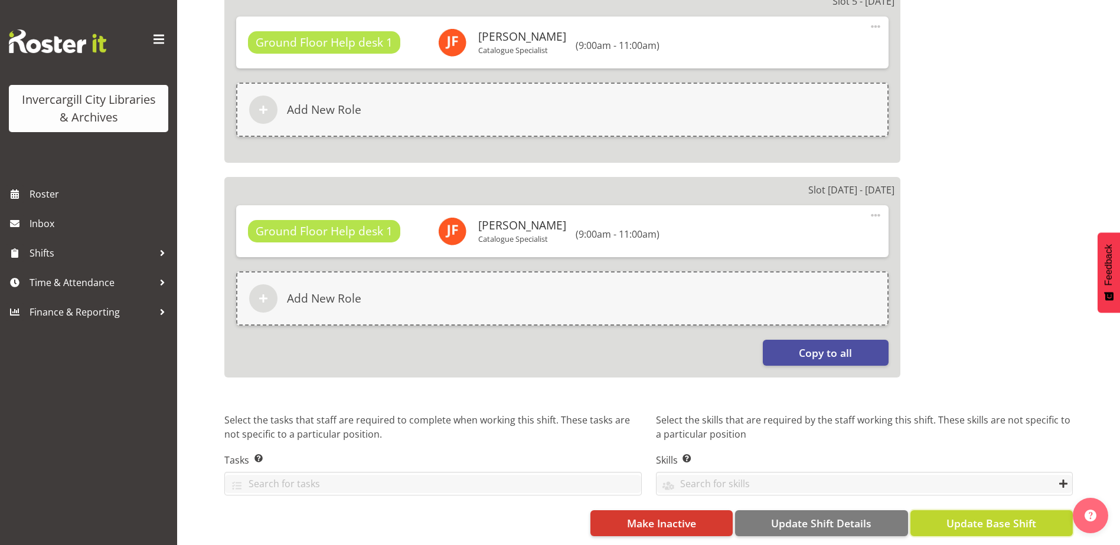
click at [990, 516] on span "Update Base Shift" at bounding box center [991, 523] width 90 height 15
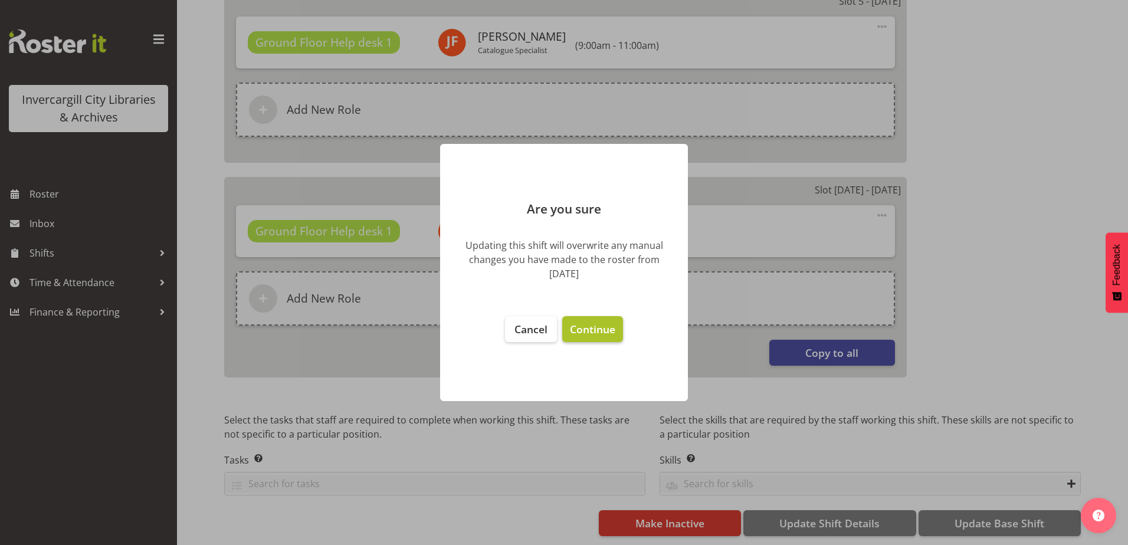
click at [598, 336] on button "Continue" at bounding box center [592, 329] width 61 height 26
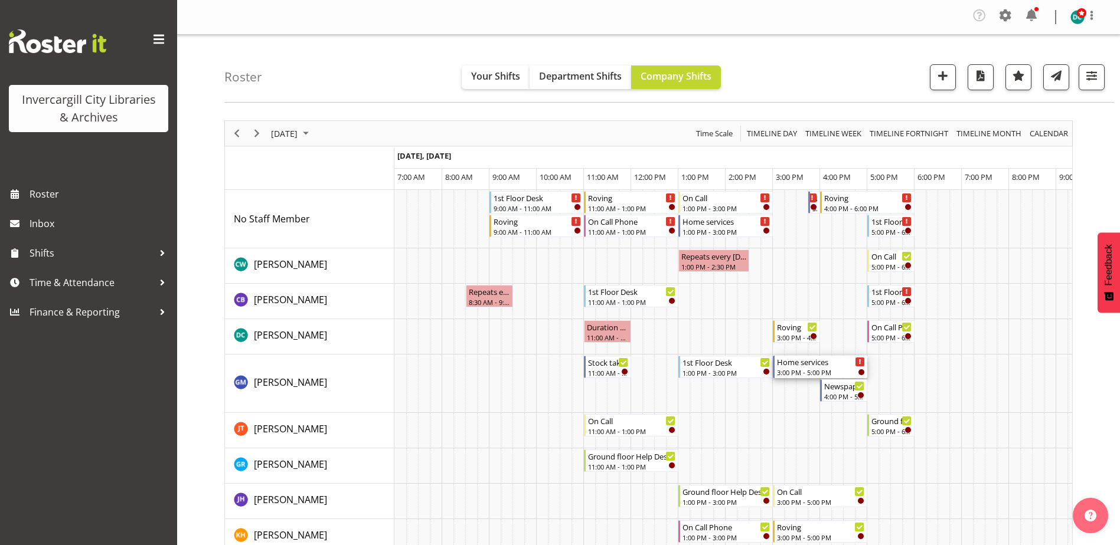
click at [801, 368] on div "Home services 3:00 PM - 5:00 PM" at bounding box center [821, 367] width 88 height 22
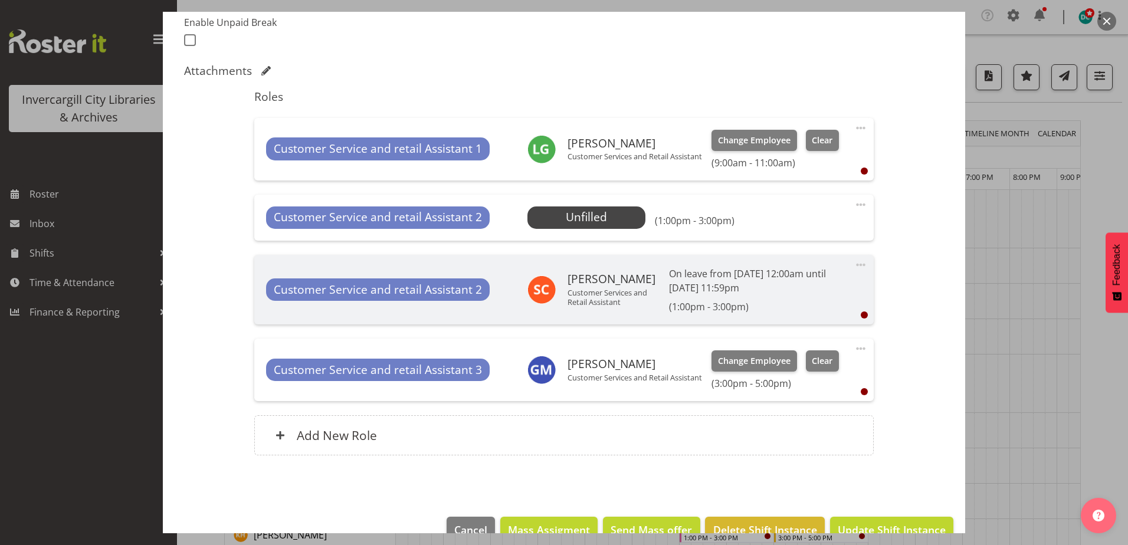
scroll to position [351, 0]
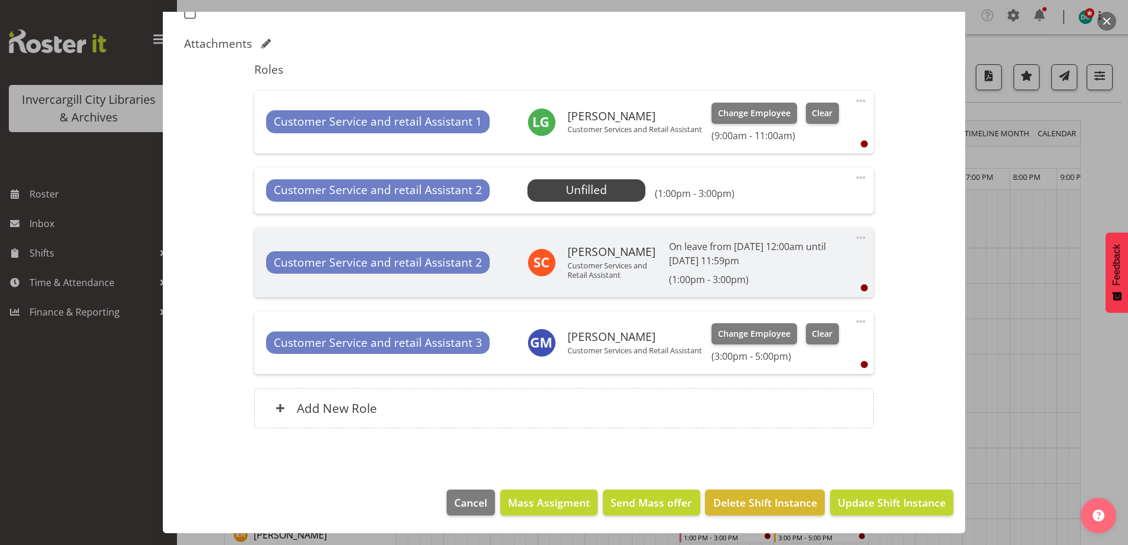
click at [856, 178] on span at bounding box center [861, 178] width 14 height 14
click at [774, 253] on link "Delete" at bounding box center [811, 248] width 113 height 21
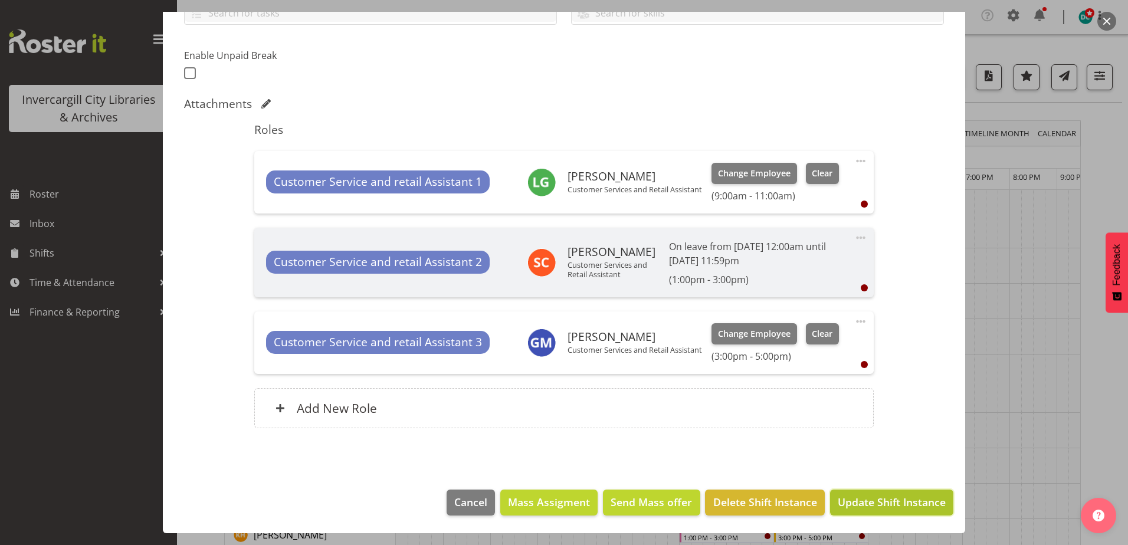
click at [859, 508] on span "Update Shift Instance" at bounding box center [892, 502] width 108 height 15
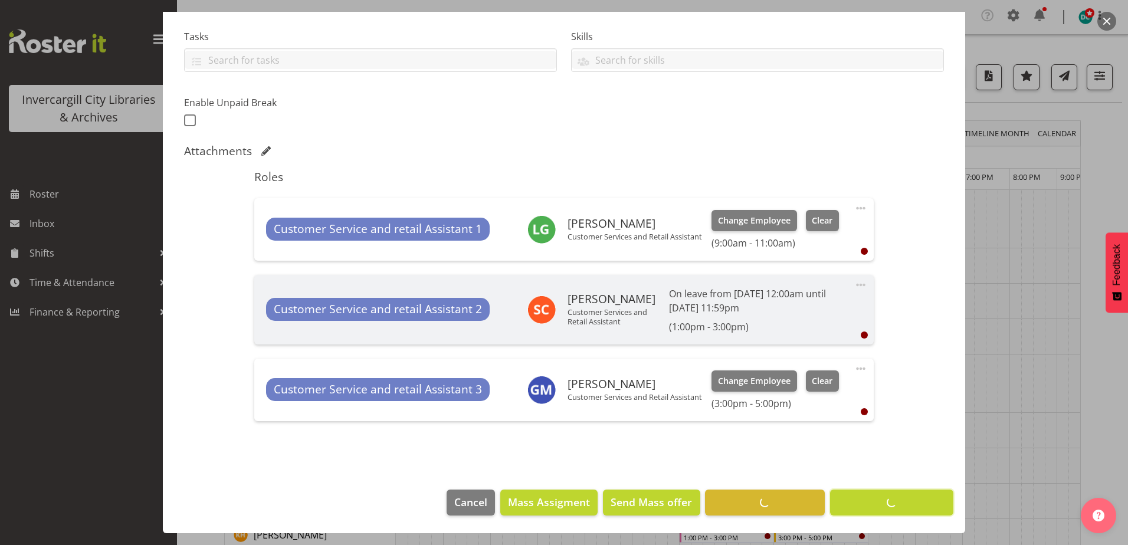
scroll to position [243, 0]
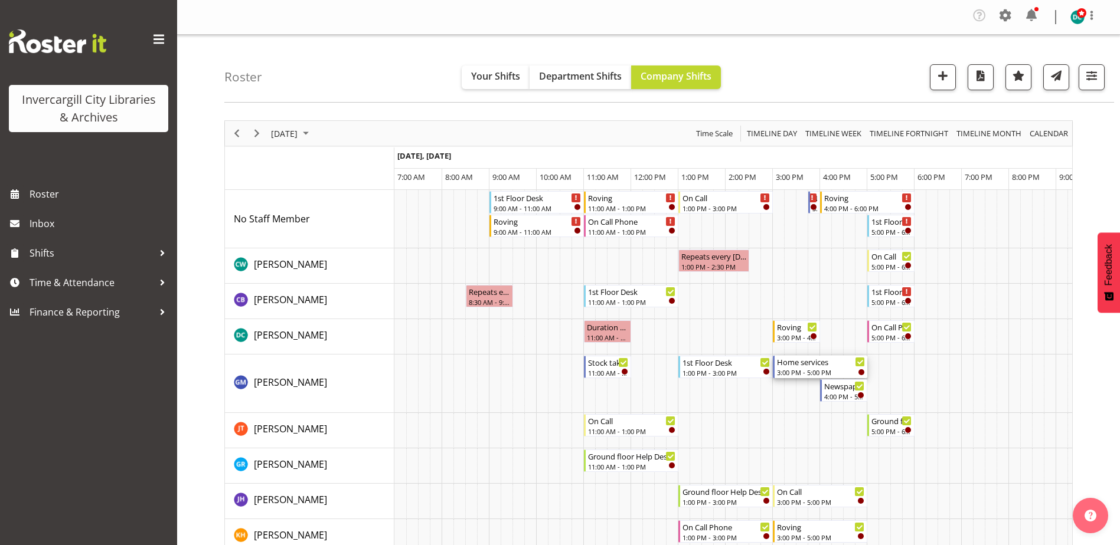
click at [801, 371] on div "3:00 PM - 5:00 PM" at bounding box center [821, 372] width 88 height 9
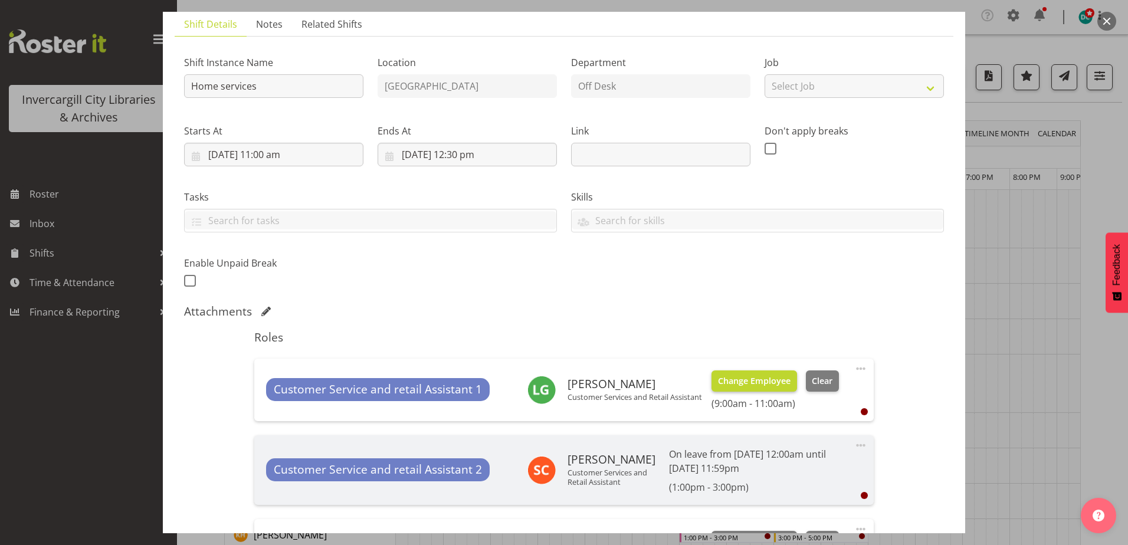
scroll to position [177, 0]
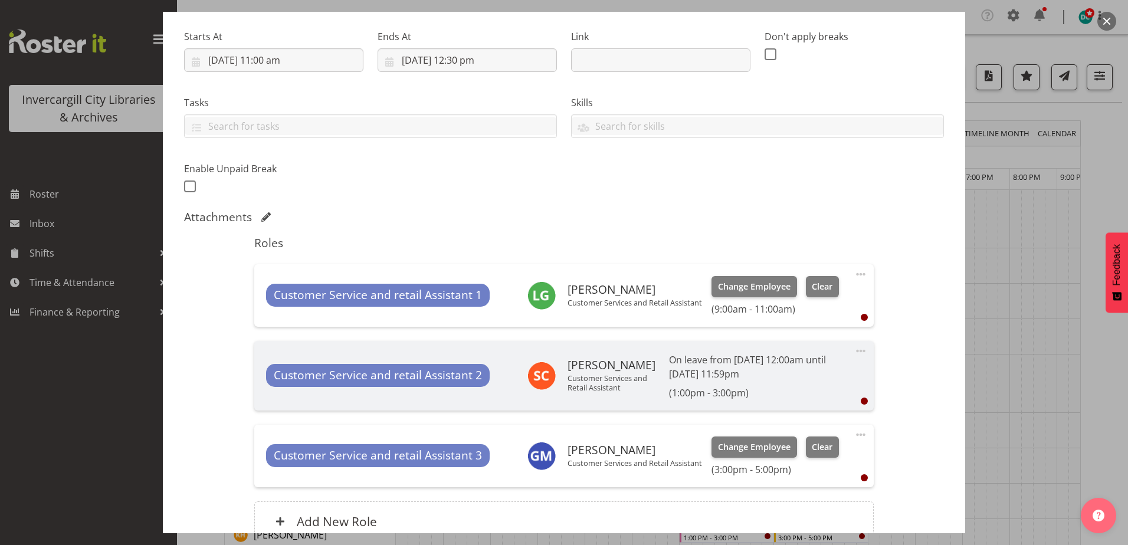
click at [854, 433] on span at bounding box center [861, 435] width 14 height 14
click at [771, 508] on link "Delete" at bounding box center [811, 505] width 113 height 21
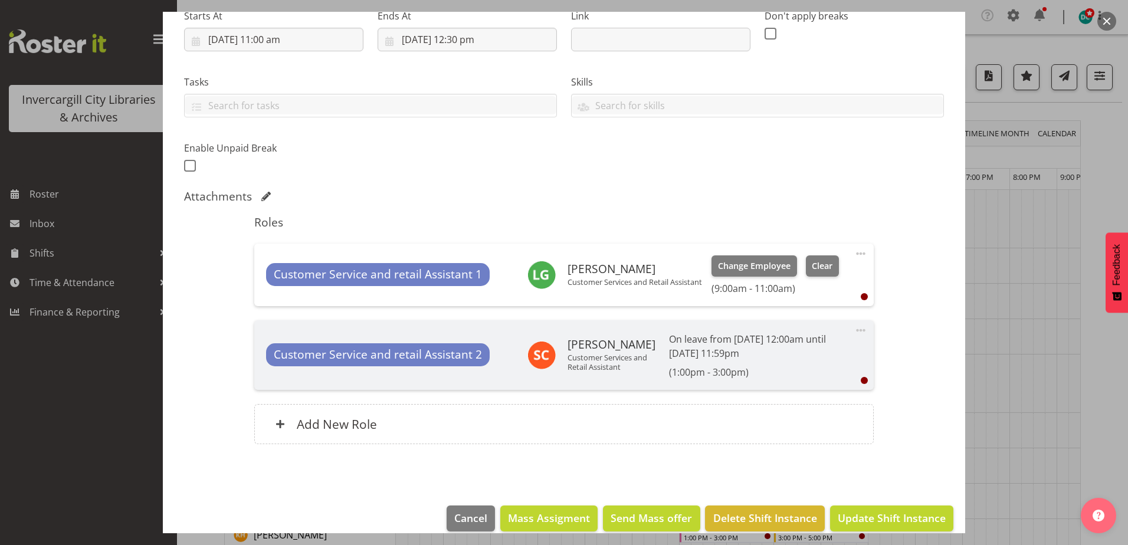
scroll to position [214, 0]
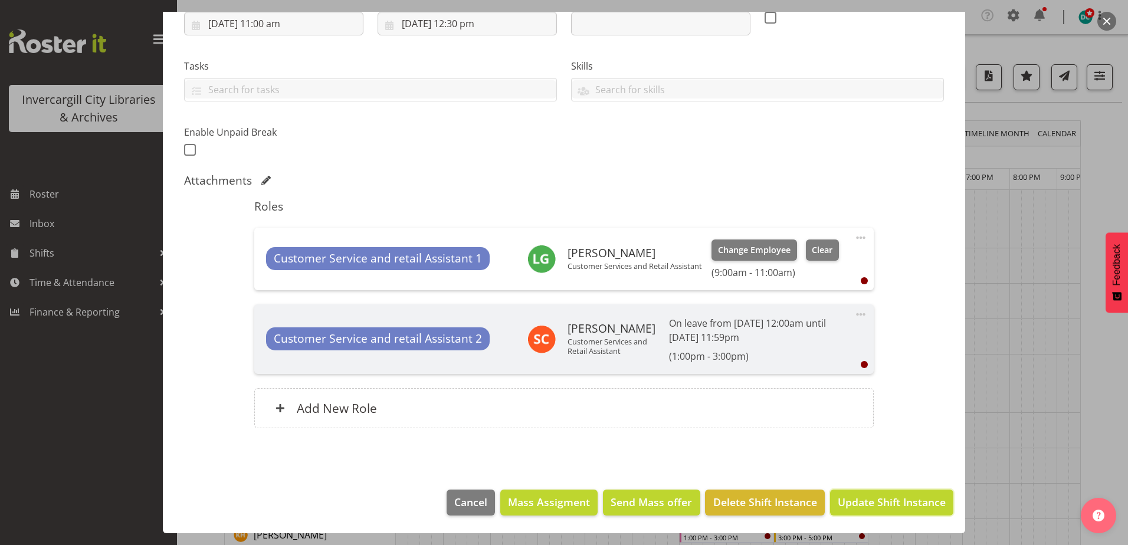
click at [871, 497] on span "Update Shift Instance" at bounding box center [892, 502] width 108 height 15
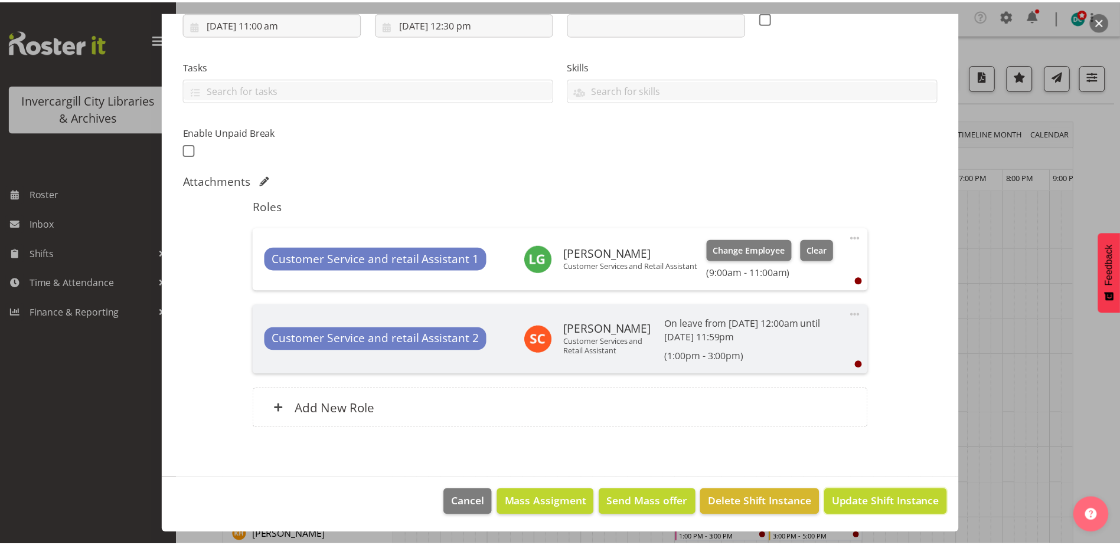
scroll to position [166, 0]
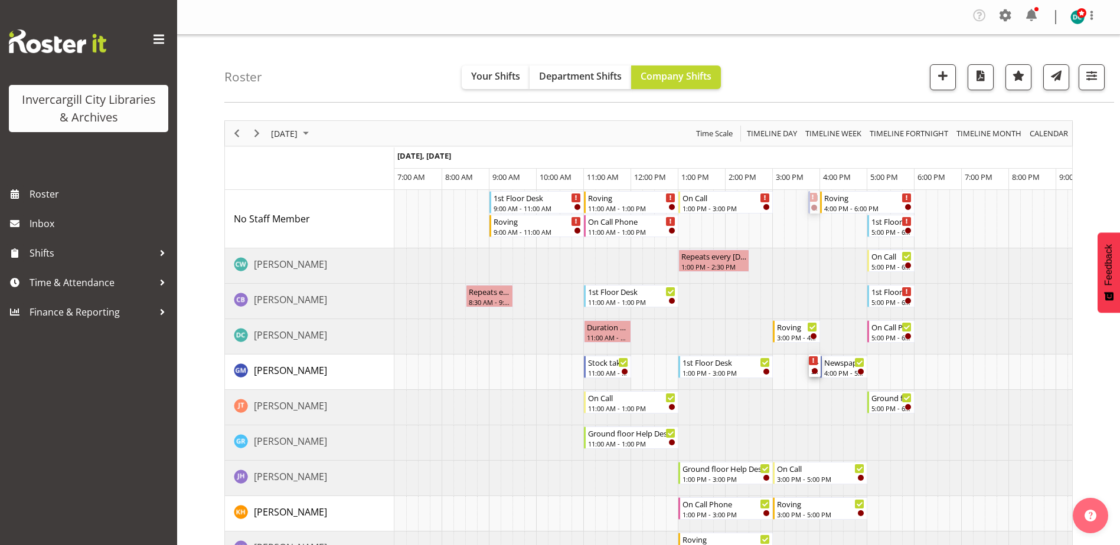
drag, startPoint x: 812, startPoint y: 199, endPoint x: 812, endPoint y: 372, distance: 172.3
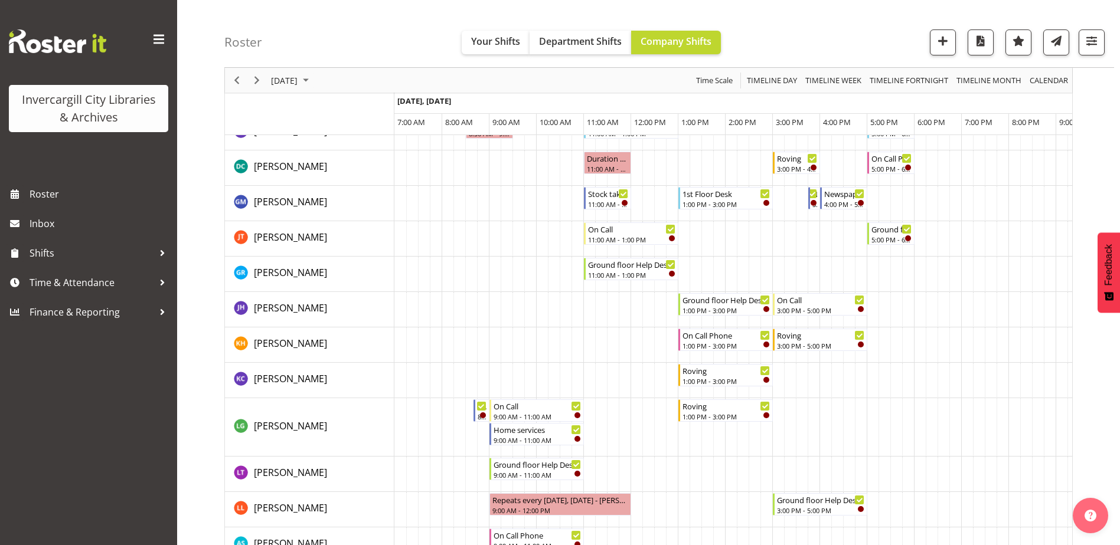
scroll to position [177, 0]
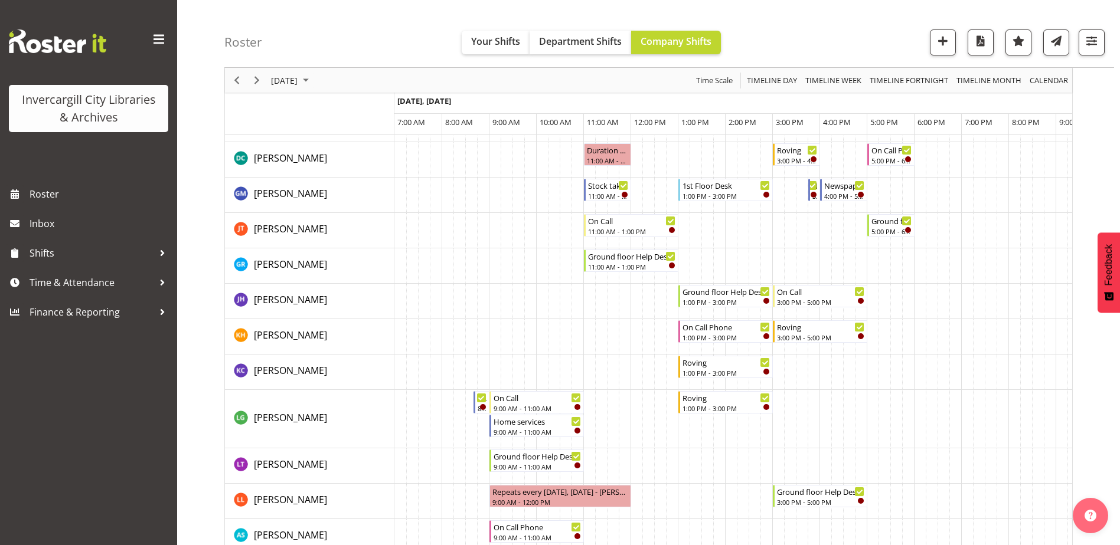
click at [843, 369] on td "Timeline Day of September 12, 2025" at bounding box center [849, 372] width 12 height 35
click at [937, 37] on span "button" at bounding box center [942, 40] width 15 height 15
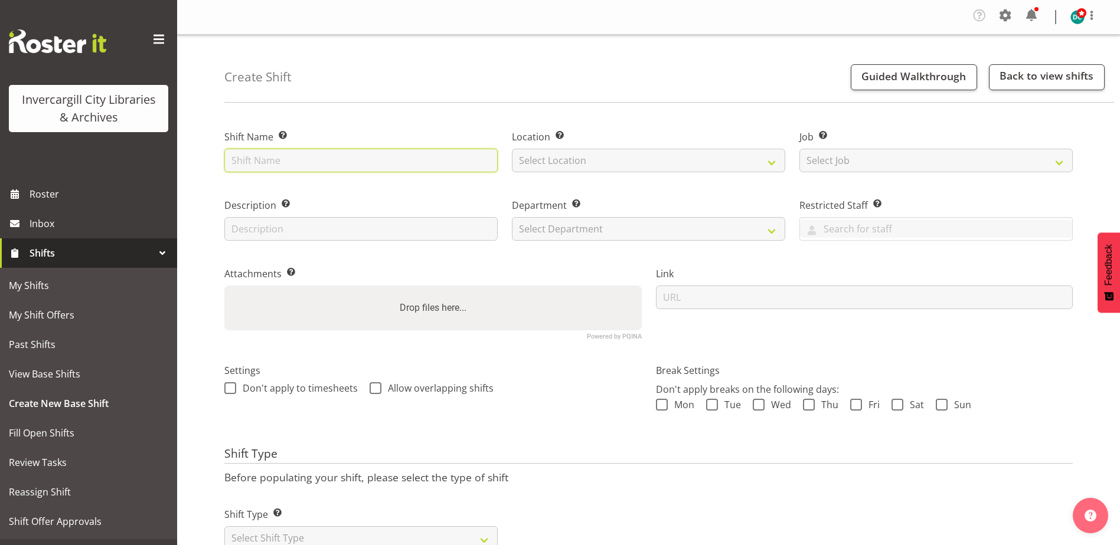
drag, startPoint x: 316, startPoint y: 165, endPoint x: 307, endPoint y: 162, distance: 9.7
click at [315, 164] on input "text" at bounding box center [360, 161] width 273 height 24
type input "[PERSON_NAME] Awards"
click at [607, 155] on select "Select Location [GEOGRAPHIC_DATA] [GEOGRAPHIC_DATA]" at bounding box center [648, 161] width 273 height 24
select select "1276"
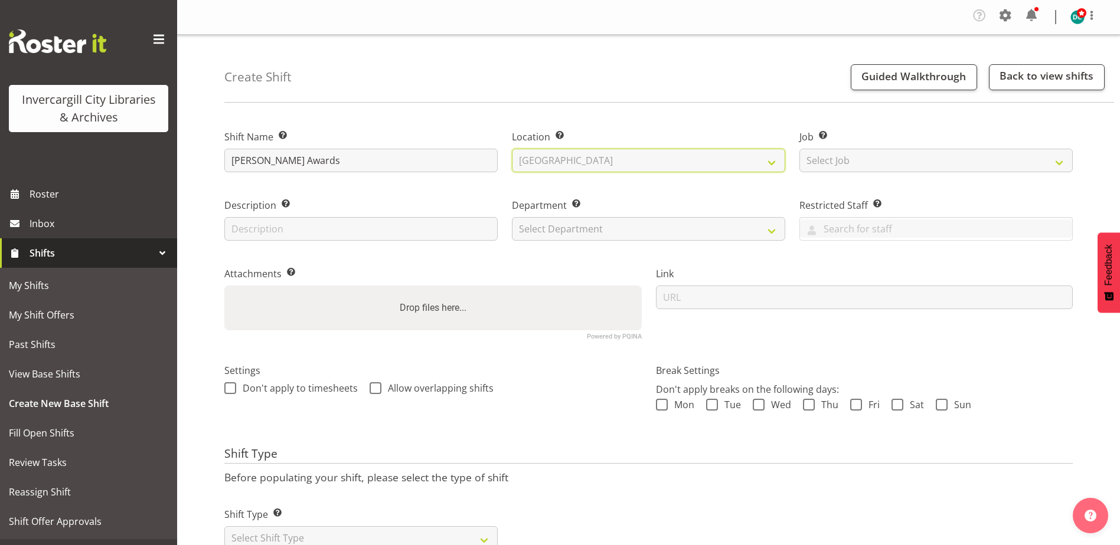
click at [512, 149] on select "Select Location [GEOGRAPHIC_DATA] [GEOGRAPHIC_DATA]" at bounding box center [648, 161] width 273 height 24
click at [564, 227] on select "Select Department Off Desk Public shifts" at bounding box center [648, 229] width 273 height 24
select select "920"
click at [512, 217] on select "Select Department Off Desk Public shifts" at bounding box center [648, 229] width 273 height 24
click at [230, 384] on span at bounding box center [230, 388] width 12 height 12
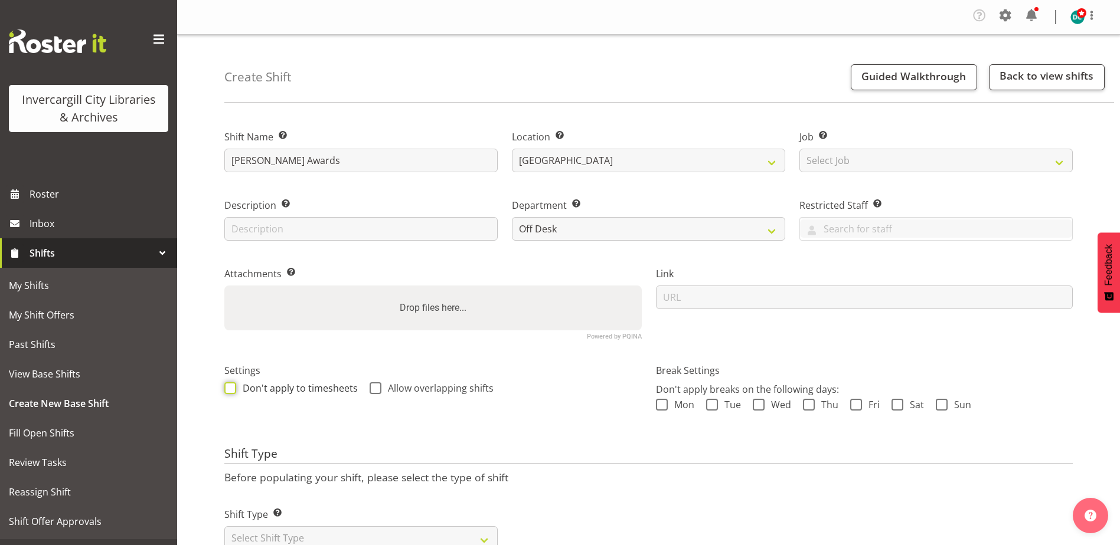
click at [230, 385] on input "Don't apply to timesheets" at bounding box center [228, 389] width 8 height 8
checkbox input "true"
click at [376, 386] on span at bounding box center [375, 388] width 12 height 12
click at [376, 386] on input "Allow overlapping shifts" at bounding box center [373, 389] width 8 height 8
checkbox input "true"
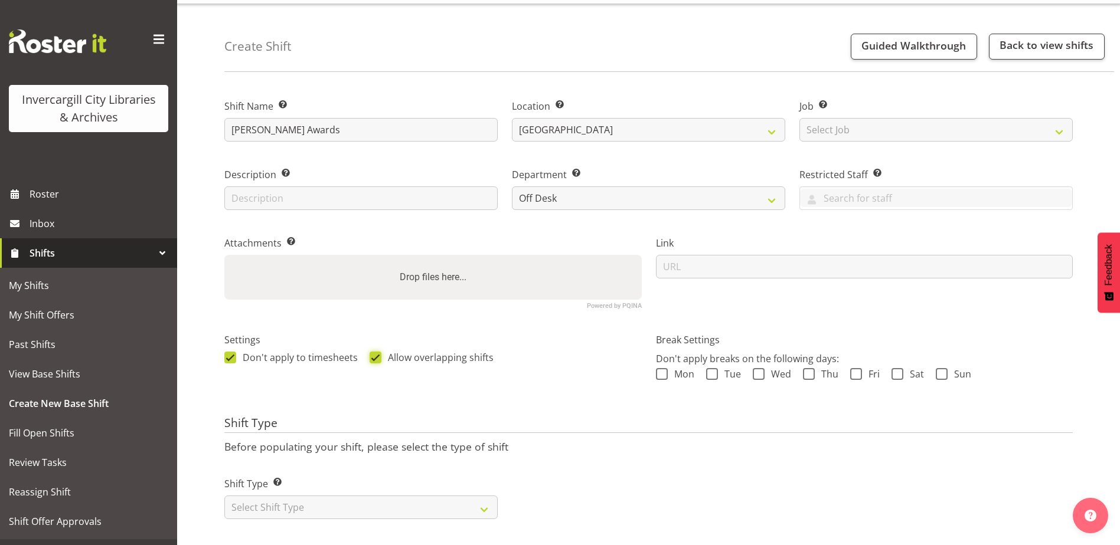
scroll to position [47, 0]
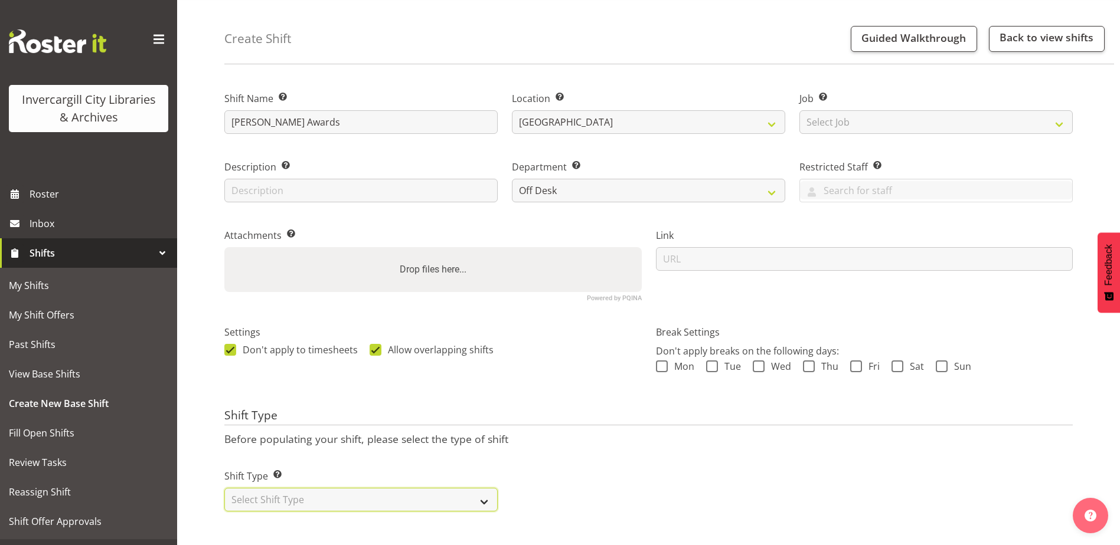
click at [309, 488] on select "Select Shift Type One Off Shift Recurring Shift Rotating Shift" at bounding box center [360, 500] width 273 height 24
select select "one_off"
click at [224, 488] on select "Select Shift Type One Off Shift Recurring Shift Rotating Shift" at bounding box center [360, 500] width 273 height 24
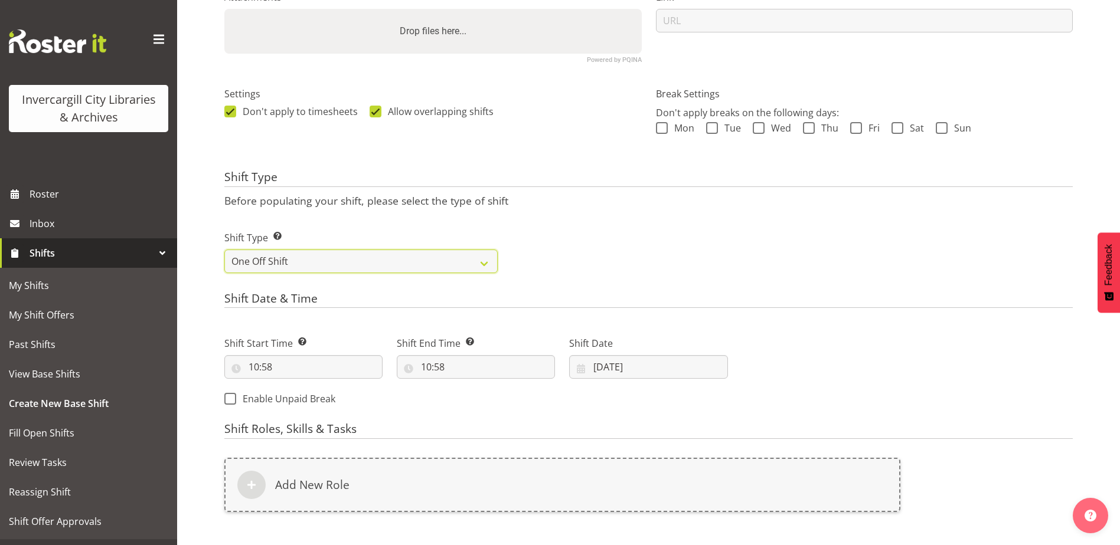
scroll to position [283, 0]
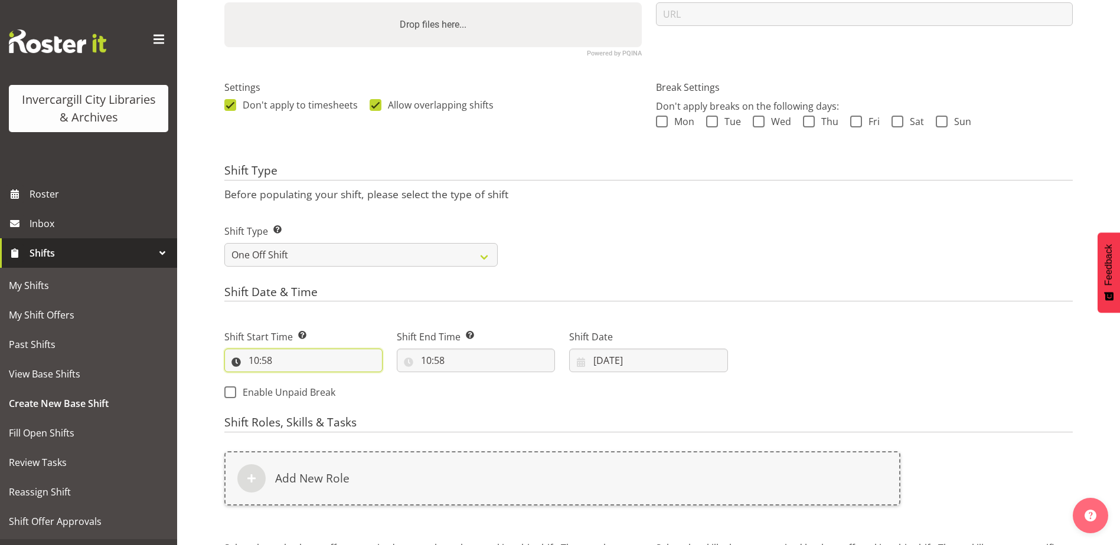
click at [256, 364] on input "10:58" at bounding box center [303, 361] width 158 height 24
click at [305, 390] on select "00 01 02 03 04 05 06 07 08 09 10 11 12 13 14 15 16 17 18 19 20 21 22 23" at bounding box center [305, 392] width 27 height 24
select select "17"
type input "17:58"
click at [333, 394] on select "00 01 02 03 04 05 06 07 08 09 10 11 12 13 14 15 16 17 18 19 20 21 22 23 24 25 2…" at bounding box center [335, 392] width 27 height 24
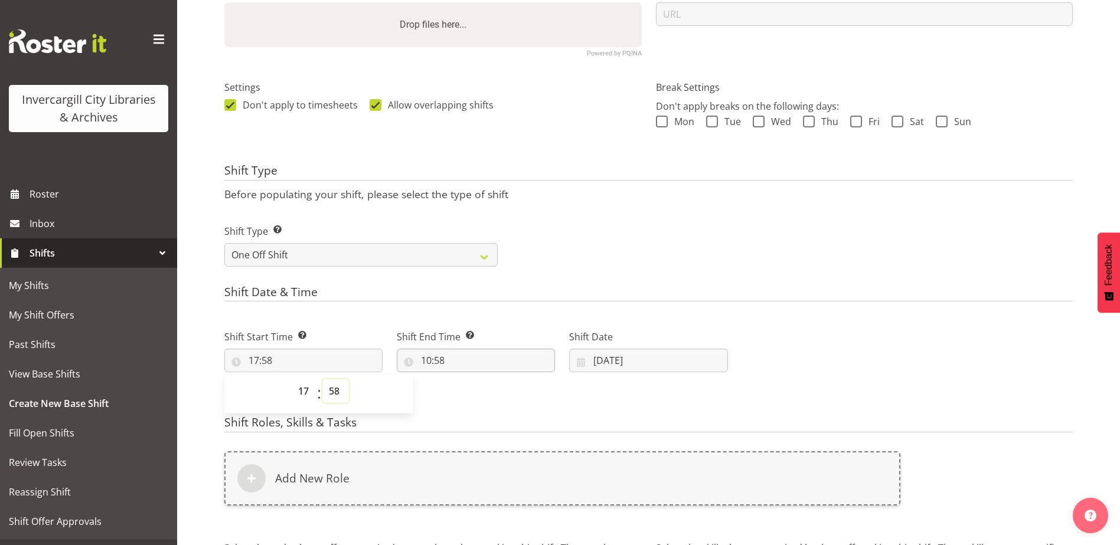
select select "0"
type input "17:00"
click at [433, 359] on input "10:58" at bounding box center [476, 361] width 158 height 24
click at [476, 391] on select "00 01 02 03 04 05 06 07 08 09 10 11 12 13 14 15 16 17 18 19 20 21 22 23" at bounding box center [477, 392] width 27 height 24
select select "19"
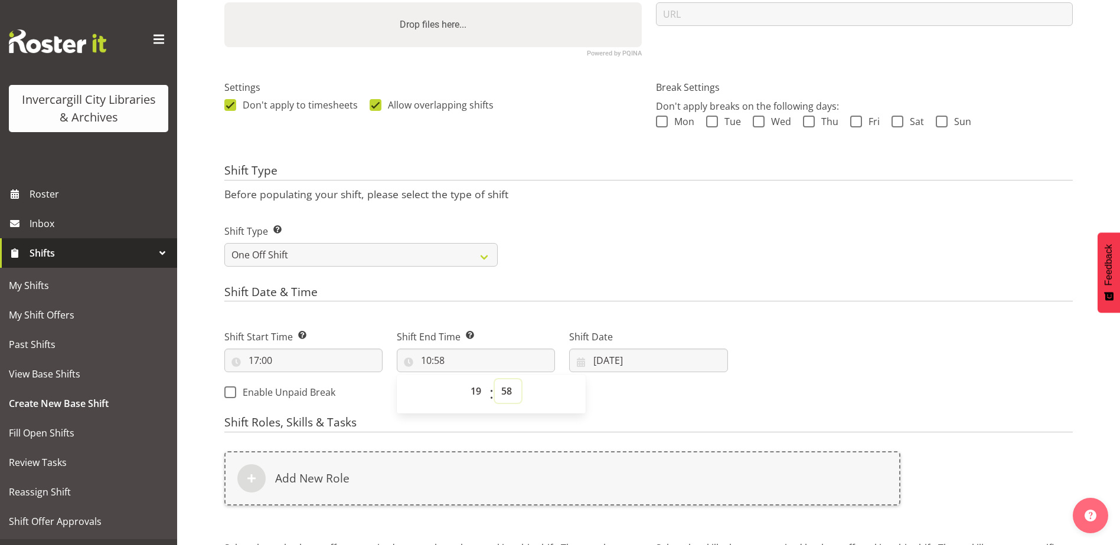
type input "19:58"
click at [503, 394] on select "00 01 02 03 04 05 06 07 08 09 10 11 12 13 14 15 16 17 18 19 20 21 22 23 24 25 2…" at bounding box center [508, 392] width 27 height 24
select select "0"
type input "19:00"
click at [614, 364] on input "04/09/2025" at bounding box center [648, 361] width 158 height 24
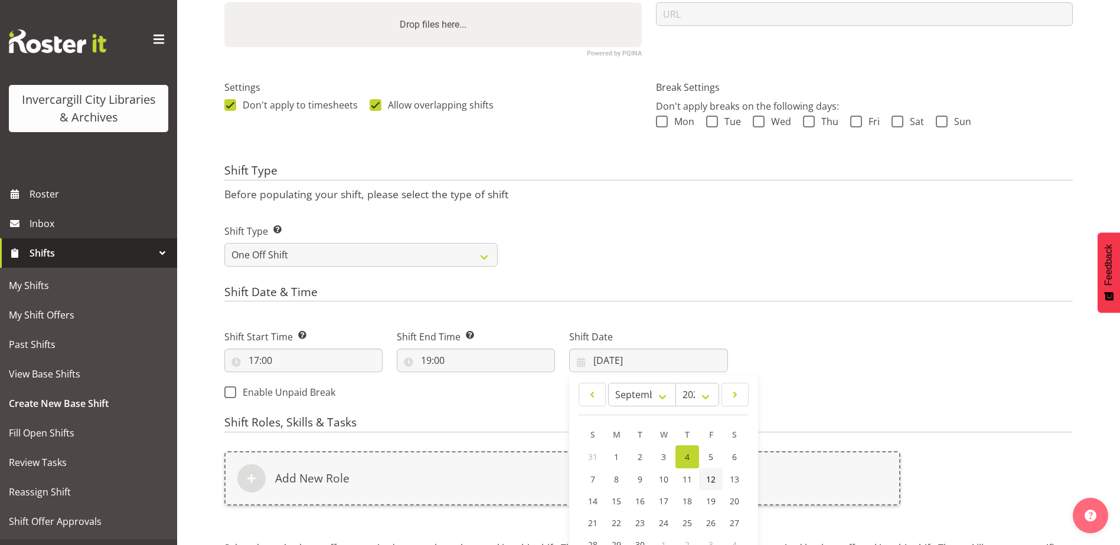
click at [705, 475] on link "12" at bounding box center [711, 480] width 24 height 22
type input "12/09/2025"
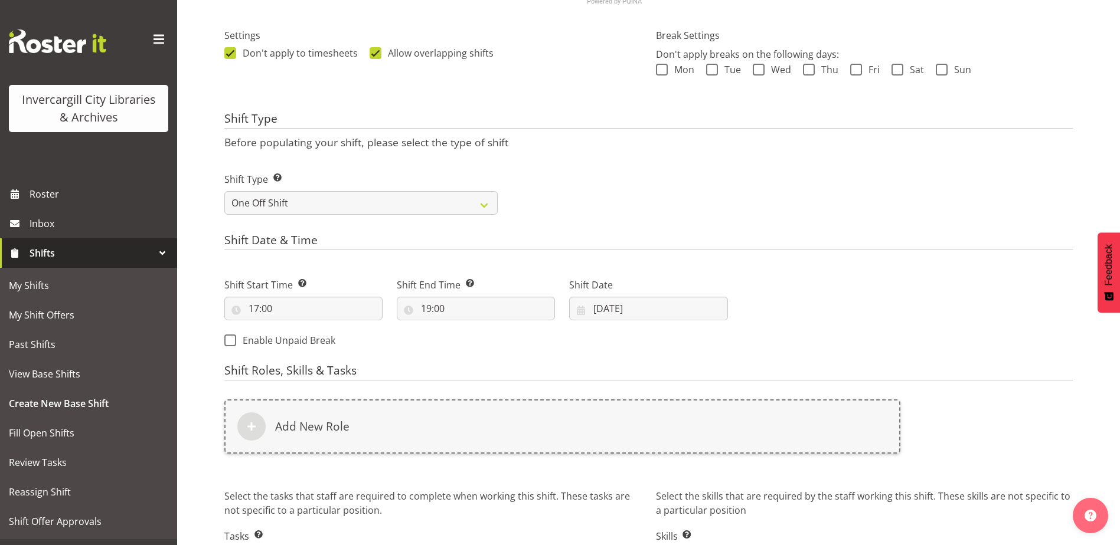
scroll to position [401, 0]
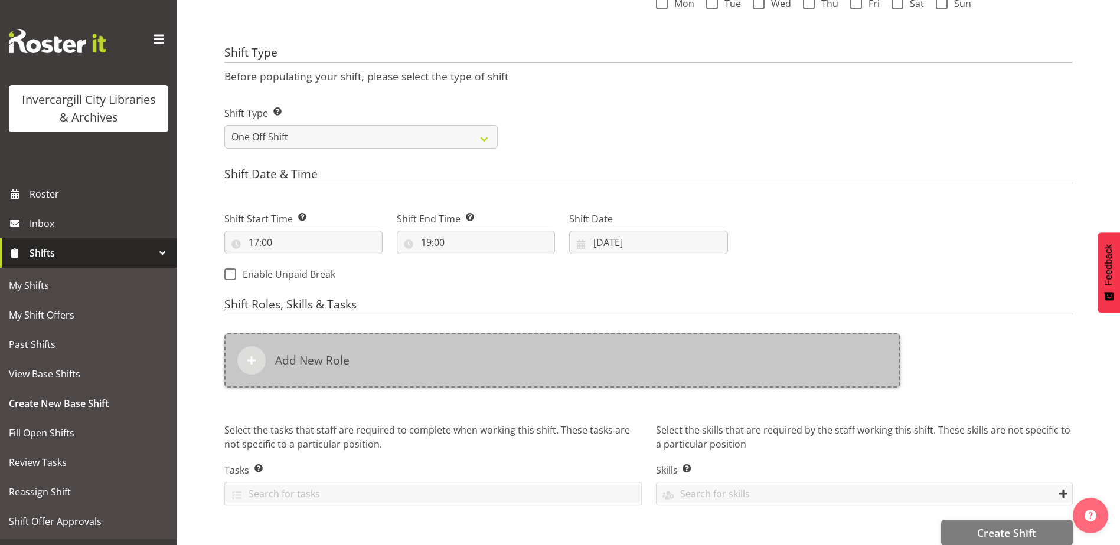
click at [367, 370] on div "Add New Role" at bounding box center [562, 360] width 676 height 54
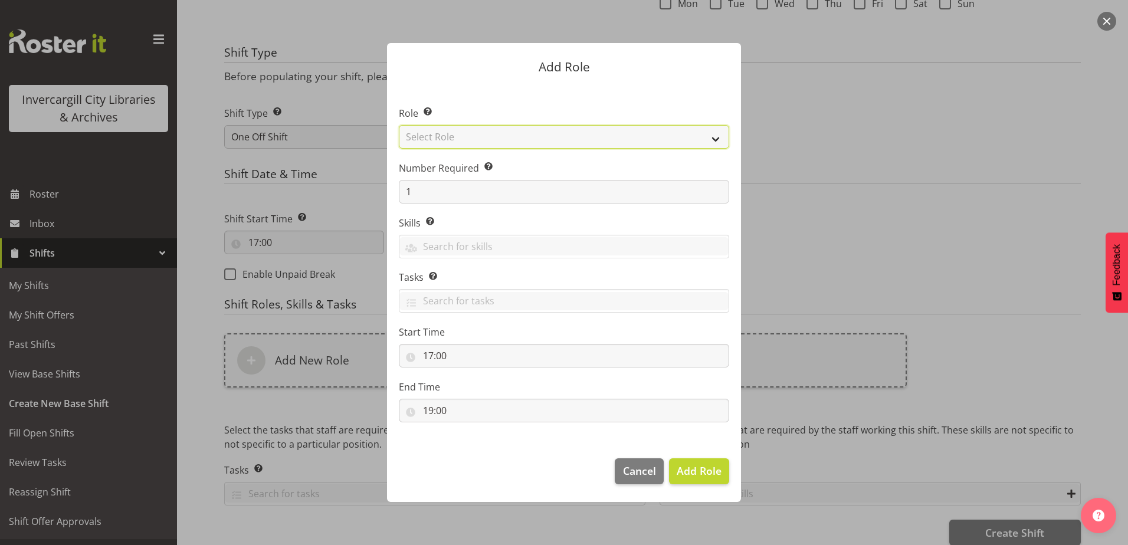
click at [462, 135] on select "Select Role 1st floor desk AQ operator Business Support Team member Casual Cust…" at bounding box center [564, 137] width 331 height 24
select select "1508"
click at [399, 125] on select "Select Role 1st floor desk AQ operator Business Support Team member Casual Cust…" at bounding box center [564, 137] width 331 height 24
click at [691, 473] on span "Add Role" at bounding box center [699, 471] width 45 height 14
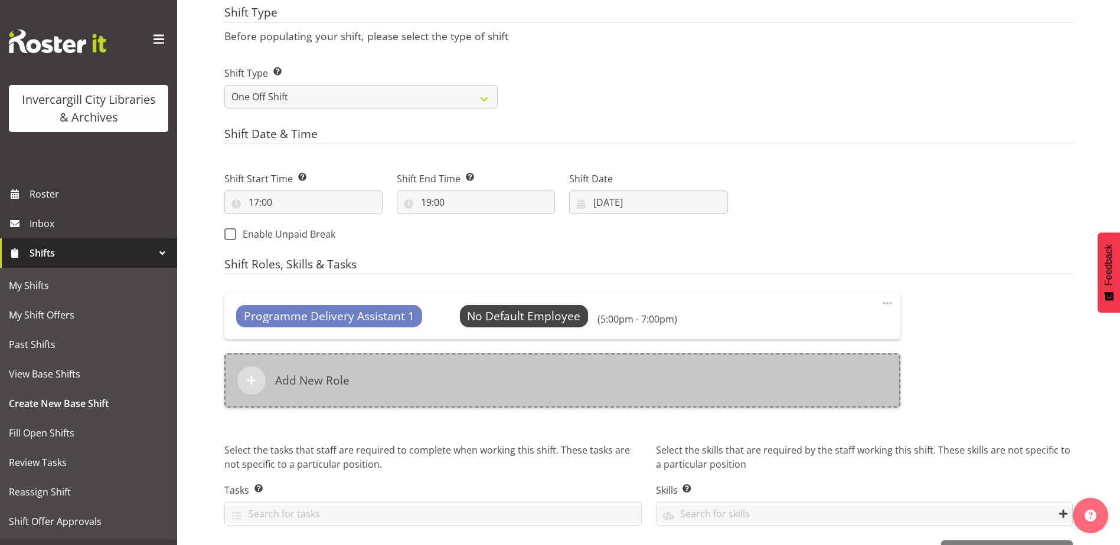
scroll to position [460, 0]
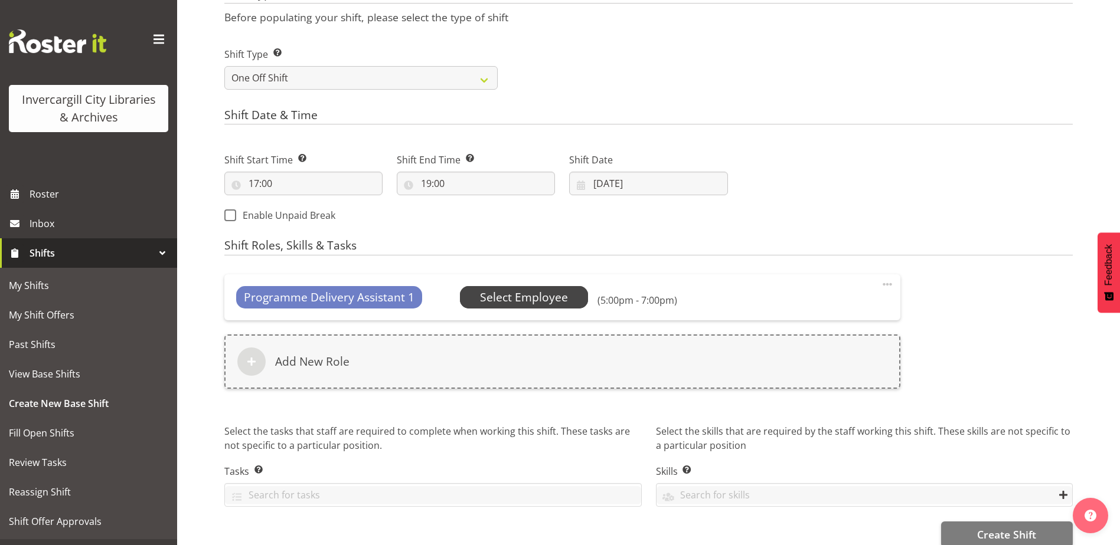
click at [544, 297] on span "Select Employee" at bounding box center [524, 297] width 88 height 17
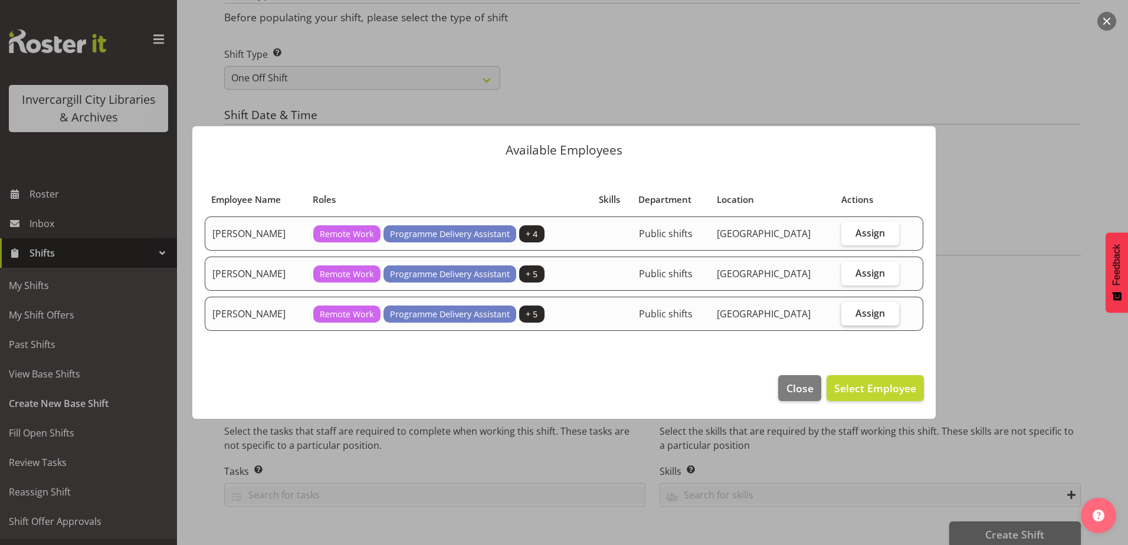
click at [871, 312] on span "Assign" at bounding box center [871, 314] width 30 height 12
click at [849, 312] on input "Assign" at bounding box center [846, 313] width 8 height 8
checkbox input "true"
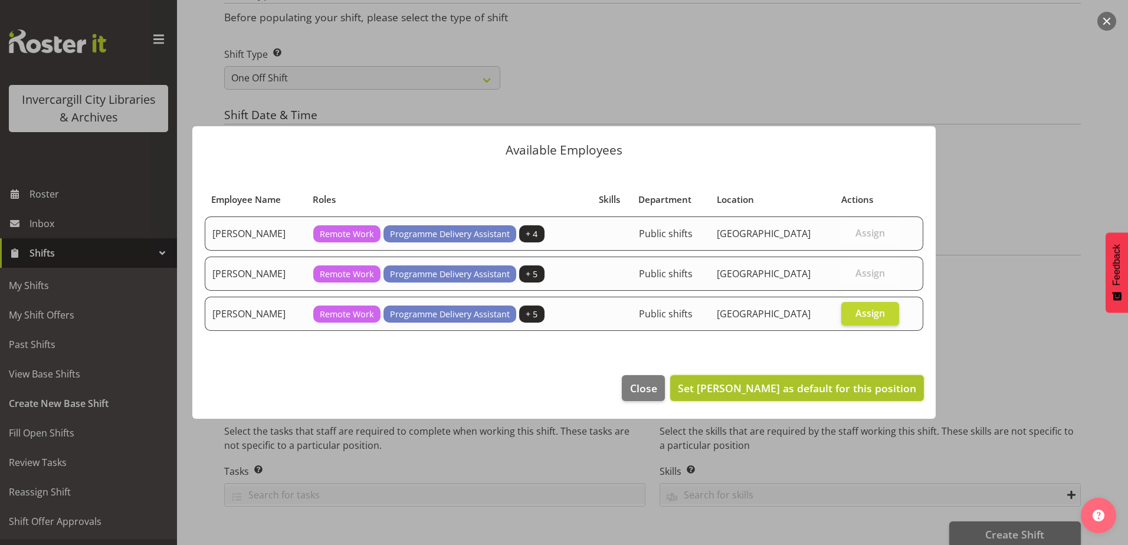
click at [846, 387] on span "Set Kay Chen as default for this position" at bounding box center [797, 388] width 238 height 14
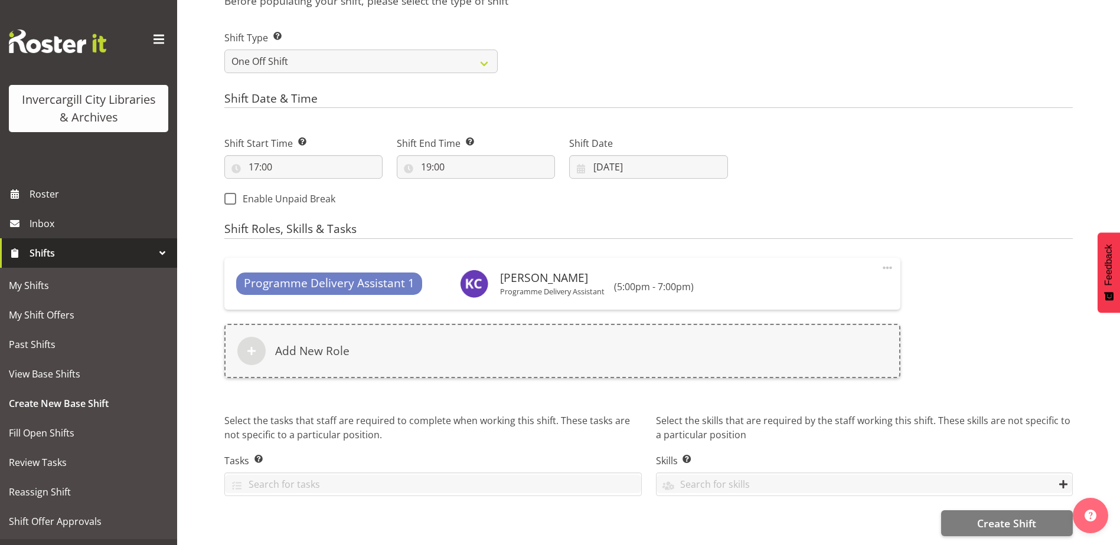
scroll to position [486, 0]
click at [968, 513] on button "Create Shift" at bounding box center [1007, 524] width 132 height 26
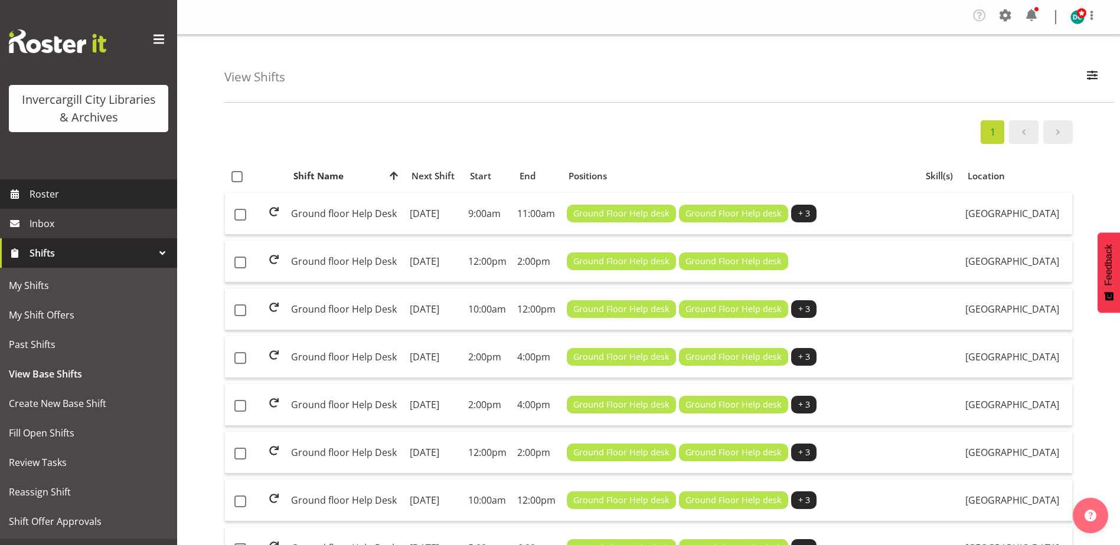
click at [50, 192] on span "Roster" at bounding box center [101, 194] width 142 height 18
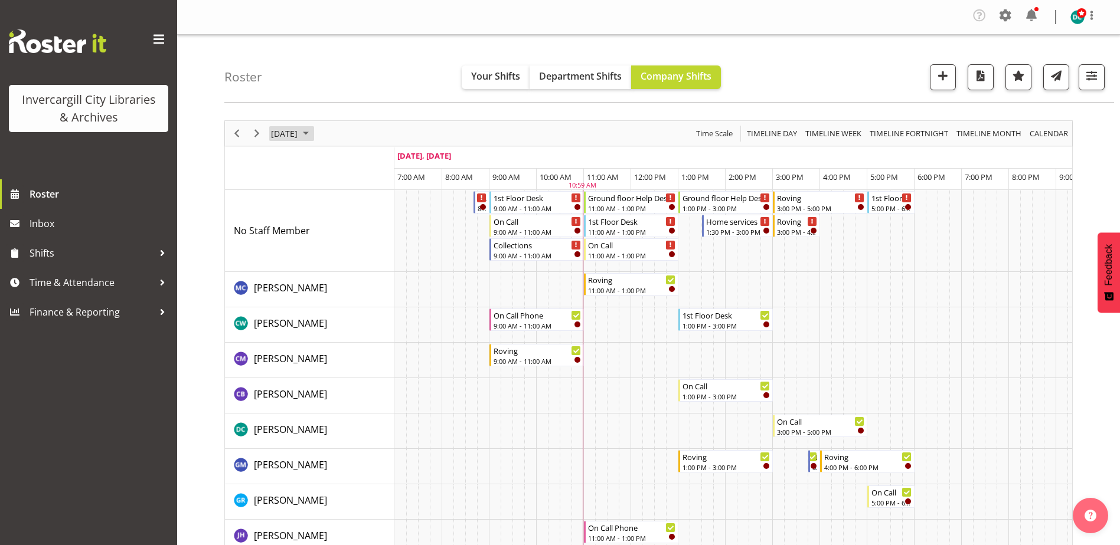
click at [299, 136] on span "September 4, 2025" at bounding box center [284, 133] width 29 height 15
click at [374, 219] on span "12" at bounding box center [378, 224] width 18 height 18
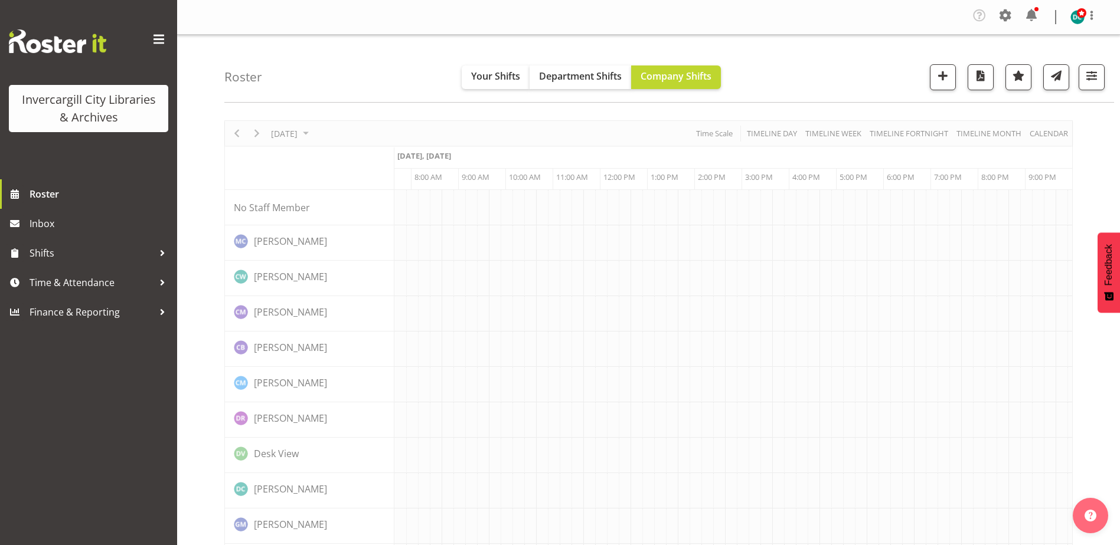
scroll to position [0, 31]
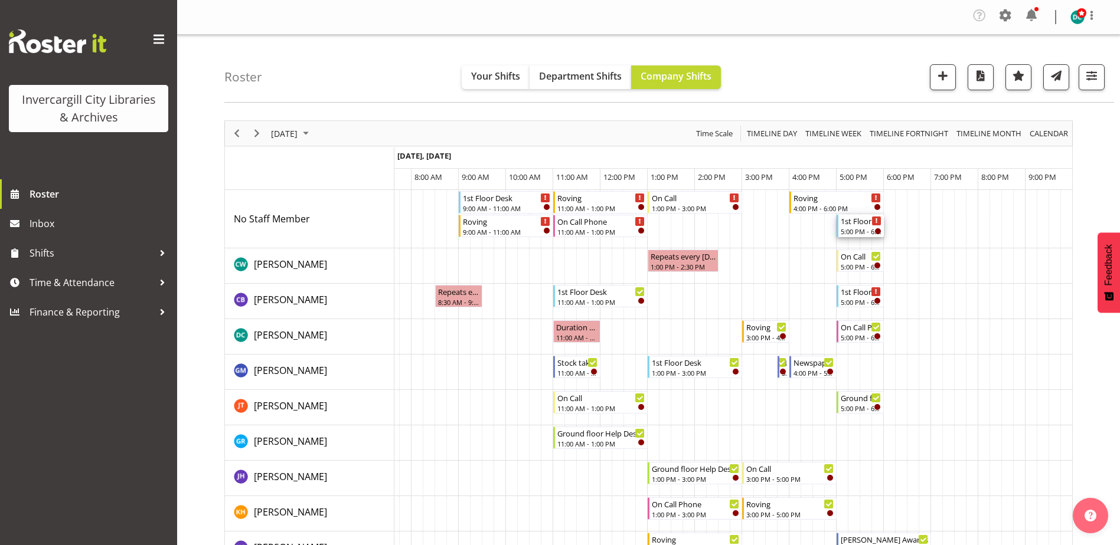
click at [860, 227] on div "5:00 PM - 6:00 PM" at bounding box center [860, 231] width 41 height 9
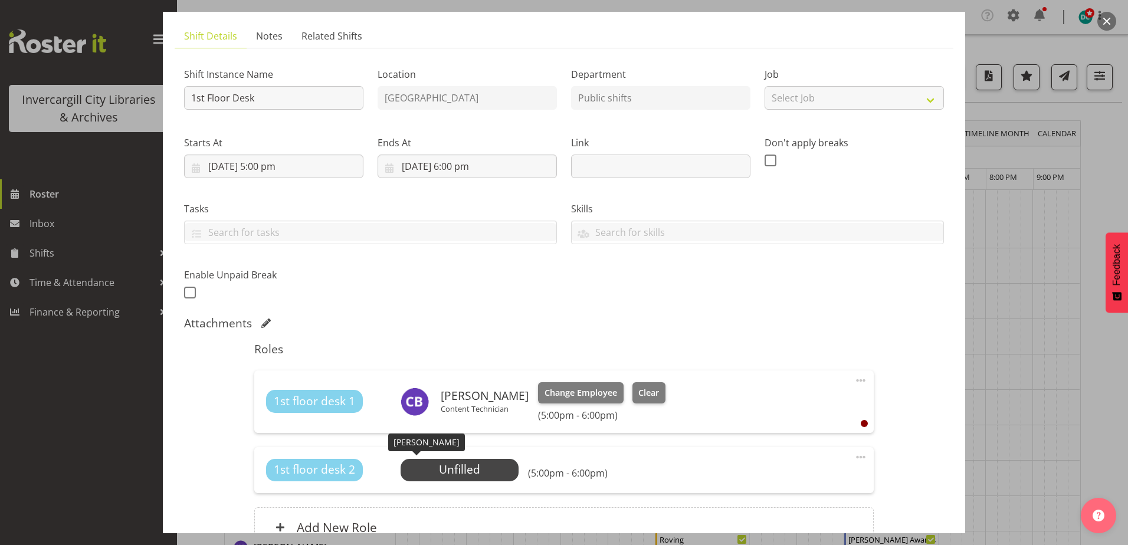
scroll to position [118, 0]
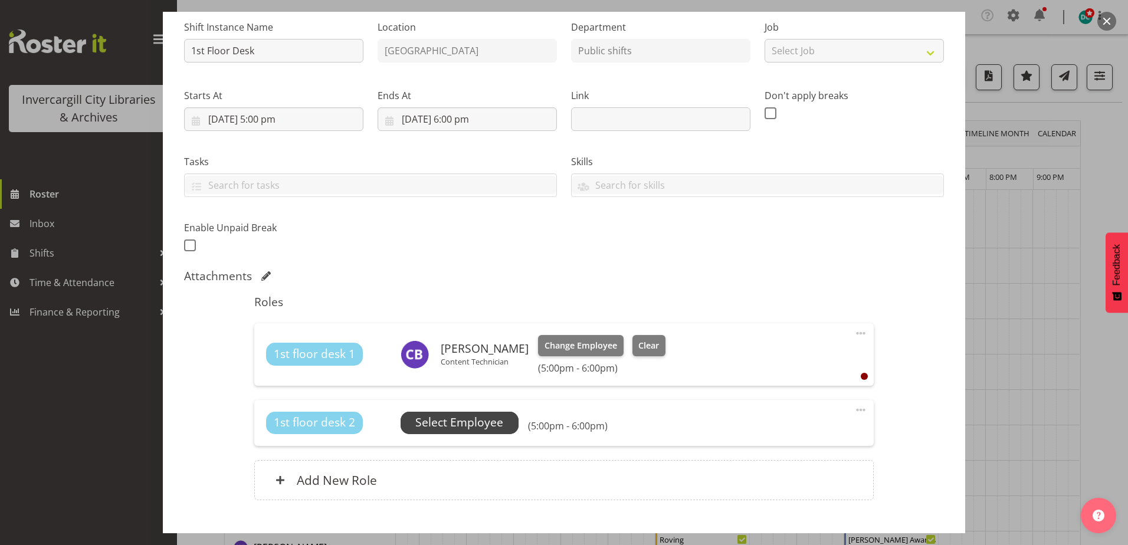
click at [473, 423] on span "Select Employee" at bounding box center [460, 422] width 88 height 17
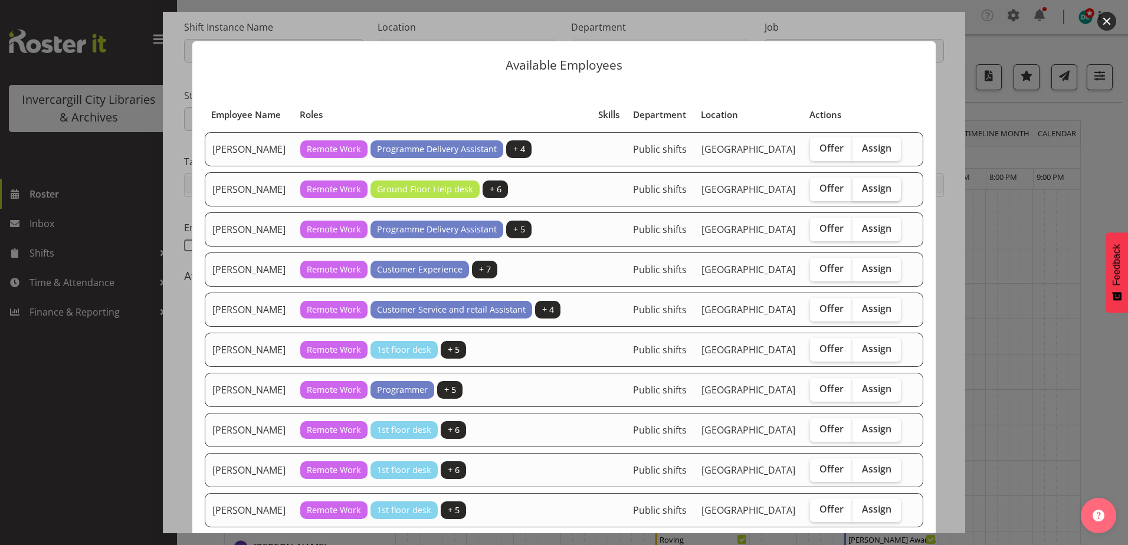
click at [878, 194] on span "Assign" at bounding box center [877, 188] width 30 height 12
click at [861, 192] on input "Assign" at bounding box center [857, 189] width 8 height 8
checkbox input "true"
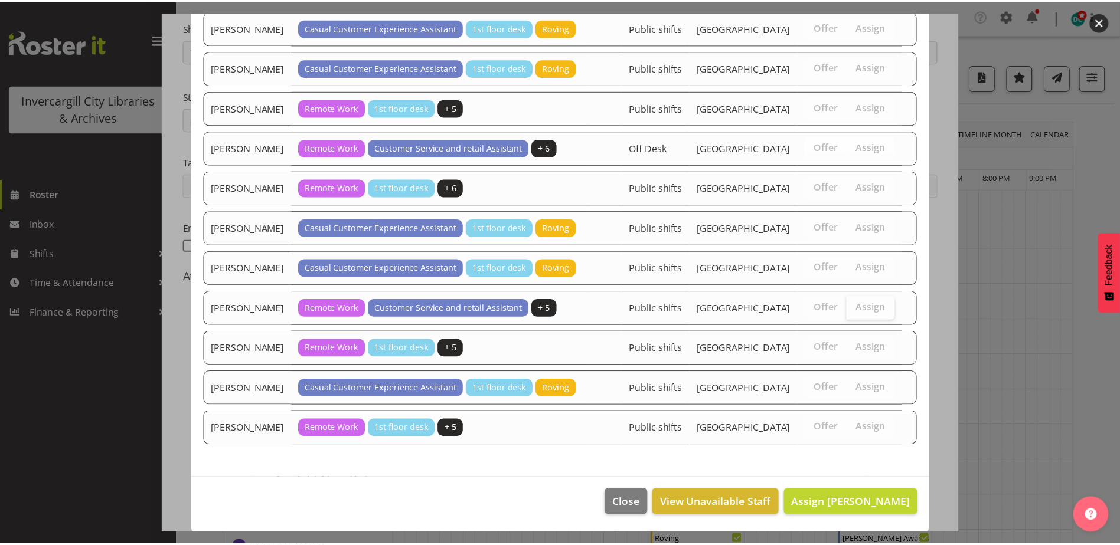
scroll to position [1026, 0]
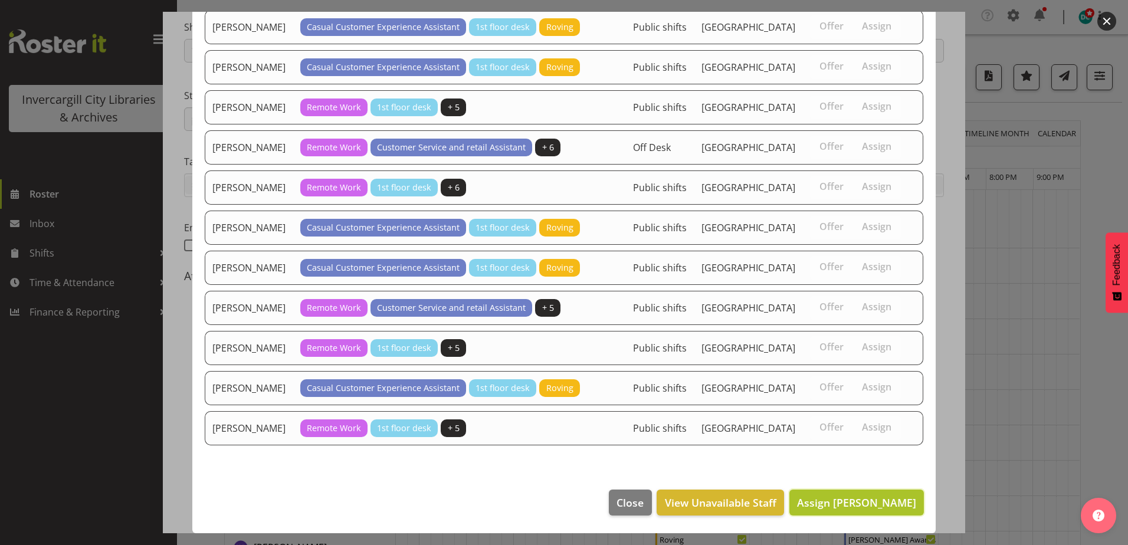
click at [858, 510] on button "Assign Catherine Wilson" at bounding box center [857, 503] width 135 height 26
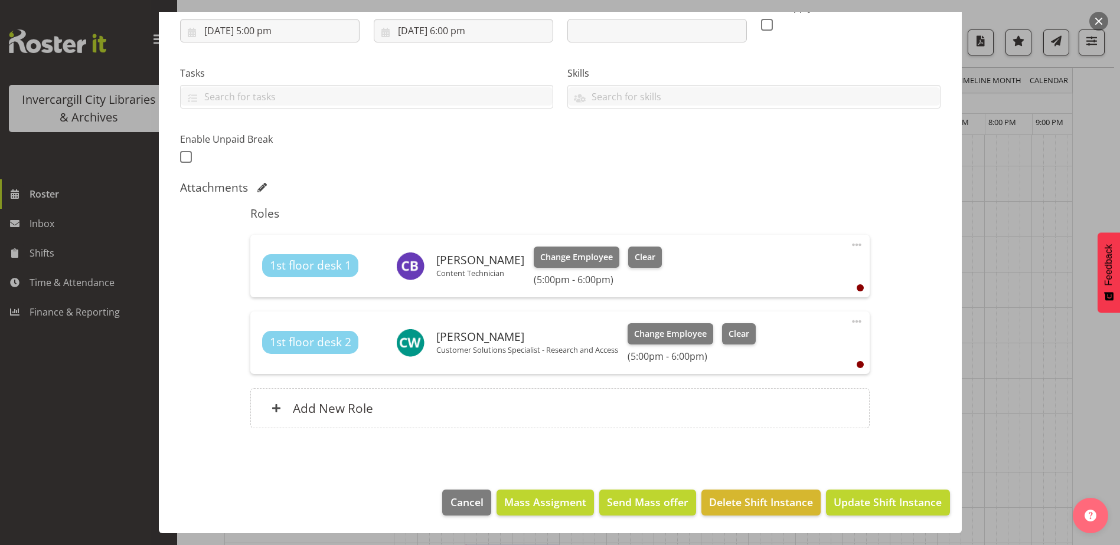
scroll to position [236, 0]
click at [886, 496] on span "Update Shift Instance" at bounding box center [887, 502] width 108 height 15
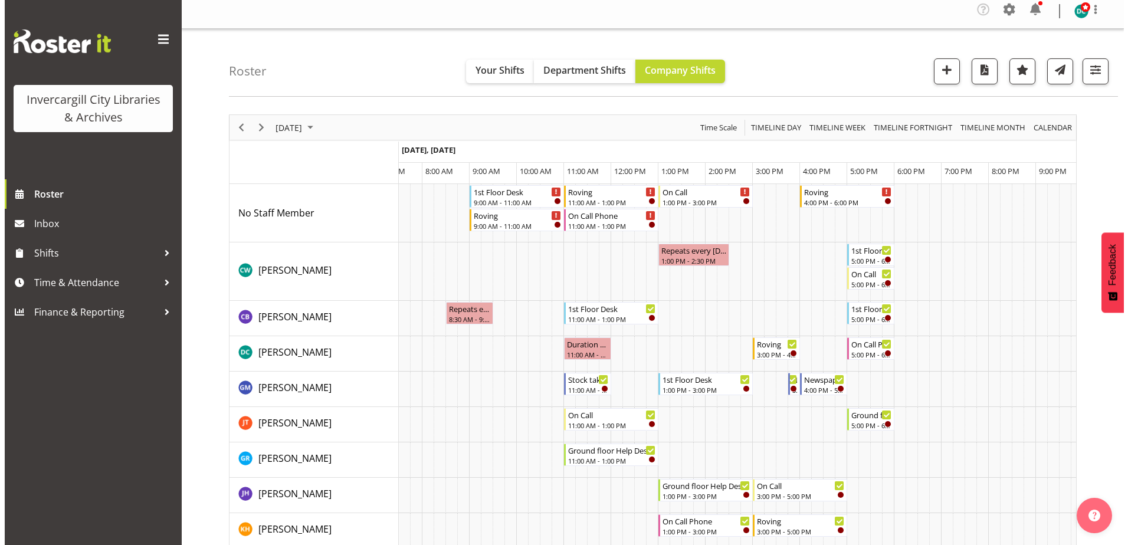
scroll to position [0, 0]
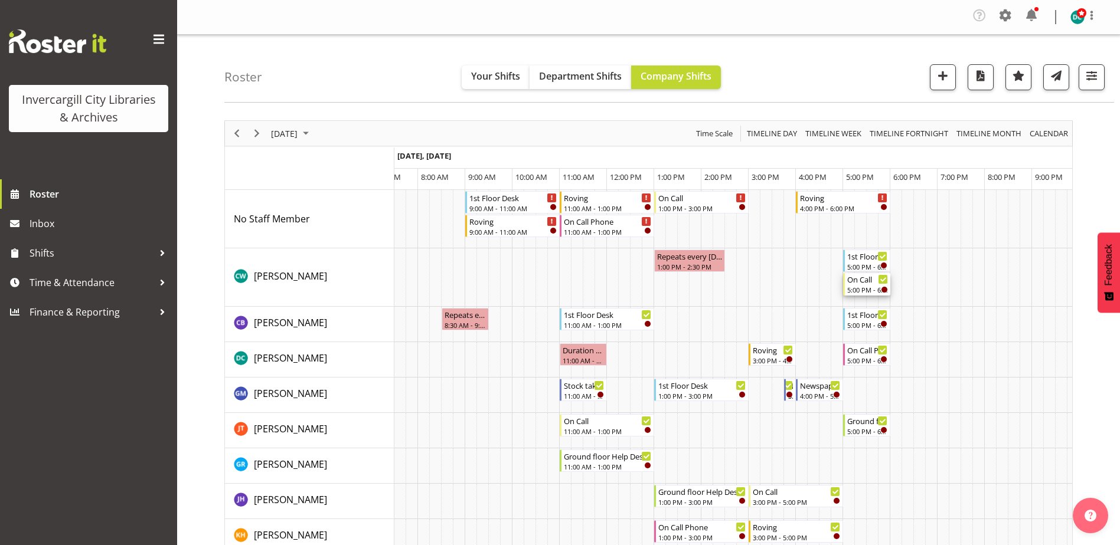
click at [869, 287] on div "5:00 PM - 6:00 PM" at bounding box center [867, 289] width 41 height 9
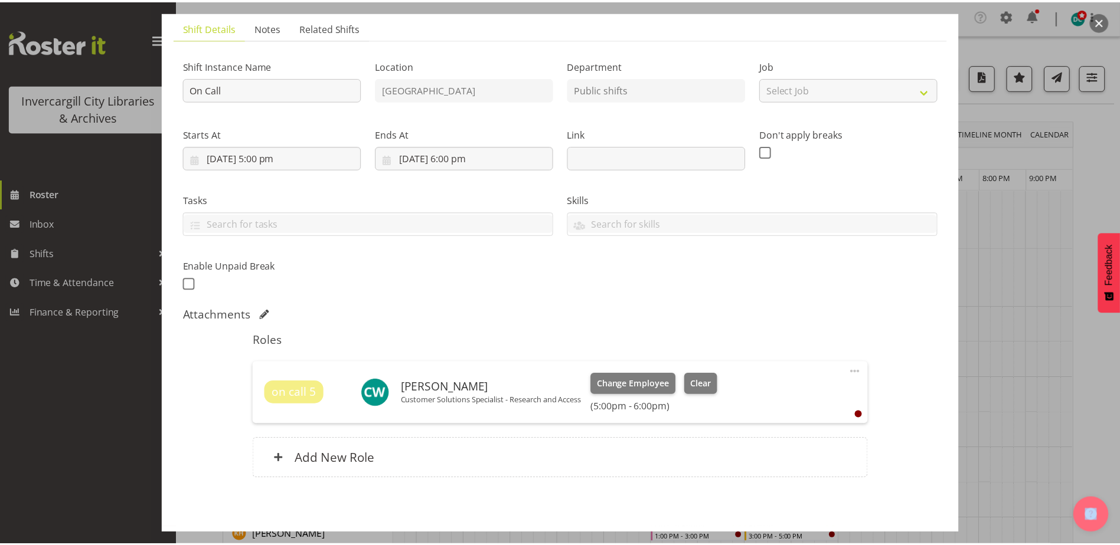
scroll to position [130, 0]
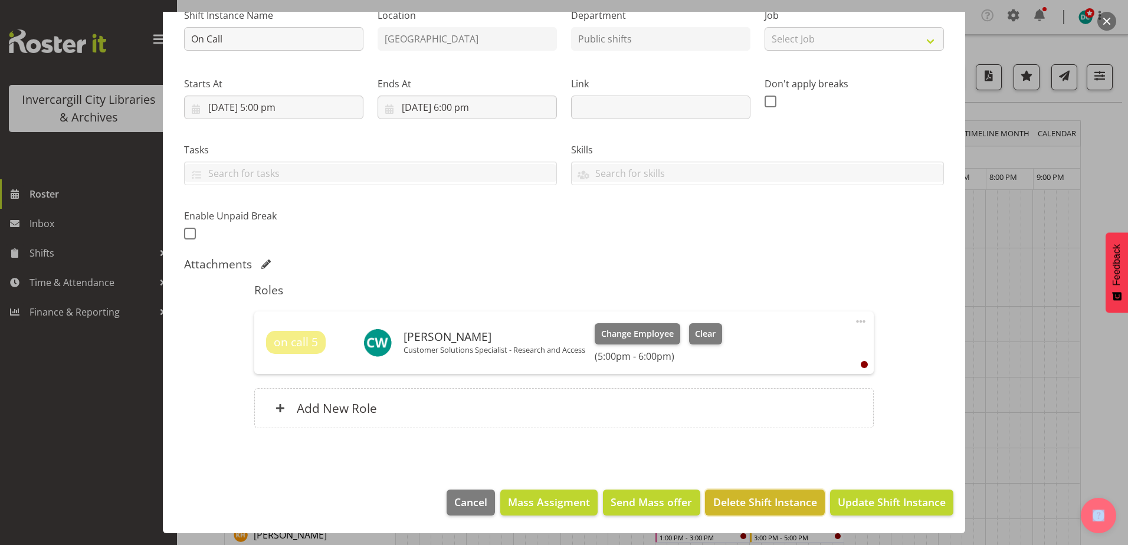
click at [761, 503] on span "Delete Shift Instance" at bounding box center [766, 502] width 104 height 15
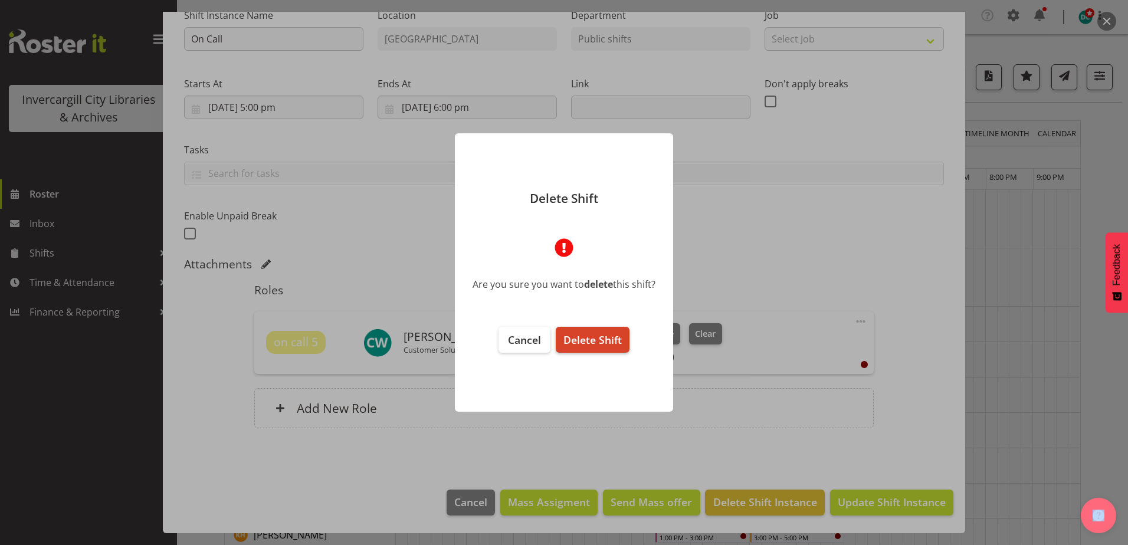
click at [609, 346] on span "Delete Shift" at bounding box center [593, 340] width 58 height 14
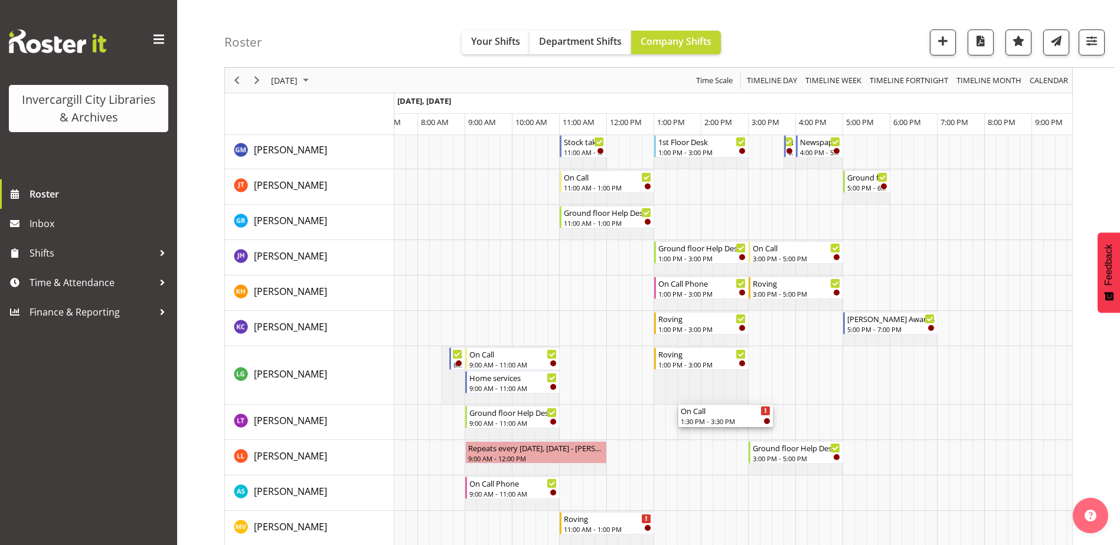
scroll to position [295, 0]
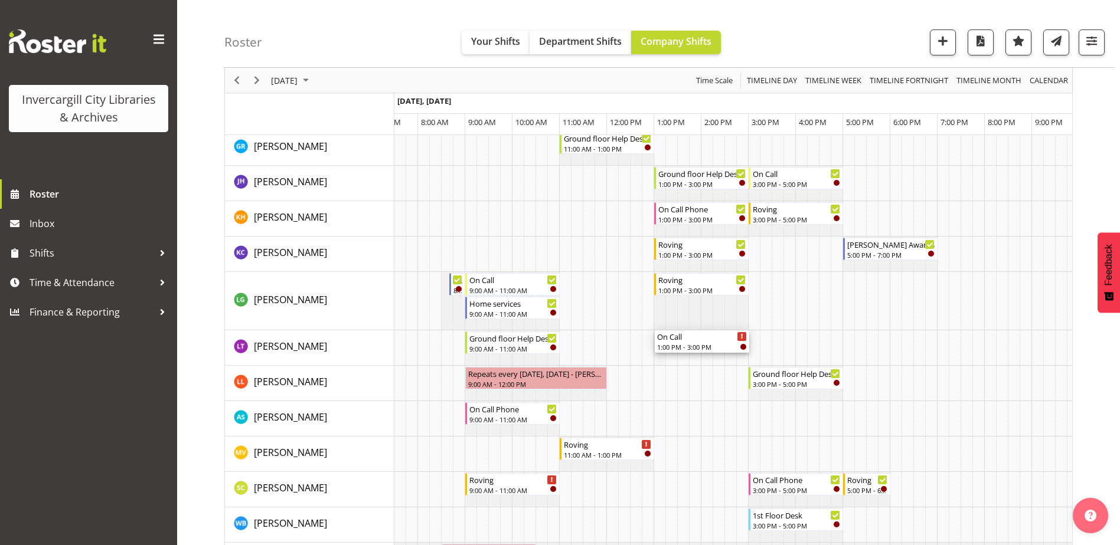
drag, startPoint x: 698, startPoint y: 201, endPoint x: 663, endPoint y: 354, distance: 157.4
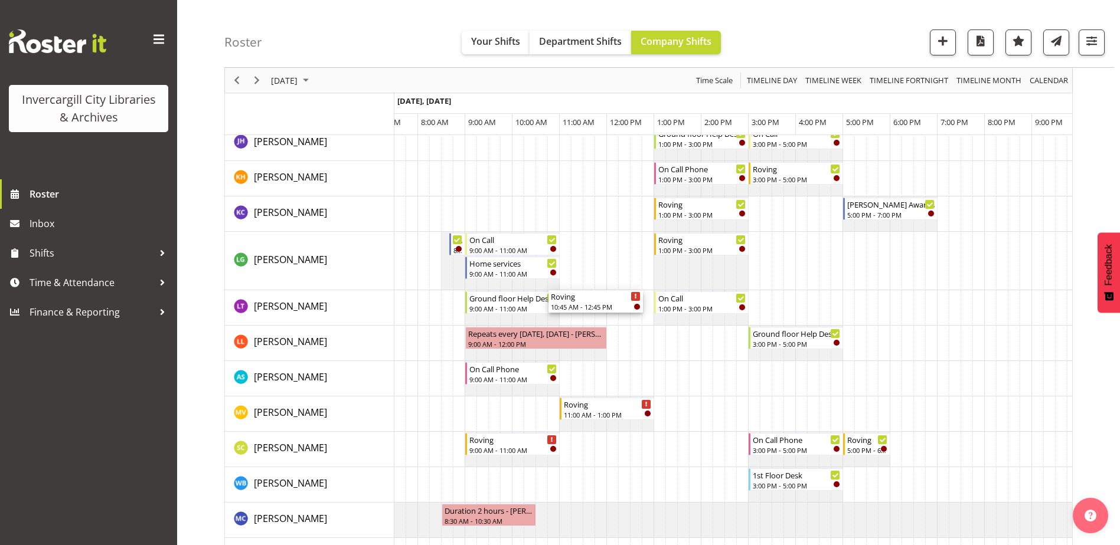
scroll to position [413, 0]
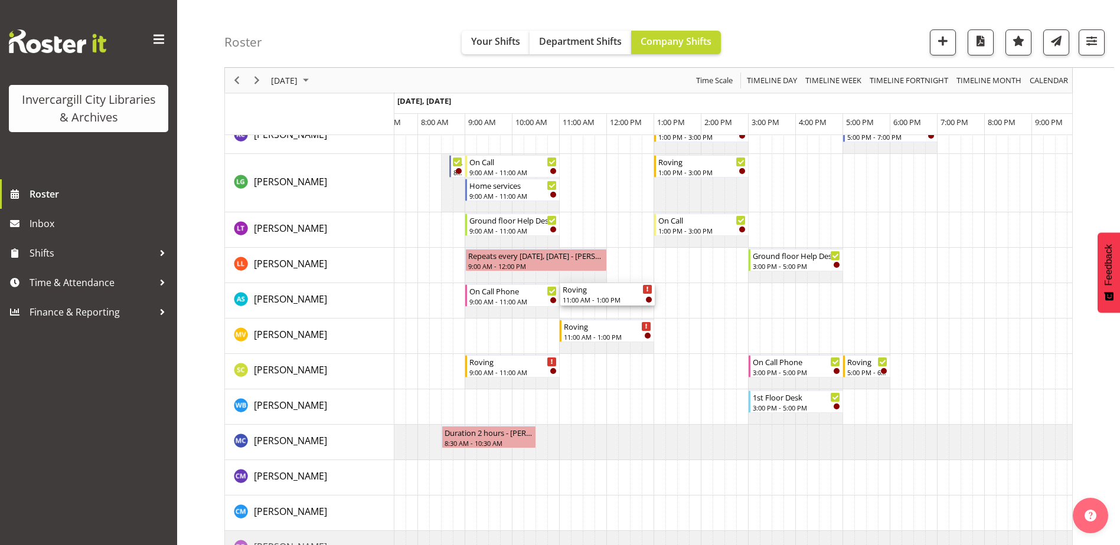
drag, startPoint x: 600, startPoint y: 201, endPoint x: 604, endPoint y: 308, distance: 106.9
click at [604, 308] on div "1st Floor Desk 9:00 AM - 11:00 AM Roving 9:00 AM - 11:00 AM Roving 11:00 AM - 1…" at bounding box center [733, 490] width 678 height 1427
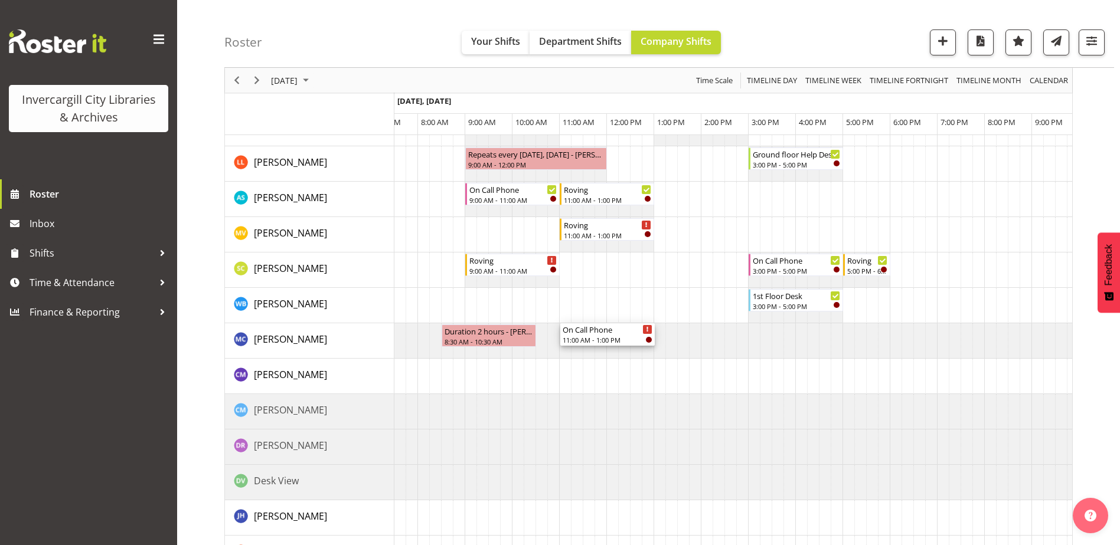
scroll to position [531, 0]
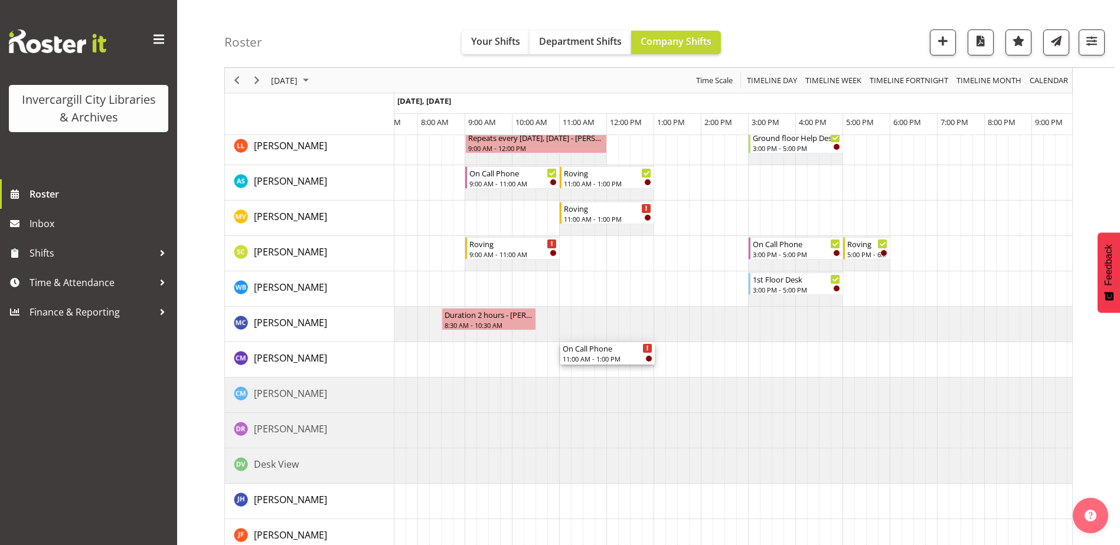
drag, startPoint x: 607, startPoint y: 202, endPoint x: 564, endPoint y: 346, distance: 150.7
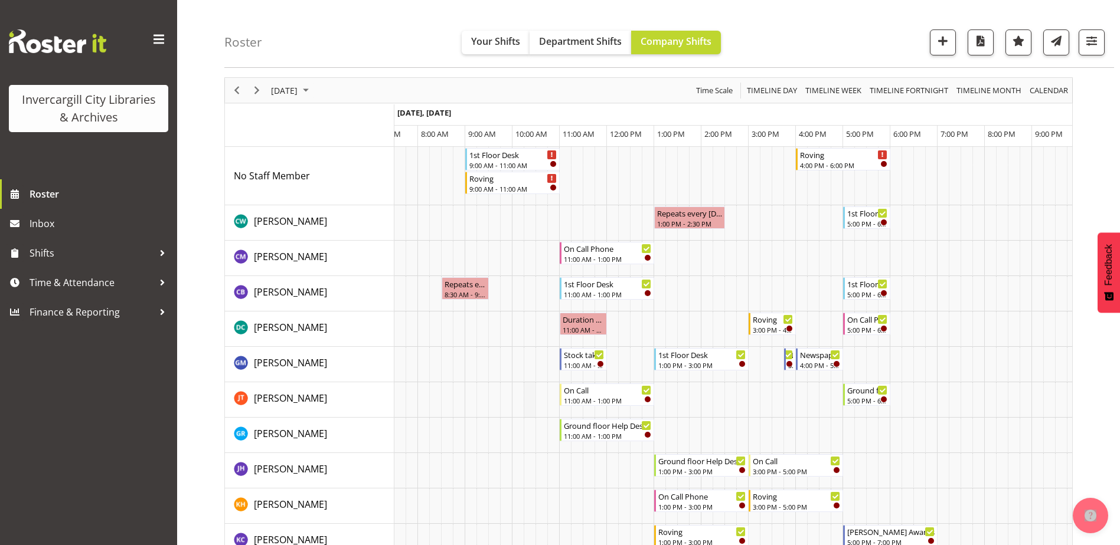
scroll to position [59, 0]
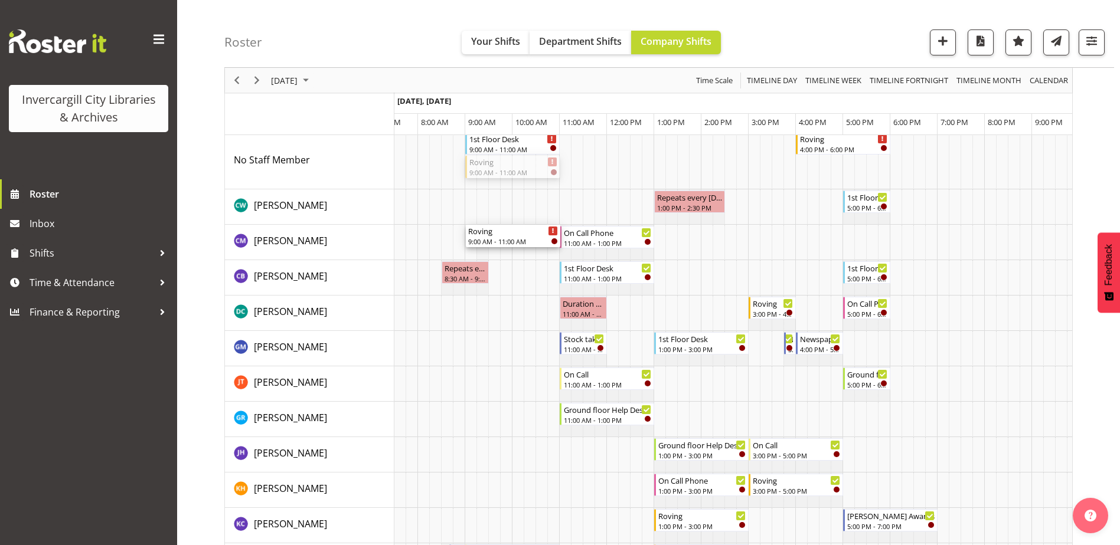
drag, startPoint x: 485, startPoint y: 246, endPoint x: 478, endPoint y: 256, distance: 12.3
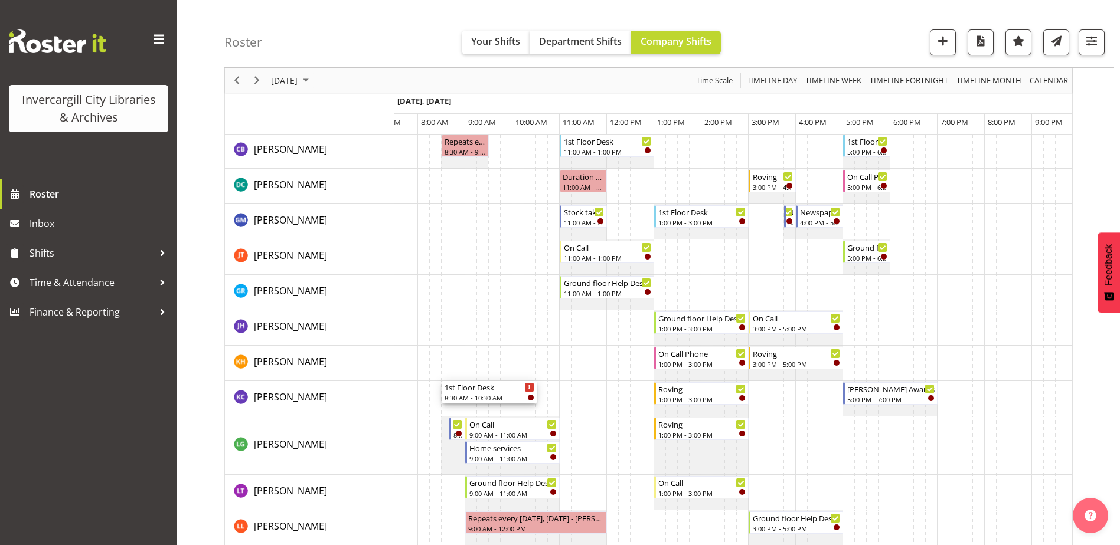
scroll to position [236, 0]
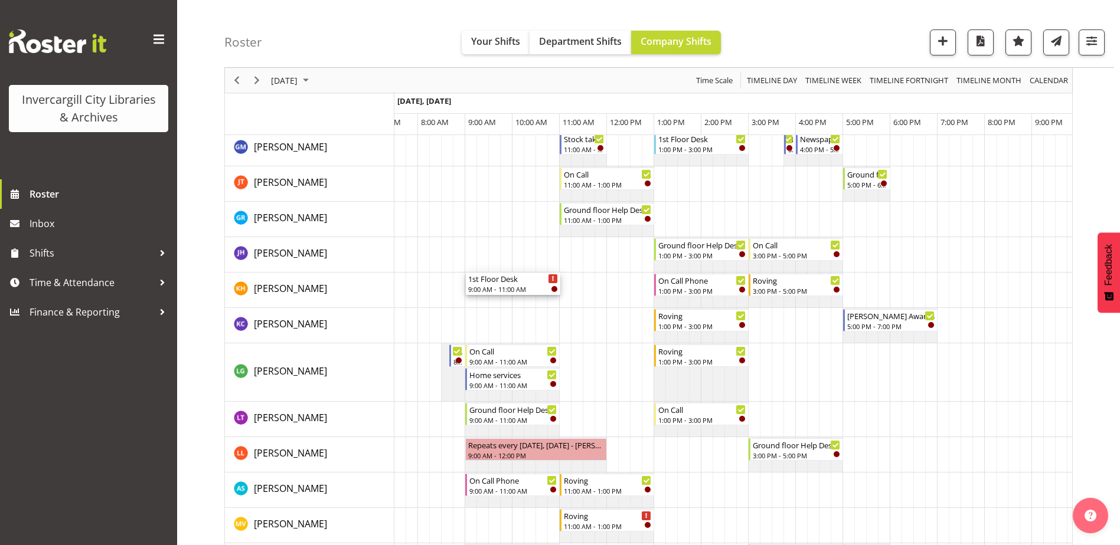
drag, startPoint x: 512, startPoint y: 204, endPoint x: 491, endPoint y: 308, distance: 106.5
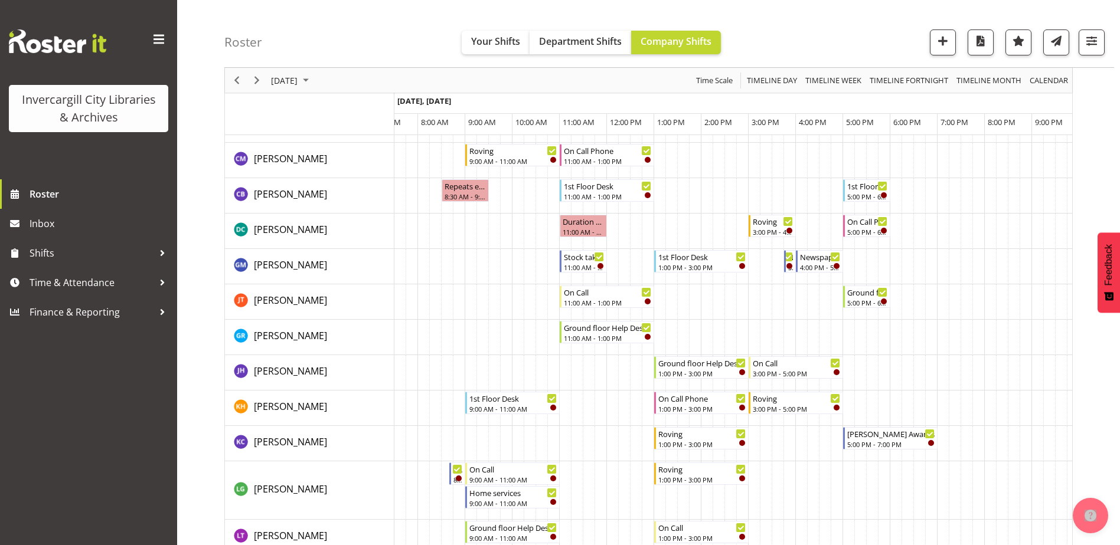
scroll to position [0, 0]
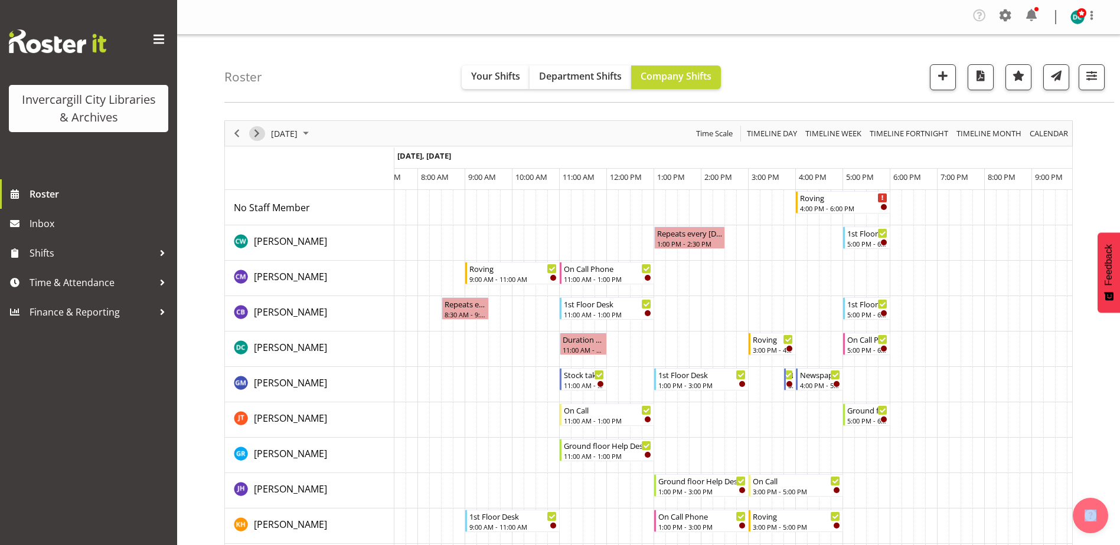
drag, startPoint x: 260, startPoint y: 130, endPoint x: 251, endPoint y: 172, distance: 42.8
click at [260, 130] on span "Next" at bounding box center [257, 133] width 14 height 15
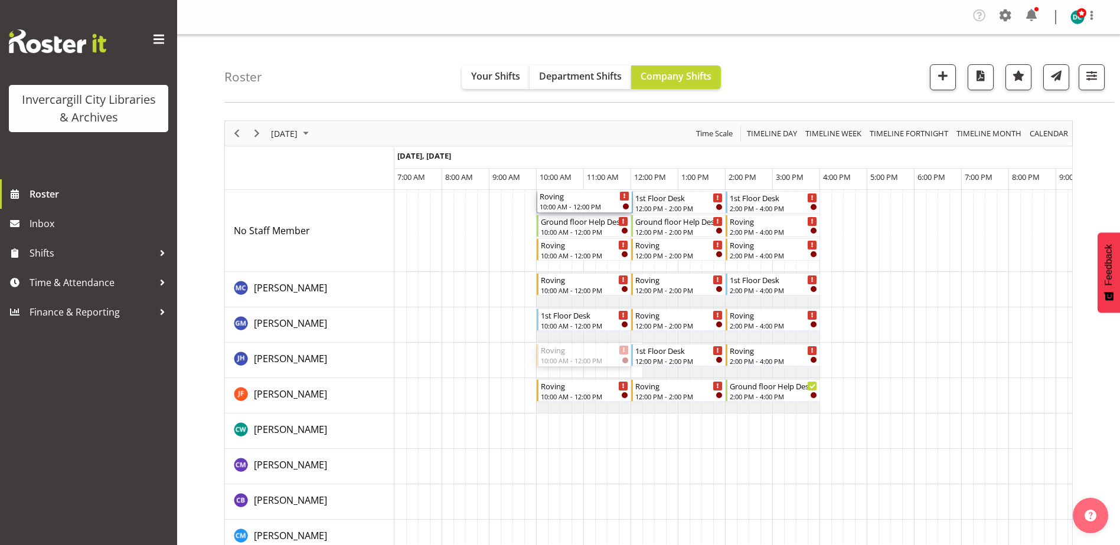
drag, startPoint x: 574, startPoint y: 358, endPoint x: 575, endPoint y: 253, distance: 105.7
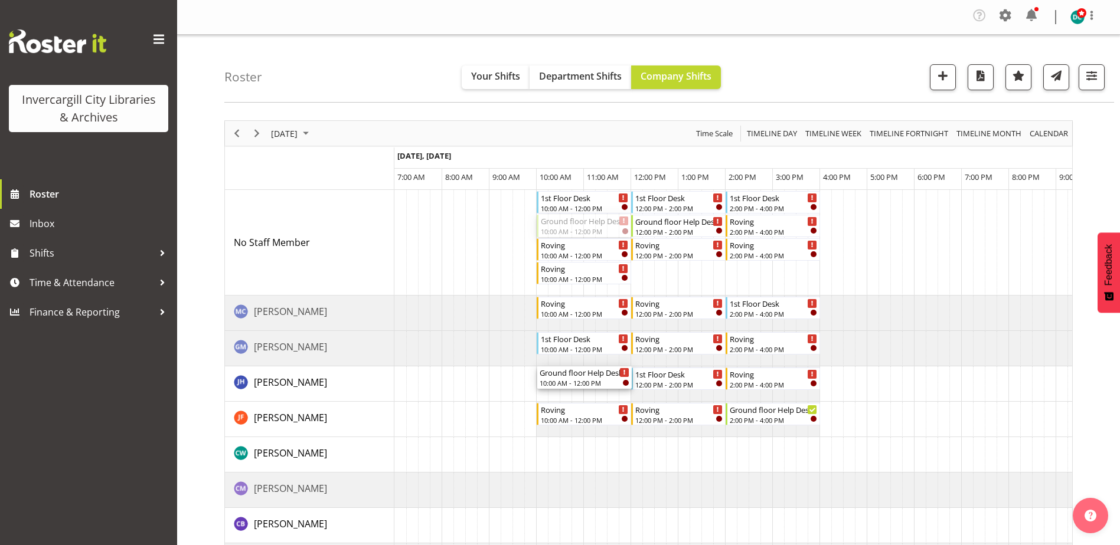
drag, startPoint x: 575, startPoint y: 264, endPoint x: 577, endPoint y: 388, distance: 124.5
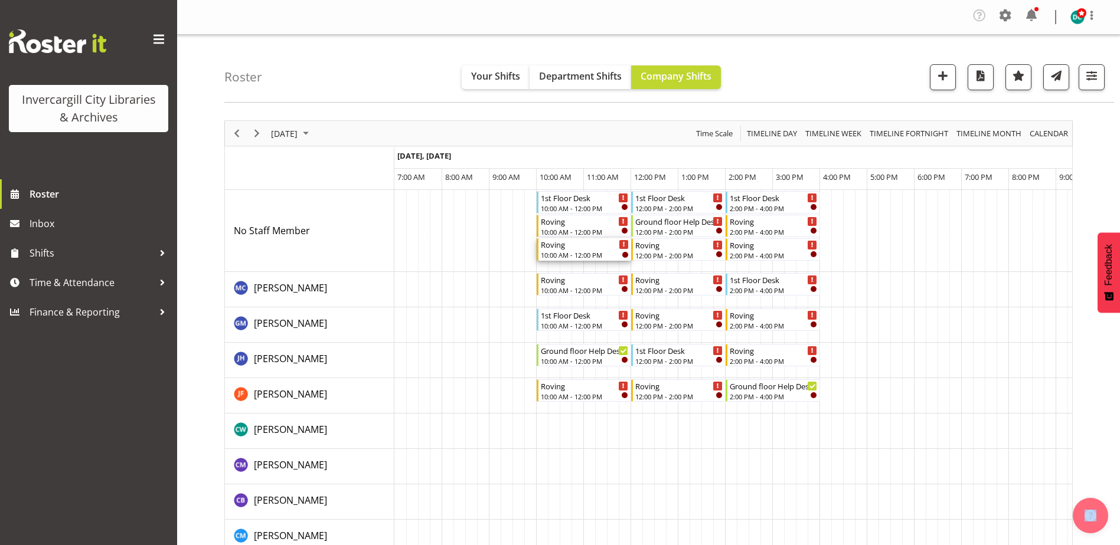
click at [570, 252] on div "10:00 AM - 12:00 PM" at bounding box center [585, 254] width 88 height 9
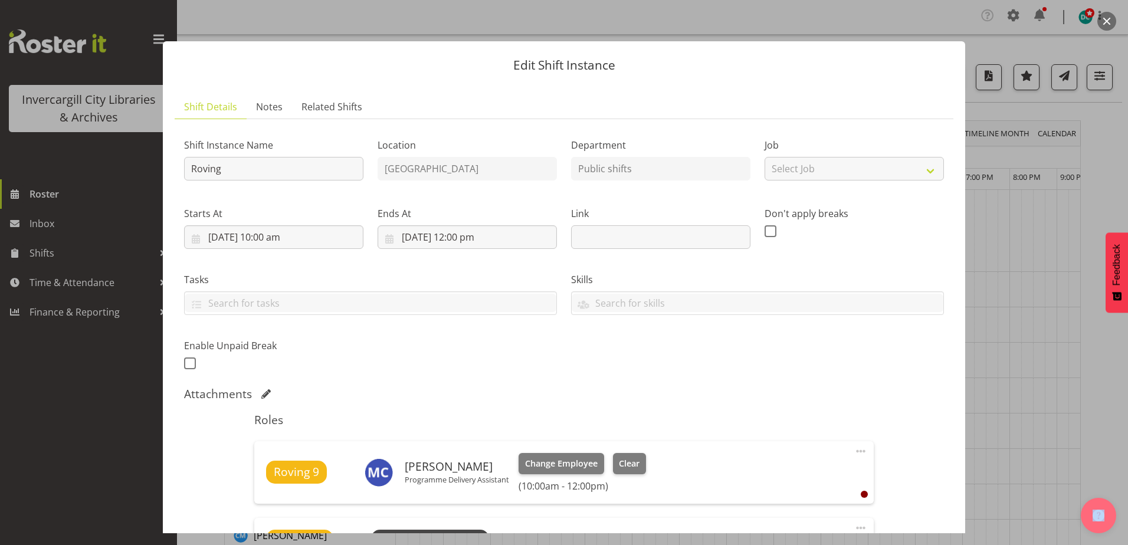
click at [1113, 19] on button "button" at bounding box center [1107, 21] width 19 height 19
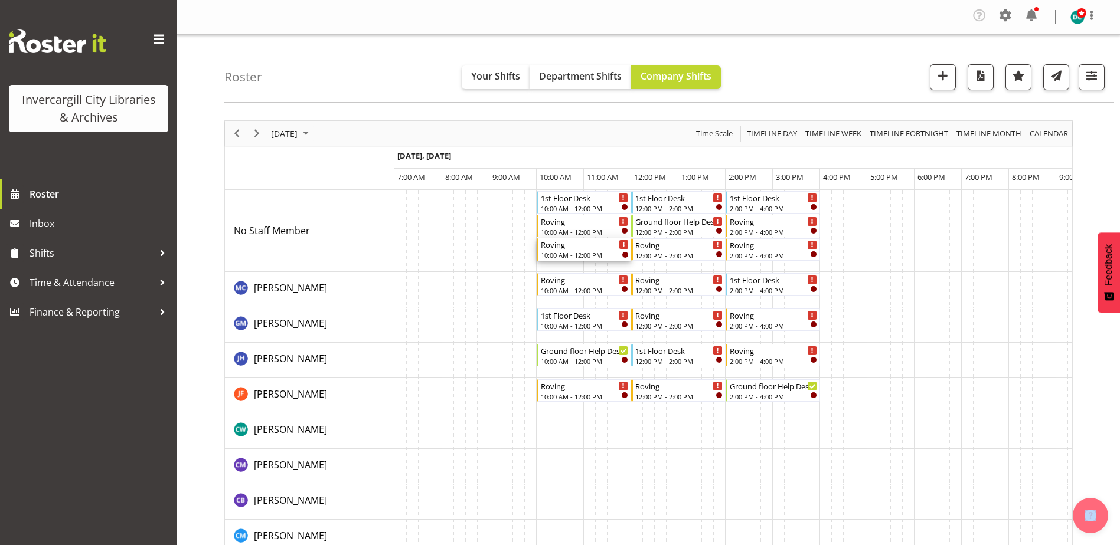
click at [576, 254] on div "10:00 AM - 12:00 PM" at bounding box center [585, 254] width 88 height 9
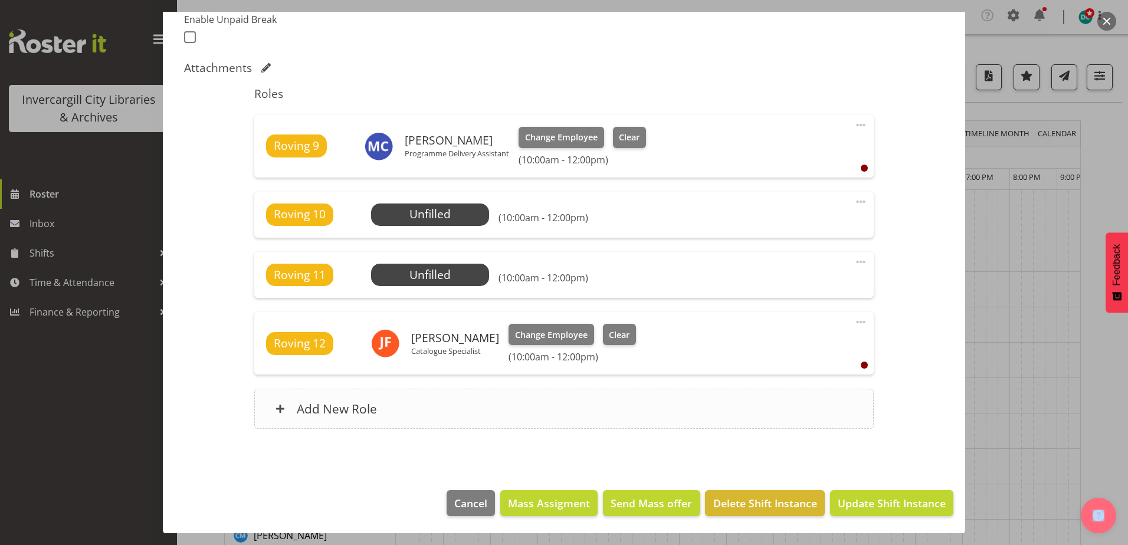
scroll to position [327, 0]
click at [854, 203] on span at bounding box center [861, 201] width 14 height 14
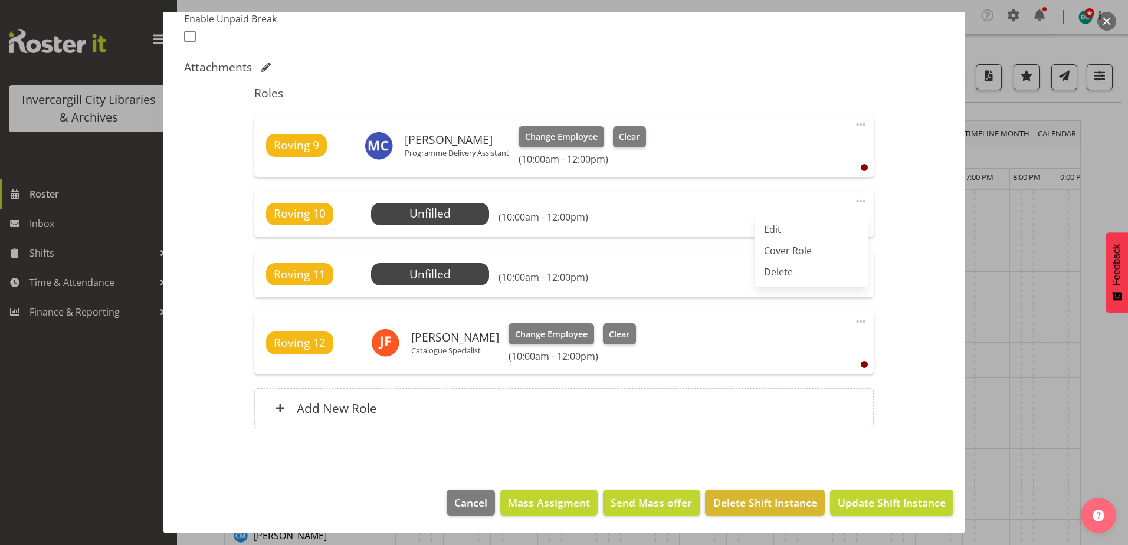
click at [649, 456] on section "Shift Details Notes Related Shifts Shift Instance Name Roving Location Invercar…" at bounding box center [564, 117] width 803 height 722
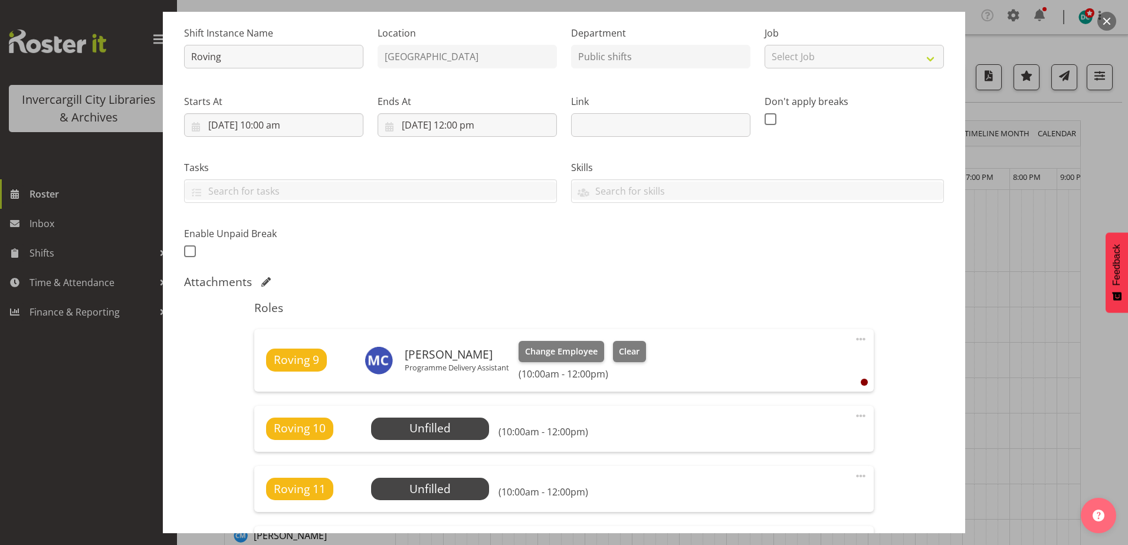
scroll to position [236, 0]
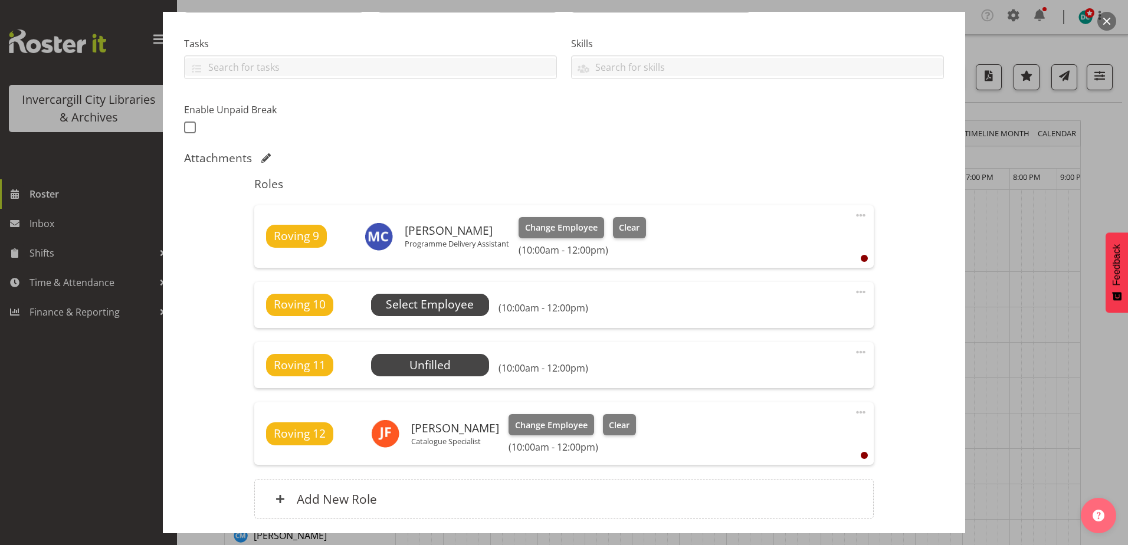
click at [427, 305] on span "Select Employee" at bounding box center [430, 304] width 88 height 17
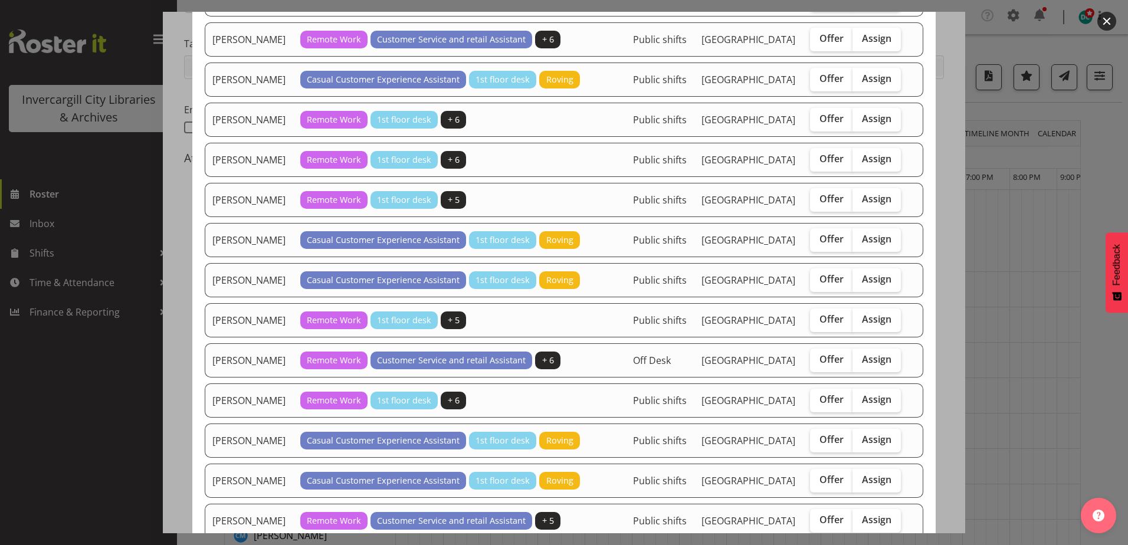
scroll to position [767, 0]
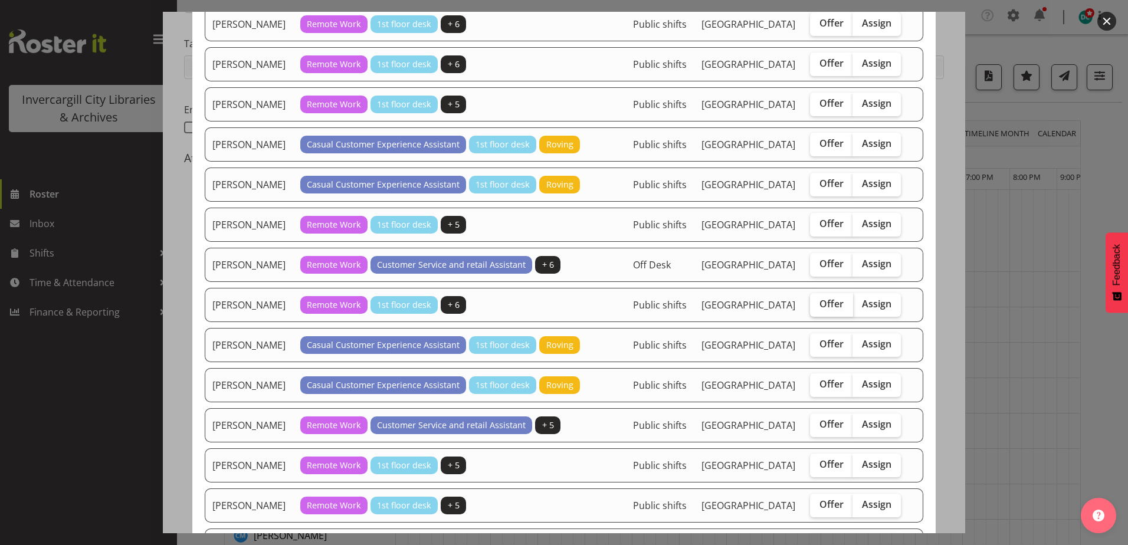
click at [820, 310] on span "Offer" at bounding box center [832, 304] width 24 height 12
click at [818, 308] on input "Offer" at bounding box center [814, 304] width 8 height 8
checkbox input "true"
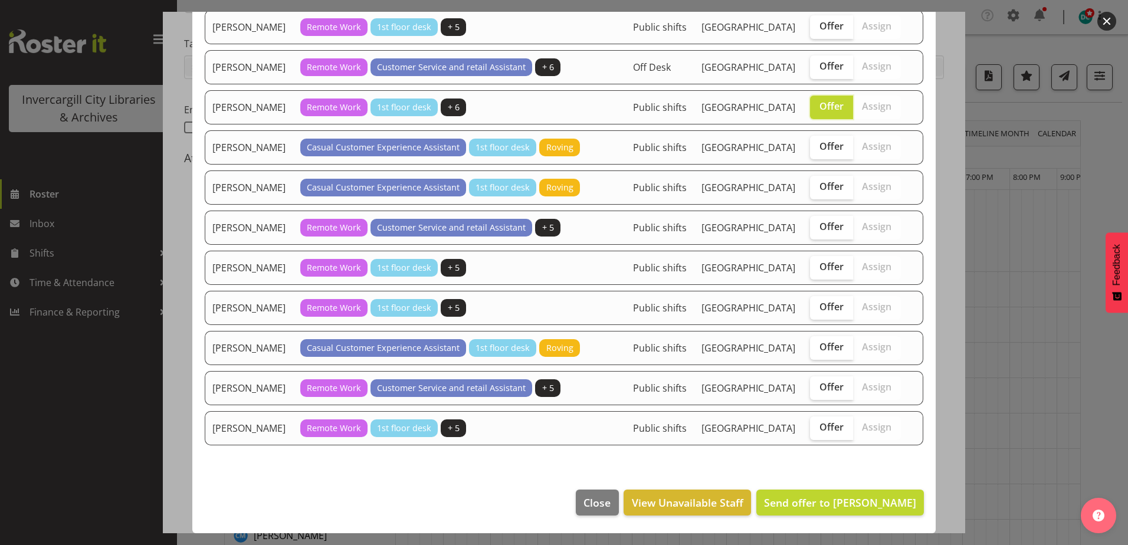
scroll to position [1116, 0]
click at [837, 505] on span "Send offer to Michelle Cunningham" at bounding box center [840, 503] width 152 height 14
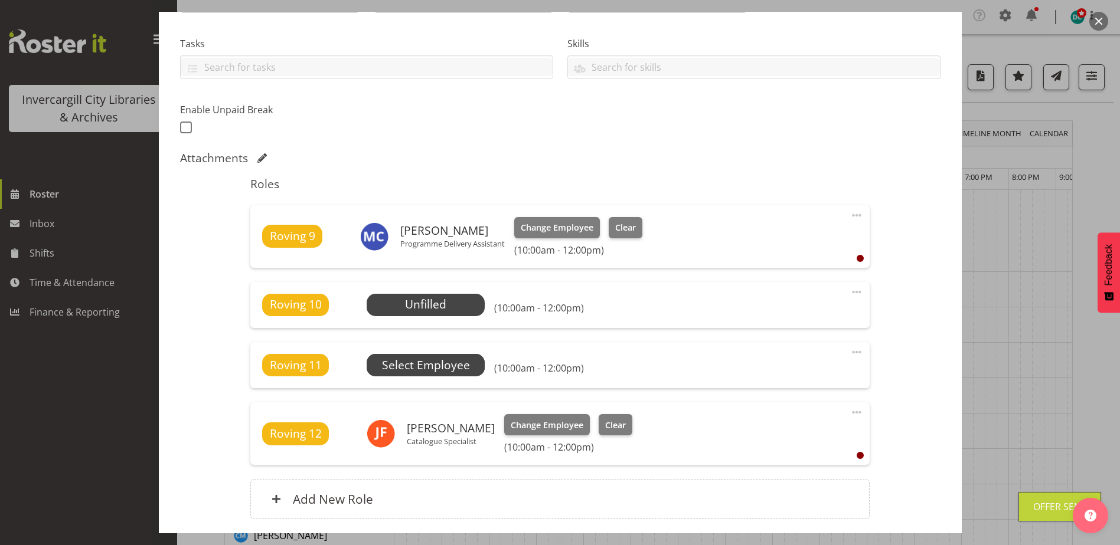
click at [0, 0] on span "Select Employee" at bounding box center [0, 0] width 0 height 0
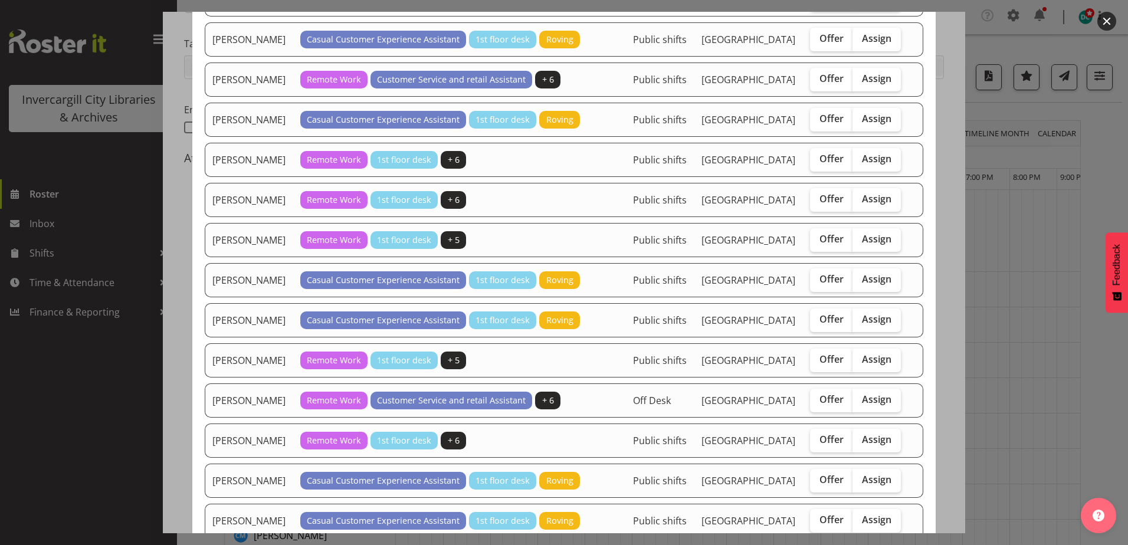
scroll to position [708, 0]
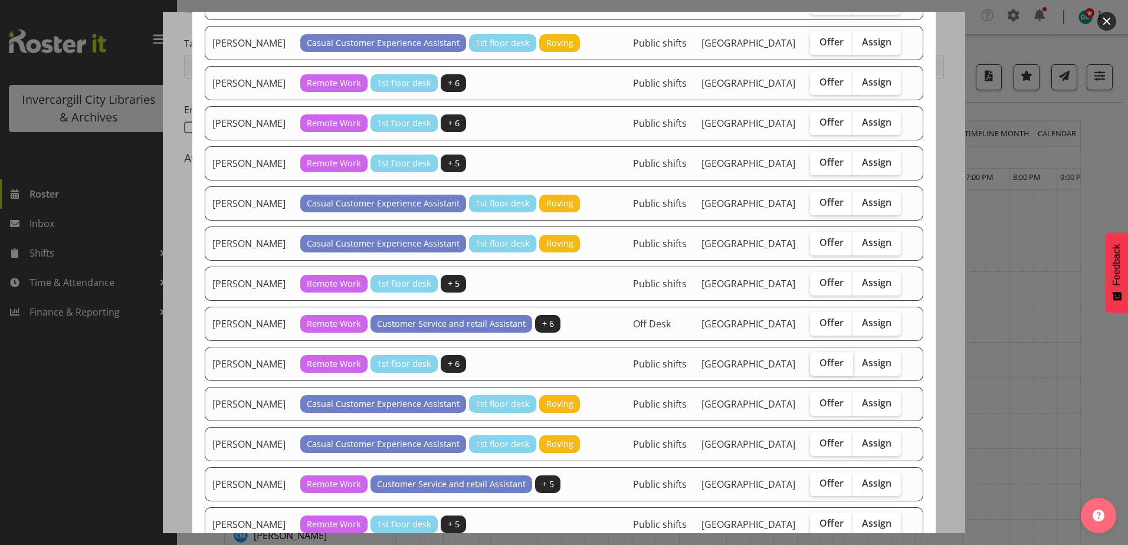
click at [822, 369] on span "Offer" at bounding box center [832, 363] width 24 height 12
click at [818, 367] on input "Offer" at bounding box center [814, 363] width 8 height 8
checkbox input "true"
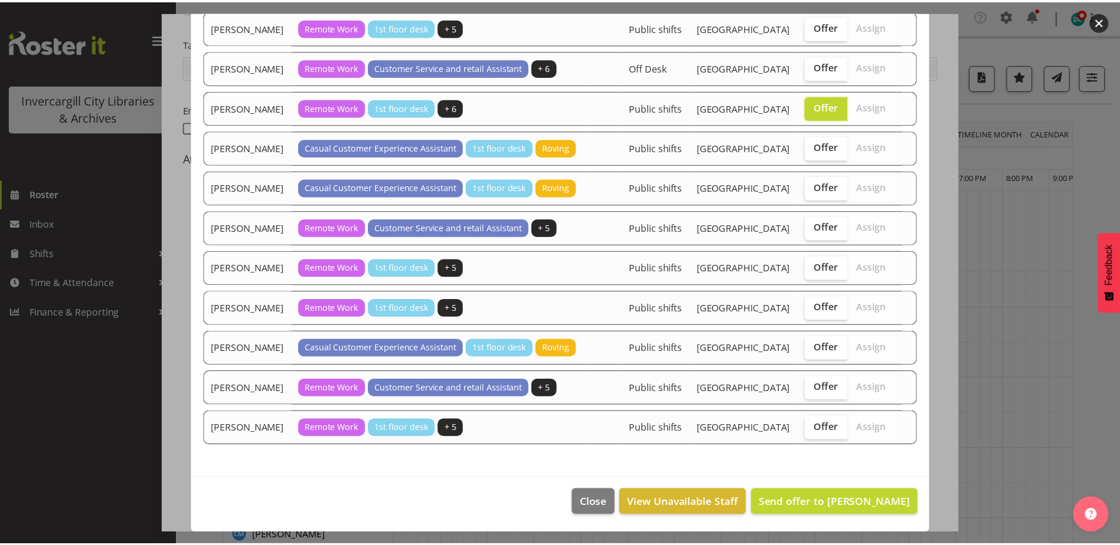
scroll to position [1116, 0]
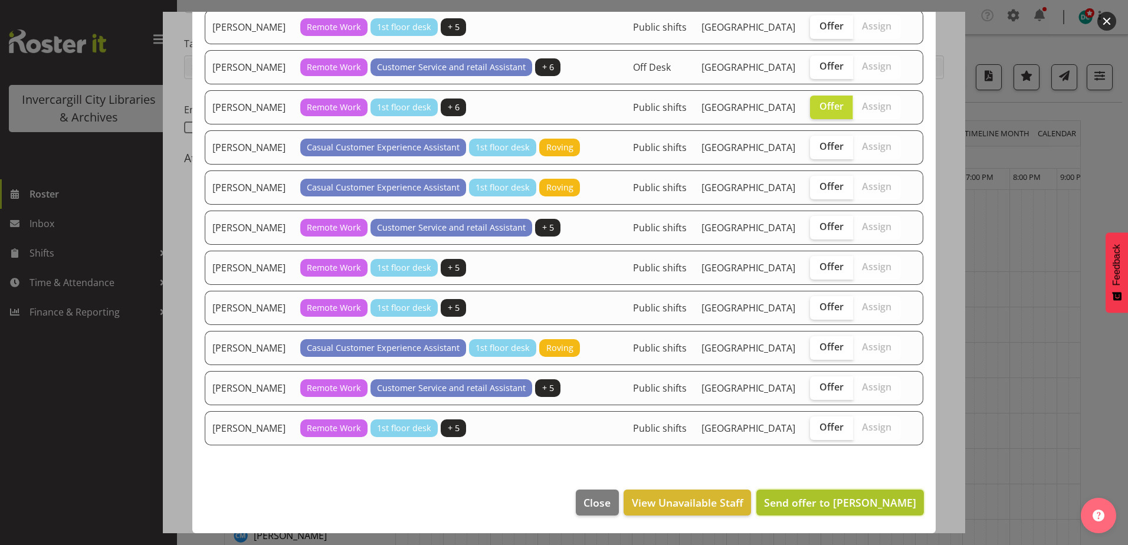
click at [848, 505] on span "Send offer to Michelle Cunningham" at bounding box center [840, 503] width 152 height 14
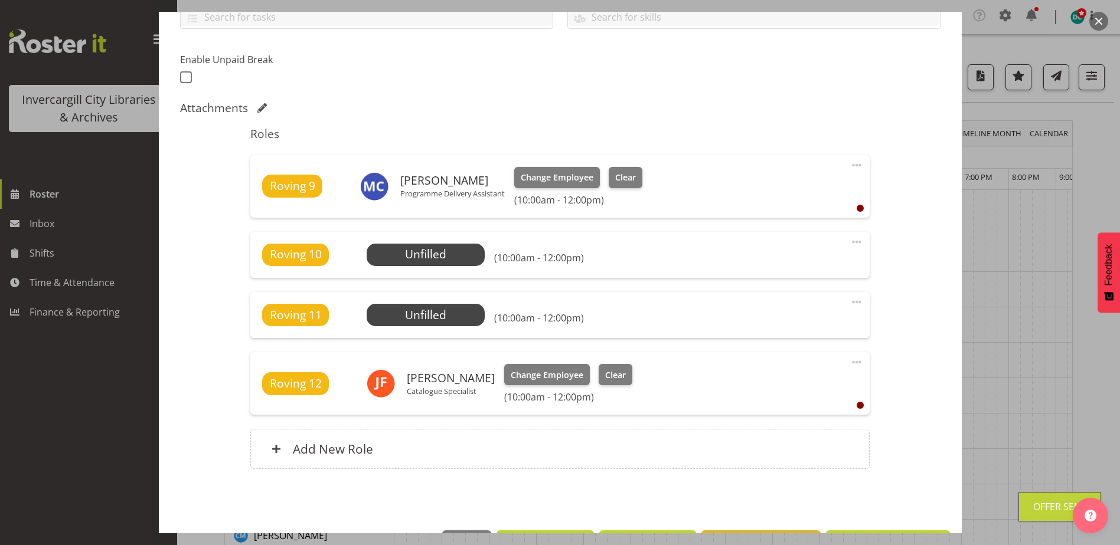
scroll to position [327, 0]
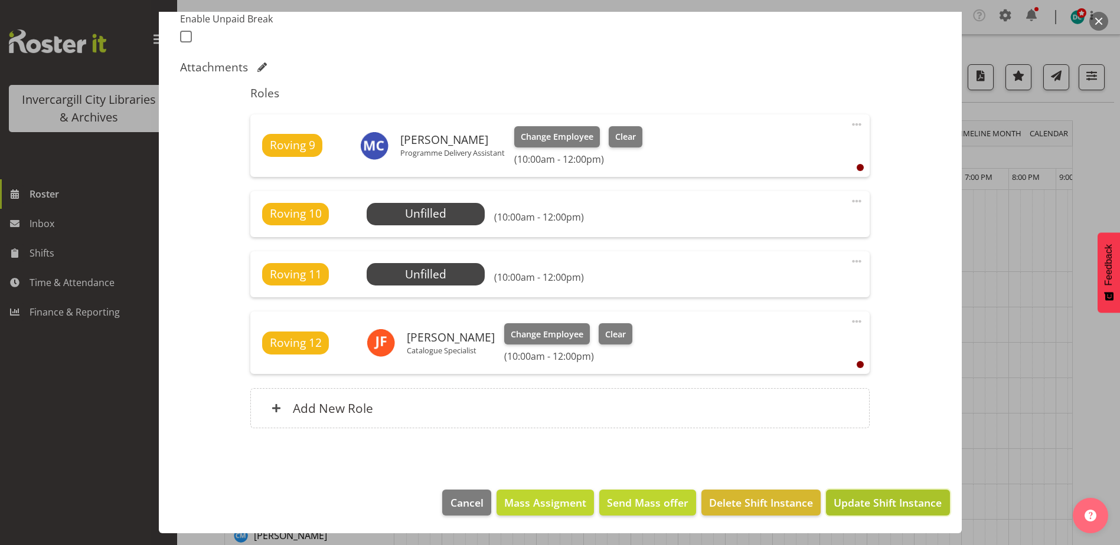
click at [888, 501] on span "Update Shift Instance" at bounding box center [887, 502] width 108 height 15
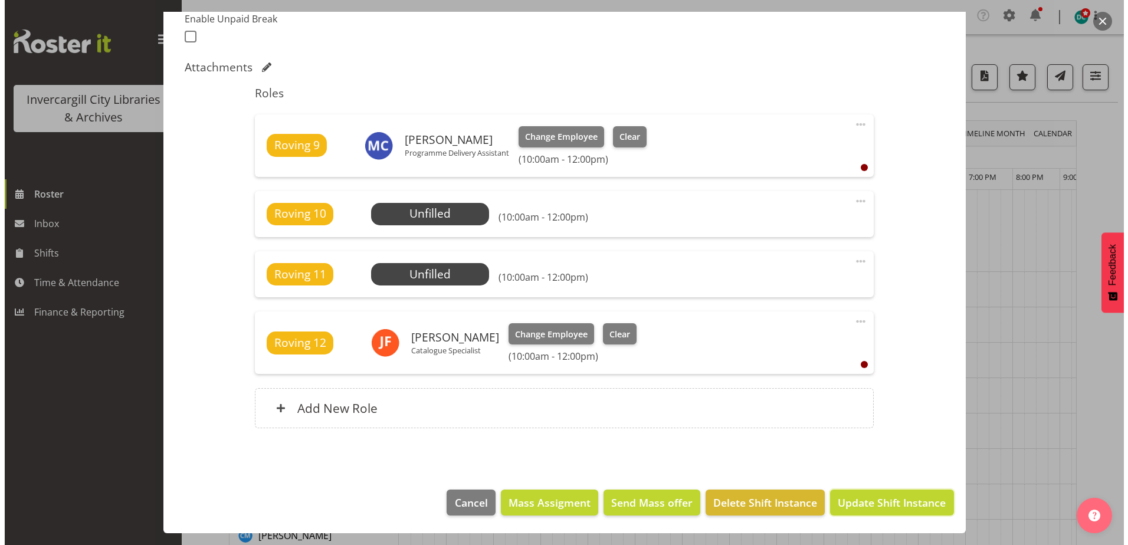
scroll to position [280, 0]
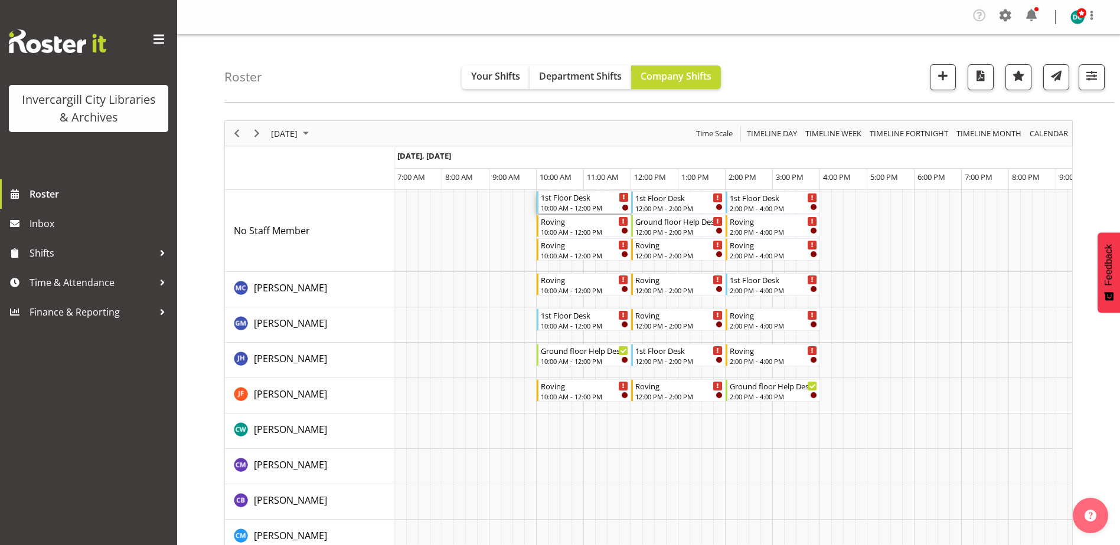
click at [585, 203] on div "1st Floor Desk 10:00 AM - 12:00 PM" at bounding box center [585, 202] width 88 height 22
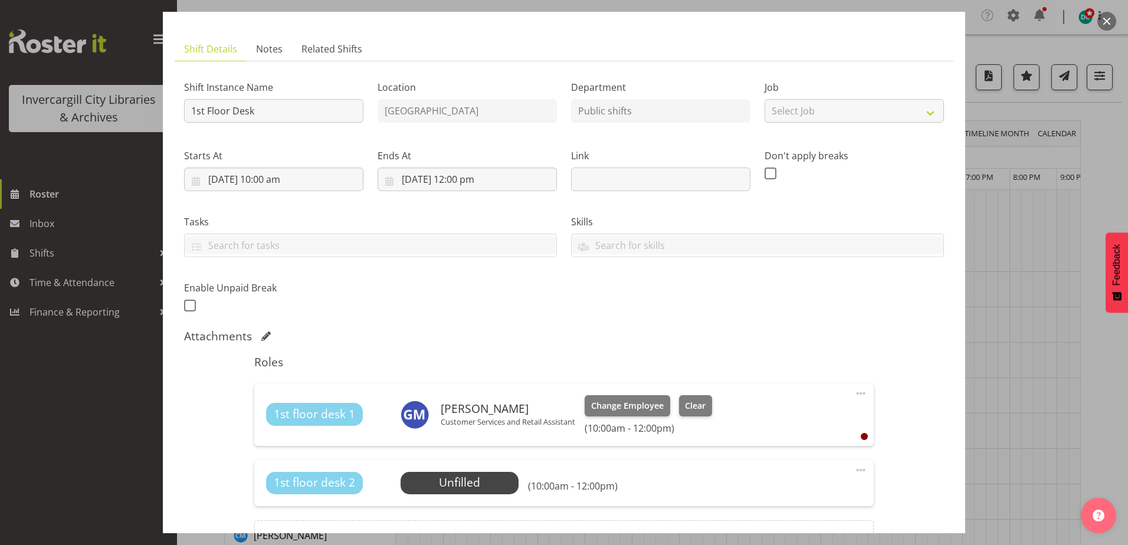
scroll to position [118, 0]
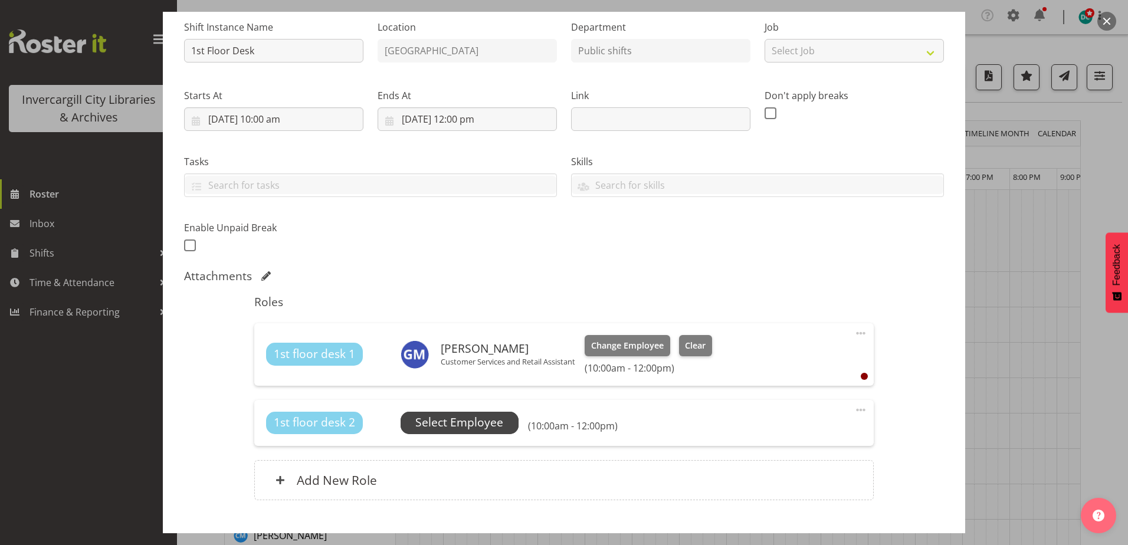
click at [456, 418] on span "Select Employee" at bounding box center [460, 422] width 88 height 17
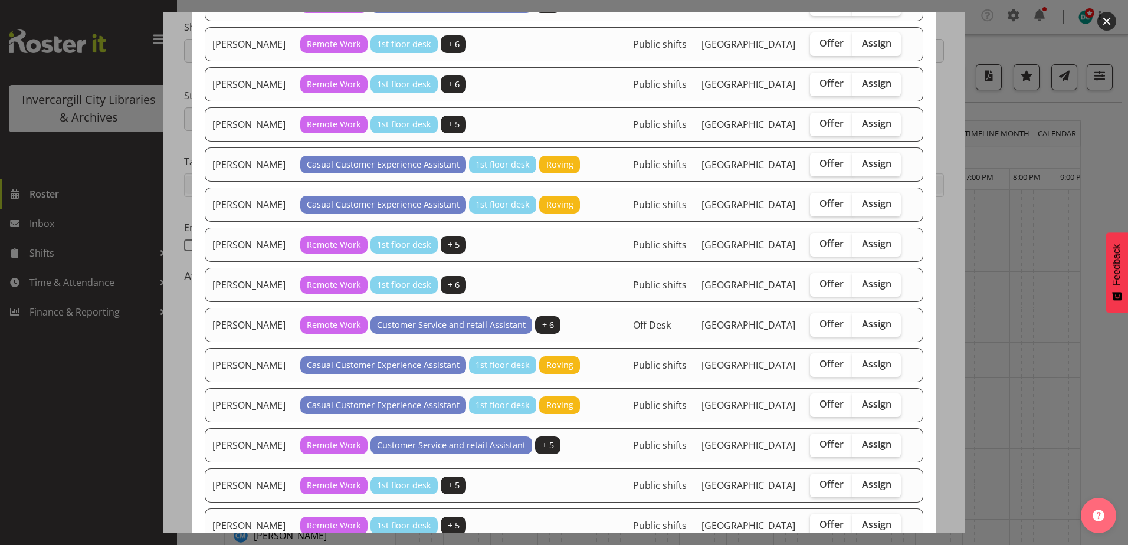
scroll to position [767, 0]
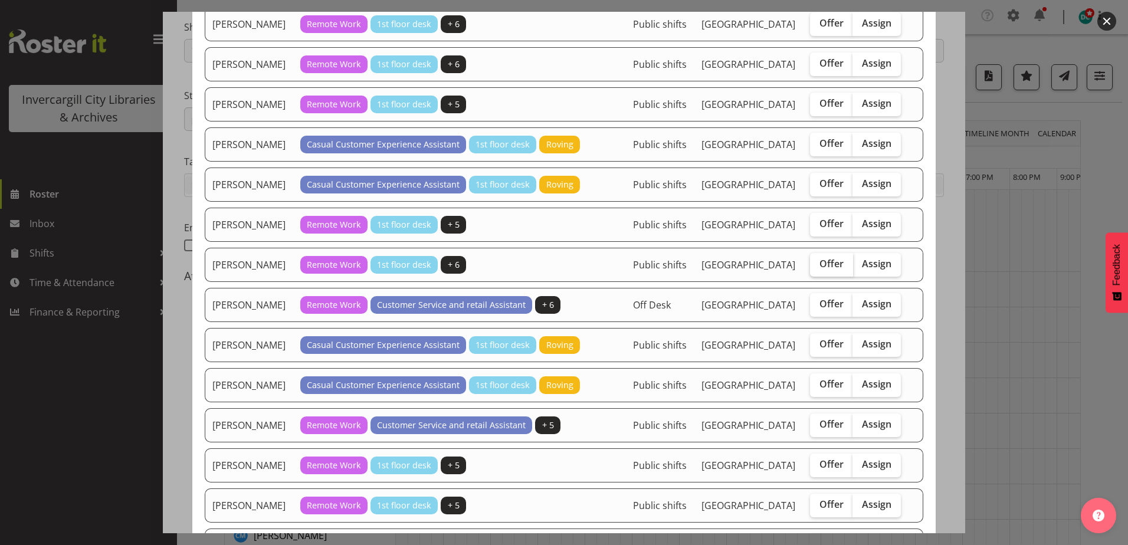
click at [812, 277] on label "Offer" at bounding box center [831, 265] width 43 height 24
click at [812, 268] on input "Offer" at bounding box center [814, 264] width 8 height 8
checkbox input "true"
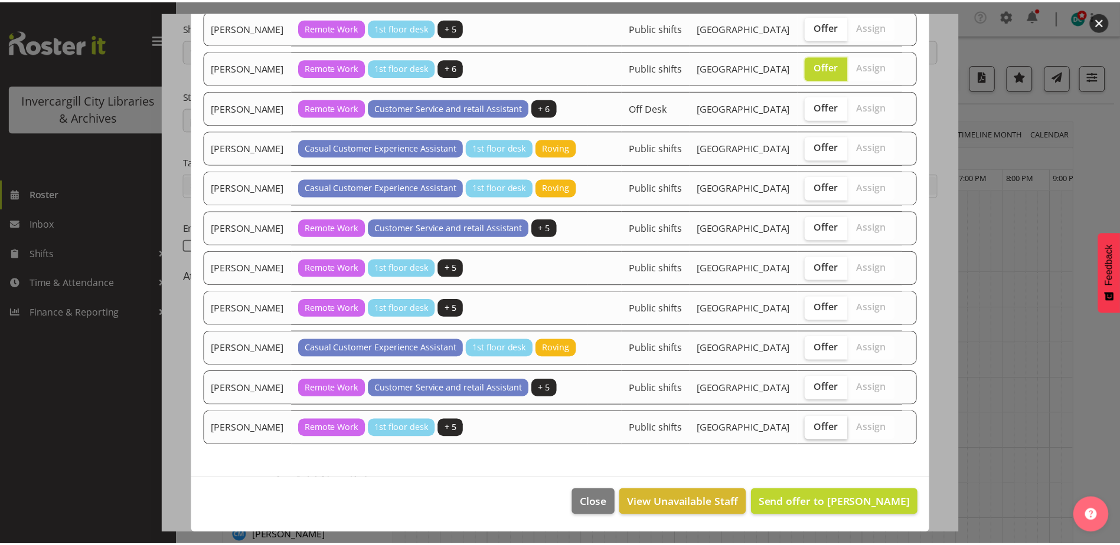
scroll to position [1116, 0]
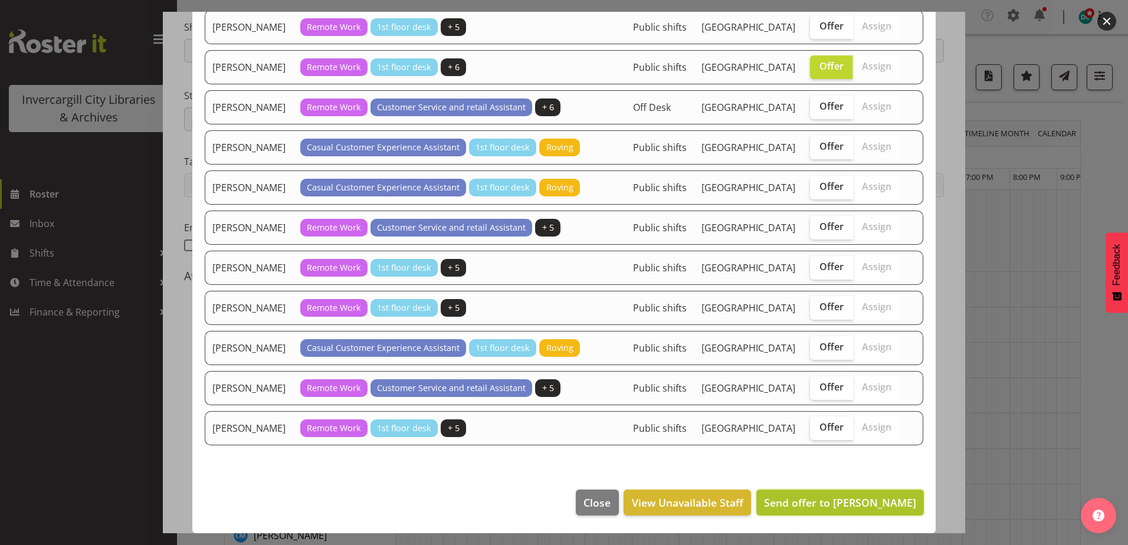
click at [785, 509] on span "Send offer to Michelle Cunningham" at bounding box center [840, 503] width 152 height 14
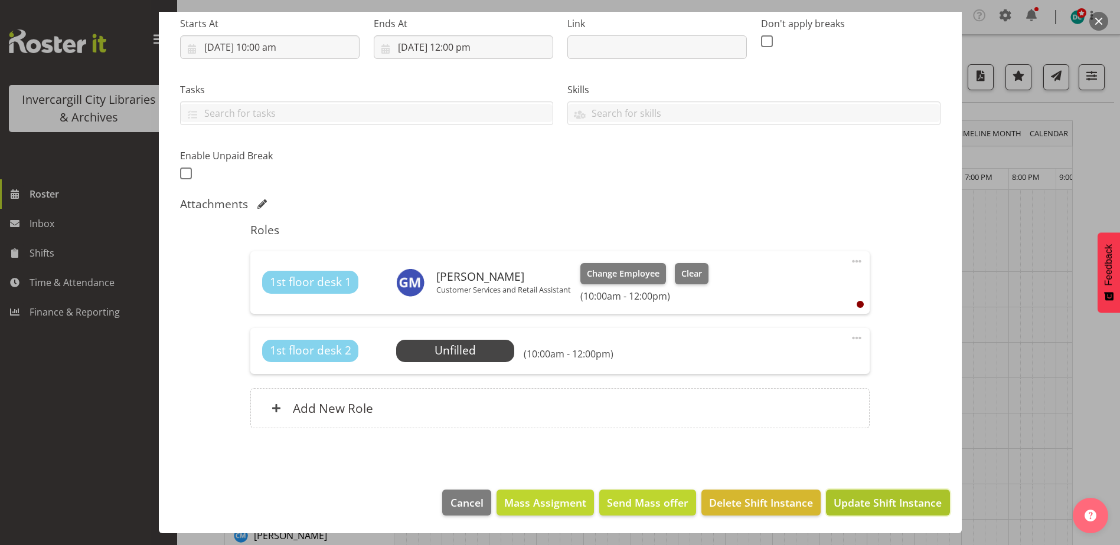
click at [869, 493] on button "Update Shift Instance" at bounding box center [887, 503] width 123 height 26
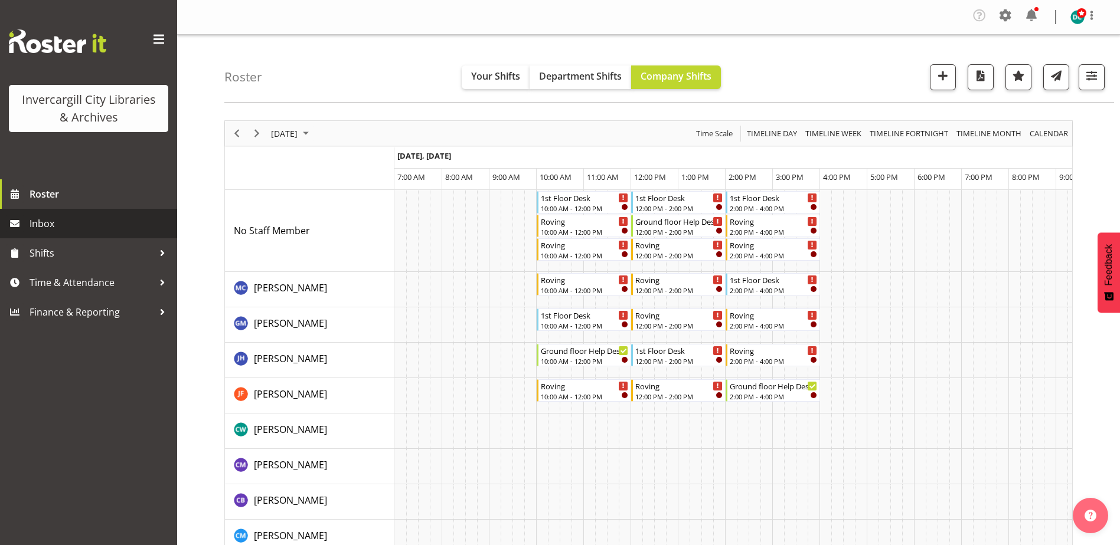
click at [71, 230] on span "Inbox" at bounding box center [101, 224] width 142 height 18
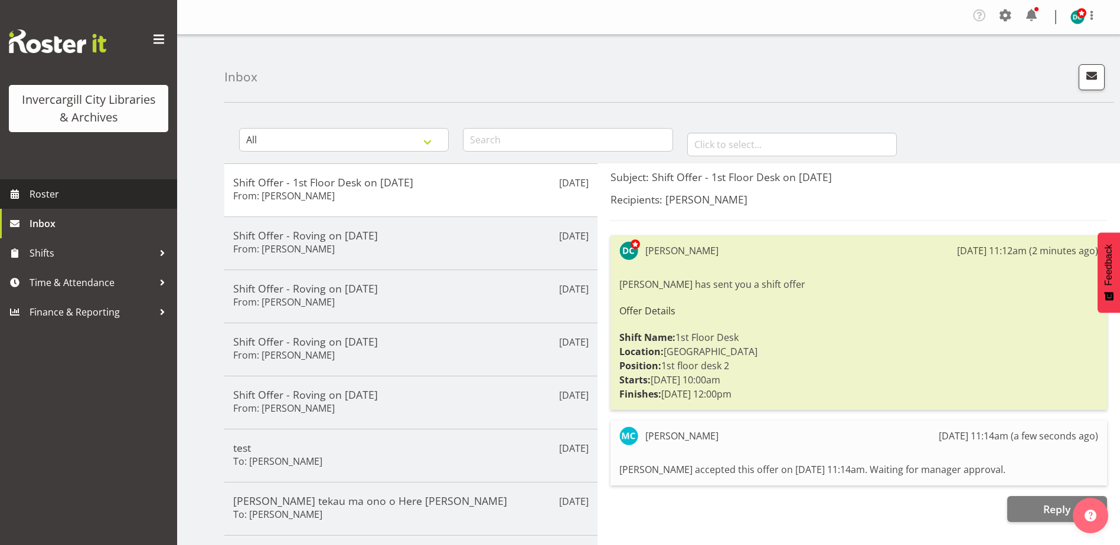
click at [69, 194] on span "Roster" at bounding box center [101, 194] width 142 height 18
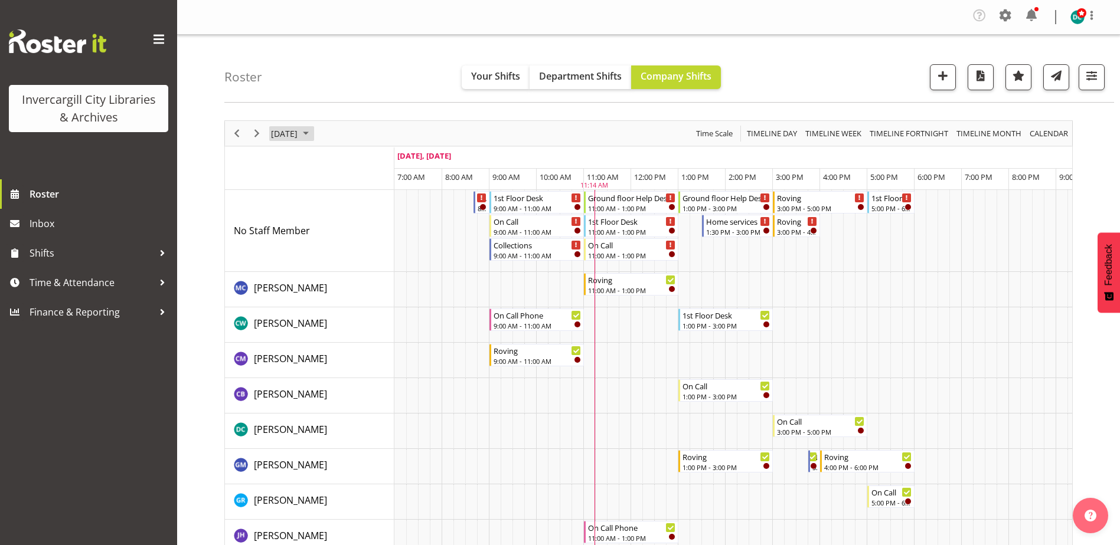
click at [299, 130] on span "[DATE]" at bounding box center [284, 133] width 29 height 15
click at [397, 225] on span "13" at bounding box center [397, 224] width 18 height 18
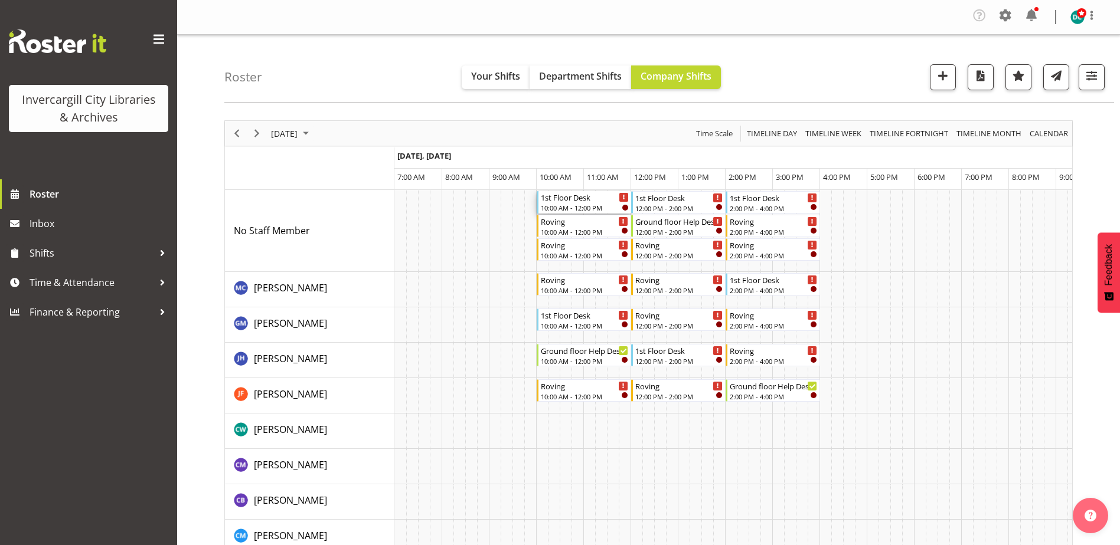
click at [574, 206] on div "10:00 AM - 12:00 PM" at bounding box center [585, 207] width 88 height 9
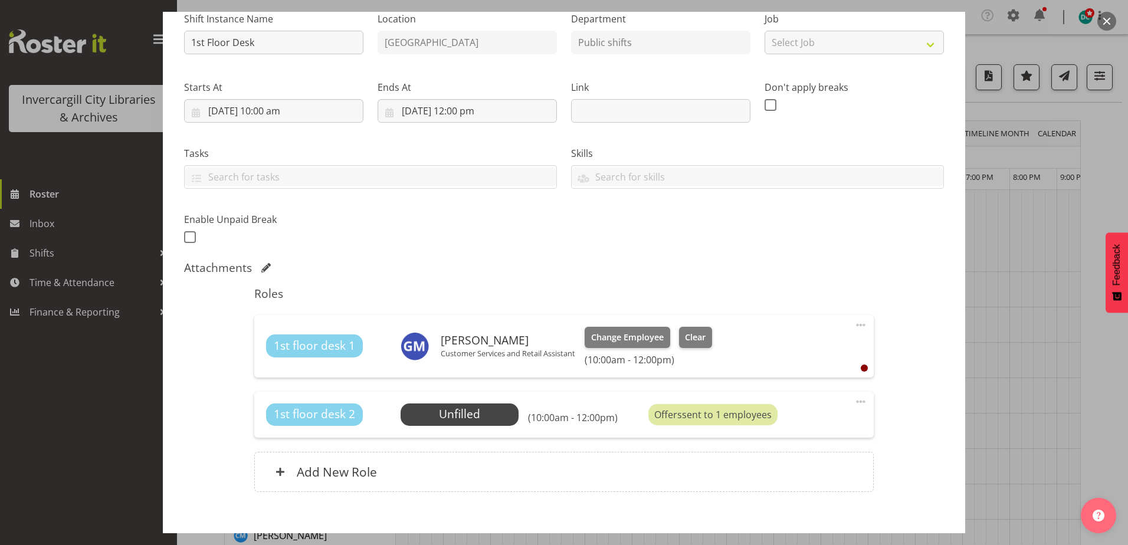
scroll to position [177, 0]
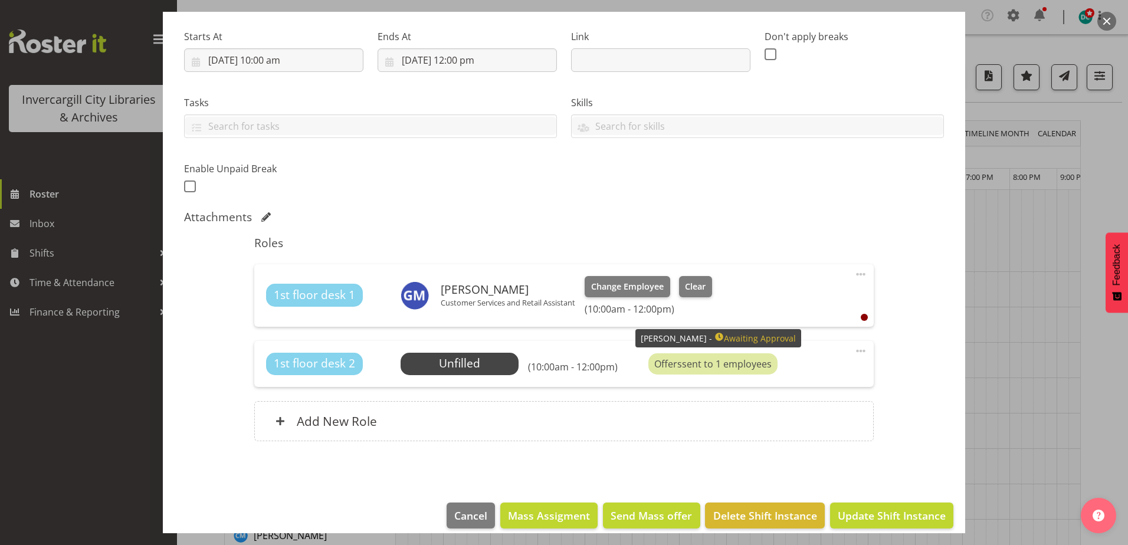
click at [696, 364] on div "Offers sent to 1 employees" at bounding box center [713, 364] width 129 height 21
click at [452, 372] on span "Select Employee" at bounding box center [460, 363] width 88 height 17
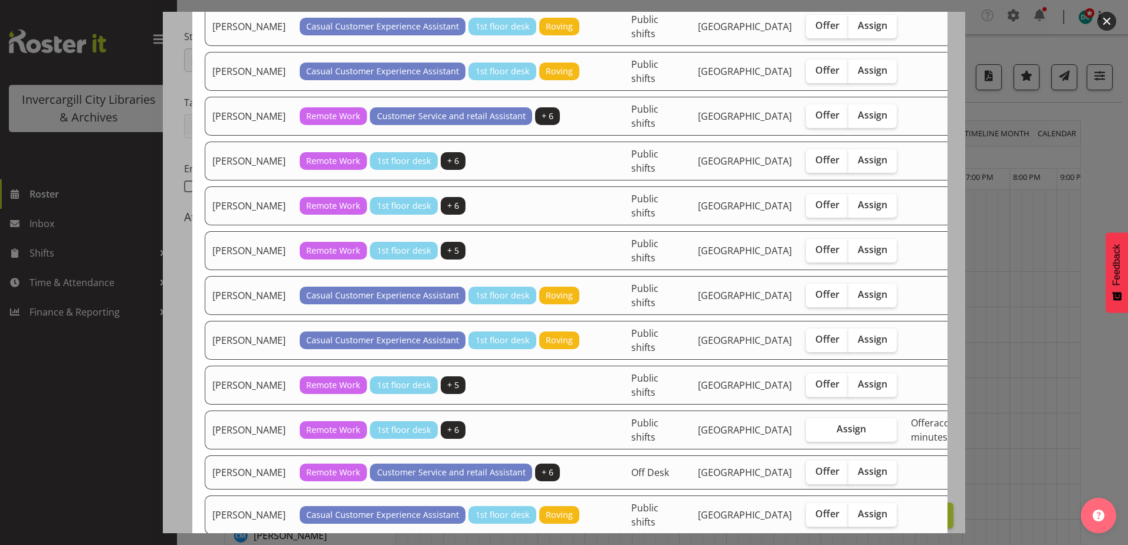
scroll to position [767, 0]
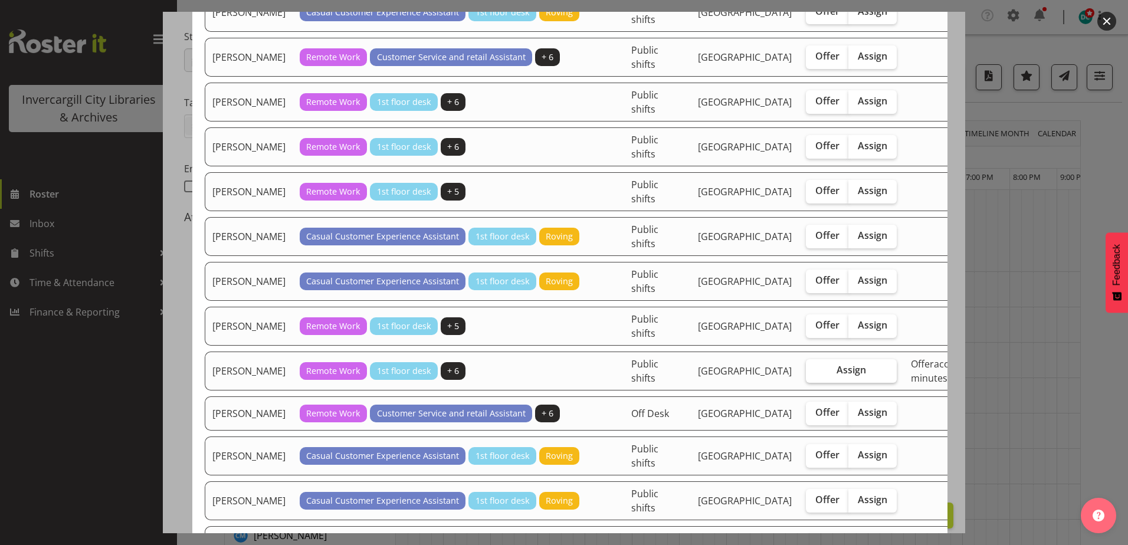
click at [837, 376] on span "Assign" at bounding box center [852, 370] width 30 height 12
click at [806, 374] on input "Assign" at bounding box center [810, 371] width 8 height 8
checkbox input "true"
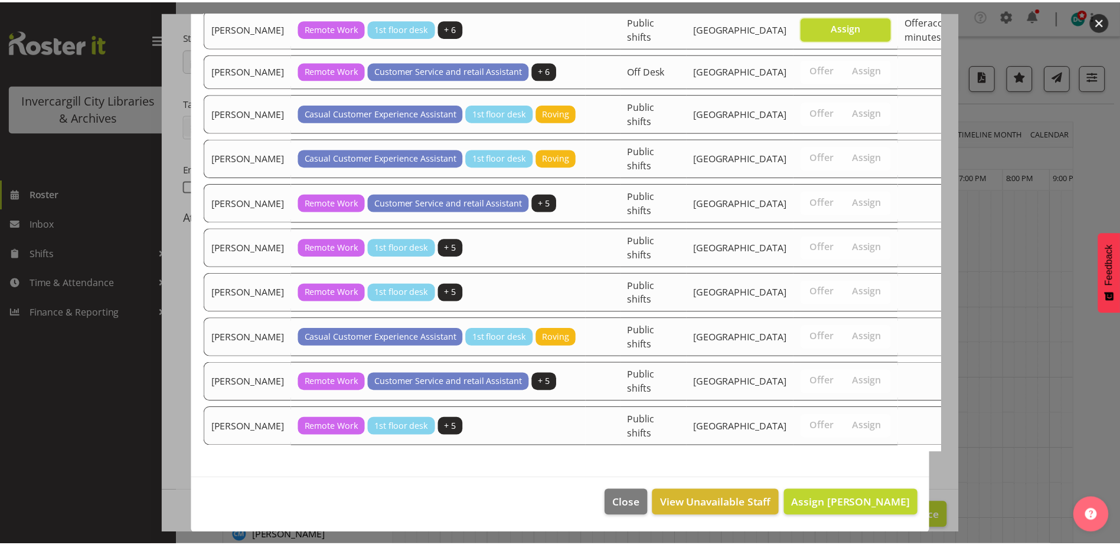
scroll to position [1172, 0]
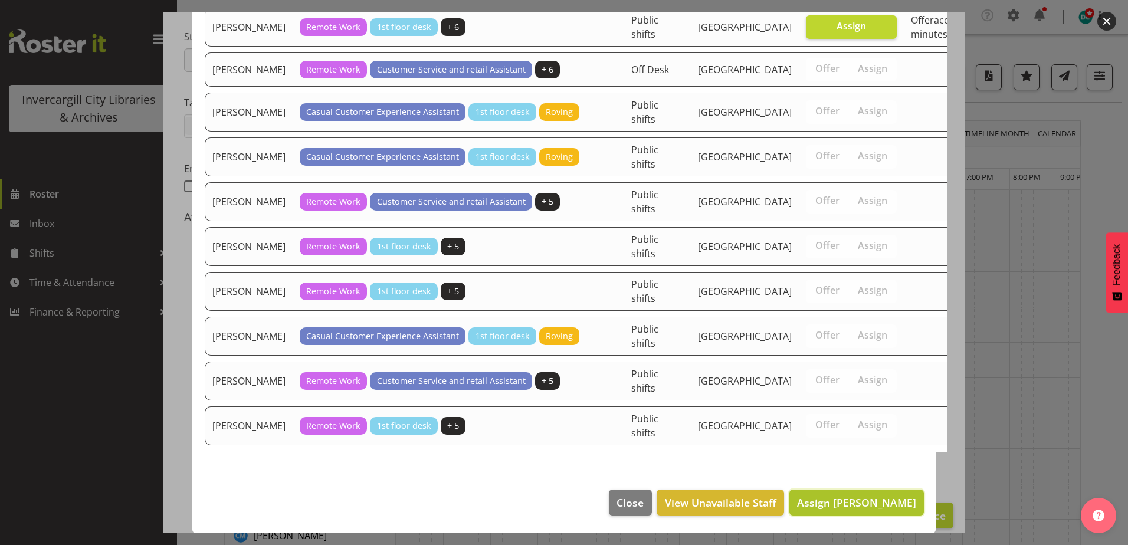
click at [830, 500] on span "Assign Michelle Cunningham" at bounding box center [856, 503] width 119 height 14
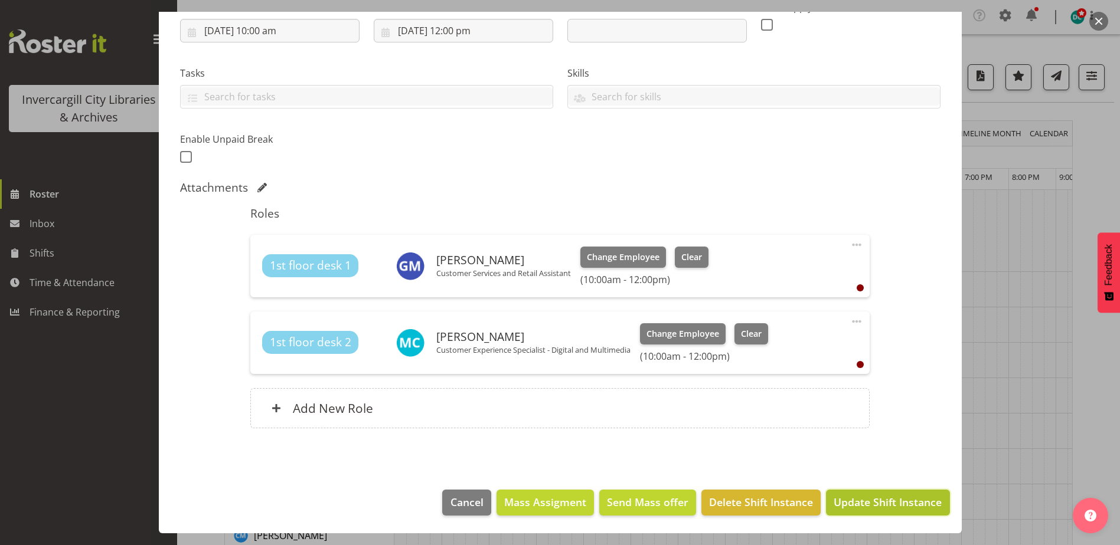
click at [860, 502] on span "Update Shift Instance" at bounding box center [887, 502] width 108 height 15
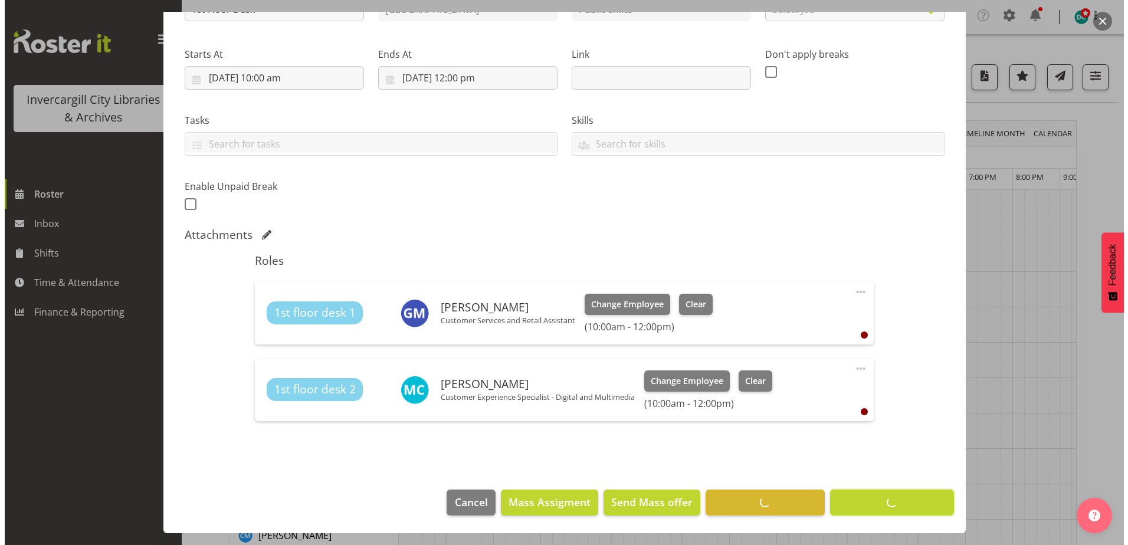
scroll to position [159, 0]
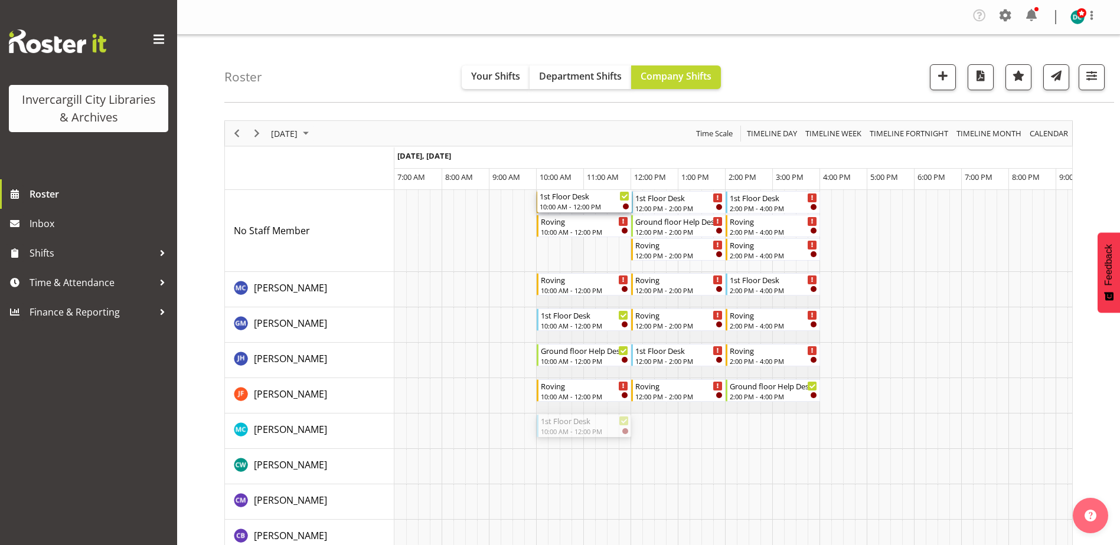
drag, startPoint x: 583, startPoint y: 424, endPoint x: 574, endPoint y: 253, distance: 170.8
click at [576, 223] on div "Roving" at bounding box center [585, 221] width 88 height 12
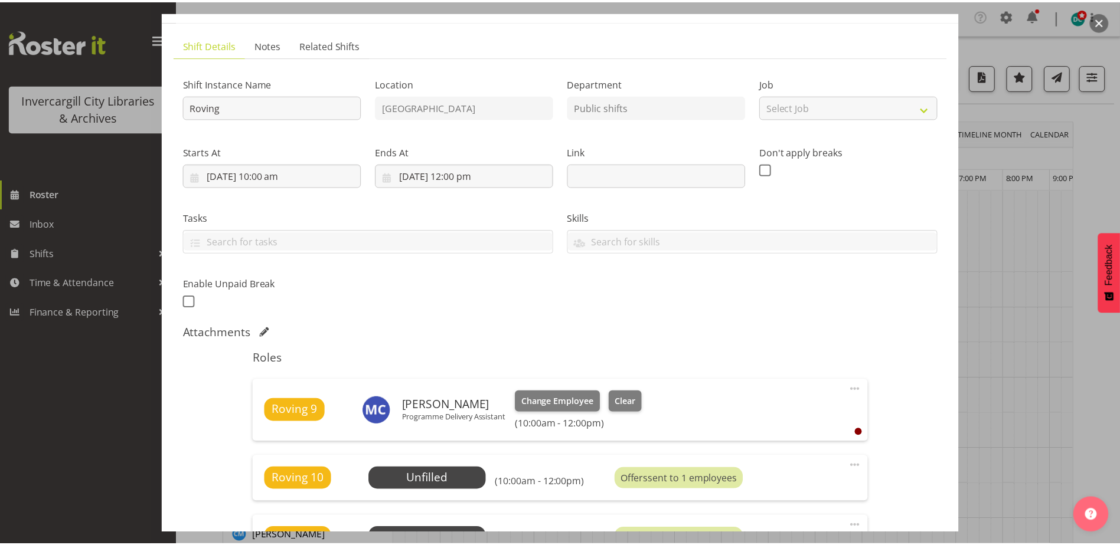
scroll to position [0, 0]
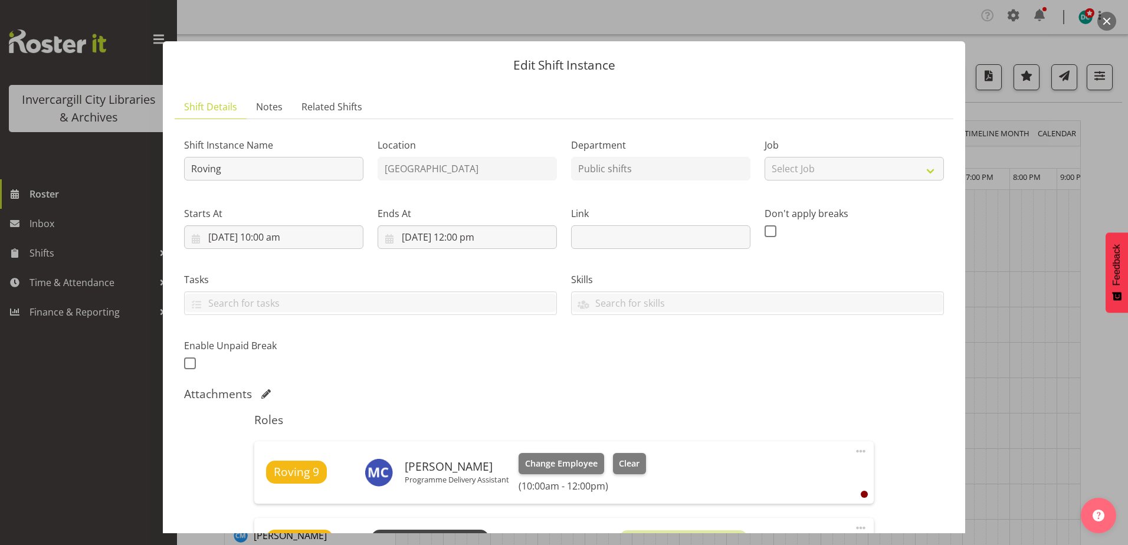
click at [1108, 20] on button "button" at bounding box center [1107, 21] width 19 height 19
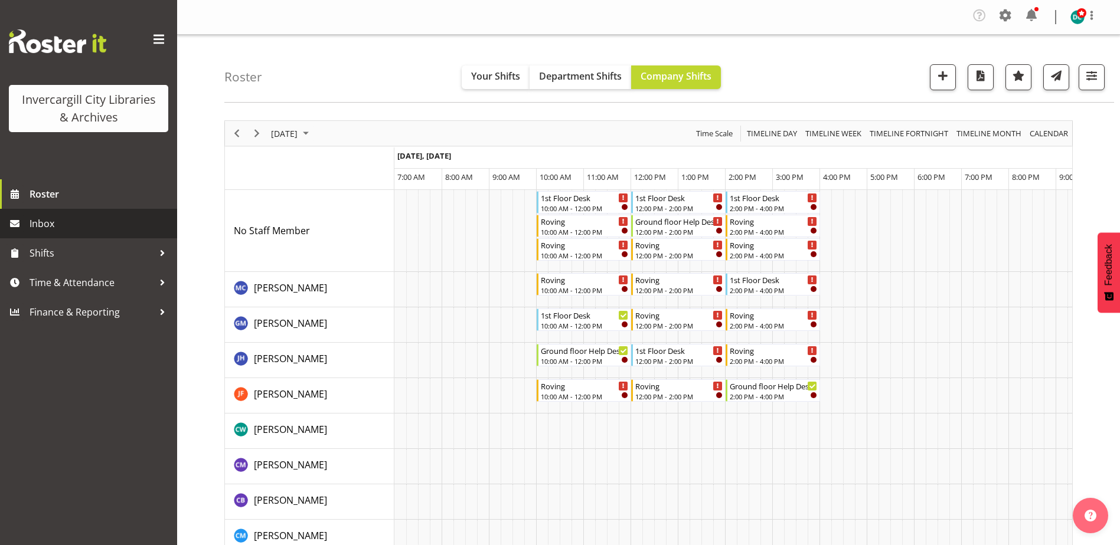
click at [45, 228] on span "Inbox" at bounding box center [101, 224] width 142 height 18
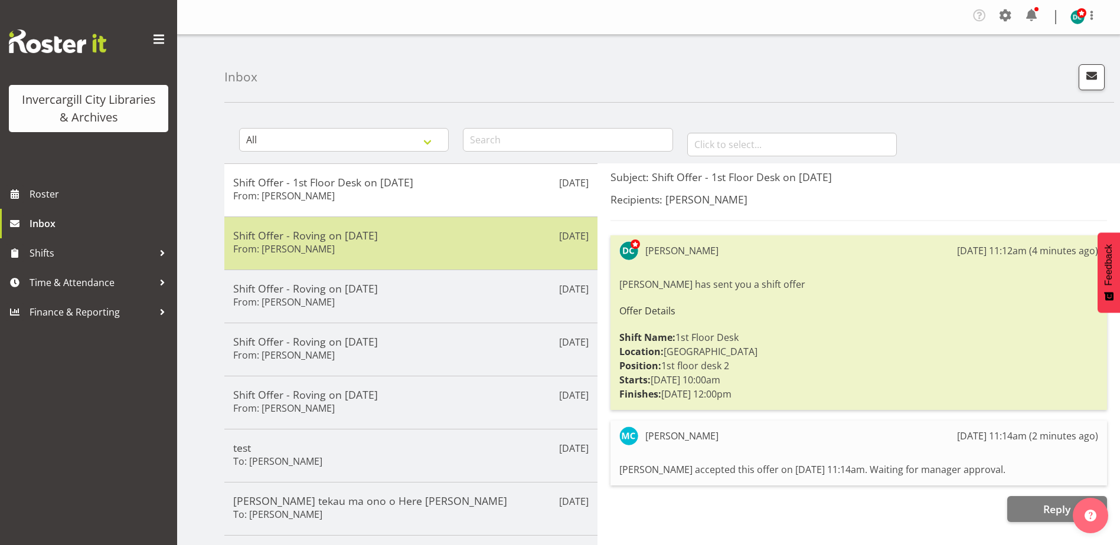
click at [332, 251] on h6 "From: [PERSON_NAME]" at bounding box center [284, 249] width 102 height 12
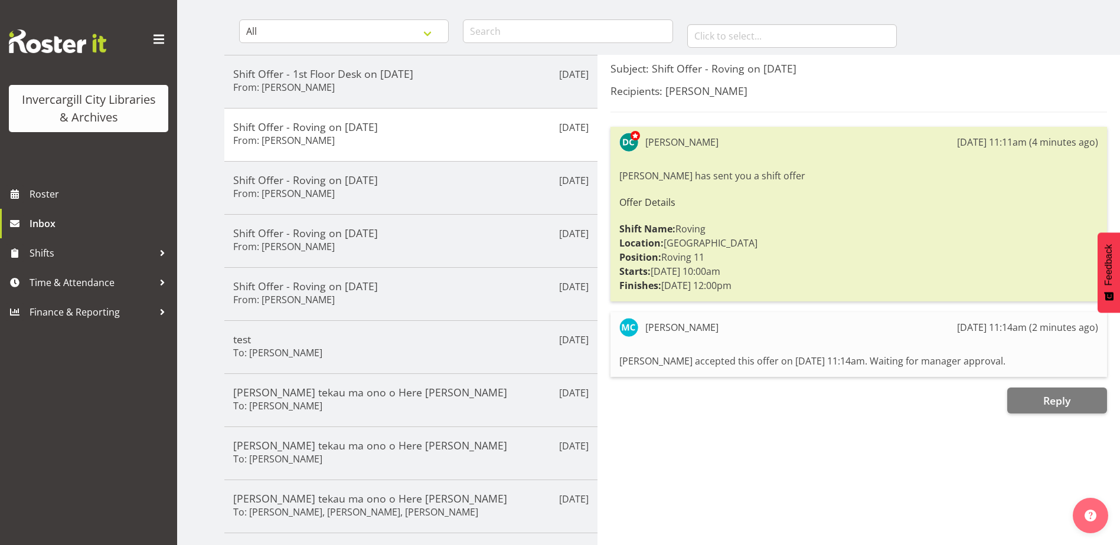
scroll to position [118, 0]
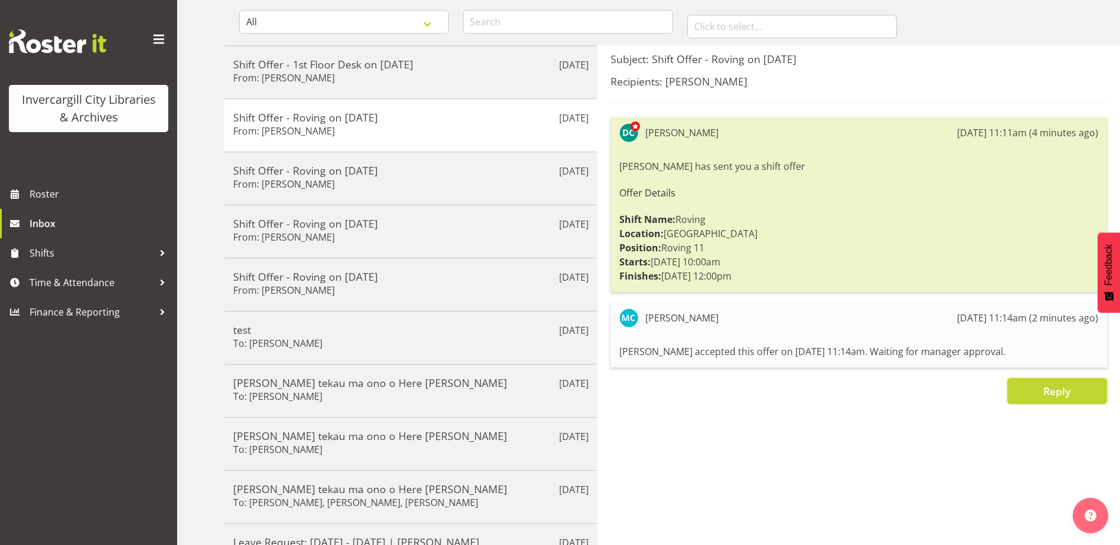
click at [1058, 392] on span "Reply" at bounding box center [1056, 391] width 27 height 14
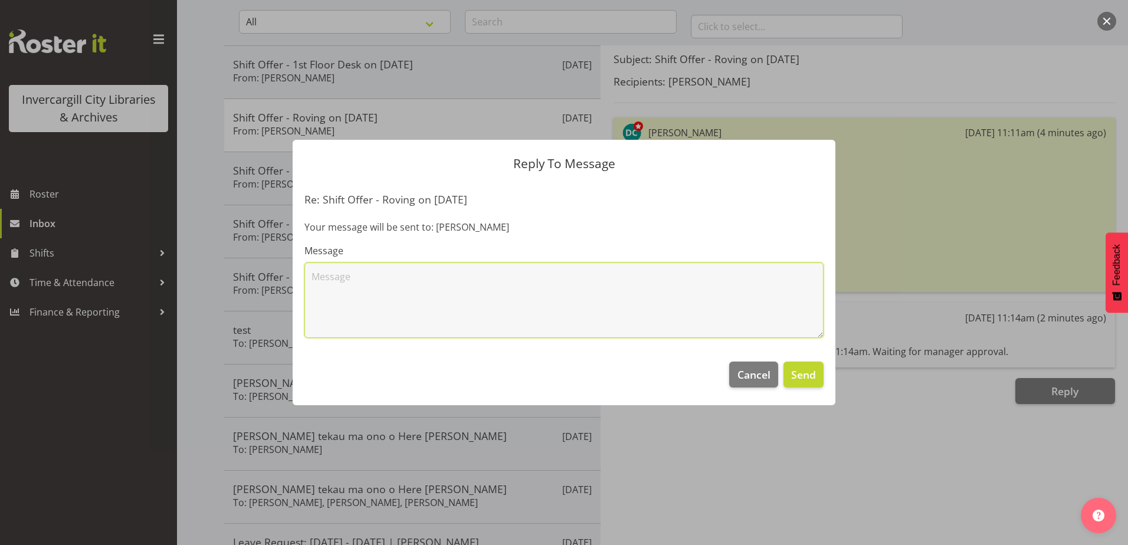
click at [369, 282] on textarea at bounding box center [564, 301] width 519 height 76
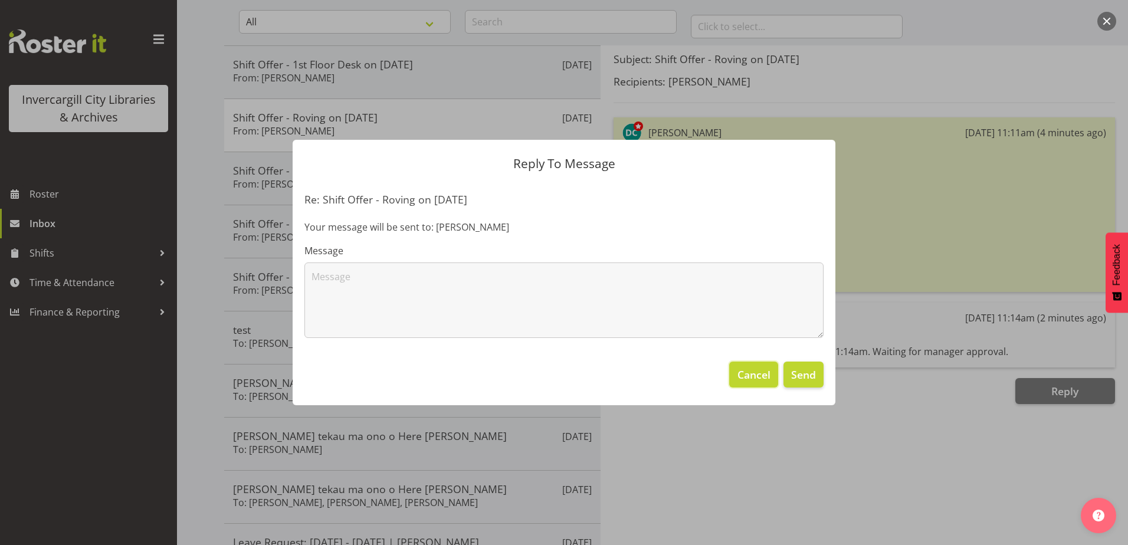
click at [747, 378] on span "Cancel" at bounding box center [754, 374] width 33 height 15
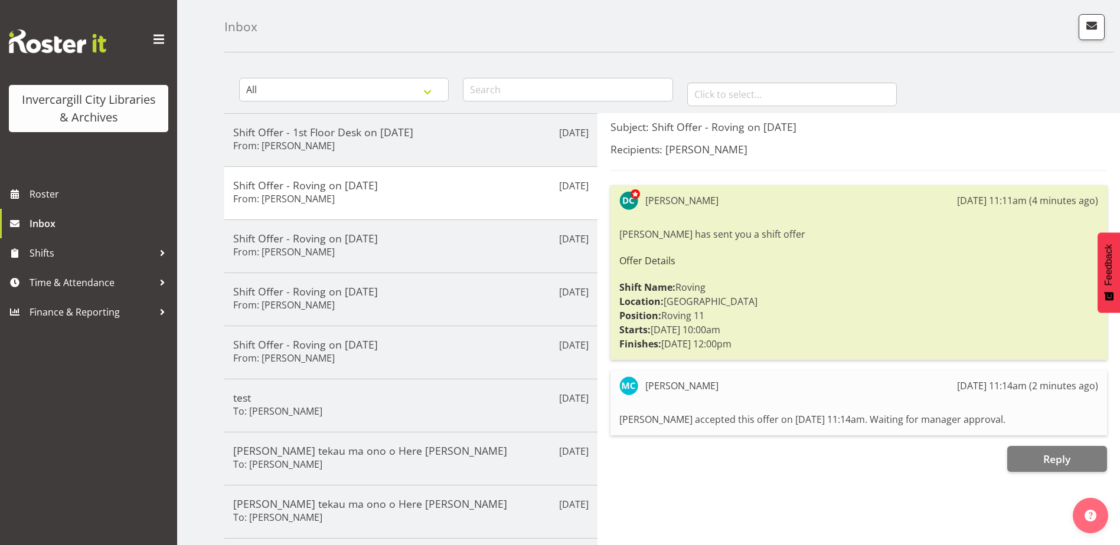
scroll to position [0, 0]
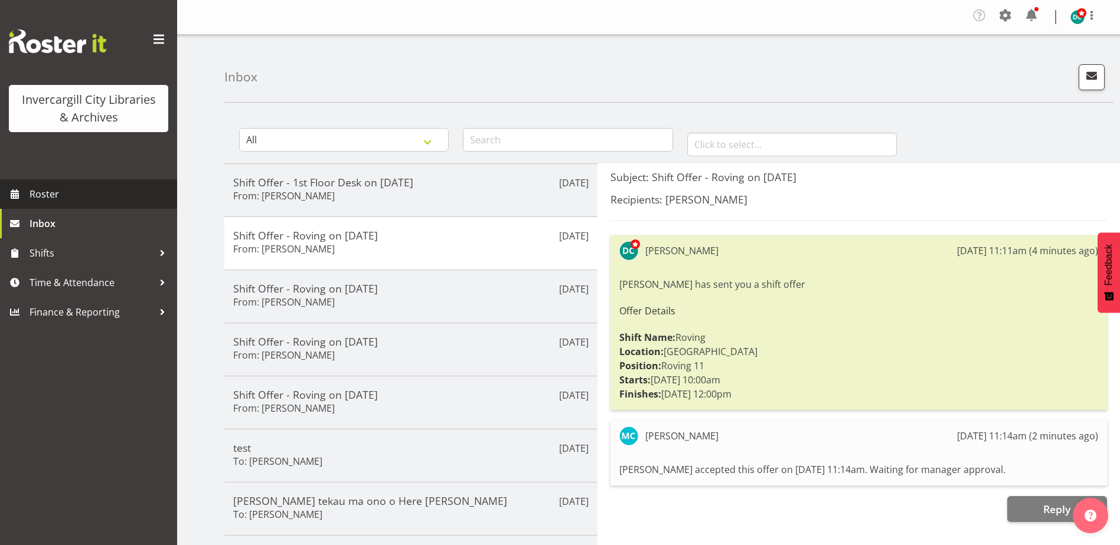
click at [58, 198] on span "Roster" at bounding box center [101, 194] width 142 height 18
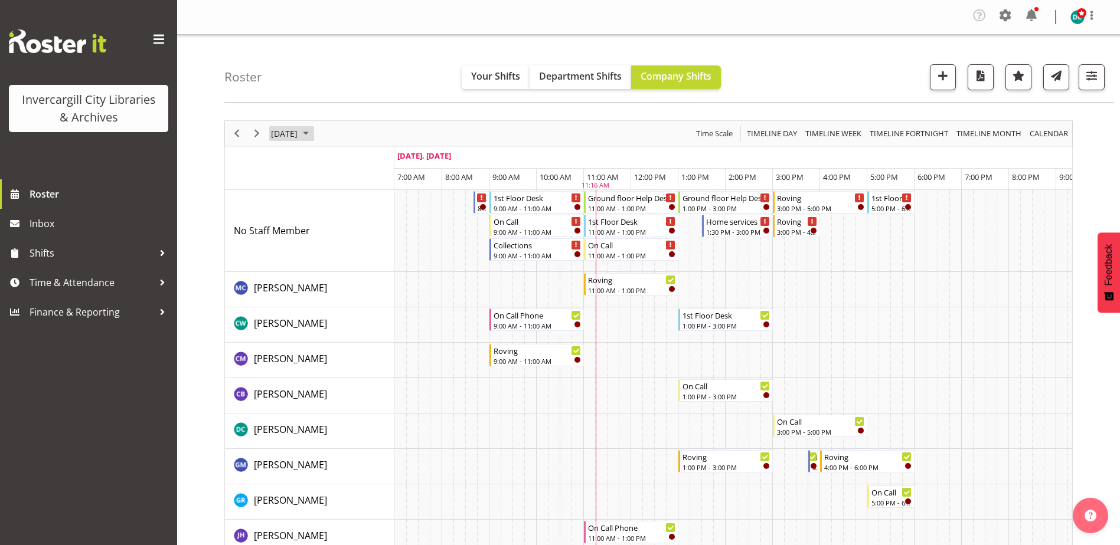
click at [284, 132] on span "[DATE]" at bounding box center [284, 133] width 29 height 15
click at [401, 219] on span "13" at bounding box center [397, 224] width 18 height 18
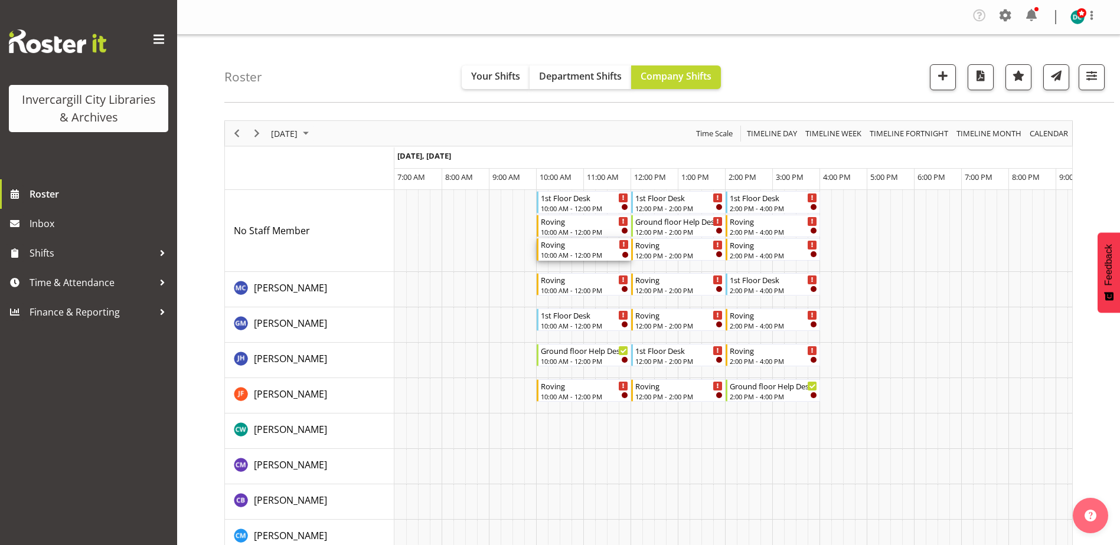
click at [596, 247] on div "Roving" at bounding box center [585, 244] width 88 height 12
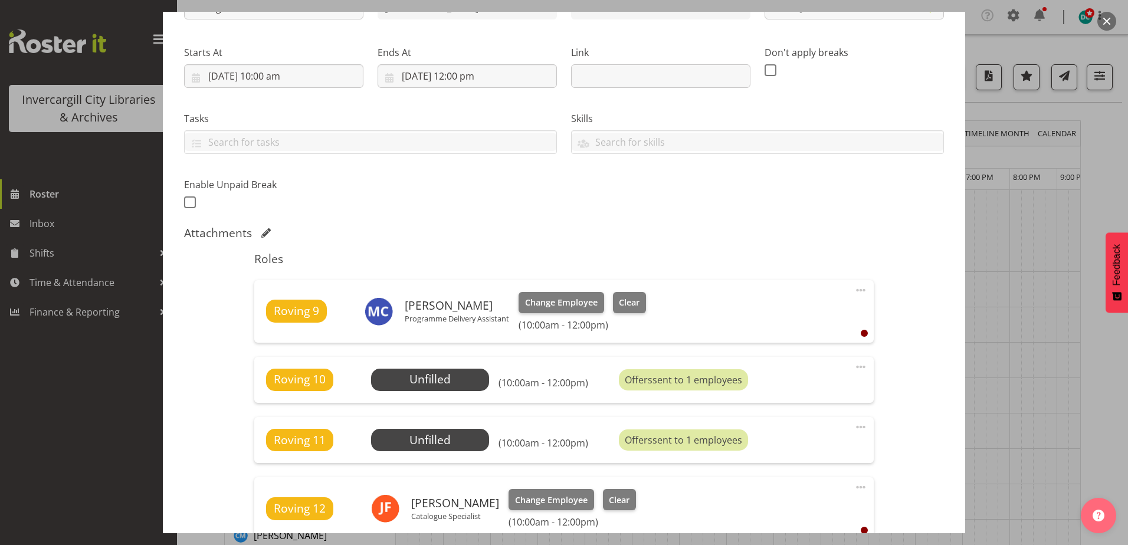
scroll to position [236, 0]
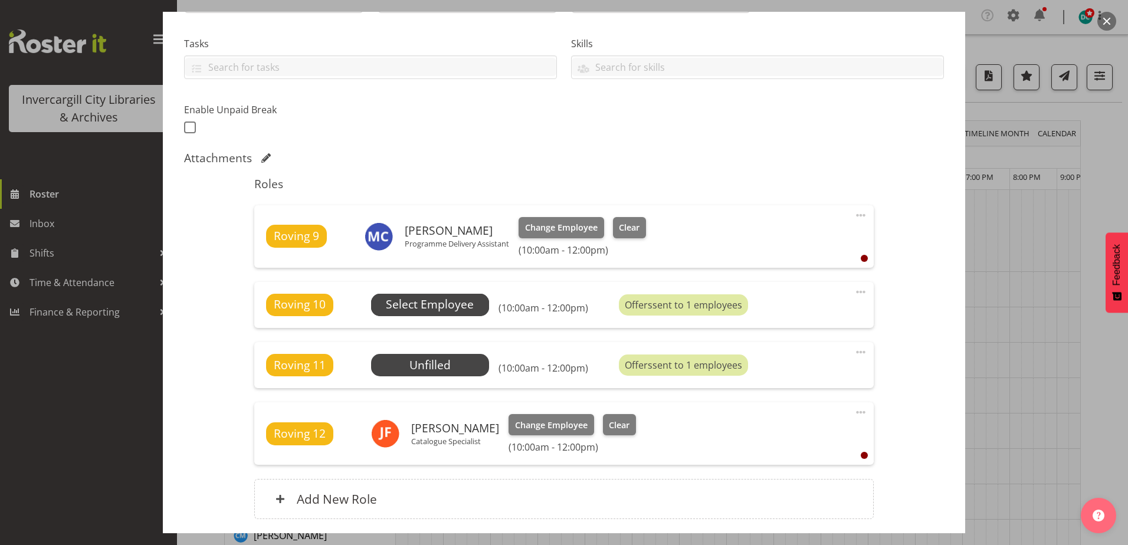
click at [459, 302] on span "Select Employee" at bounding box center [430, 304] width 88 height 17
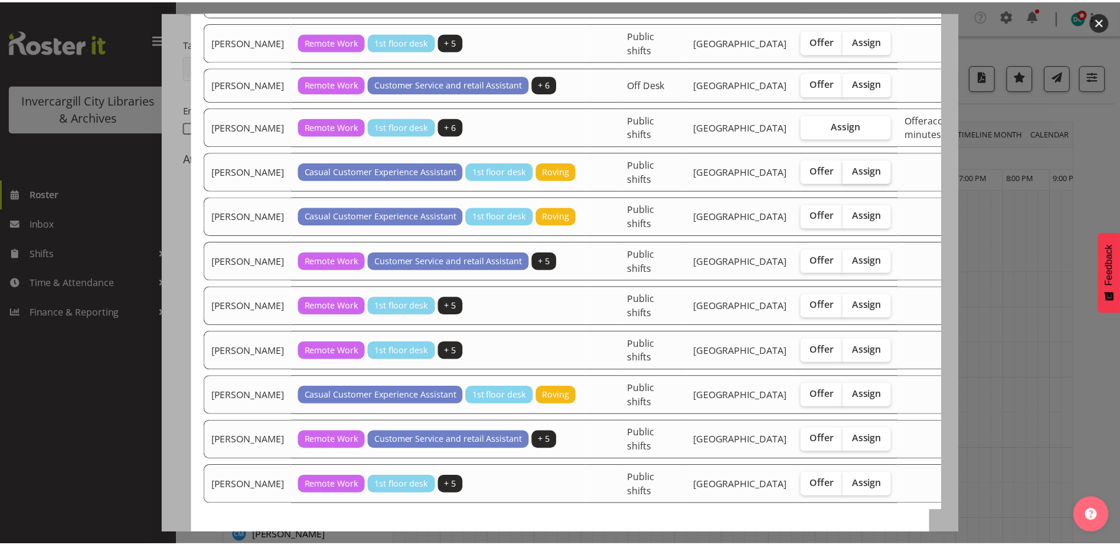
scroll to position [1172, 0]
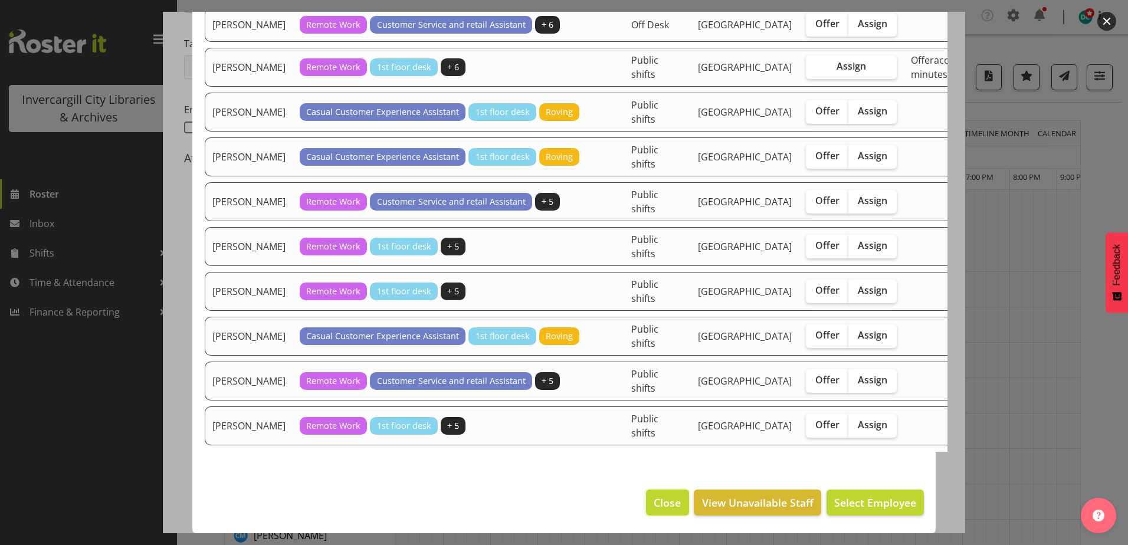
click at [664, 500] on span "Close" at bounding box center [667, 502] width 27 height 15
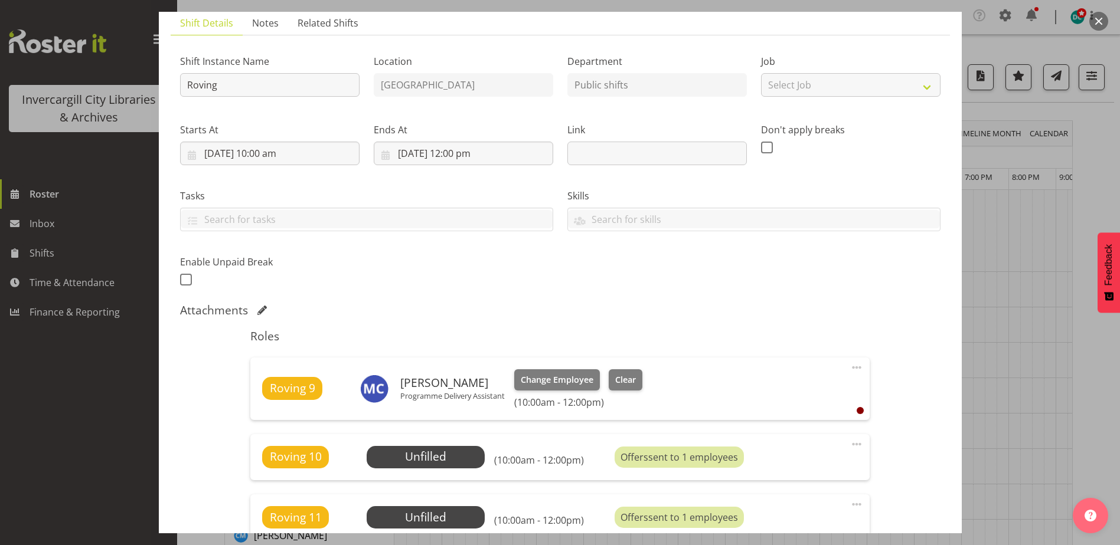
scroll to position [0, 0]
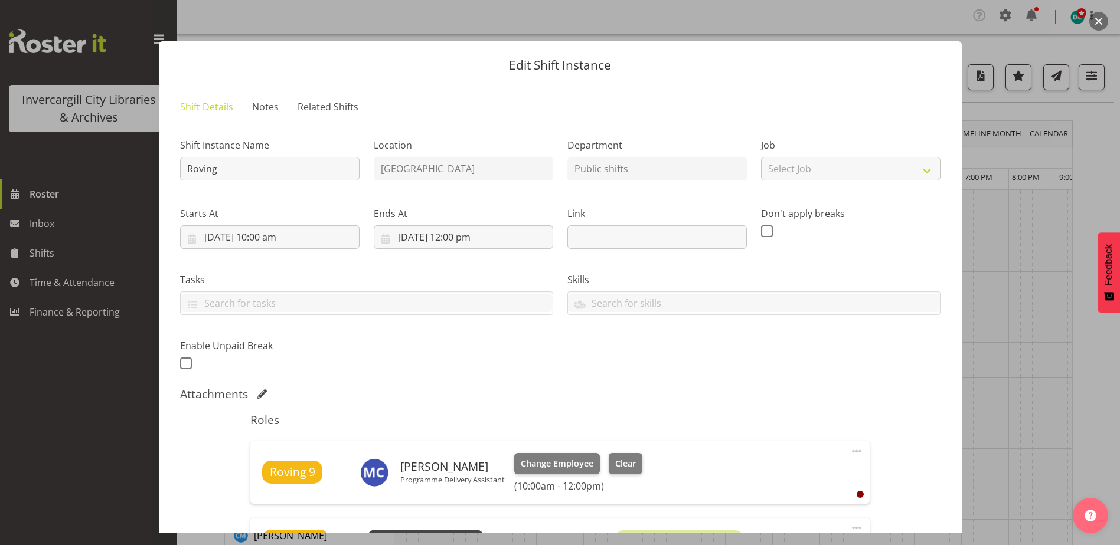
click at [1096, 22] on button "button" at bounding box center [1098, 21] width 19 height 19
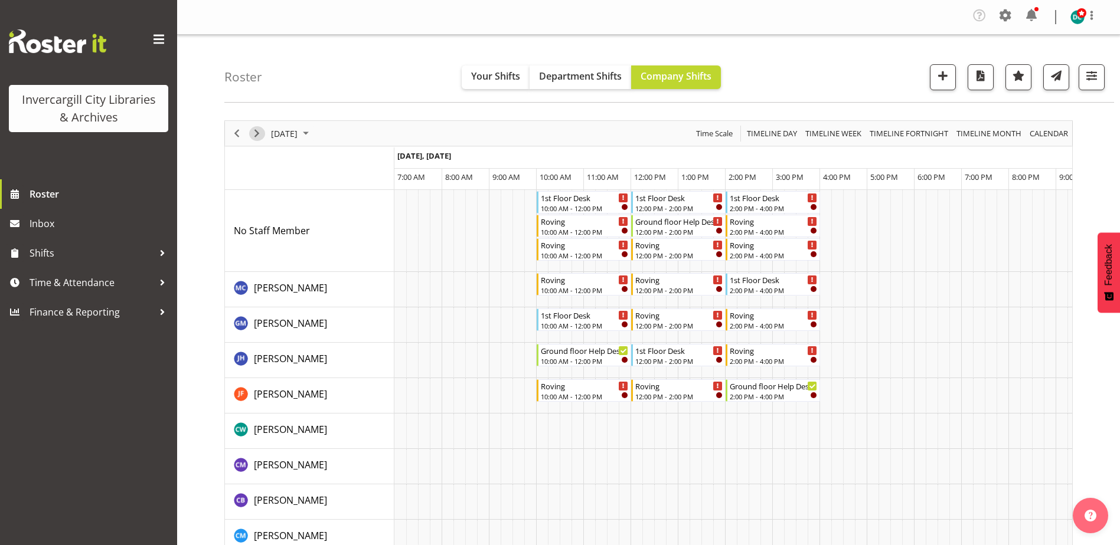
drag, startPoint x: 257, startPoint y: 132, endPoint x: 263, endPoint y: 136, distance: 6.9
click at [257, 132] on span "Next" at bounding box center [257, 133] width 14 height 15
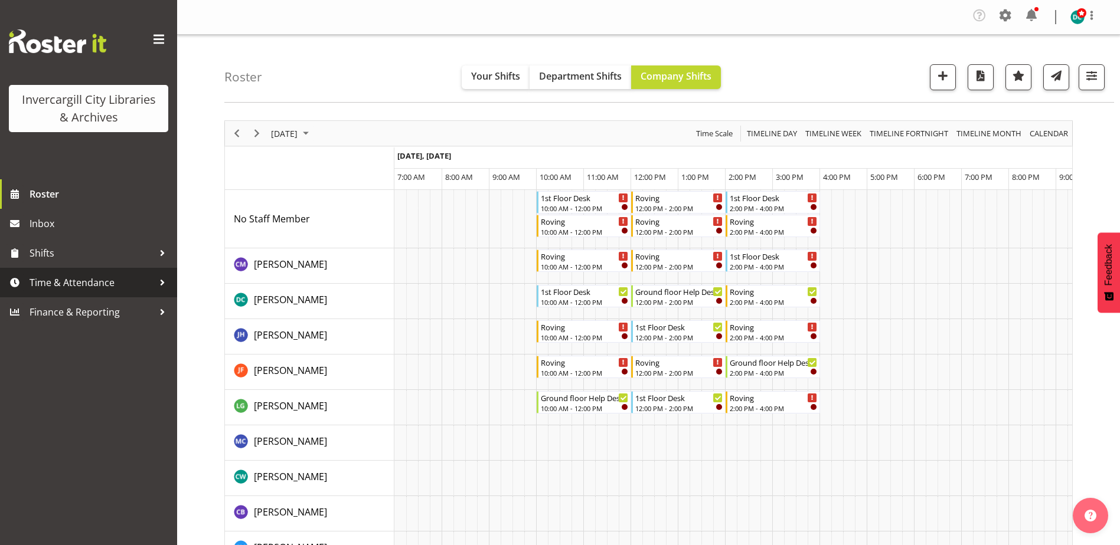
click at [58, 284] on span "Time & Attendance" at bounding box center [92, 283] width 124 height 18
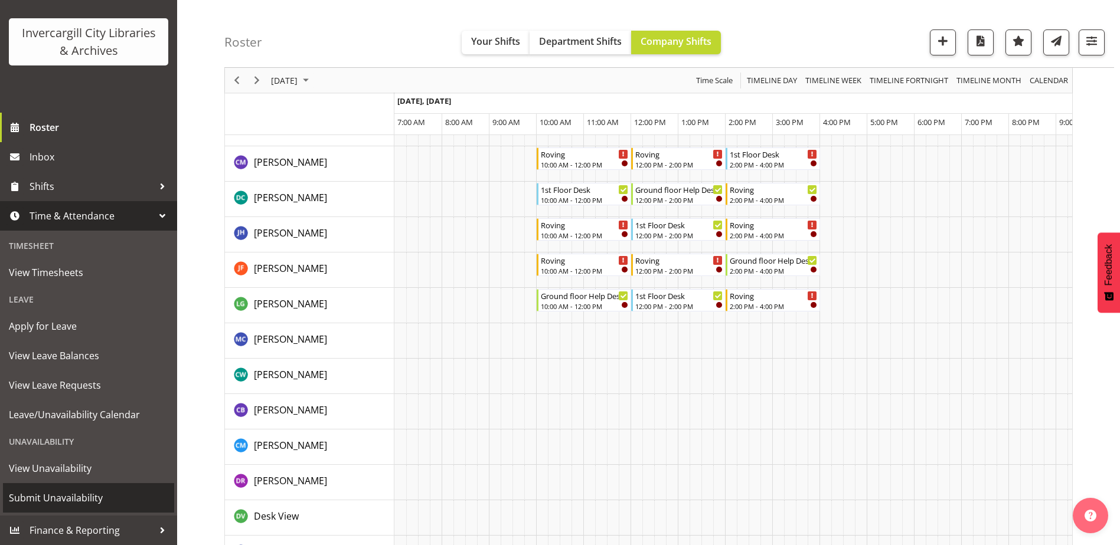
scroll to position [118, 0]
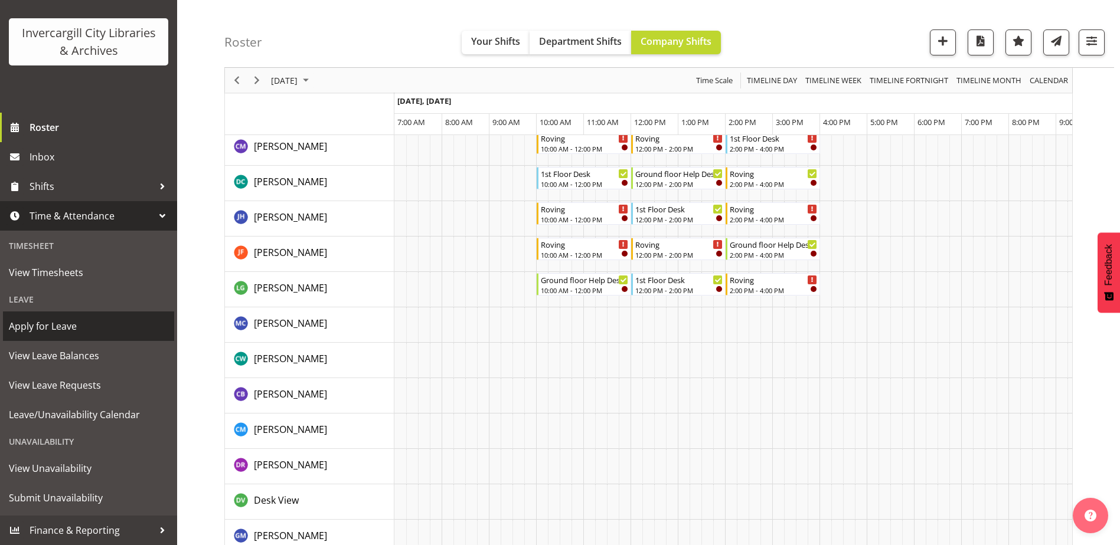
click at [50, 323] on span "Apply for Leave" at bounding box center [88, 327] width 159 height 18
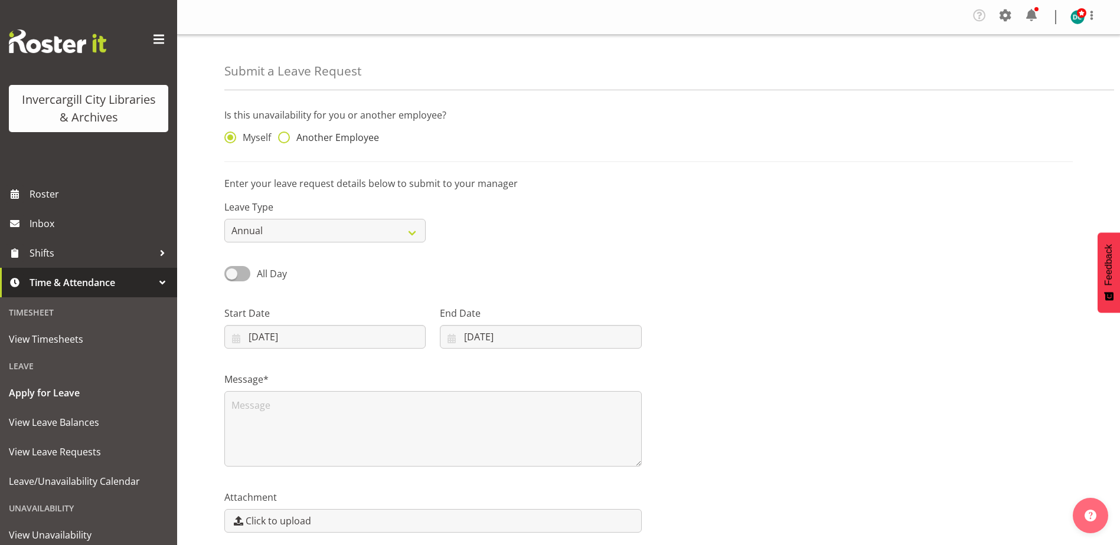
click at [289, 133] on label "Another Employee" at bounding box center [328, 138] width 101 height 12
click at [286, 134] on input "Another Employee" at bounding box center [282, 138] width 8 height 8
radio input "true"
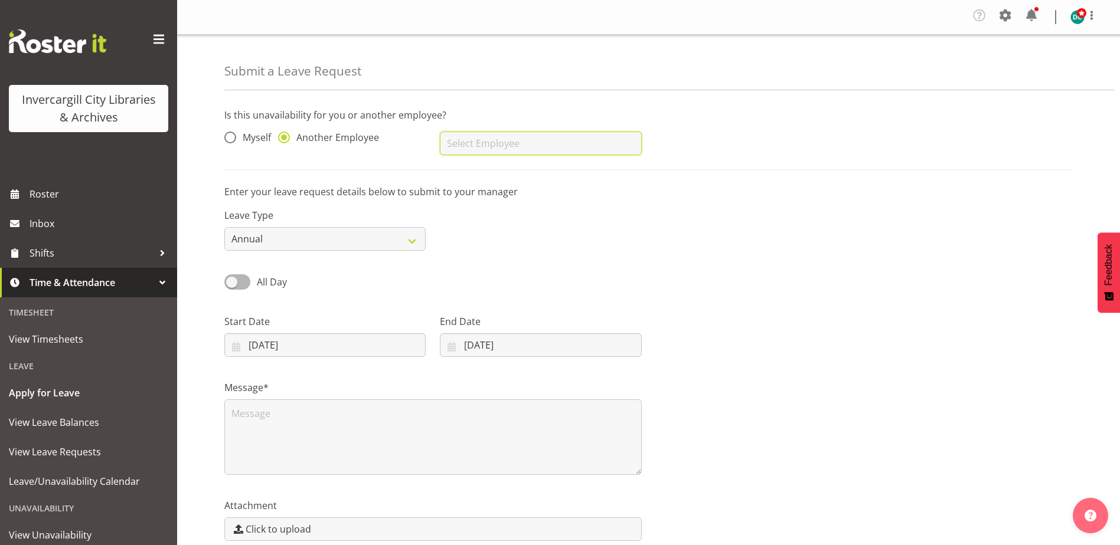
click at [461, 147] on input "text" at bounding box center [540, 144] width 201 height 24
click at [499, 169] on span "[PERSON_NAME]" at bounding box center [485, 172] width 73 height 13
type input "[PERSON_NAME]"
click at [275, 353] on input "[DATE]" at bounding box center [324, 345] width 201 height 24
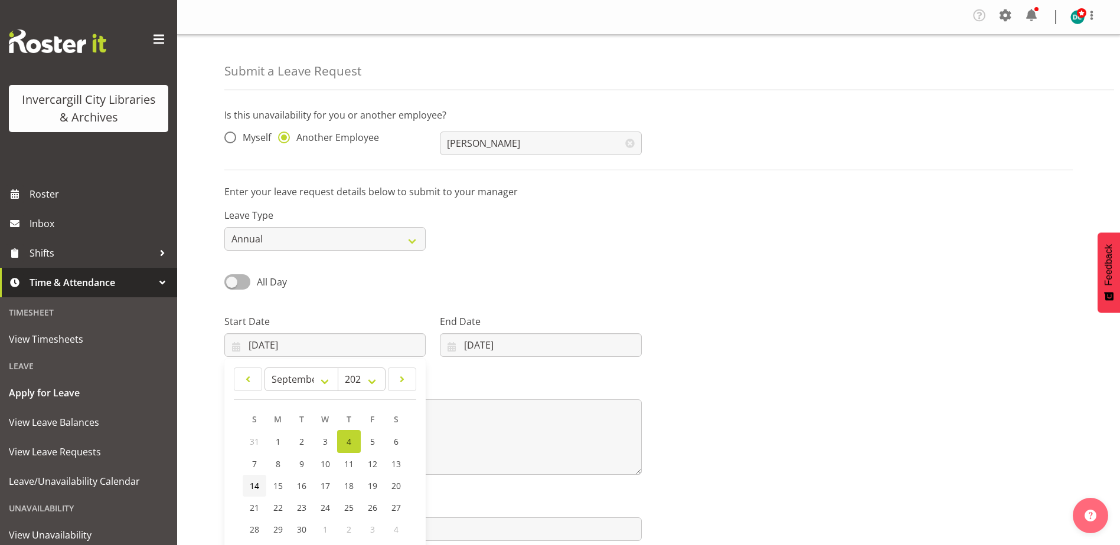
drag, startPoint x: 255, startPoint y: 483, endPoint x: 449, endPoint y: 418, distance: 204.7
click at [254, 483] on span "14" at bounding box center [254, 485] width 9 height 11
type input "[DATE]"
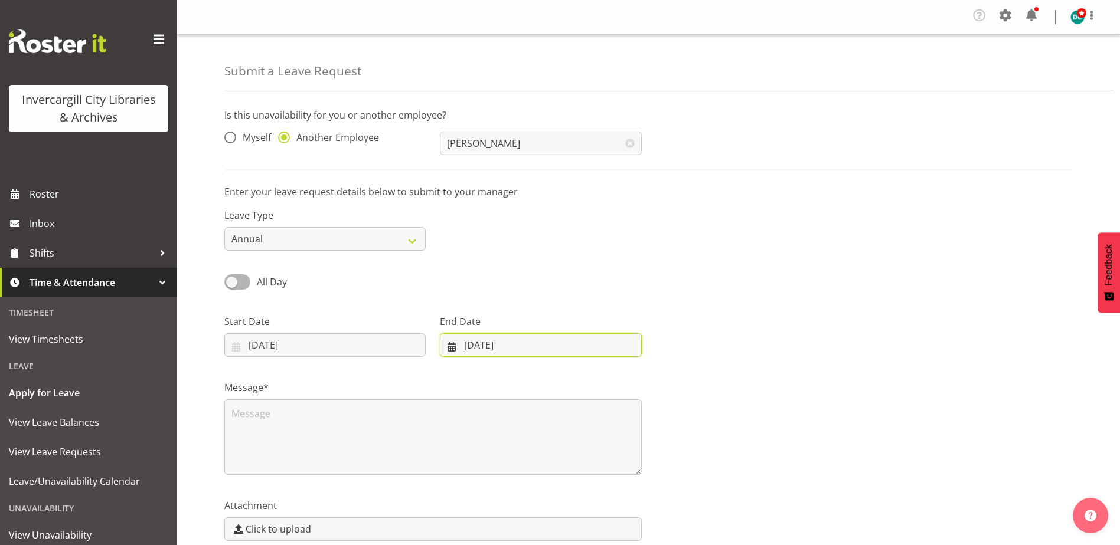
click at [473, 354] on input "04/09/2025" at bounding box center [540, 345] width 201 height 24
click at [461, 488] on span "14" at bounding box center [463, 485] width 9 height 11
type input "14/09/2025"
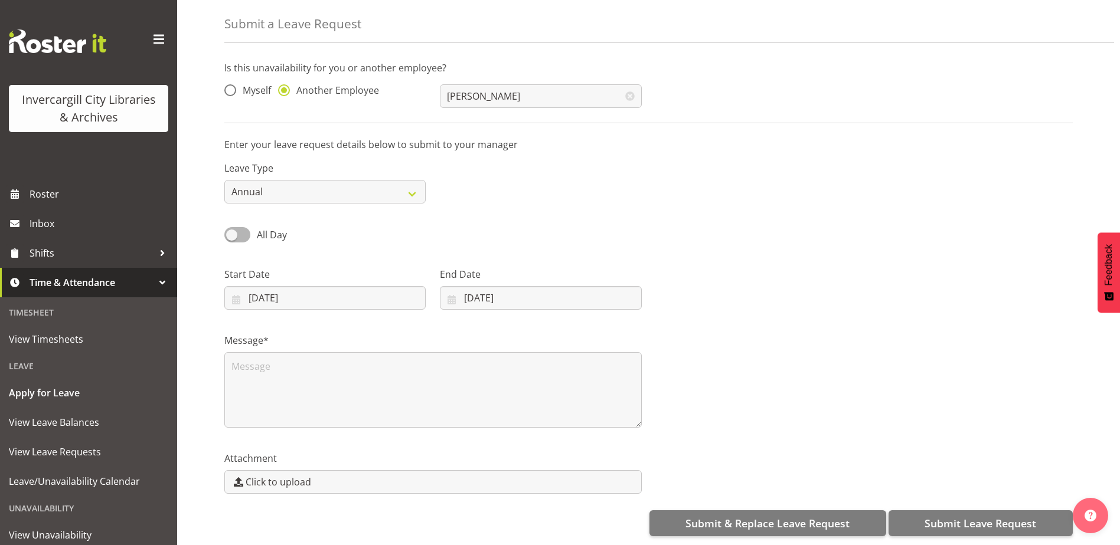
scroll to position [56, 0]
click at [270, 359] on textarea at bounding box center [432, 390] width 417 height 76
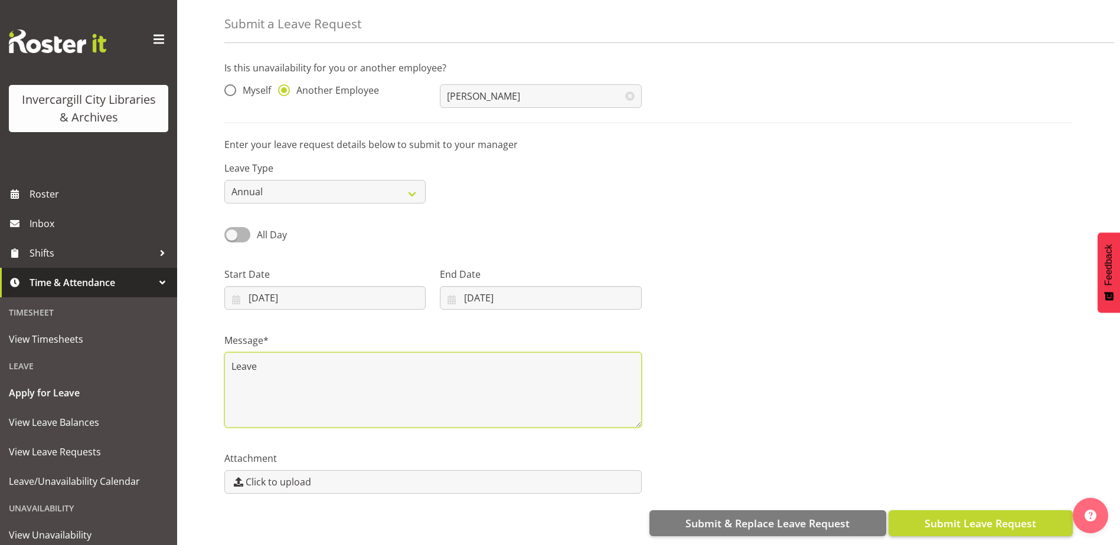
type textarea "Leave"
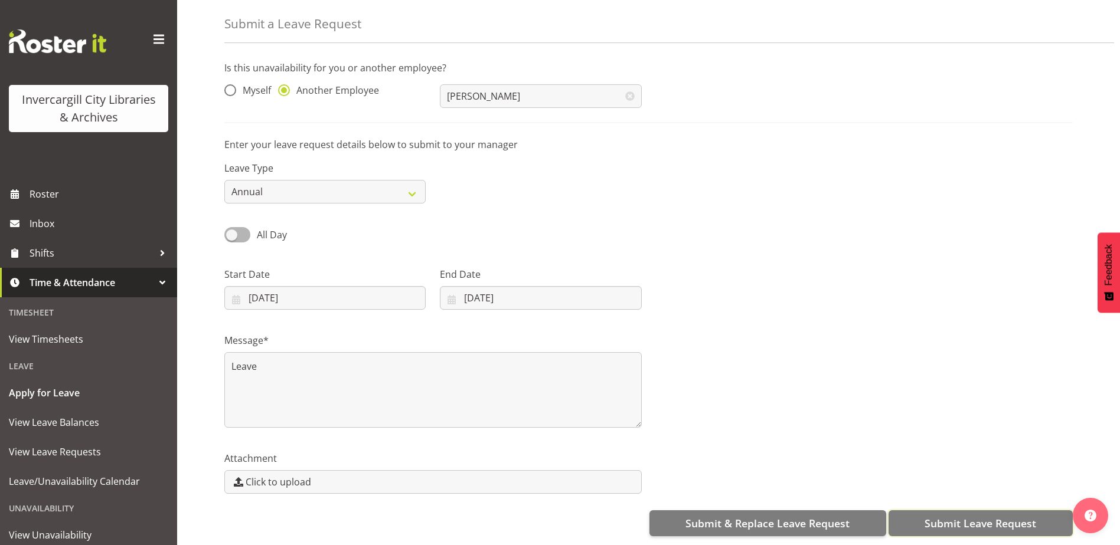
click at [980, 516] on span "Submit Leave Request" at bounding box center [980, 523] width 112 height 15
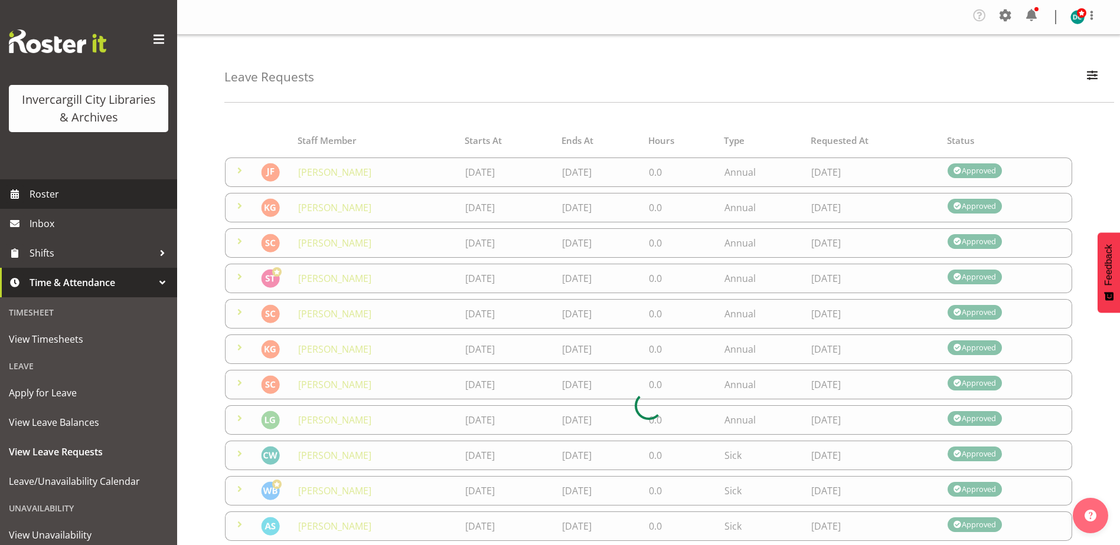
click at [43, 197] on span "Roster" at bounding box center [101, 194] width 142 height 18
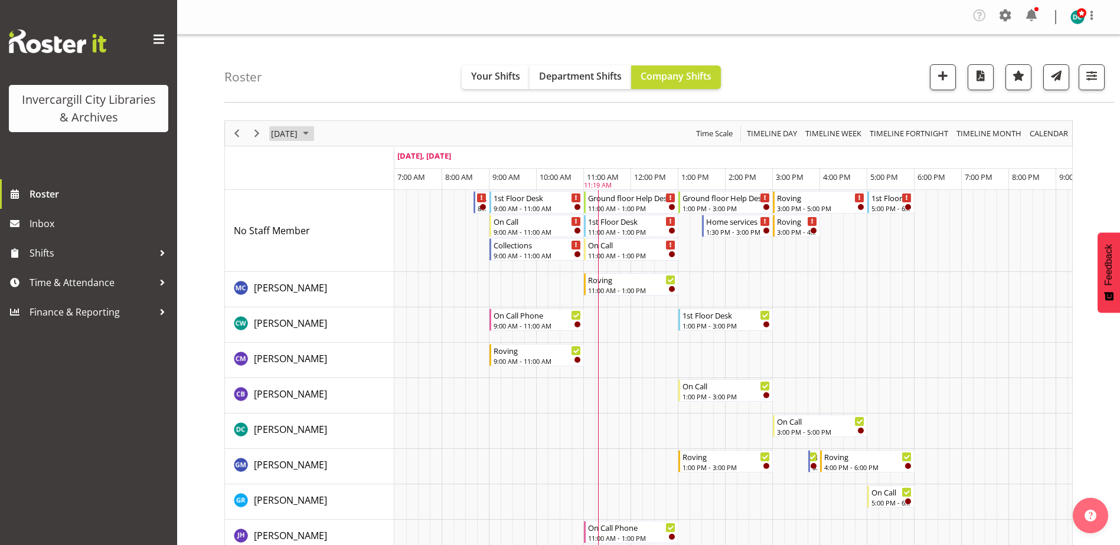
click at [299, 133] on span "[DATE]" at bounding box center [284, 133] width 29 height 15
click at [285, 240] on span "14" at bounding box center [283, 244] width 18 height 18
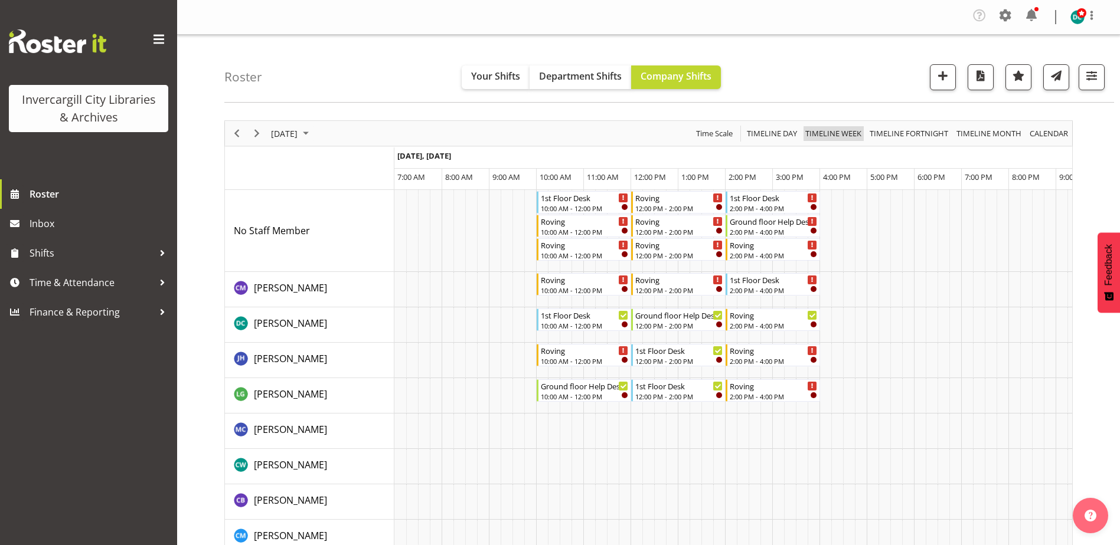
click at [839, 134] on span "Timeline Week" at bounding box center [833, 133] width 58 height 15
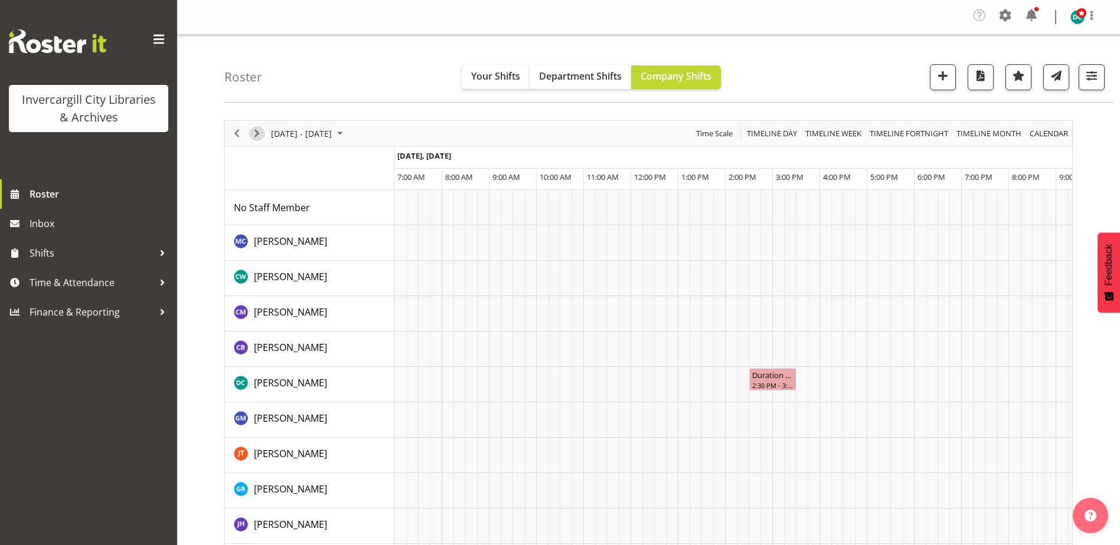
click at [257, 131] on span "Next" at bounding box center [257, 133] width 14 height 15
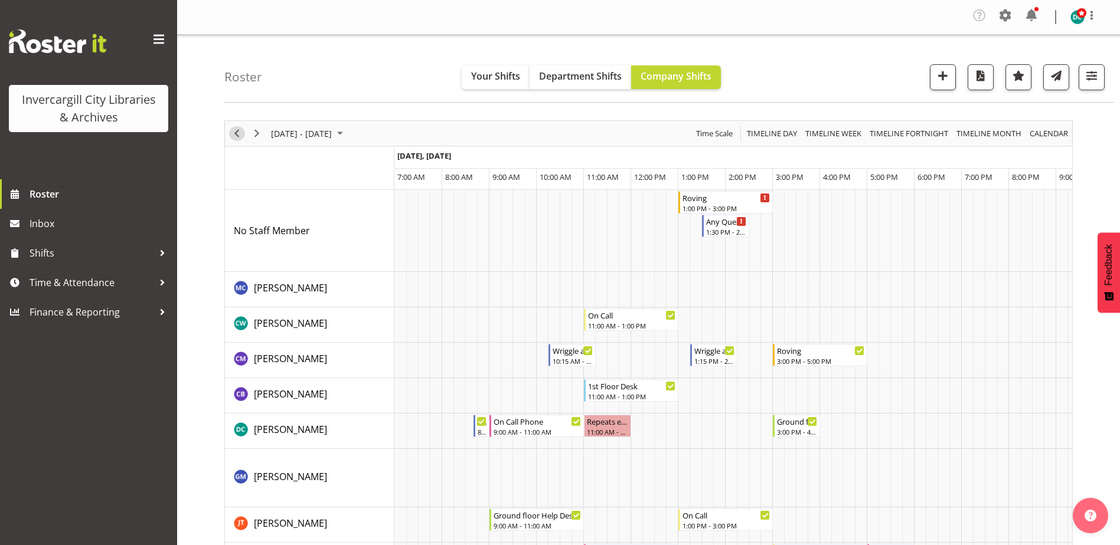
click at [239, 132] on span "Previous" at bounding box center [237, 133] width 14 height 15
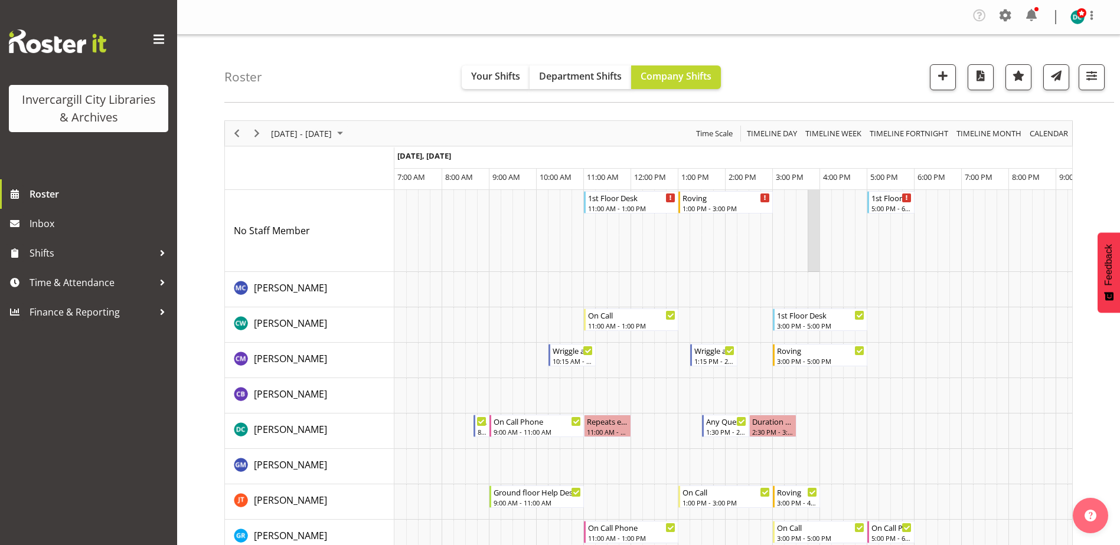
drag, startPoint x: 996, startPoint y: 251, endPoint x: 808, endPoint y: 257, distance: 188.4
click at [48, 195] on span "Roster" at bounding box center [101, 194] width 142 height 18
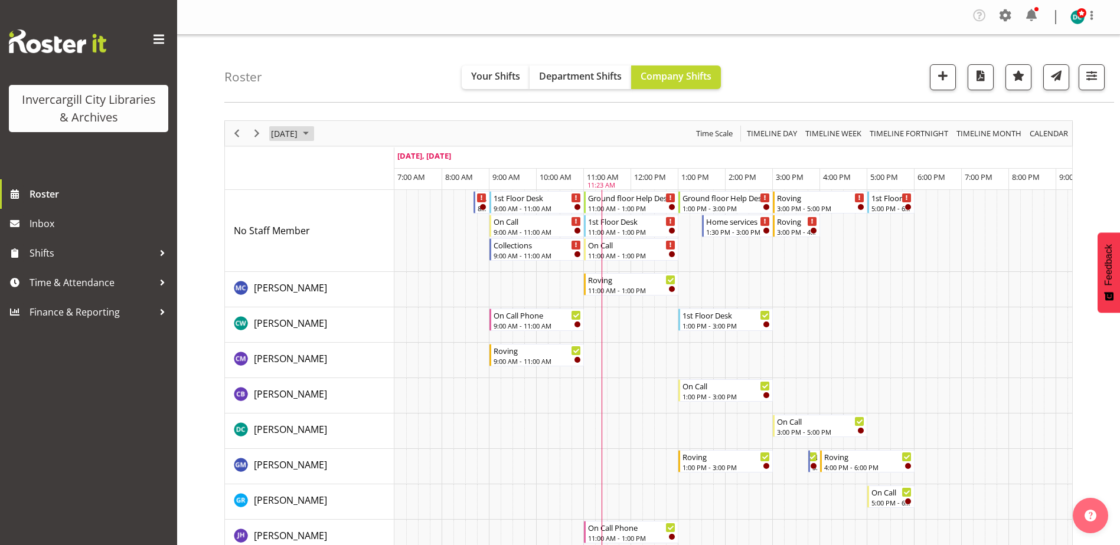
click at [299, 132] on span "[DATE]" at bounding box center [284, 133] width 29 height 15
click at [291, 245] on span "14" at bounding box center [283, 244] width 18 height 18
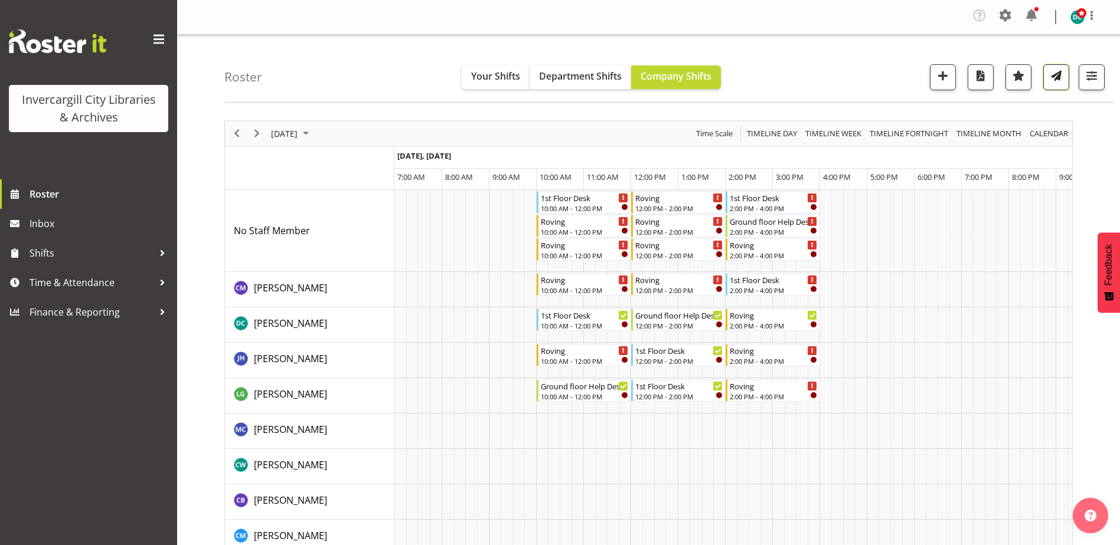
click at [1051, 79] on span "button" at bounding box center [1055, 75] width 15 height 15
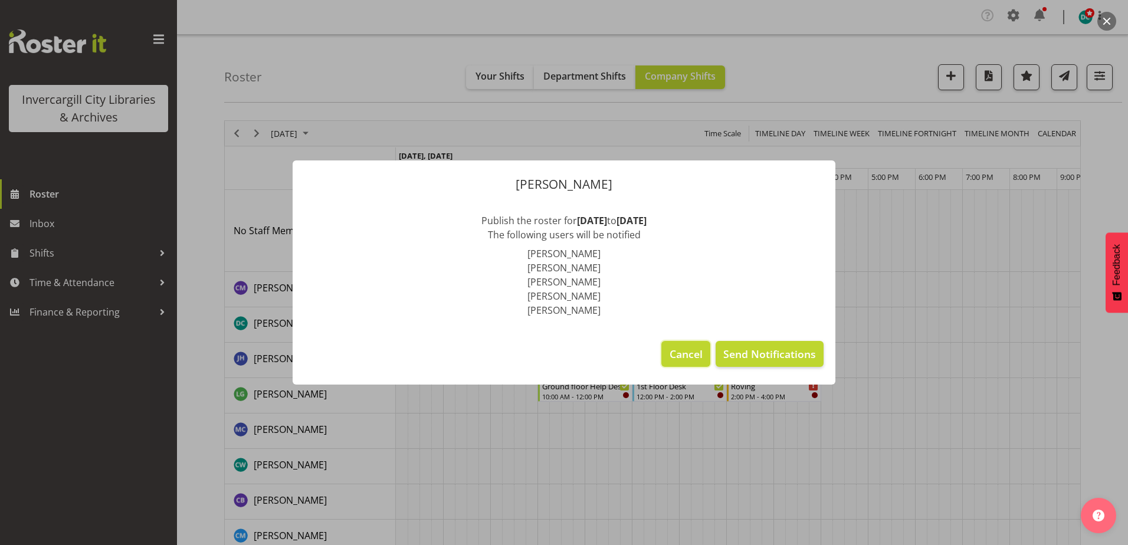
click at [688, 353] on span "Cancel" at bounding box center [686, 353] width 33 height 15
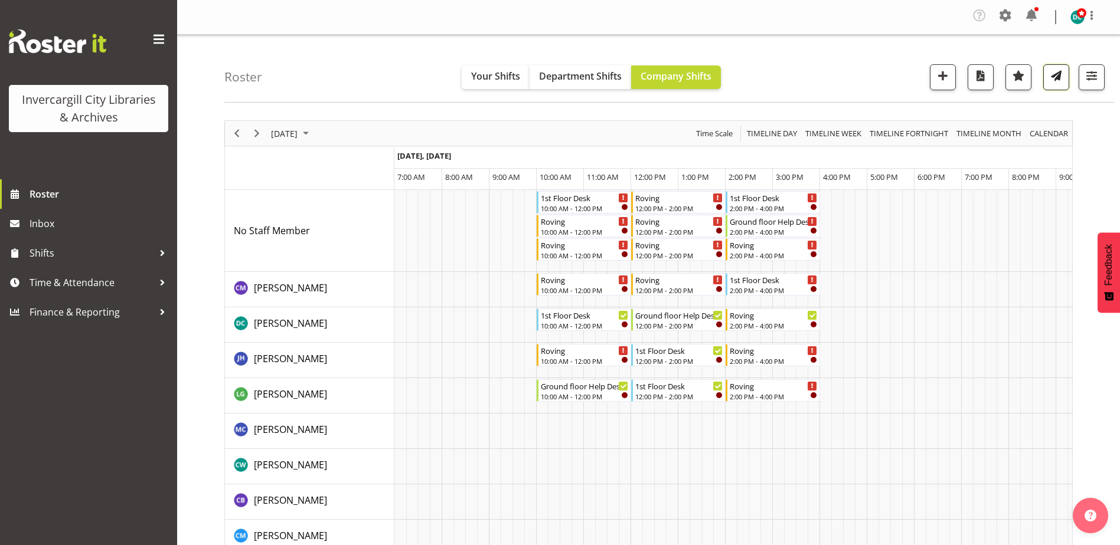
click at [1056, 80] on span "button" at bounding box center [1055, 75] width 15 height 15
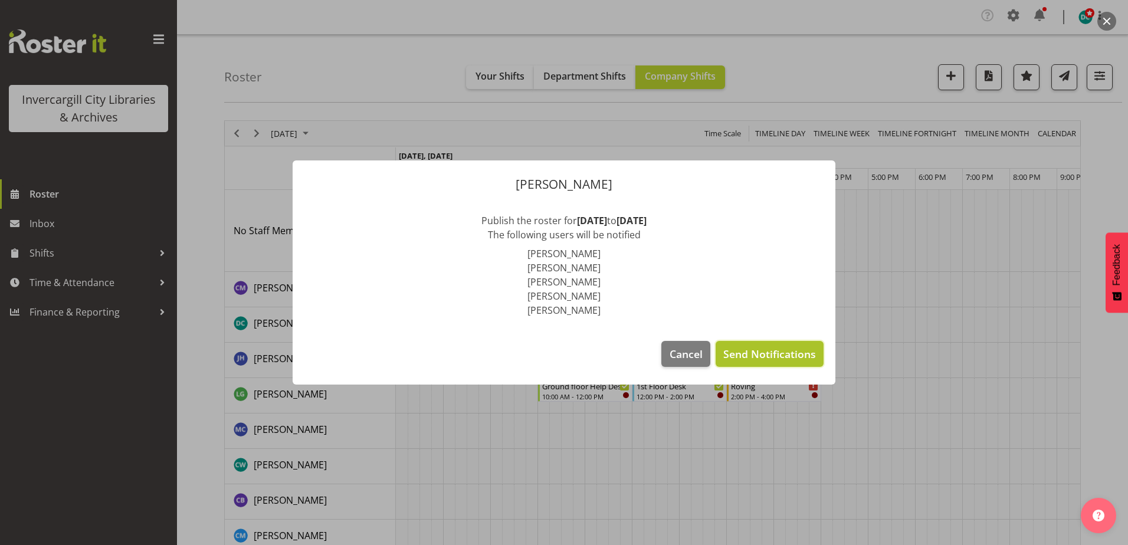
click at [763, 357] on span "Send Notifications" at bounding box center [770, 353] width 93 height 15
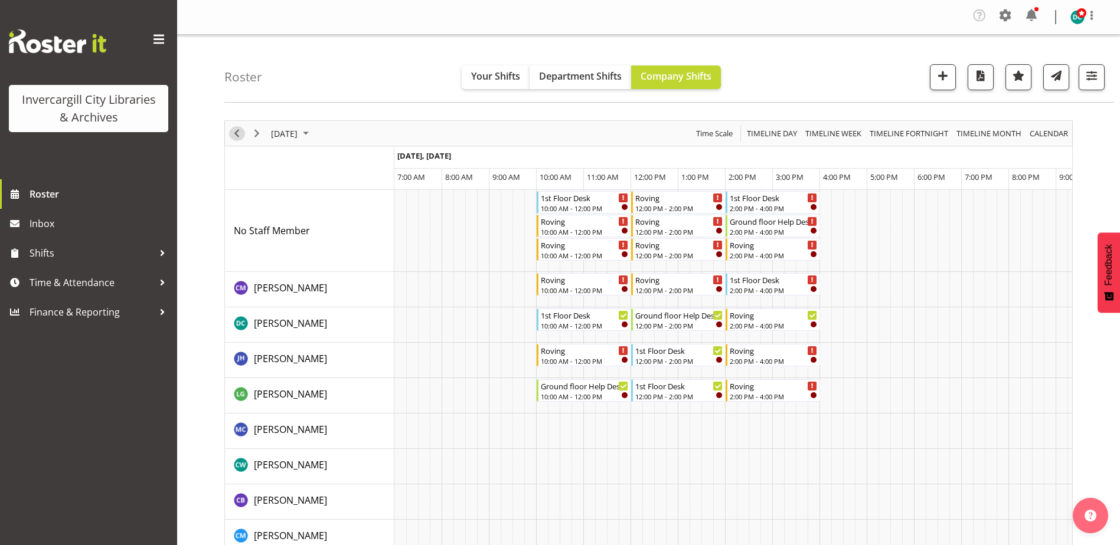
click at [235, 133] on span "Previous" at bounding box center [237, 133] width 14 height 15
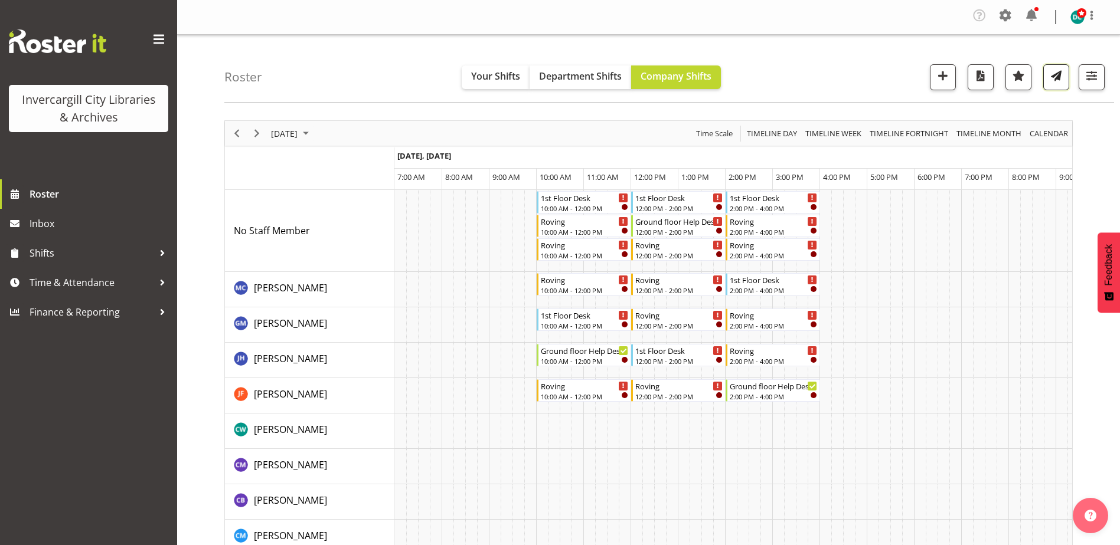
click at [1056, 77] on span "button" at bounding box center [1055, 75] width 15 height 15
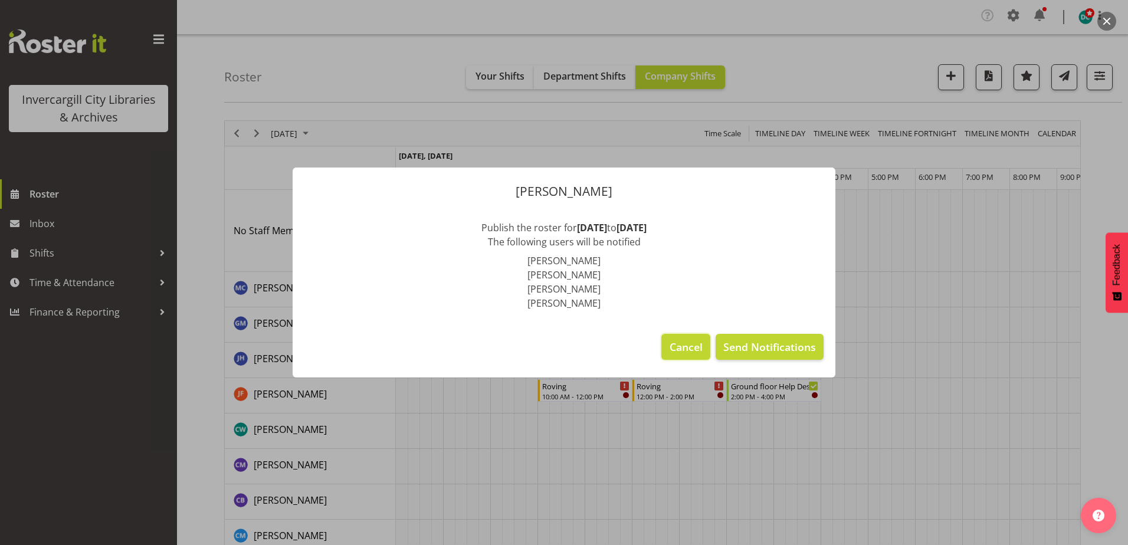
click at [693, 346] on span "Cancel" at bounding box center [686, 346] width 33 height 15
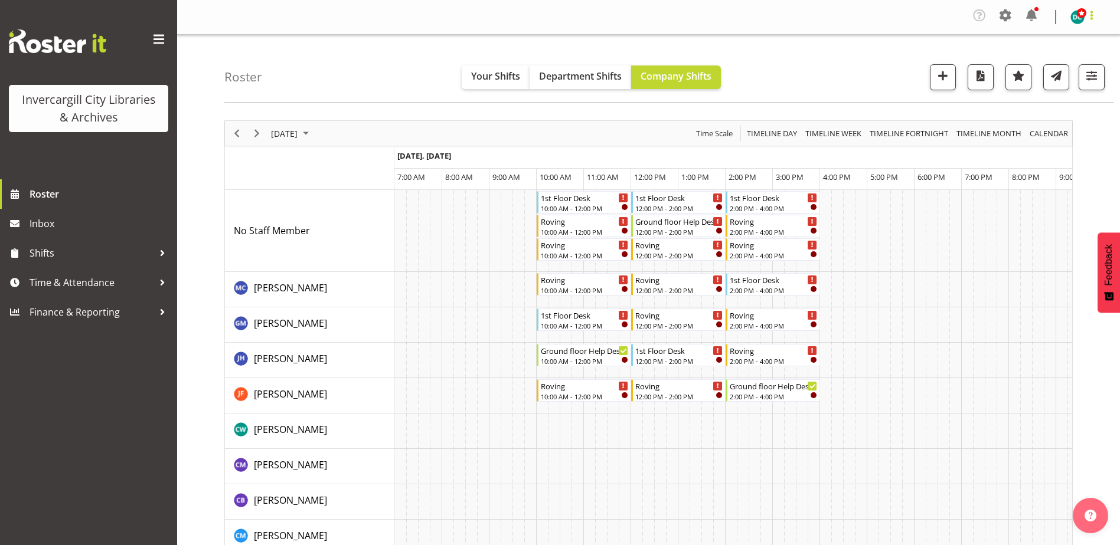
click at [1092, 19] on span at bounding box center [1091, 15] width 14 height 14
click at [1018, 71] on link "Log Out" at bounding box center [1041, 64] width 113 height 21
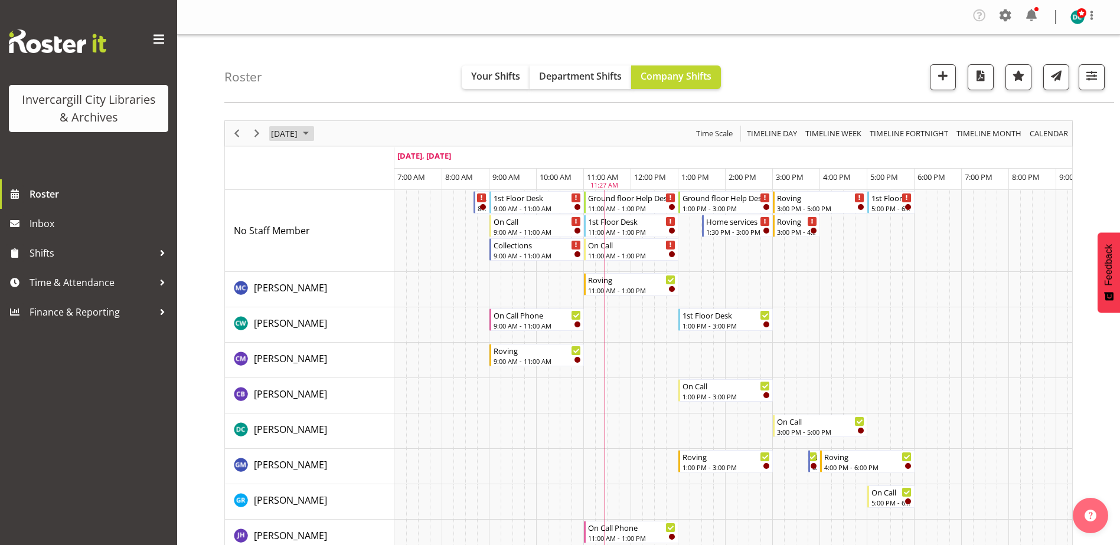
click at [292, 130] on span "[DATE]" at bounding box center [284, 133] width 29 height 15
click at [303, 225] on span "8" at bounding box center [302, 224] width 18 height 18
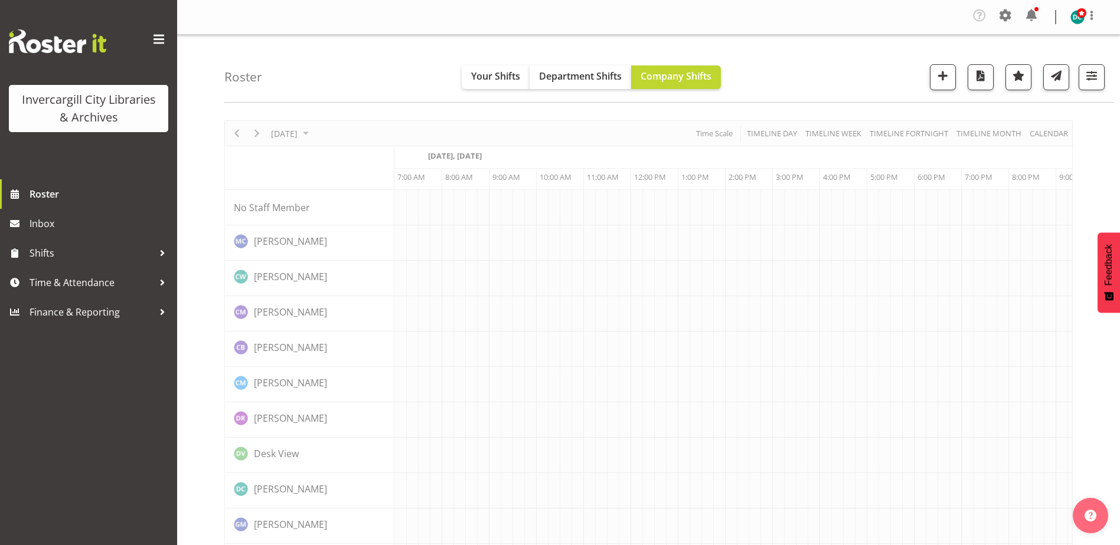
scroll to position [0, 31]
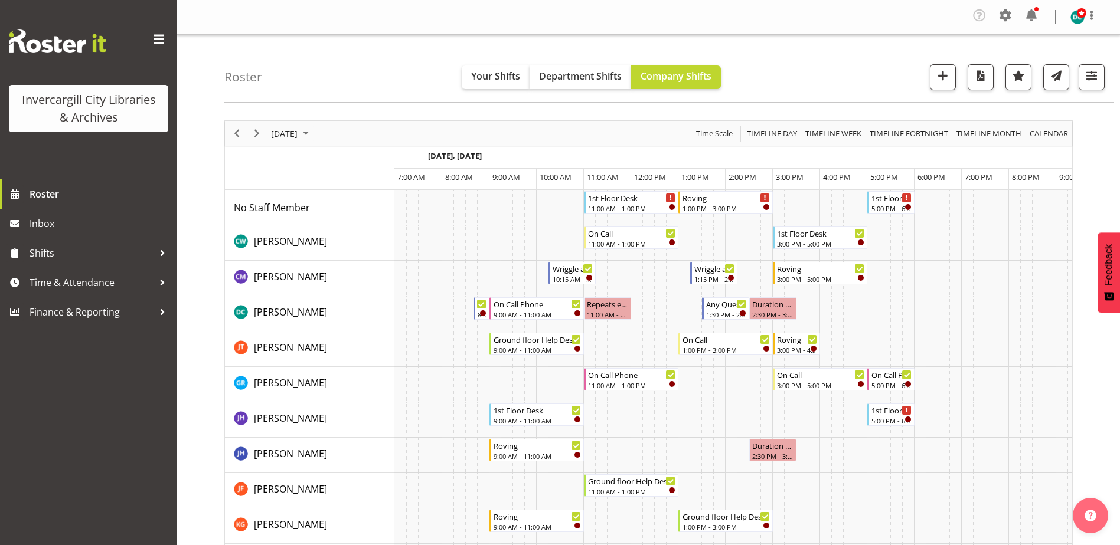
scroll to position [0, 31]
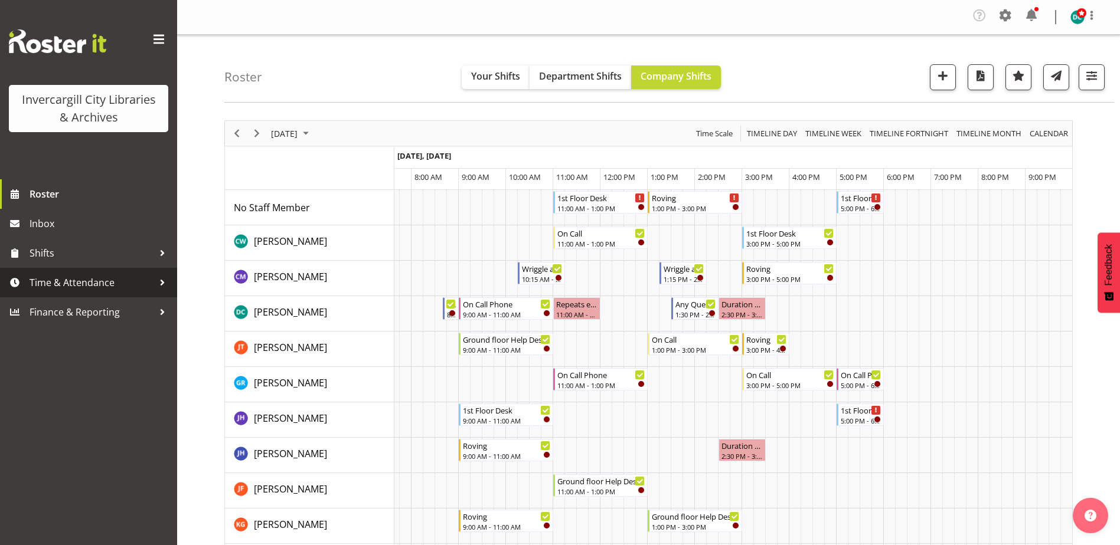
click at [97, 283] on span "Time & Attendance" at bounding box center [92, 283] width 124 height 18
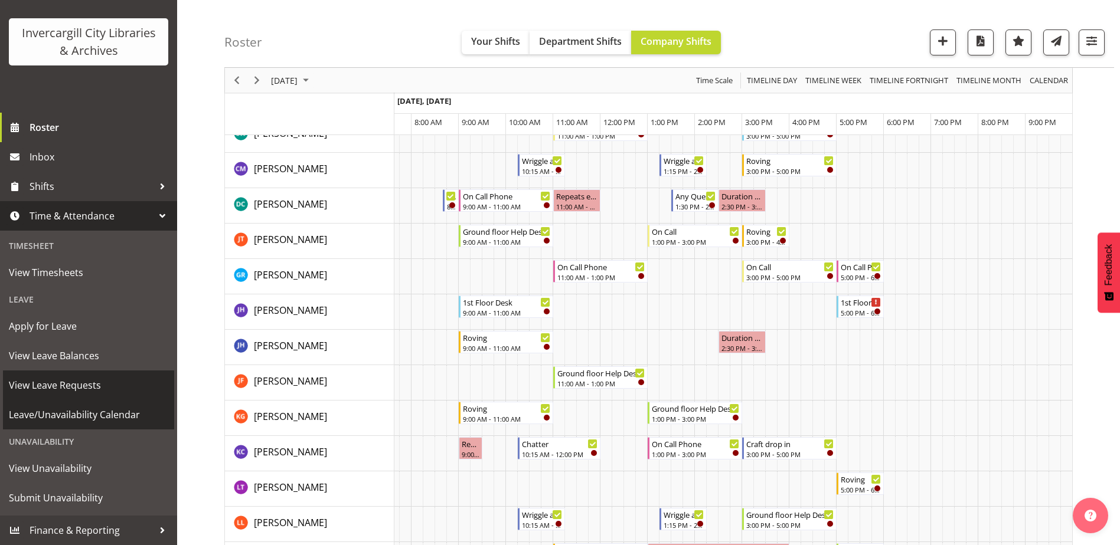
scroll to position [118, 0]
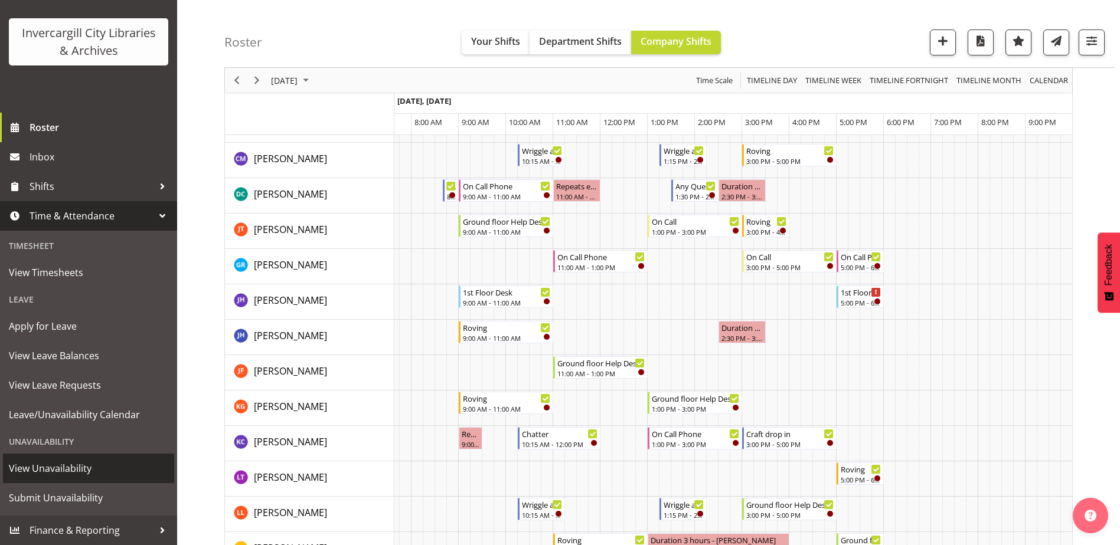
click at [37, 470] on span "View Unavailability" at bounding box center [88, 469] width 159 height 18
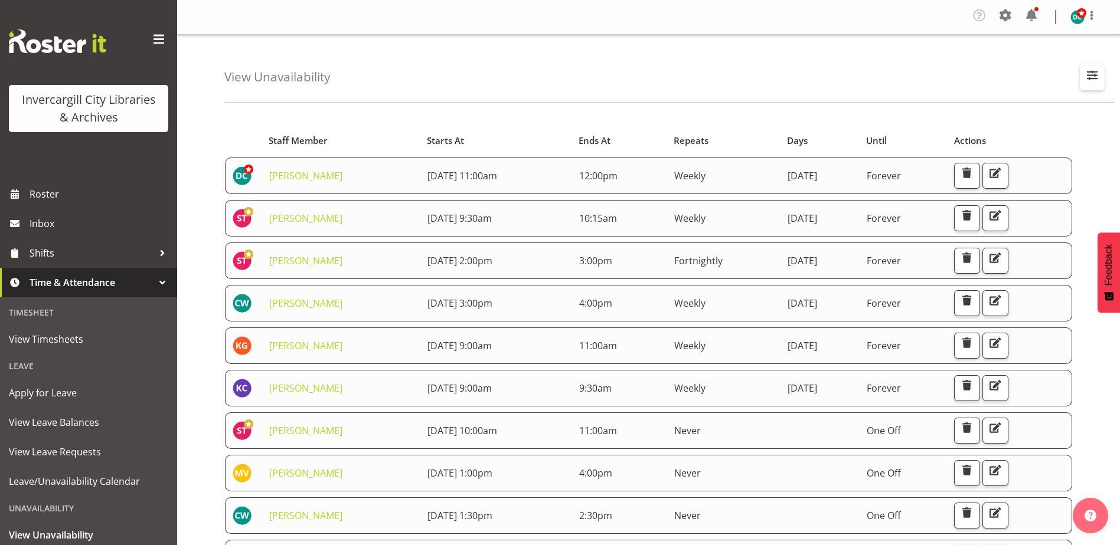
click at [1092, 74] on span "button" at bounding box center [1091, 74] width 15 height 15
click at [1093, 76] on span "button" at bounding box center [1091, 74] width 15 height 15
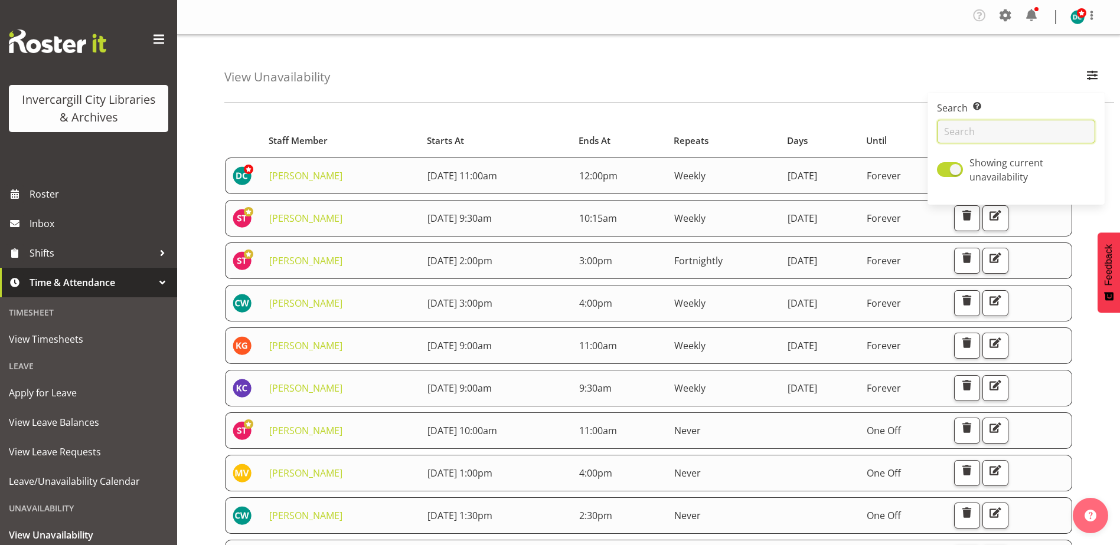
click at [972, 138] on input "text" at bounding box center [1016, 132] width 158 height 24
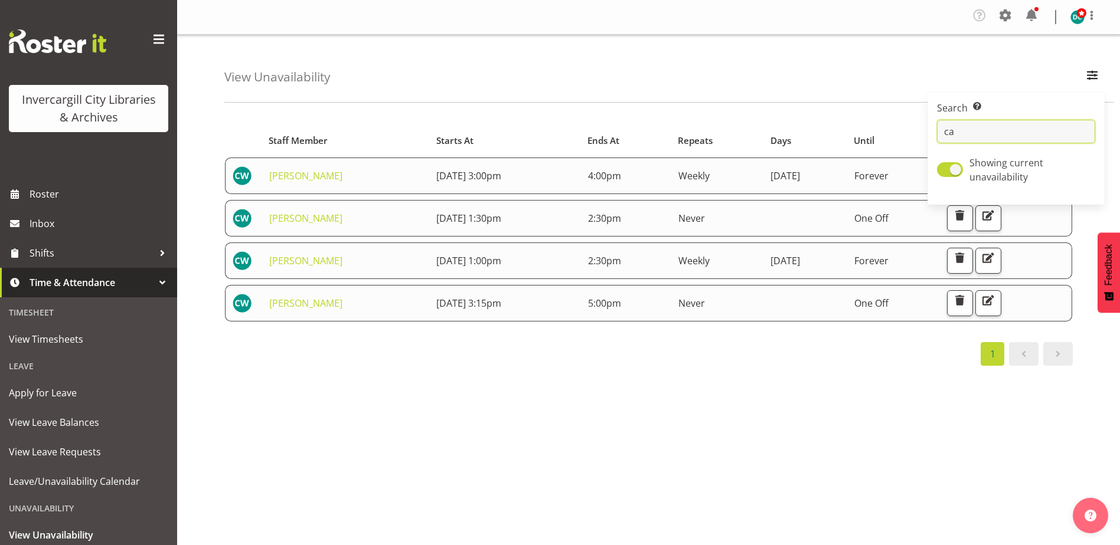
type input "c"
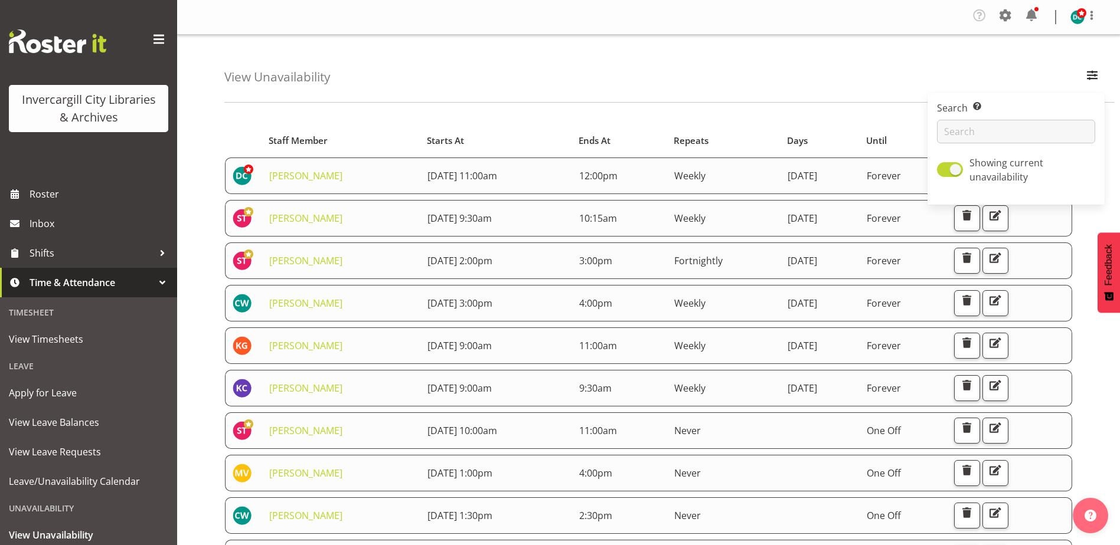
click at [688, 77] on div "View Unavailability Search Search for a particular employee Showing current una…" at bounding box center [668, 69] width 889 height 68
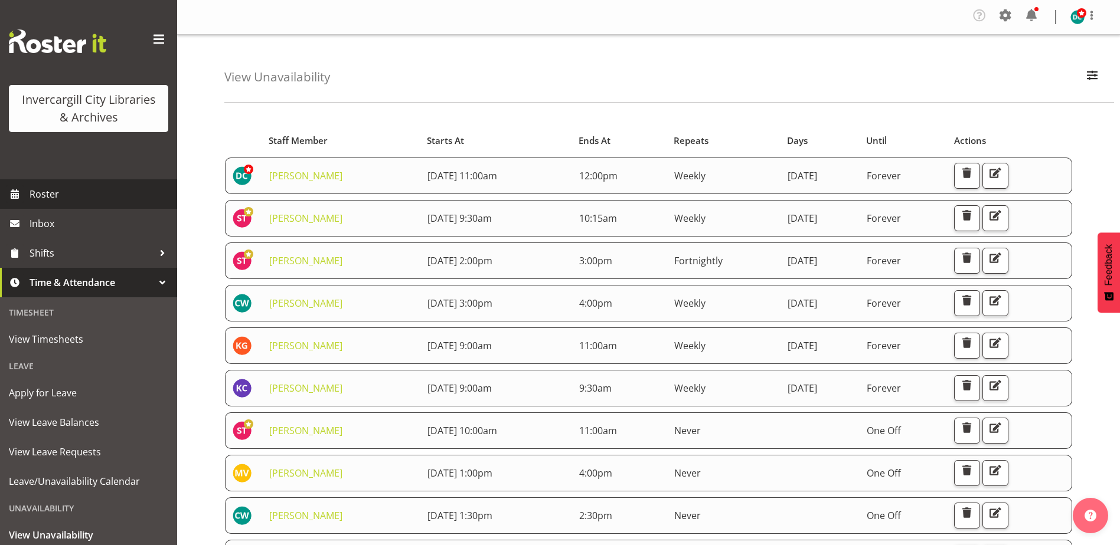
click at [60, 199] on span "Roster" at bounding box center [101, 194] width 142 height 18
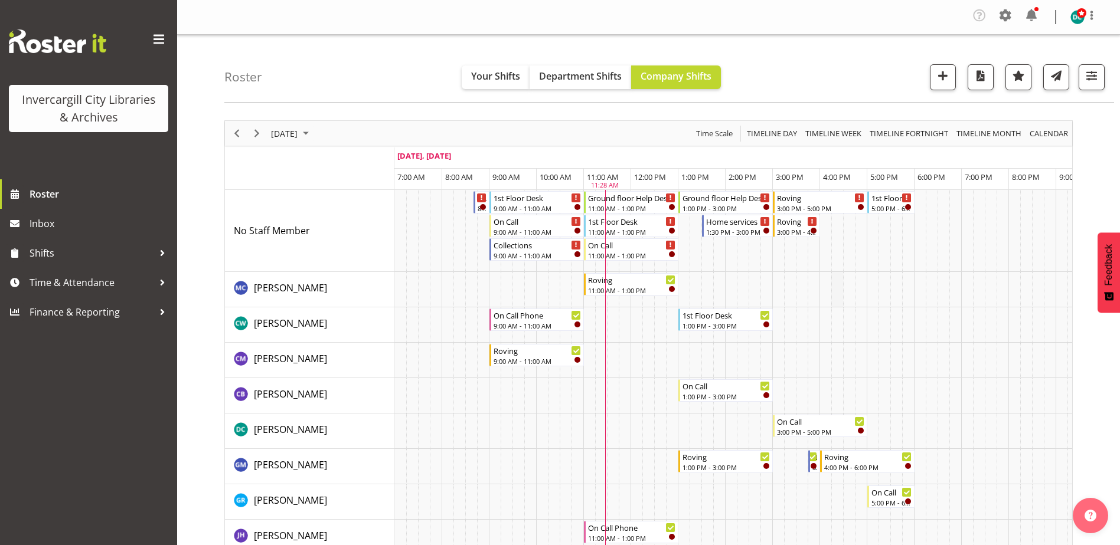
click at [842, 292] on td "Timeline Day of September 4, 2025" at bounding box center [837, 289] width 12 height 35
click at [823, 295] on td "Timeline Day of September 4, 2025" at bounding box center [825, 289] width 12 height 35
click at [823, 294] on td "Timeline Day of September 4, 2025" at bounding box center [825, 289] width 12 height 35
click at [941, 73] on span "button" at bounding box center [942, 75] width 15 height 15
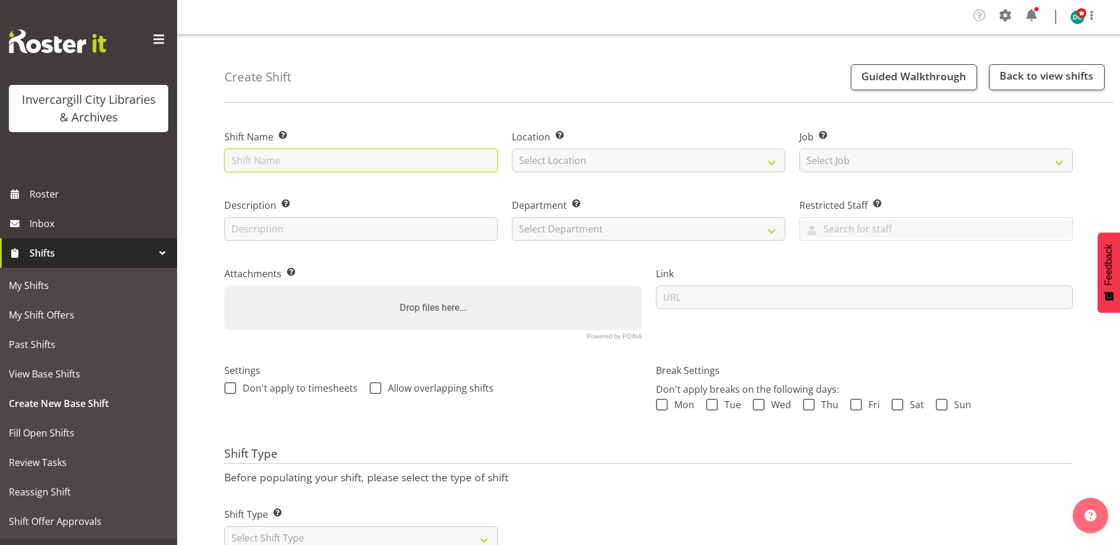
click at [263, 156] on input "text" at bounding box center [360, 161] width 273 height 24
click at [331, 110] on div "Create Shift Guided Walkthrough Back to view shifts Shift Name Enter a name for…" at bounding box center [648, 309] width 943 height 549
click at [44, 190] on span "Roster" at bounding box center [101, 194] width 142 height 18
